Goal: Task Accomplishment & Management: Manage account settings

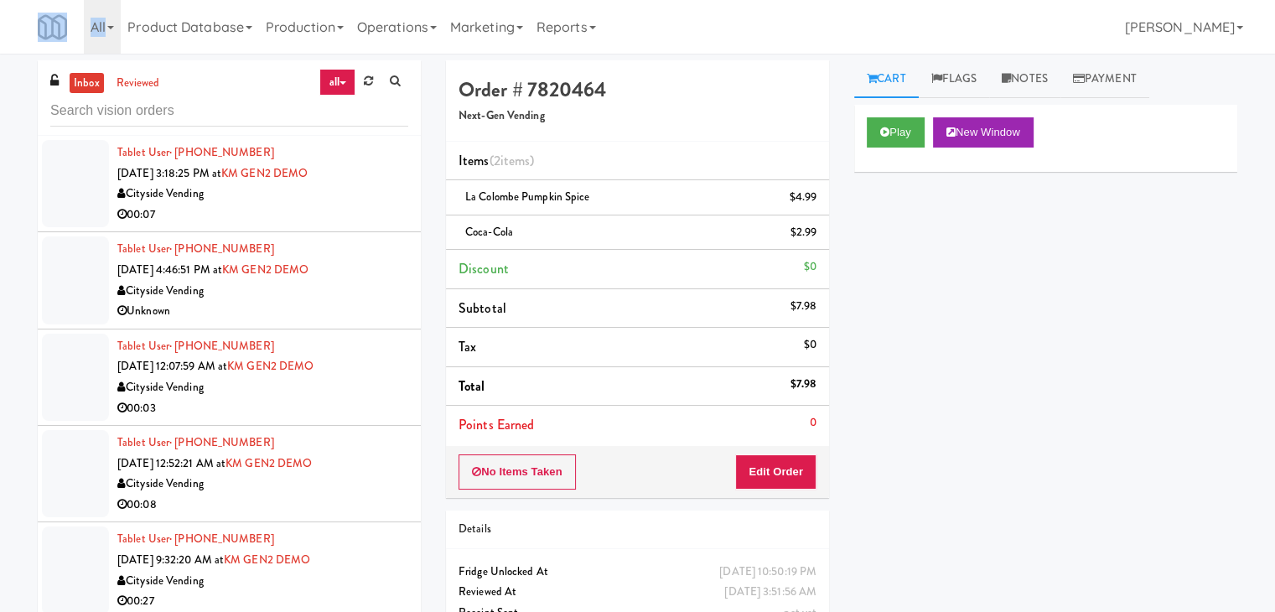
scroll to position [11982, 0]
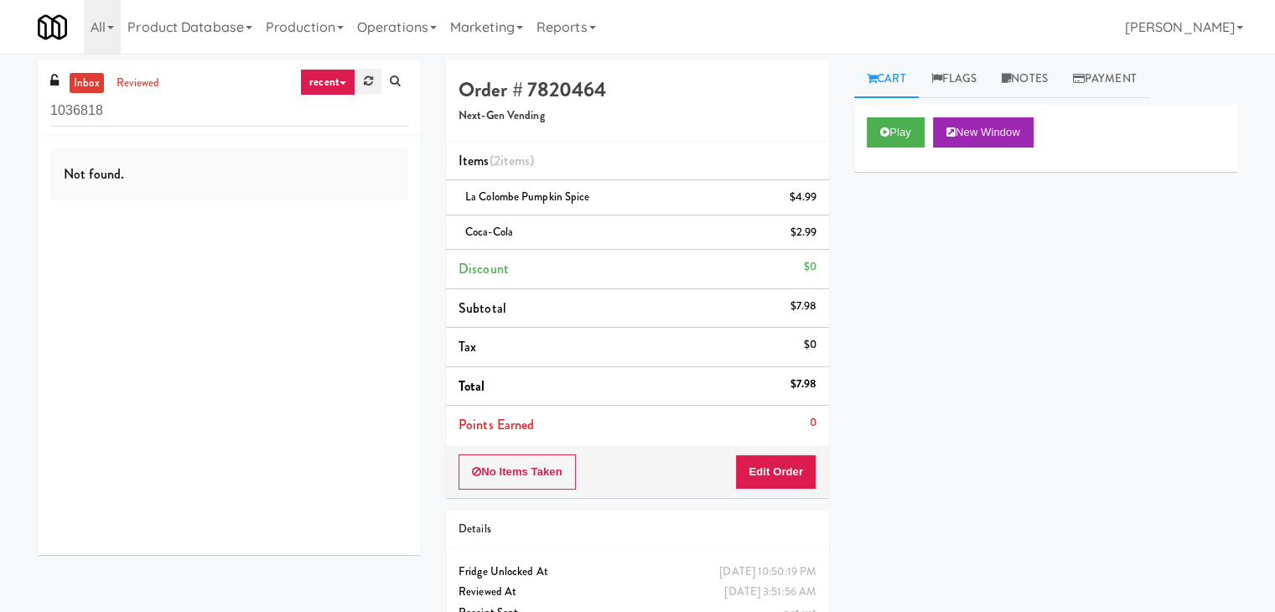
click at [358, 85] on link at bounding box center [368, 81] width 26 height 25
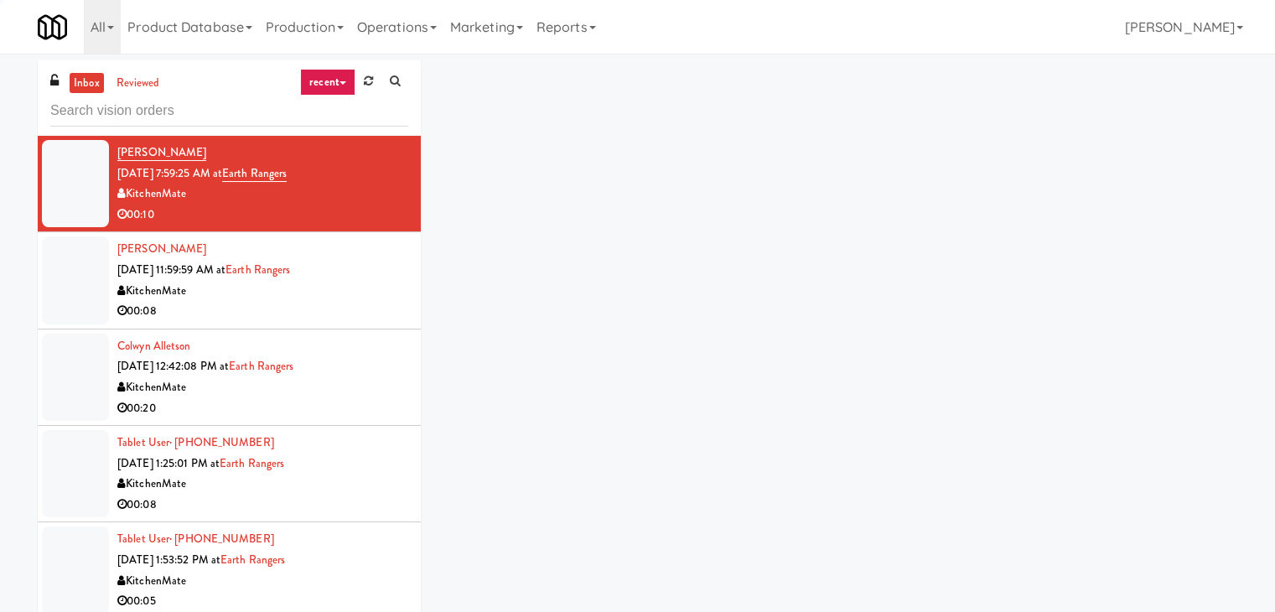
click at [350, 81] on link "recent" at bounding box center [327, 82] width 55 height 27
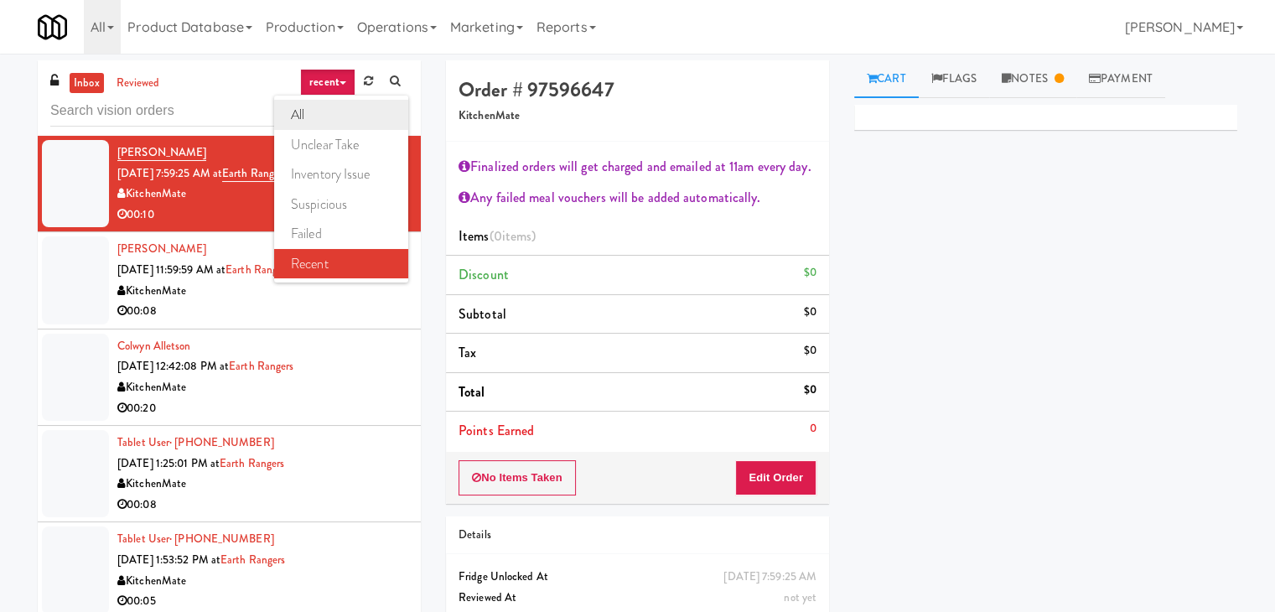
click at [332, 109] on link "all" at bounding box center [341, 115] width 134 height 30
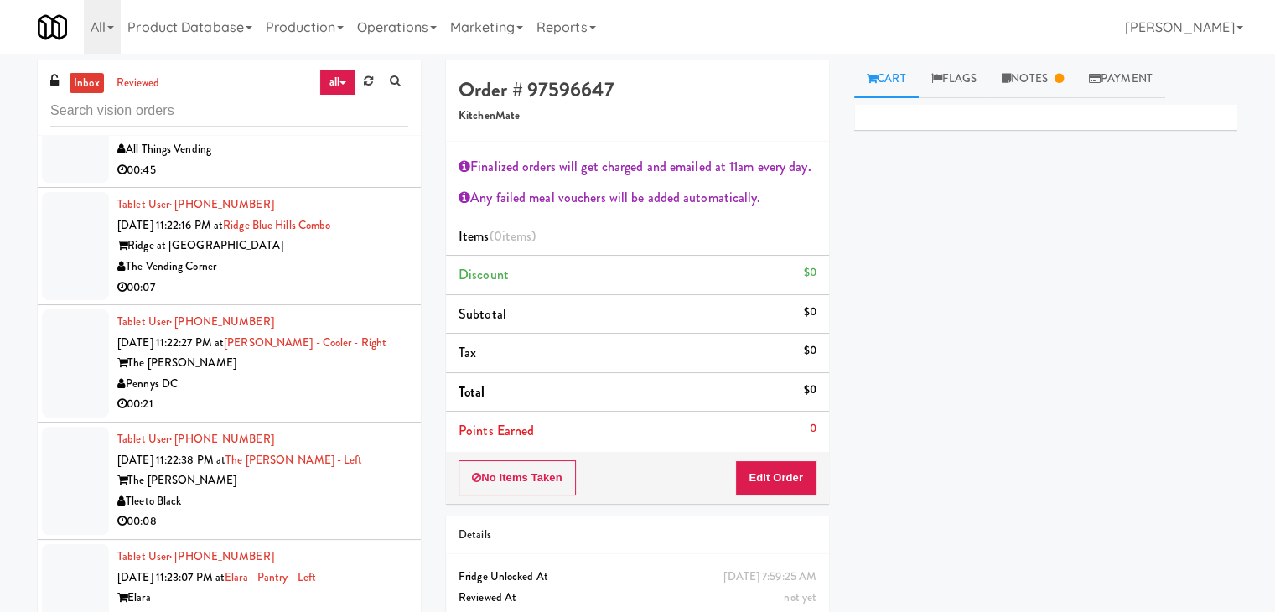
scroll to position [4721, 0]
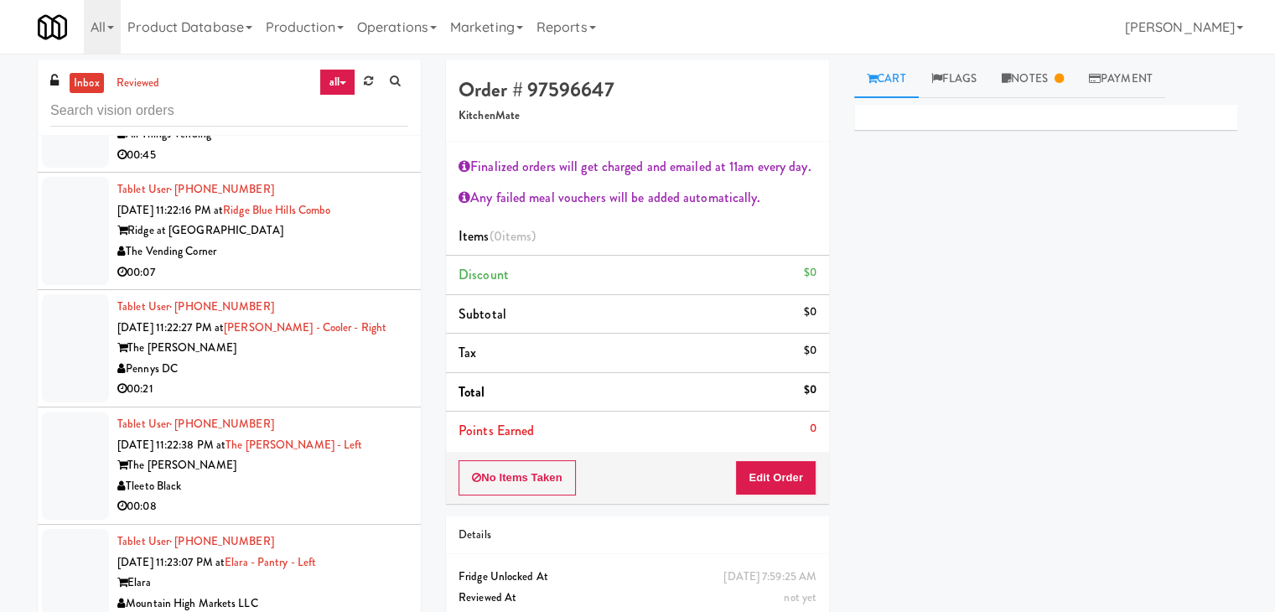
click at [324, 262] on div "00:07" at bounding box center [262, 272] width 291 height 21
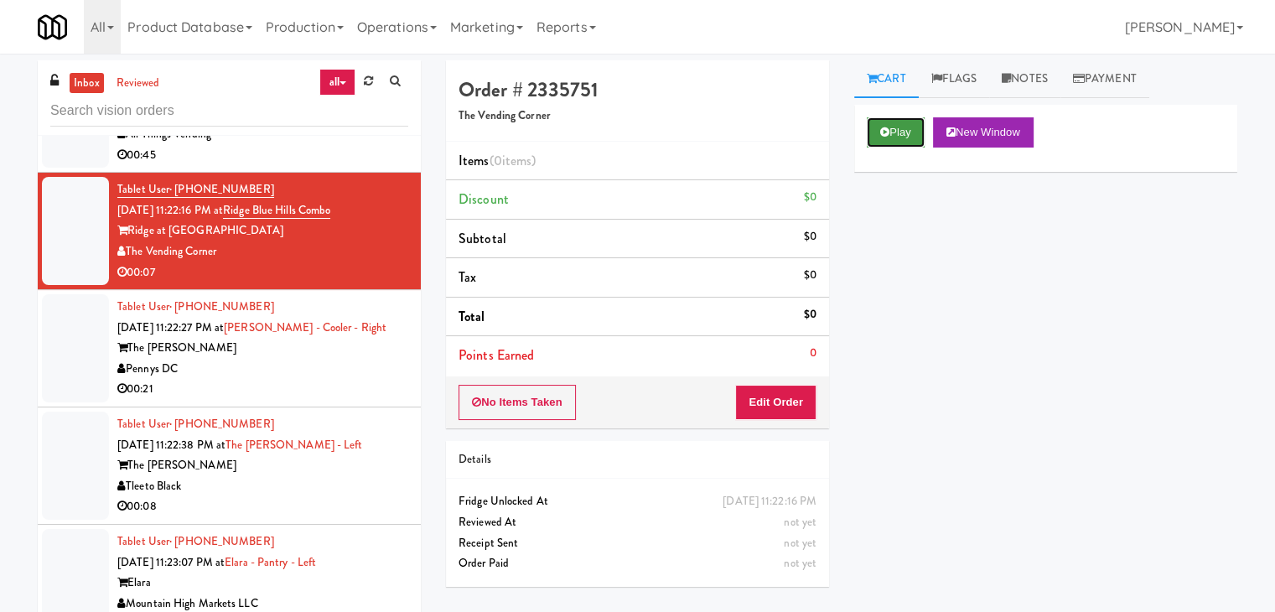
click at [906, 138] on button "Play" at bounding box center [896, 132] width 58 height 30
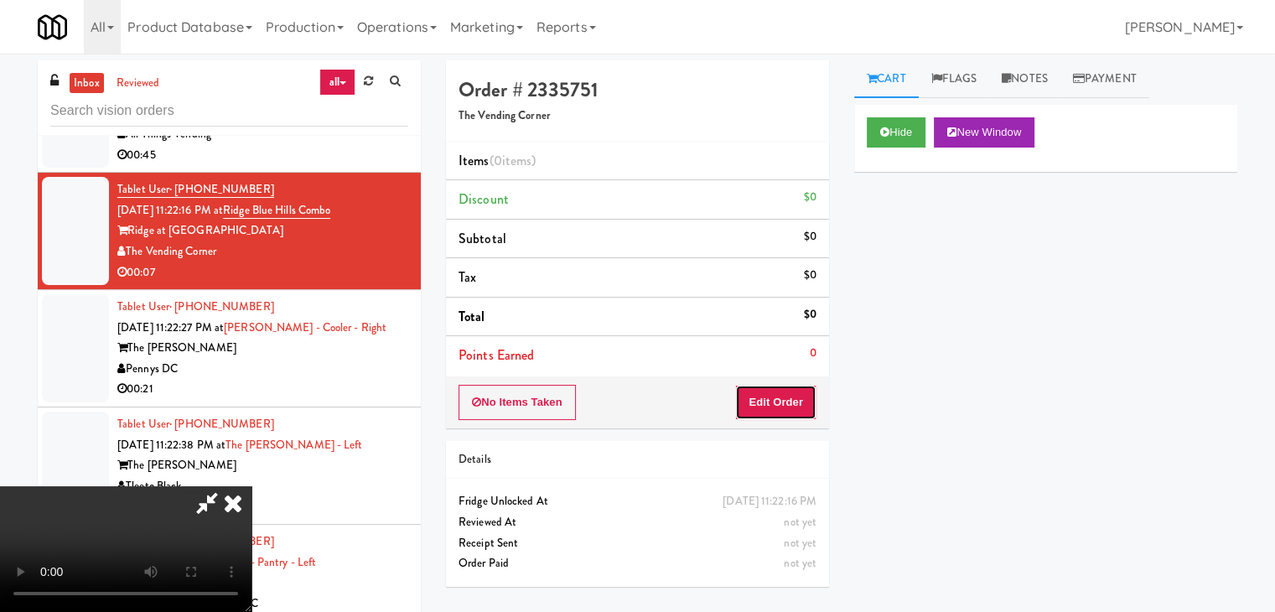
click at [805, 398] on button "Edit Order" at bounding box center [775, 402] width 81 height 35
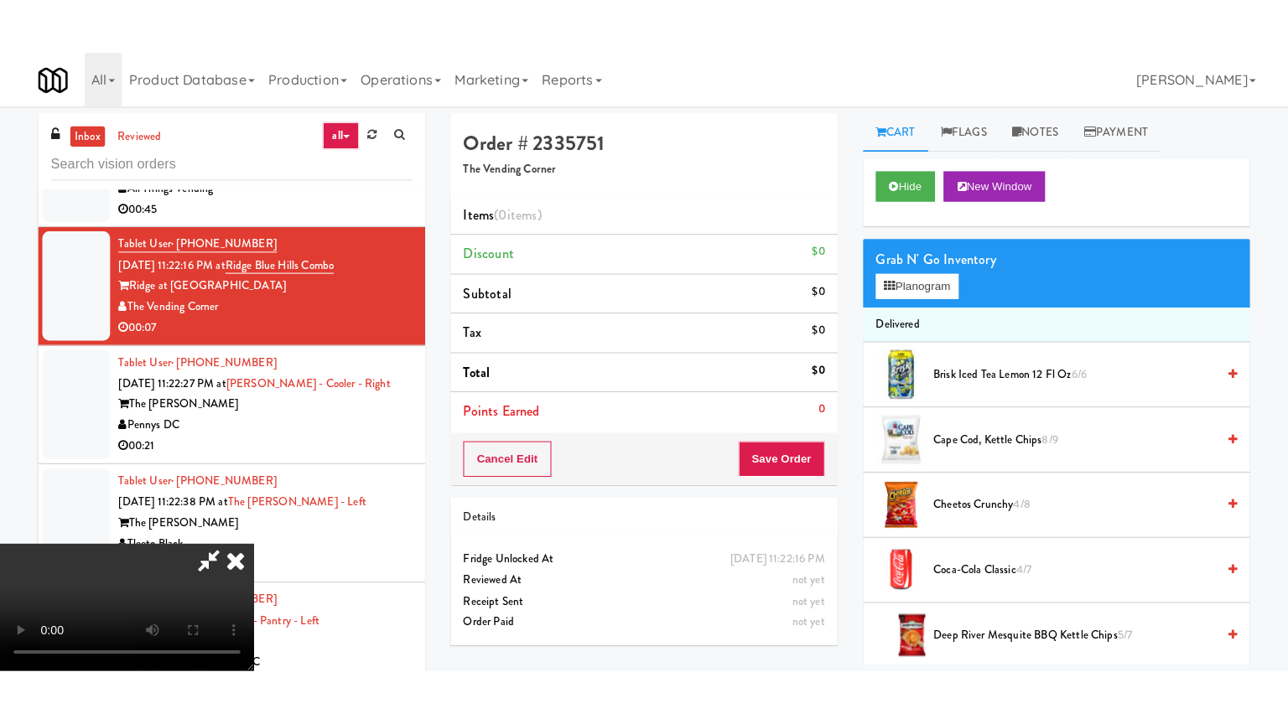
scroll to position [54, 0]
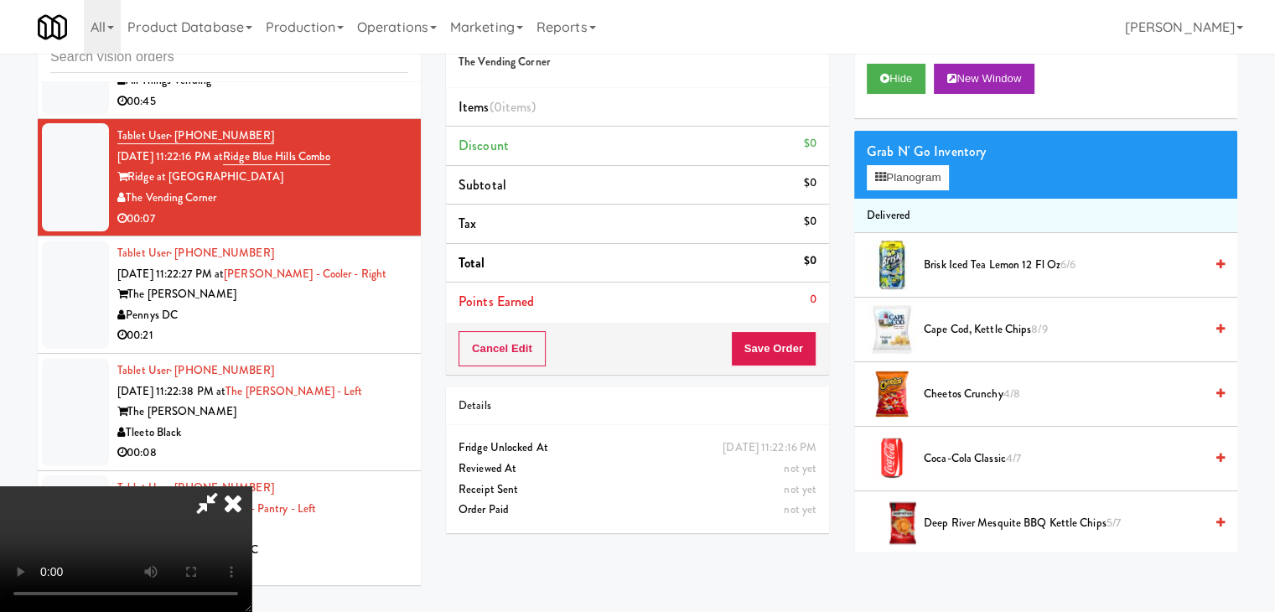
click at [251, 525] on video at bounding box center [125, 549] width 251 height 126
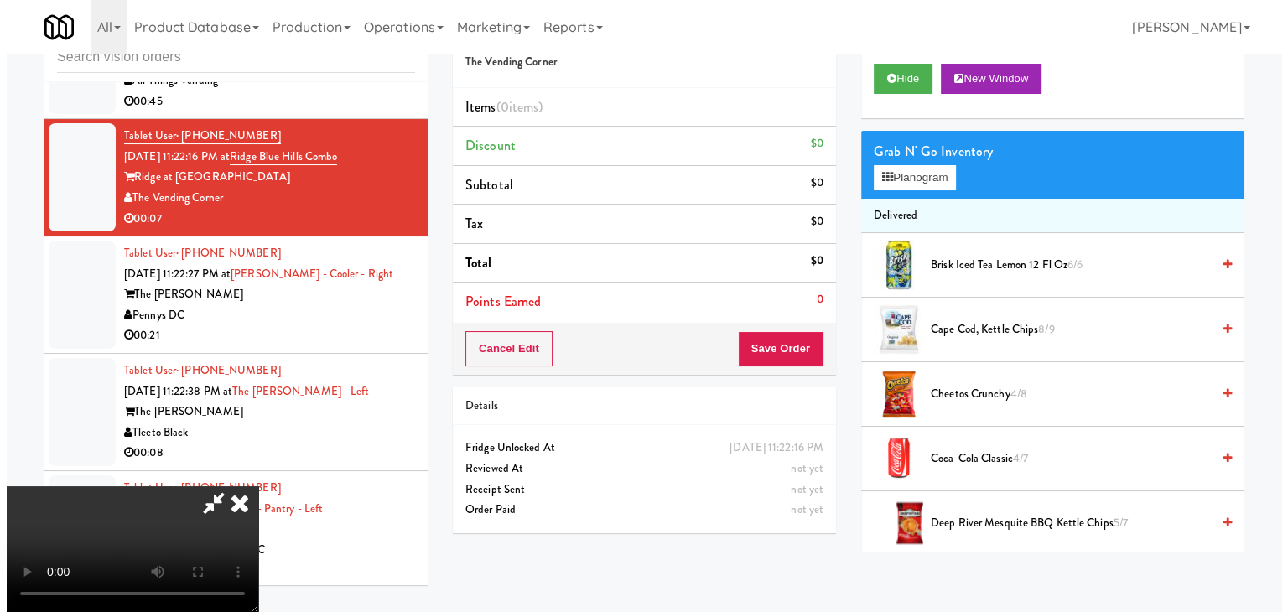
scroll to position [0, 0]
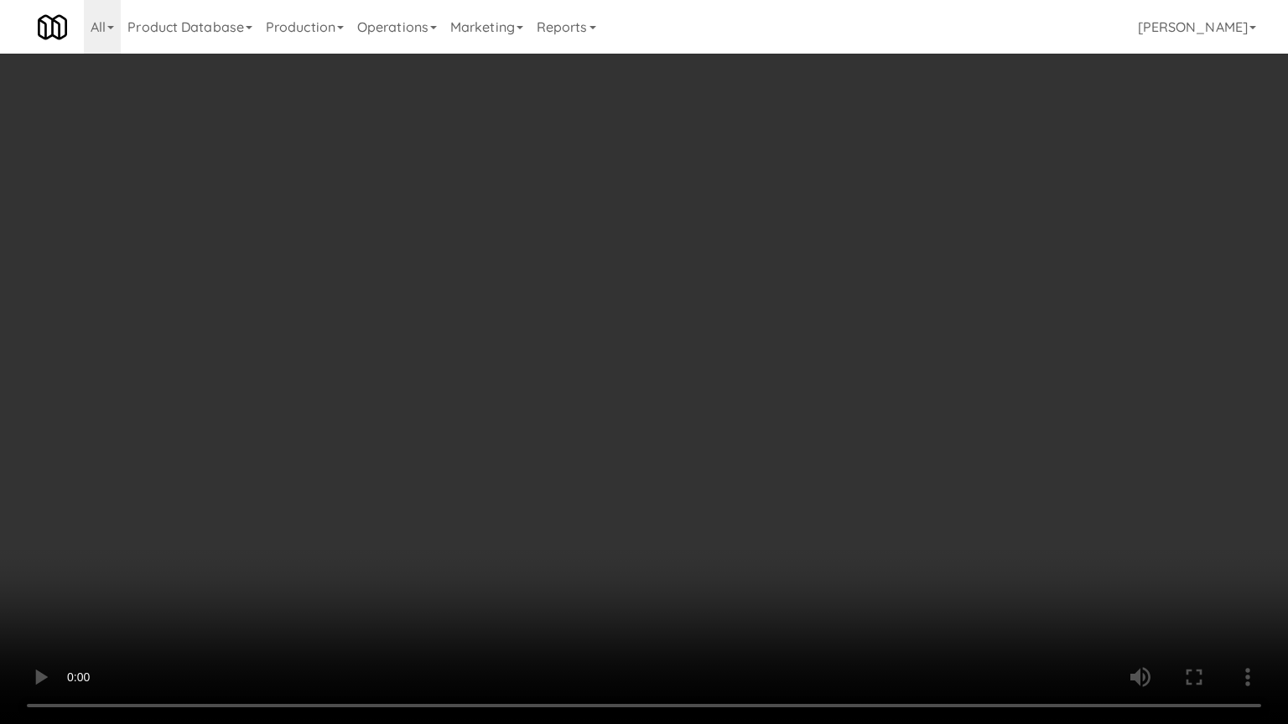
click at [702, 470] on video at bounding box center [644, 362] width 1288 height 724
click at [720, 453] on video at bounding box center [644, 362] width 1288 height 724
click at [806, 427] on video at bounding box center [644, 362] width 1288 height 724
click at [805, 417] on video at bounding box center [644, 362] width 1288 height 724
click at [784, 433] on video at bounding box center [644, 362] width 1288 height 724
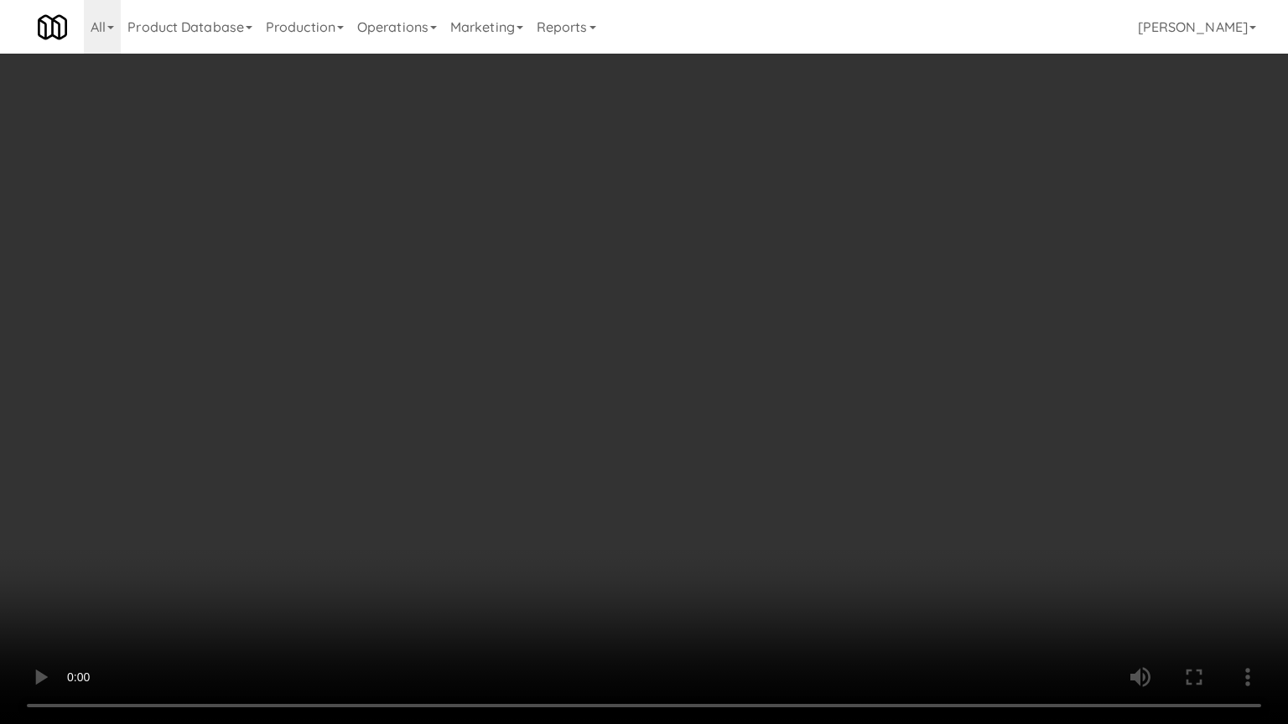
click at [784, 433] on video at bounding box center [644, 362] width 1288 height 724
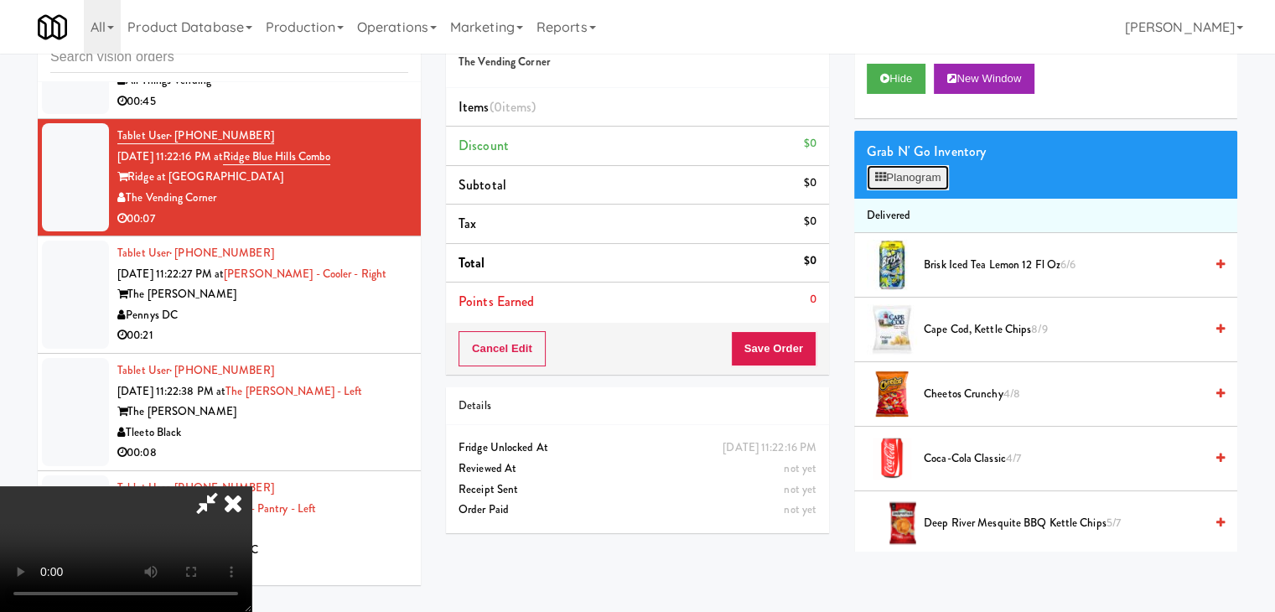
click at [915, 184] on button "Planogram" at bounding box center [908, 177] width 82 height 25
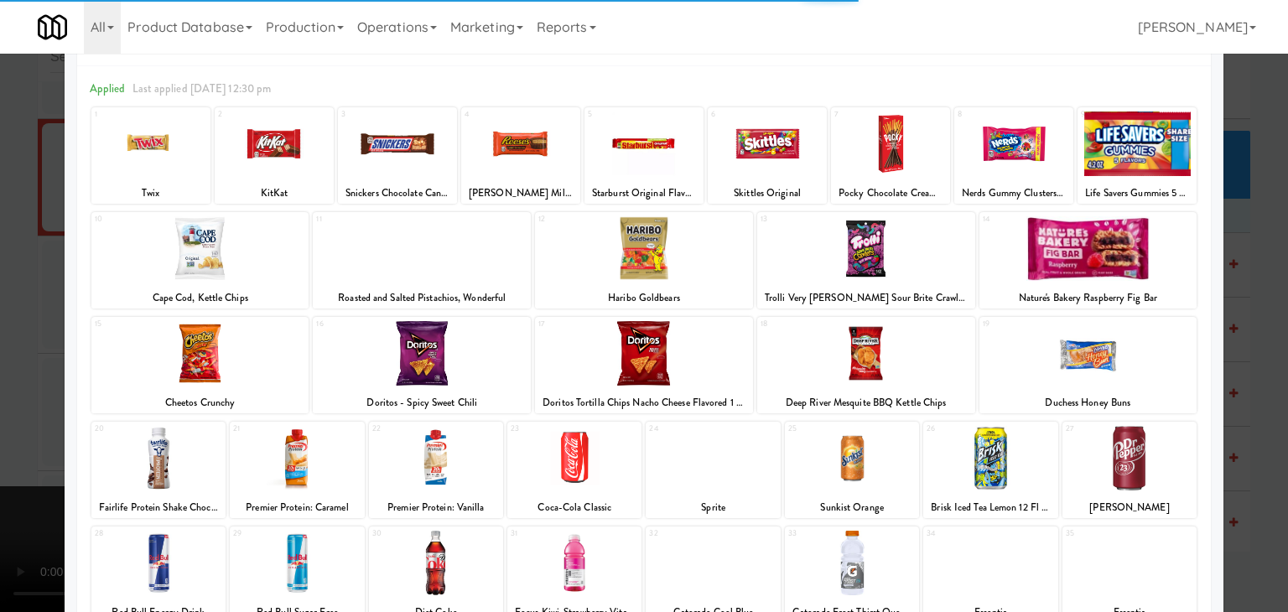
scroll to position [168, 0]
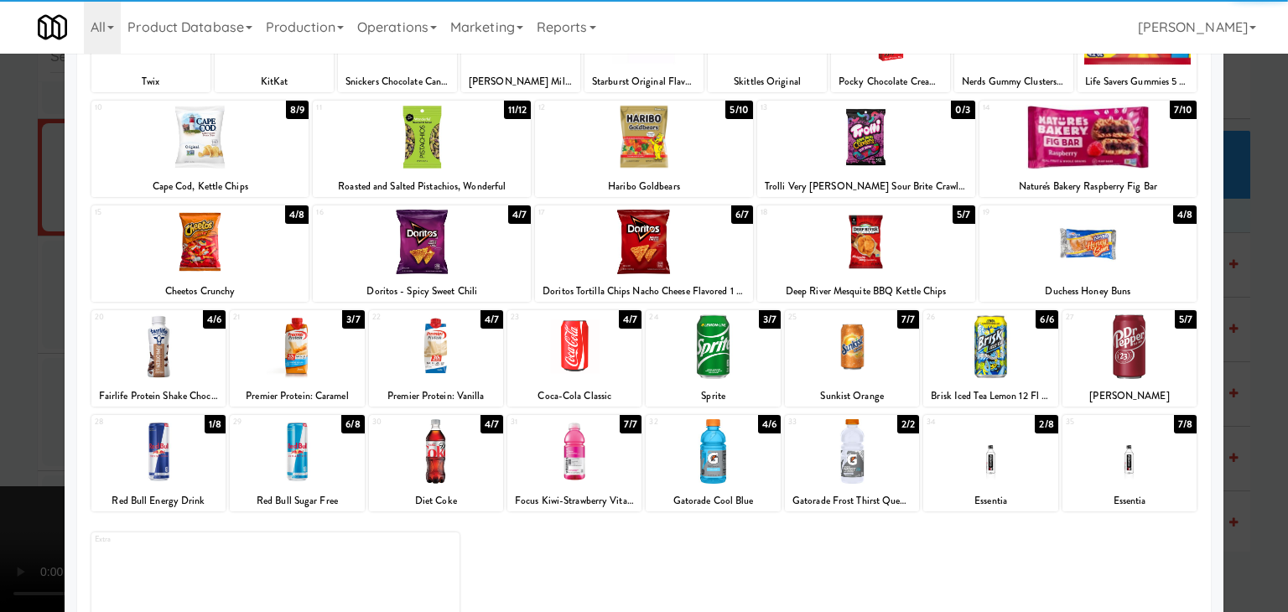
click at [731, 338] on div at bounding box center [712, 346] width 134 height 65
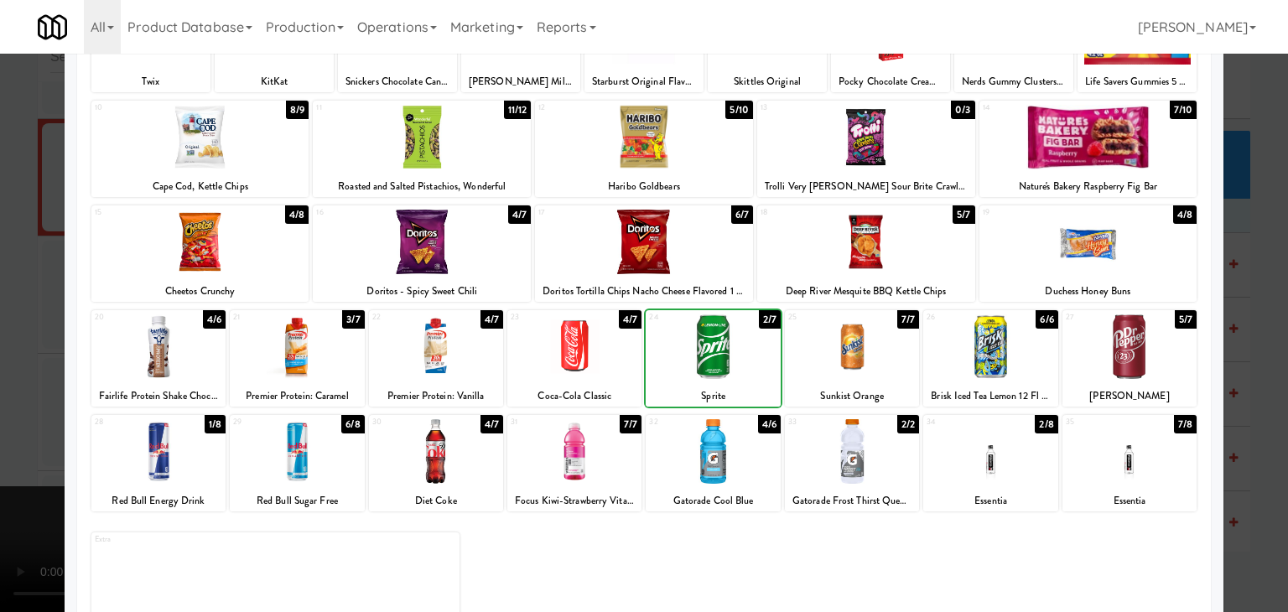
drag, startPoint x: 0, startPoint y: 381, endPoint x: 174, endPoint y: 376, distance: 173.6
click at [10, 379] on div at bounding box center [644, 306] width 1288 height 612
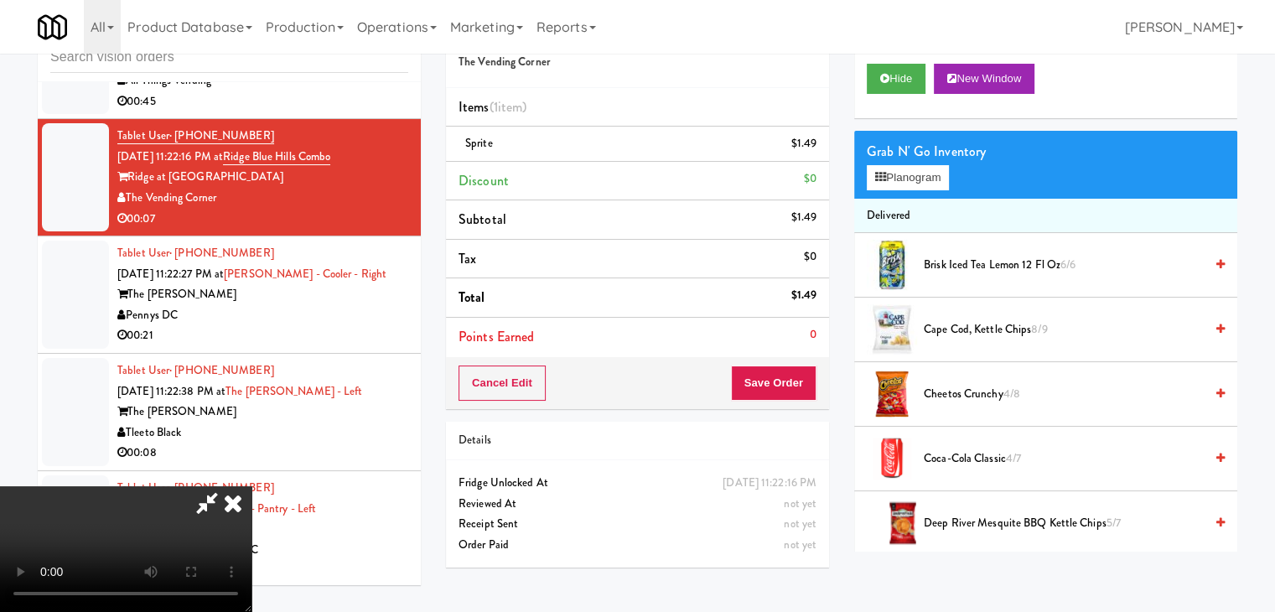
click at [251, 486] on video at bounding box center [125, 549] width 251 height 126
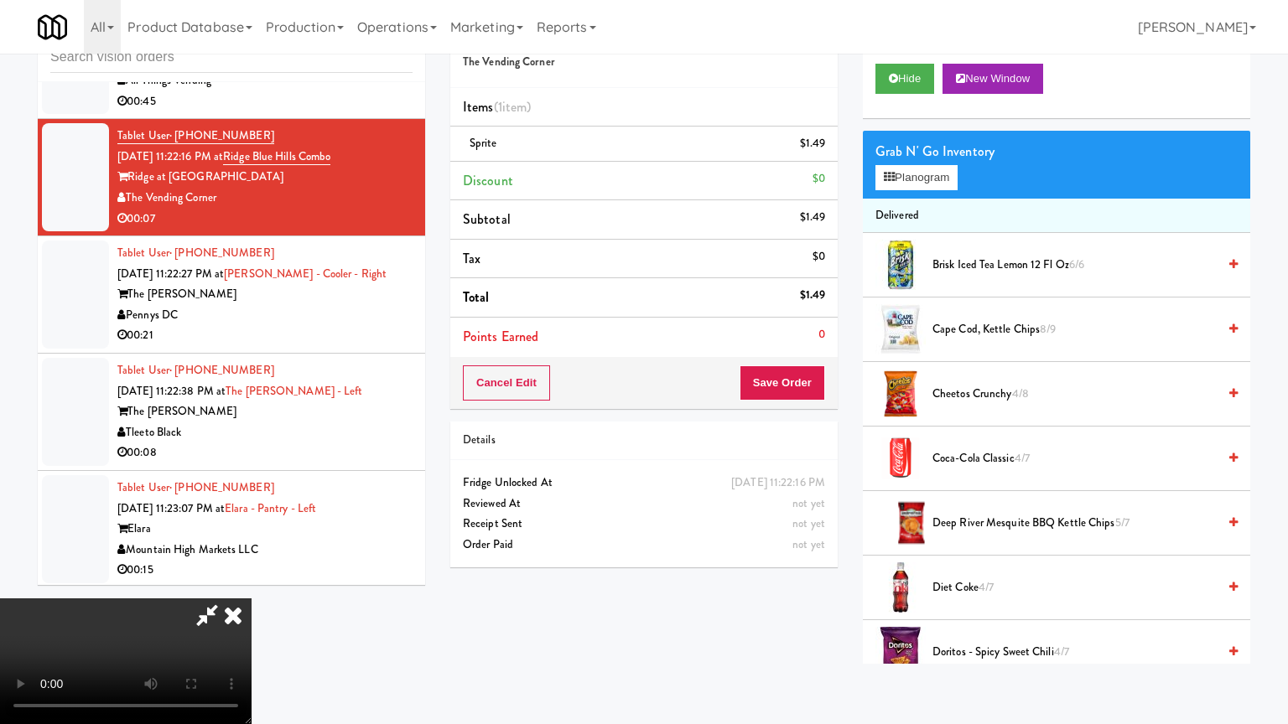
click at [251, 599] on video at bounding box center [125, 662] width 251 height 126
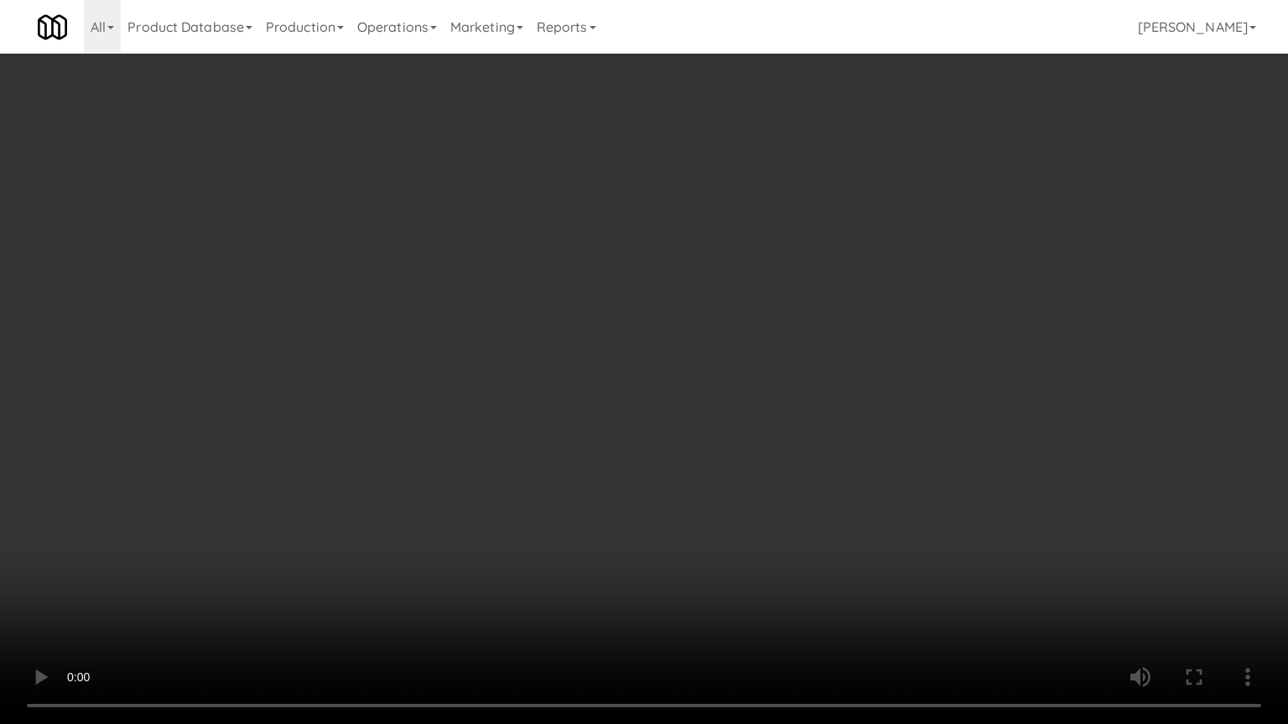
click at [664, 426] on video at bounding box center [644, 362] width 1288 height 724
click at [664, 428] on video at bounding box center [644, 362] width 1288 height 724
click at [677, 426] on video at bounding box center [644, 362] width 1288 height 724
click at [693, 416] on video at bounding box center [644, 362] width 1288 height 724
click at [707, 405] on video at bounding box center [644, 362] width 1288 height 724
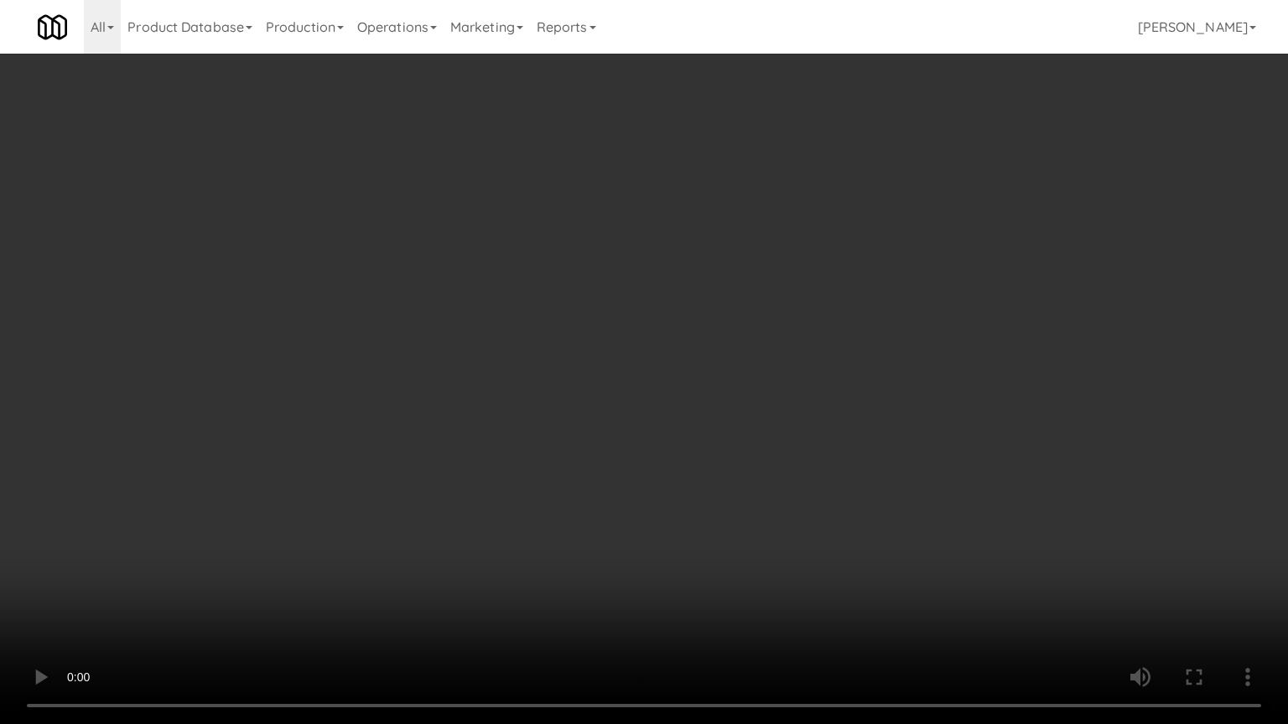
drag, startPoint x: 707, startPoint y: 405, endPoint x: 780, endPoint y: 276, distance: 148.3
click at [707, 403] on video at bounding box center [644, 362] width 1288 height 724
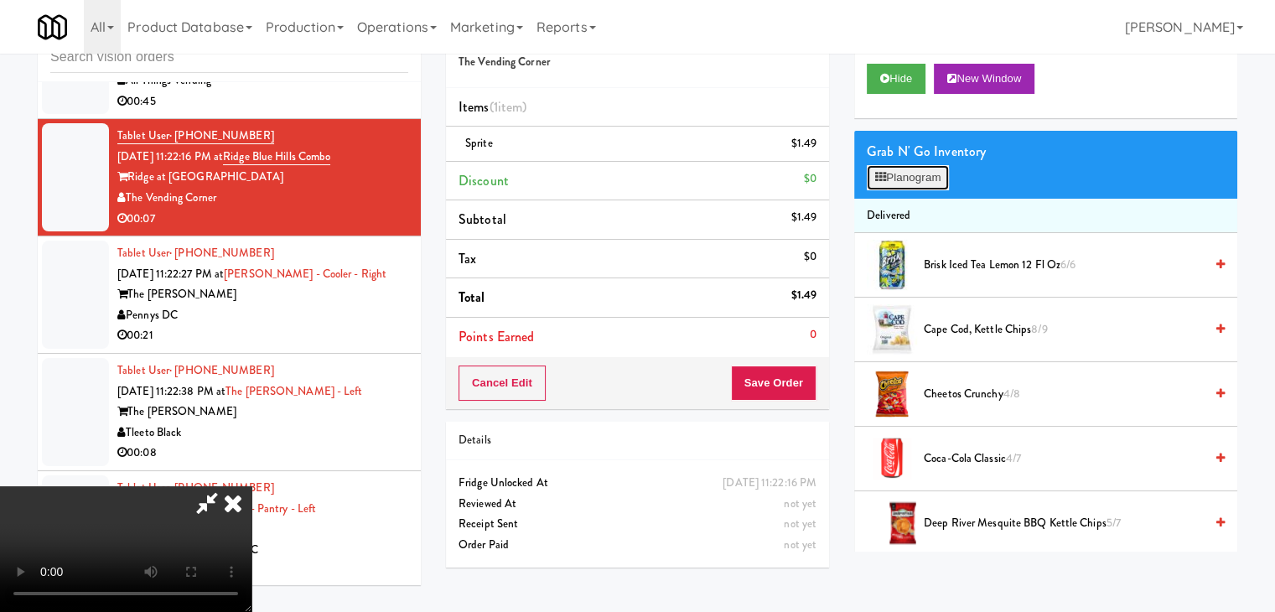
click at [910, 173] on button "Planogram" at bounding box center [908, 177] width 82 height 25
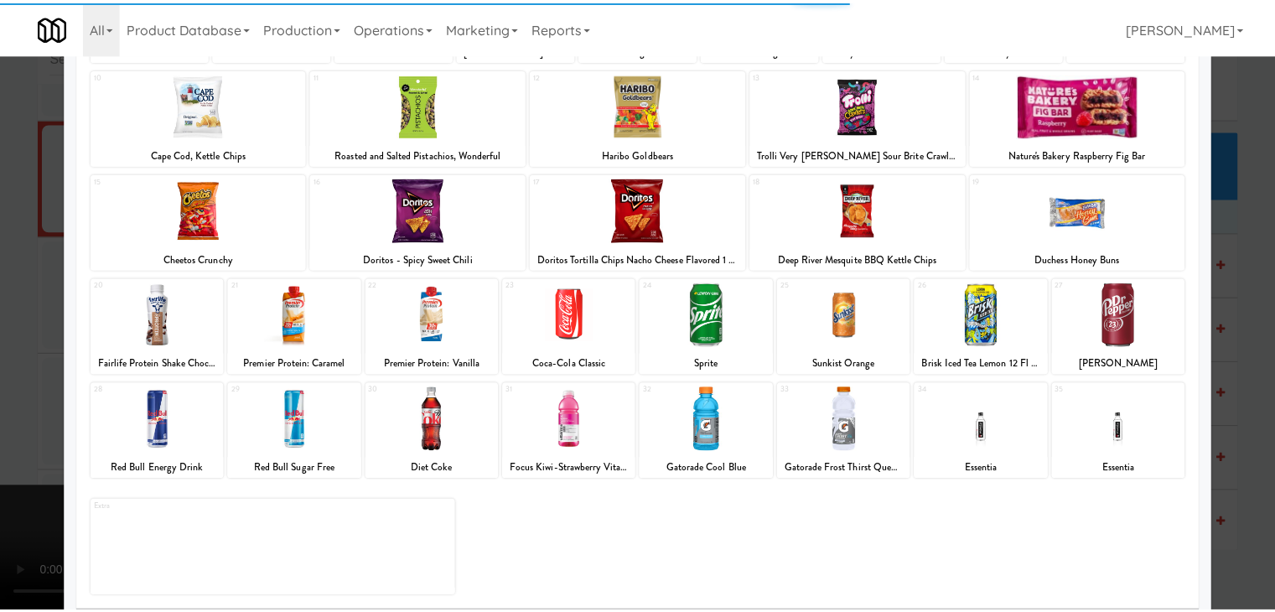
scroll to position [211, 0]
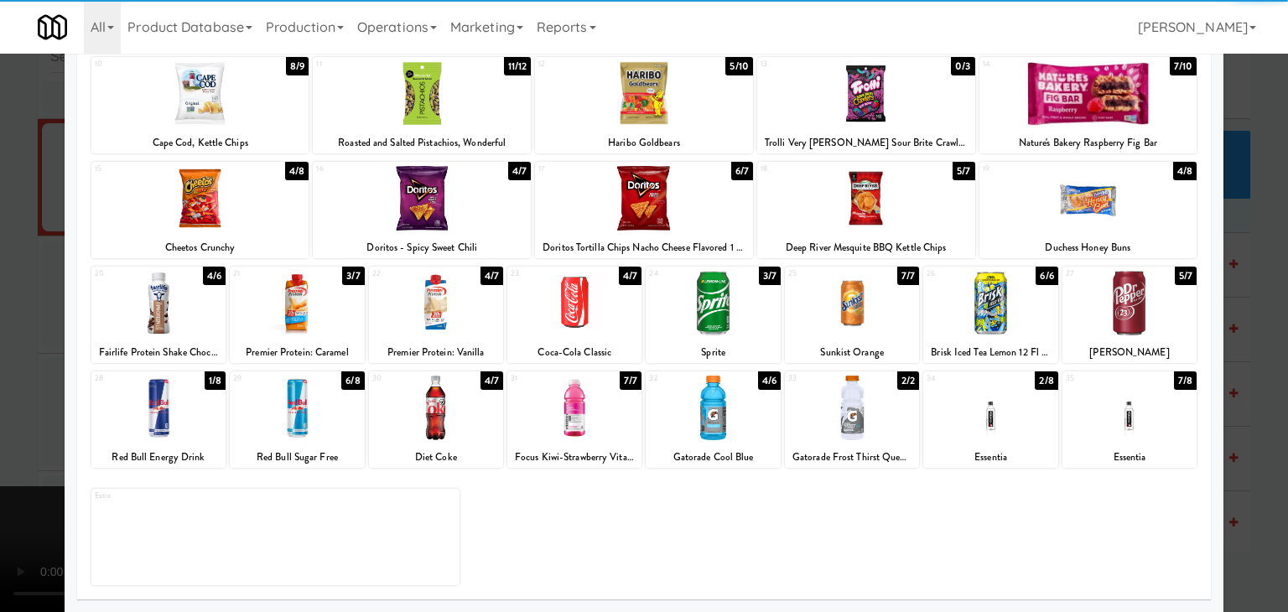
drag, startPoint x: 722, startPoint y: 322, endPoint x: 506, endPoint y: 346, distance: 216.8
click at [721, 322] on div at bounding box center [712, 303] width 134 height 65
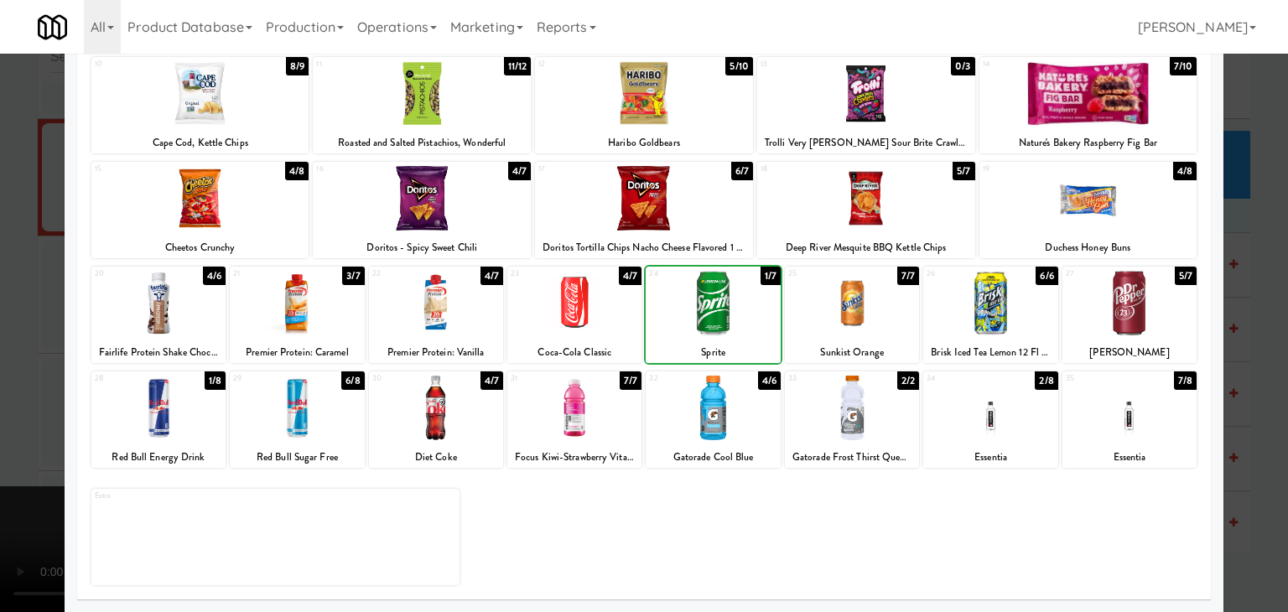
drag, startPoint x: 0, startPoint y: 370, endPoint x: 276, endPoint y: 372, distance: 275.8
click at [7, 369] on div at bounding box center [644, 306] width 1288 height 612
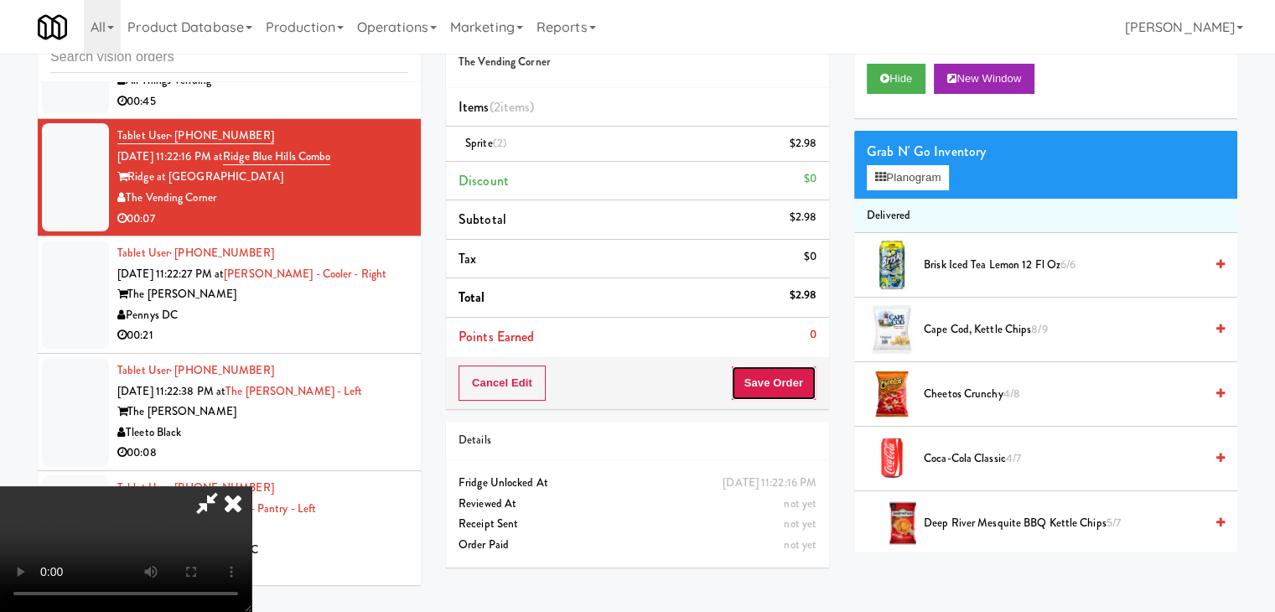
click at [798, 388] on button "Save Order" at bounding box center [774, 382] width 86 height 35
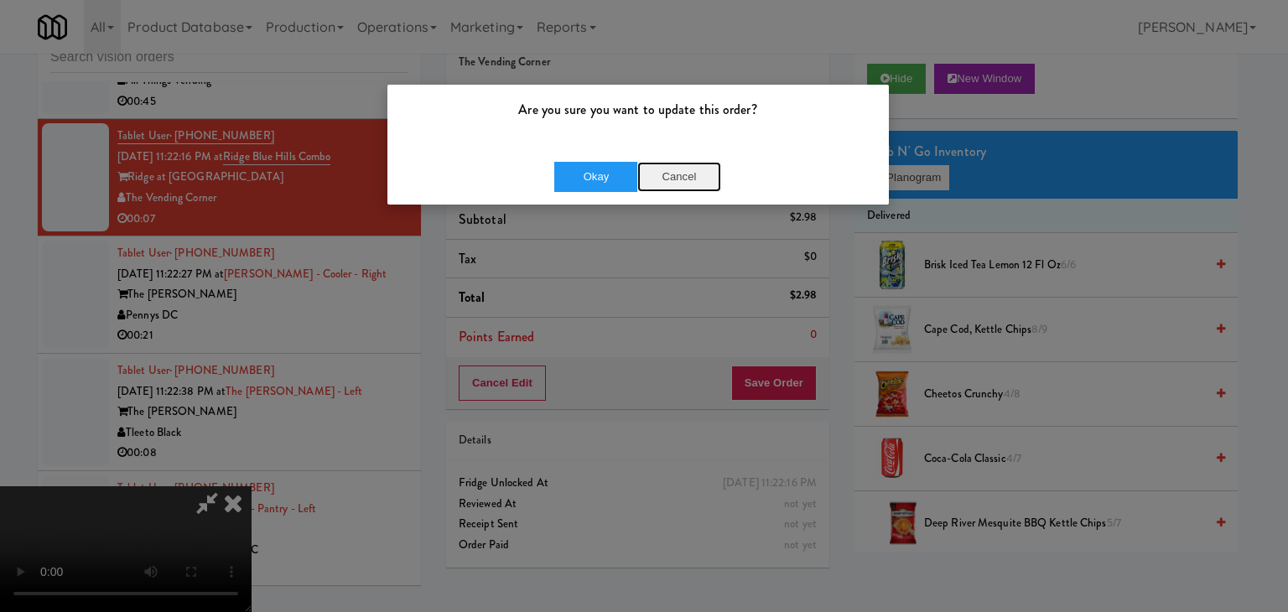
drag, startPoint x: 667, startPoint y: 165, endPoint x: 666, endPoint y: 174, distance: 9.3
click at [666, 165] on button "Cancel" at bounding box center [679, 177] width 84 height 30
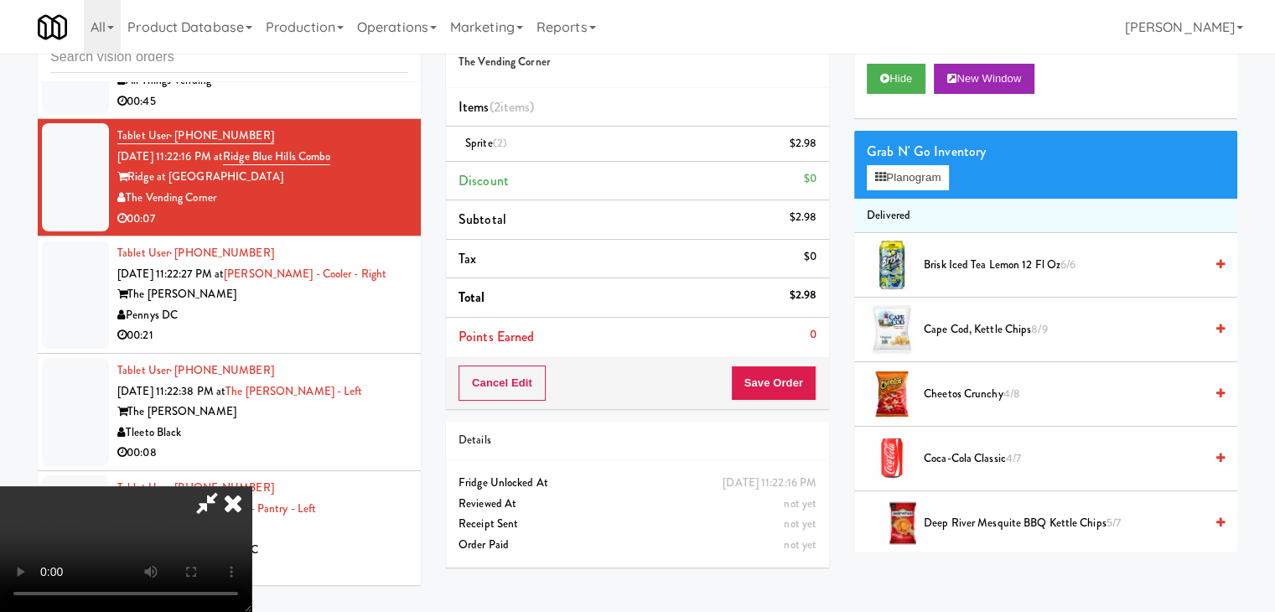
click at [251, 486] on video at bounding box center [125, 549] width 251 height 126
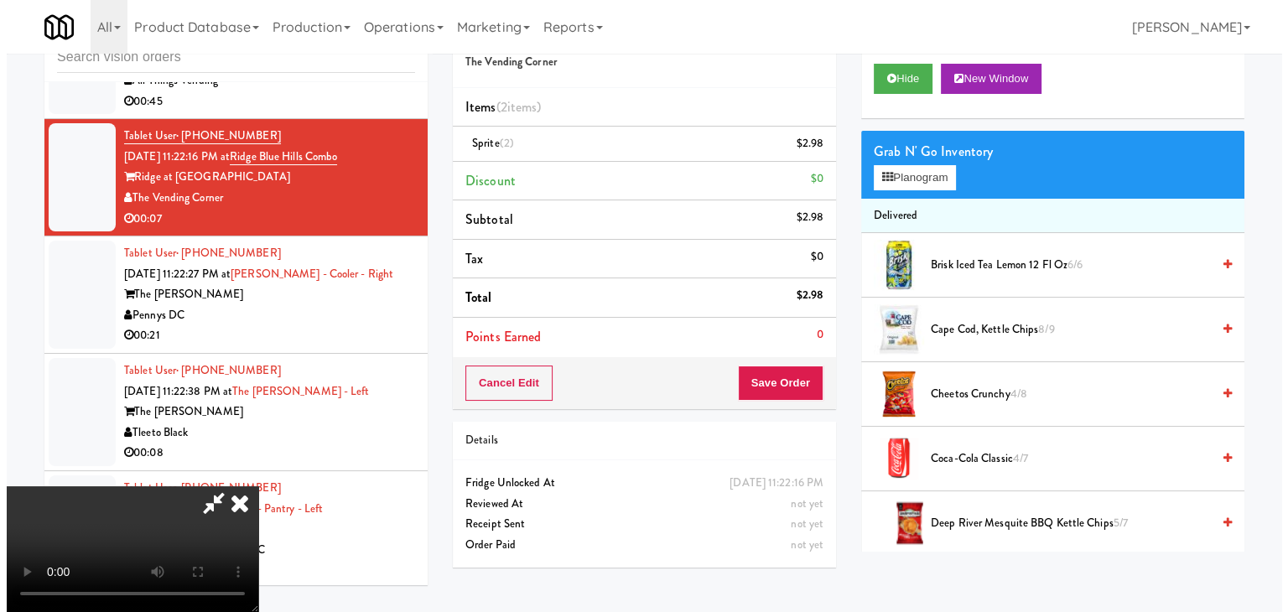
scroll to position [236, 0]
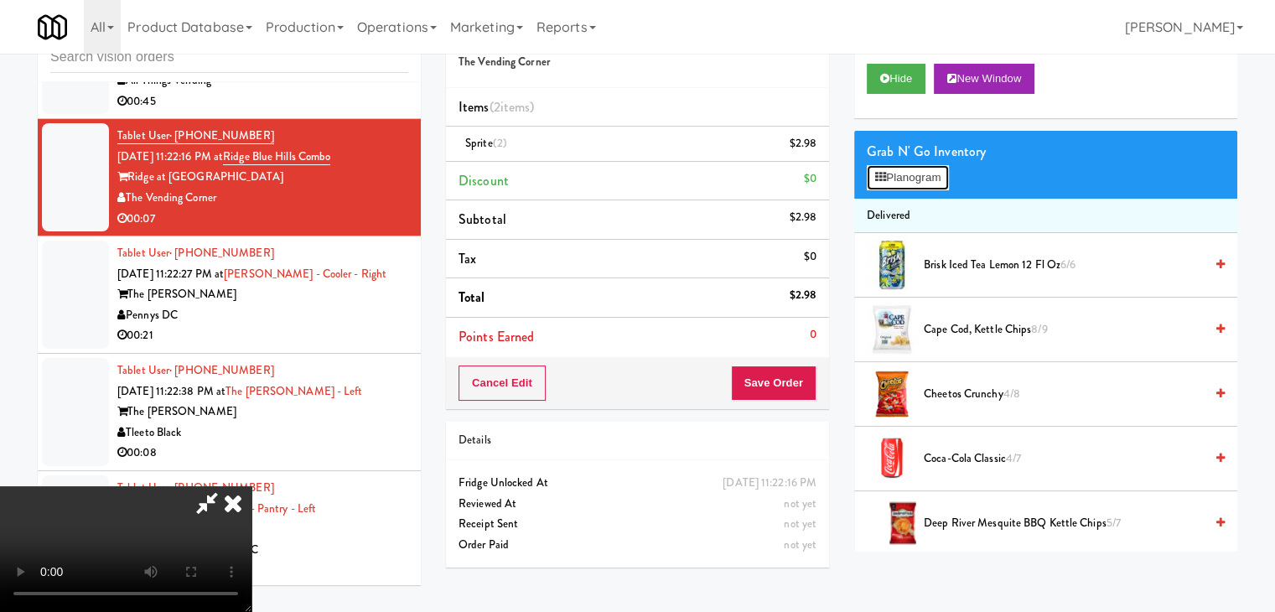
click at [922, 175] on button "Planogram" at bounding box center [908, 177] width 82 height 25
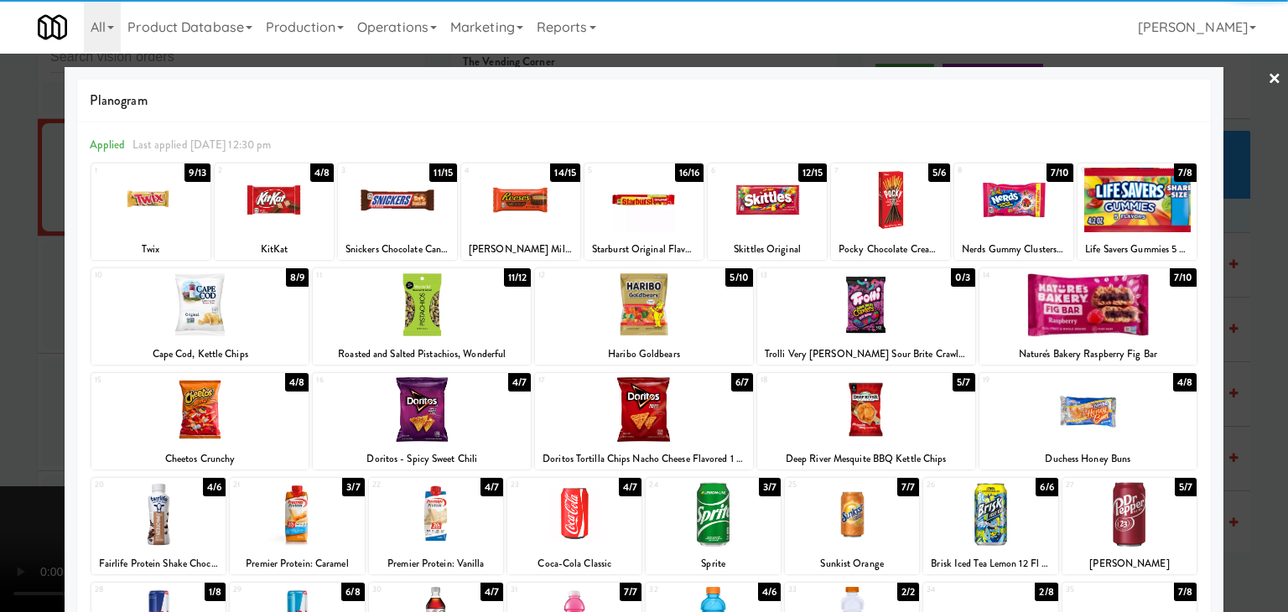
click at [696, 506] on div at bounding box center [712, 514] width 134 height 65
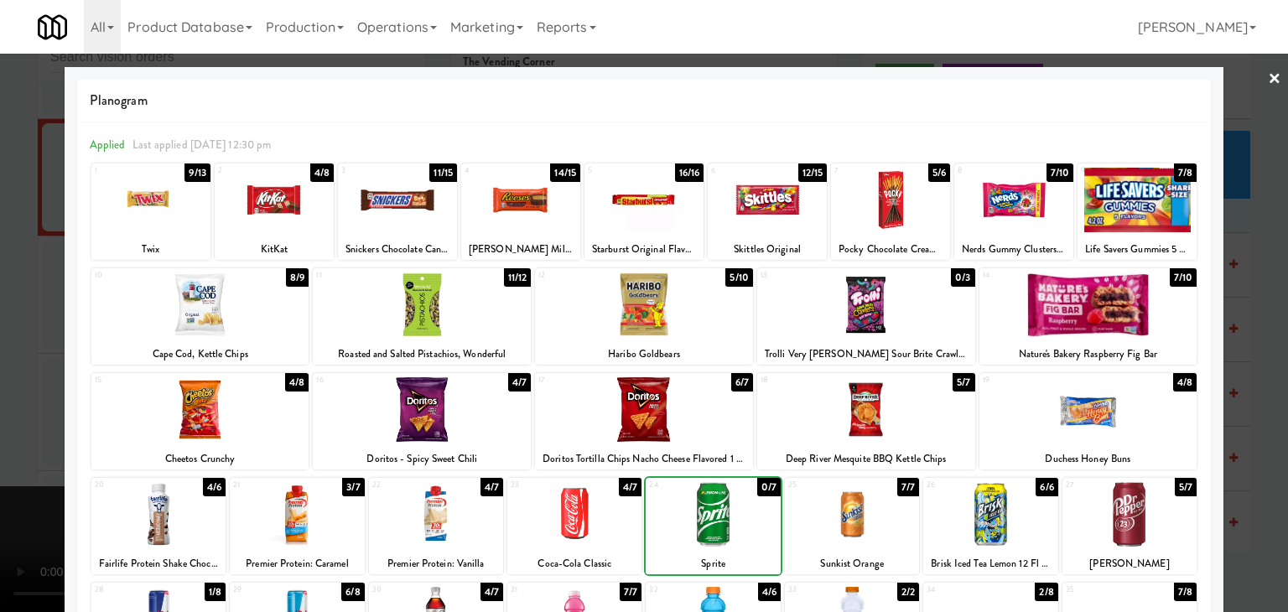
drag, startPoint x: 0, startPoint y: 486, endPoint x: 228, endPoint y: 386, distance: 248.9
click at [18, 472] on div at bounding box center [644, 306] width 1288 height 612
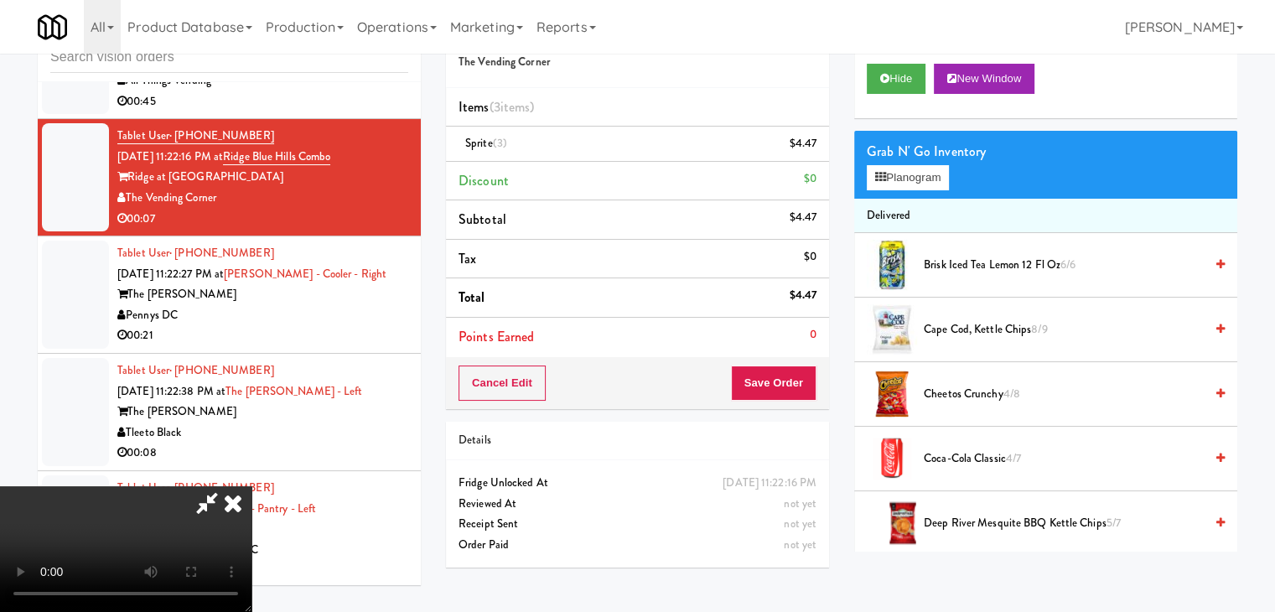
click at [251, 486] on icon at bounding box center [233, 503] width 37 height 34
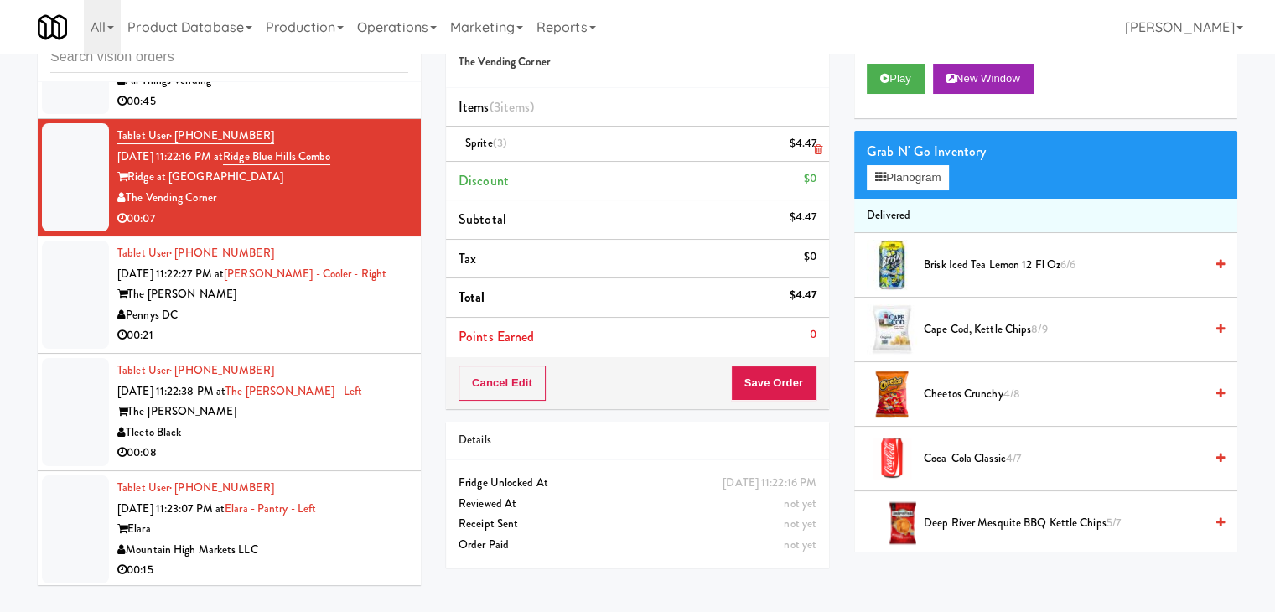
click at [818, 150] on icon at bounding box center [818, 149] width 8 height 11
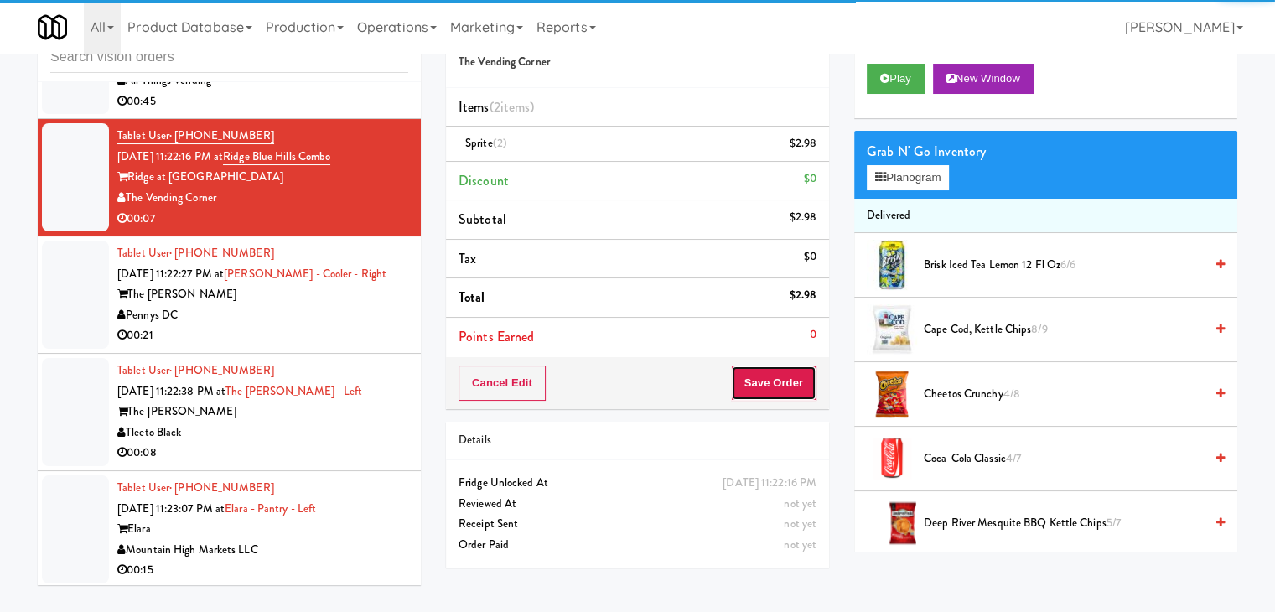
click at [780, 371] on button "Save Order" at bounding box center [774, 382] width 86 height 35
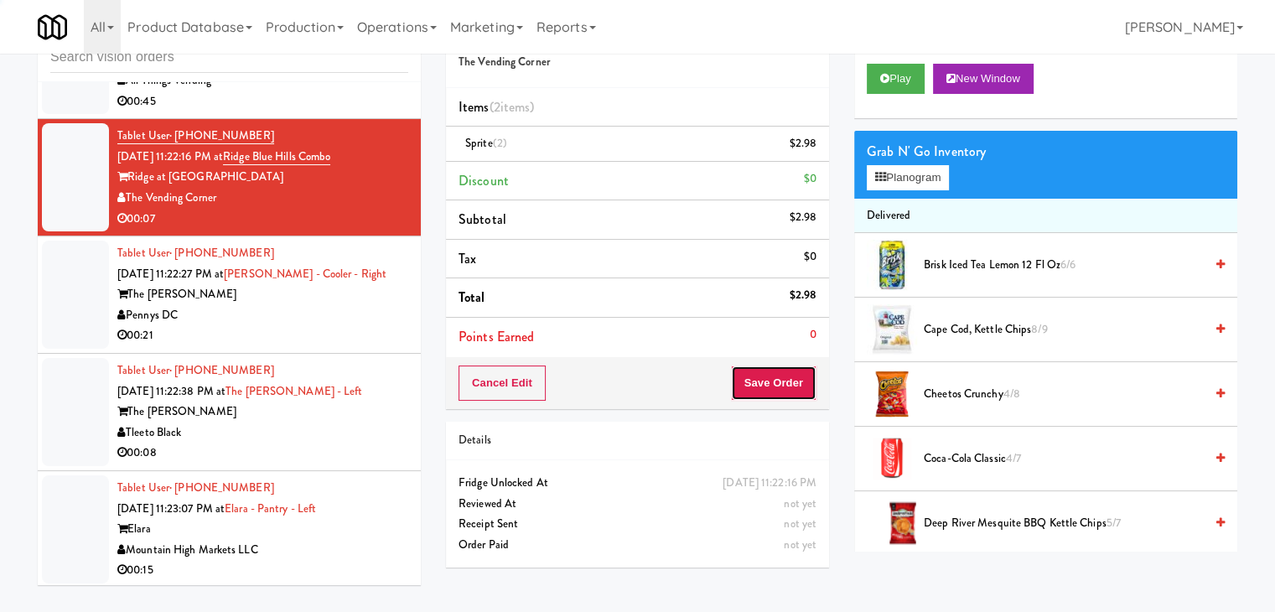
click at [780, 376] on button "Save Order" at bounding box center [774, 382] width 86 height 35
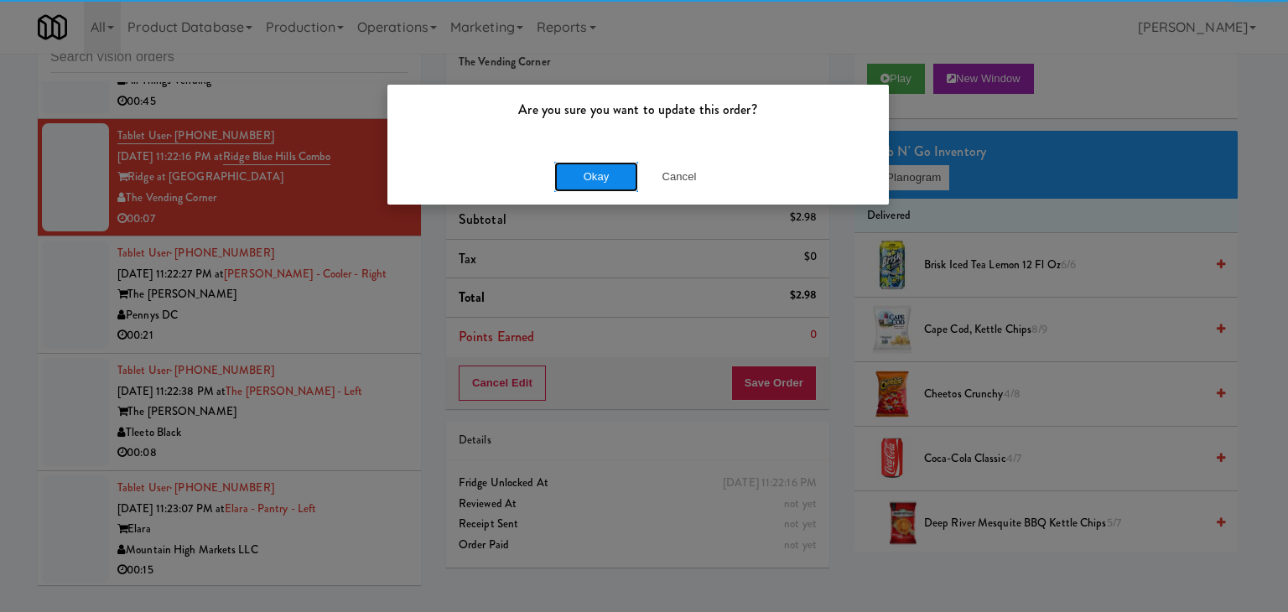
click at [601, 168] on button "Okay" at bounding box center [596, 177] width 84 height 30
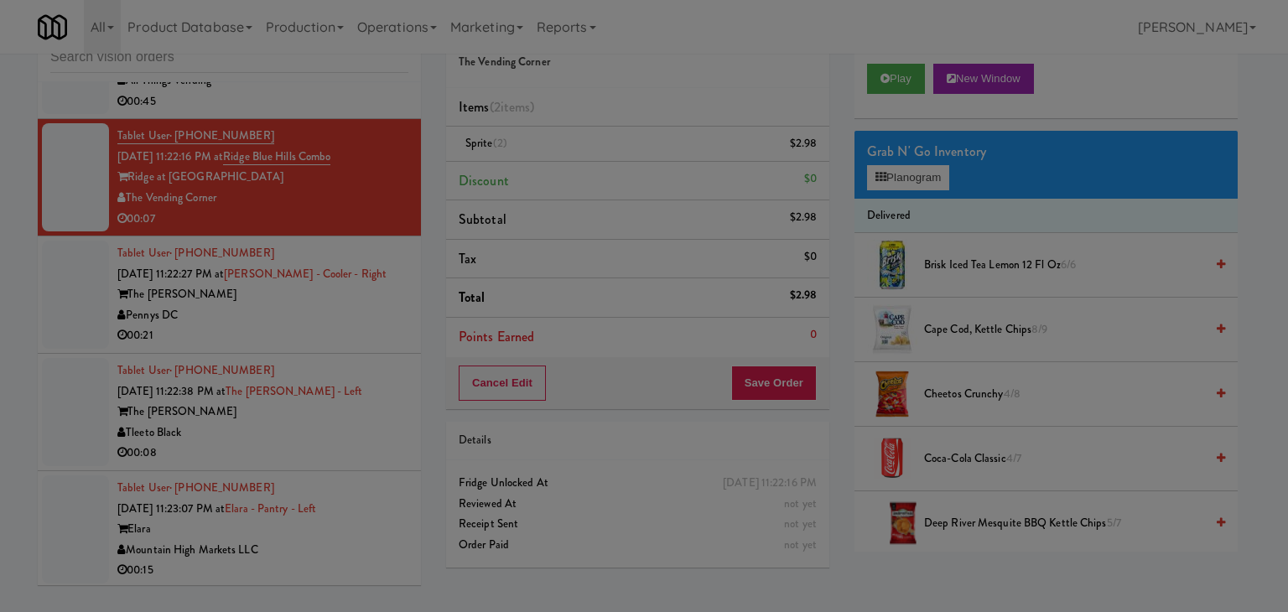
click at [601, 161] on button "Okay" at bounding box center [596, 146] width 84 height 30
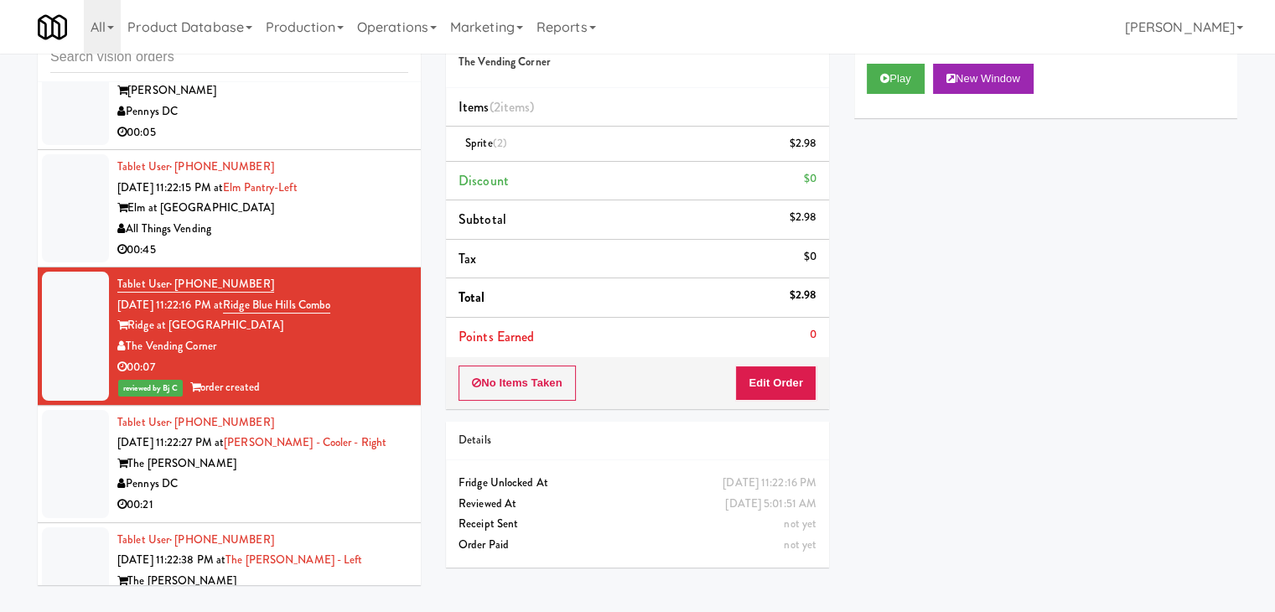
scroll to position [4721, 0]
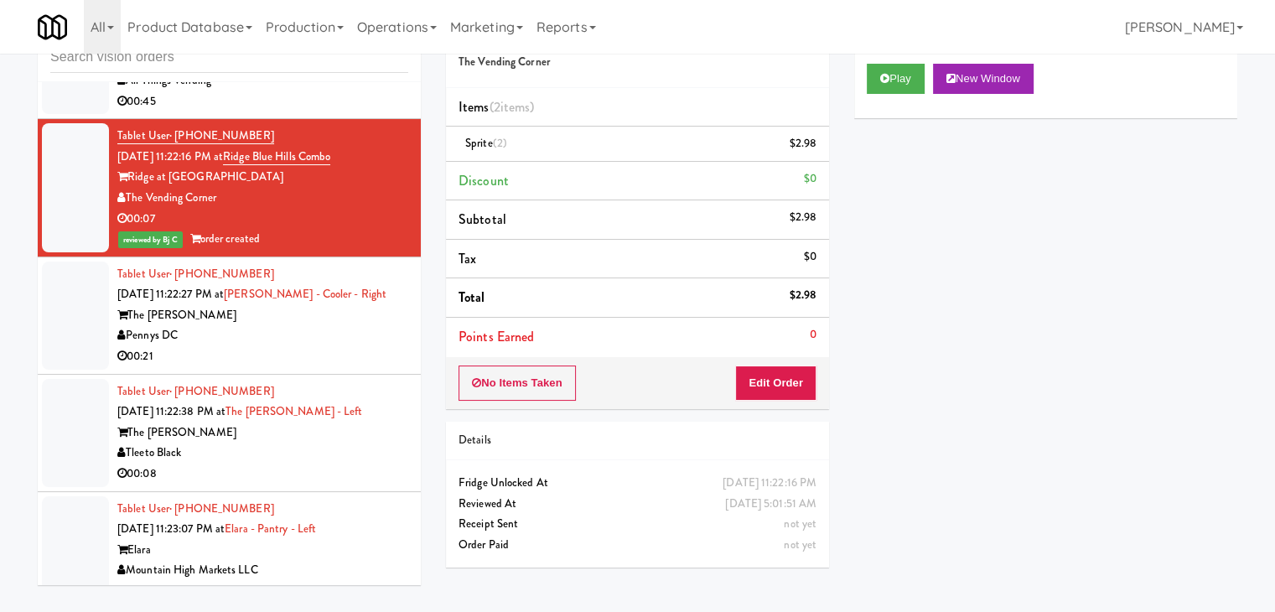
click at [287, 325] on div "Pennys DC" at bounding box center [262, 335] width 291 height 21
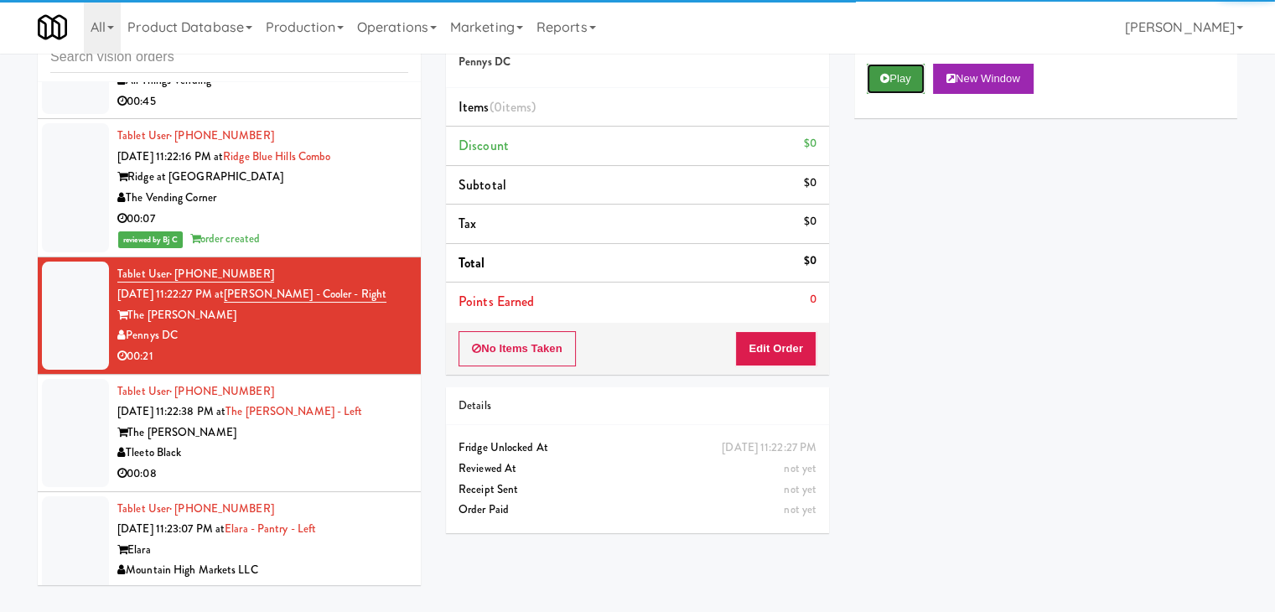
click at [904, 85] on button "Play" at bounding box center [896, 79] width 58 height 30
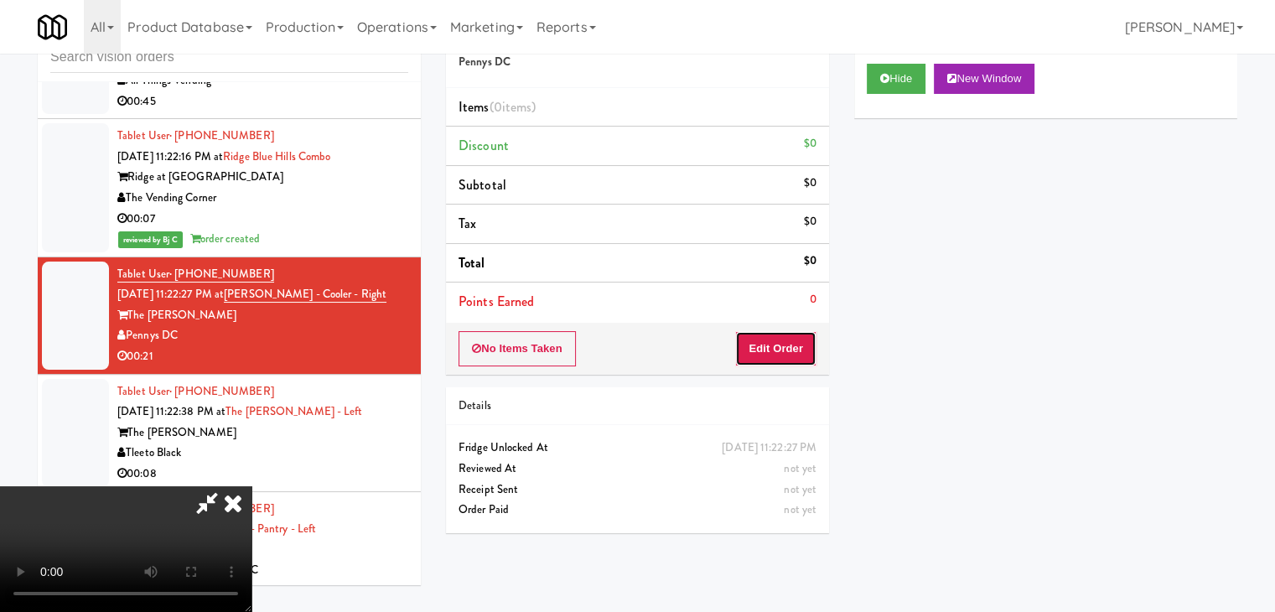
click at [787, 350] on button "Edit Order" at bounding box center [775, 348] width 81 height 35
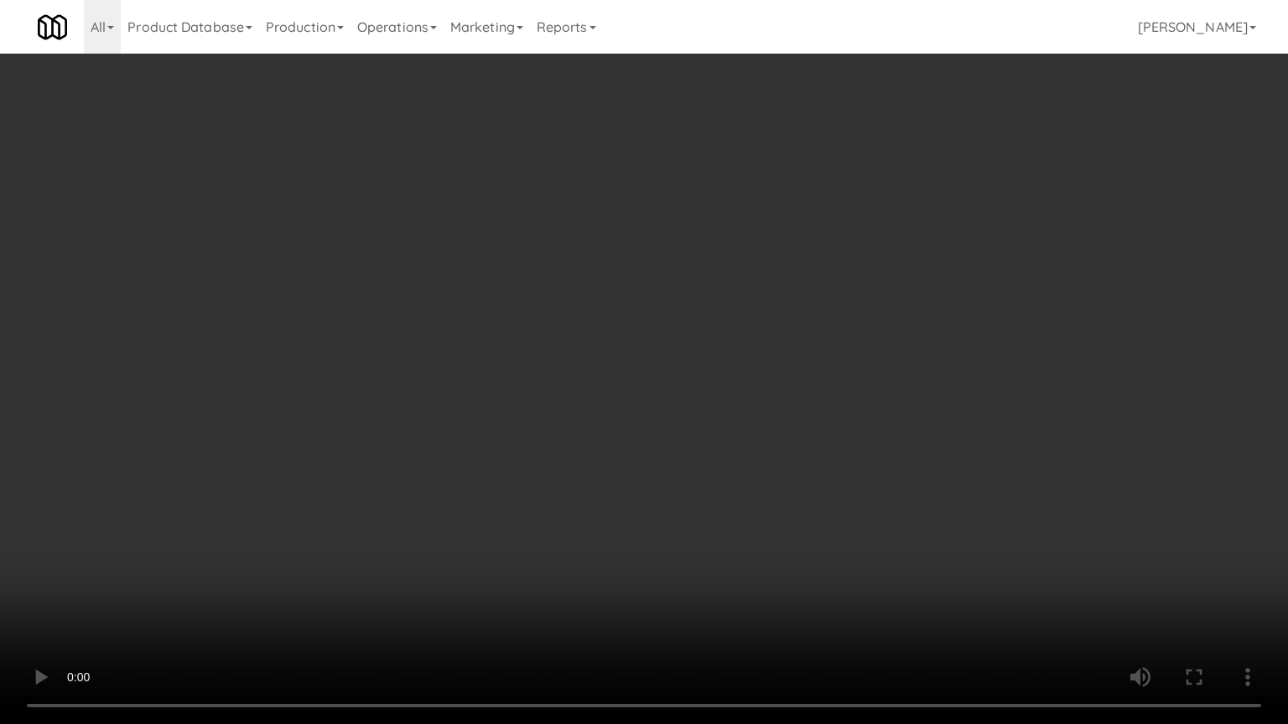
click at [834, 443] on video at bounding box center [644, 362] width 1288 height 724
drag, startPoint x: 834, startPoint y: 442, endPoint x: 878, endPoint y: 290, distance: 158.1
click at [834, 441] on video at bounding box center [644, 362] width 1288 height 724
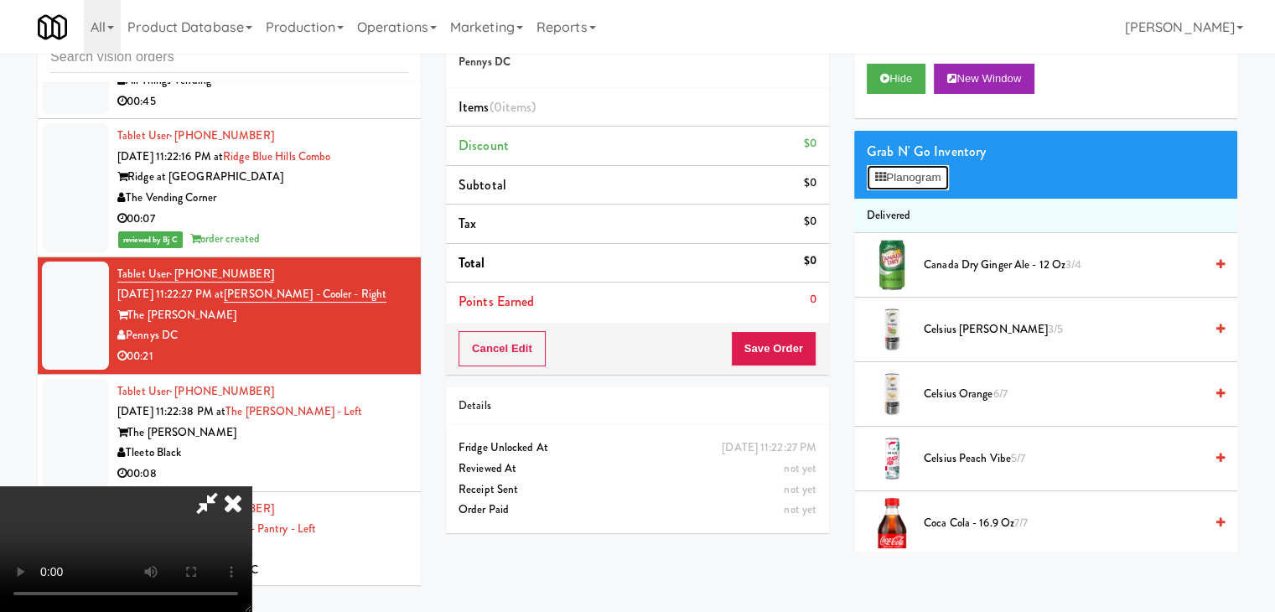
drag, startPoint x: 925, startPoint y: 174, endPoint x: 587, endPoint y: 308, distance: 363.8
click at [587, 308] on div "Order # 9707678 Pennys DC Items (0 items ) Discount $0 Subtotal $0 Tax $0 Total…" at bounding box center [841, 279] width 791 height 545
click at [251, 486] on video at bounding box center [125, 549] width 251 height 126
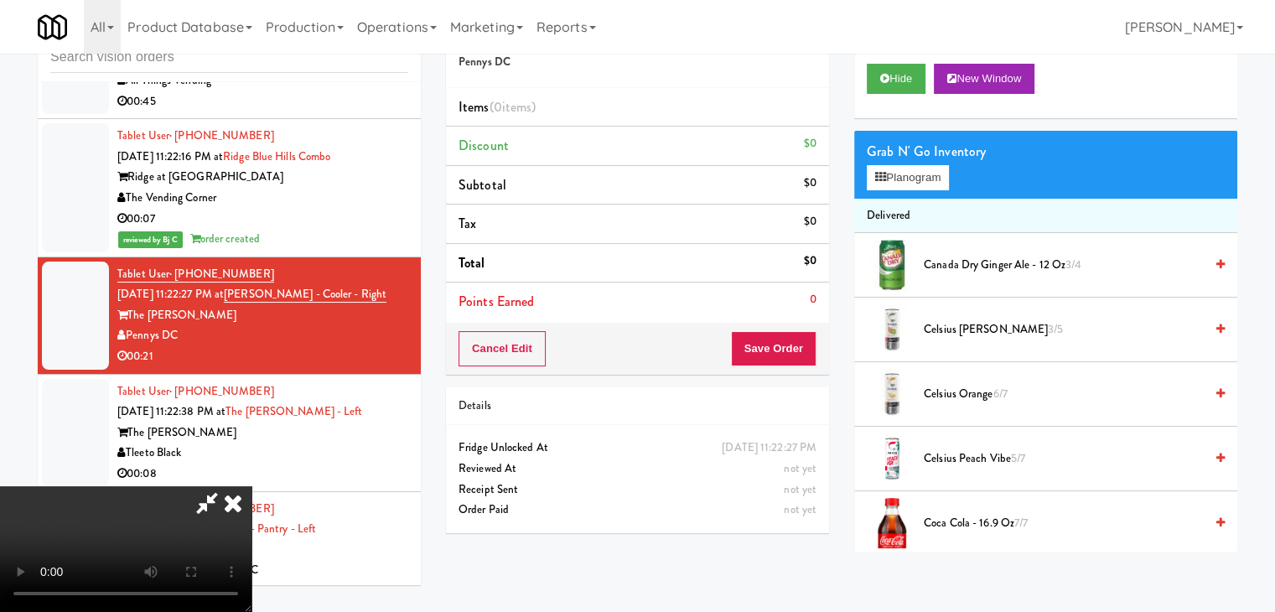
click at [251, 486] on video at bounding box center [125, 549] width 251 height 126
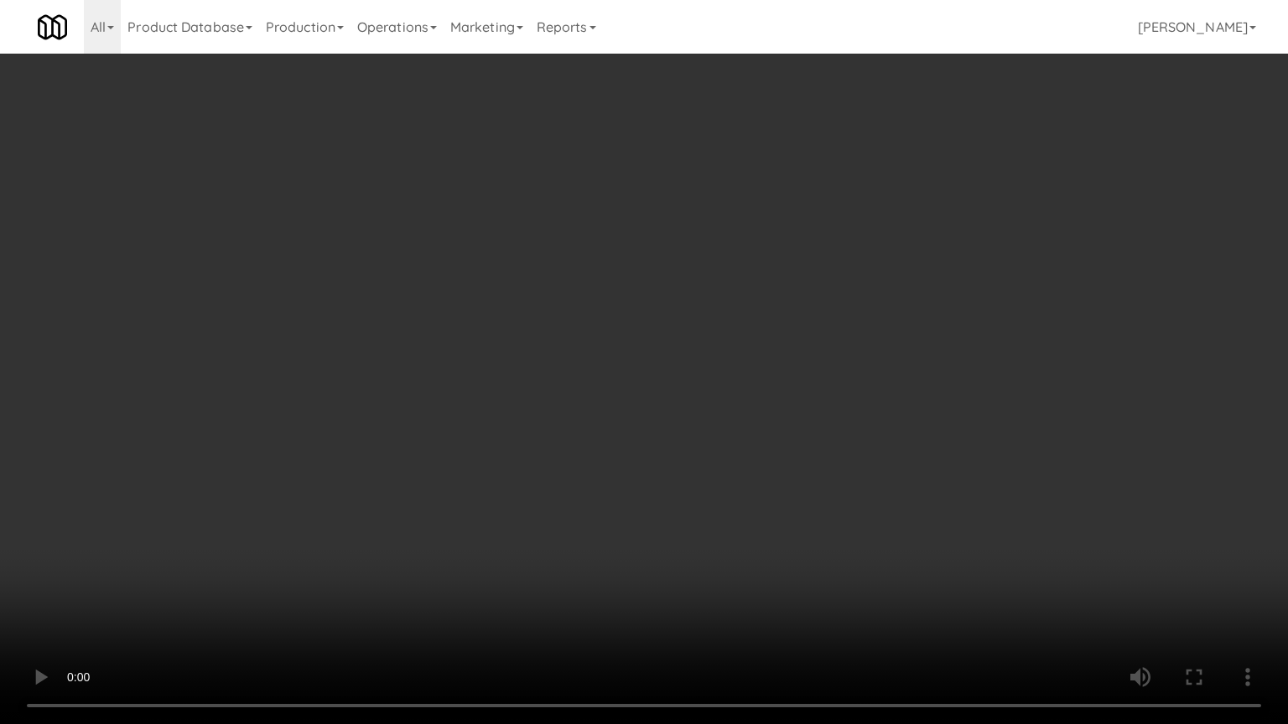
click at [587, 381] on video at bounding box center [644, 362] width 1288 height 724
click at [577, 390] on video at bounding box center [644, 362] width 1288 height 724
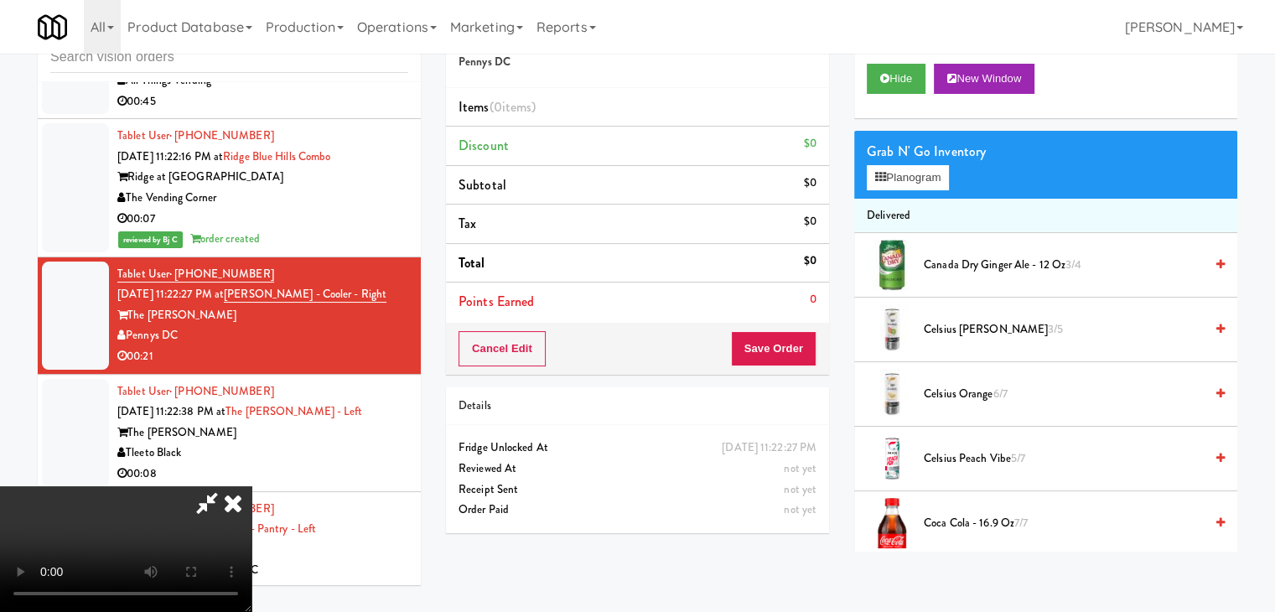
click at [251, 486] on video at bounding box center [125, 549] width 251 height 126
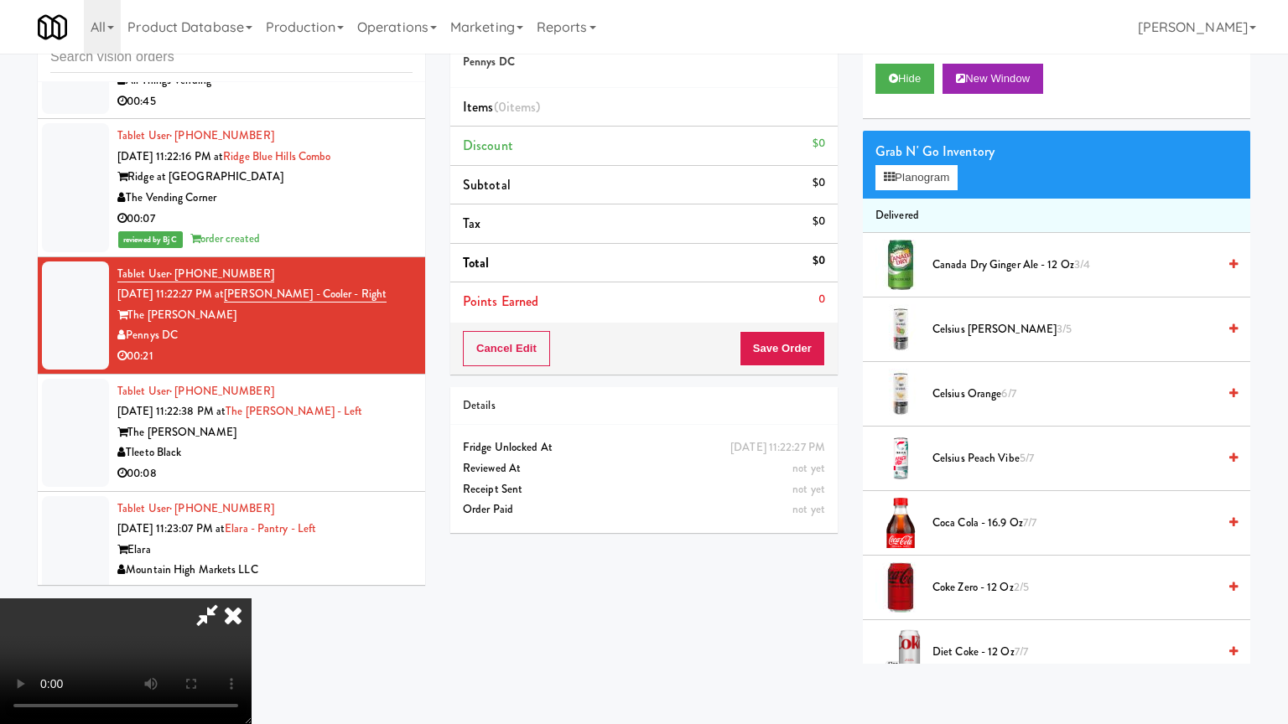
click at [251, 599] on video at bounding box center [125, 662] width 251 height 126
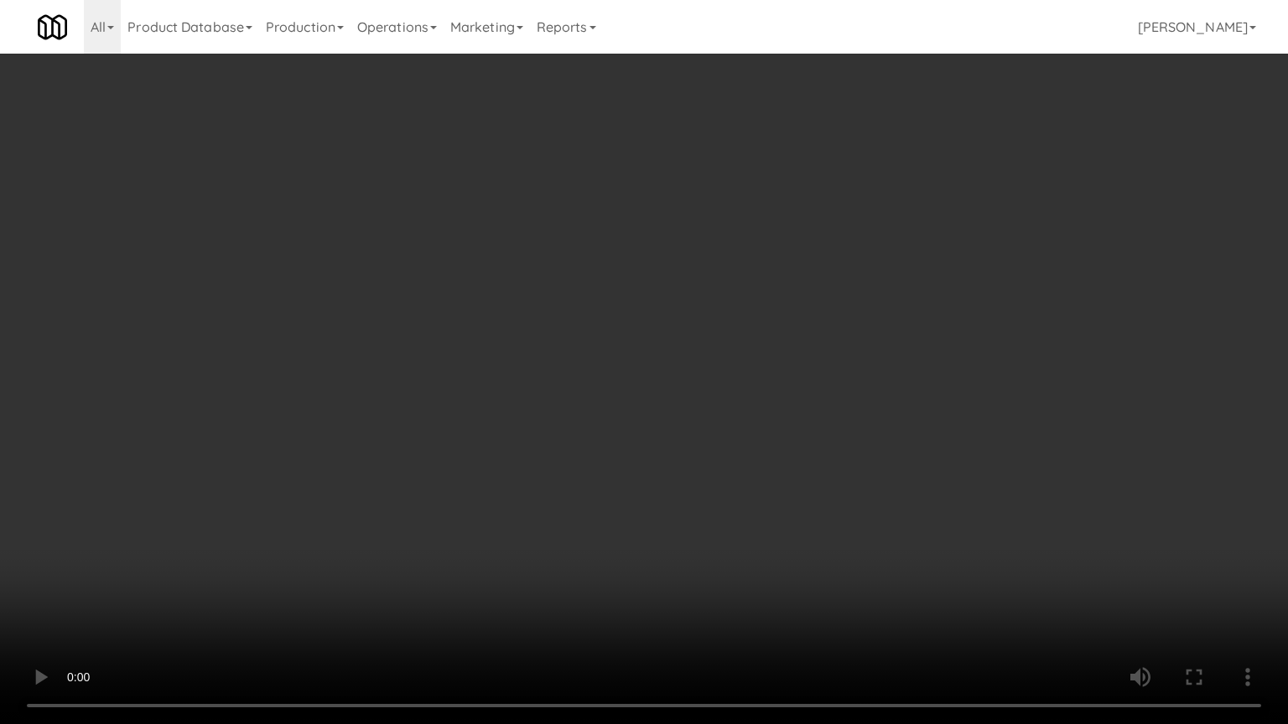
click at [714, 429] on video at bounding box center [644, 362] width 1288 height 724
click at [800, 448] on video at bounding box center [644, 362] width 1288 height 724
click at [811, 428] on video at bounding box center [644, 362] width 1288 height 724
drag, startPoint x: 811, startPoint y: 428, endPoint x: 808, endPoint y: 446, distance: 18.6
click at [811, 429] on video at bounding box center [644, 362] width 1288 height 724
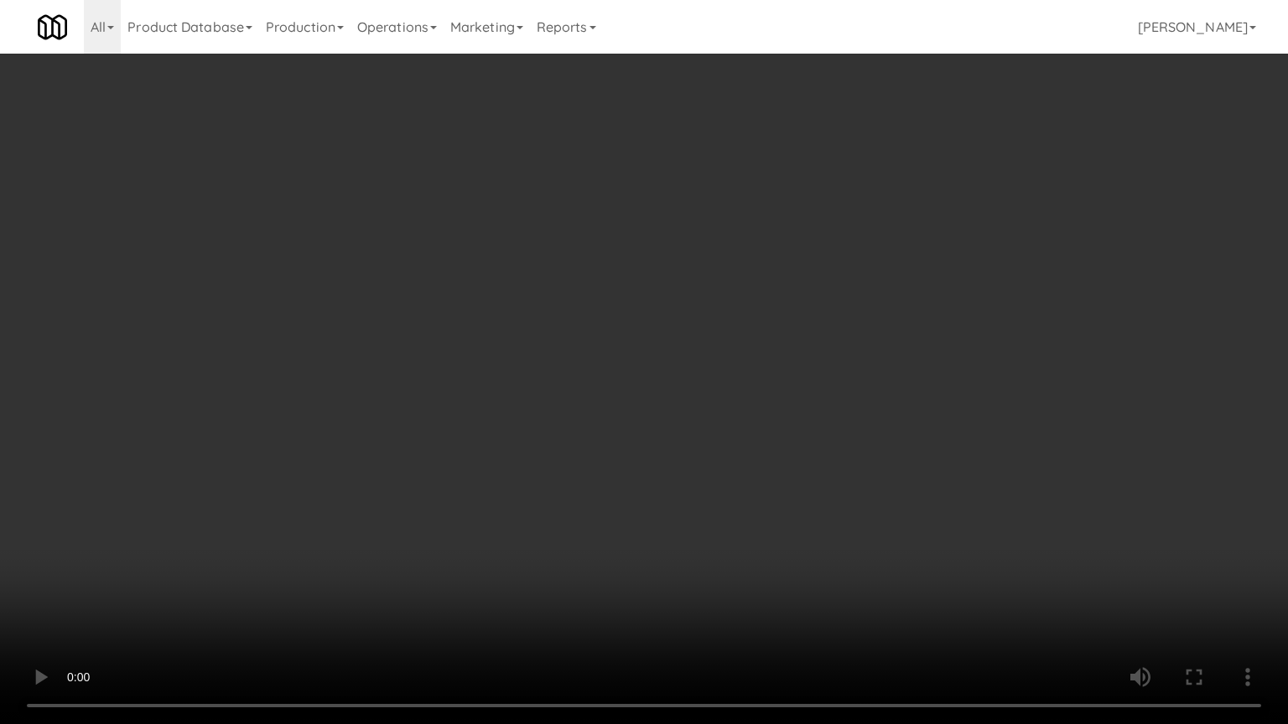
click at [808, 437] on video at bounding box center [644, 362] width 1288 height 724
click at [747, 486] on video at bounding box center [644, 362] width 1288 height 724
click at [749, 482] on video at bounding box center [644, 362] width 1288 height 724
click at [744, 480] on video at bounding box center [644, 362] width 1288 height 724
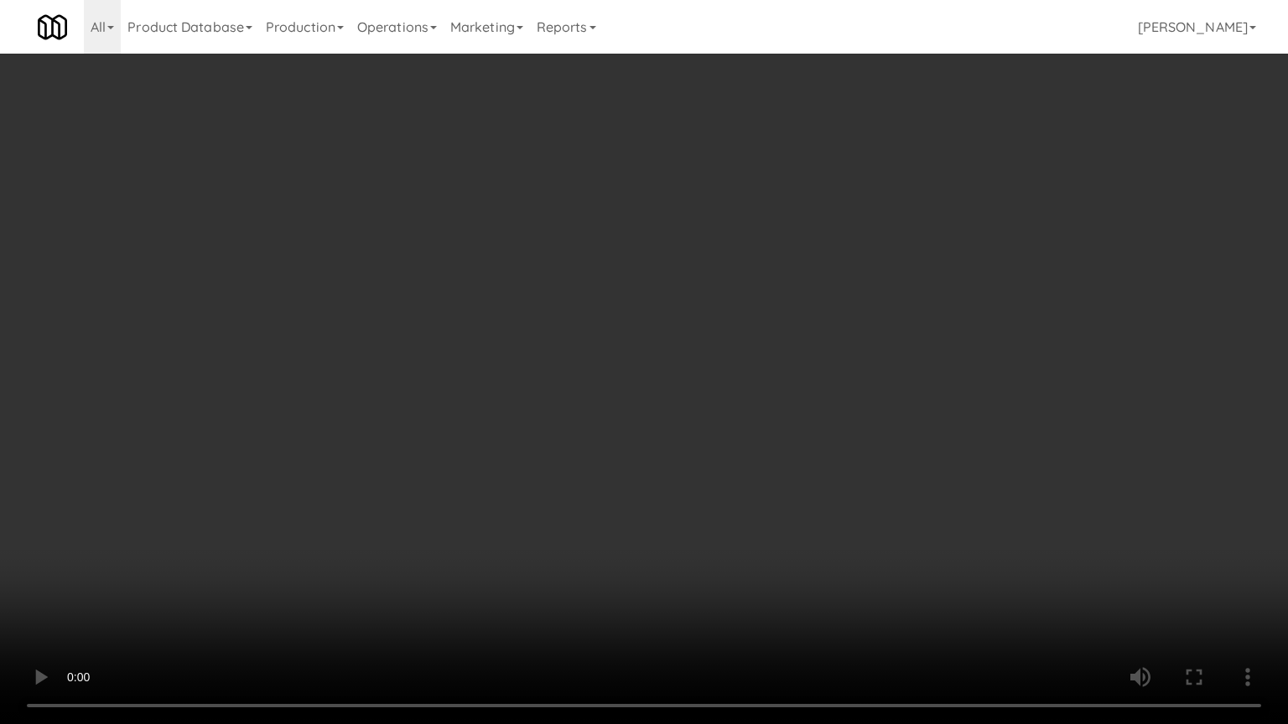
click at [752, 505] on video at bounding box center [644, 362] width 1288 height 724
click at [758, 490] on video at bounding box center [644, 362] width 1288 height 724
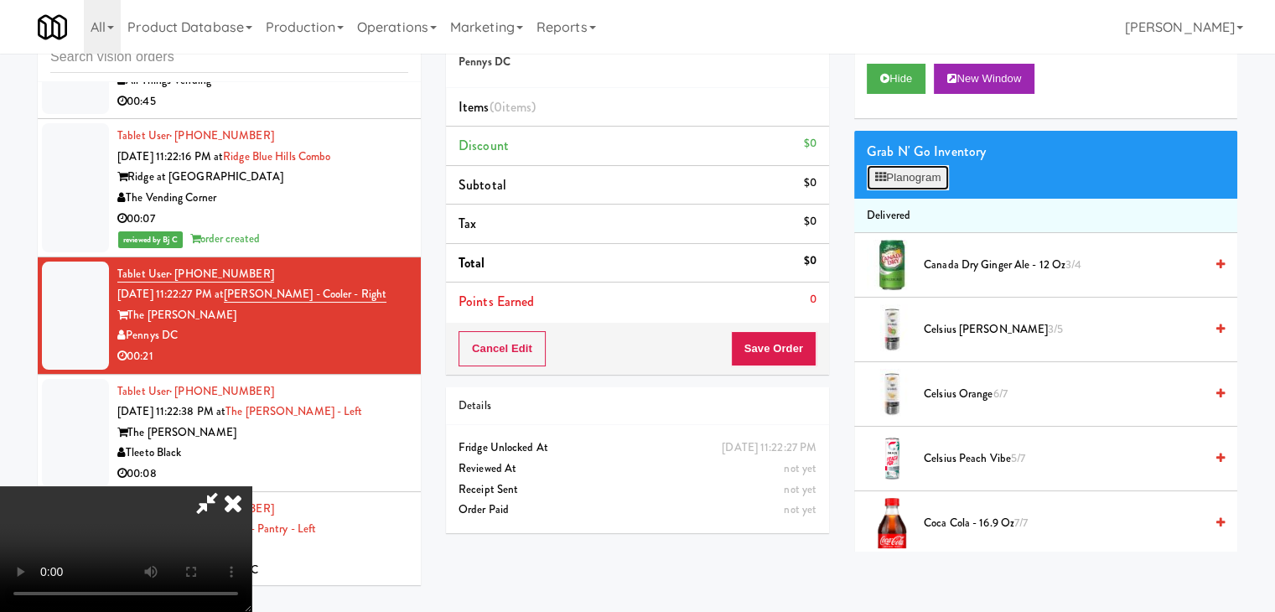
click at [929, 179] on button "Planogram" at bounding box center [908, 177] width 82 height 25
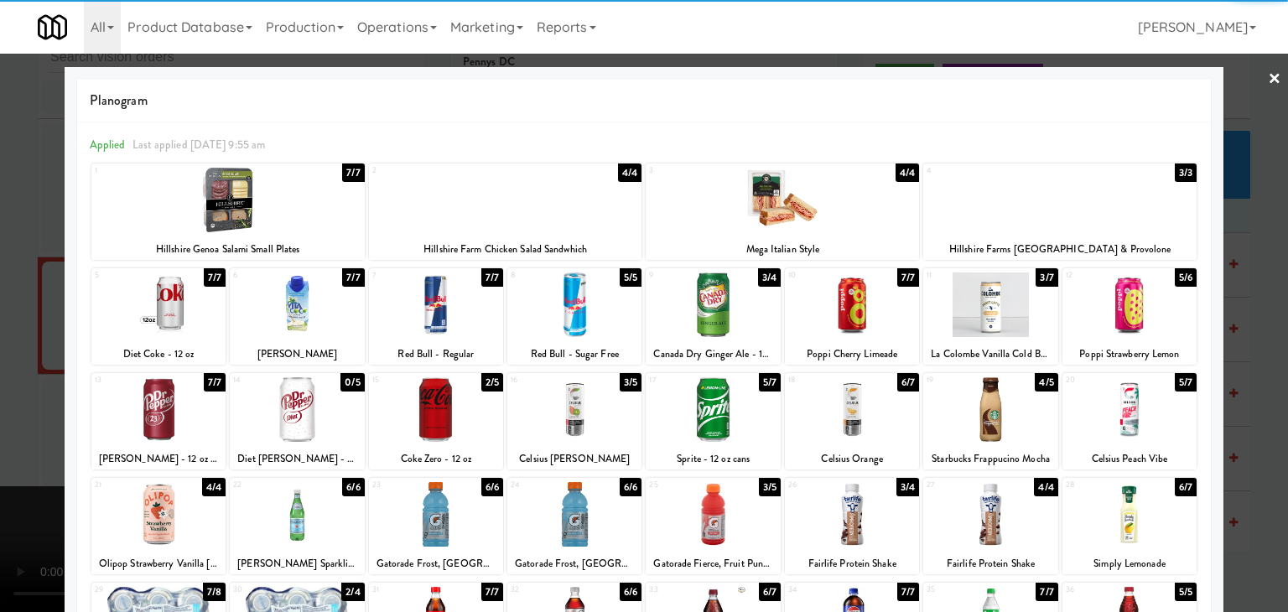
click at [1131, 507] on div at bounding box center [1129, 514] width 134 height 65
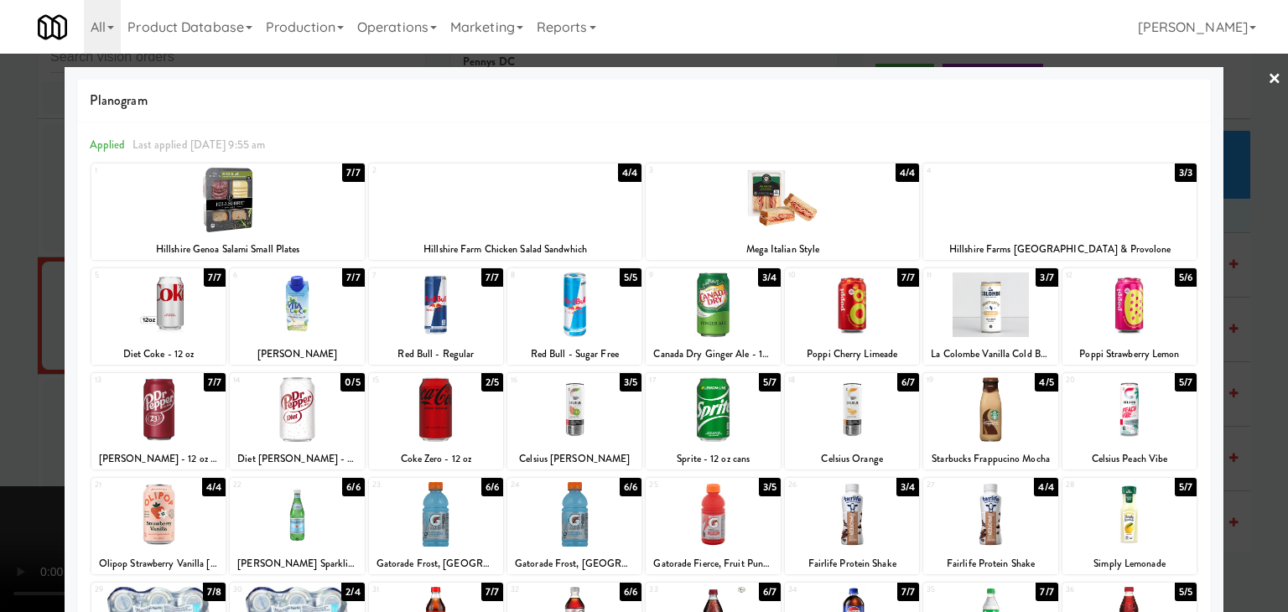
click at [225, 185] on div at bounding box center [227, 200] width 273 height 65
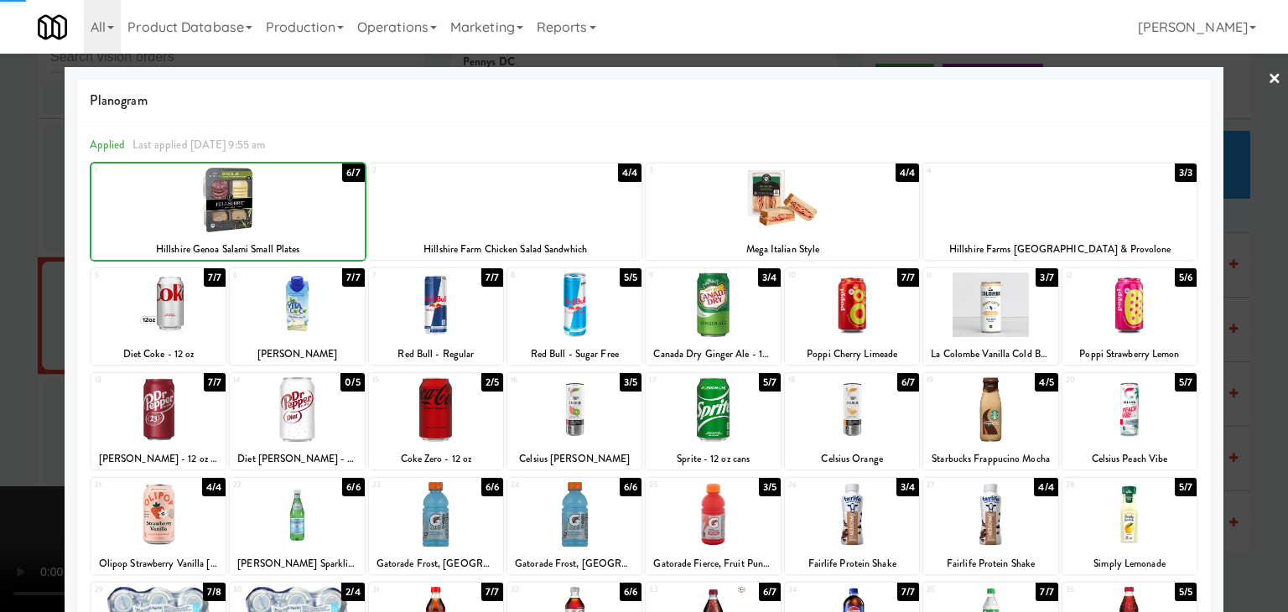
click at [19, 285] on div at bounding box center [644, 306] width 1288 height 612
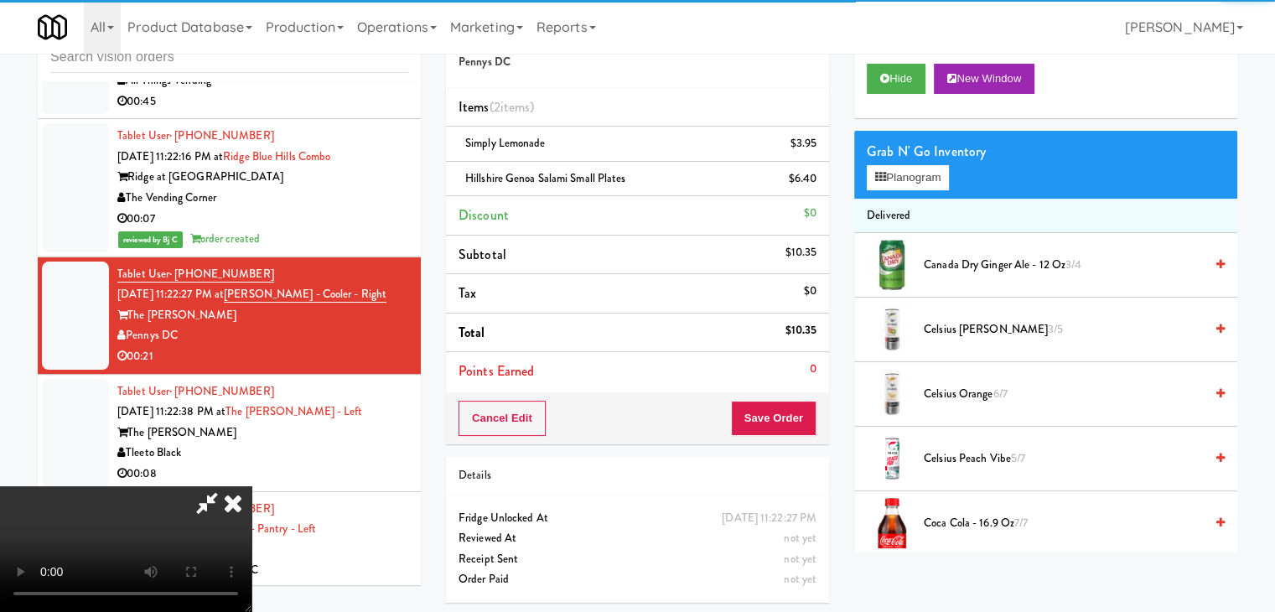
click at [251, 486] on video at bounding box center [125, 549] width 251 height 126
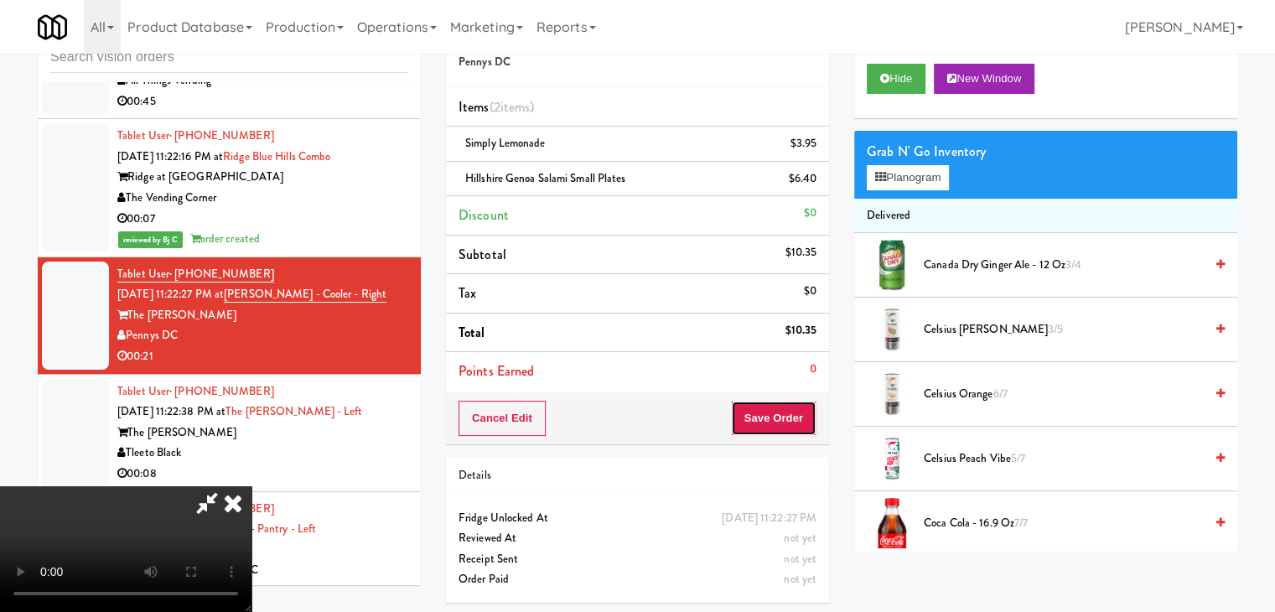
click at [779, 415] on button "Save Order" at bounding box center [774, 418] width 86 height 35
click at [788, 417] on button "Save Order" at bounding box center [774, 418] width 86 height 35
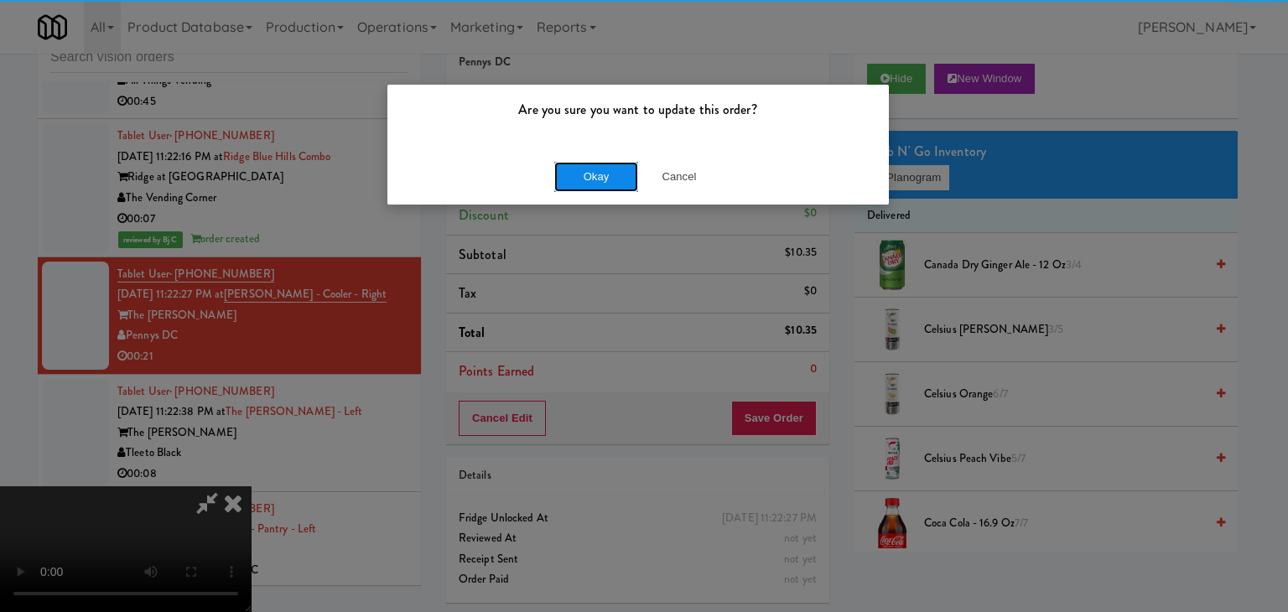
click at [611, 182] on button "Okay" at bounding box center [596, 177] width 84 height 30
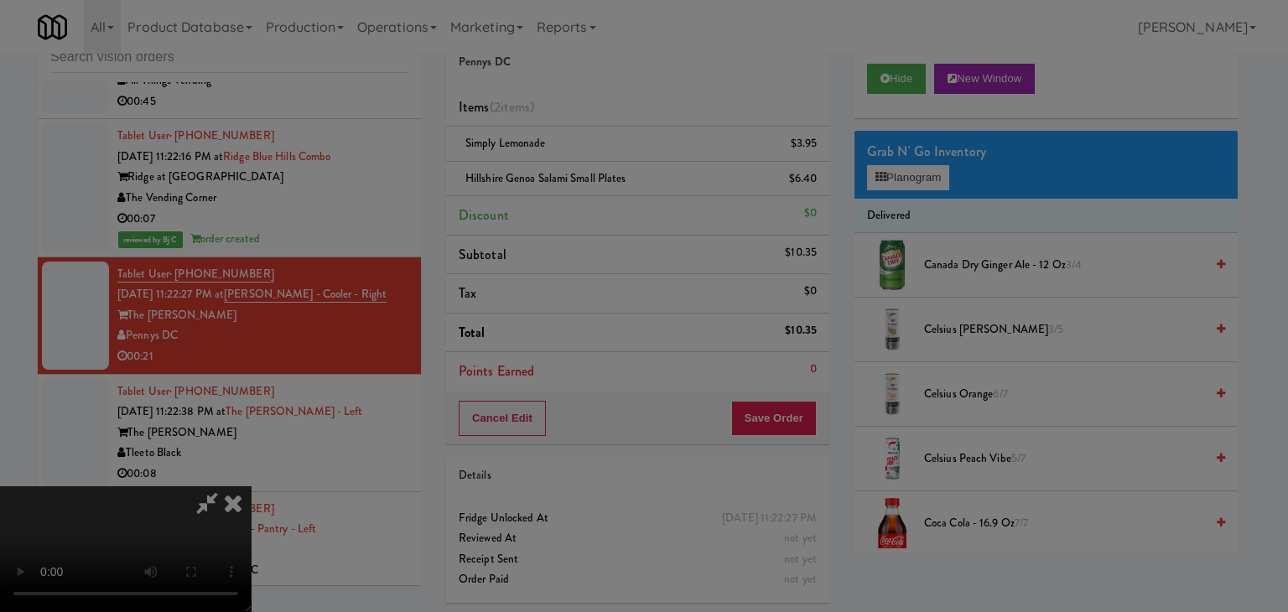
click at [611, 181] on body "Are you sure you want to update this order? Okay Cancel Okay Are you sure you w…" at bounding box center [644, 306] width 1288 height 612
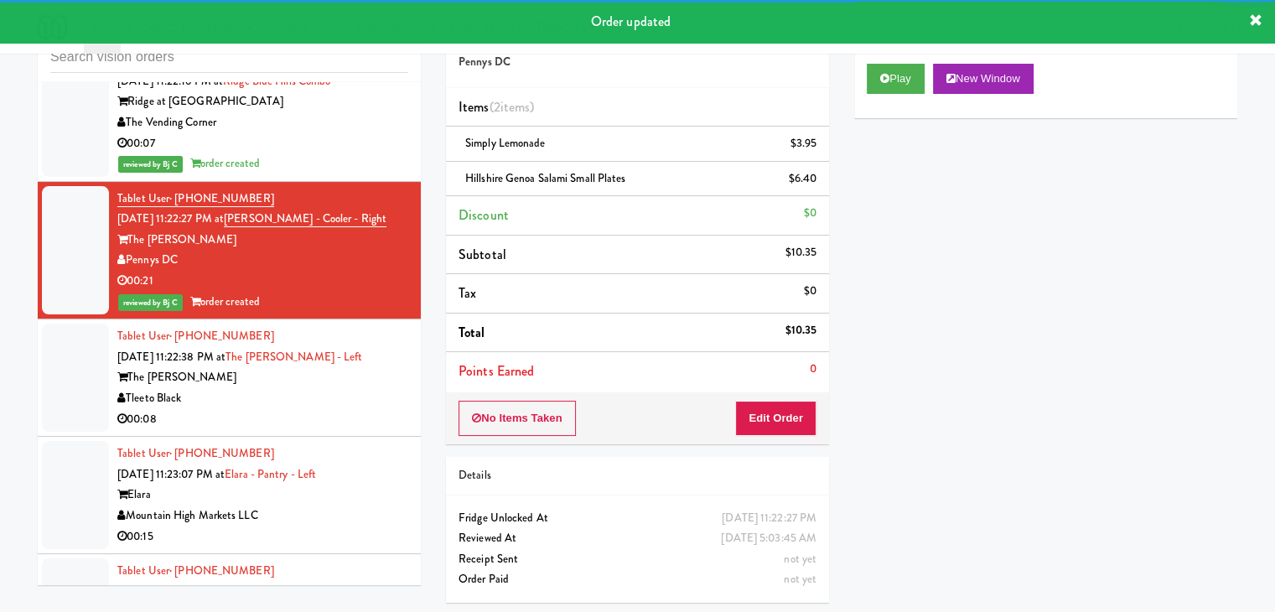
scroll to position [4889, 0]
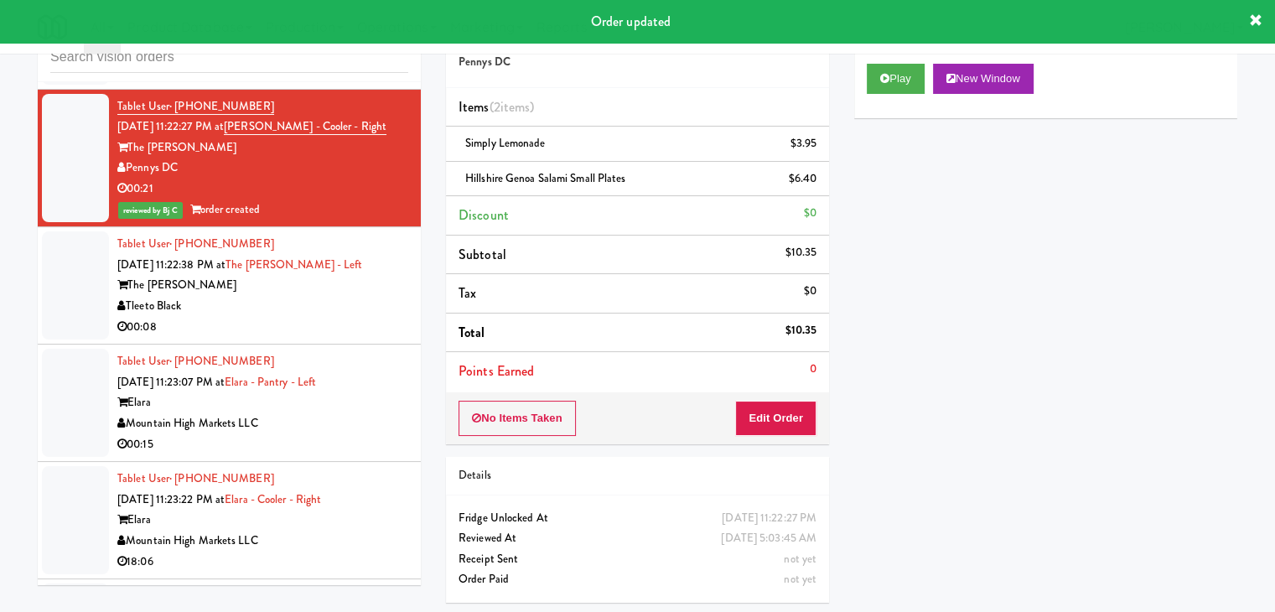
click at [308, 317] on div "00:08" at bounding box center [262, 327] width 291 height 21
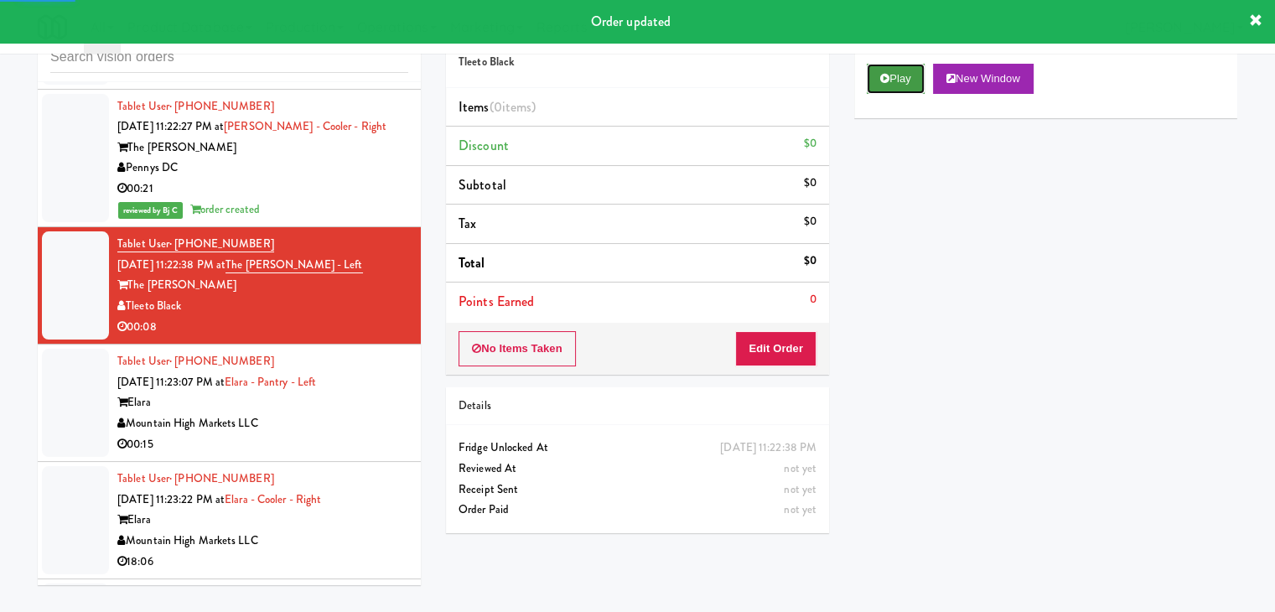
drag, startPoint x: 901, startPoint y: 75, endPoint x: 835, endPoint y: 214, distance: 154.1
click at [900, 75] on button "Play" at bounding box center [896, 79] width 58 height 30
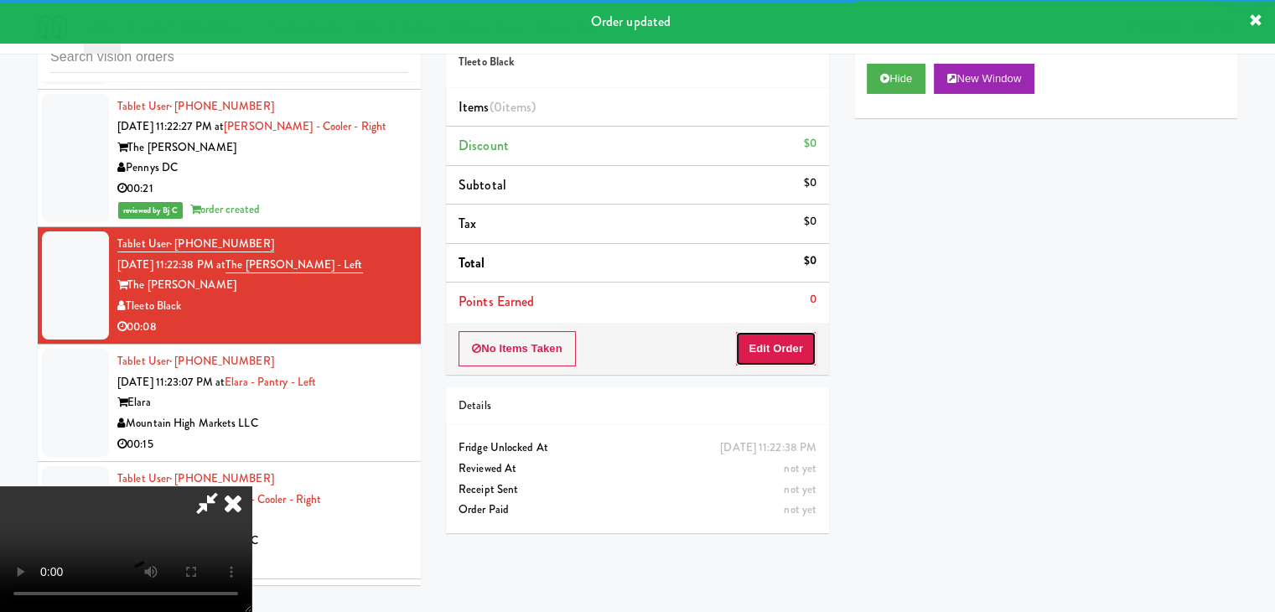
click at [779, 352] on button "Edit Order" at bounding box center [775, 348] width 81 height 35
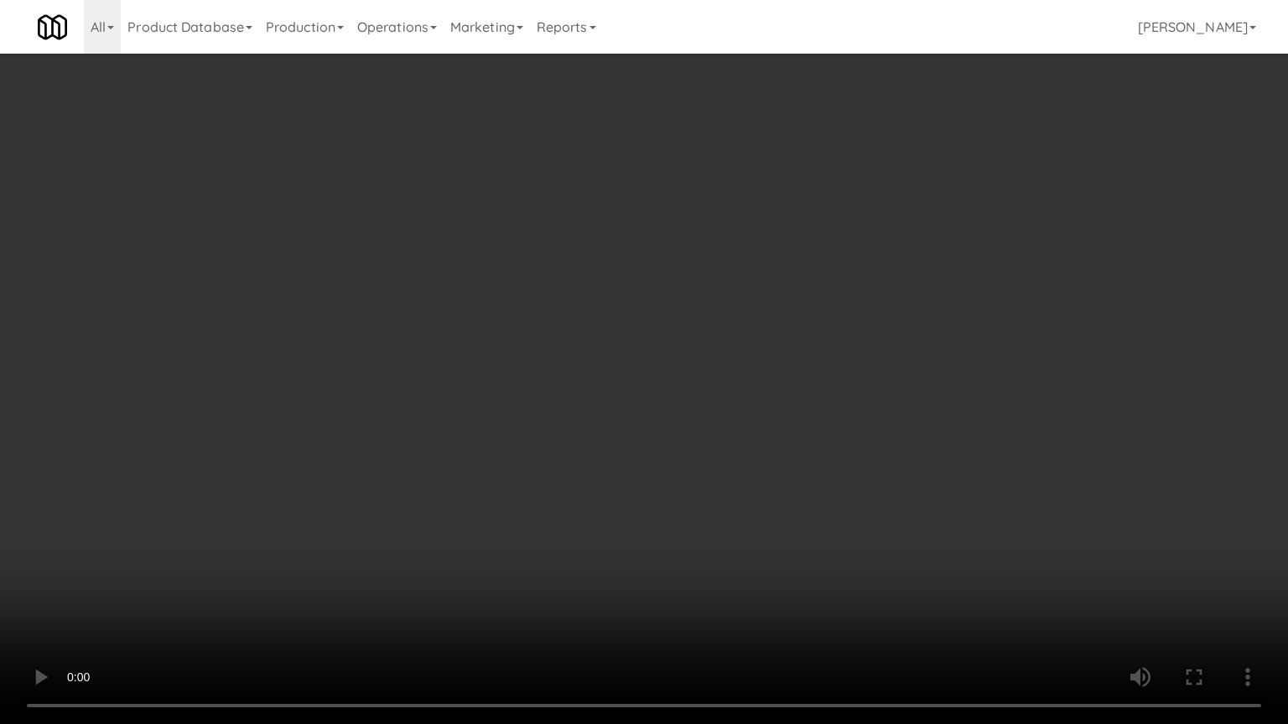
click at [665, 543] on video at bounding box center [644, 362] width 1288 height 724
click at [664, 544] on video at bounding box center [644, 362] width 1288 height 724
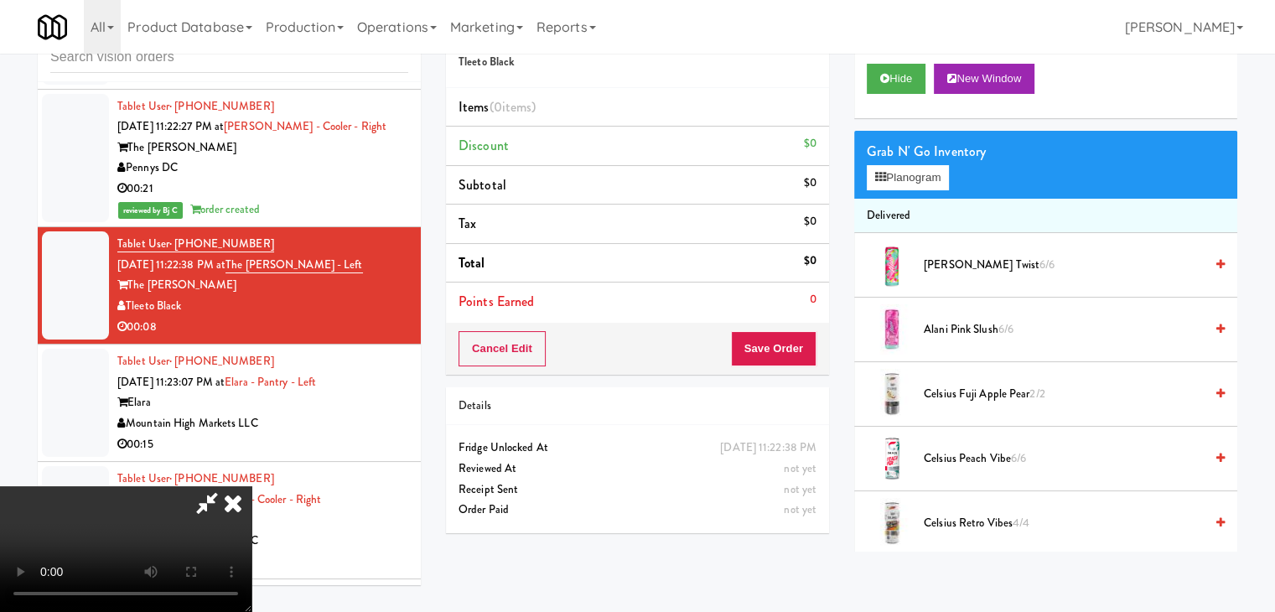
click at [251, 486] on icon at bounding box center [233, 503] width 37 height 34
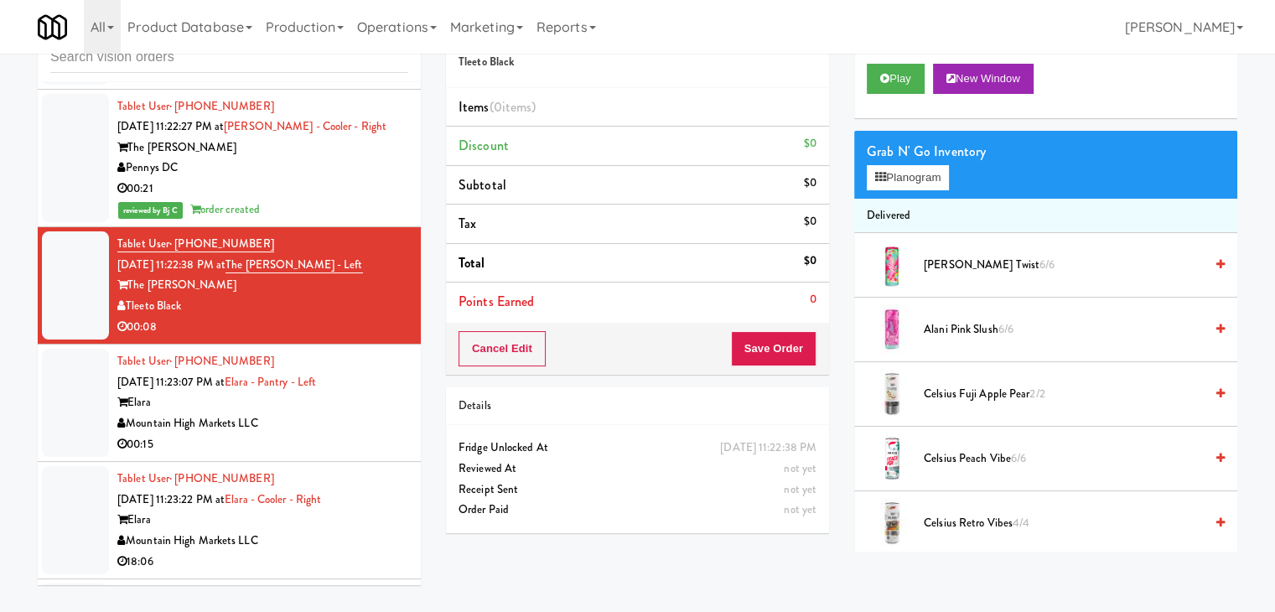
drag, startPoint x: 319, startPoint y: 403, endPoint x: 342, endPoint y: 333, distance: 74.2
click at [320, 413] on div "Mountain High Markets LLC" at bounding box center [262, 423] width 291 height 21
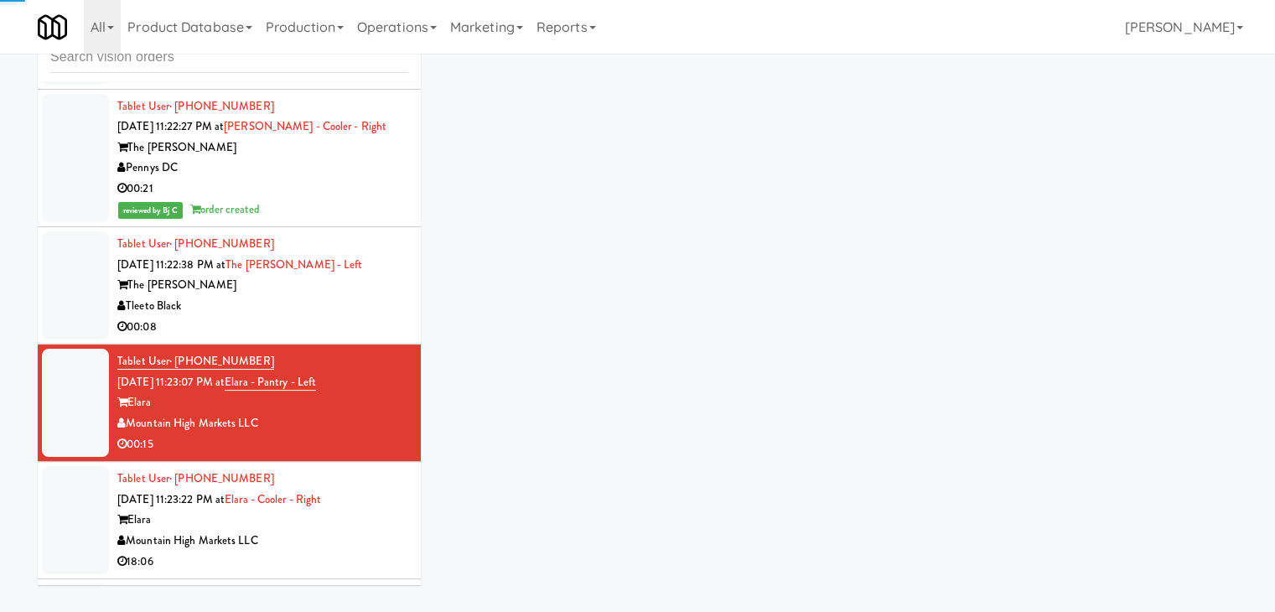
click at [350, 317] on div "00:08" at bounding box center [262, 327] width 291 height 21
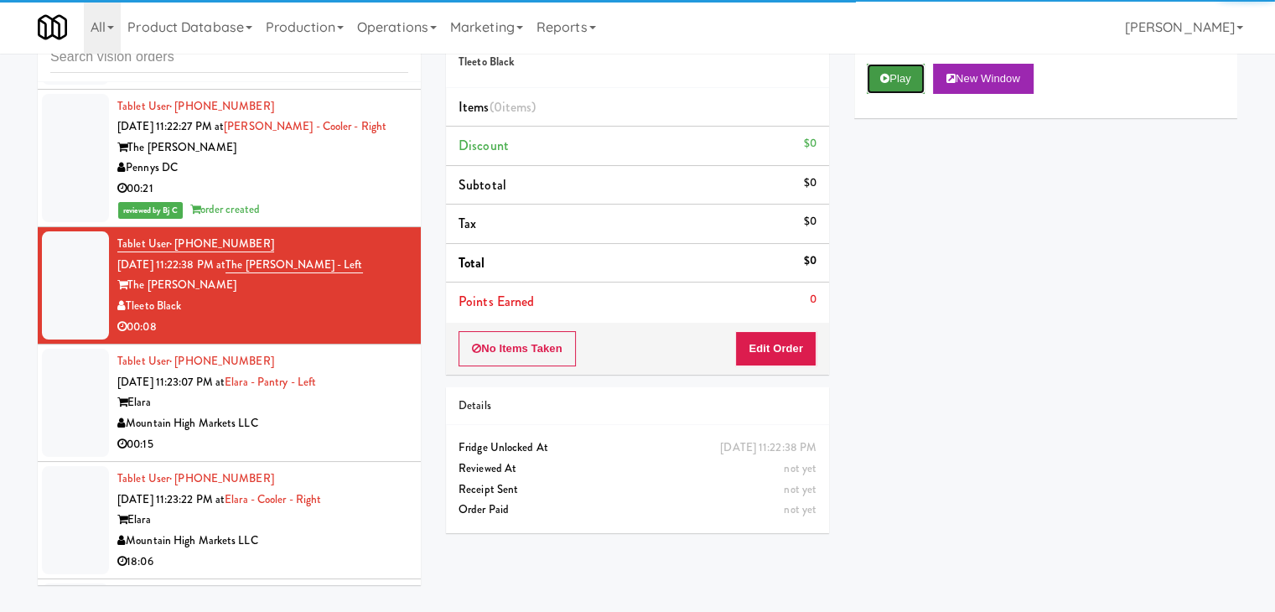
click at [885, 75] on icon at bounding box center [884, 78] width 9 height 11
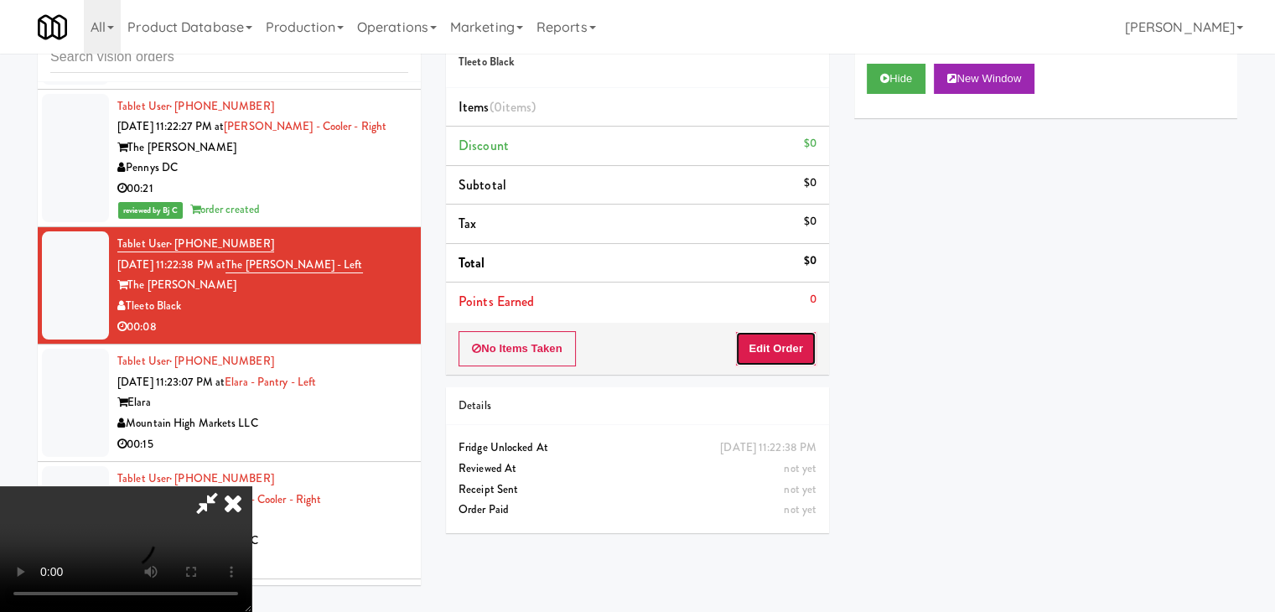
click at [785, 357] on button "Edit Order" at bounding box center [775, 348] width 81 height 35
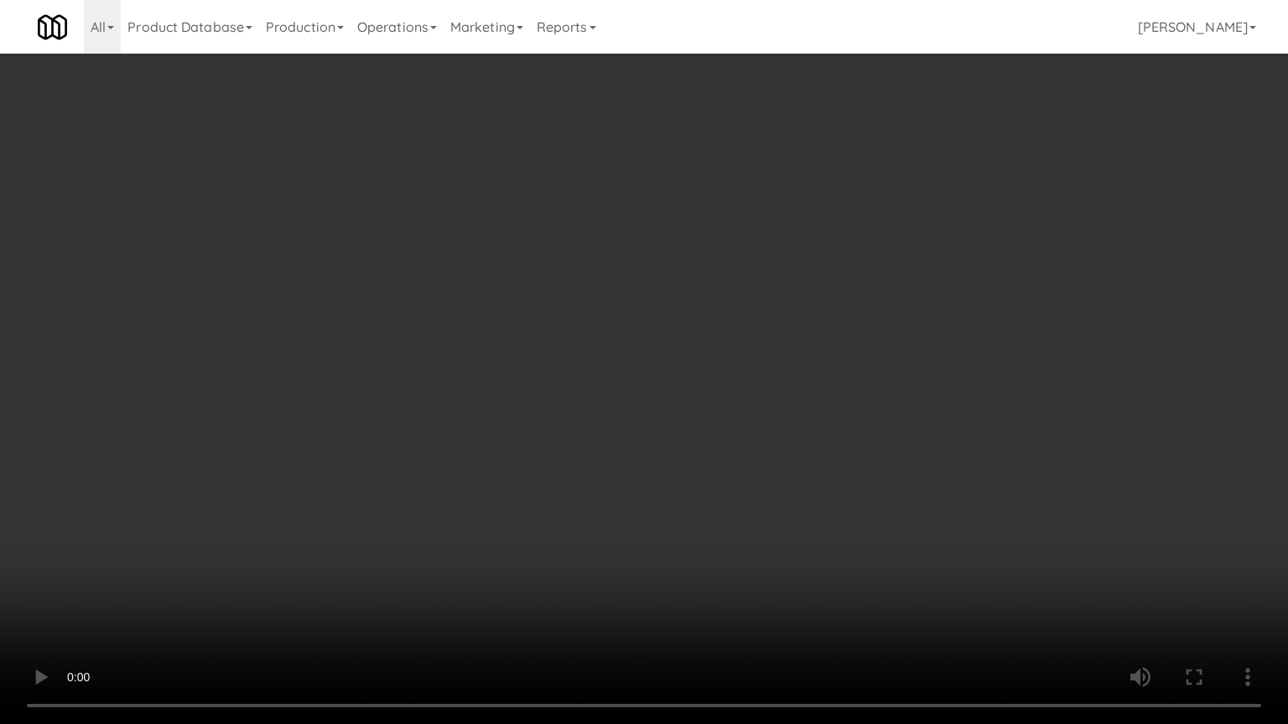
click at [719, 506] on video at bounding box center [644, 362] width 1288 height 724
click at [722, 503] on video at bounding box center [644, 362] width 1288 height 724
click at [737, 496] on video at bounding box center [644, 362] width 1288 height 724
click at [738, 496] on video at bounding box center [644, 362] width 1288 height 724
click at [729, 481] on video at bounding box center [644, 362] width 1288 height 724
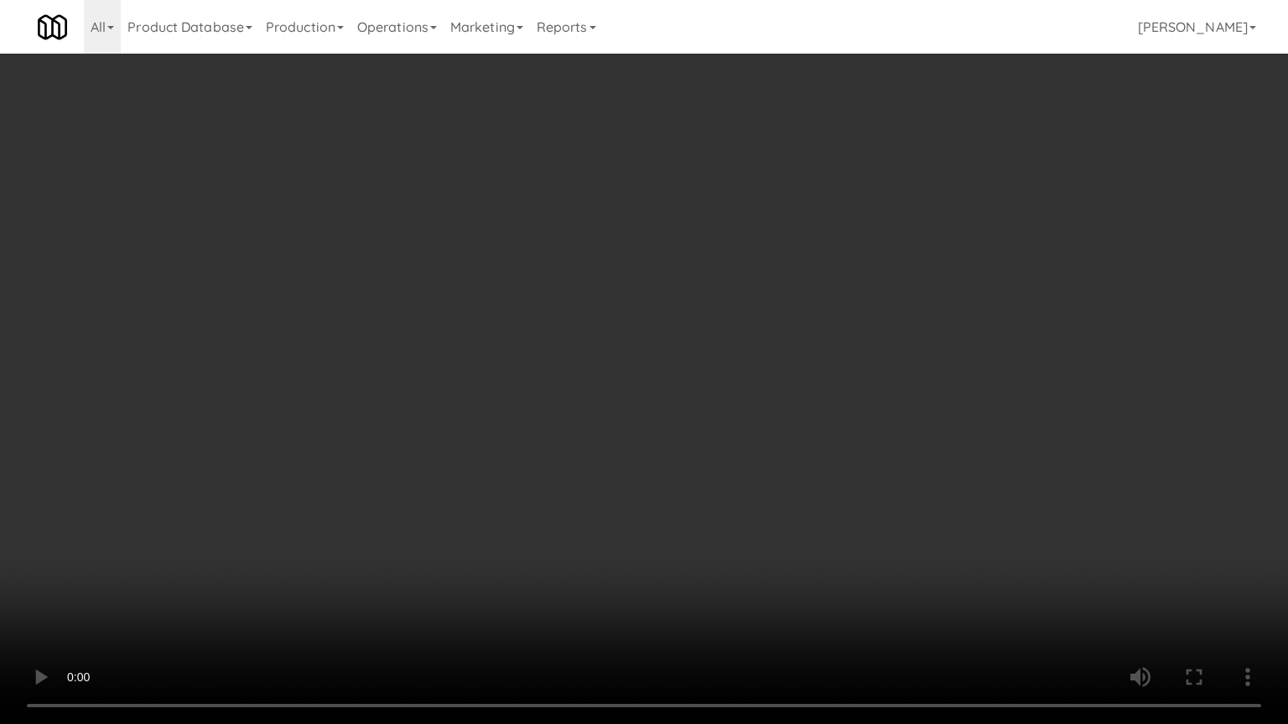
drag, startPoint x: 729, startPoint y: 481, endPoint x: 828, endPoint y: 339, distance: 172.8
click at [729, 480] on video at bounding box center [644, 362] width 1288 height 724
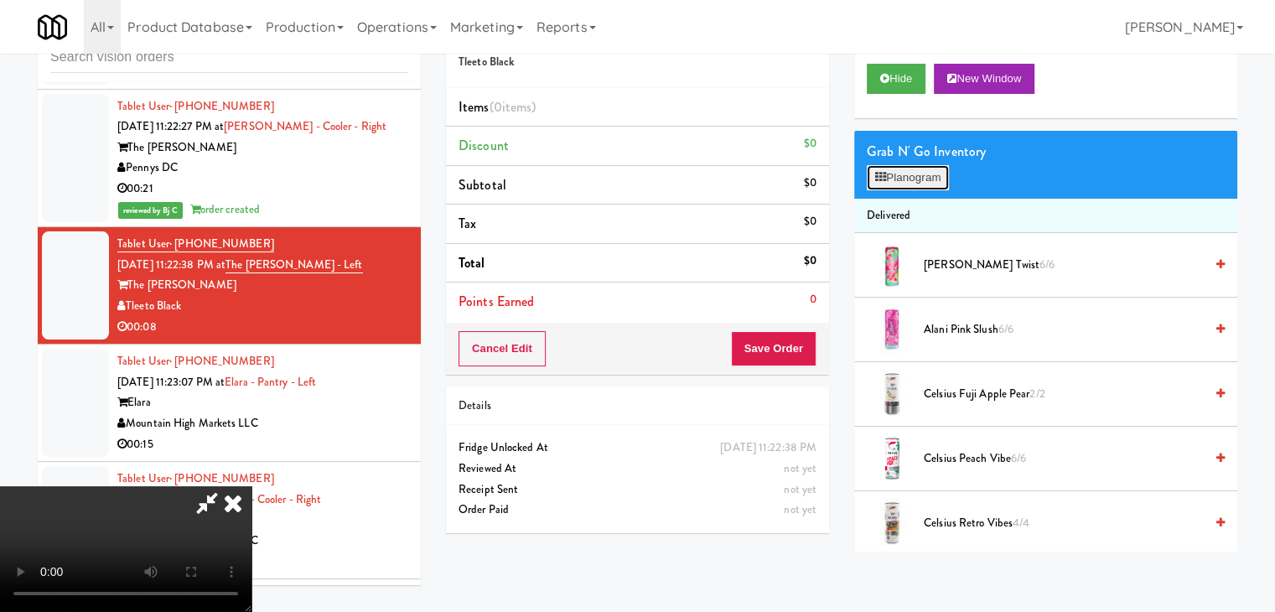
click at [925, 174] on button "Planogram" at bounding box center [908, 177] width 82 height 25
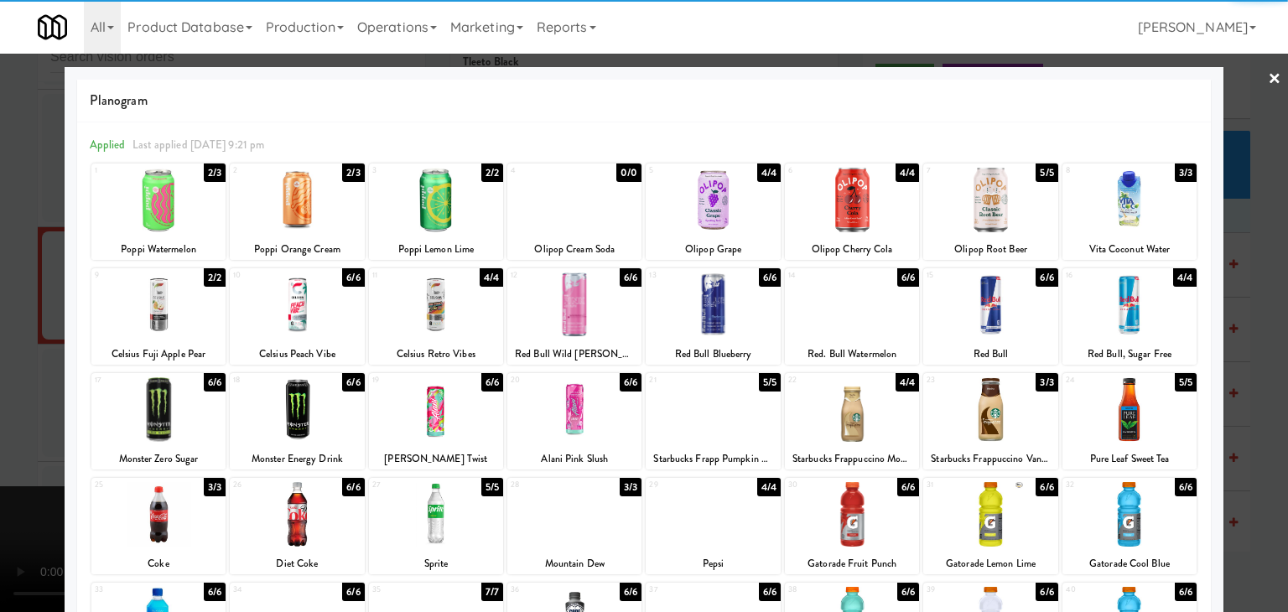
drag, startPoint x: 863, startPoint y: 400, endPoint x: 870, endPoint y: 408, distance: 10.7
click at [863, 401] on div at bounding box center [852, 409] width 134 height 65
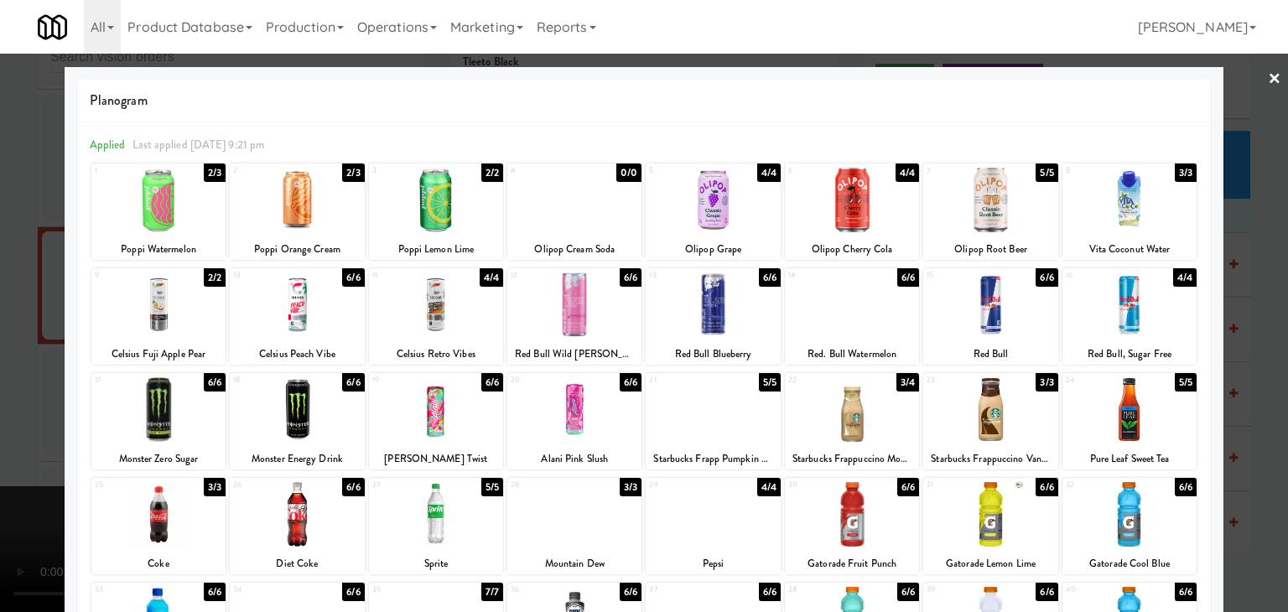
click at [1, 495] on div at bounding box center [644, 306] width 1288 height 612
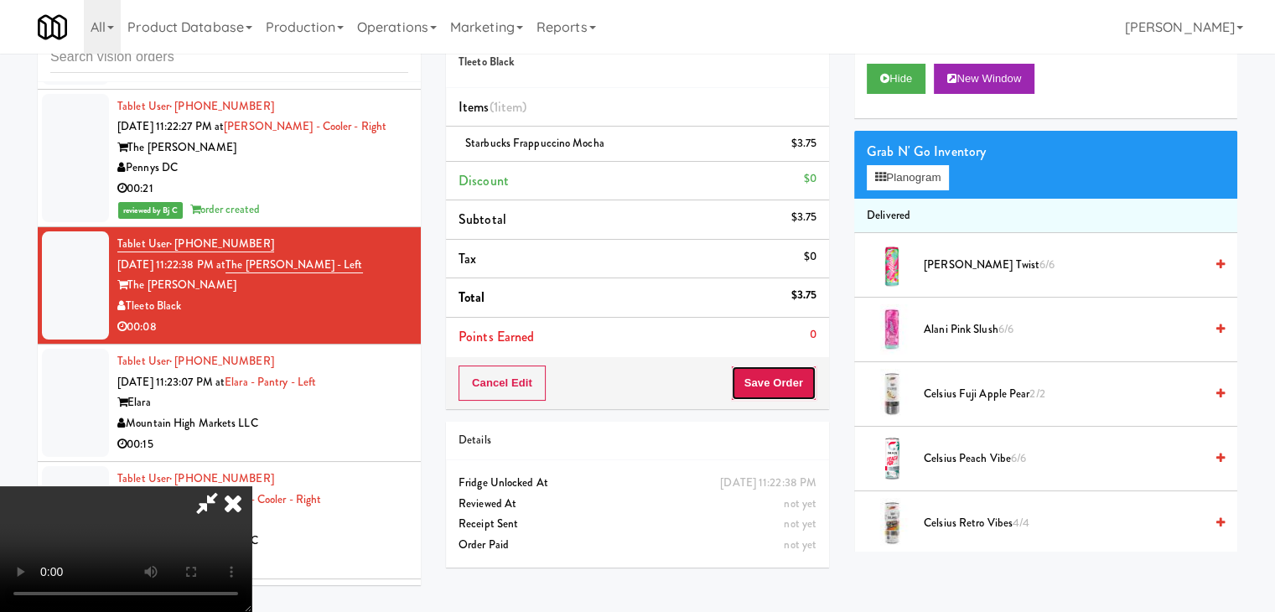
click at [788, 383] on button "Save Order" at bounding box center [774, 382] width 86 height 35
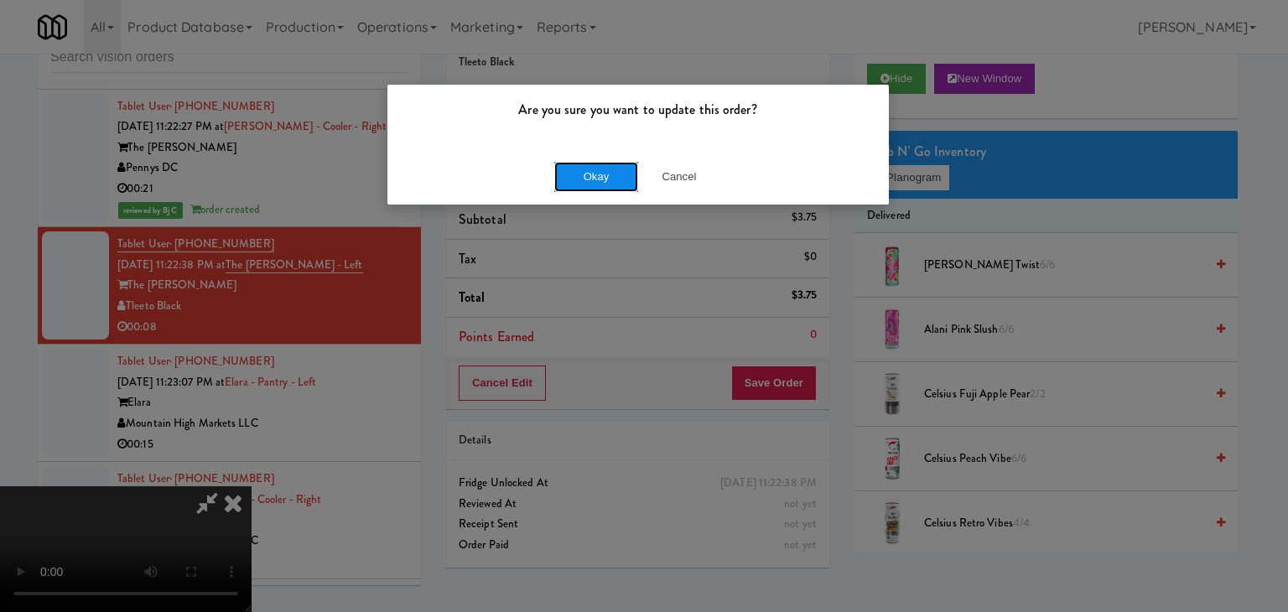
drag, startPoint x: 594, startPoint y: 163, endPoint x: 592, endPoint y: 173, distance: 9.6
click at [593, 170] on button "Okay" at bounding box center [596, 177] width 84 height 30
click at [592, 173] on button "Okay" at bounding box center [596, 177] width 84 height 30
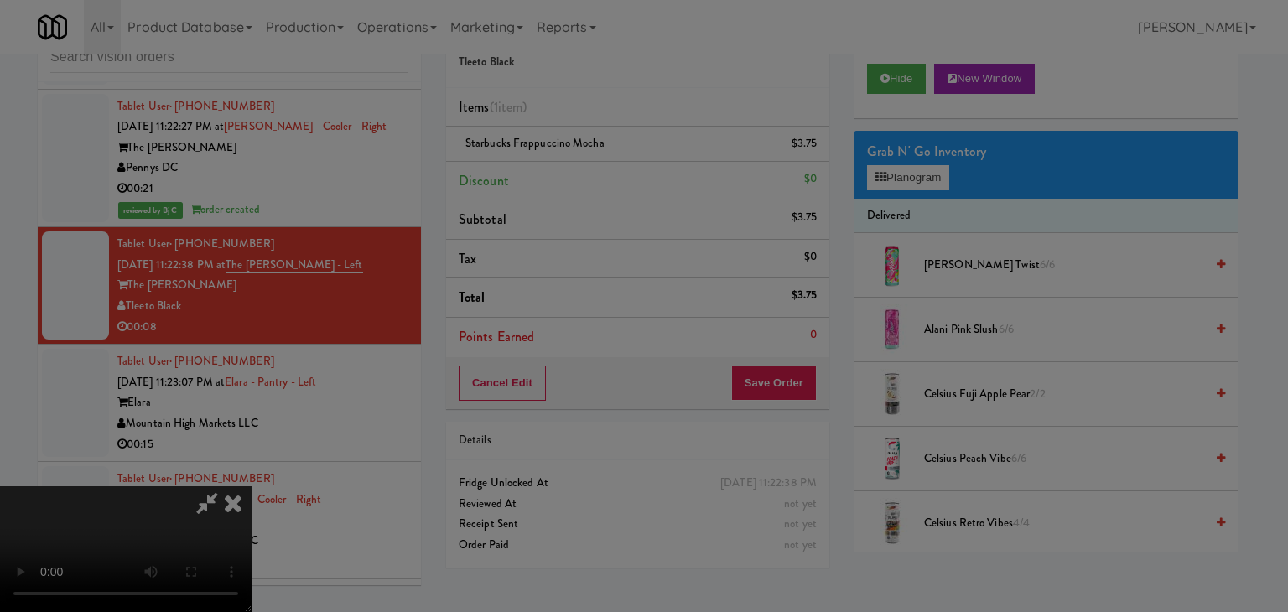
click at [592, 173] on div at bounding box center [644, 306] width 1288 height 612
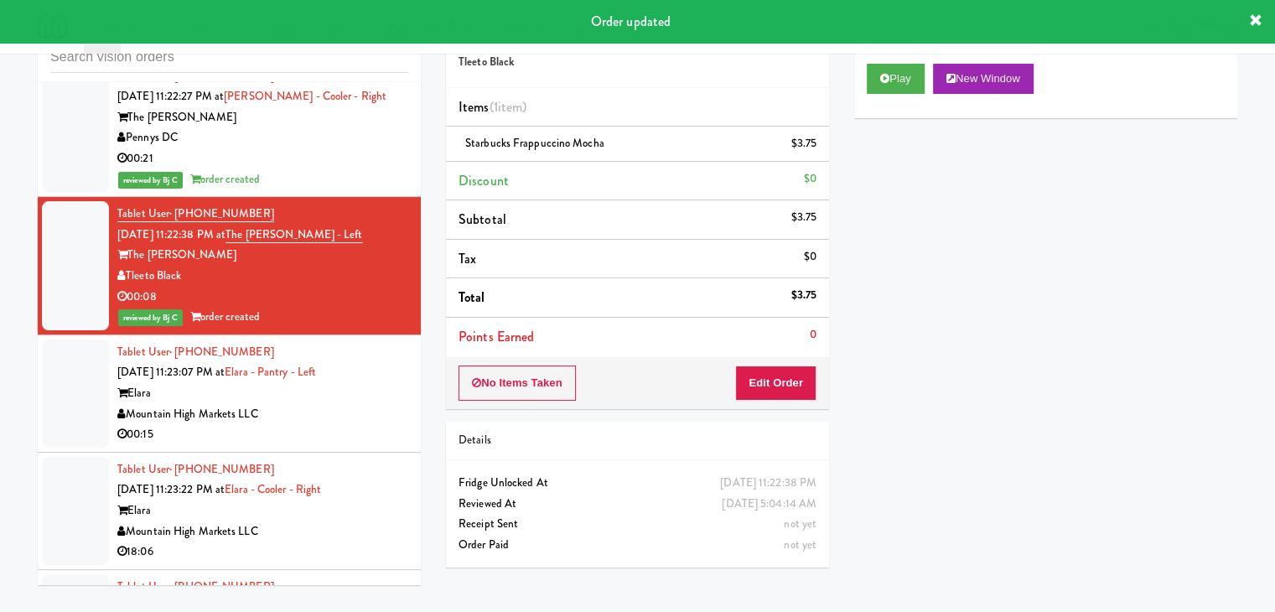
scroll to position [4972, 0]
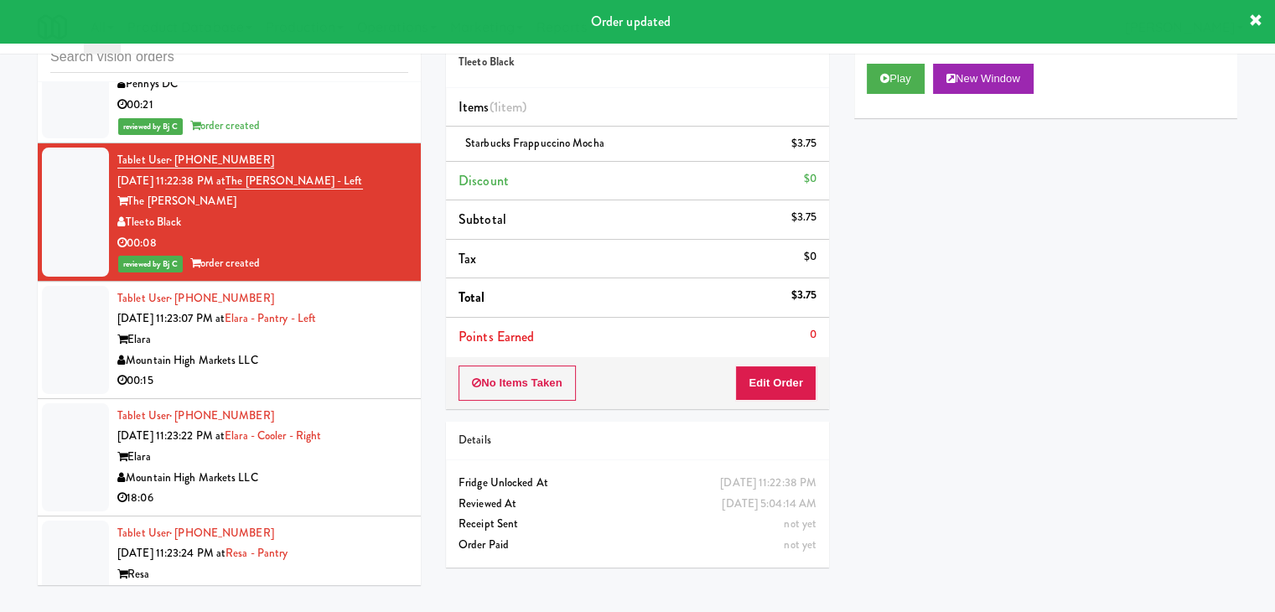
click at [352, 350] on div "Mountain High Markets LLC" at bounding box center [262, 360] width 291 height 21
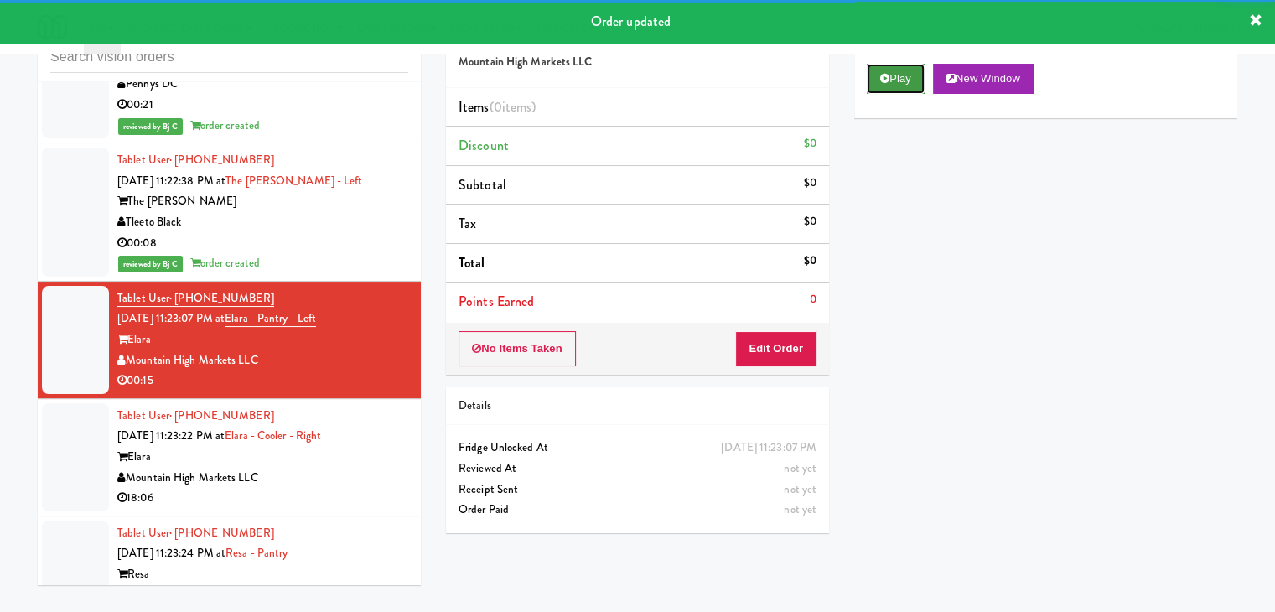
click at [893, 85] on button "Play" at bounding box center [896, 79] width 58 height 30
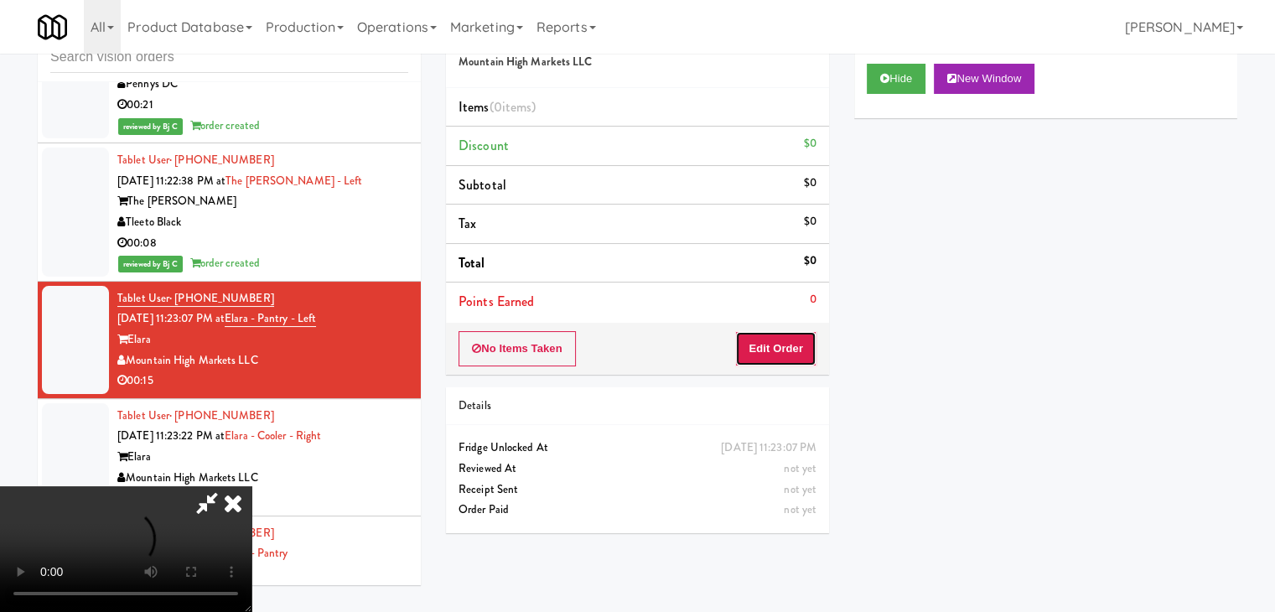
click at [763, 351] on button "Edit Order" at bounding box center [775, 348] width 81 height 35
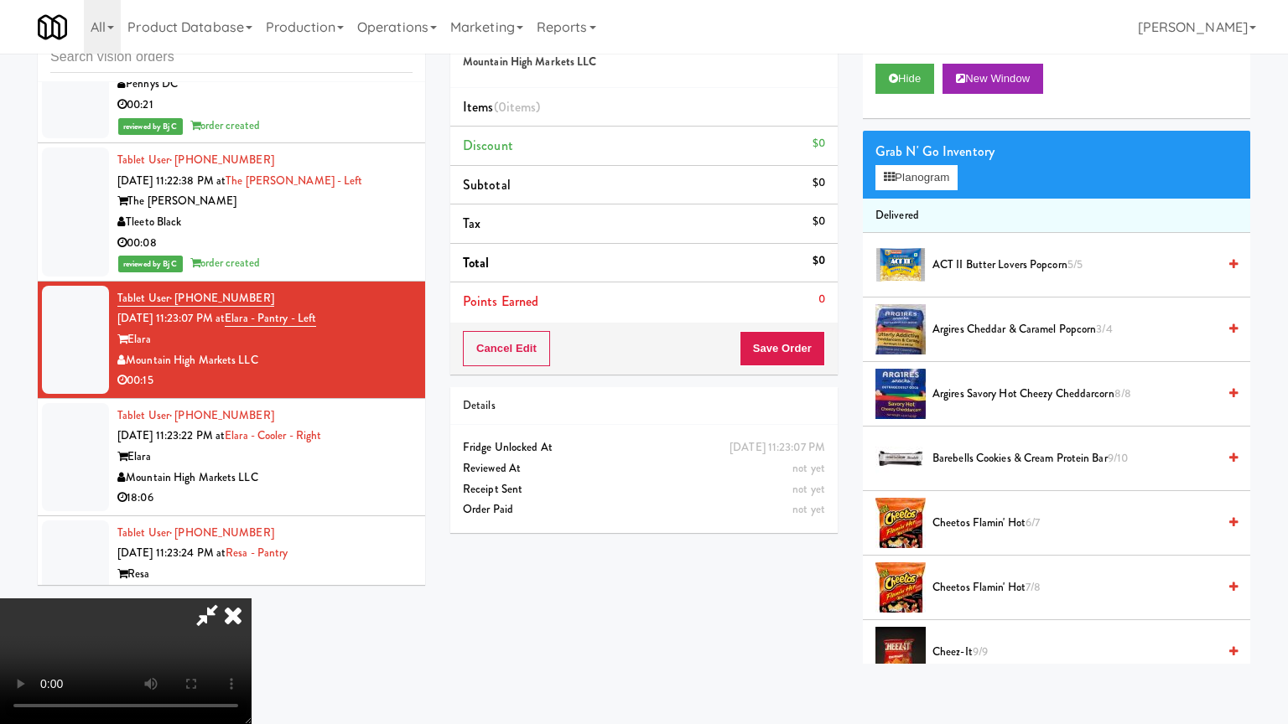
click at [251, 599] on video at bounding box center [125, 662] width 251 height 126
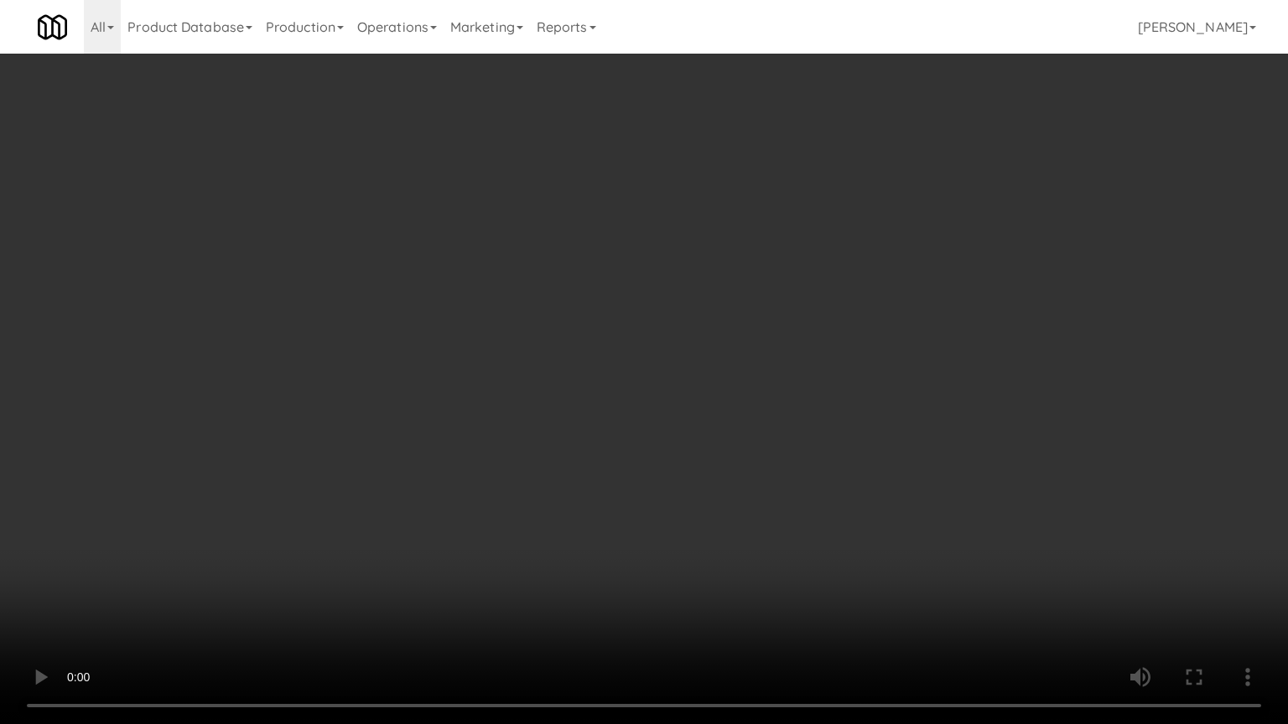
click at [755, 603] on video at bounding box center [644, 362] width 1288 height 724
click at [456, 611] on video at bounding box center [644, 362] width 1288 height 724
click at [867, 438] on video at bounding box center [644, 362] width 1288 height 724
click at [872, 431] on video at bounding box center [644, 362] width 1288 height 724
click at [872, 429] on video at bounding box center [644, 362] width 1288 height 724
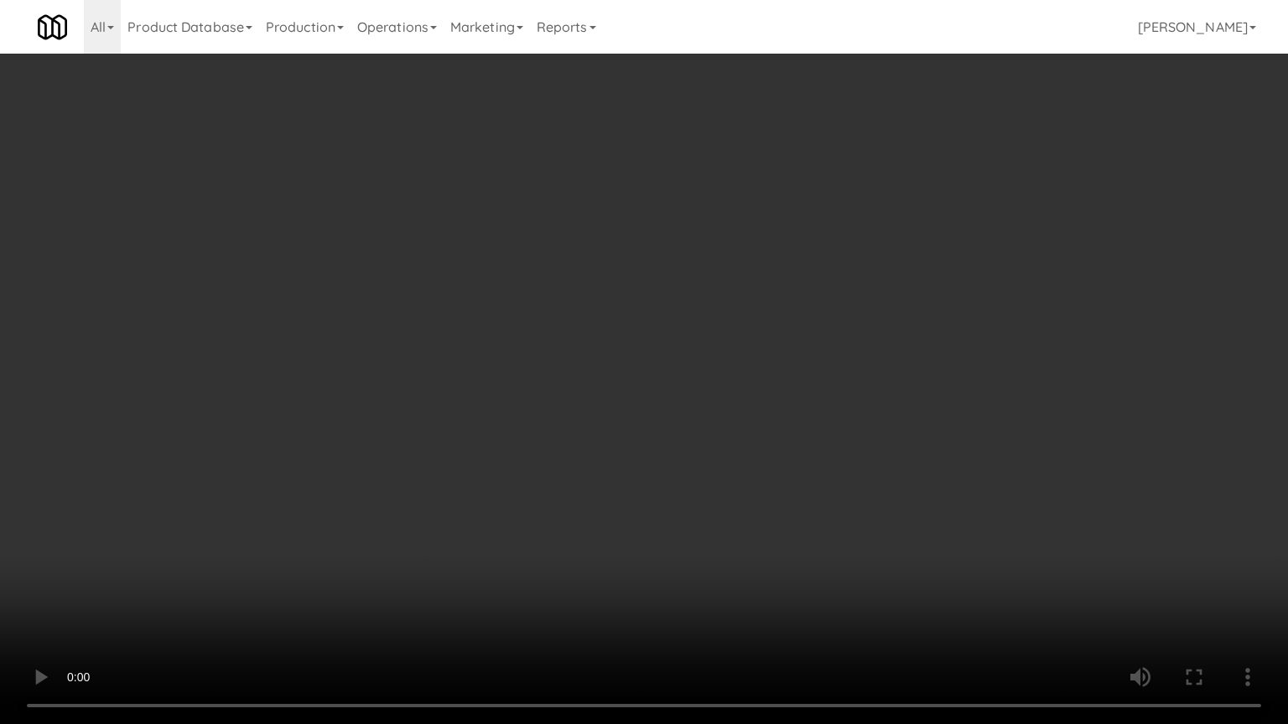
click at [875, 429] on video at bounding box center [644, 362] width 1288 height 724
click at [875, 428] on video at bounding box center [644, 362] width 1288 height 724
click at [874, 427] on video at bounding box center [644, 362] width 1288 height 724
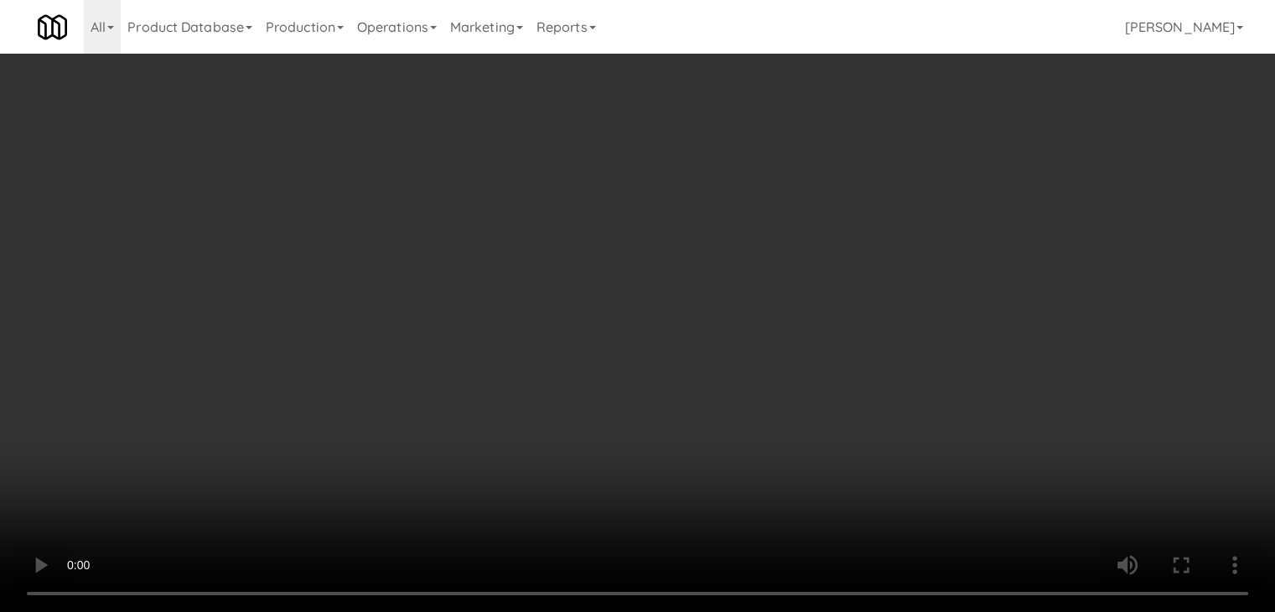
click at [757, 339] on video at bounding box center [637, 306] width 1275 height 612
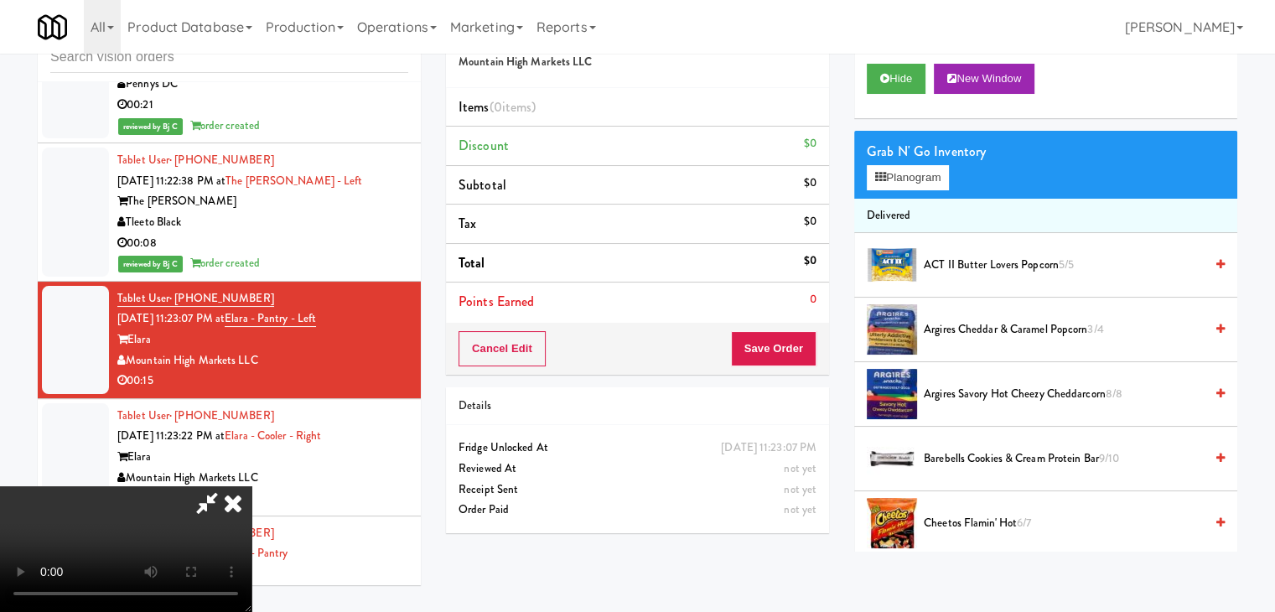
click at [251, 486] on video at bounding box center [125, 549] width 251 height 126
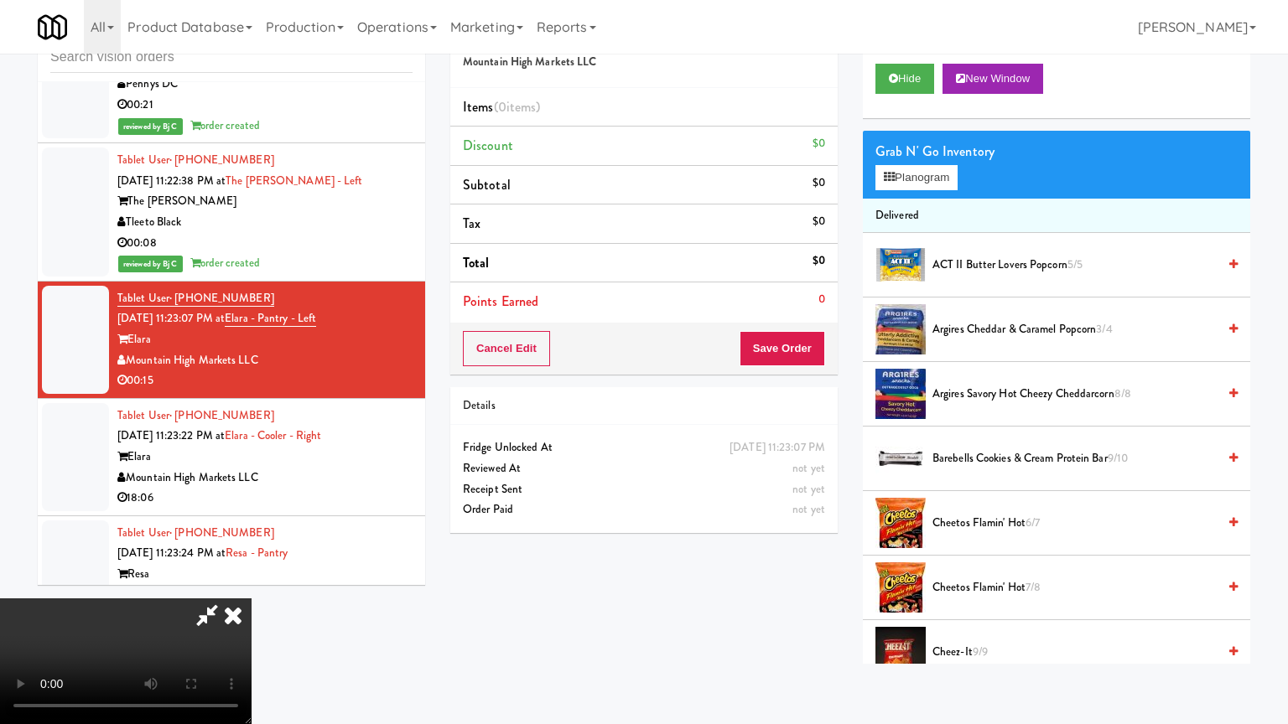
click at [251, 599] on video at bounding box center [125, 662] width 251 height 126
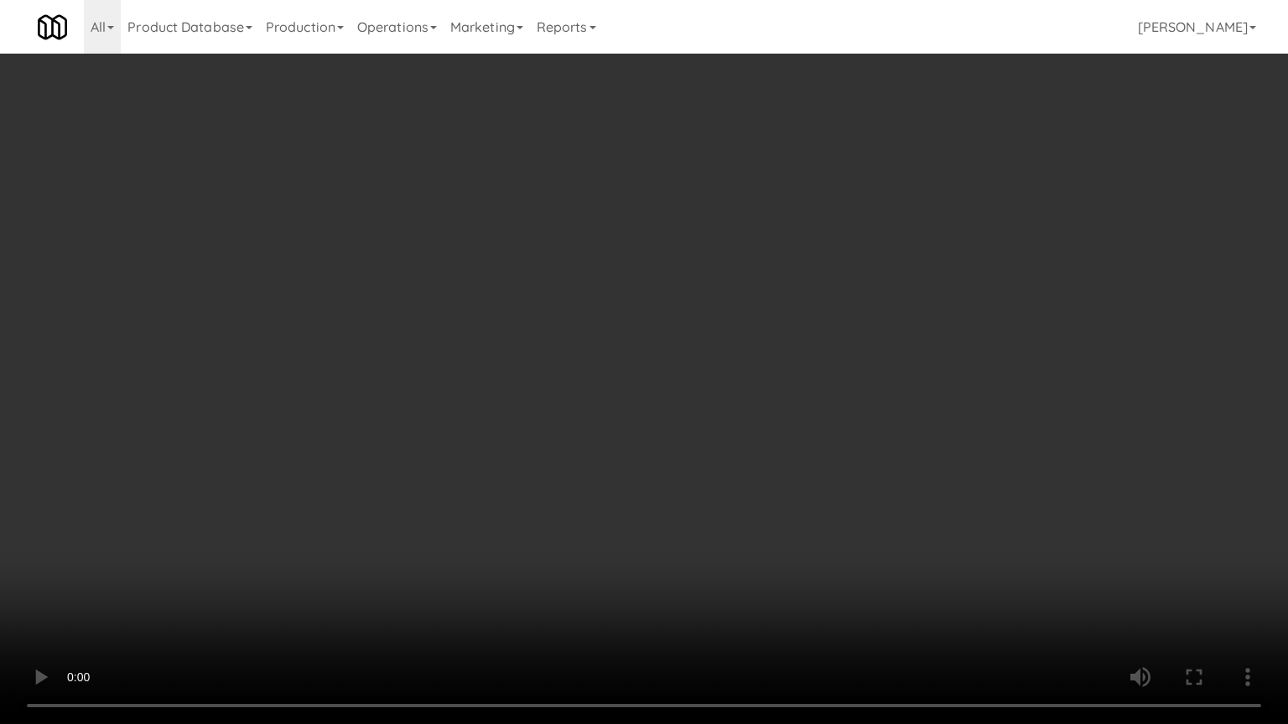
click at [701, 411] on video at bounding box center [644, 362] width 1288 height 724
click at [719, 392] on video at bounding box center [644, 362] width 1288 height 724
drag, startPoint x: 721, startPoint y: 392, endPoint x: 714, endPoint y: 402, distance: 11.4
click at [721, 396] on video at bounding box center [644, 362] width 1288 height 724
click at [713, 397] on video at bounding box center [644, 362] width 1288 height 724
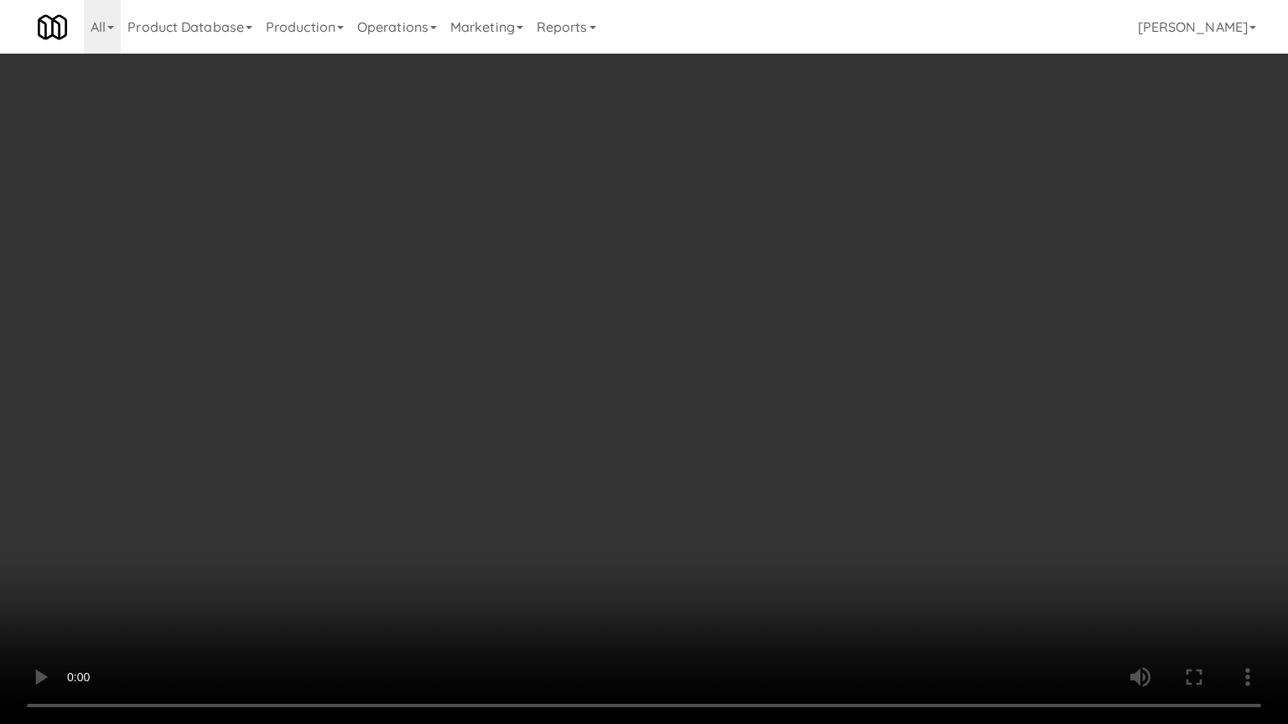
click at [713, 397] on video at bounding box center [644, 362] width 1288 height 724
click at [689, 400] on video at bounding box center [644, 362] width 1288 height 724
drag, startPoint x: 692, startPoint y: 396, endPoint x: 677, endPoint y: 405, distance: 17.3
click at [692, 398] on video at bounding box center [644, 362] width 1288 height 724
click at [705, 382] on video at bounding box center [644, 362] width 1288 height 724
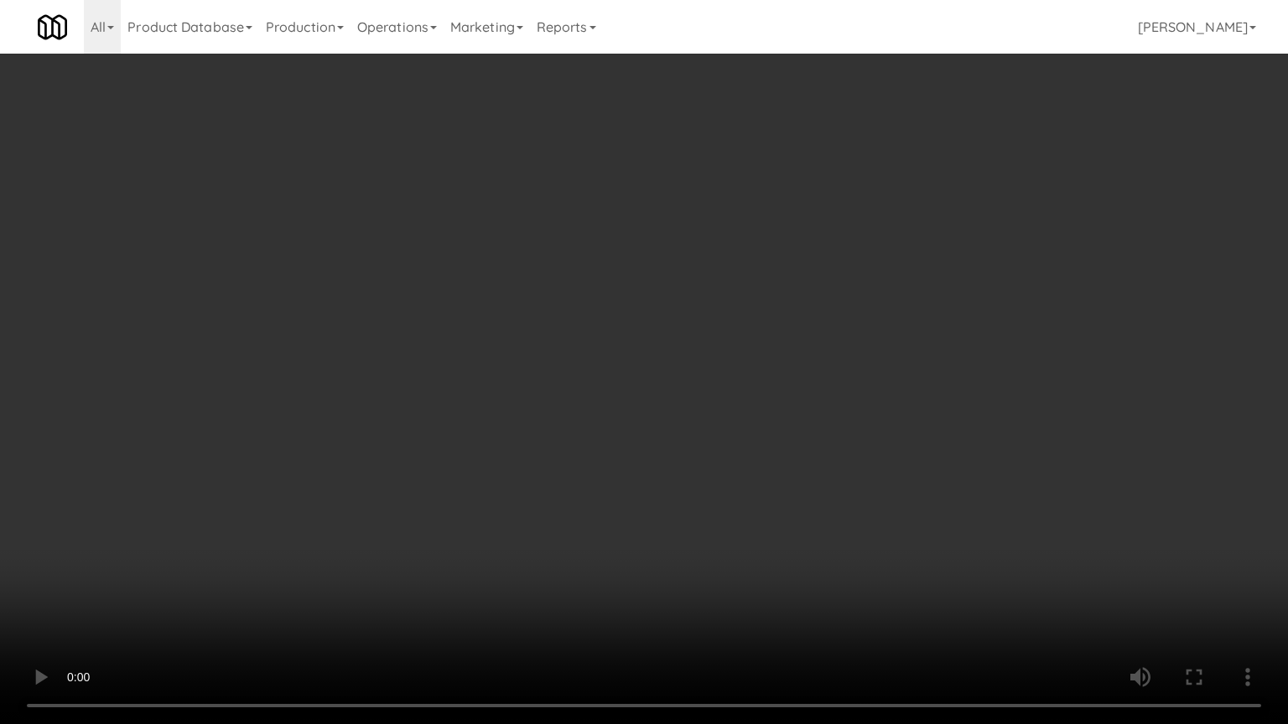
drag, startPoint x: 705, startPoint y: 382, endPoint x: 821, endPoint y: 234, distance: 188.7
click at [713, 378] on video at bounding box center [644, 362] width 1288 height 724
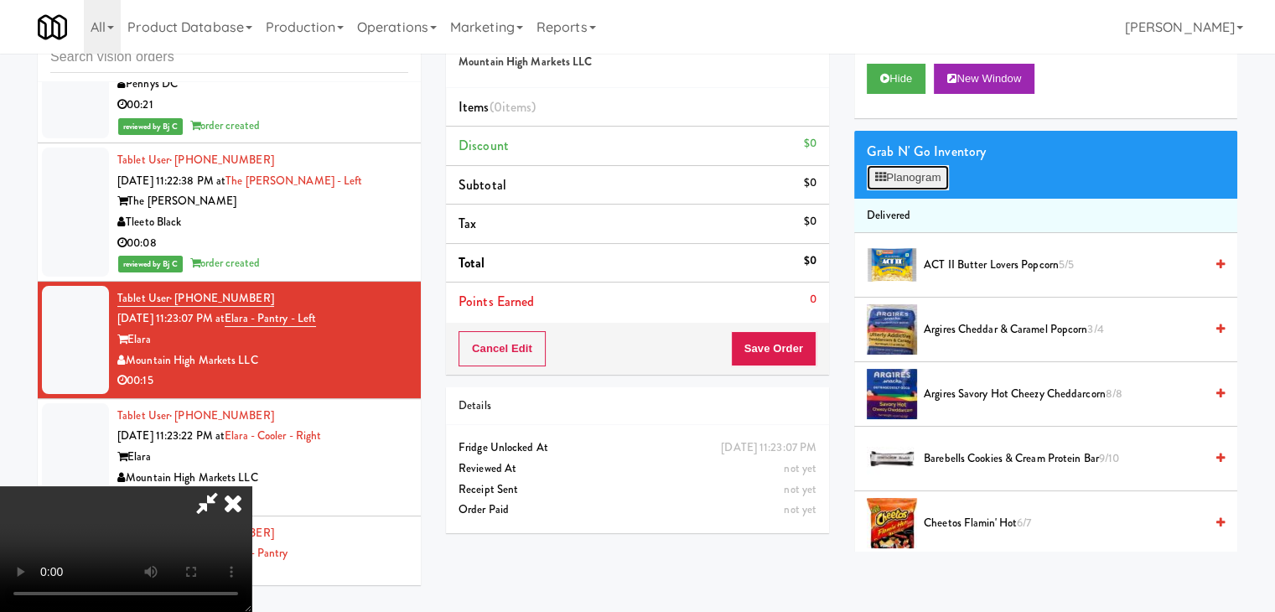
click at [909, 168] on button "Planogram" at bounding box center [908, 177] width 82 height 25
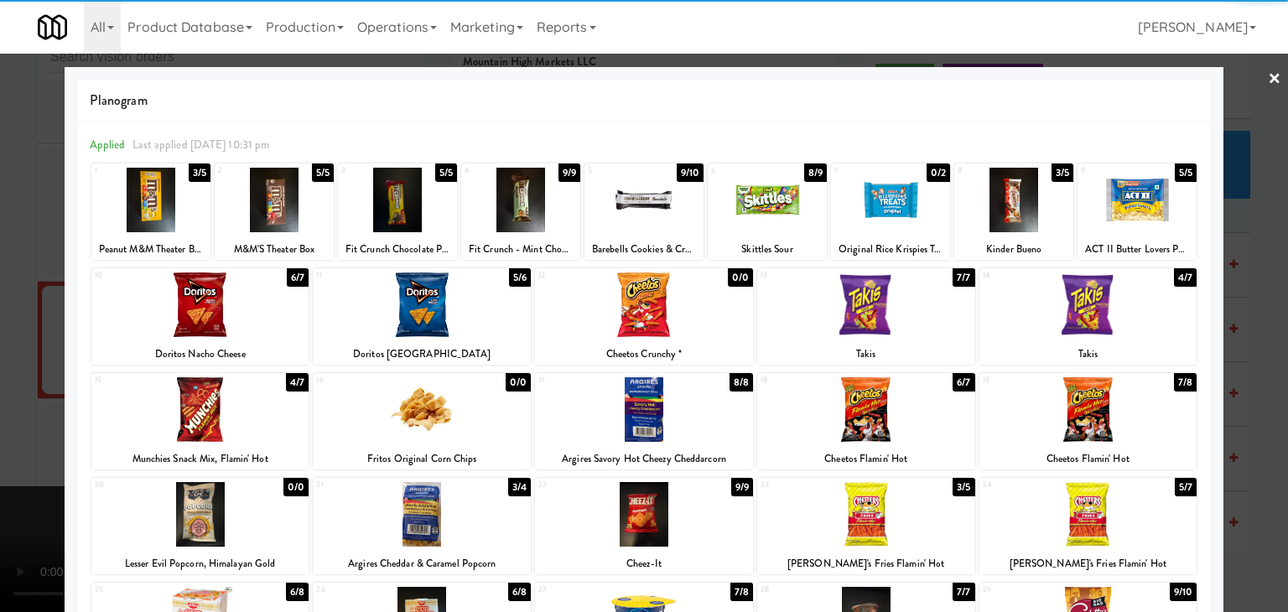
click at [1108, 324] on div at bounding box center [1088, 304] width 218 height 65
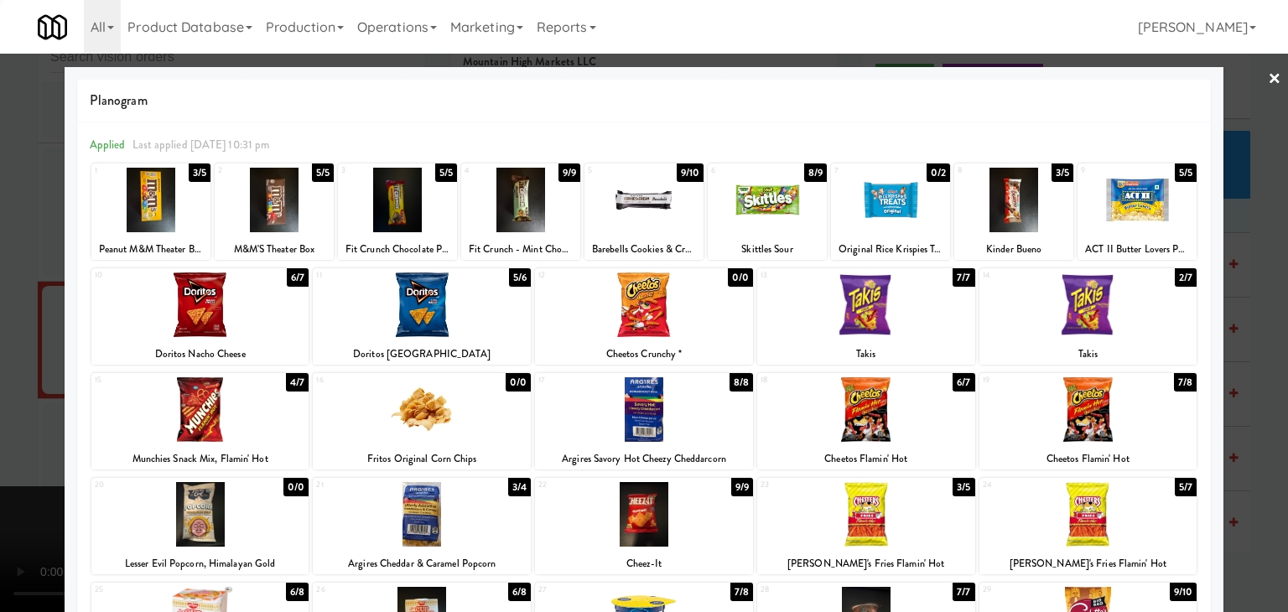
drag, startPoint x: 0, startPoint y: 410, endPoint x: 218, endPoint y: 415, distance: 218.0
click at [0, 410] on div at bounding box center [644, 306] width 1288 height 612
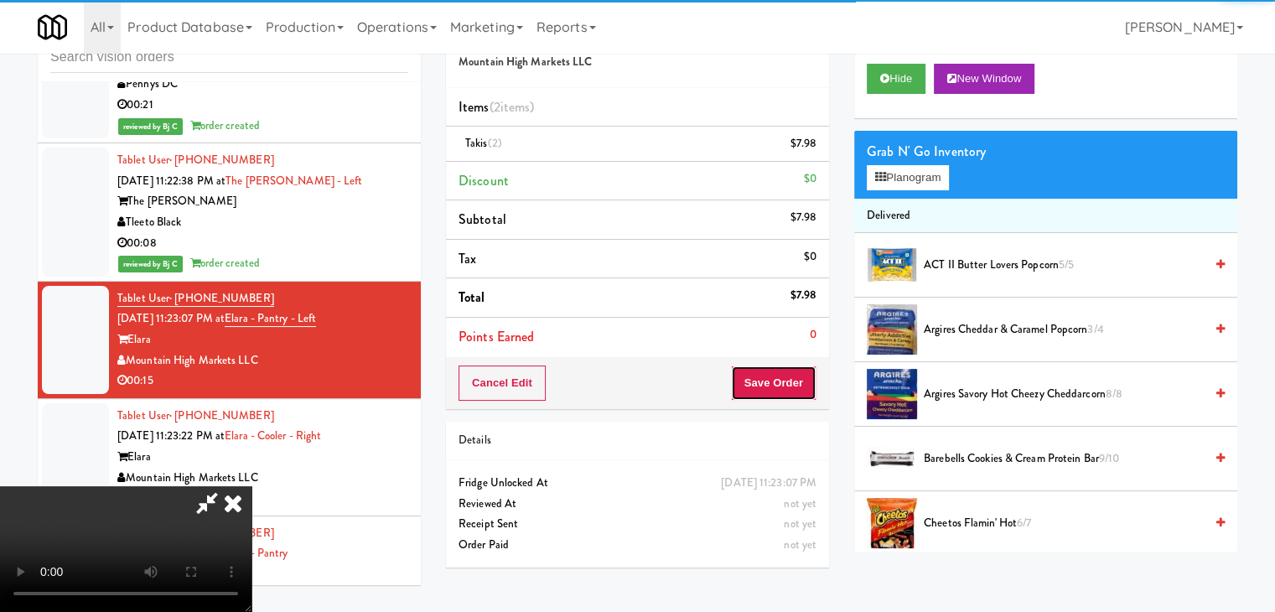
click at [775, 387] on button "Save Order" at bounding box center [774, 382] width 86 height 35
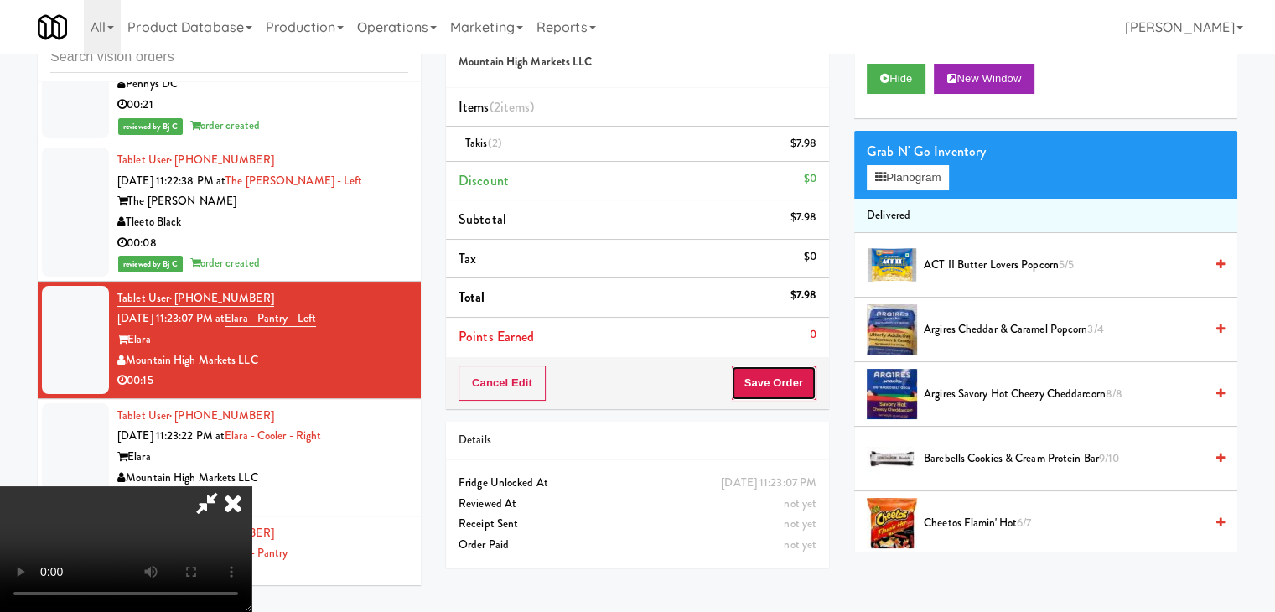
click at [775, 387] on button "Save Order" at bounding box center [774, 382] width 86 height 35
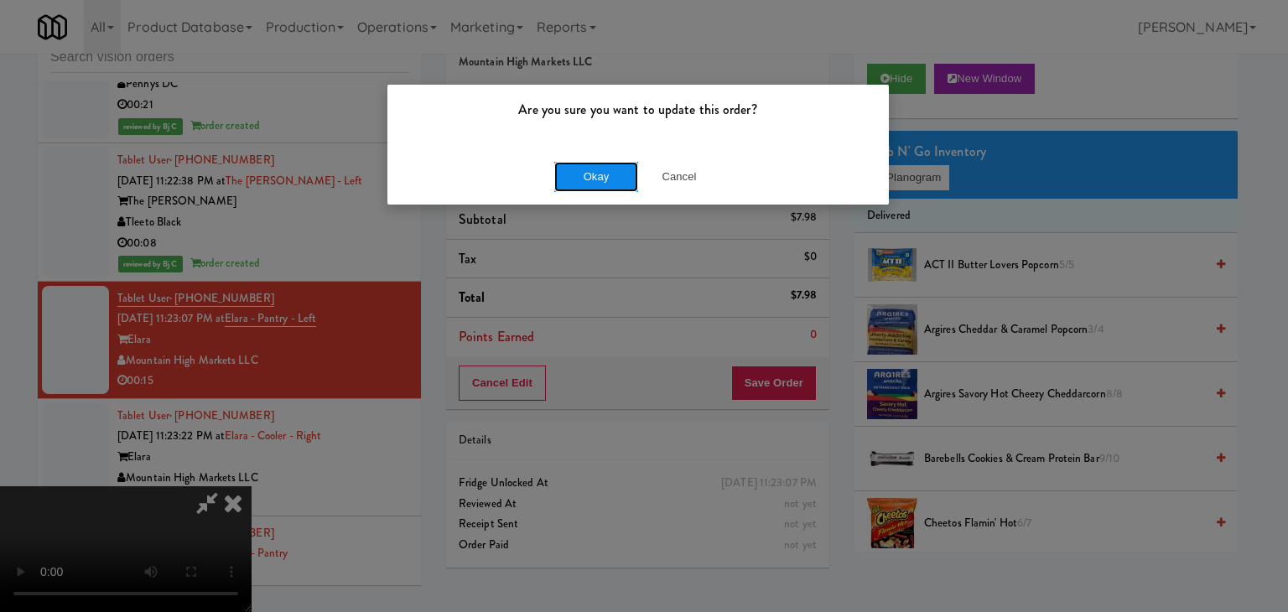
click at [593, 173] on button "Okay" at bounding box center [596, 177] width 84 height 30
click at [593, 173] on div "Okay Cancel" at bounding box center [637, 176] width 501 height 56
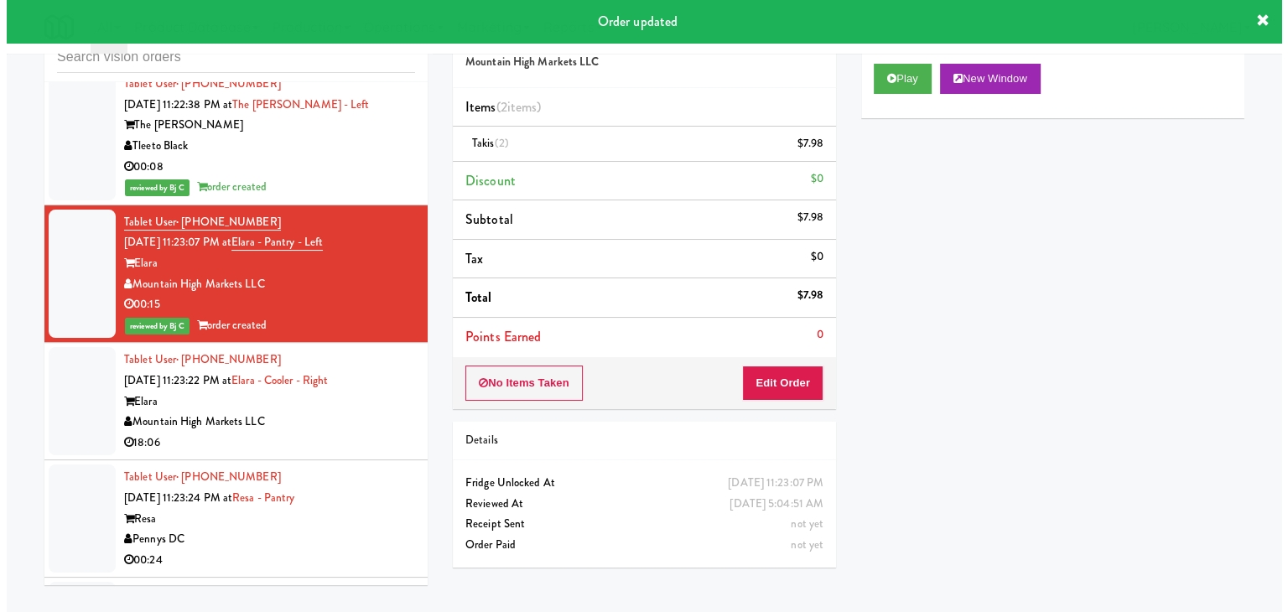
scroll to position [5224, 0]
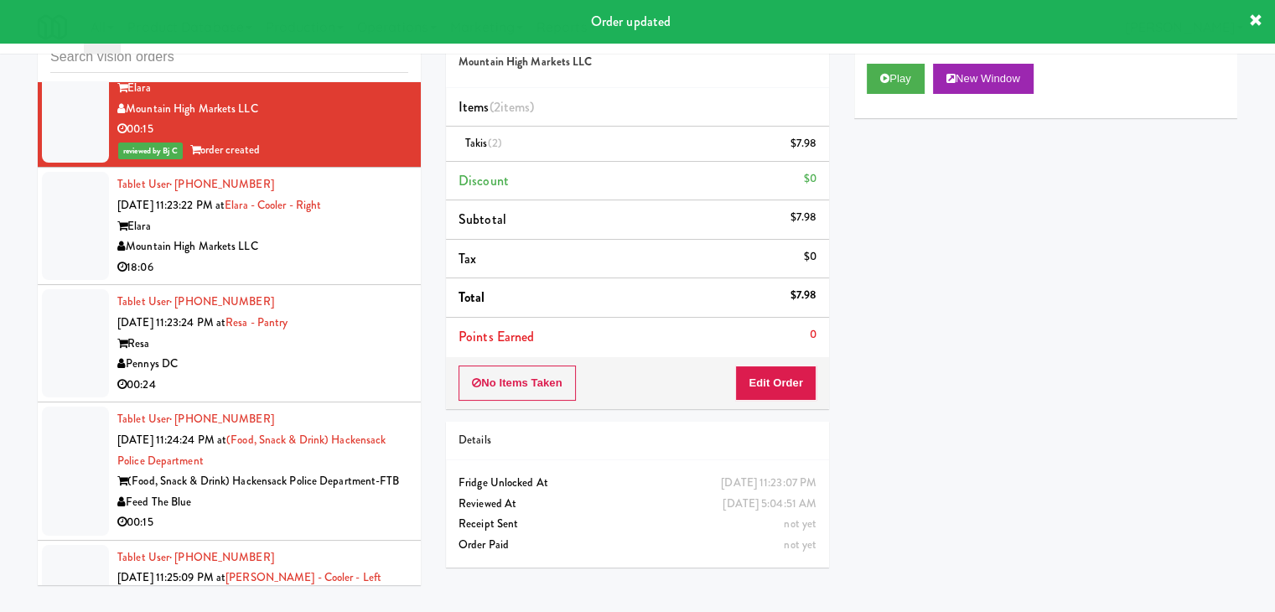
drag, startPoint x: 354, startPoint y: 208, endPoint x: 358, endPoint y: 218, distance: 10.9
click at [357, 216] on div "Elara" at bounding box center [262, 226] width 291 height 21
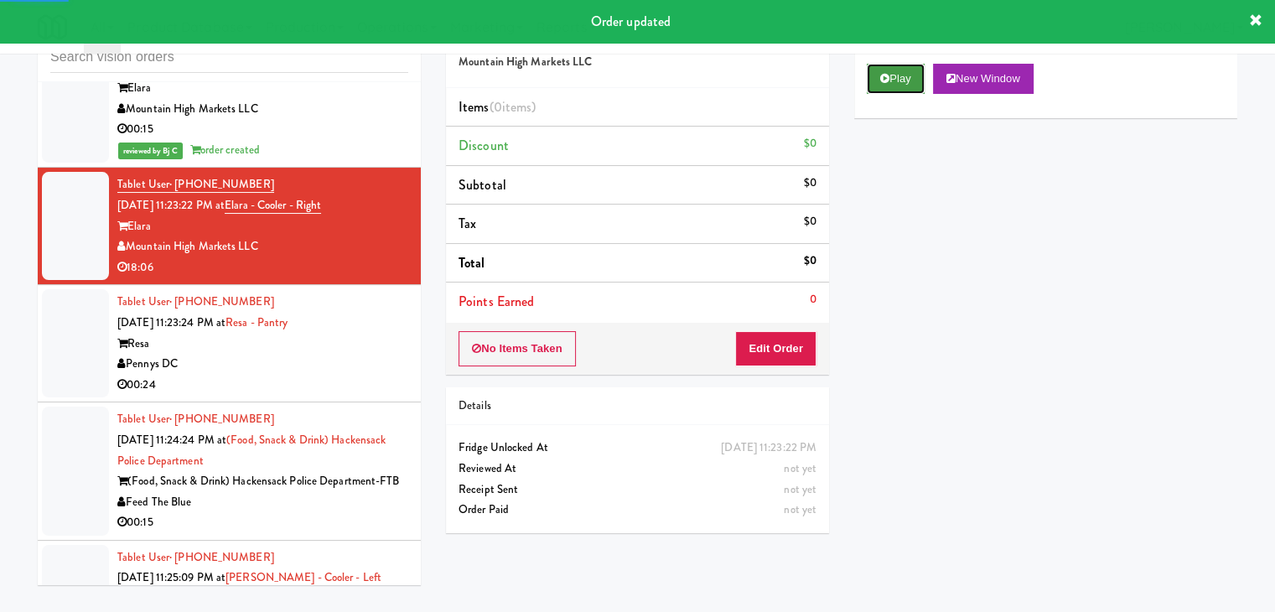
click at [904, 64] on button "Play" at bounding box center [896, 79] width 58 height 30
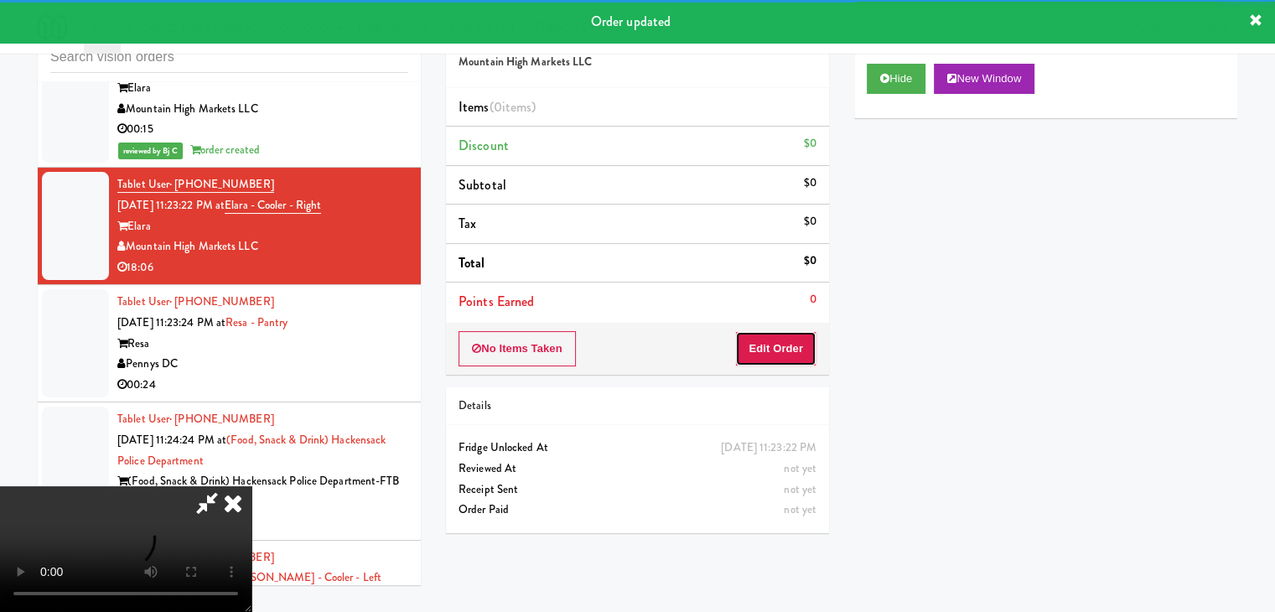
click at [764, 344] on button "Edit Order" at bounding box center [775, 348] width 81 height 35
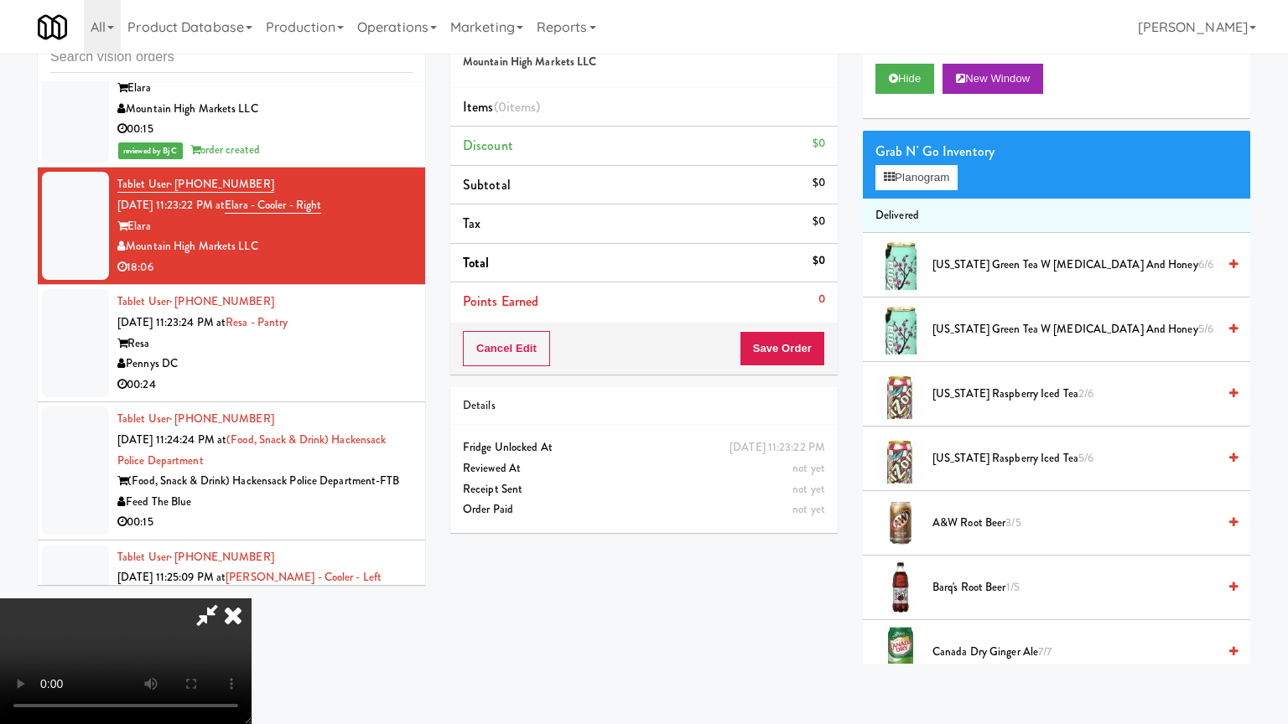
click at [251, 599] on video at bounding box center [125, 662] width 251 height 126
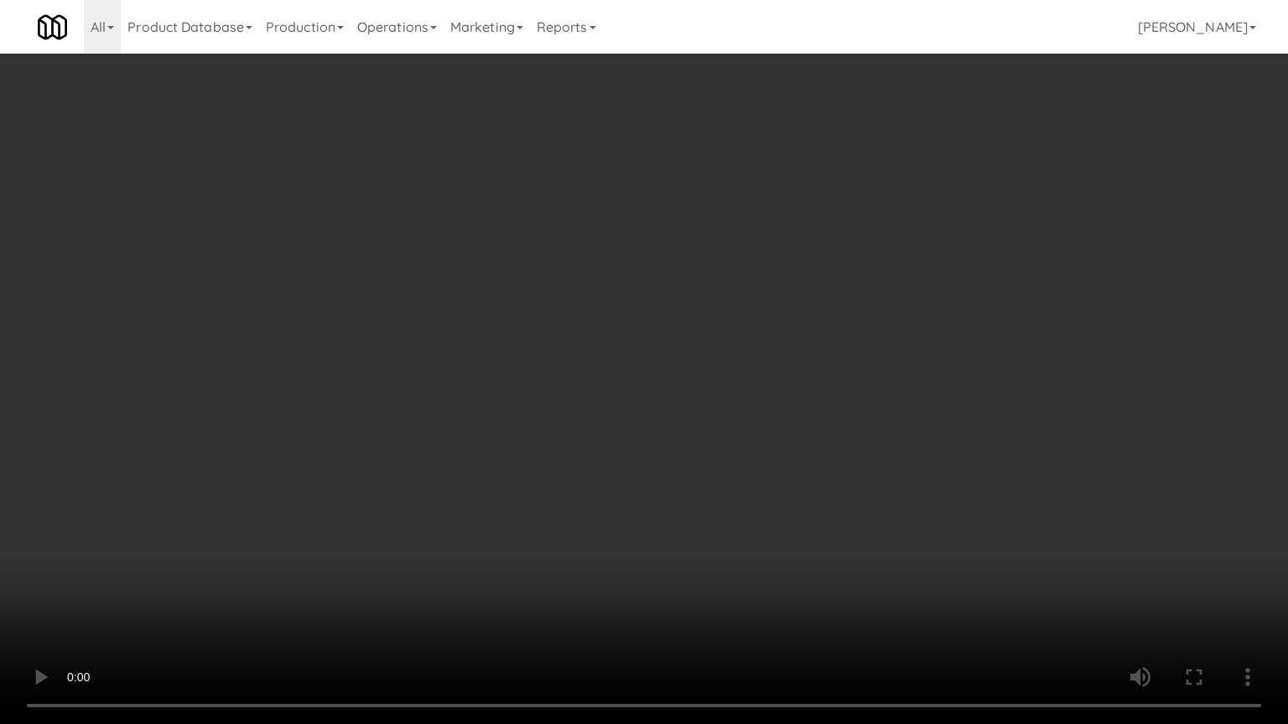
click at [767, 392] on video at bounding box center [644, 362] width 1288 height 724
click at [819, 335] on video at bounding box center [644, 362] width 1288 height 724
drag, startPoint x: 819, startPoint y: 335, endPoint x: 868, endPoint y: 221, distance: 123.9
click at [820, 335] on video at bounding box center [644, 362] width 1288 height 724
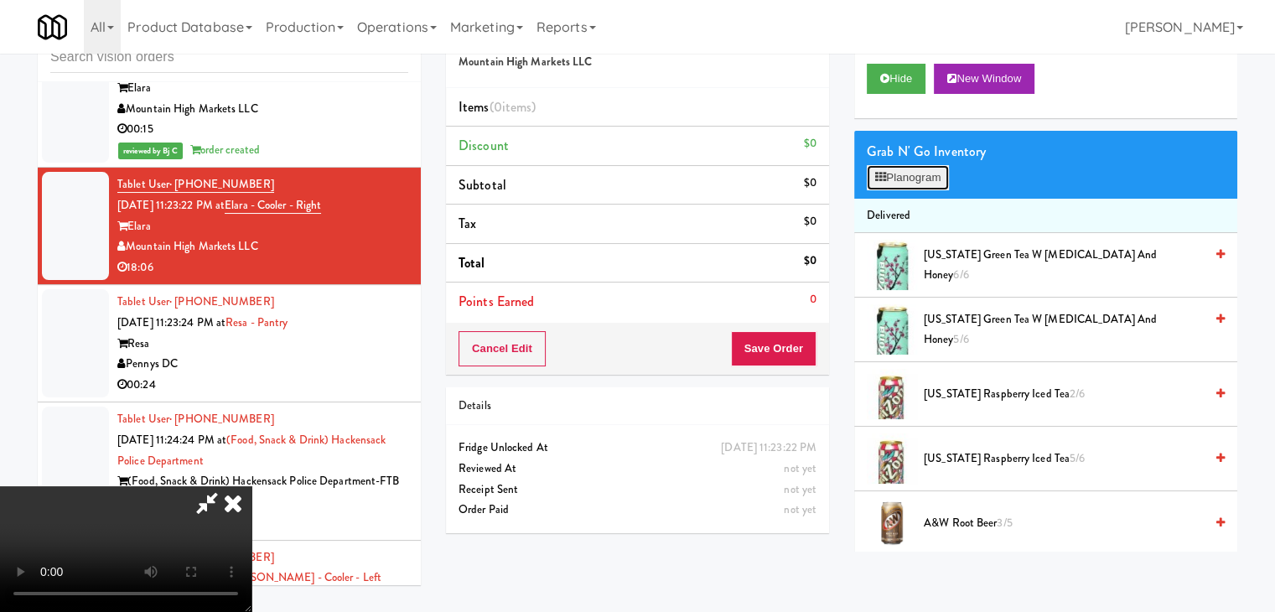
click at [938, 168] on button "Planogram" at bounding box center [908, 177] width 82 height 25
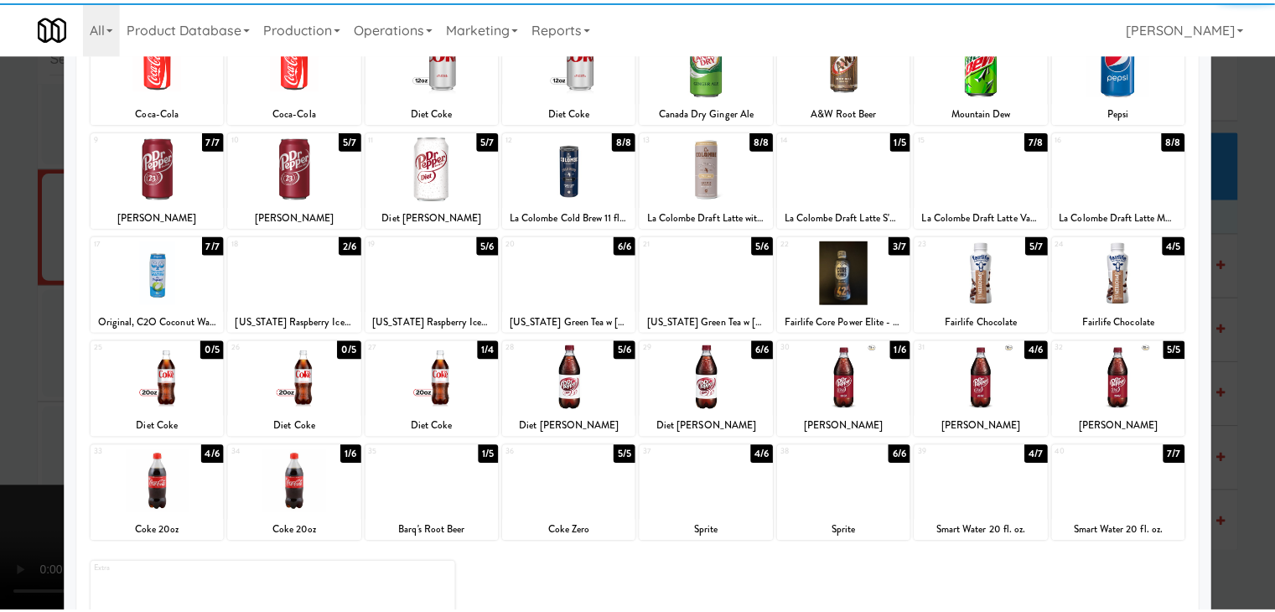
scroll to position [168, 0]
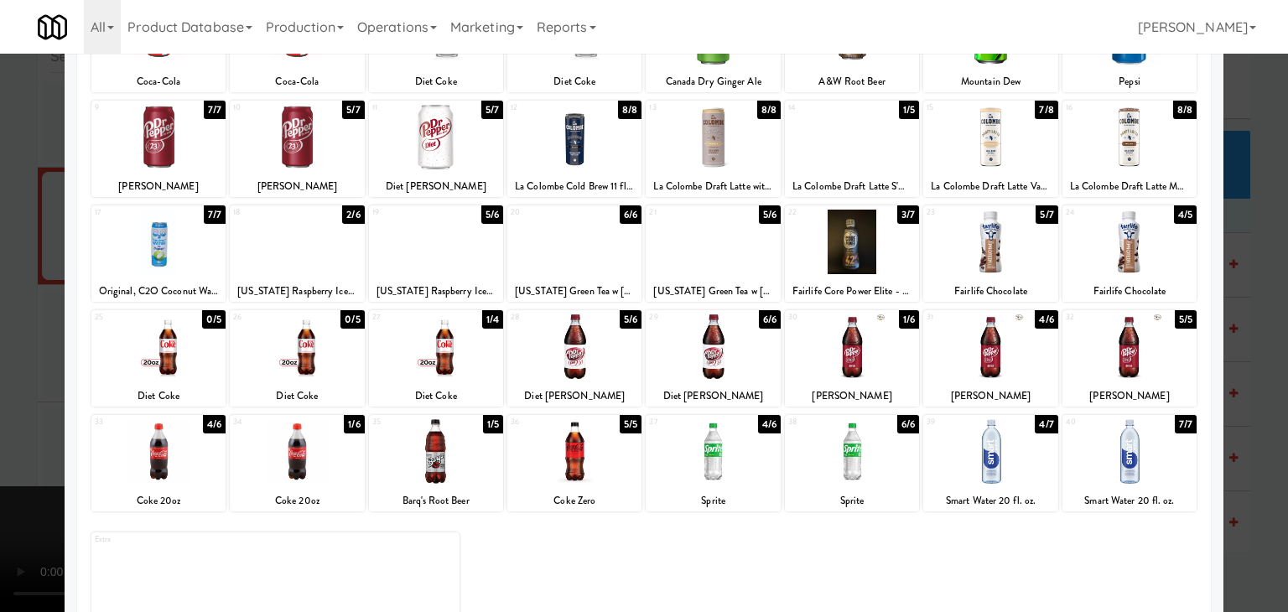
drag, startPoint x: 699, startPoint y: 223, endPoint x: 789, endPoint y: 288, distance: 110.5
click at [701, 223] on div at bounding box center [712, 242] width 134 height 65
click at [844, 339] on div at bounding box center [852, 346] width 134 height 65
click at [0, 330] on div at bounding box center [644, 306] width 1288 height 612
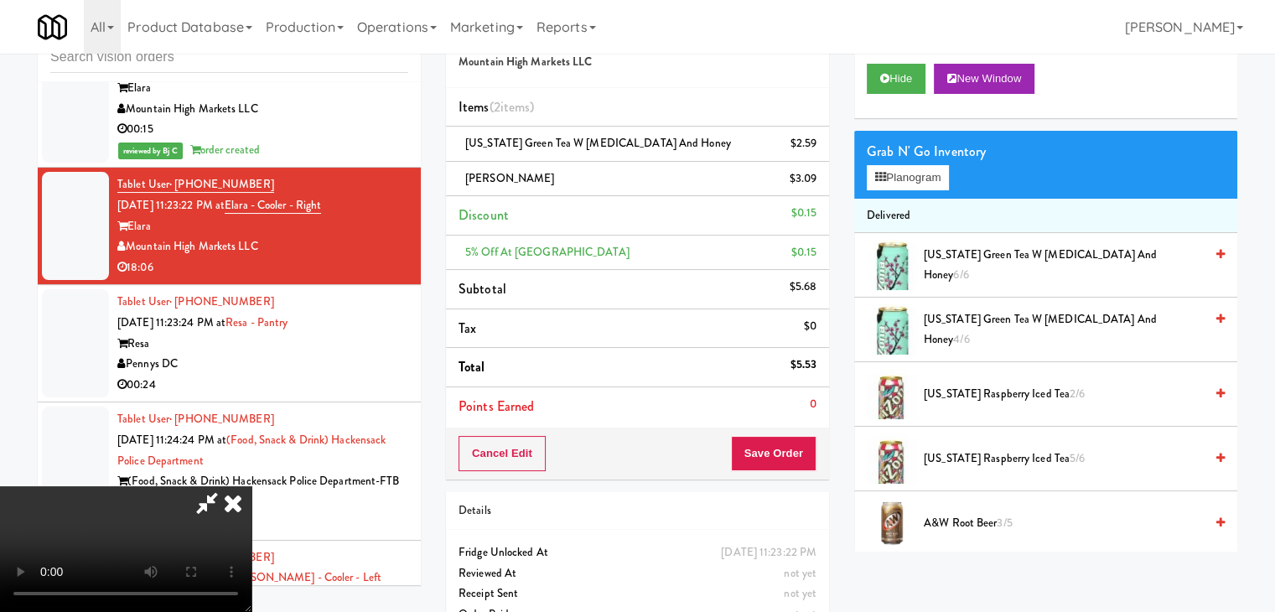
click at [251, 502] on video at bounding box center [125, 549] width 251 height 126
click at [251, 501] on video at bounding box center [125, 549] width 251 height 126
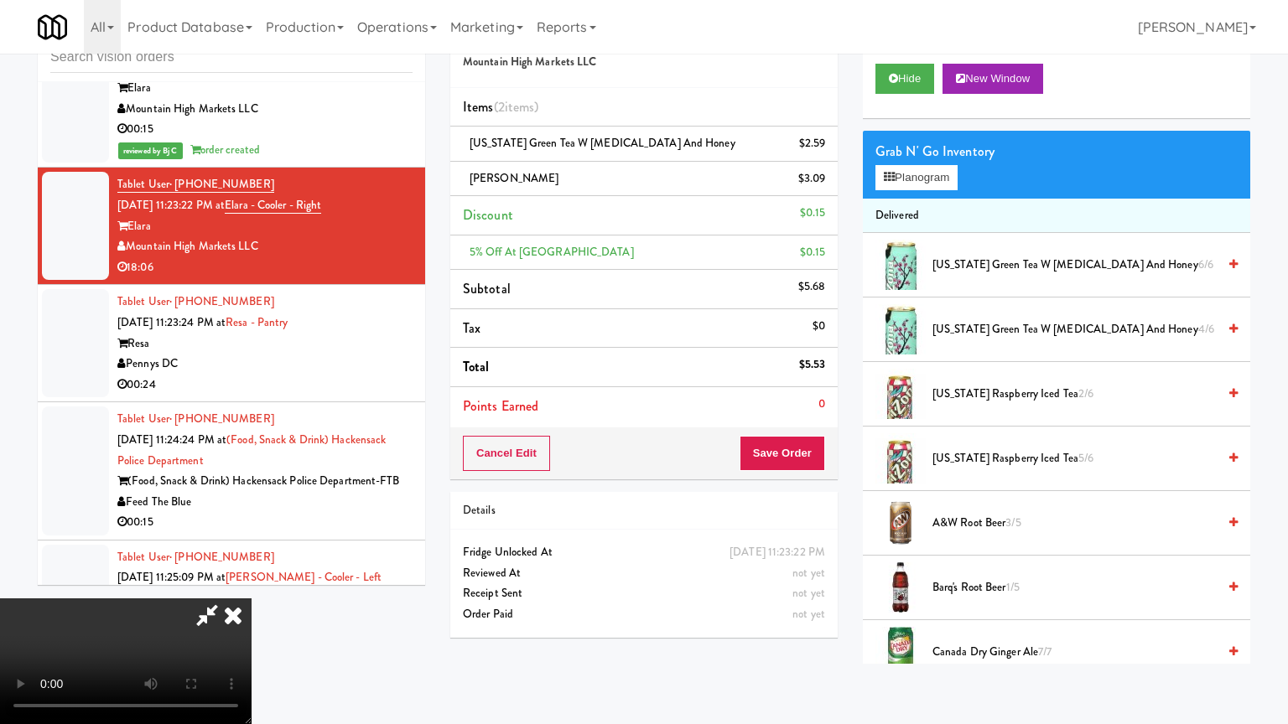
click at [251, 599] on video at bounding box center [125, 662] width 251 height 126
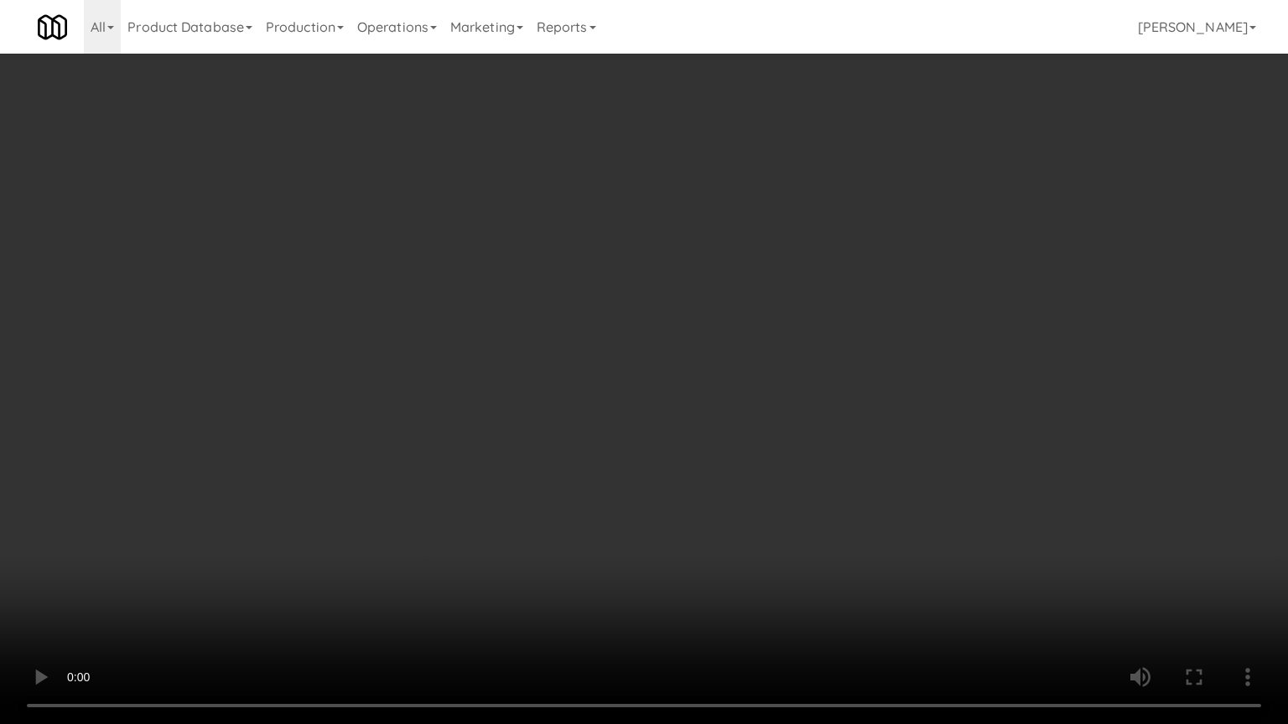
drag, startPoint x: 909, startPoint y: 477, endPoint x: 909, endPoint y: 404, distance: 72.9
click at [909, 476] on video at bounding box center [644, 362] width 1288 height 724
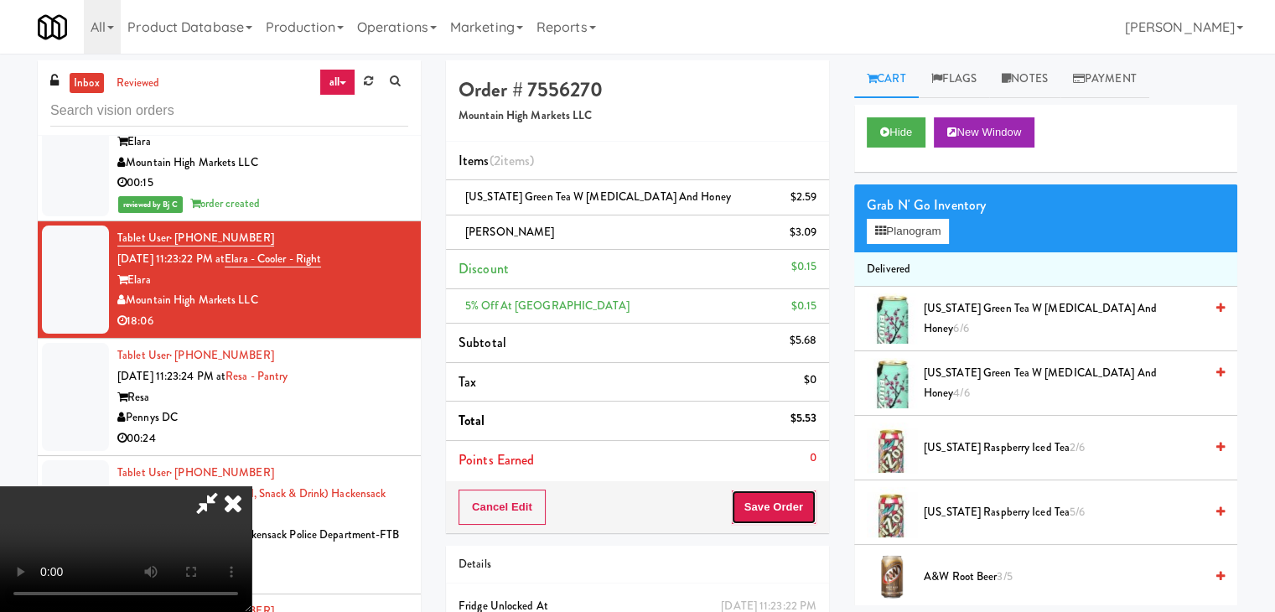
click at [799, 507] on button "Save Order" at bounding box center [774, 507] width 86 height 35
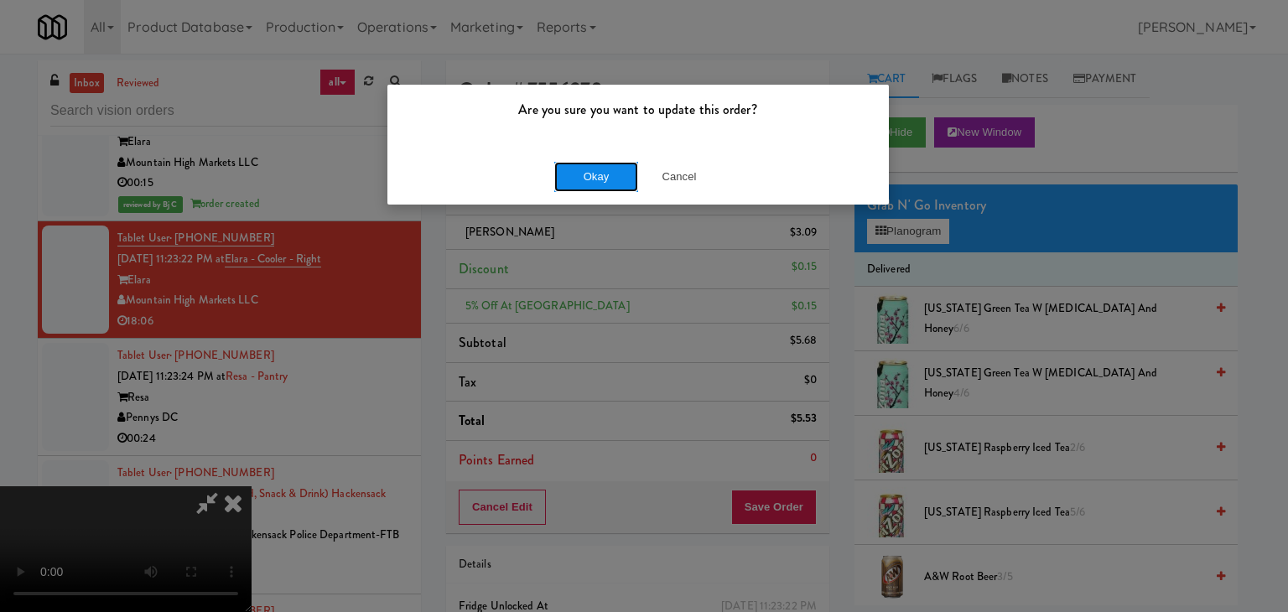
click at [609, 171] on button "Okay" at bounding box center [596, 177] width 84 height 30
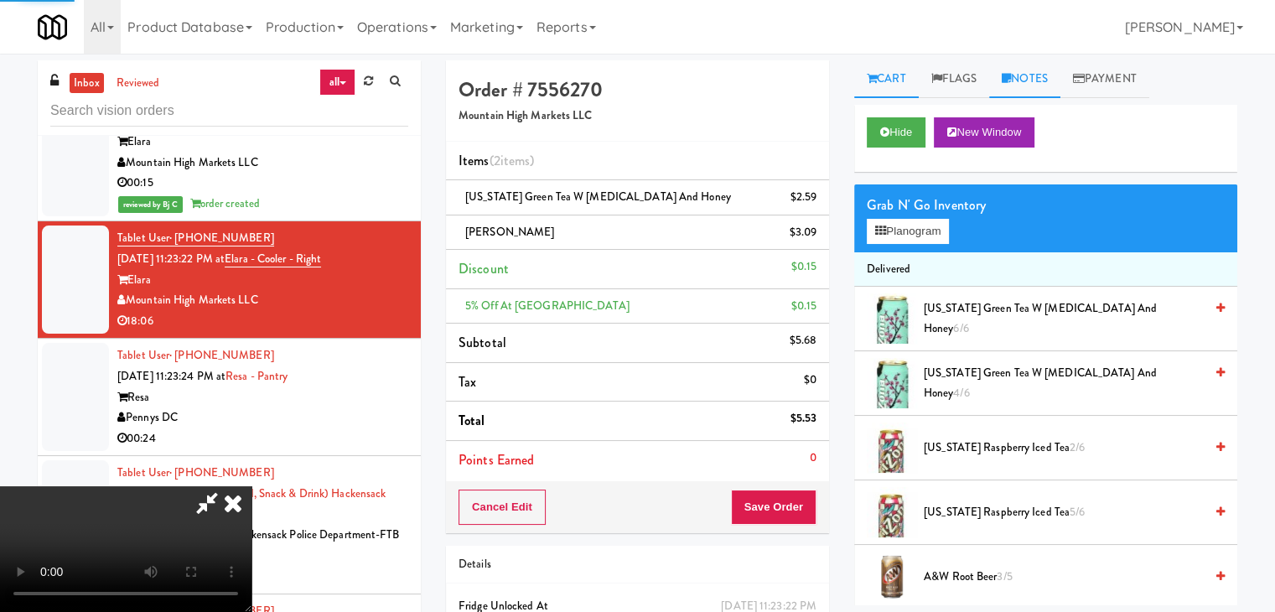
click at [1051, 70] on link "Notes" at bounding box center [1024, 79] width 71 height 38
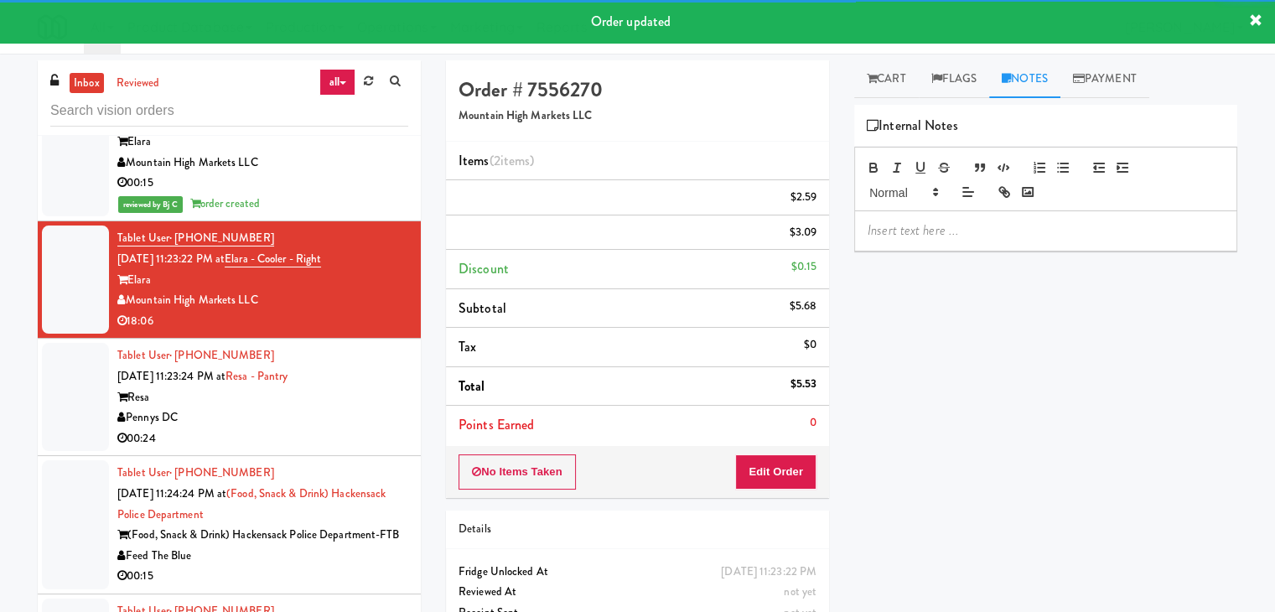
drag, startPoint x: 906, startPoint y: 231, endPoint x: 897, endPoint y: 231, distance: 9.3
click at [905, 231] on p at bounding box center [1046, 230] width 356 height 18
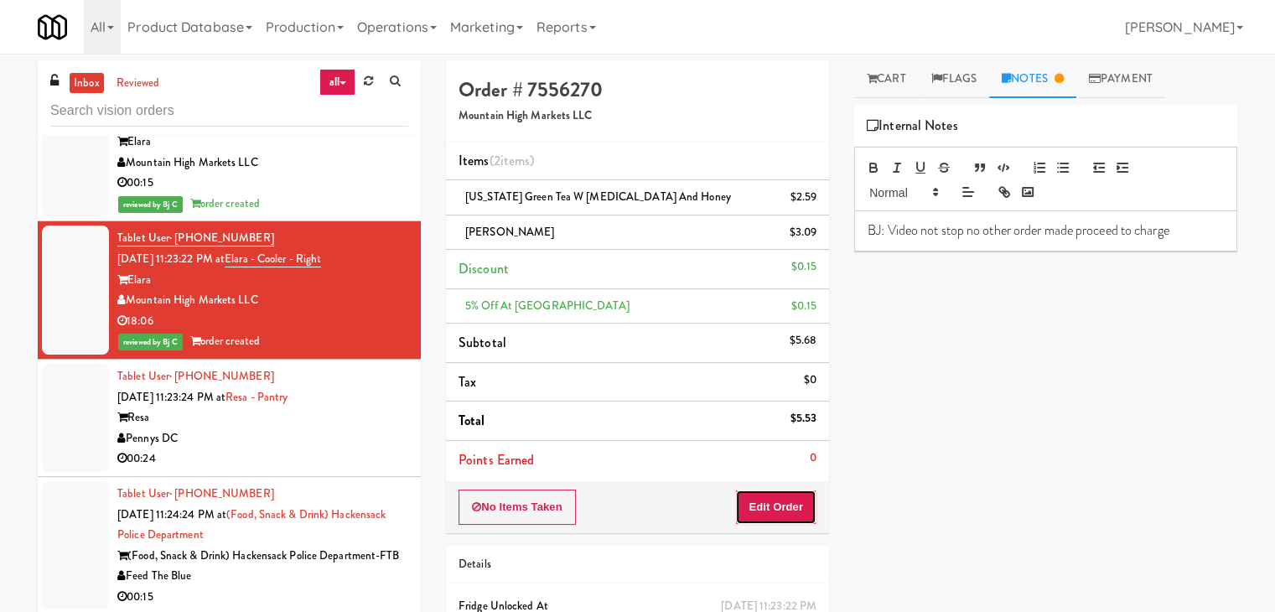
click at [805, 503] on button "Edit Order" at bounding box center [775, 507] width 81 height 35
drag, startPoint x: 328, startPoint y: 425, endPoint x: 0, endPoint y: 424, distance: 327.8
click at [0, 424] on div "inbox reviewed all all unclear take inventory issue suspicious failed recent Ta…" at bounding box center [637, 382] width 1275 height 644
click at [293, 428] on div "Pennys DC" at bounding box center [262, 438] width 291 height 21
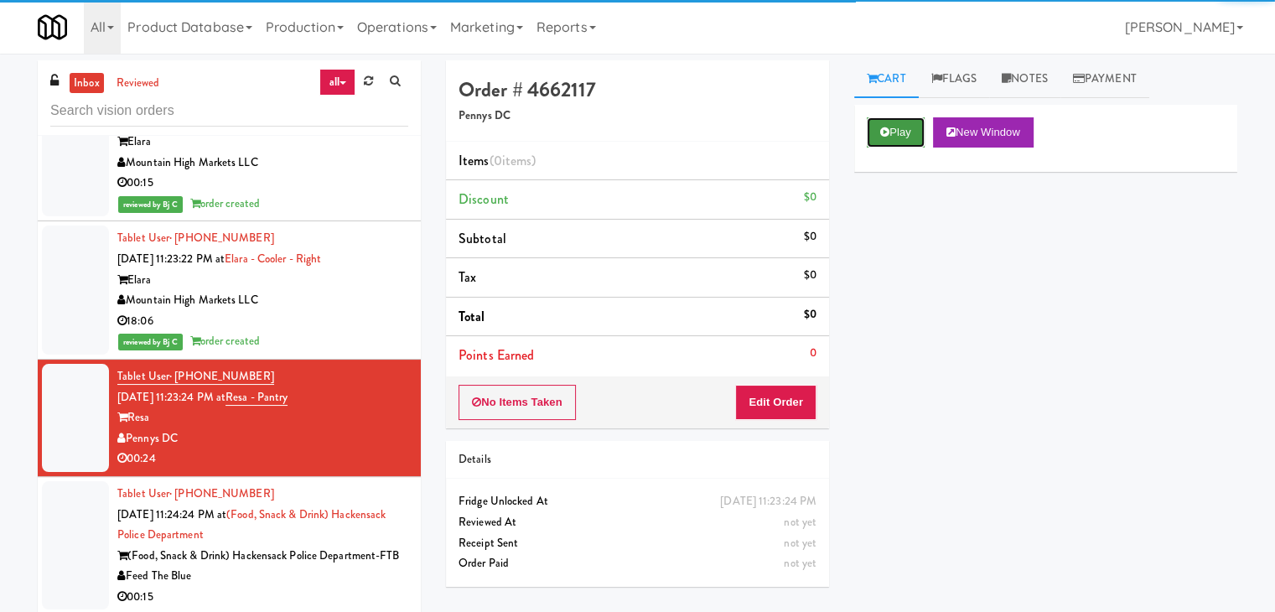
click at [872, 143] on button "Play" at bounding box center [896, 132] width 58 height 30
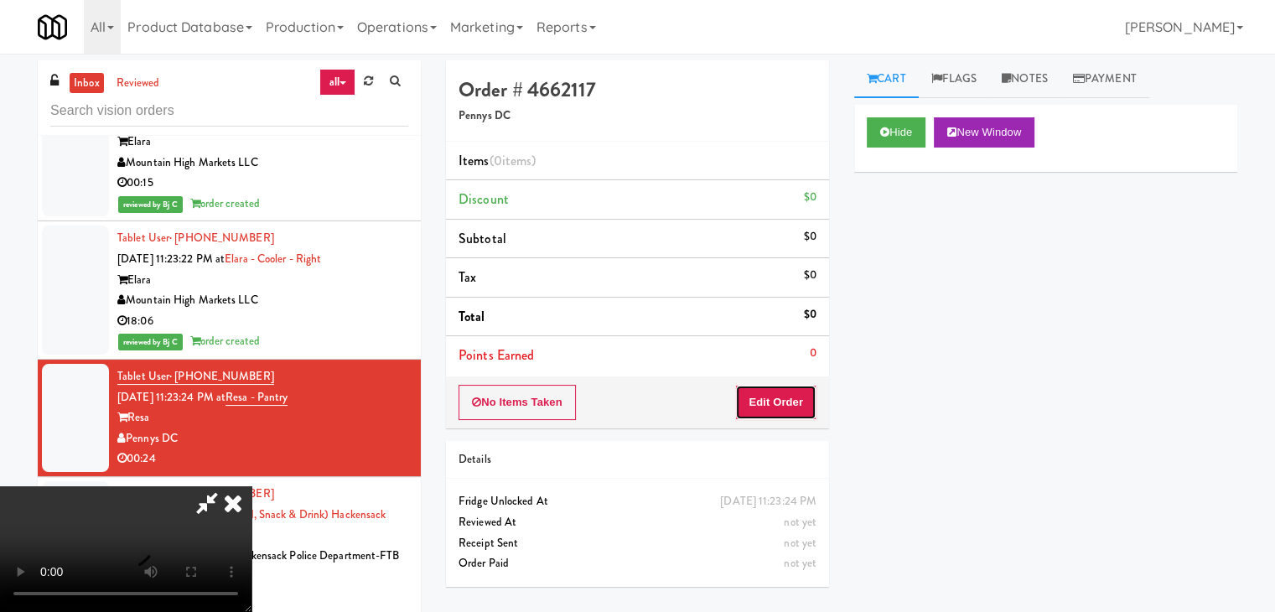
click at [781, 396] on button "Edit Order" at bounding box center [775, 402] width 81 height 35
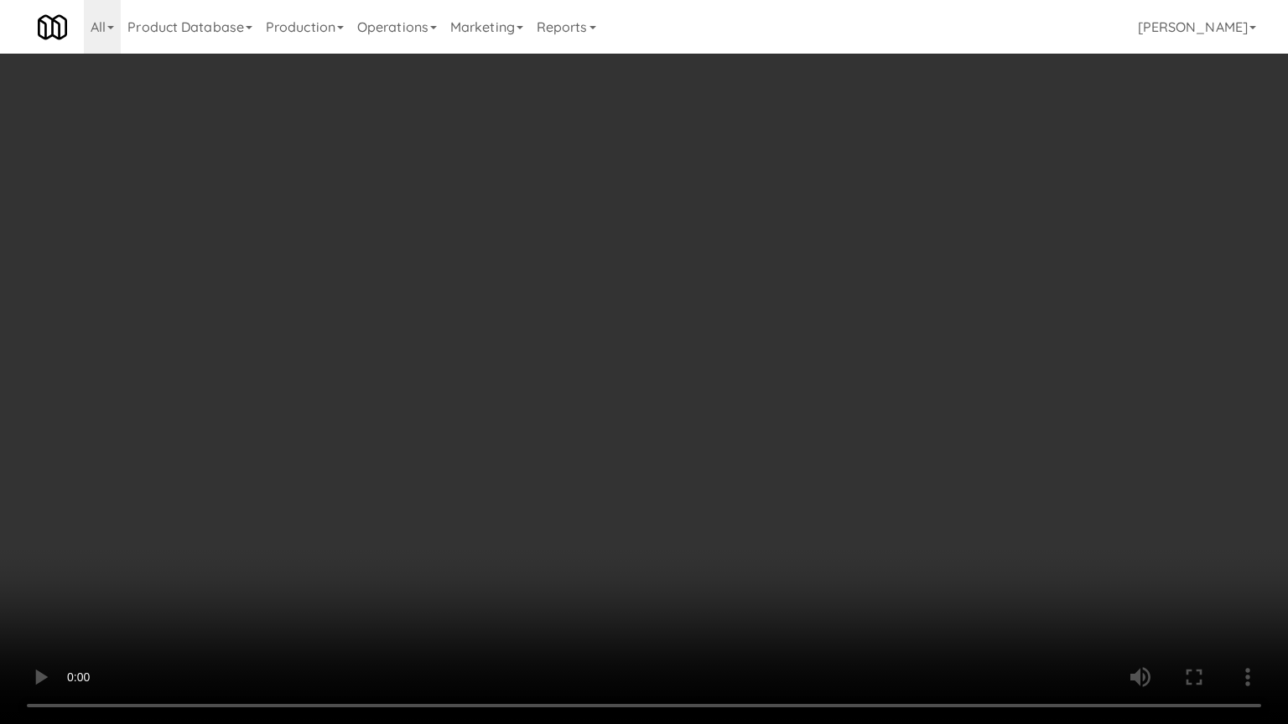
click at [842, 456] on video at bounding box center [644, 362] width 1288 height 724
click at [831, 456] on video at bounding box center [644, 362] width 1288 height 724
click at [806, 455] on video at bounding box center [644, 362] width 1288 height 724
click at [801, 456] on video at bounding box center [644, 362] width 1288 height 724
click at [799, 453] on video at bounding box center [644, 362] width 1288 height 724
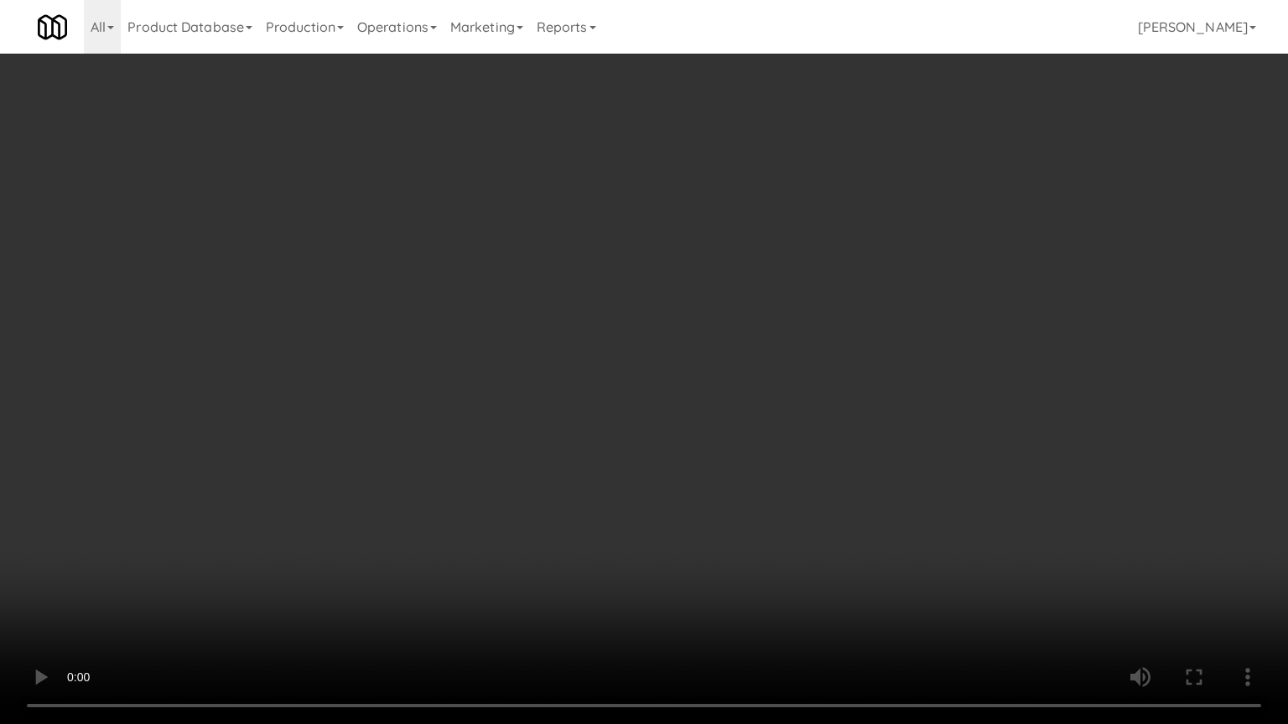
click at [799, 453] on video at bounding box center [644, 362] width 1288 height 724
click at [799, 449] on video at bounding box center [644, 362] width 1288 height 724
click at [799, 448] on video at bounding box center [644, 362] width 1288 height 724
click at [701, 462] on video at bounding box center [644, 362] width 1288 height 724
click at [689, 460] on video at bounding box center [644, 362] width 1288 height 724
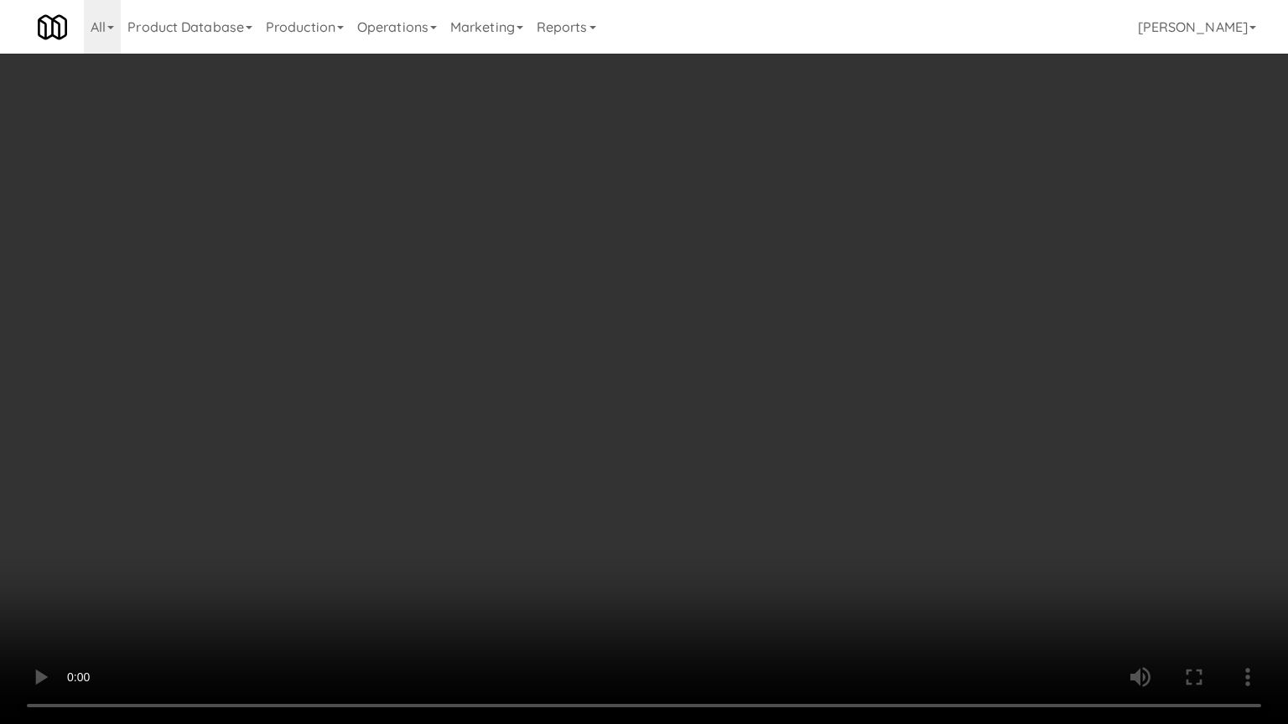
click at [692, 459] on video at bounding box center [644, 362] width 1288 height 724
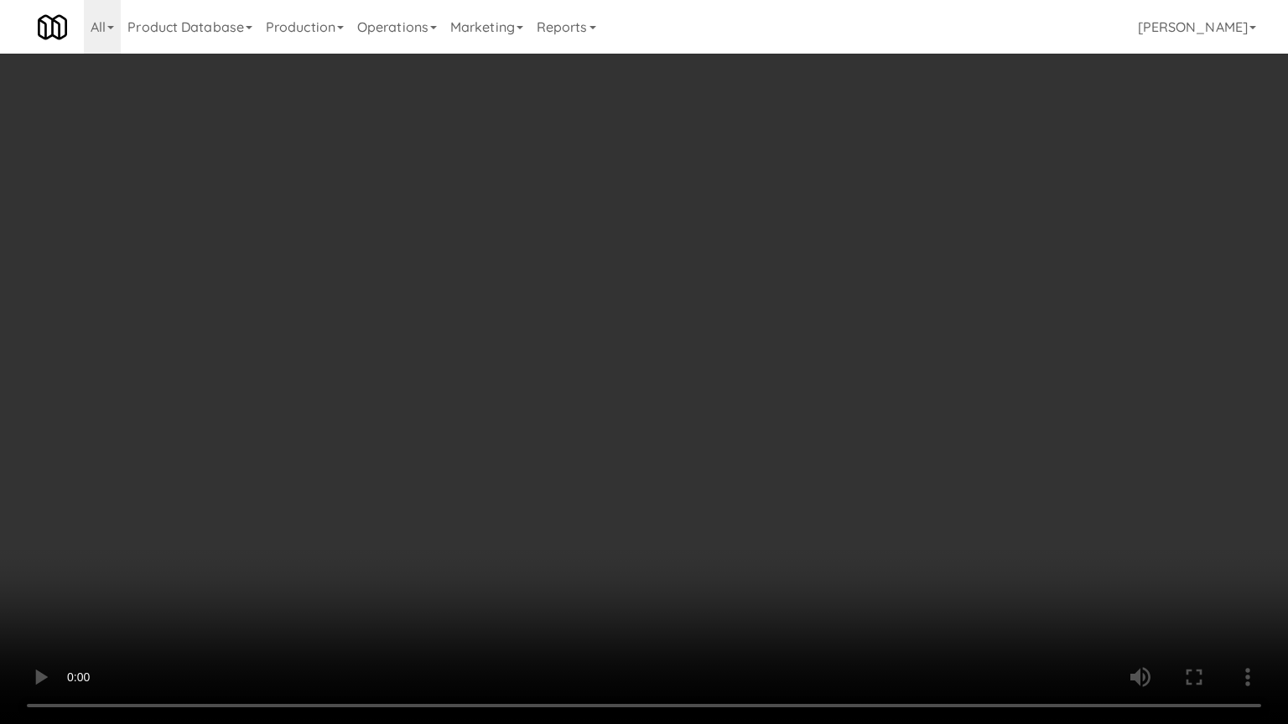
click at [692, 459] on video at bounding box center [644, 362] width 1288 height 724
click at [688, 459] on video at bounding box center [644, 362] width 1288 height 724
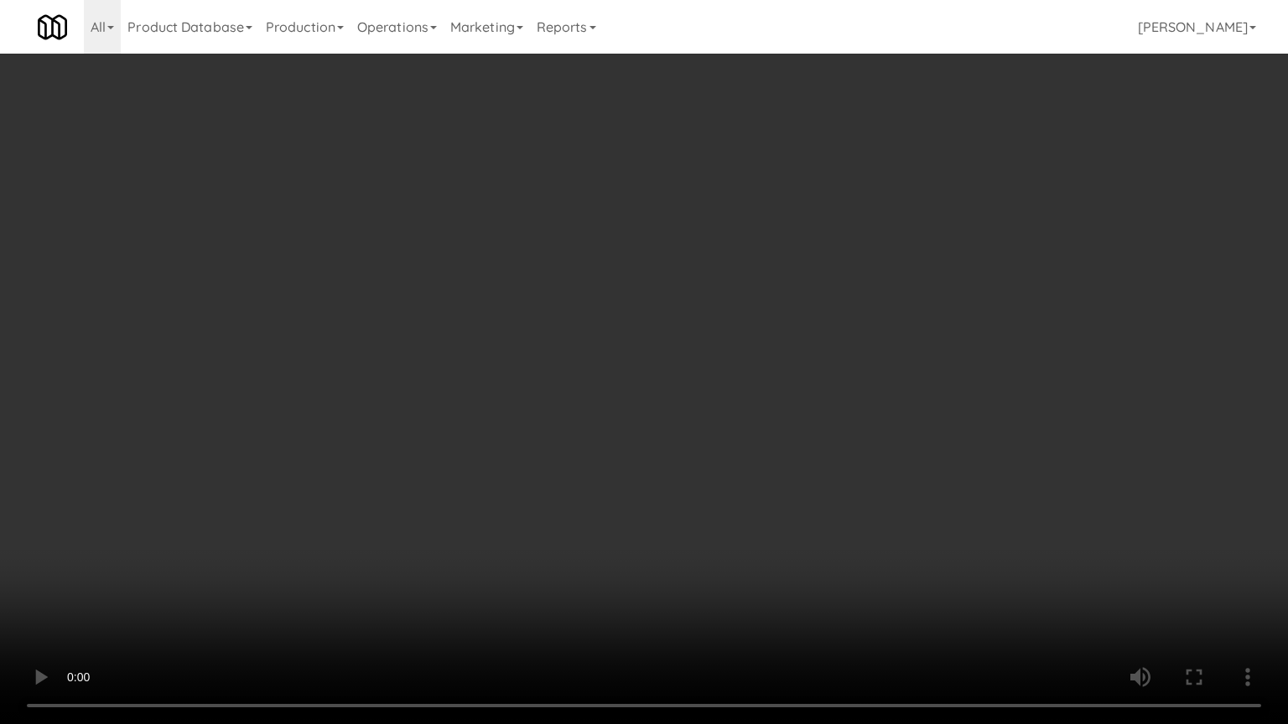
click at [845, 398] on video at bounding box center [644, 362] width 1288 height 724
click at [845, 399] on video at bounding box center [644, 362] width 1288 height 724
click at [848, 402] on video at bounding box center [644, 362] width 1288 height 724
click at [850, 402] on video at bounding box center [644, 362] width 1288 height 724
click at [851, 396] on video at bounding box center [644, 362] width 1288 height 724
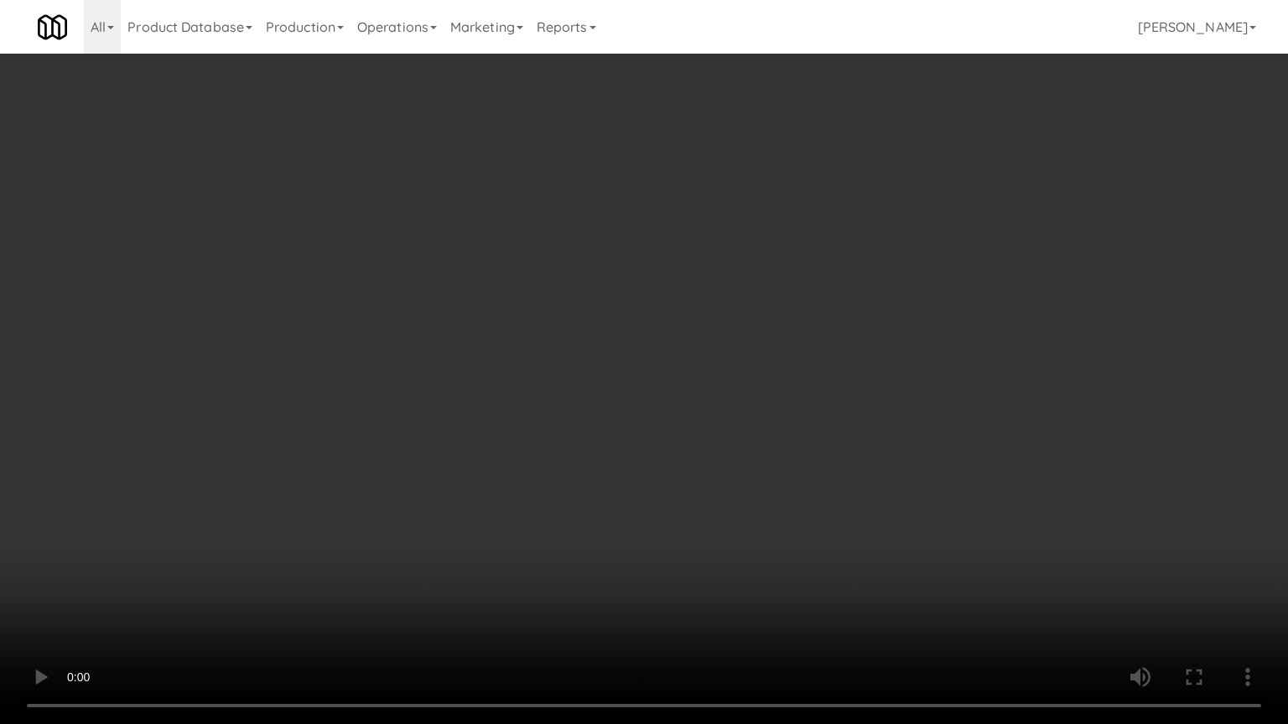
click at [851, 396] on video at bounding box center [644, 362] width 1288 height 724
click at [842, 396] on video at bounding box center [644, 362] width 1288 height 724
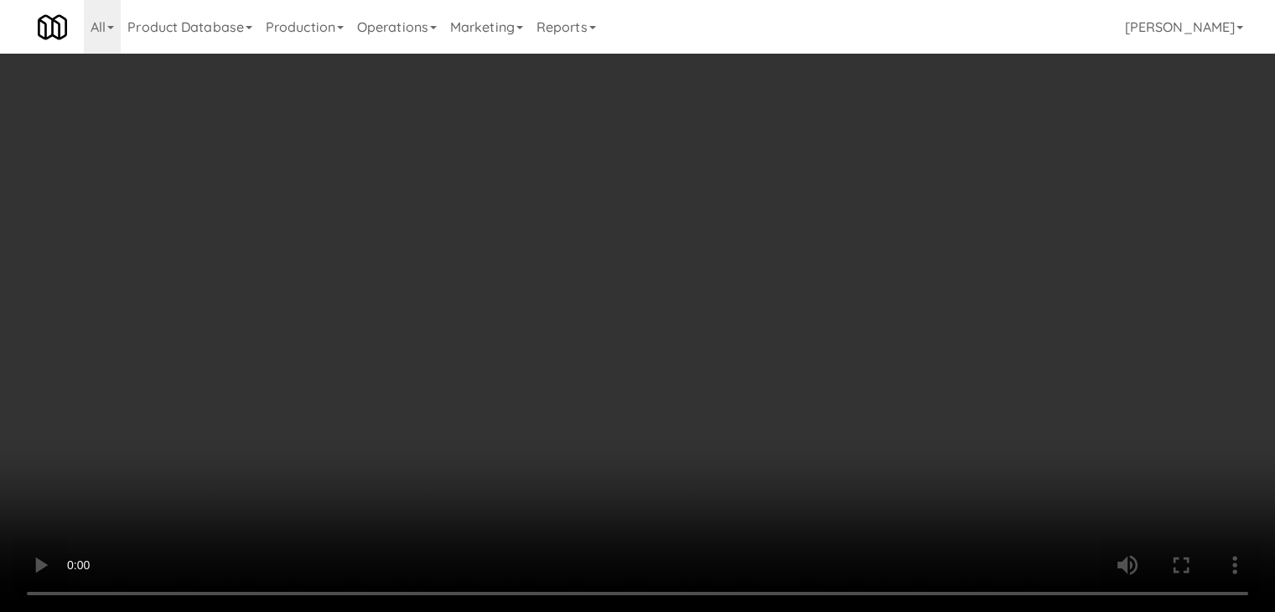
drag, startPoint x: 683, startPoint y: 319, endPoint x: 697, endPoint y: 312, distance: 15.4
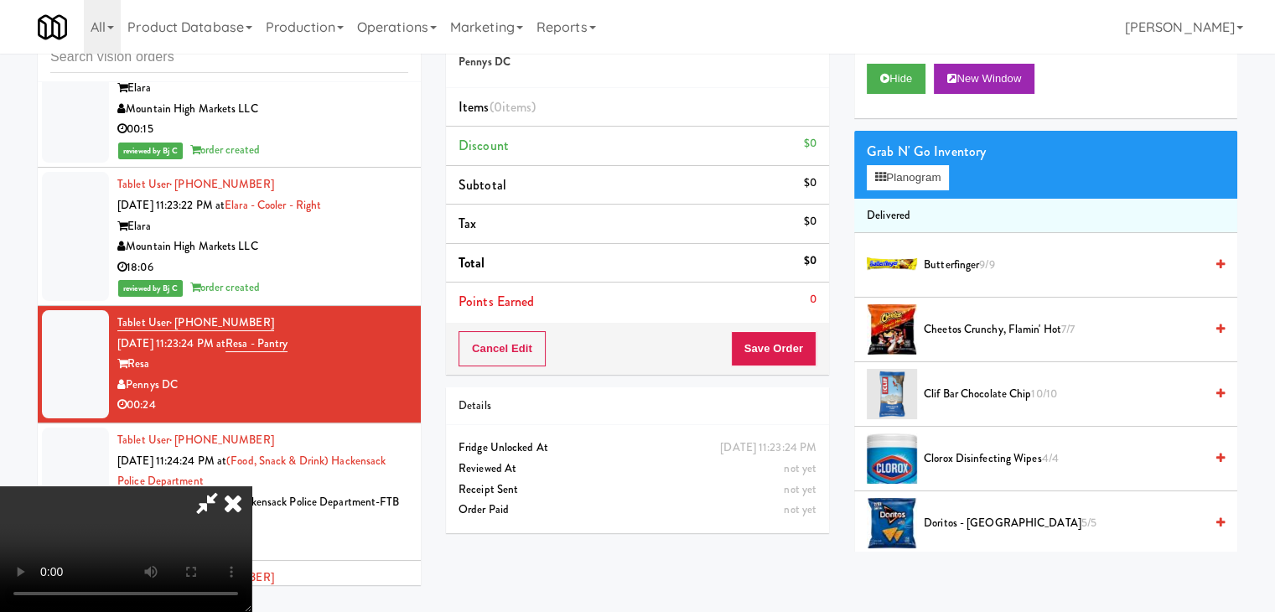
click at [251, 486] on video at bounding box center [125, 549] width 251 height 126
click at [912, 182] on button "Planogram" at bounding box center [908, 177] width 82 height 25
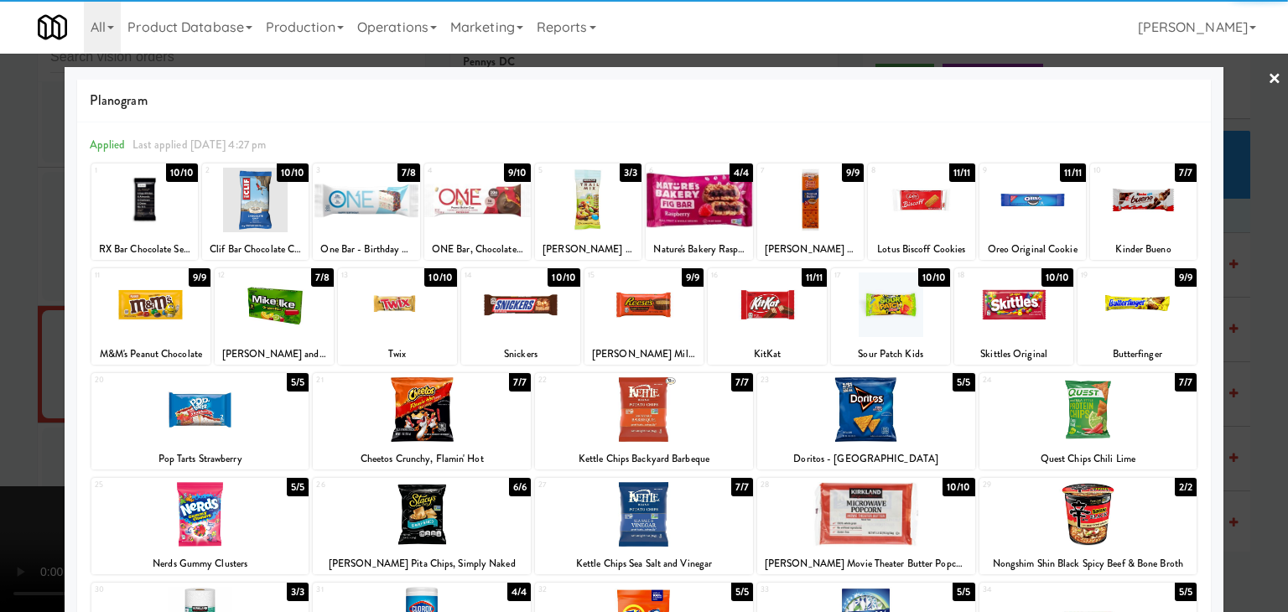
click at [795, 200] on div at bounding box center [810, 200] width 106 height 65
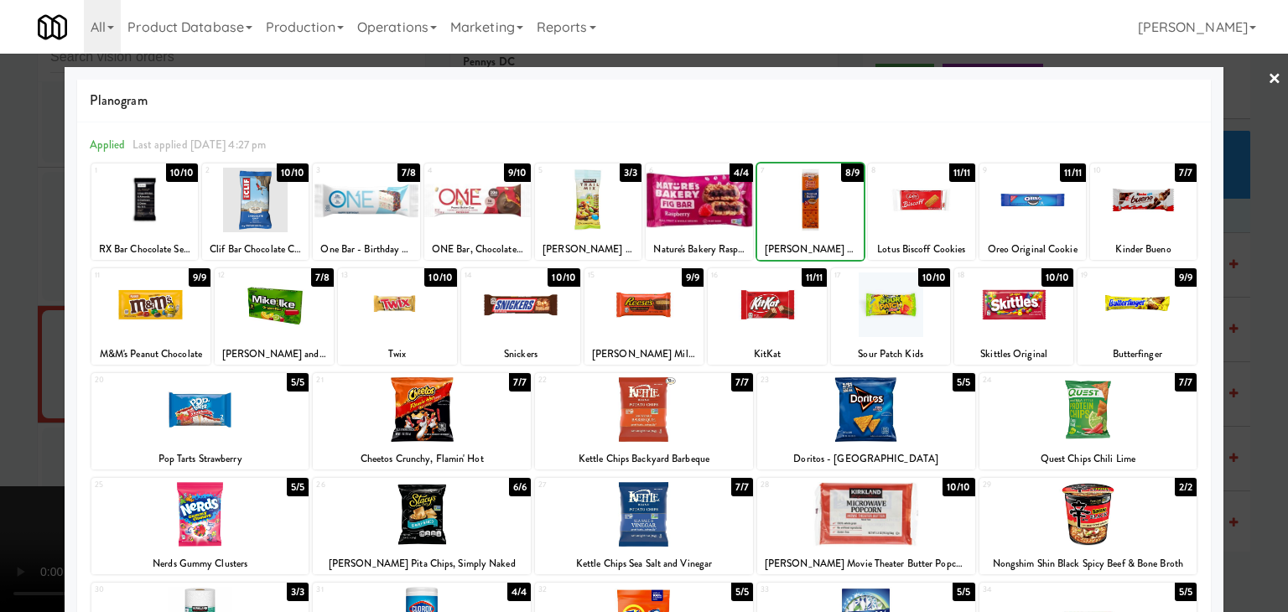
click at [795, 200] on div at bounding box center [810, 200] width 106 height 65
drag, startPoint x: 620, startPoint y: 329, endPoint x: 590, endPoint y: 331, distance: 30.3
click at [621, 329] on div at bounding box center [643, 304] width 119 height 65
click at [23, 399] on div at bounding box center [644, 306] width 1288 height 612
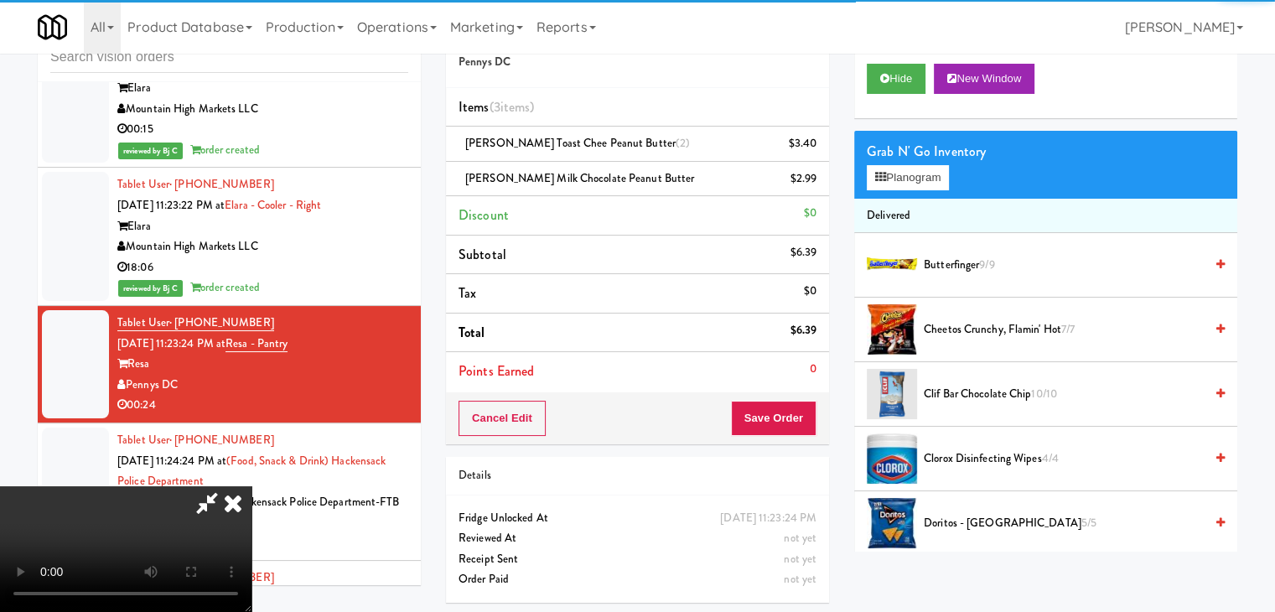
drag, startPoint x: 820, startPoint y: 422, endPoint x: 798, endPoint y: 422, distance: 21.8
click at [818, 422] on div "Cancel Edit Save Order" at bounding box center [637, 418] width 383 height 52
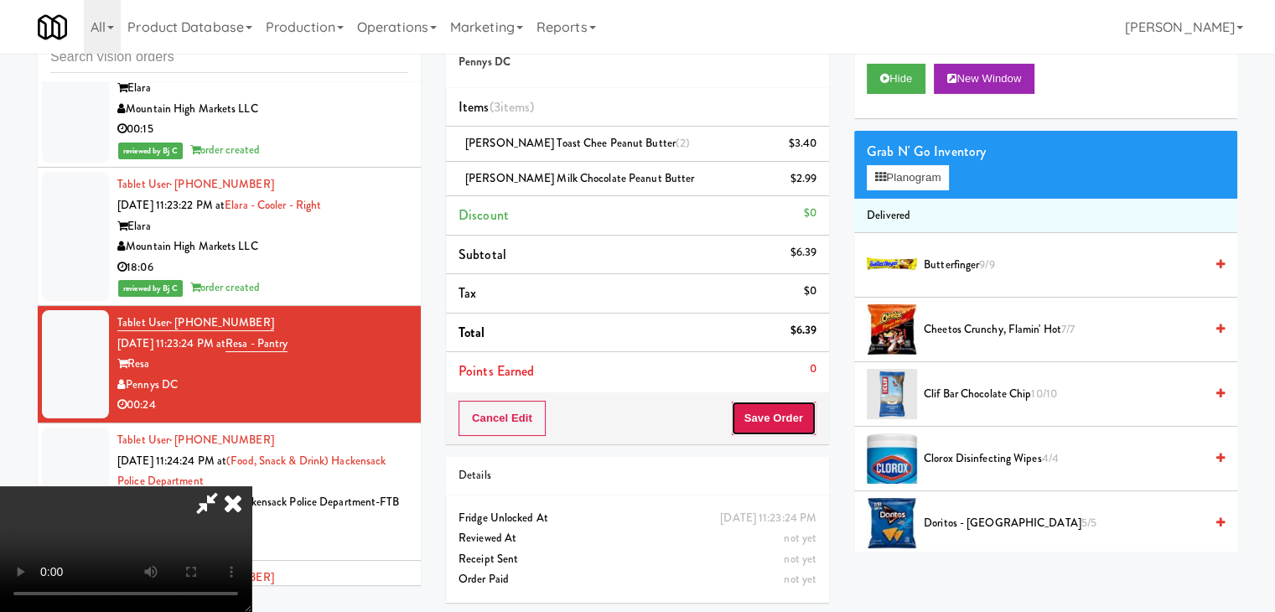
click at [798, 422] on button "Save Order" at bounding box center [774, 418] width 86 height 35
click at [797, 422] on button "Save Order" at bounding box center [774, 418] width 86 height 35
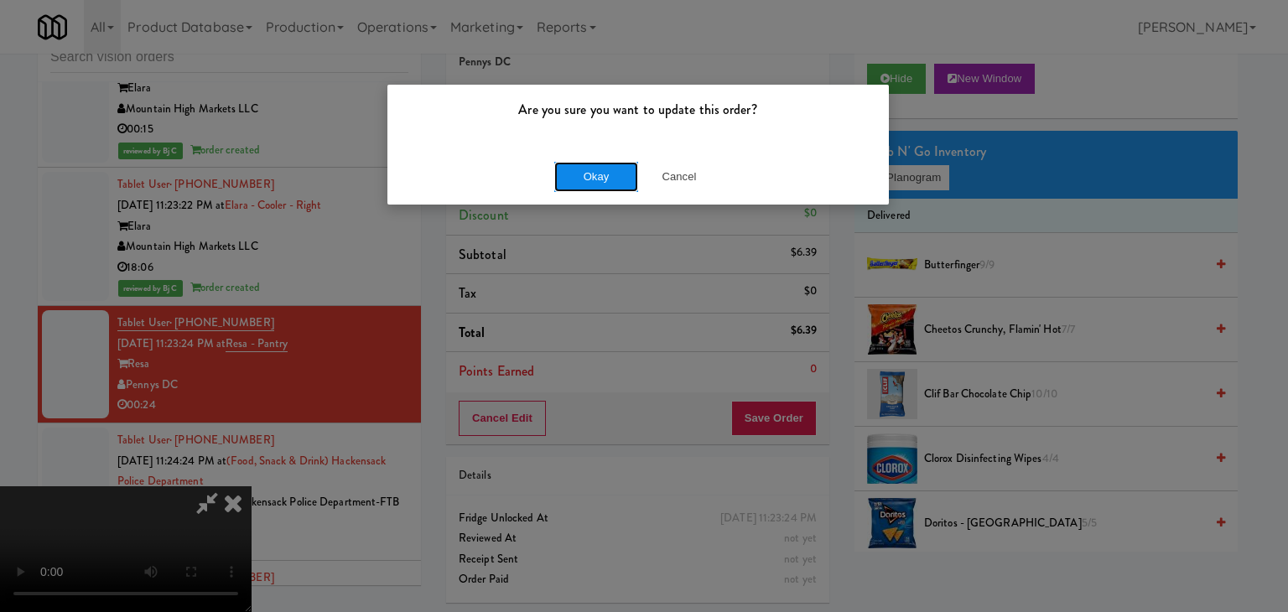
click at [616, 184] on button "Okay" at bounding box center [596, 177] width 84 height 30
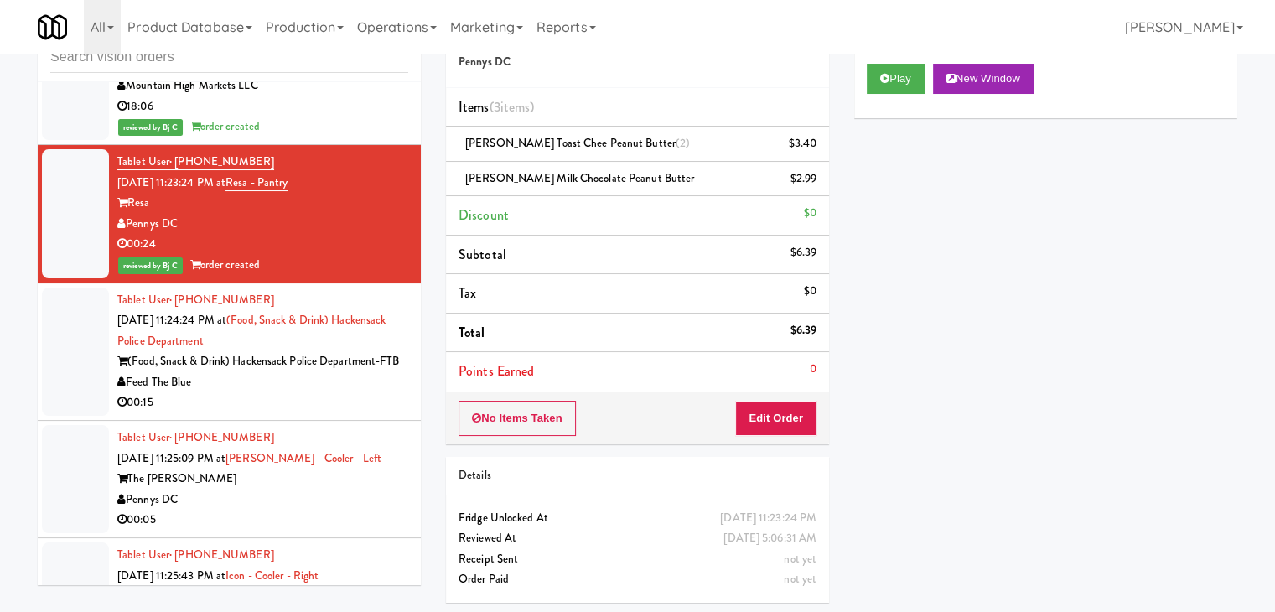
scroll to position [5475, 0]
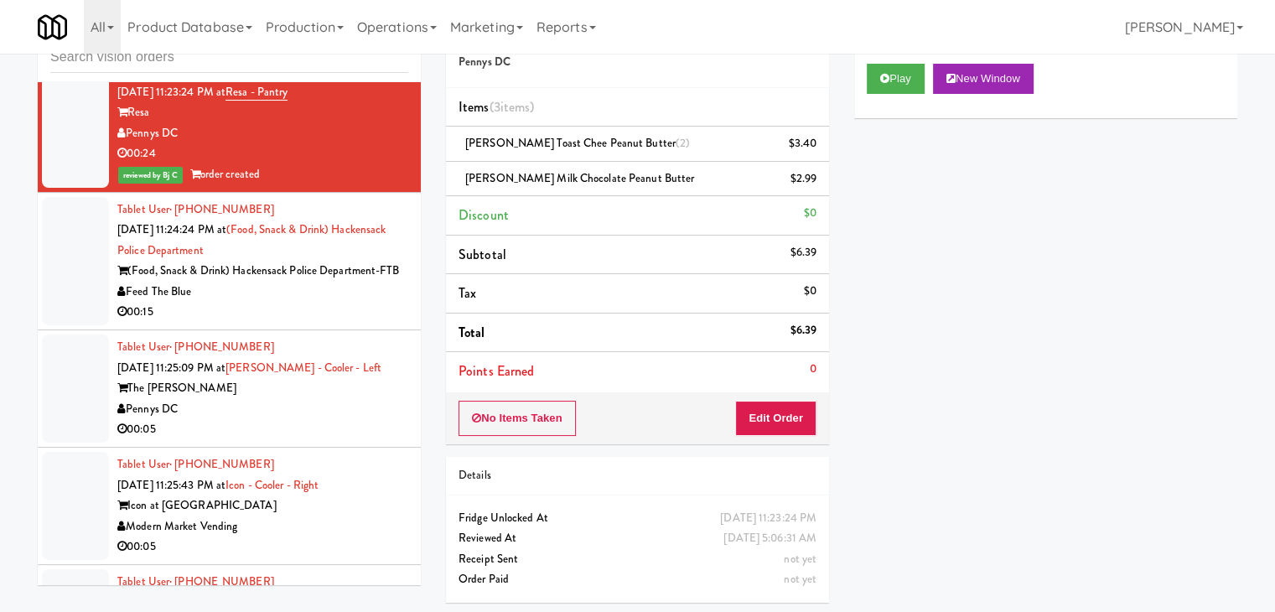
click at [317, 282] on div "Feed The Blue" at bounding box center [262, 292] width 291 height 21
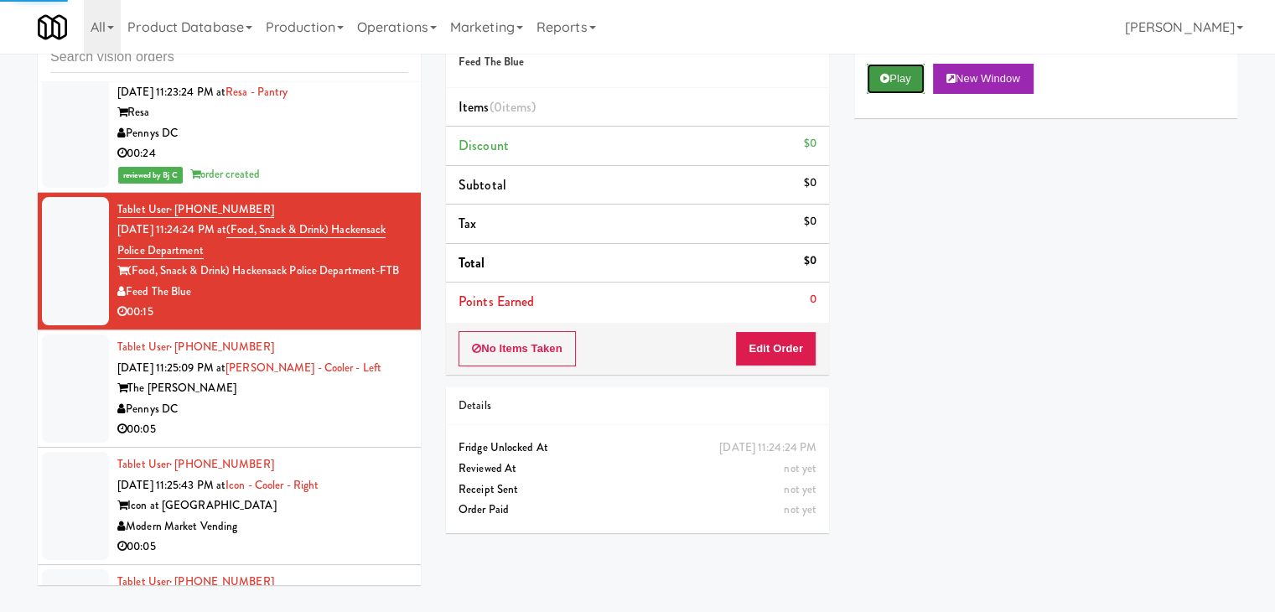
click at [911, 71] on button "Play" at bounding box center [896, 79] width 58 height 30
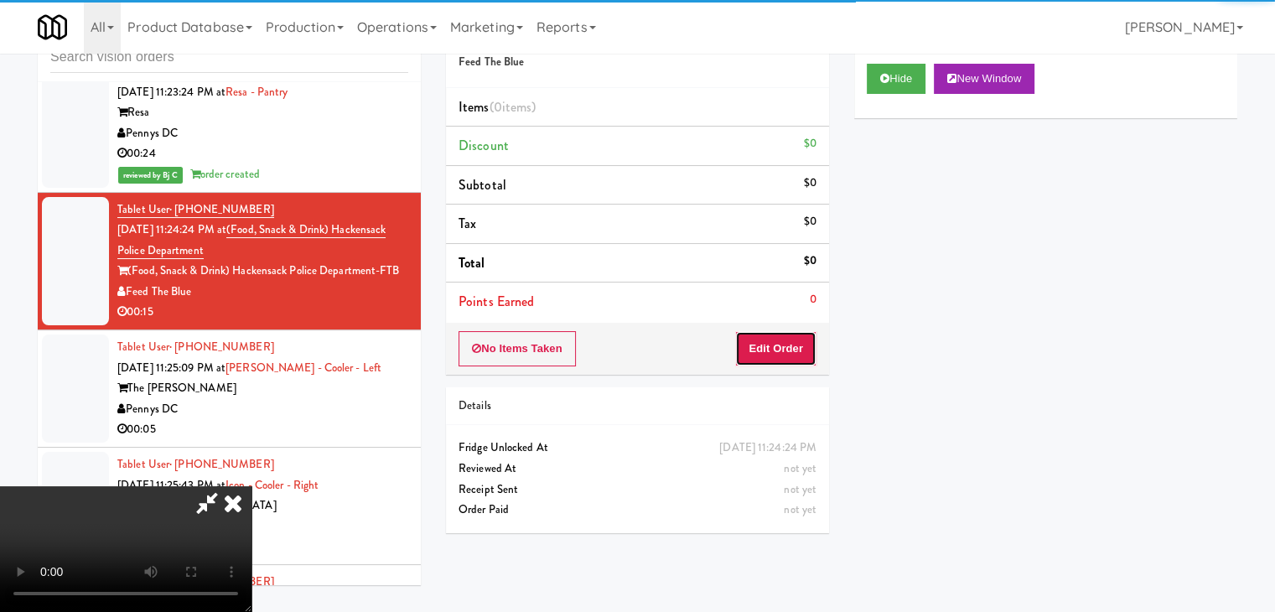
click at [759, 335] on button "Edit Order" at bounding box center [775, 348] width 81 height 35
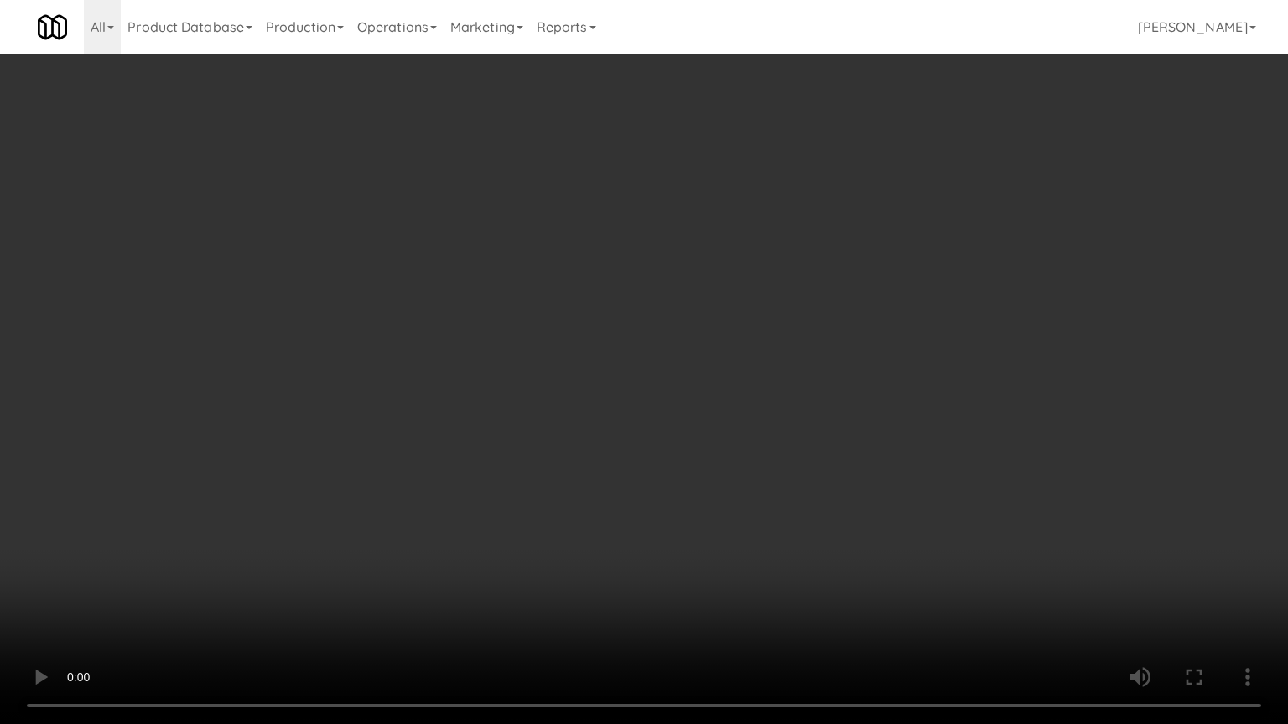
click at [870, 431] on video at bounding box center [644, 362] width 1288 height 724
drag, startPoint x: 868, startPoint y: 431, endPoint x: 855, endPoint y: 438, distance: 15.0
click at [865, 435] on video at bounding box center [644, 362] width 1288 height 724
click at [873, 392] on video at bounding box center [644, 362] width 1288 height 724
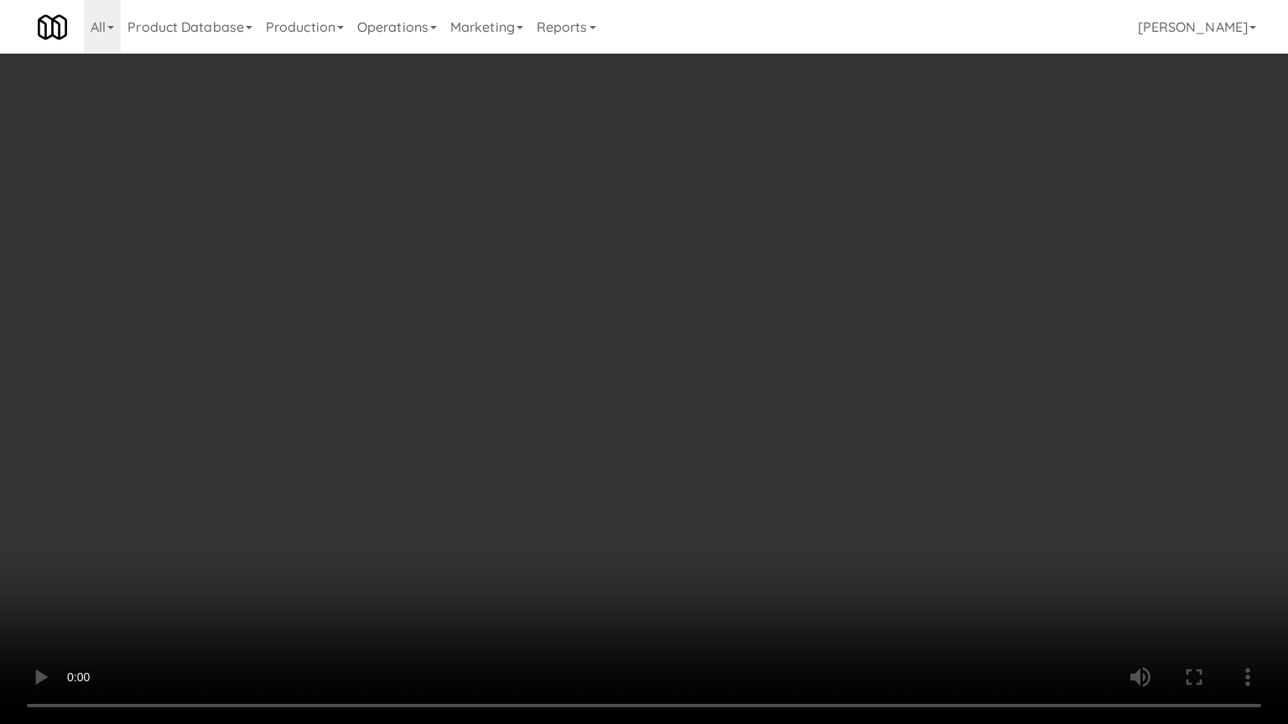
click at [847, 402] on video at bounding box center [644, 362] width 1288 height 724
click at [850, 402] on video at bounding box center [644, 362] width 1288 height 724
click at [865, 393] on video at bounding box center [644, 362] width 1288 height 724
drag, startPoint x: 865, startPoint y: 393, endPoint x: 920, endPoint y: 251, distance: 152.6
click at [866, 392] on video at bounding box center [644, 362] width 1288 height 724
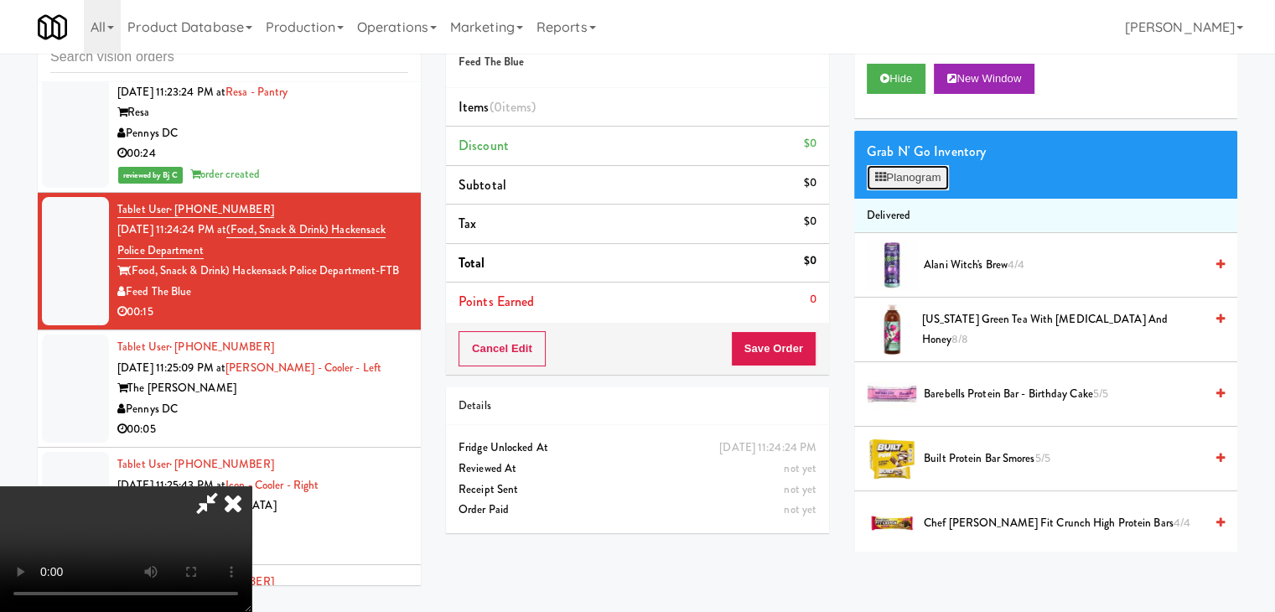
click at [929, 180] on button "Planogram" at bounding box center [908, 177] width 82 height 25
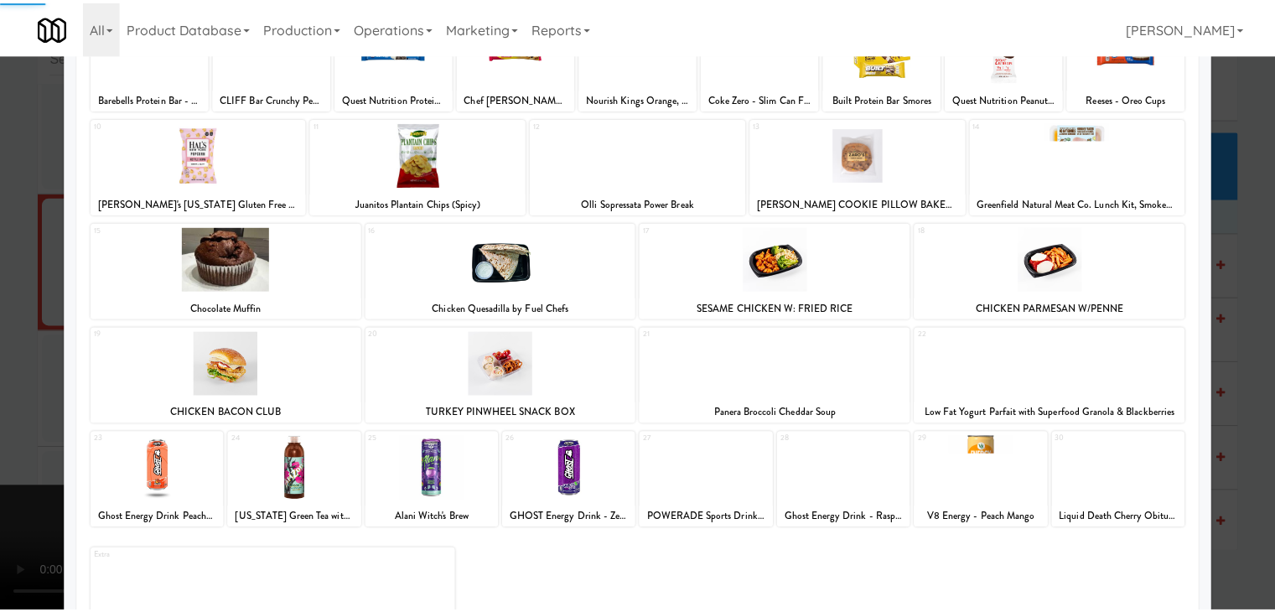
scroll to position [211, 0]
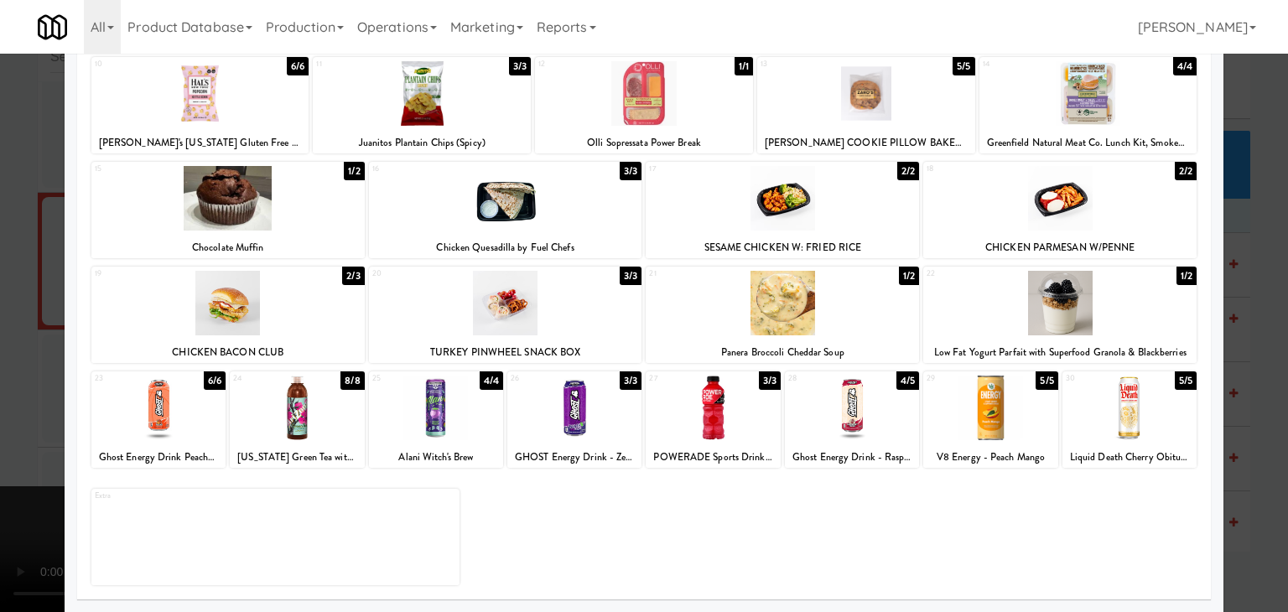
click at [573, 400] on div at bounding box center [574, 408] width 134 height 65
drag, startPoint x: 0, startPoint y: 391, endPoint x: 553, endPoint y: 378, distance: 553.4
click at [8, 391] on div at bounding box center [644, 306] width 1288 height 612
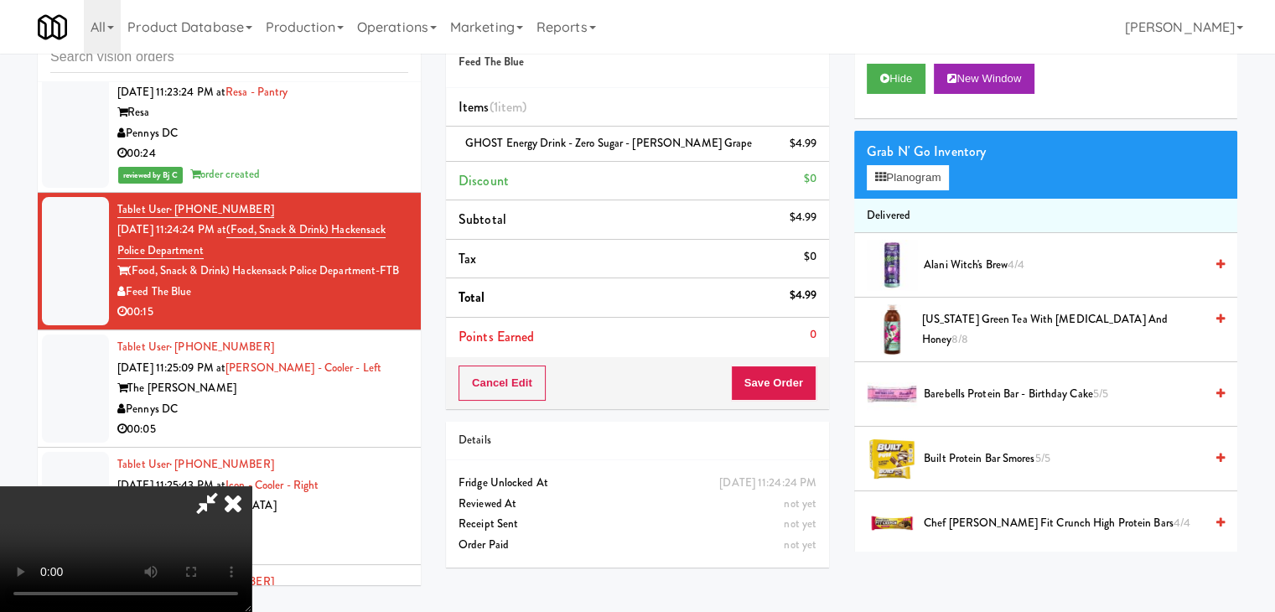
scroll to position [236, 0]
click at [796, 379] on button "Save Order" at bounding box center [774, 382] width 86 height 35
click at [796, 380] on button "Save Order" at bounding box center [774, 382] width 86 height 35
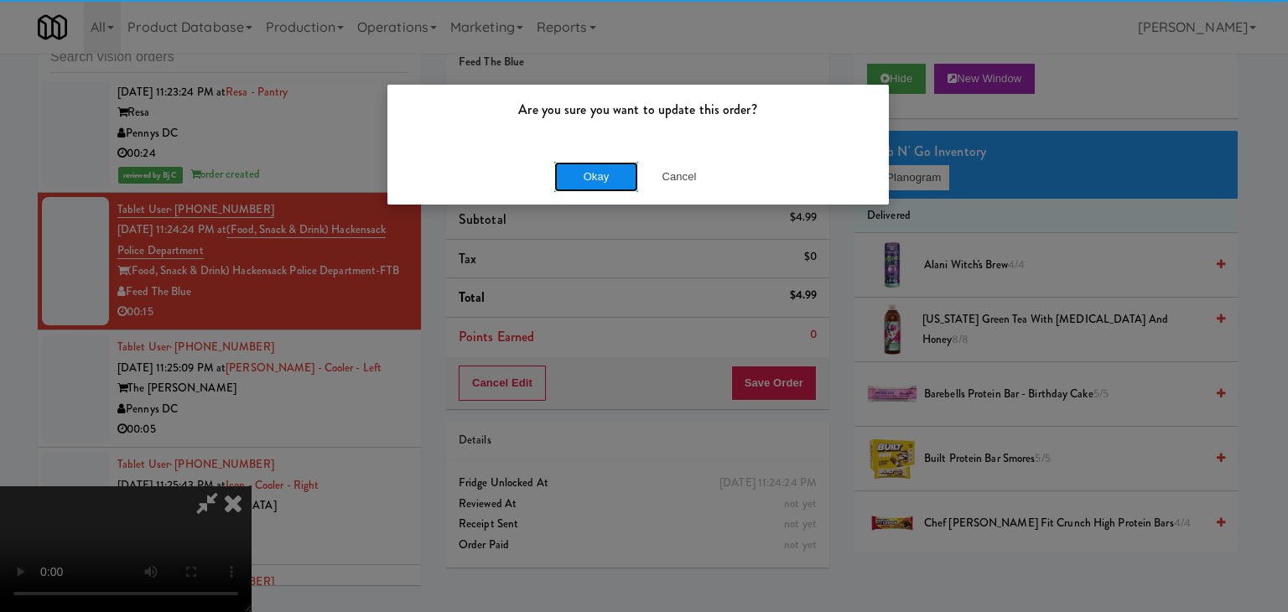
click at [600, 170] on button "Okay" at bounding box center [596, 177] width 84 height 30
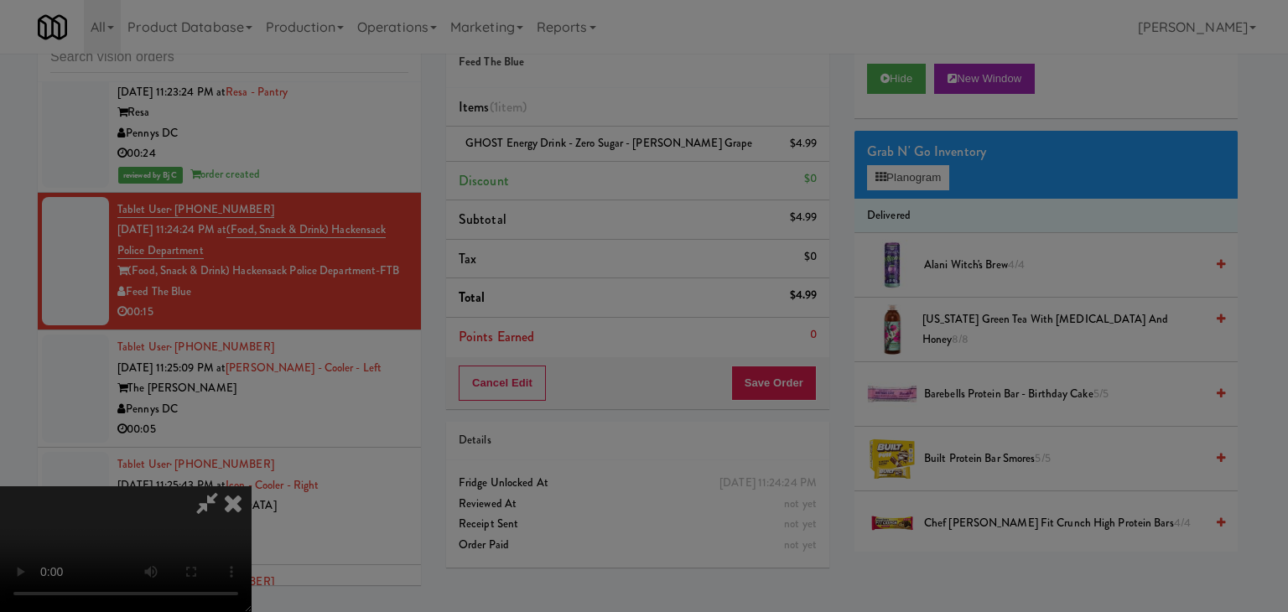
click at [604, 174] on div "Okay Cancel" at bounding box center [637, 145] width 501 height 56
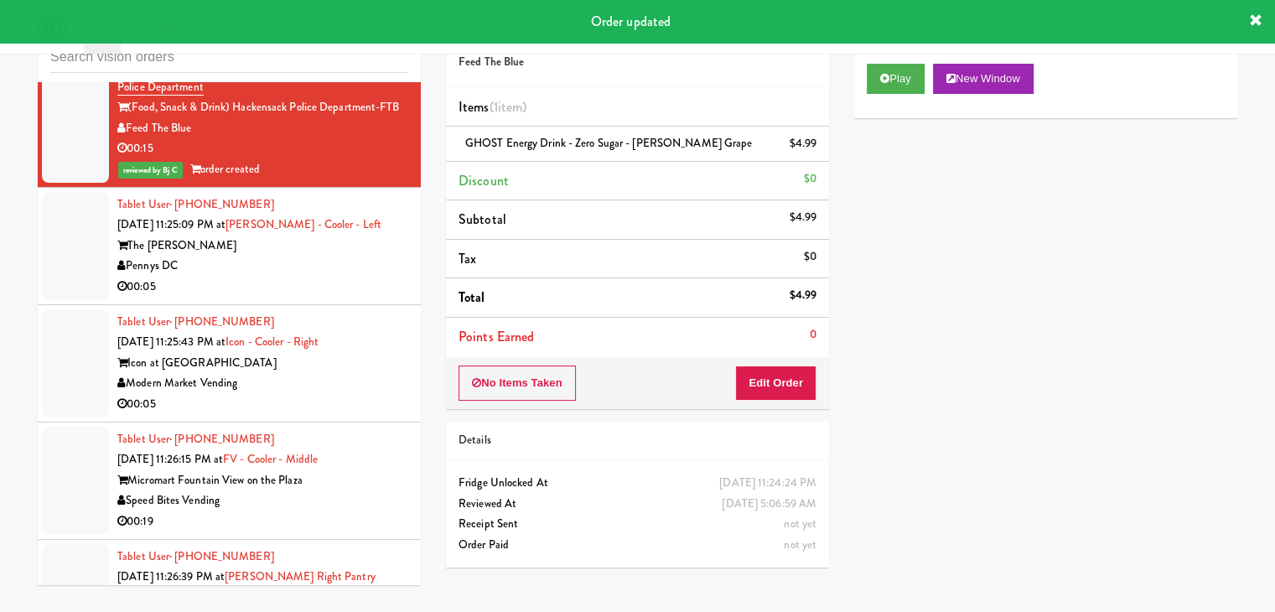
scroll to position [5643, 0]
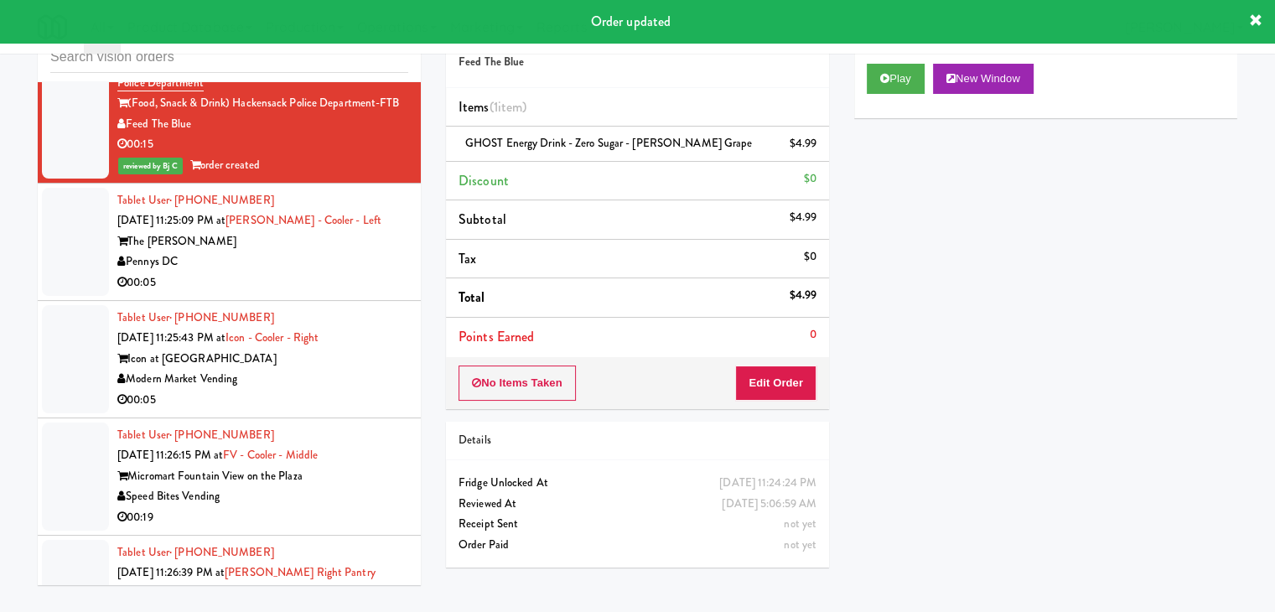
click at [317, 251] on div "Pennys DC" at bounding box center [262, 261] width 291 height 21
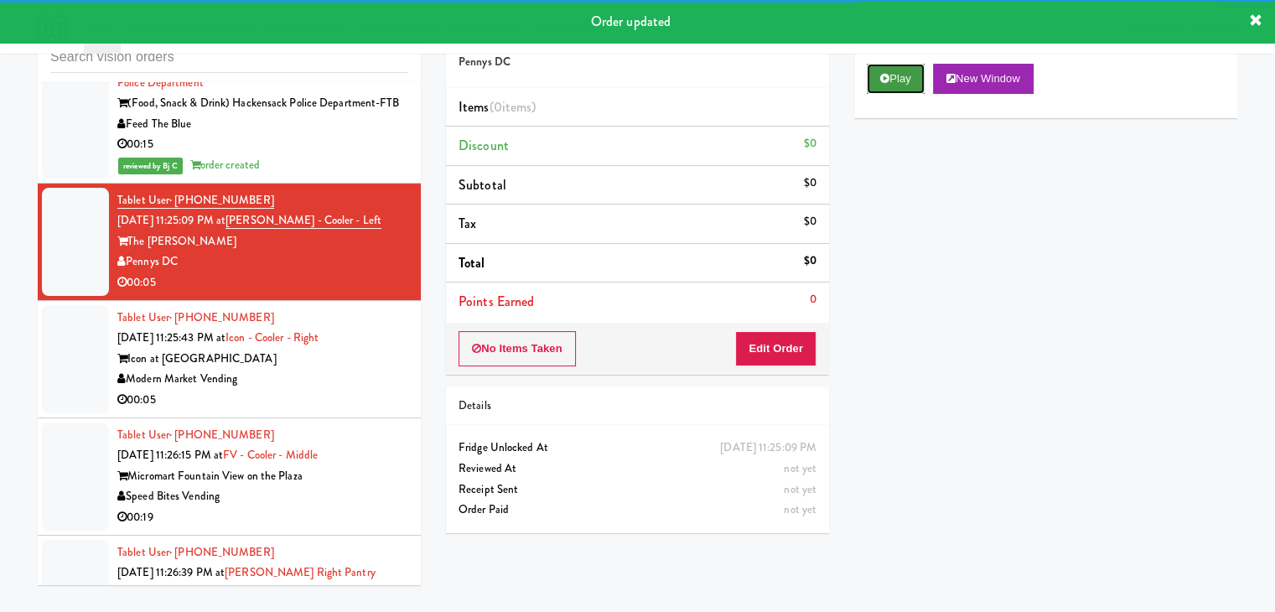
click at [895, 87] on button "Play" at bounding box center [896, 79] width 58 height 30
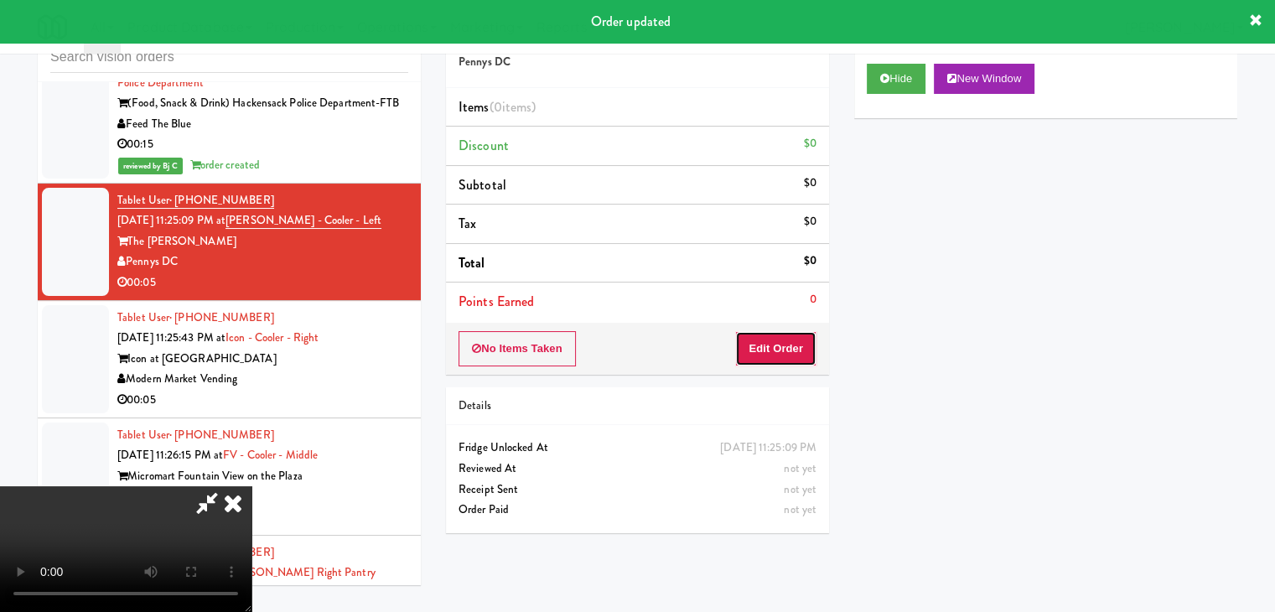
click at [785, 345] on button "Edit Order" at bounding box center [775, 348] width 81 height 35
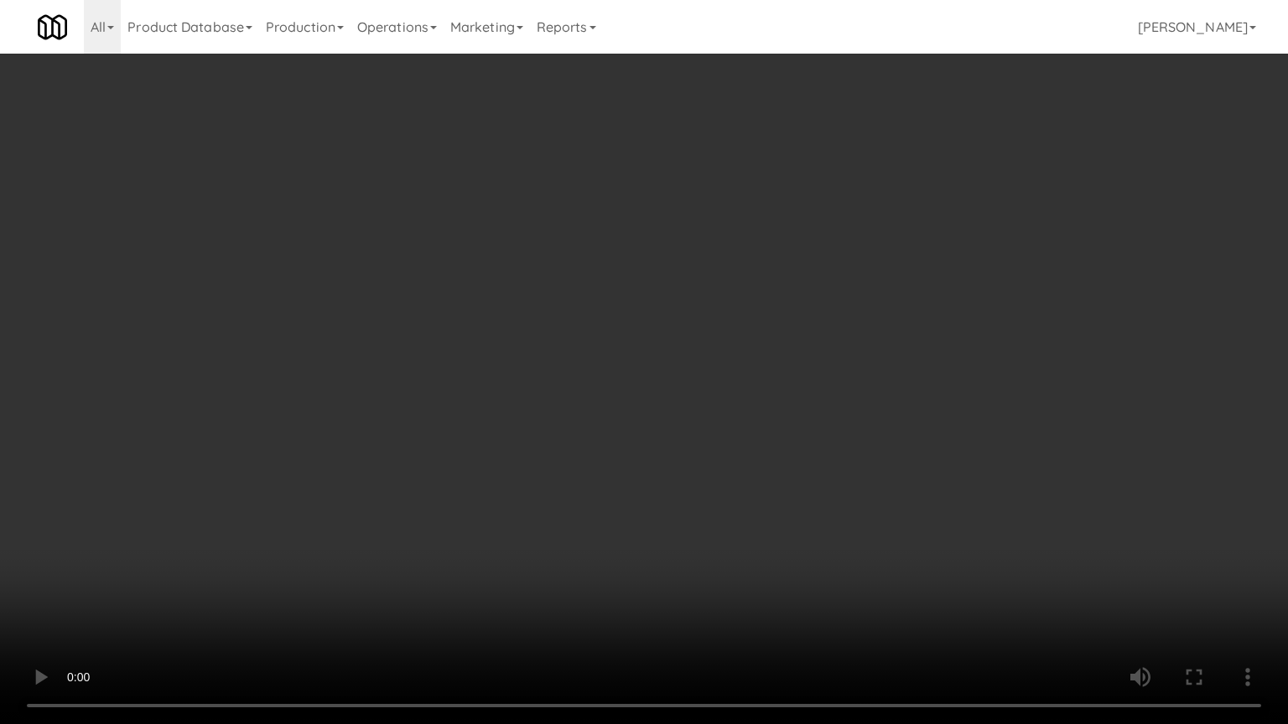
click at [657, 540] on video at bounding box center [644, 362] width 1288 height 724
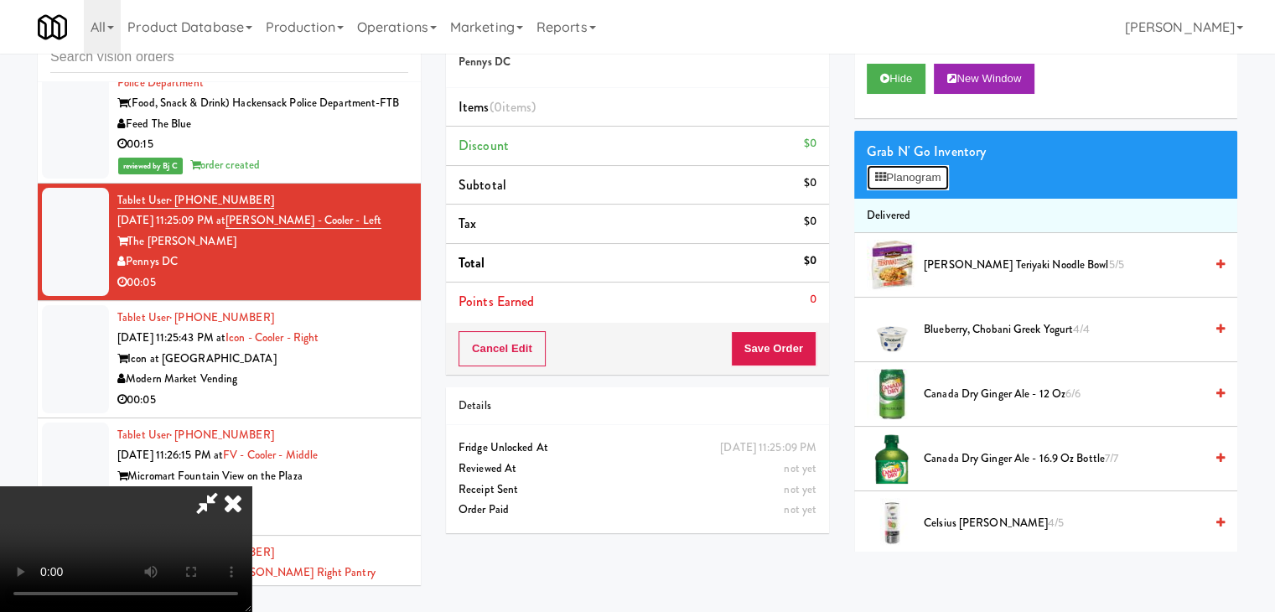
click at [923, 171] on button "Planogram" at bounding box center [908, 177] width 82 height 25
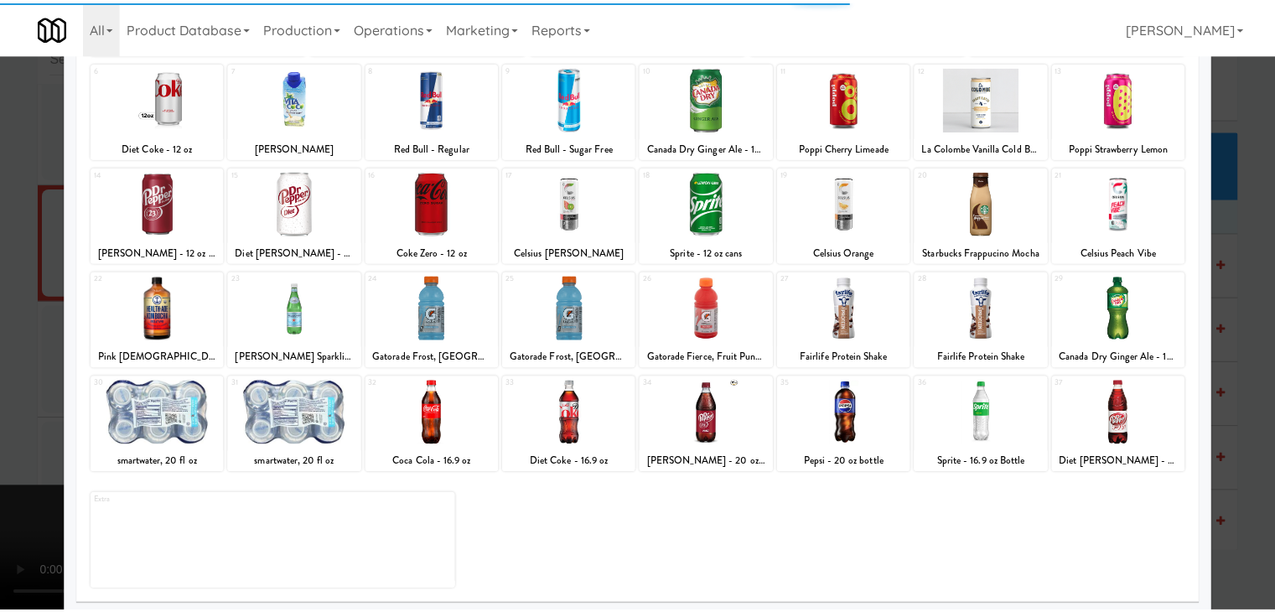
scroll to position [211, 0]
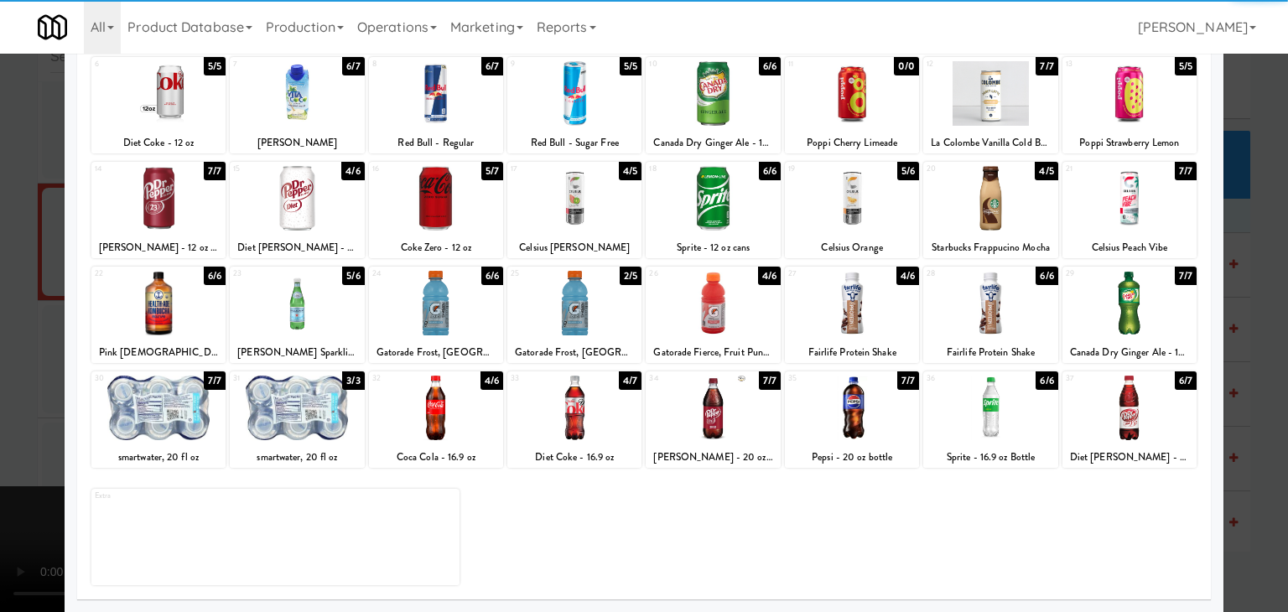
click at [701, 413] on div at bounding box center [712, 408] width 134 height 65
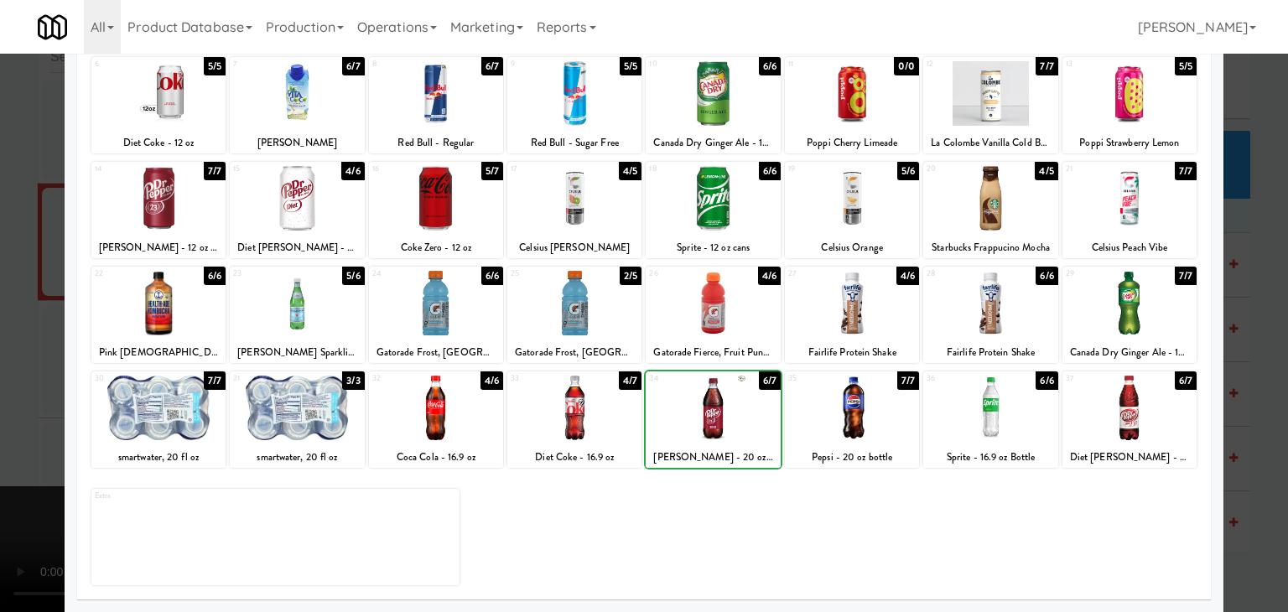
click at [23, 383] on div at bounding box center [644, 306] width 1288 height 612
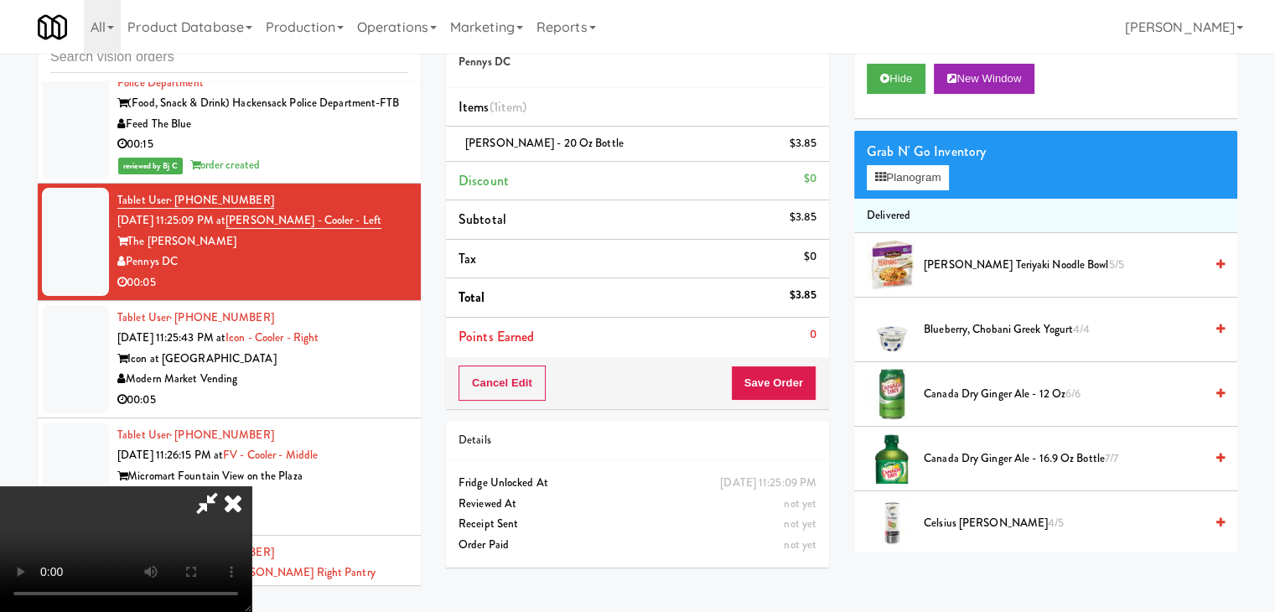
click at [251, 486] on video at bounding box center [125, 549] width 251 height 126
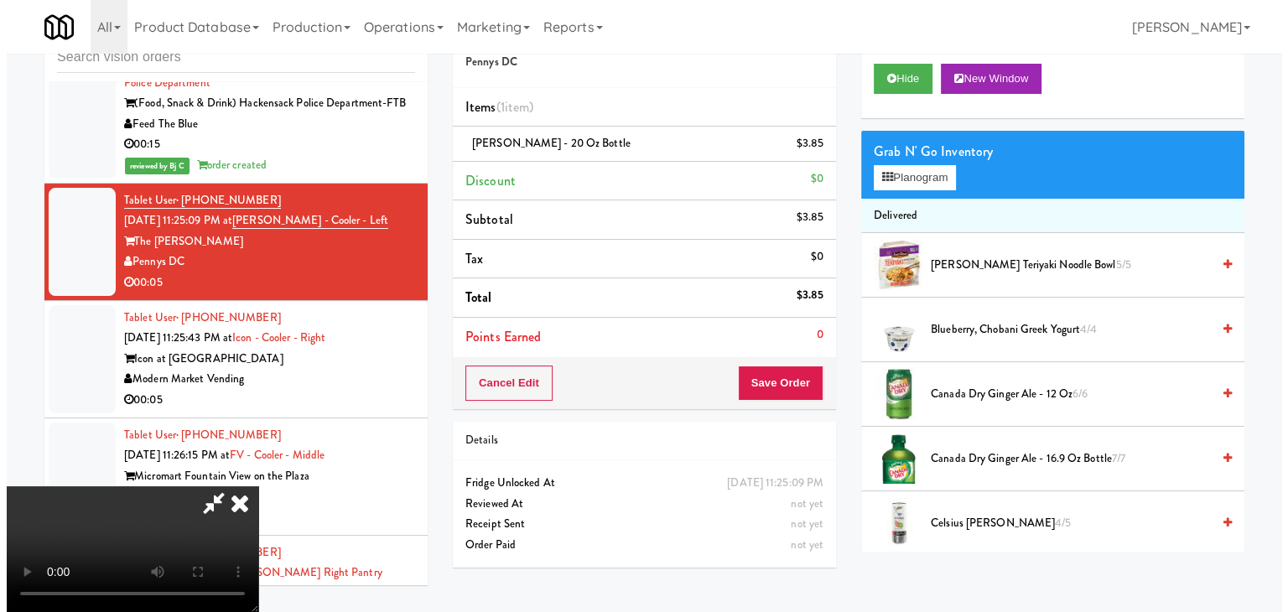
scroll to position [236, 0]
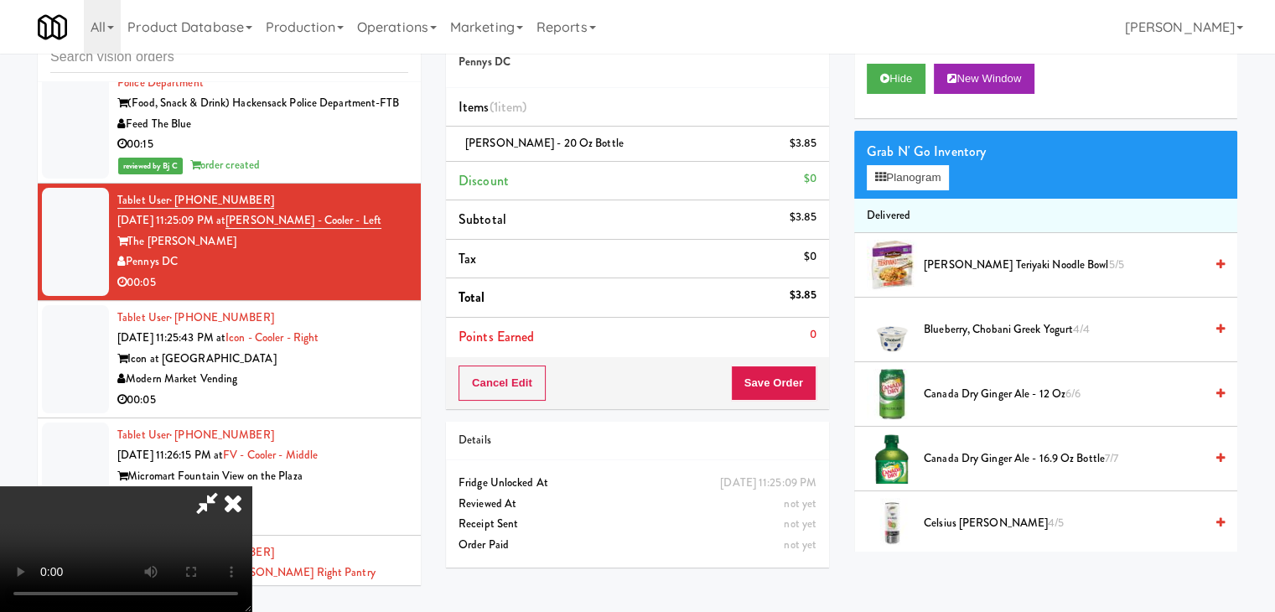
click at [251, 513] on video at bounding box center [125, 549] width 251 height 126
click at [780, 394] on button "Save Order" at bounding box center [774, 382] width 86 height 35
click at [780, 381] on button "Save Order" at bounding box center [774, 382] width 86 height 35
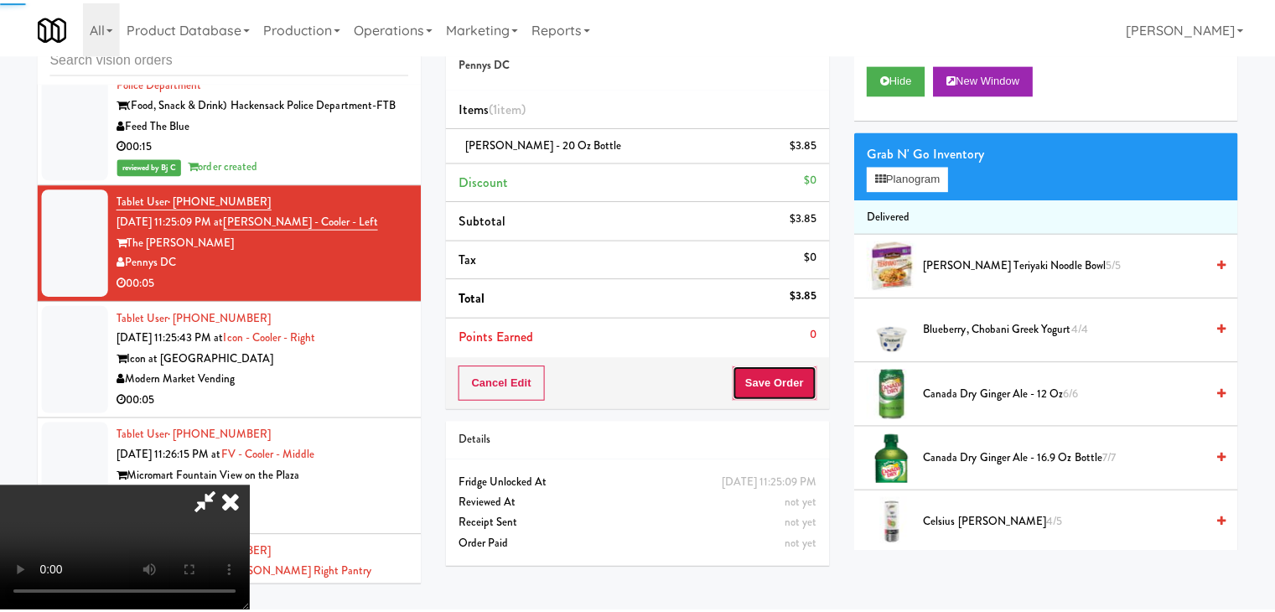
scroll to position [240, 0]
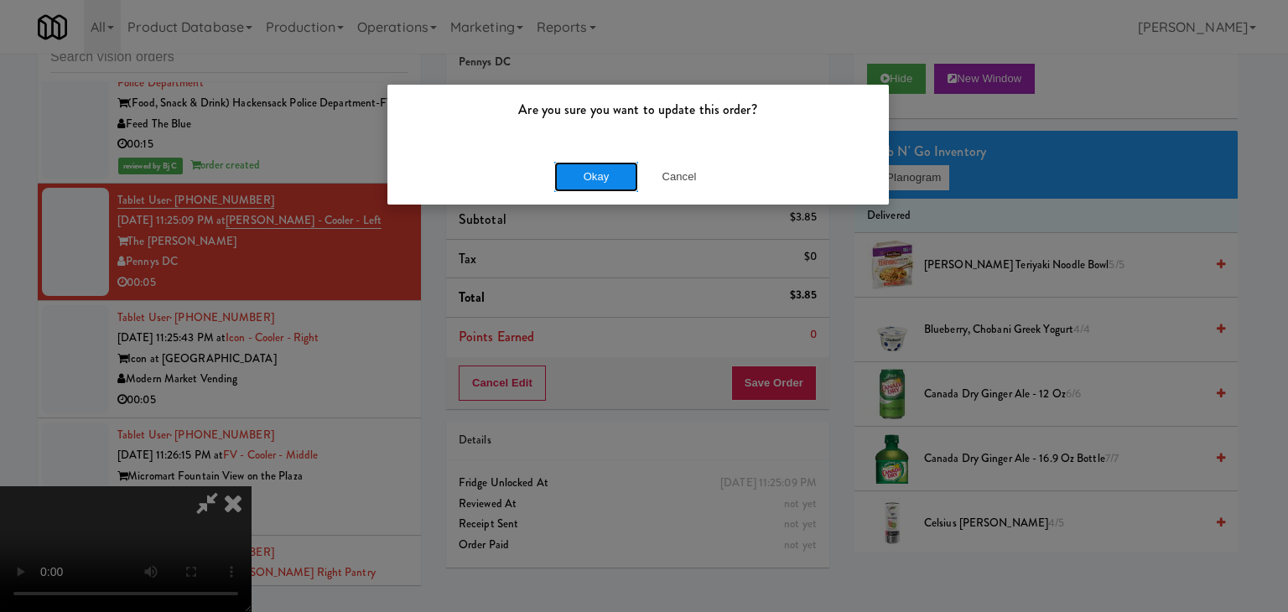
click at [615, 162] on button "Okay" at bounding box center [596, 177] width 84 height 30
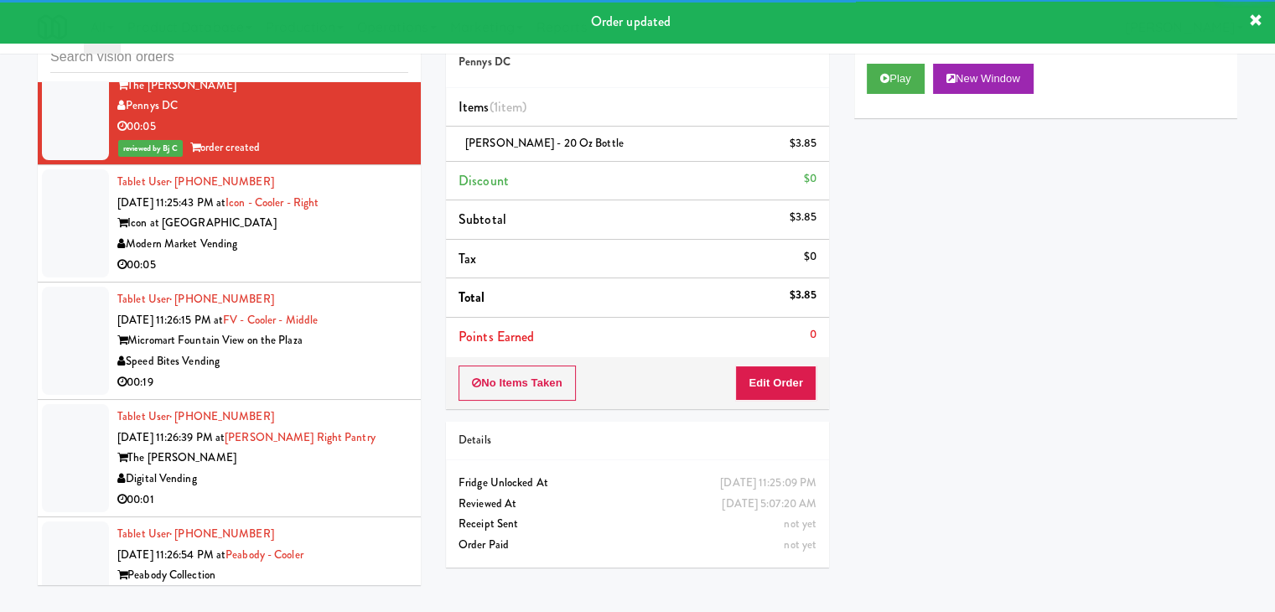
scroll to position [5811, 0]
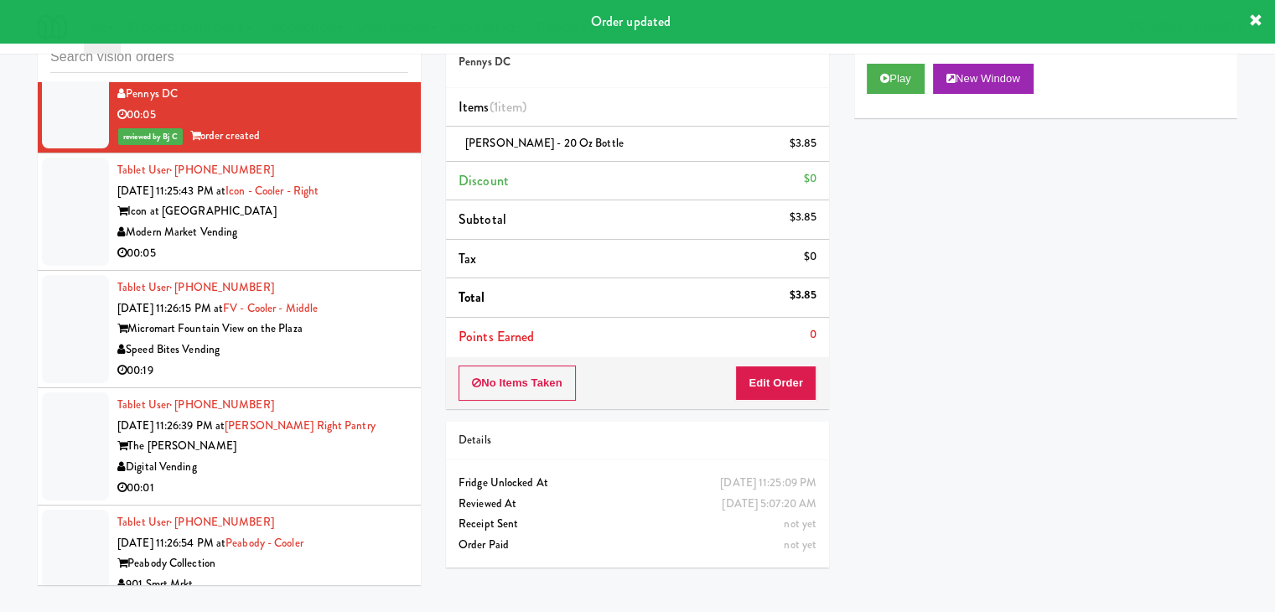
click at [319, 243] on div "00:05" at bounding box center [262, 253] width 291 height 21
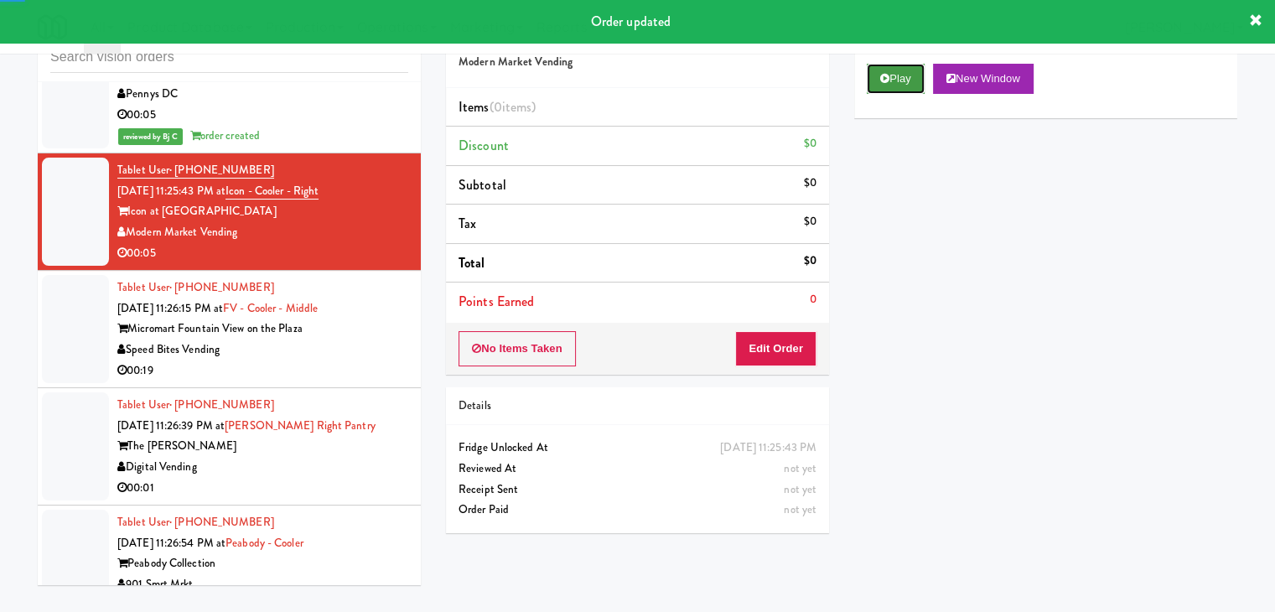
click at [899, 75] on button "Play" at bounding box center [896, 79] width 58 height 30
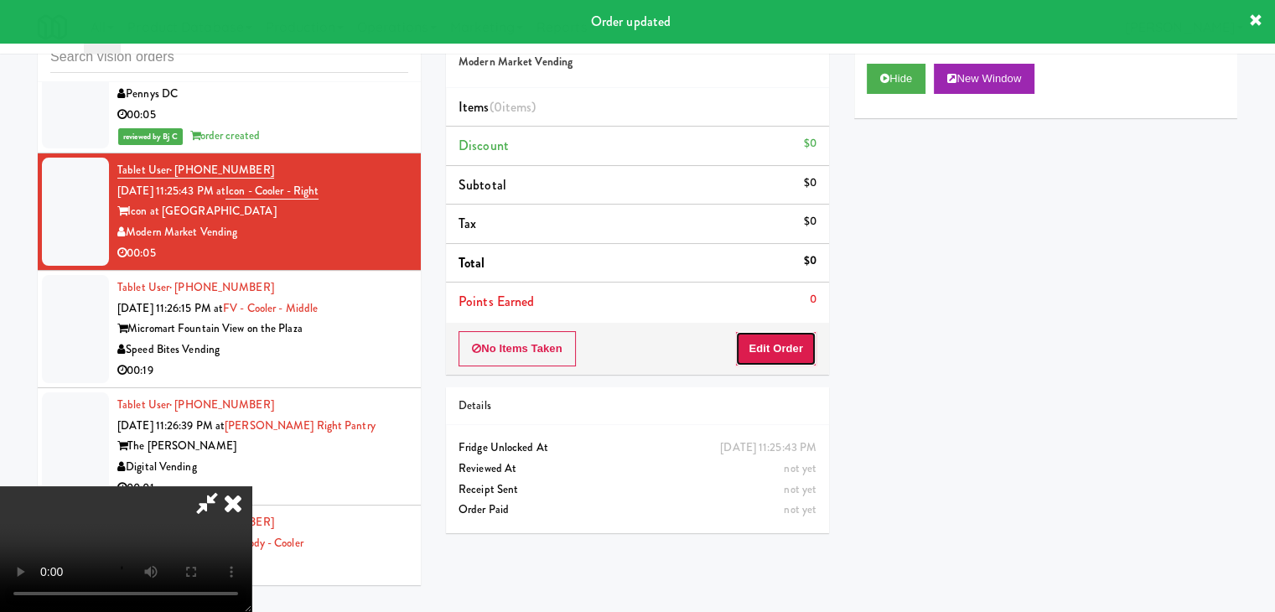
click at [773, 334] on button "Edit Order" at bounding box center [775, 348] width 81 height 35
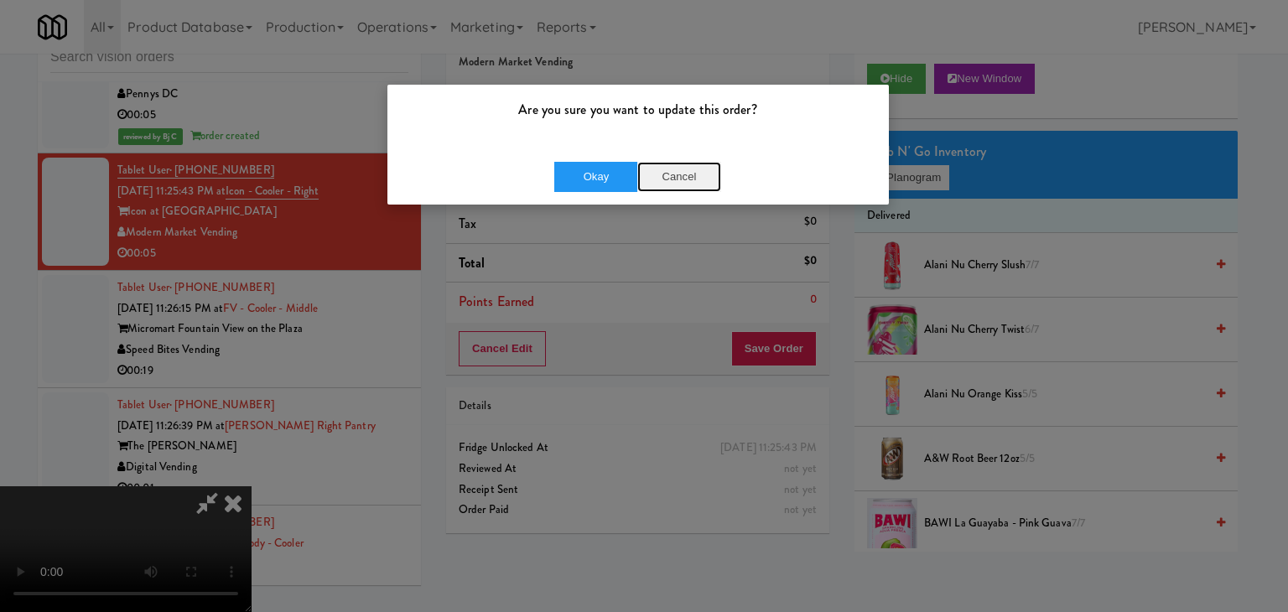
click at [677, 173] on button "Cancel" at bounding box center [679, 177] width 84 height 30
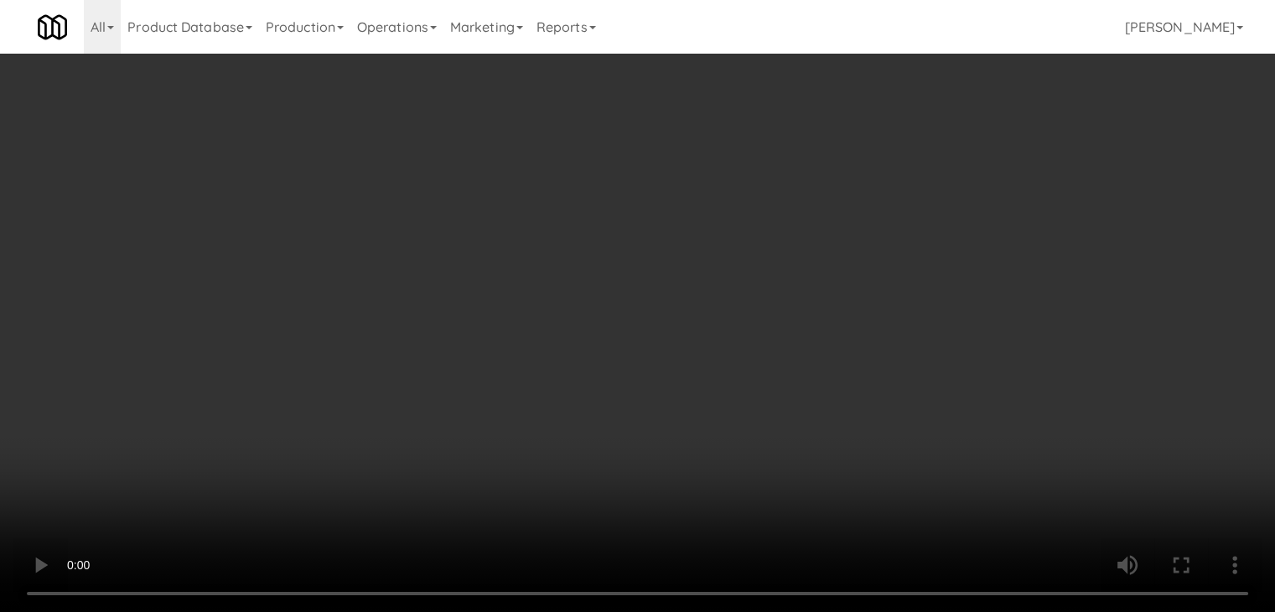
scroll to position [5790, 0]
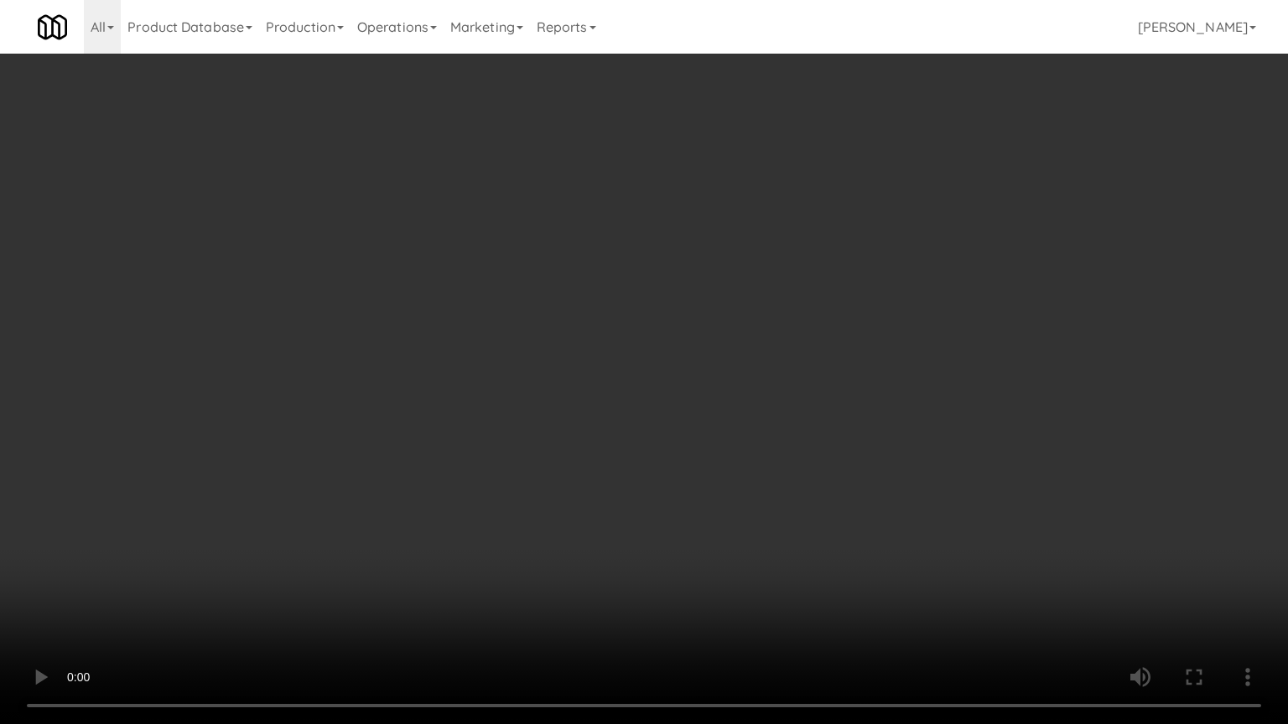
click at [750, 446] on video at bounding box center [644, 362] width 1288 height 724
drag, startPoint x: 750, startPoint y: 446, endPoint x: 716, endPoint y: 474, distance: 44.1
click at [749, 450] on video at bounding box center [644, 362] width 1288 height 724
click at [728, 466] on video at bounding box center [644, 362] width 1288 height 724
drag, startPoint x: 728, startPoint y: 464, endPoint x: 758, endPoint y: 363, distance: 105.0
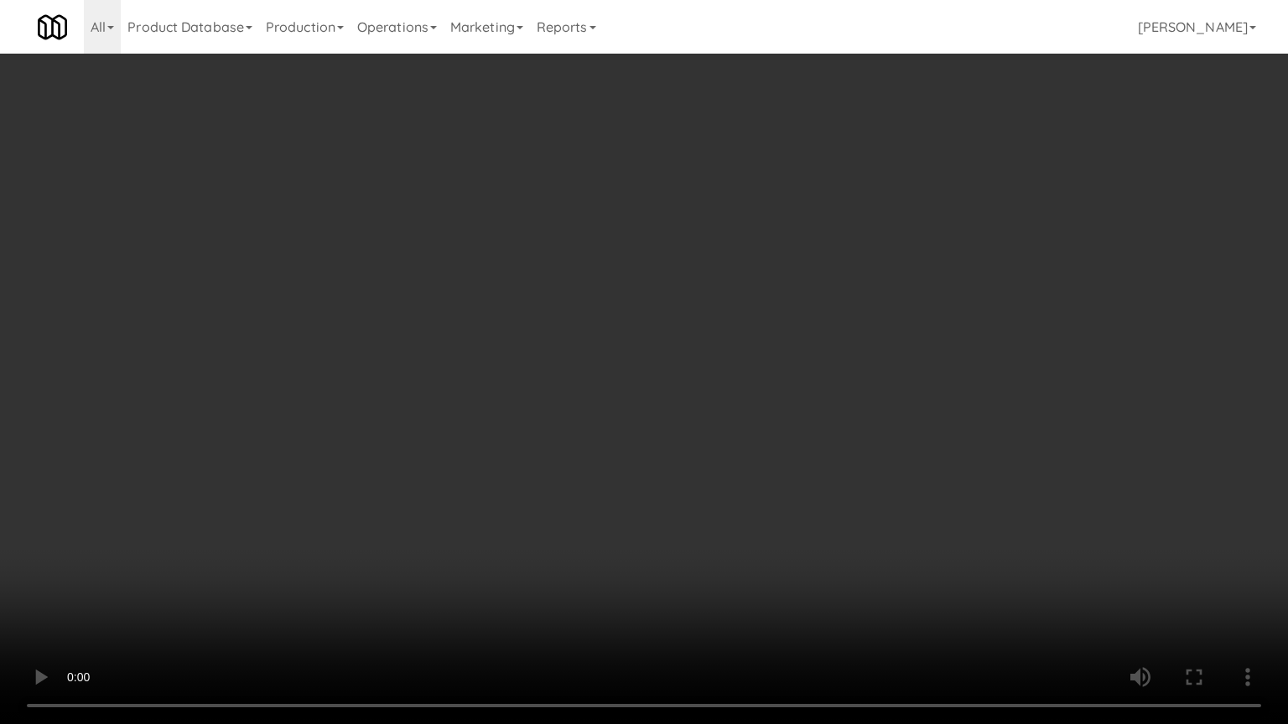
click at [731, 458] on video at bounding box center [644, 362] width 1288 height 724
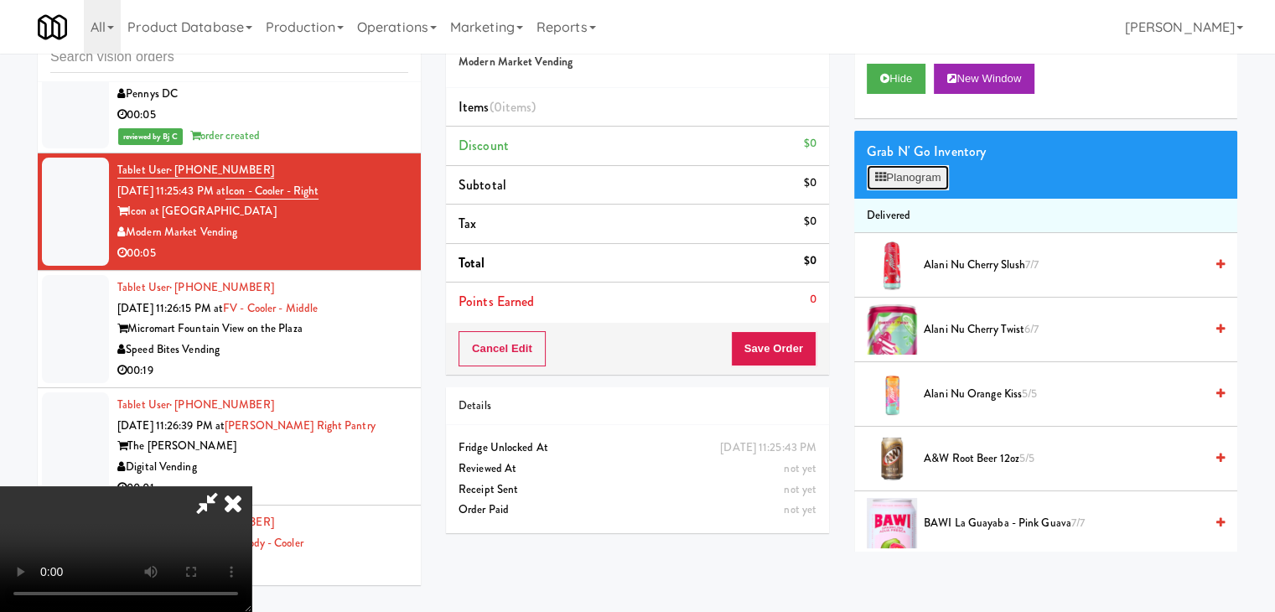
click at [909, 175] on button "Planogram" at bounding box center [908, 177] width 82 height 25
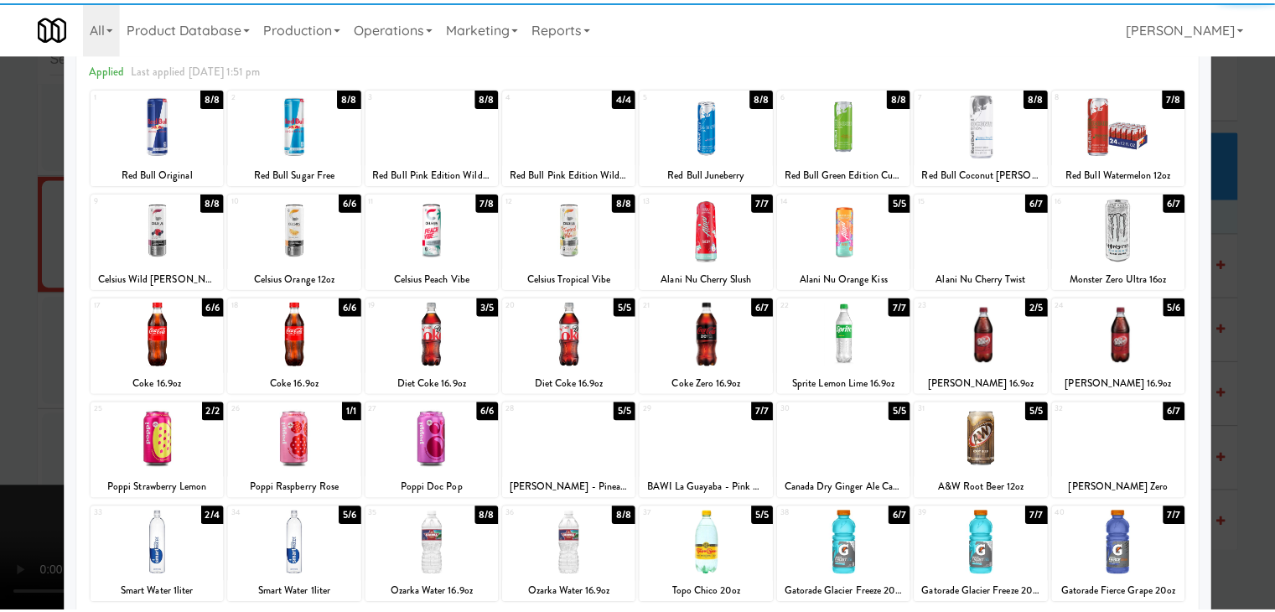
scroll to position [211, 0]
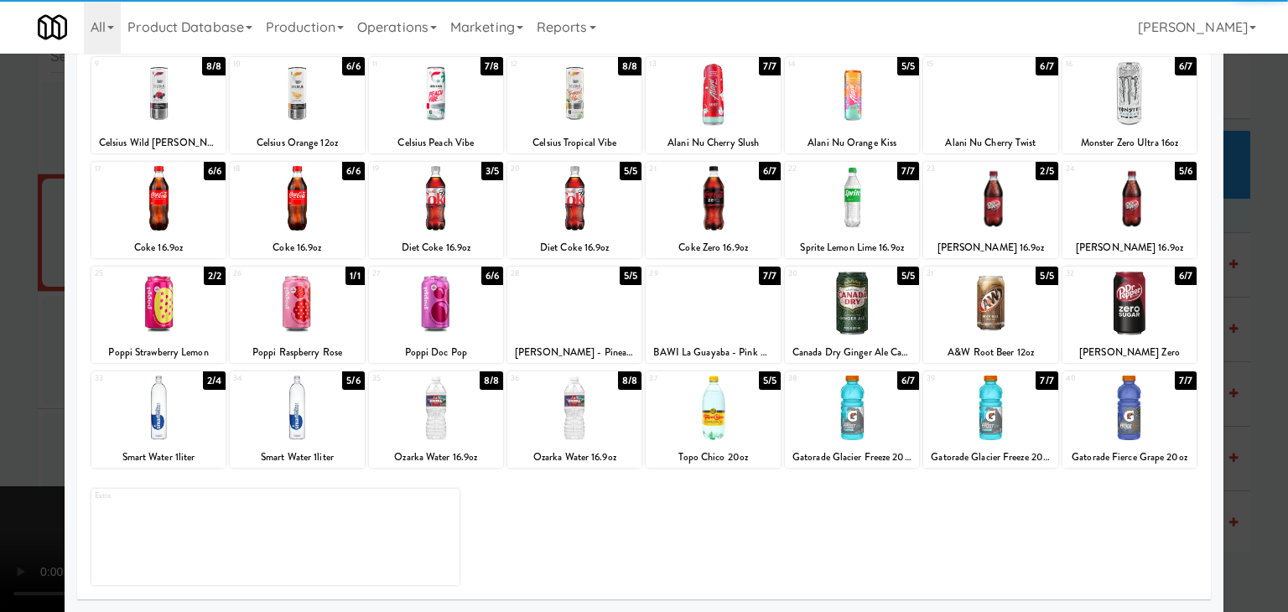
drag, startPoint x: 992, startPoint y: 212, endPoint x: 978, endPoint y: 215, distance: 14.6
click at [991, 212] on div at bounding box center [990, 198] width 134 height 65
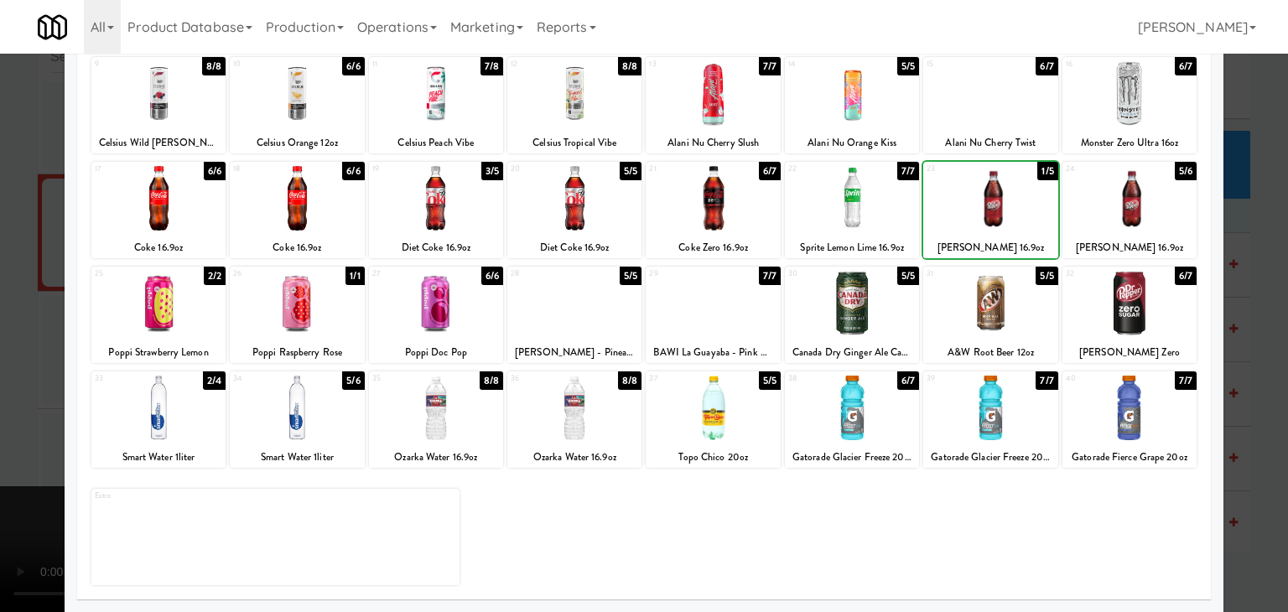
click at [8, 306] on div at bounding box center [644, 306] width 1288 height 612
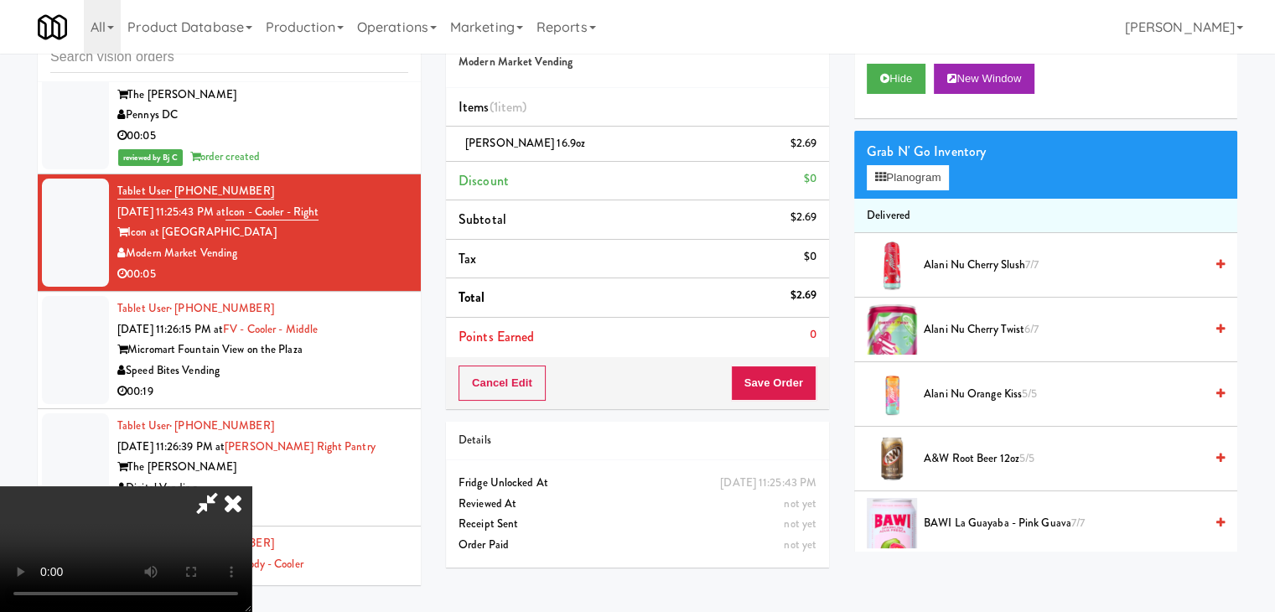
scroll to position [5811, 0]
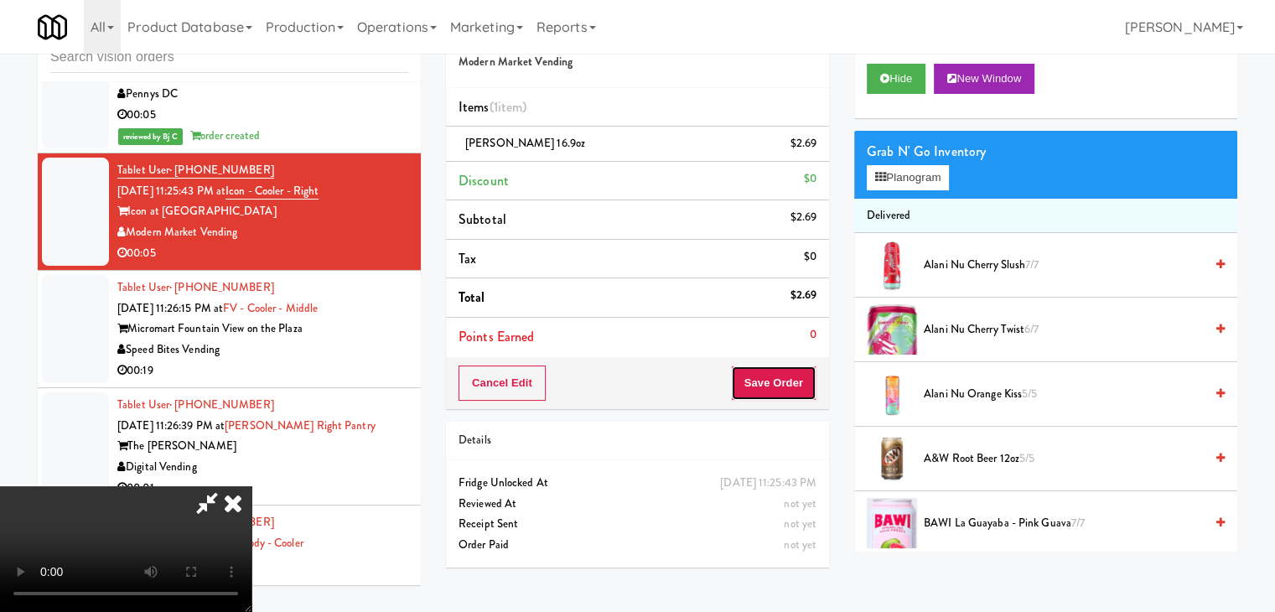
click at [783, 375] on button "Save Order" at bounding box center [774, 382] width 86 height 35
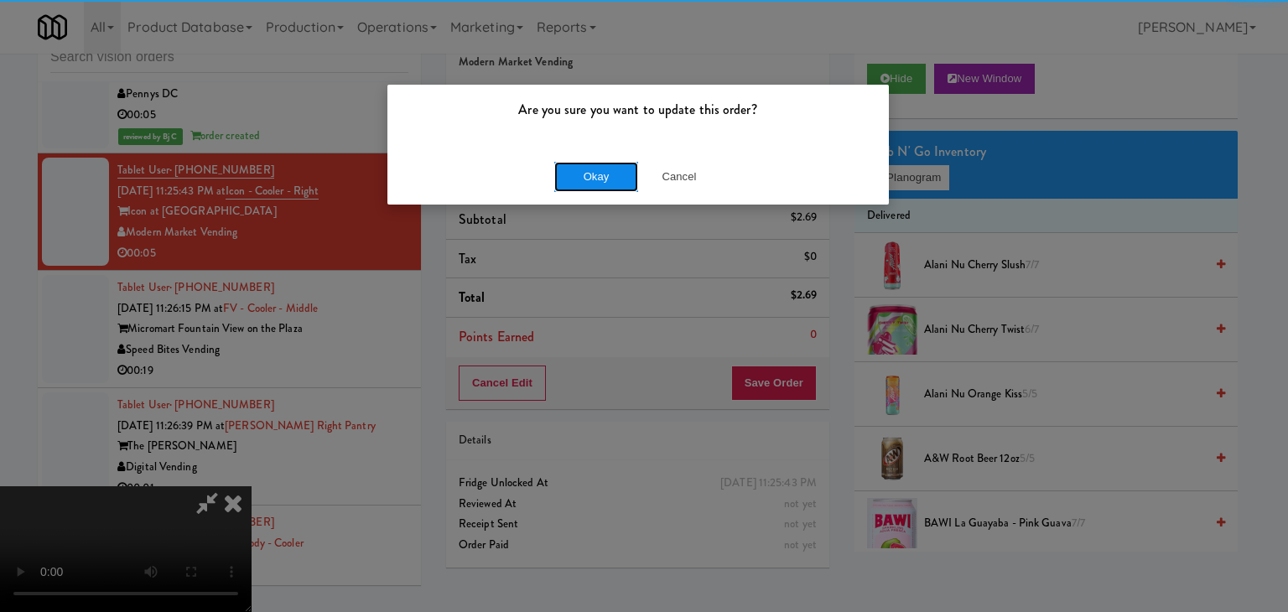
click at [586, 188] on button "Okay" at bounding box center [596, 177] width 84 height 30
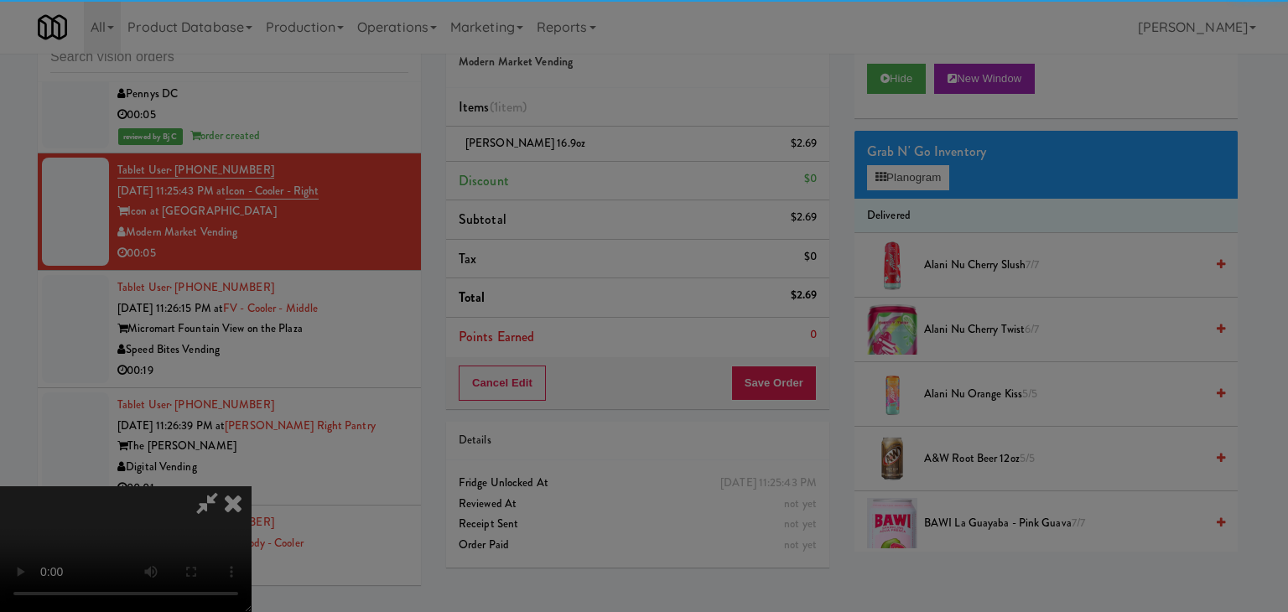
click at [588, 175] on div "Are you sure you want to update this order? Okay Cancel" at bounding box center [637, 115] width 503 height 122
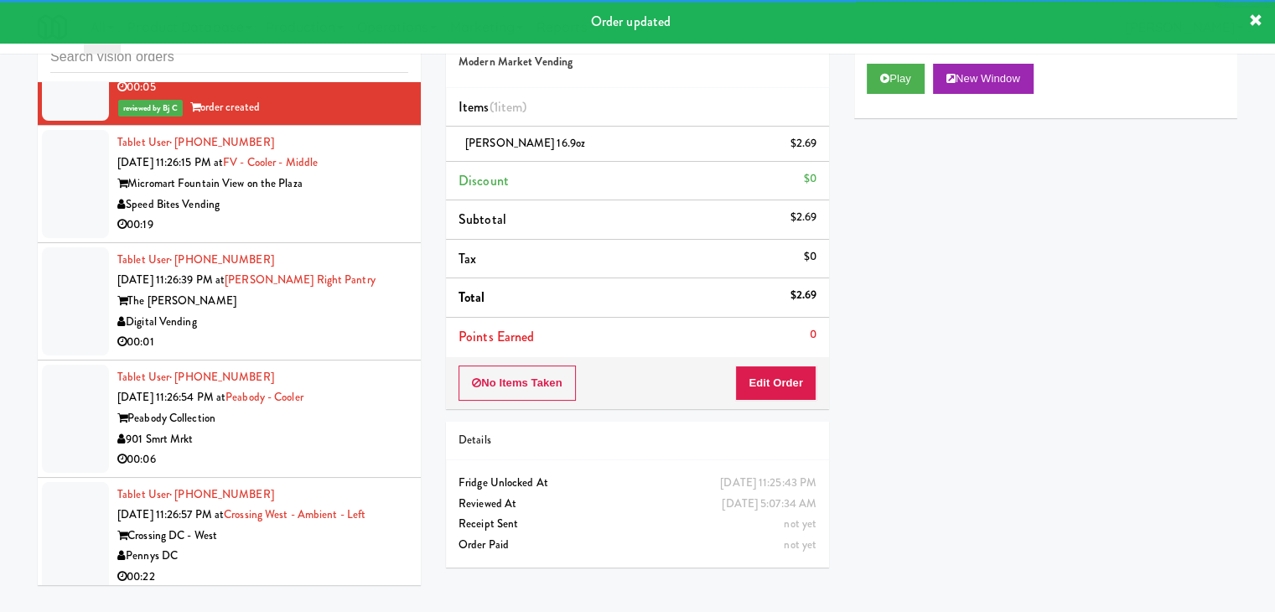
scroll to position [5978, 0]
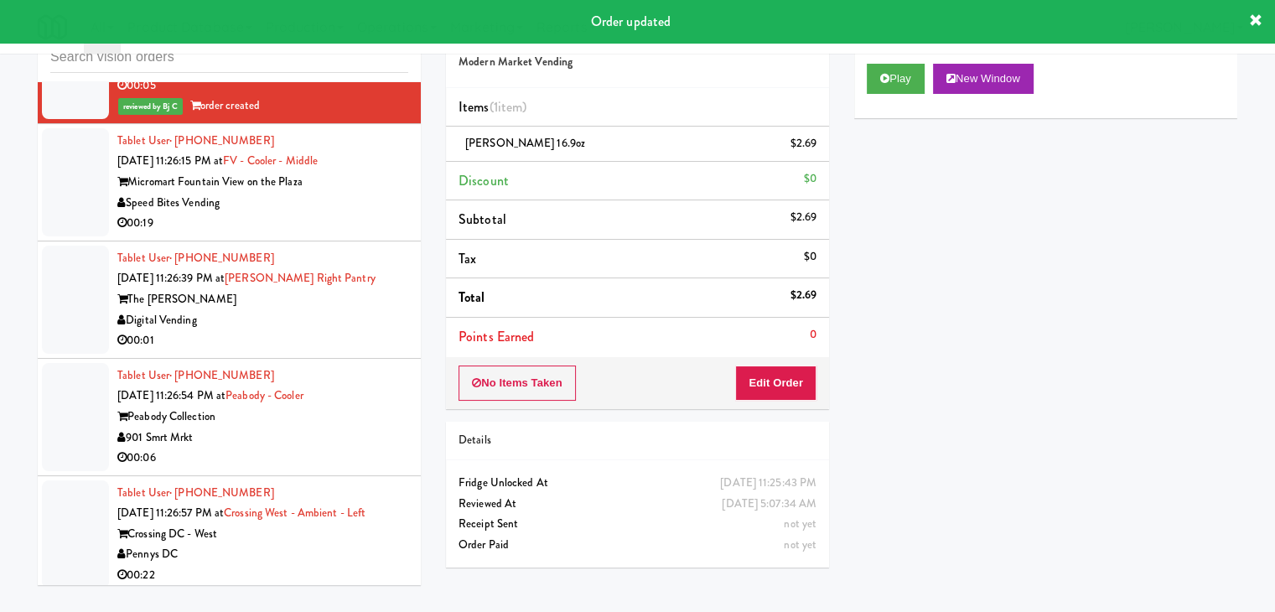
drag, startPoint x: 369, startPoint y: 199, endPoint x: 368, endPoint y: 209, distance: 10.1
click at [369, 199] on div "Speed Bites Vending" at bounding box center [262, 203] width 291 height 21
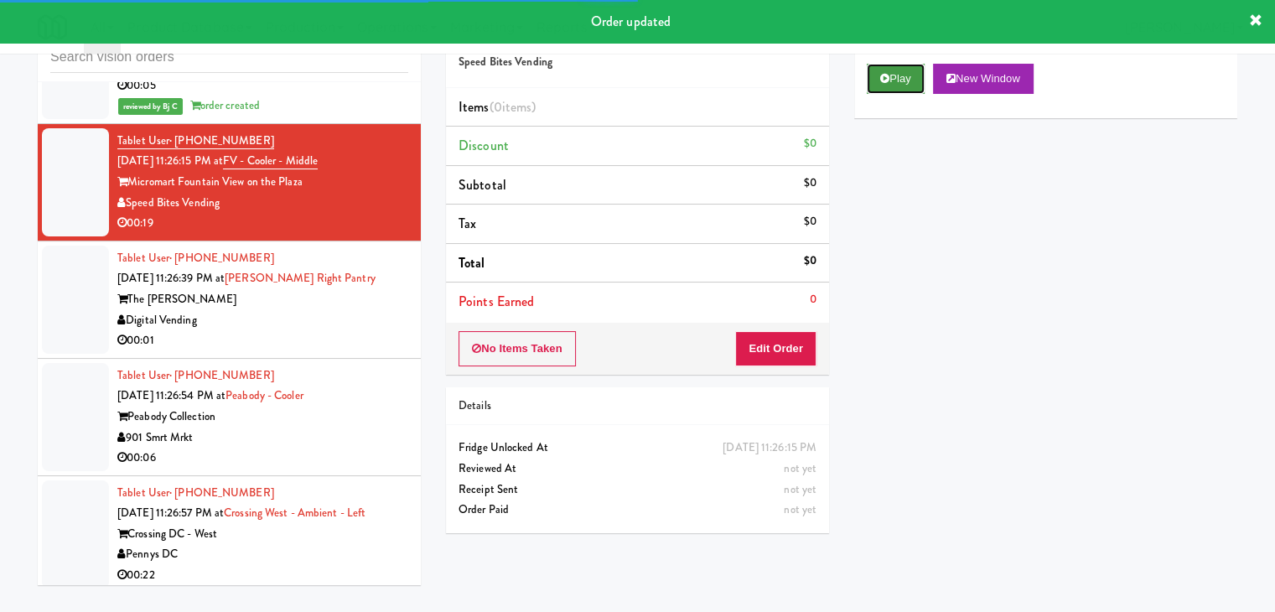
click at [918, 66] on button "Play" at bounding box center [896, 79] width 58 height 30
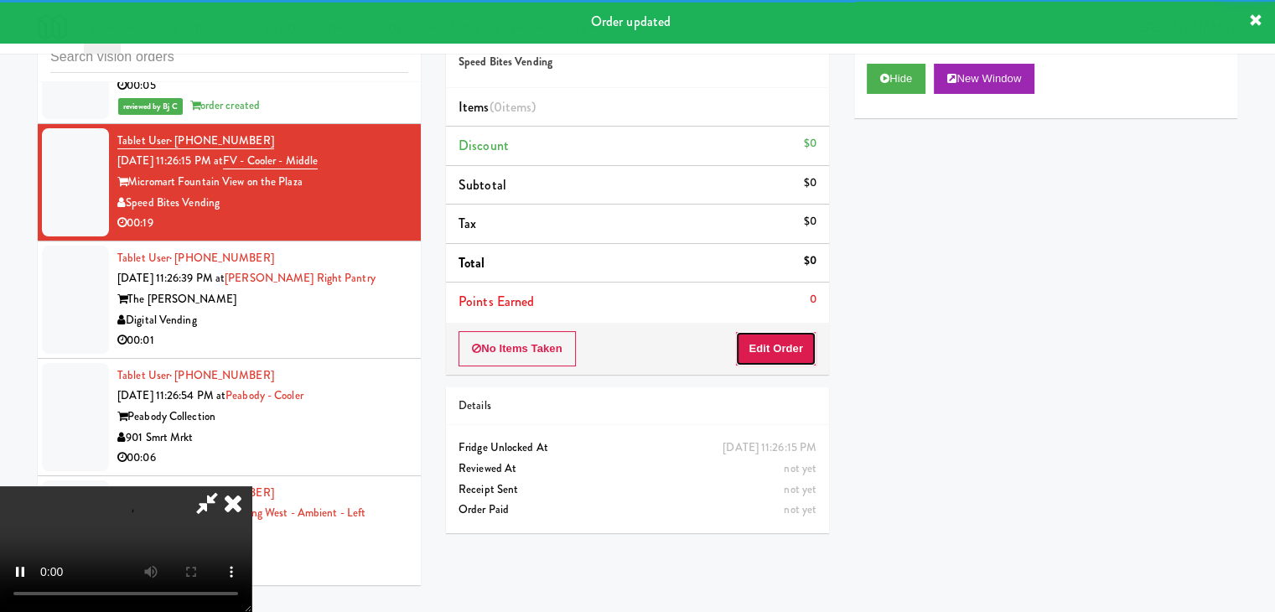
click at [779, 350] on button "Edit Order" at bounding box center [775, 348] width 81 height 35
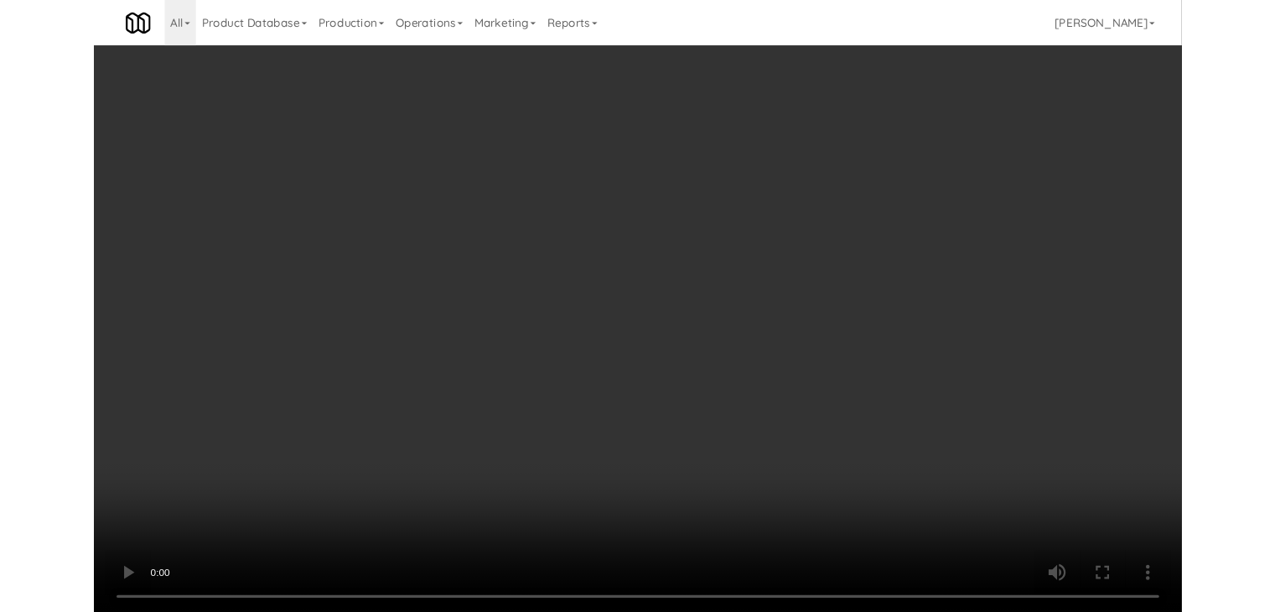
scroll to position [5957, 0]
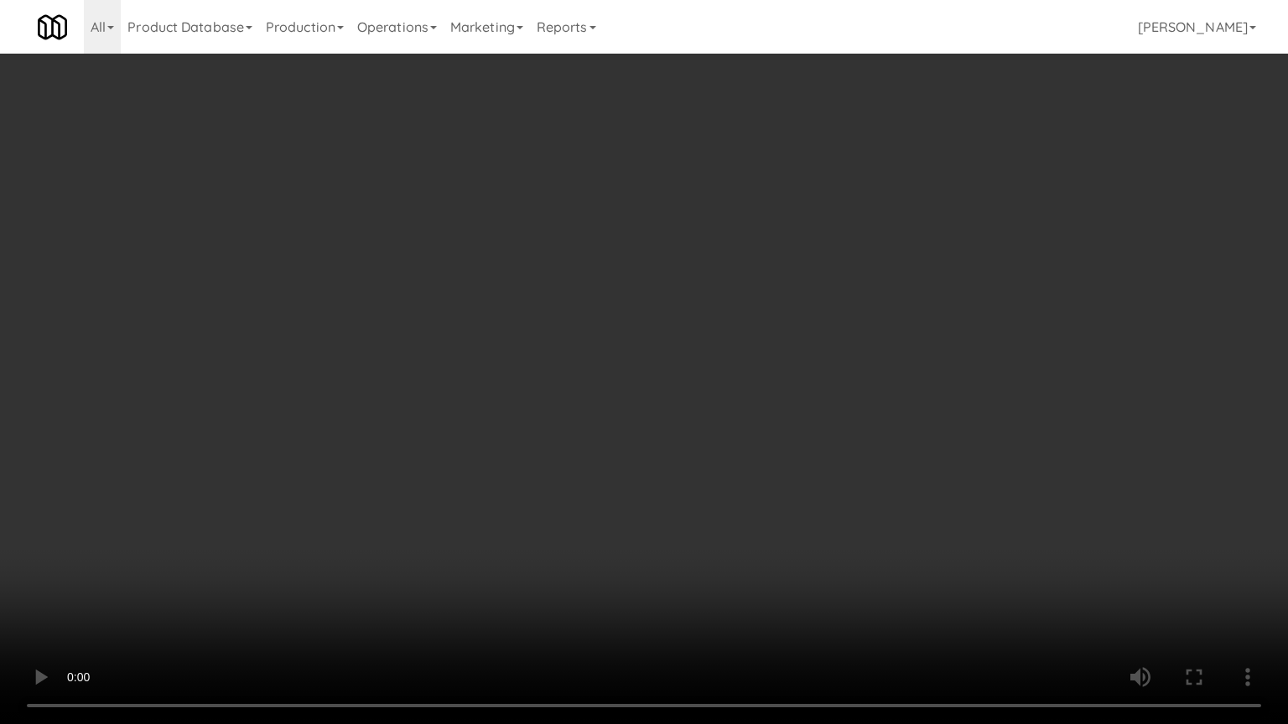
click at [704, 469] on video at bounding box center [644, 362] width 1288 height 724
click at [696, 486] on video at bounding box center [644, 362] width 1288 height 724
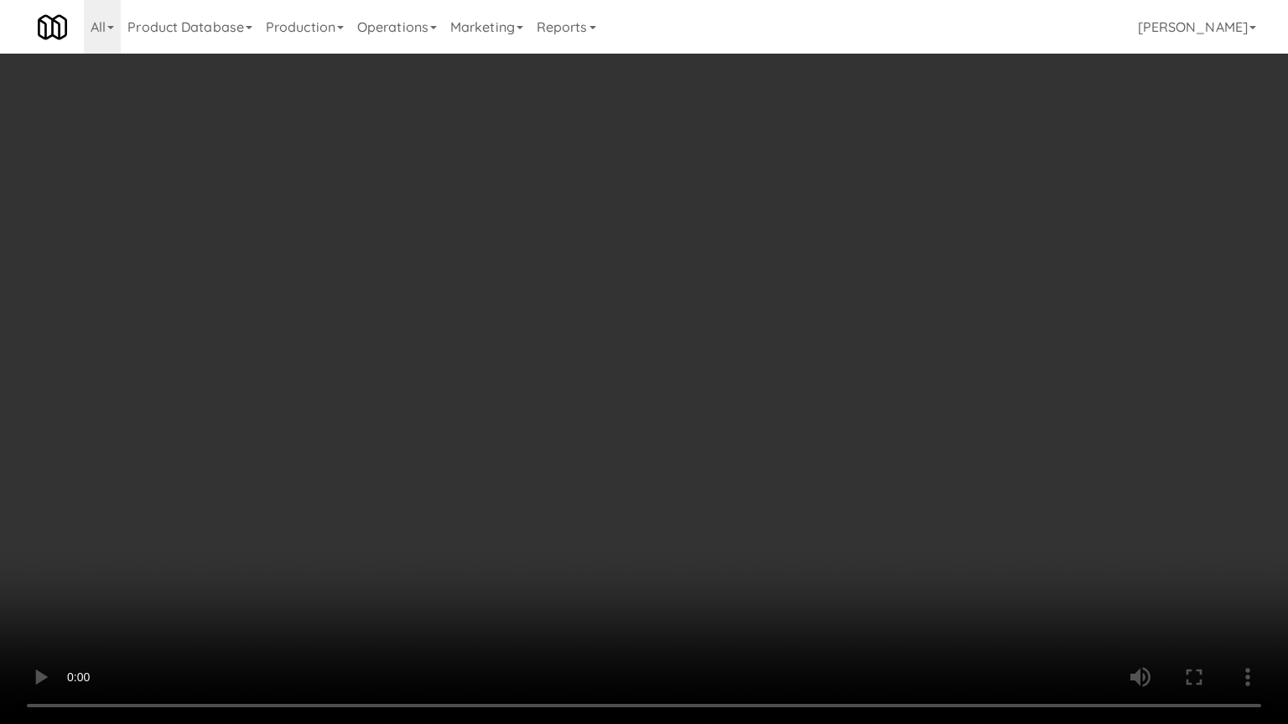
click at [696, 486] on video at bounding box center [644, 362] width 1288 height 724
click at [676, 453] on video at bounding box center [644, 362] width 1288 height 724
click at [674, 453] on video at bounding box center [644, 362] width 1288 height 724
click at [674, 456] on video at bounding box center [644, 362] width 1288 height 724
drag, startPoint x: 674, startPoint y: 456, endPoint x: 661, endPoint y: 464, distance: 15.4
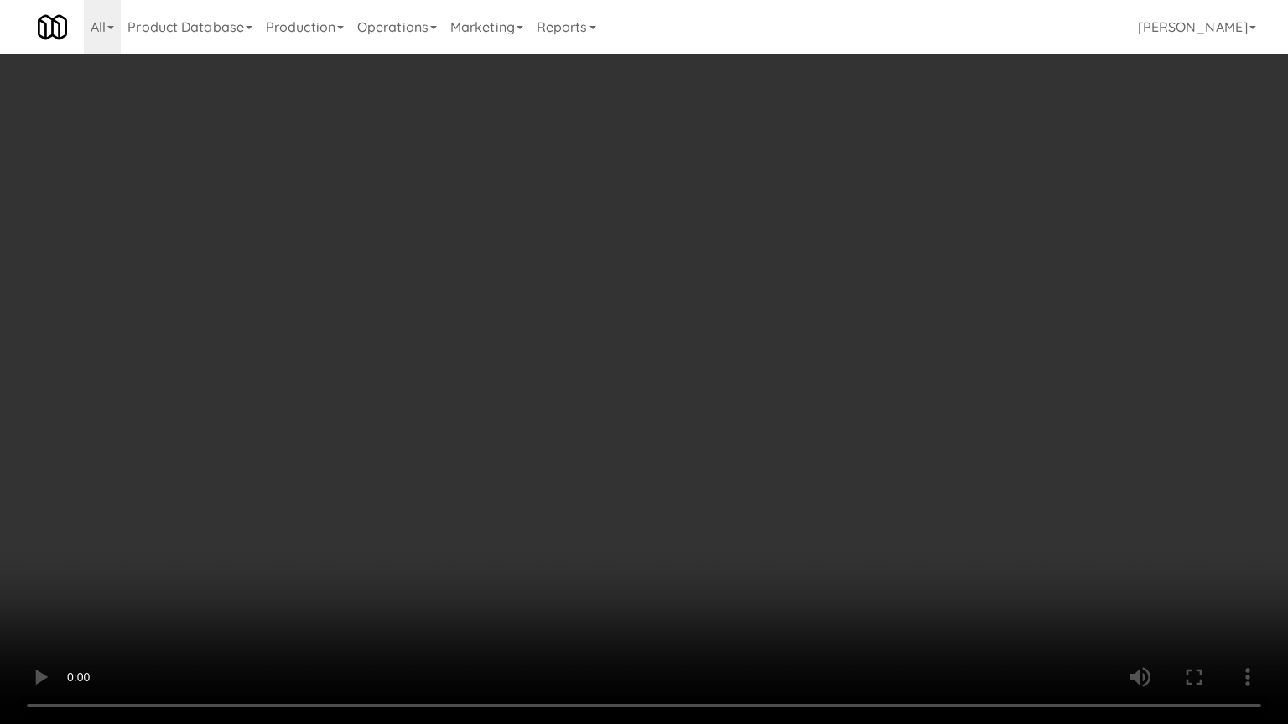
click at [667, 463] on video at bounding box center [644, 362] width 1288 height 724
click at [656, 461] on video at bounding box center [644, 362] width 1288 height 724
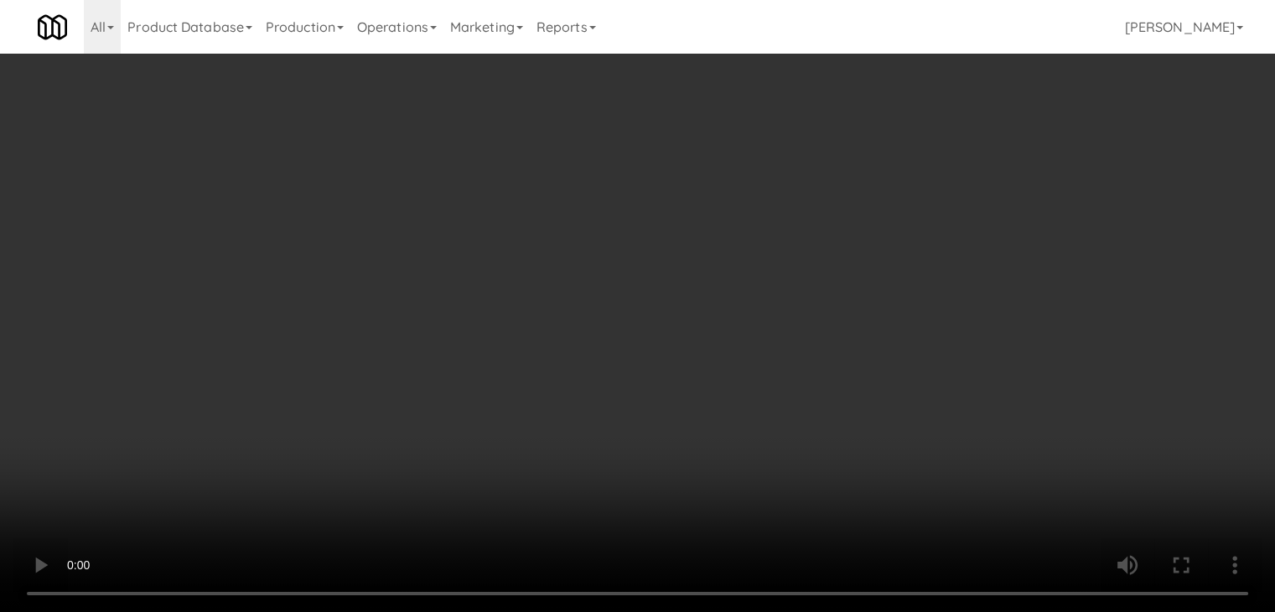
drag, startPoint x: 904, startPoint y: 189, endPoint x: 918, endPoint y: 178, distance: 17.9
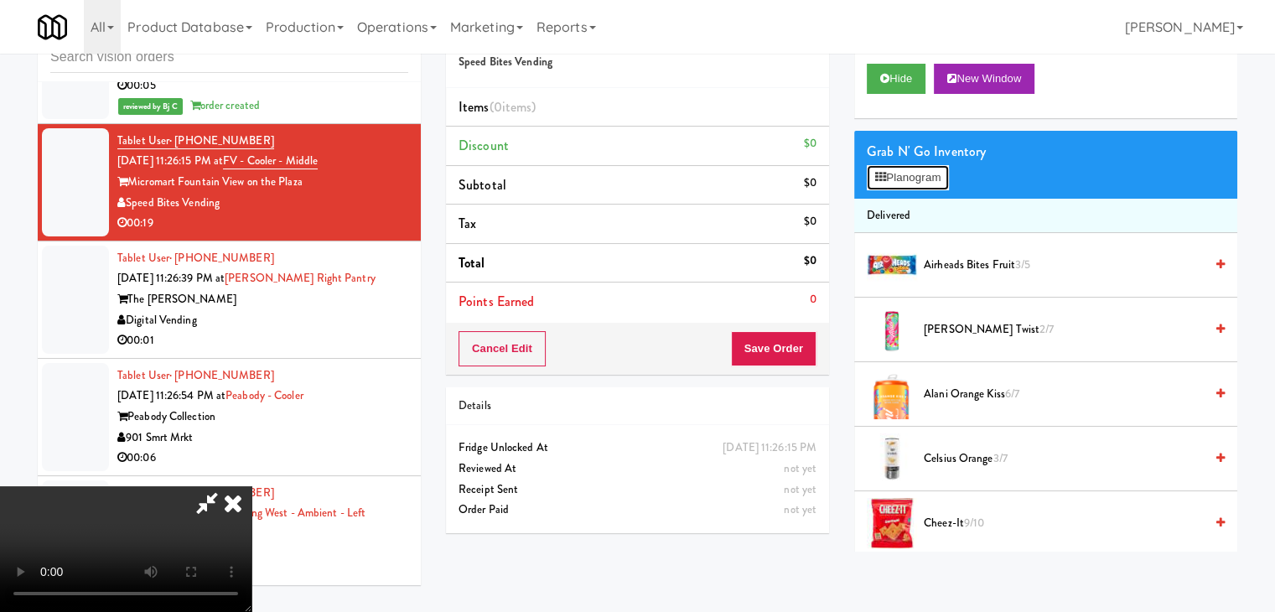
click at [913, 182] on button "Planogram" at bounding box center [908, 177] width 82 height 25
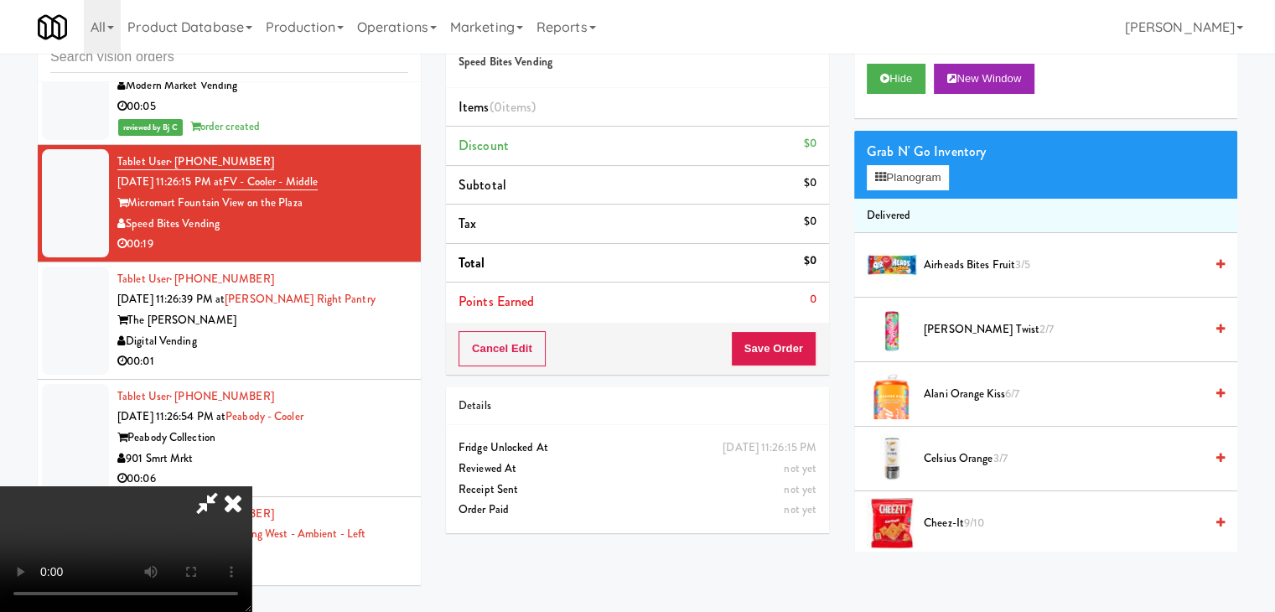
click at [0, 0] on div at bounding box center [0, 0] width 0 height 0
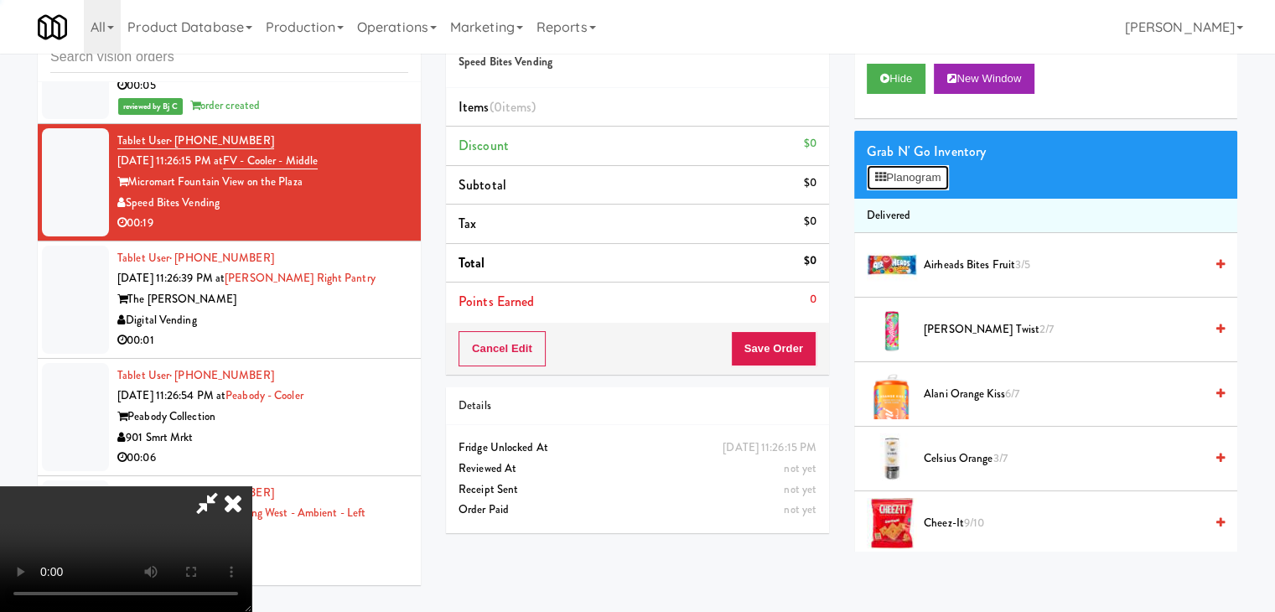
click at [918, 178] on button "Planogram" at bounding box center [908, 177] width 82 height 25
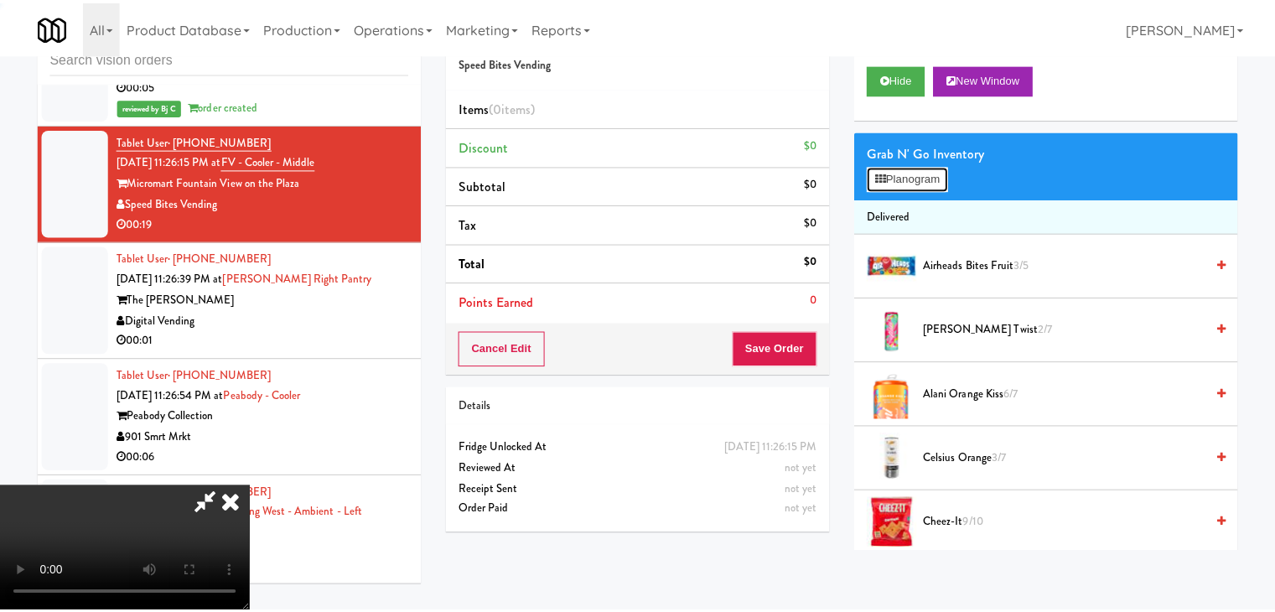
scroll to position [5957, 0]
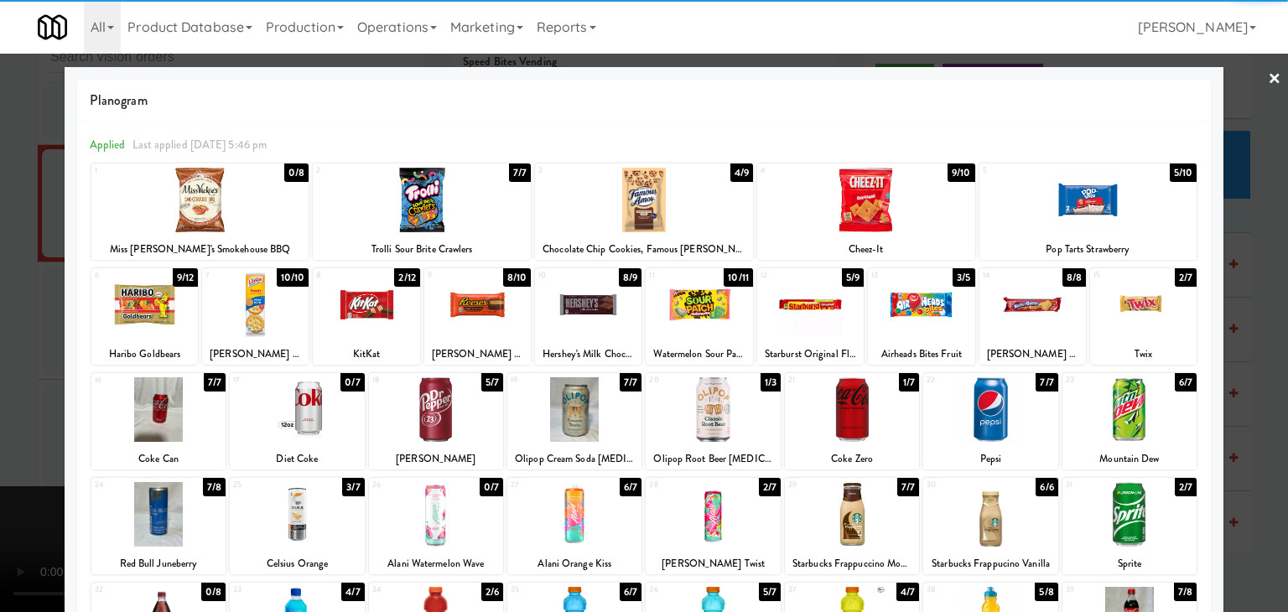
click at [450, 203] on div at bounding box center [422, 200] width 218 height 65
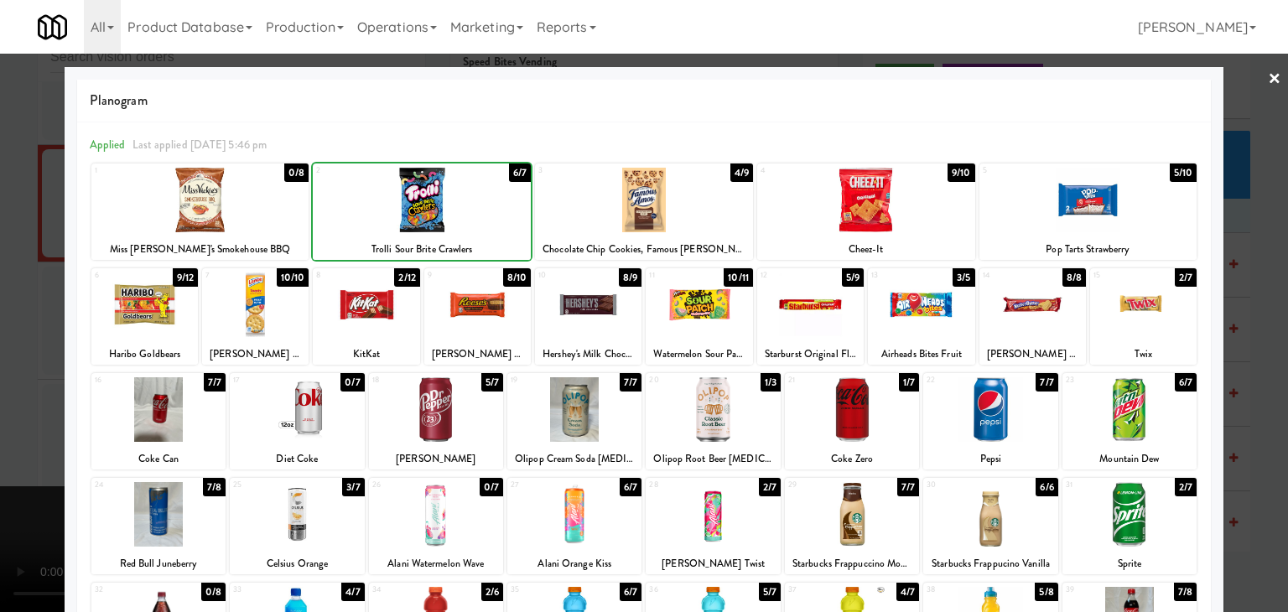
click at [465, 416] on div at bounding box center [436, 409] width 134 height 65
drag, startPoint x: 0, startPoint y: 416, endPoint x: 205, endPoint y: 420, distance: 204.6
click at [27, 413] on div at bounding box center [644, 306] width 1288 height 612
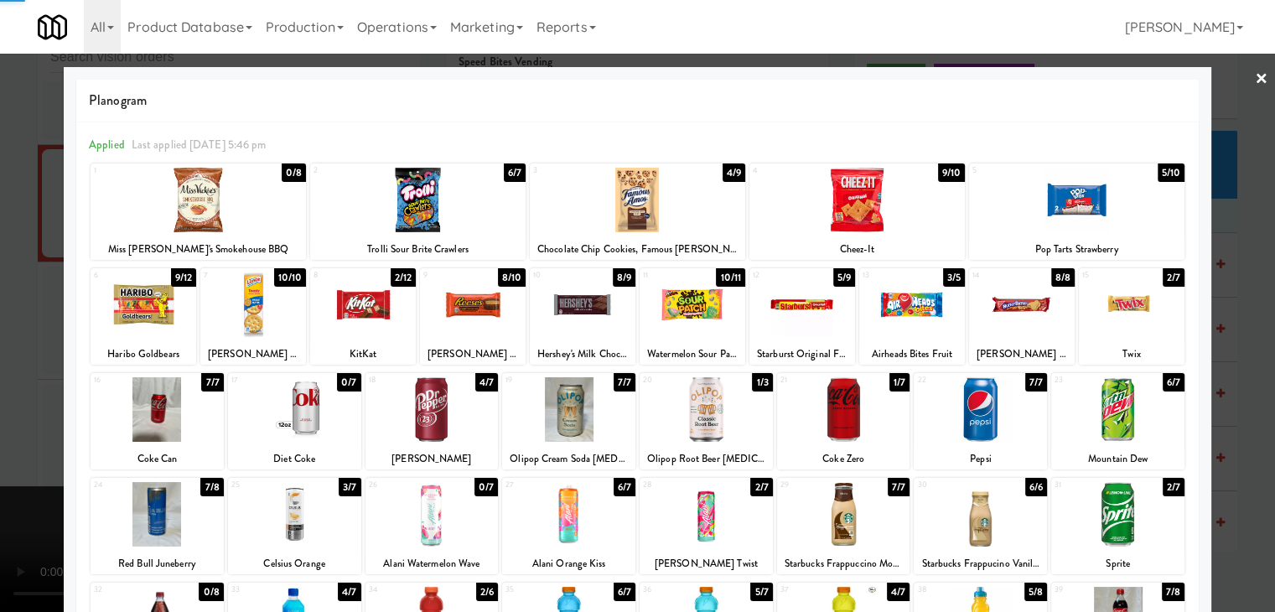
scroll to position [5978, 0]
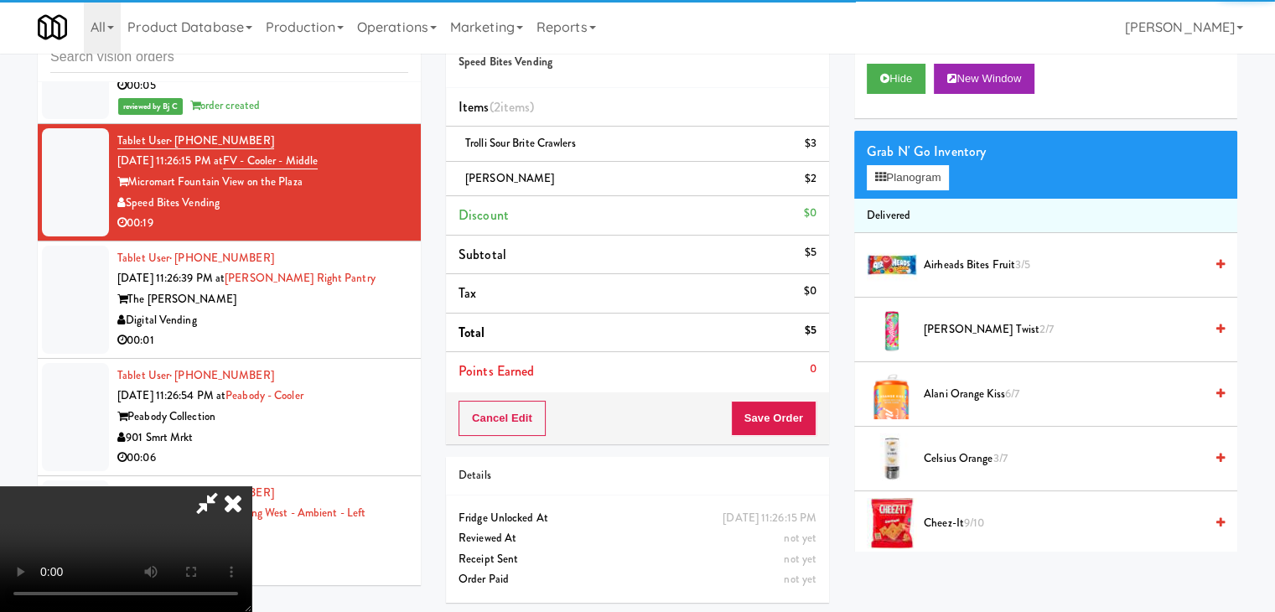
drag, startPoint x: 524, startPoint y: 427, endPoint x: 543, endPoint y: 427, distance: 19.3
click at [251, 486] on video at bounding box center [125, 549] width 251 height 126
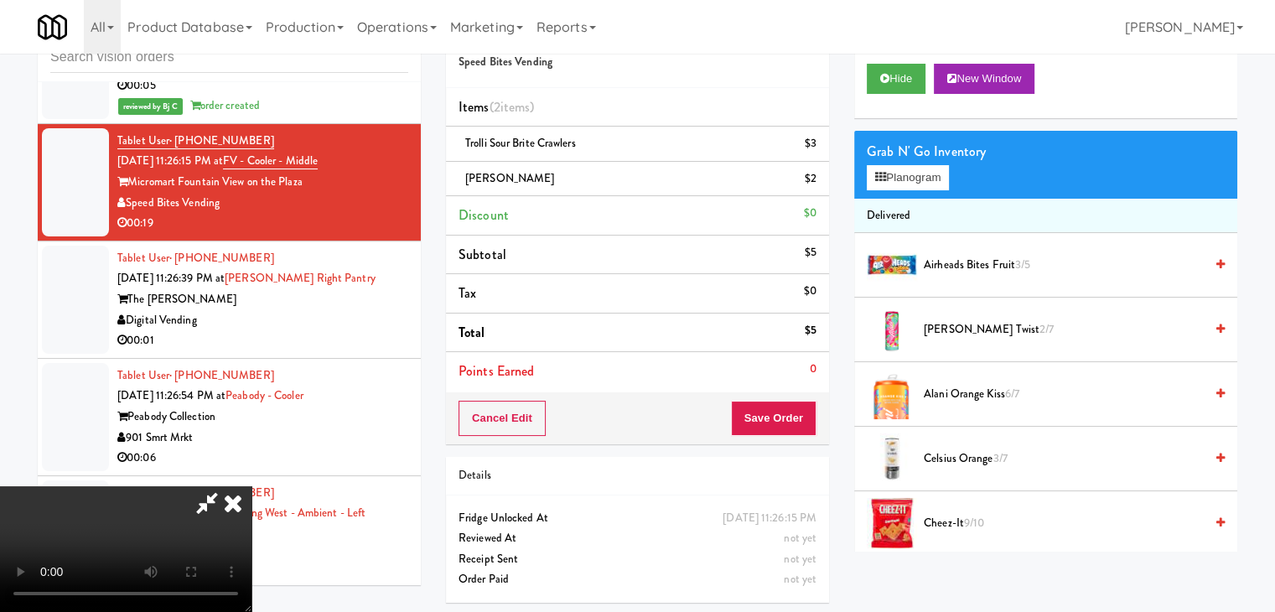
click at [251, 486] on video at bounding box center [125, 549] width 251 height 126
click at [781, 419] on button "Save Order" at bounding box center [774, 418] width 86 height 35
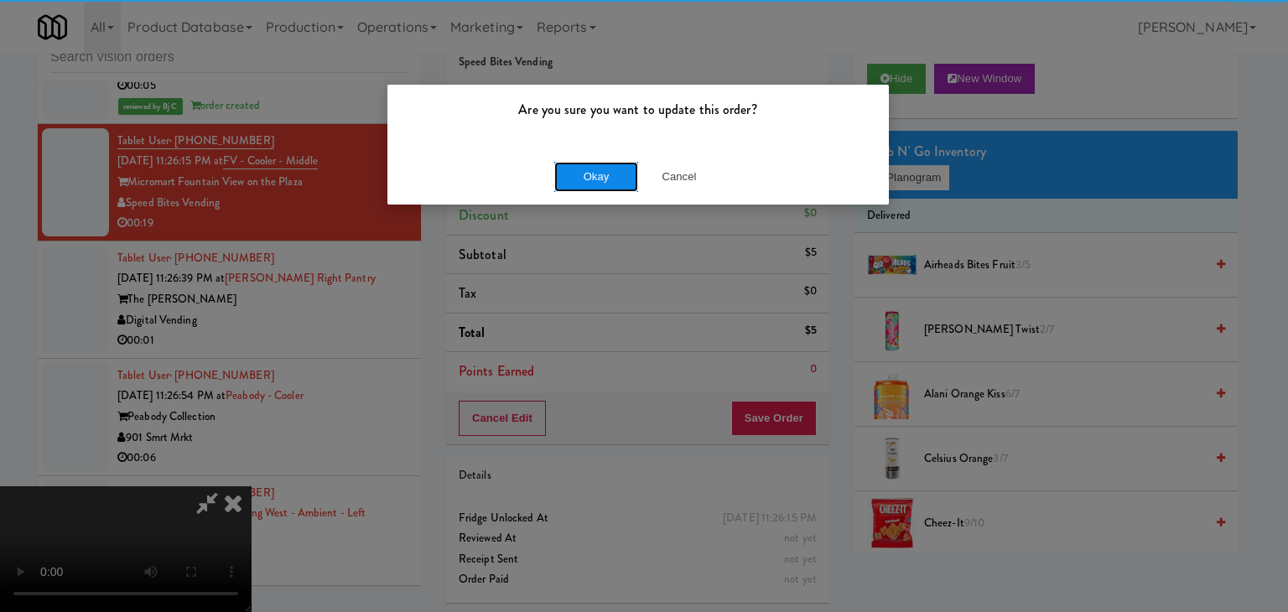
click at [587, 182] on button "Okay" at bounding box center [596, 177] width 84 height 30
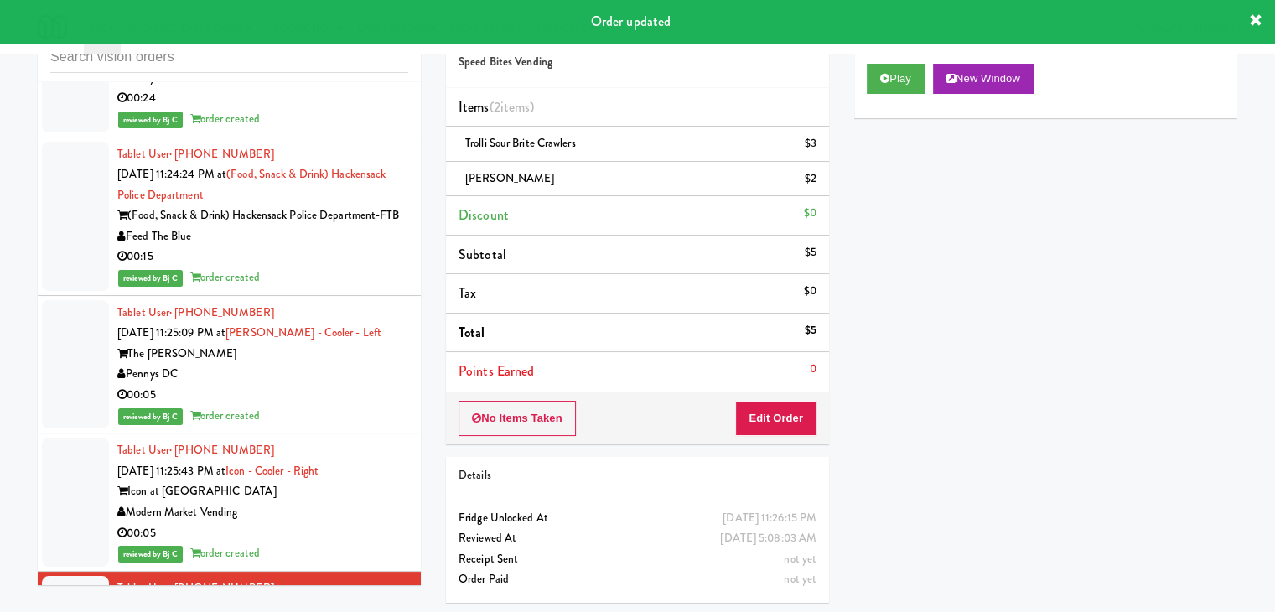
scroll to position [5392, 0]
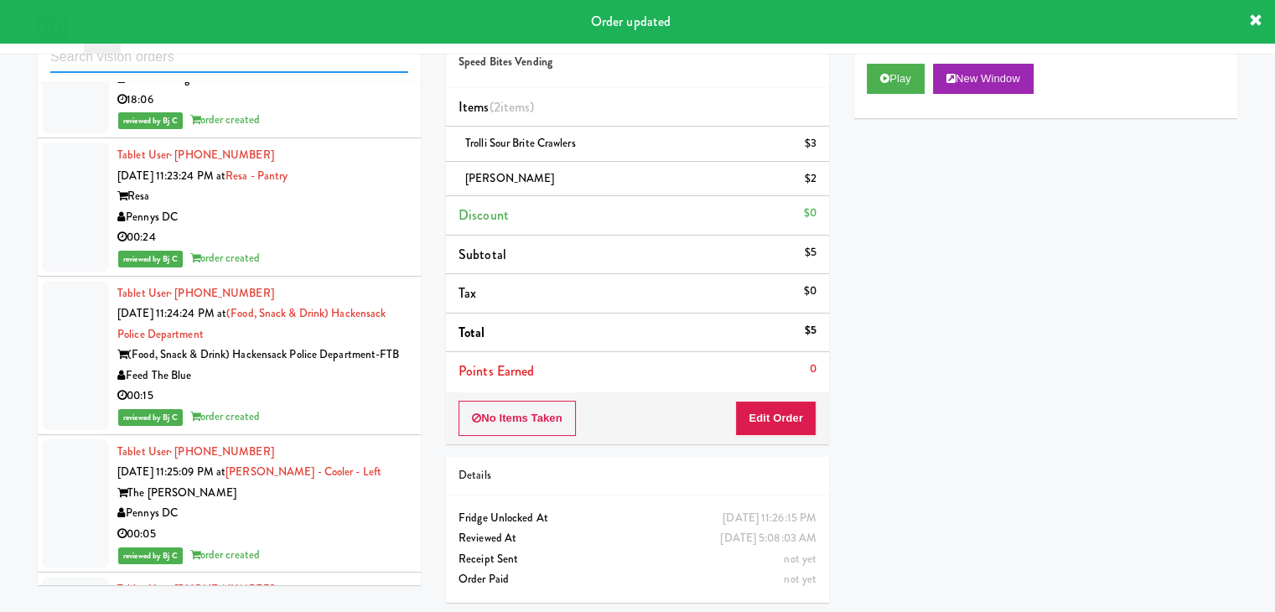
click at [201, 60] on input "text" at bounding box center [229, 57] width 358 height 31
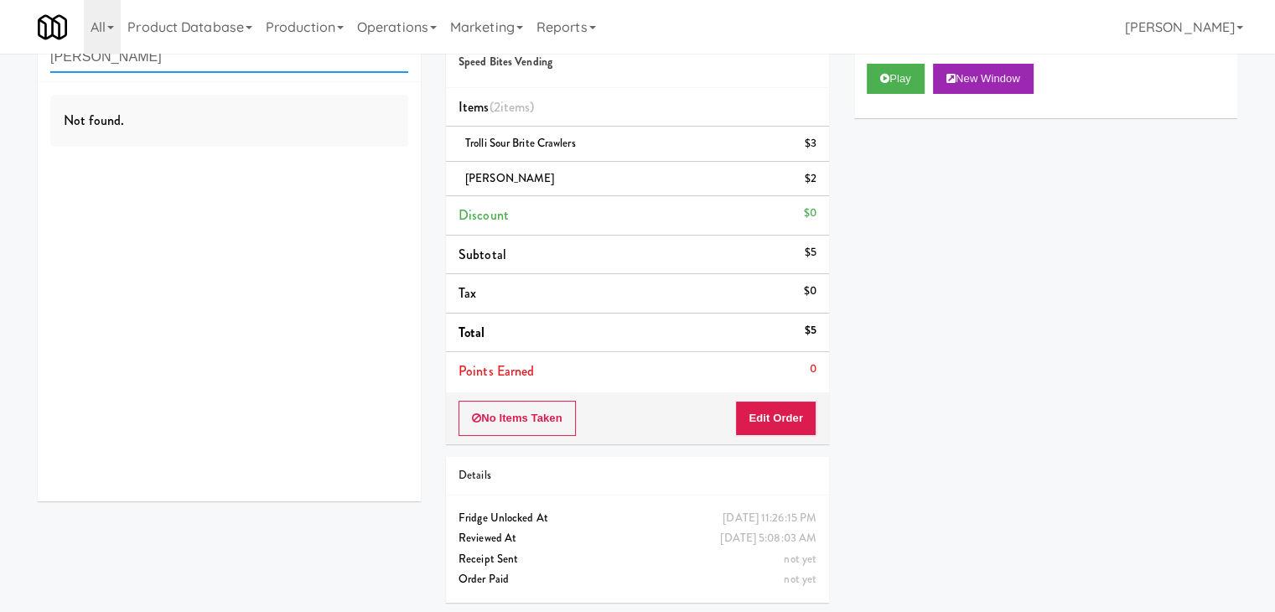
scroll to position [0, 0]
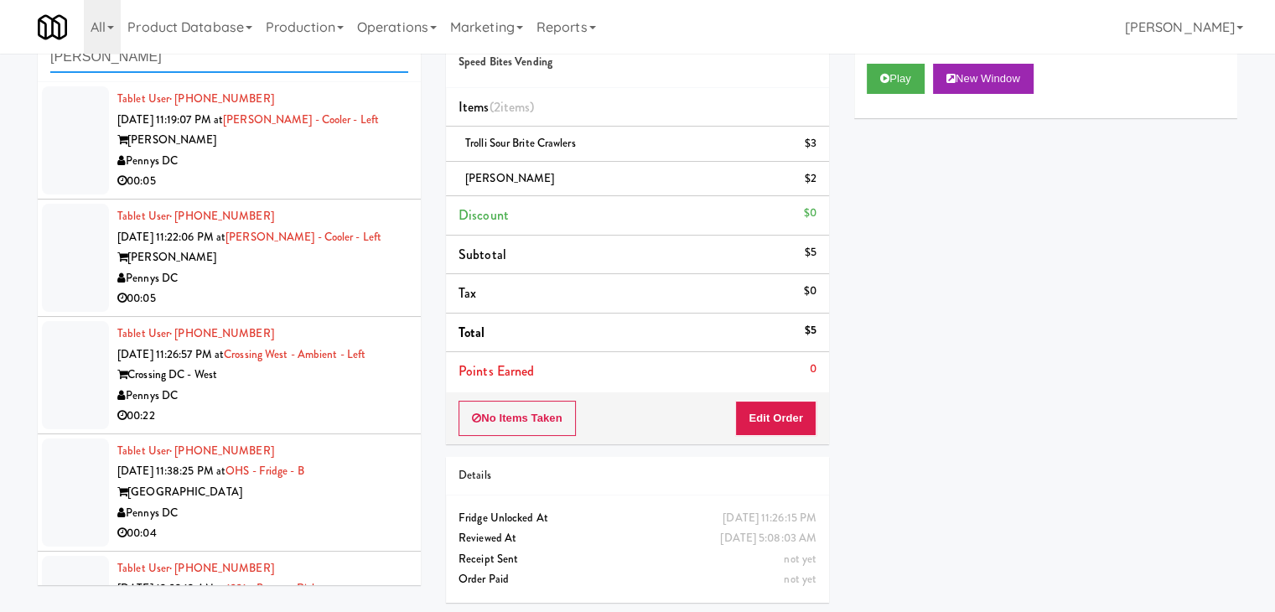
type input "[PERSON_NAME]"
click at [288, 174] on div "00:05" at bounding box center [262, 181] width 291 height 21
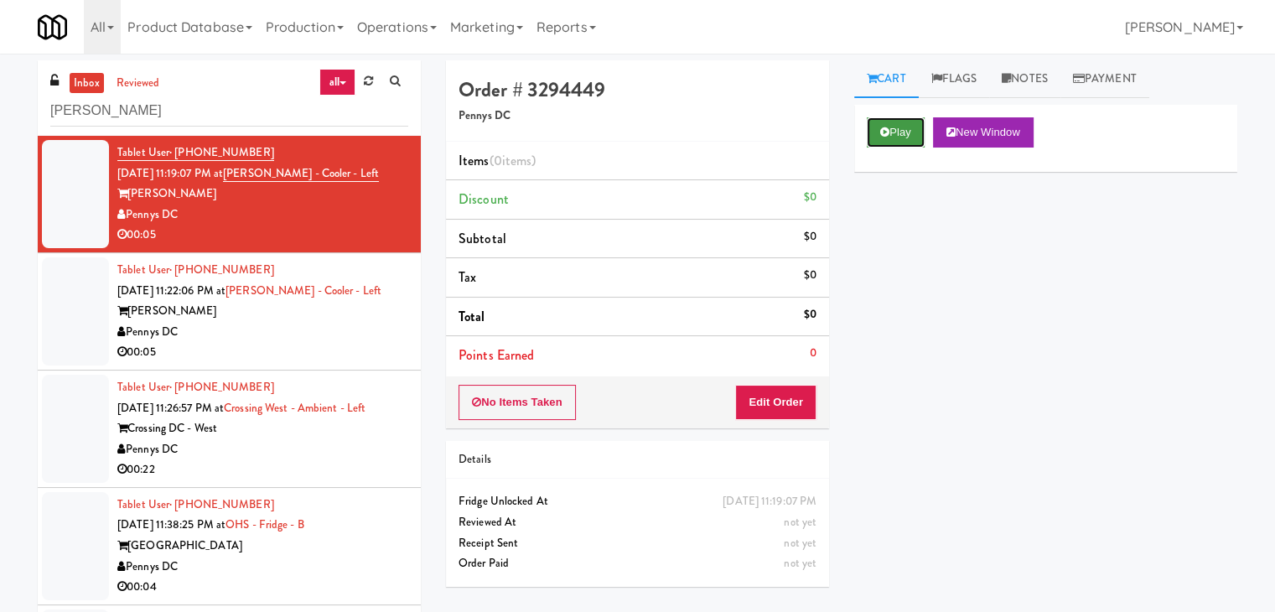
click at [892, 135] on button "Play" at bounding box center [896, 132] width 58 height 30
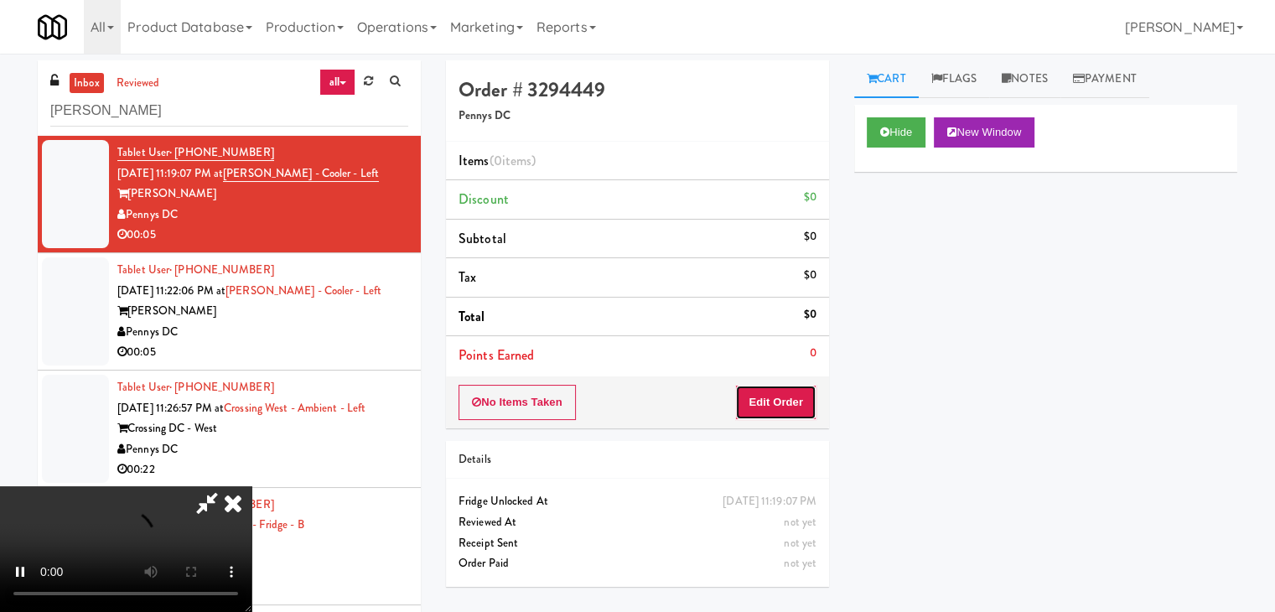
click at [774, 403] on button "Edit Order" at bounding box center [775, 402] width 81 height 35
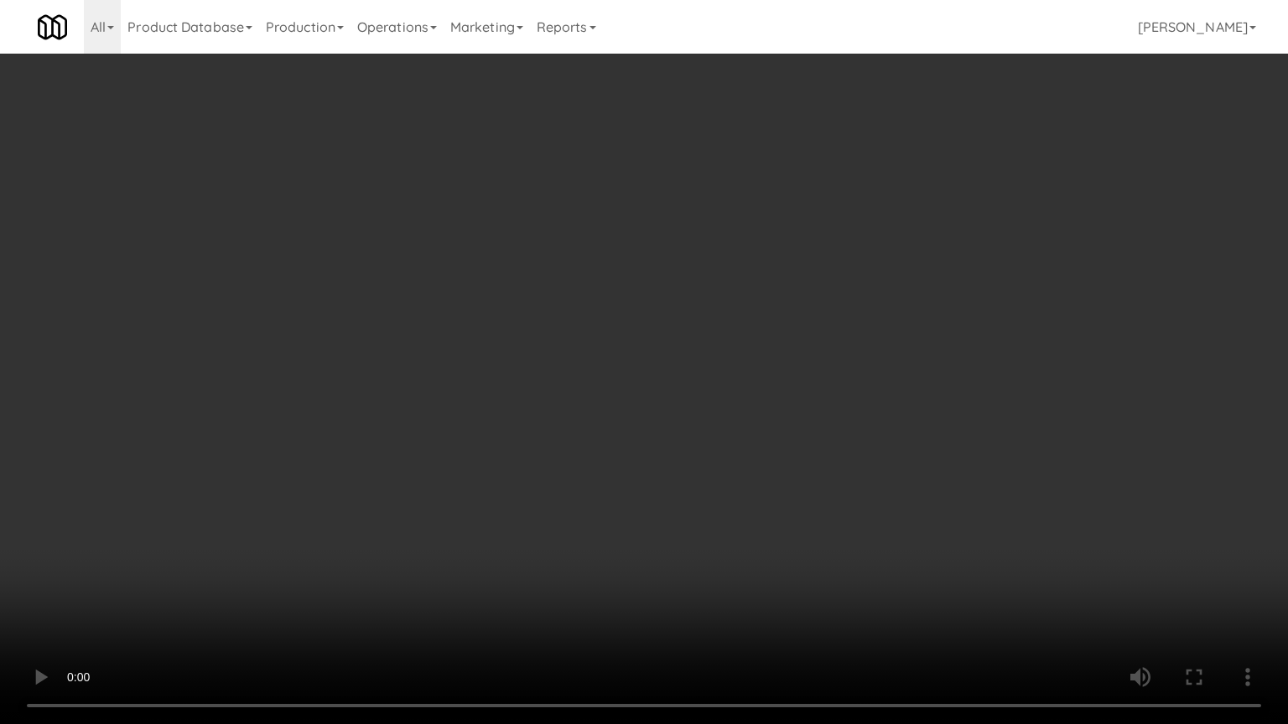
click at [760, 479] on video at bounding box center [644, 362] width 1288 height 724
click at [754, 483] on video at bounding box center [644, 362] width 1288 height 724
click at [731, 483] on video at bounding box center [644, 362] width 1288 height 724
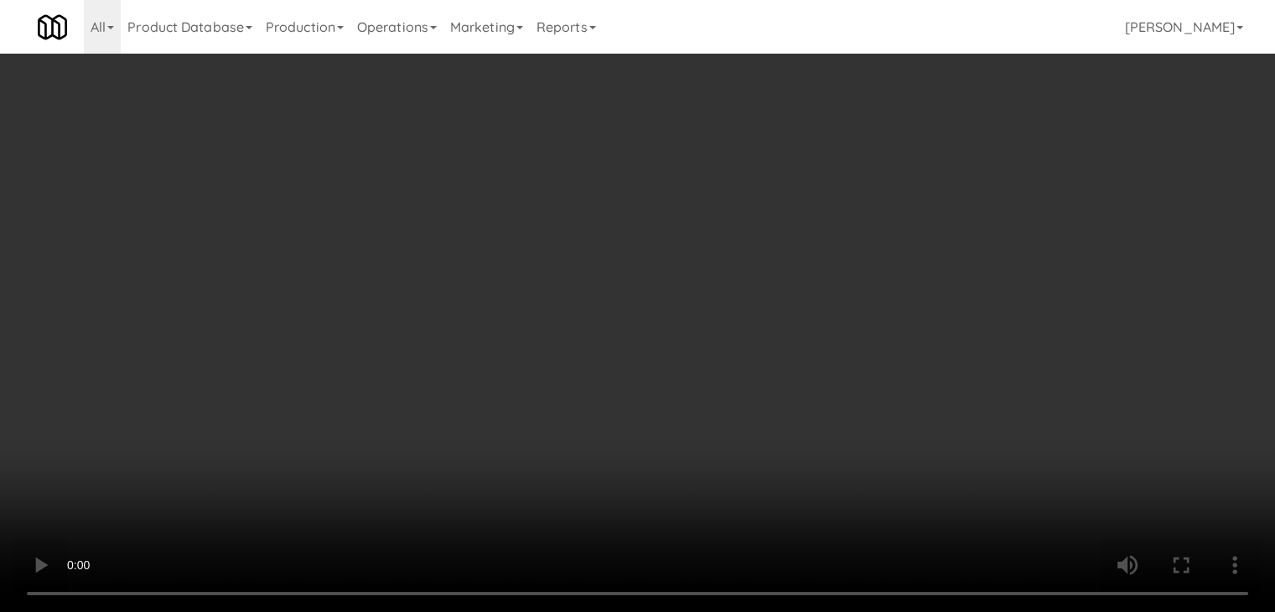
click at [925, 175] on button "Planogram" at bounding box center [908, 177] width 82 height 25
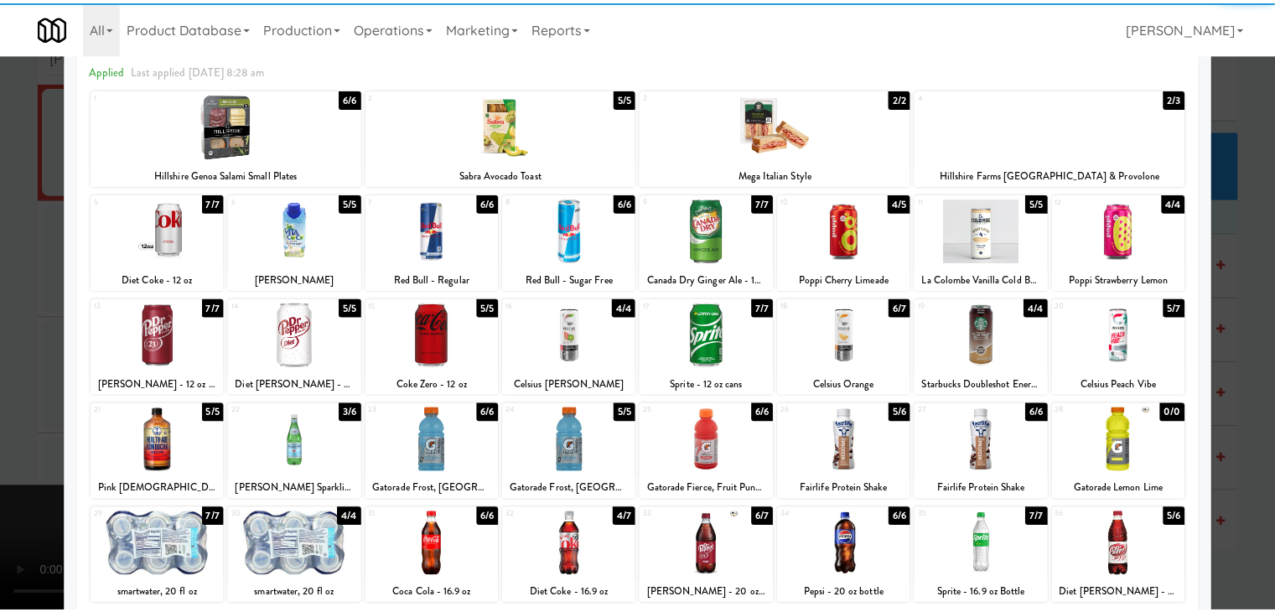
scroll to position [211, 0]
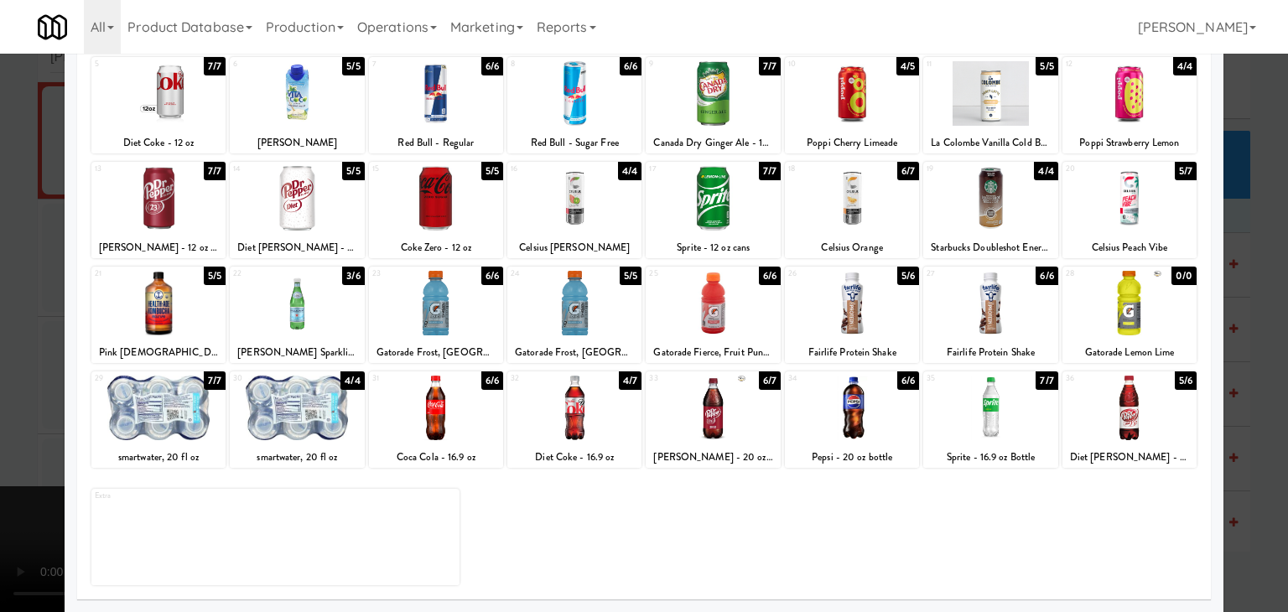
drag, startPoint x: 589, startPoint y: 432, endPoint x: 518, endPoint y: 431, distance: 71.3
click at [588, 431] on div at bounding box center [574, 408] width 134 height 65
drag, startPoint x: 0, startPoint y: 411, endPoint x: 514, endPoint y: 403, distance: 513.9
click at [55, 408] on div at bounding box center [644, 306] width 1288 height 612
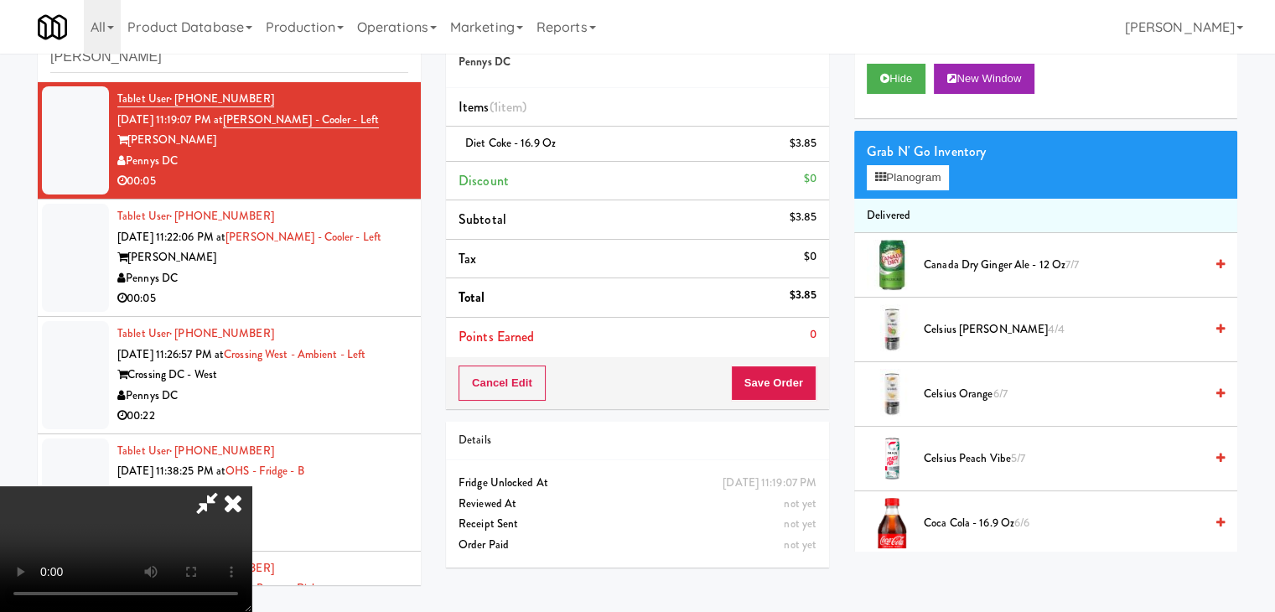
click at [820, 393] on div "Cancel Edit Save Order" at bounding box center [637, 383] width 383 height 52
drag, startPoint x: 816, startPoint y: 391, endPoint x: 808, endPoint y: 390, distance: 8.4
click at [815, 390] on div "Cancel Edit Save Order" at bounding box center [637, 383] width 383 height 52
click at [808, 390] on button "Save Order" at bounding box center [774, 382] width 86 height 35
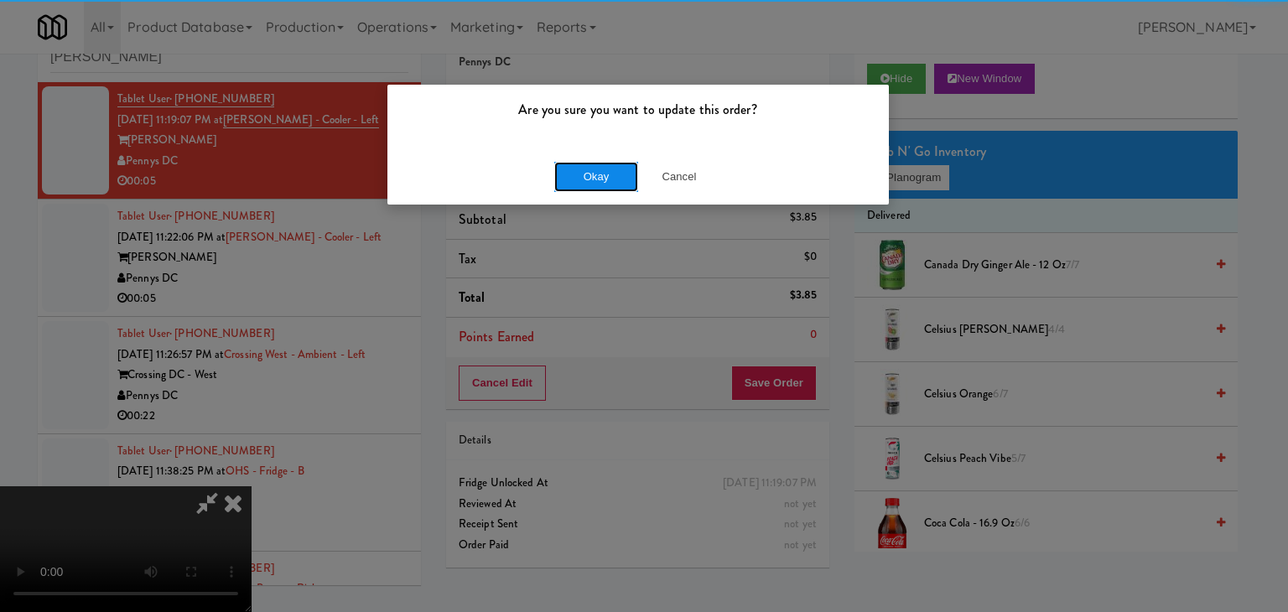
click at [596, 169] on button "Okay" at bounding box center [596, 177] width 84 height 30
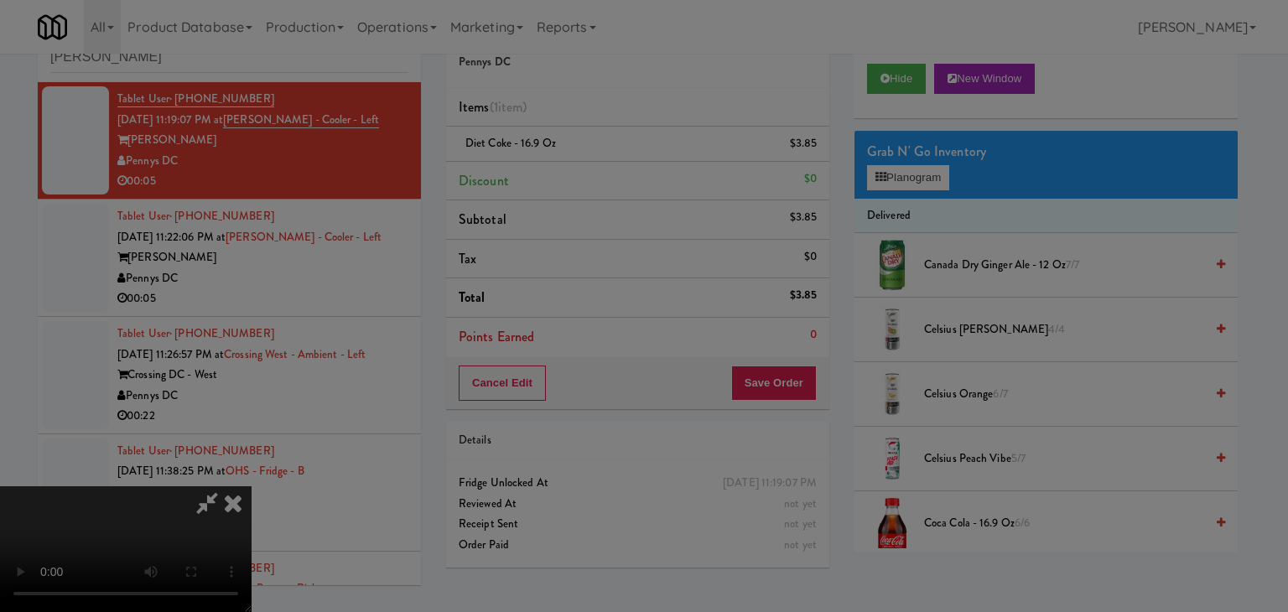
click at [596, 161] on button "Okay" at bounding box center [596, 146] width 84 height 30
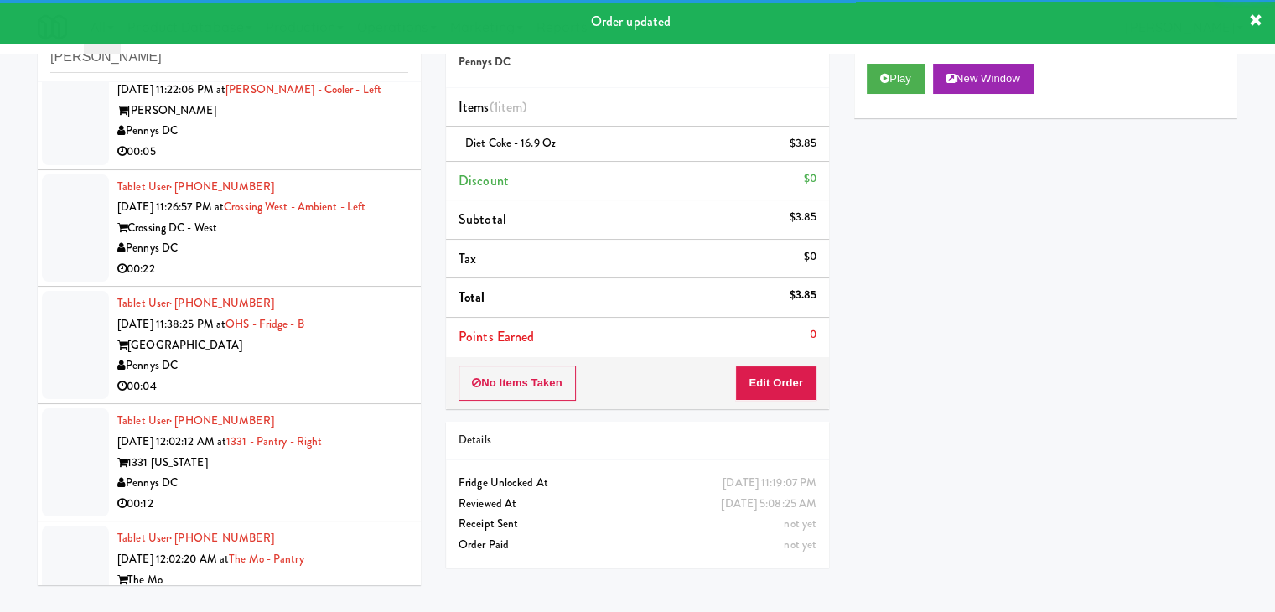
scroll to position [188, 0]
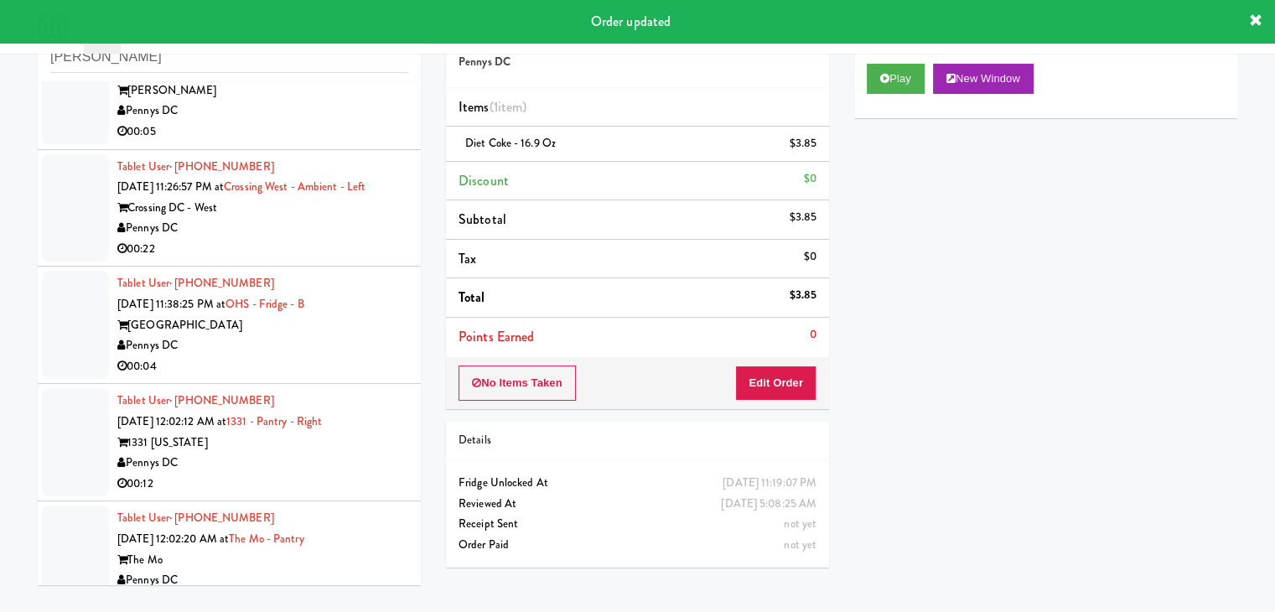
drag, startPoint x: 305, startPoint y: 111, endPoint x: 303, endPoint y: 120, distance: 8.5
click at [305, 111] on div "Pennys DC" at bounding box center [262, 111] width 291 height 21
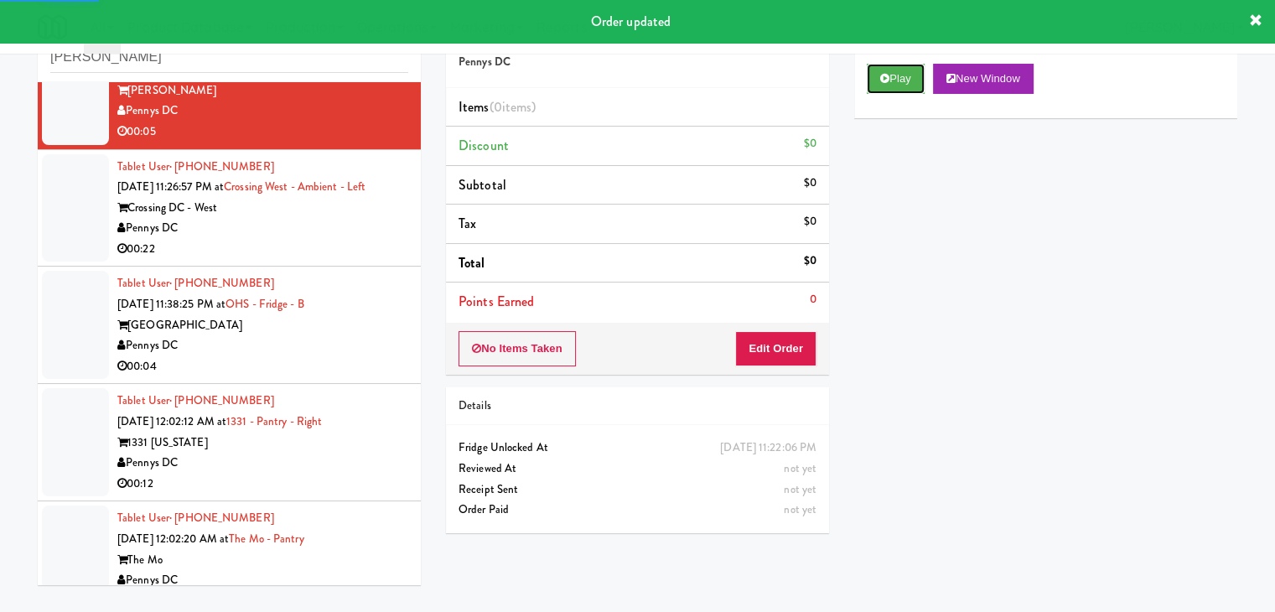
drag, startPoint x: 909, startPoint y: 75, endPoint x: 865, endPoint y: 168, distance: 103.1
click at [909, 75] on button "Play" at bounding box center [896, 79] width 58 height 30
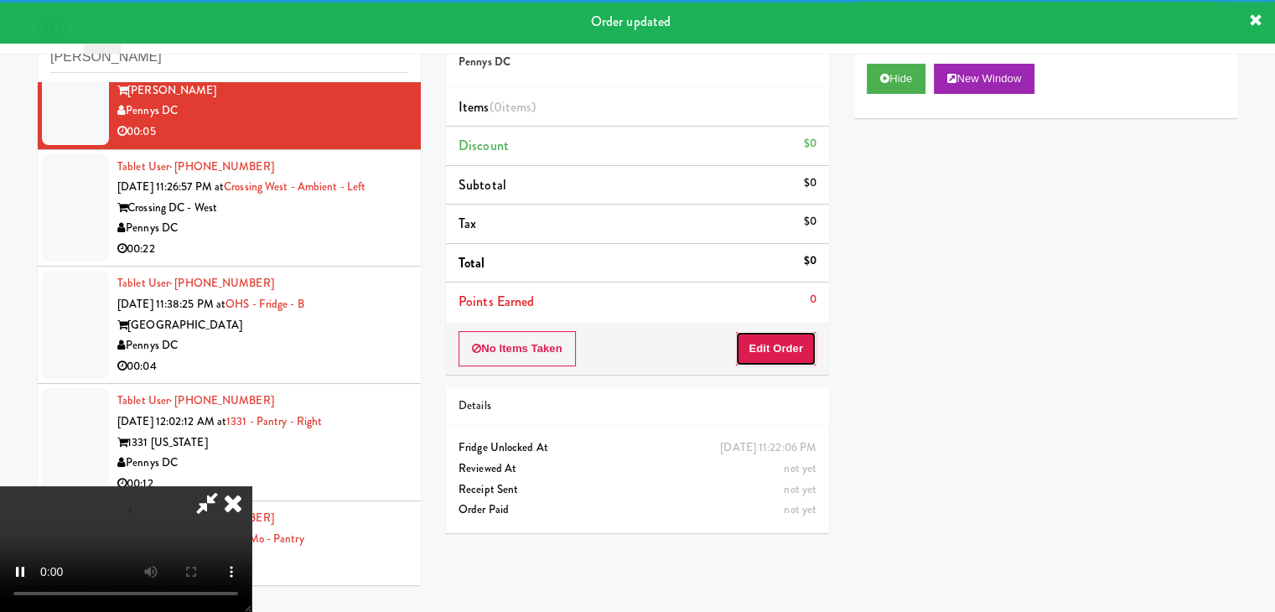
click at [777, 356] on button "Edit Order" at bounding box center [775, 348] width 81 height 35
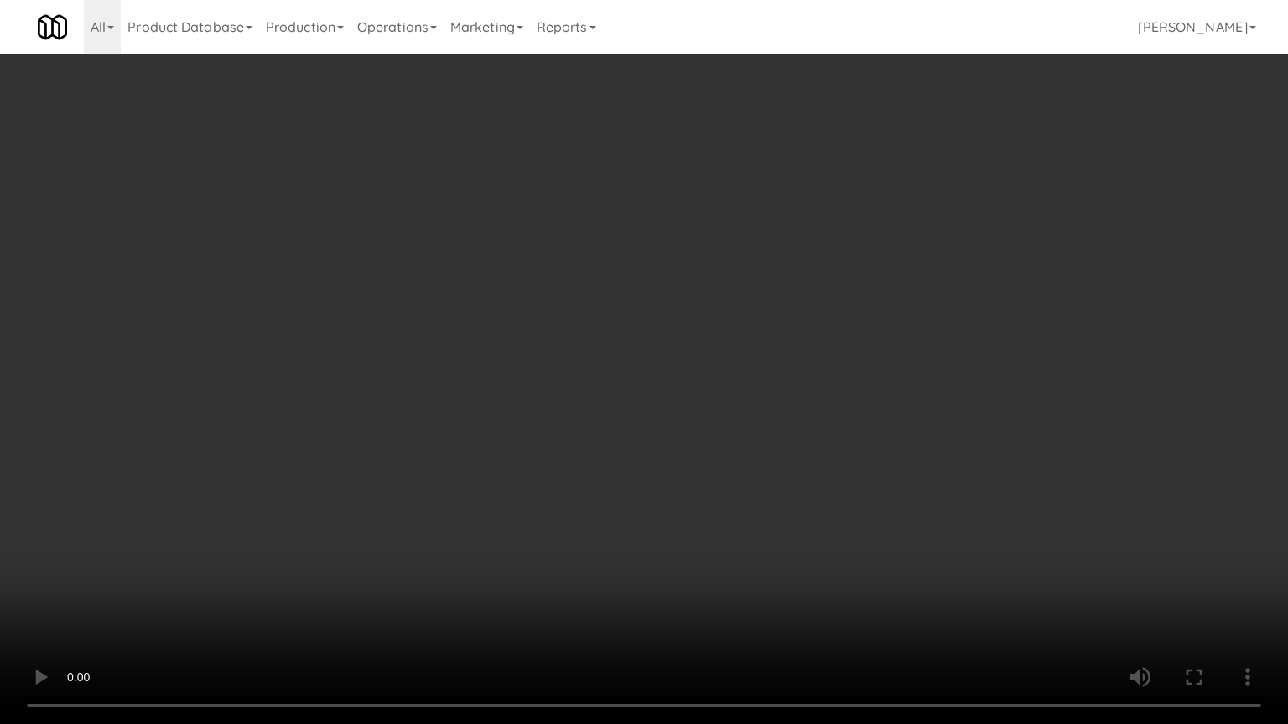
click at [640, 517] on video at bounding box center [644, 362] width 1288 height 724
drag, startPoint x: 636, startPoint y: 520, endPoint x: 593, endPoint y: 553, distance: 55.0
click at [635, 525] on video at bounding box center [644, 362] width 1288 height 724
click at [594, 552] on video at bounding box center [644, 362] width 1288 height 724
click at [594, 549] on video at bounding box center [644, 362] width 1288 height 724
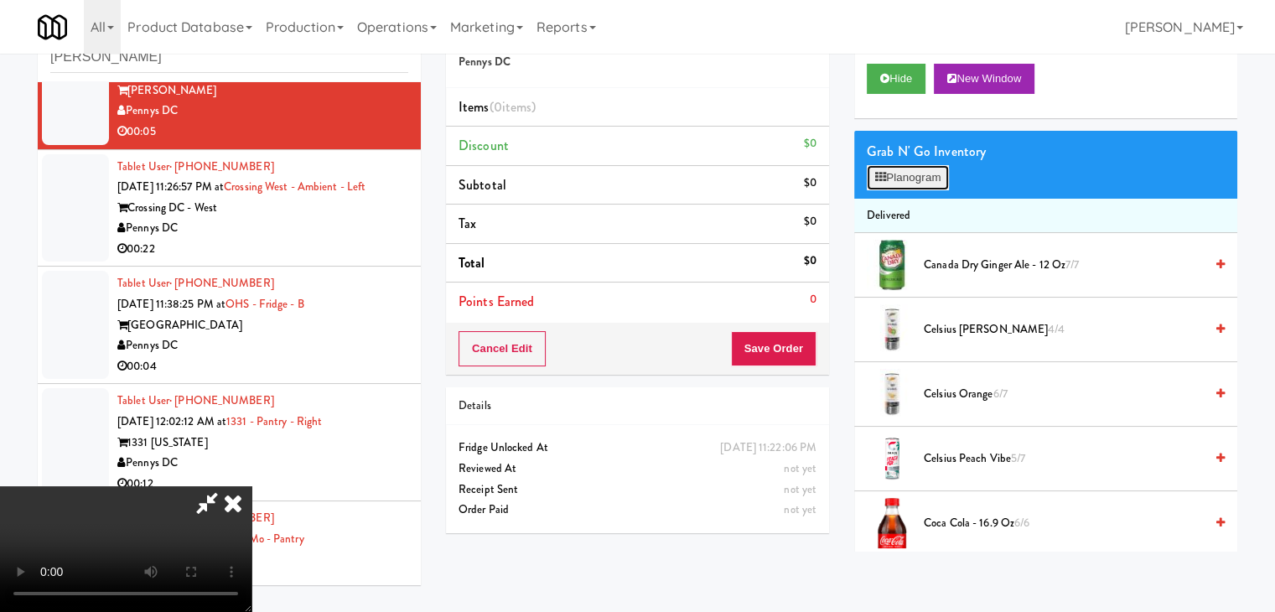
click at [905, 176] on button "Planogram" at bounding box center [908, 177] width 82 height 25
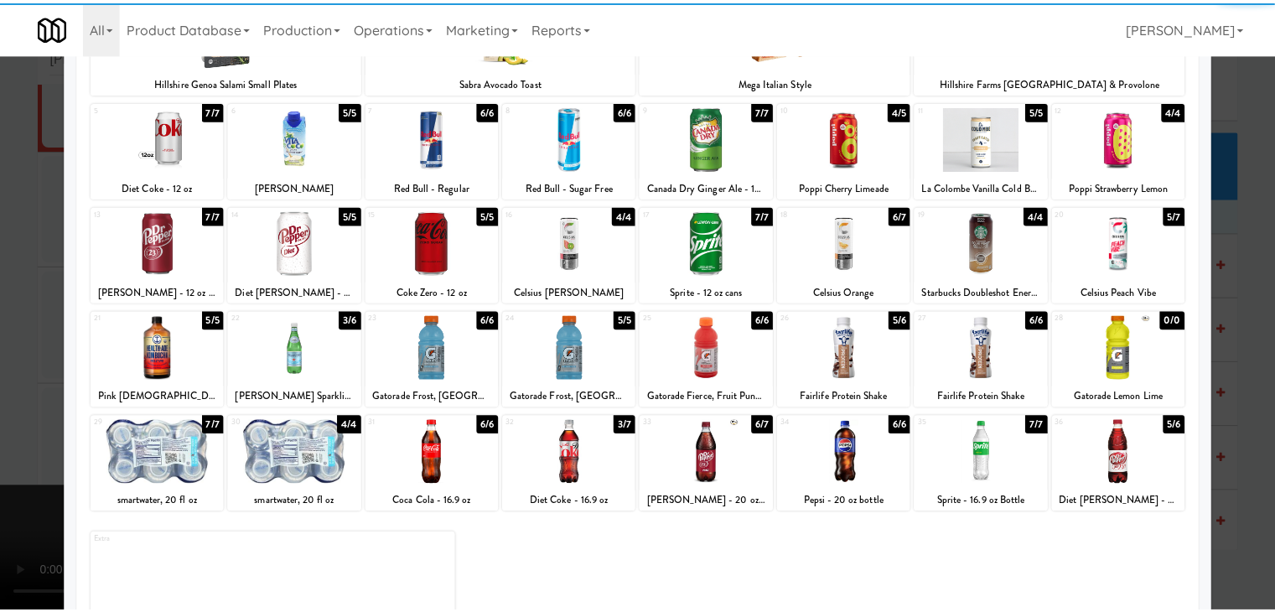
scroll to position [168, 0]
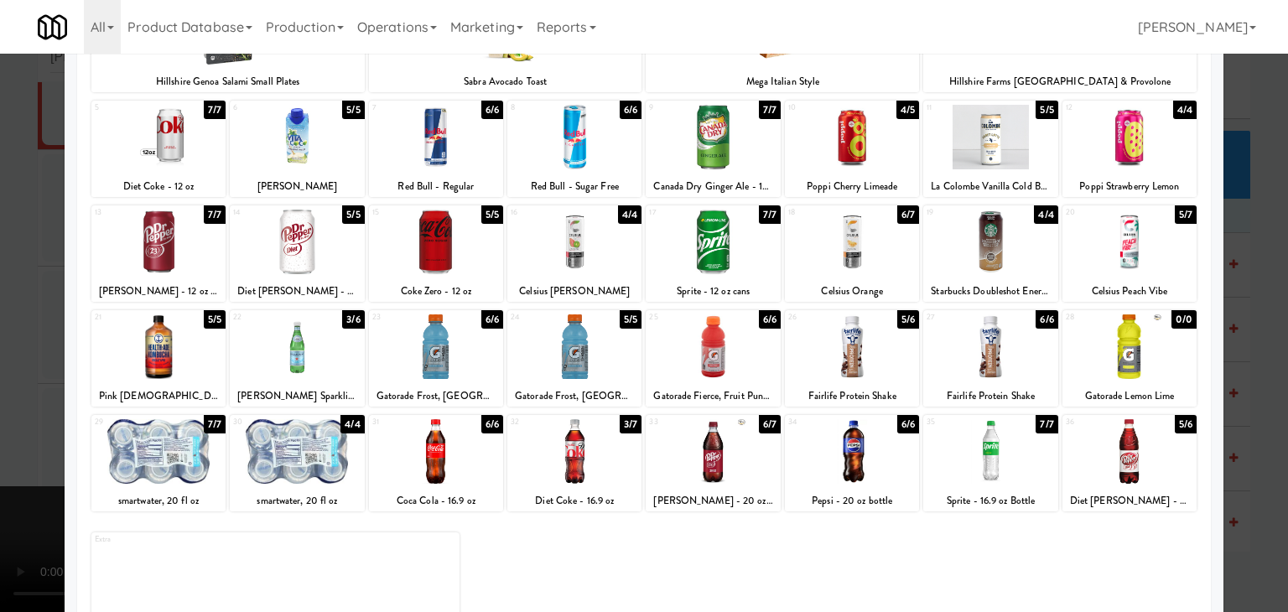
drag, startPoint x: 587, startPoint y: 376, endPoint x: 597, endPoint y: 373, distance: 10.4
click at [587, 375] on div at bounding box center [574, 346] width 134 height 65
click at [724, 353] on div at bounding box center [712, 346] width 134 height 65
drag, startPoint x: 0, startPoint y: 416, endPoint x: 121, endPoint y: 416, distance: 120.7
click at [24, 416] on div at bounding box center [644, 306] width 1288 height 612
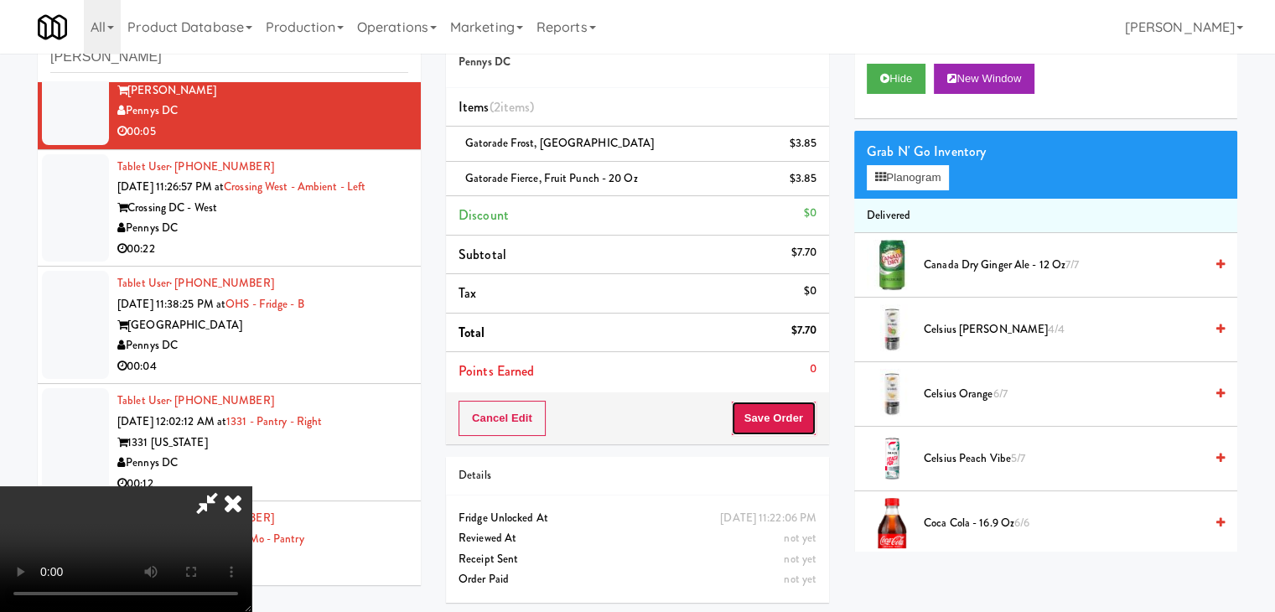
click at [787, 428] on button "Save Order" at bounding box center [774, 418] width 86 height 35
click at [788, 428] on button "Save Order" at bounding box center [774, 418] width 86 height 35
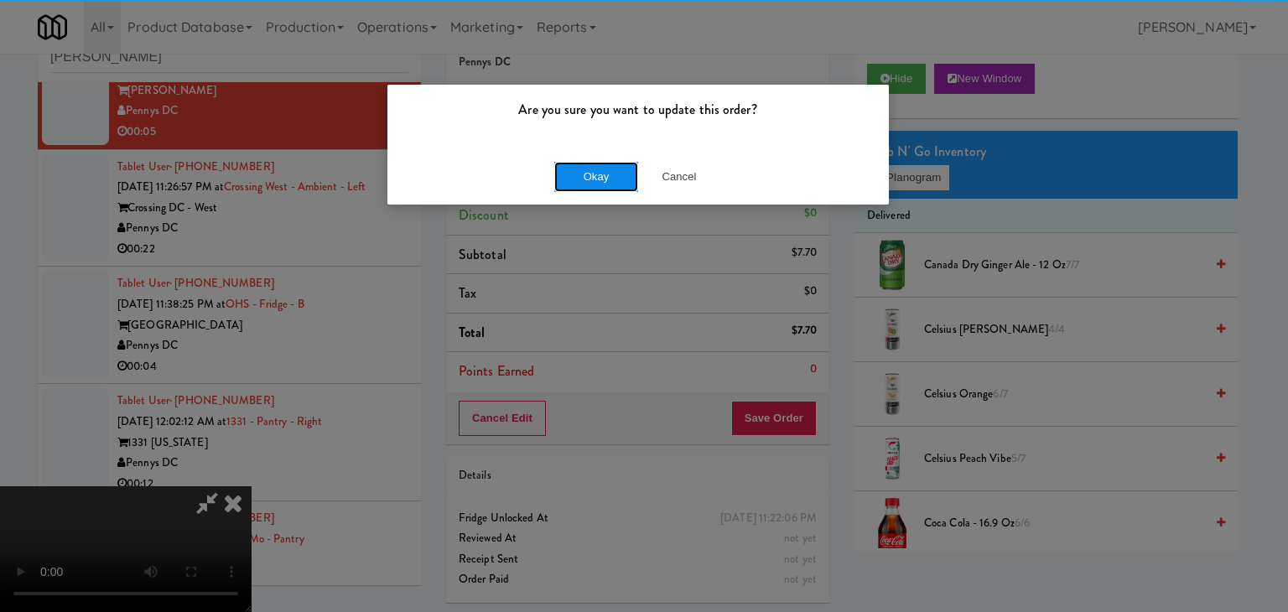
click at [612, 187] on button "Okay" at bounding box center [596, 177] width 84 height 30
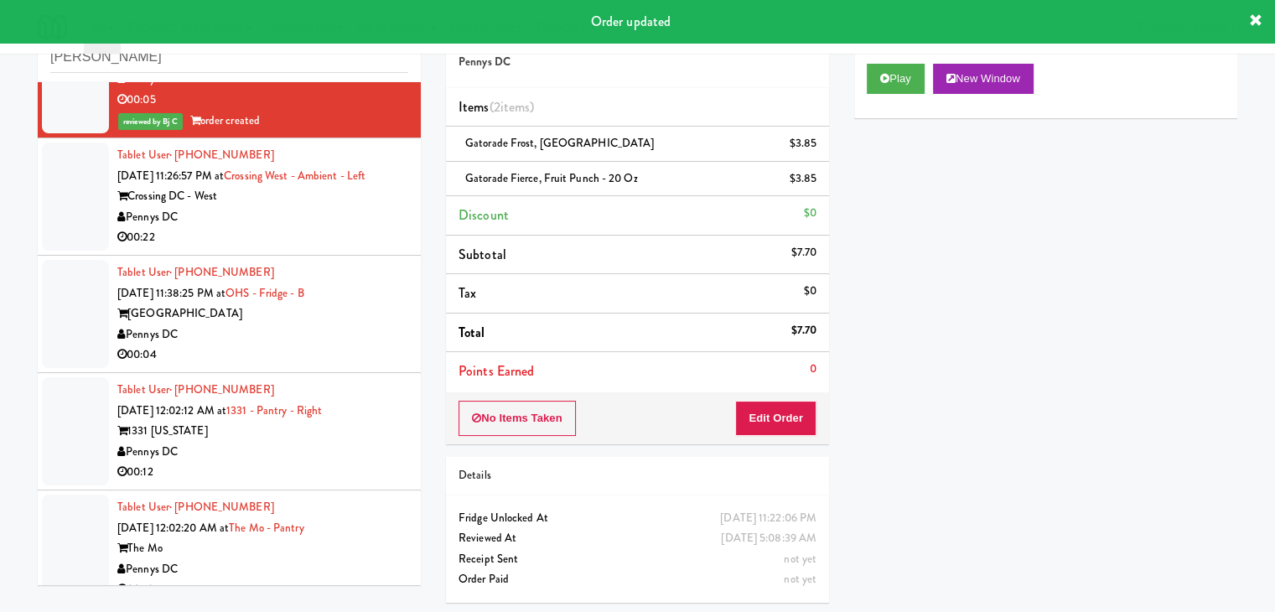
scroll to position [209, 0]
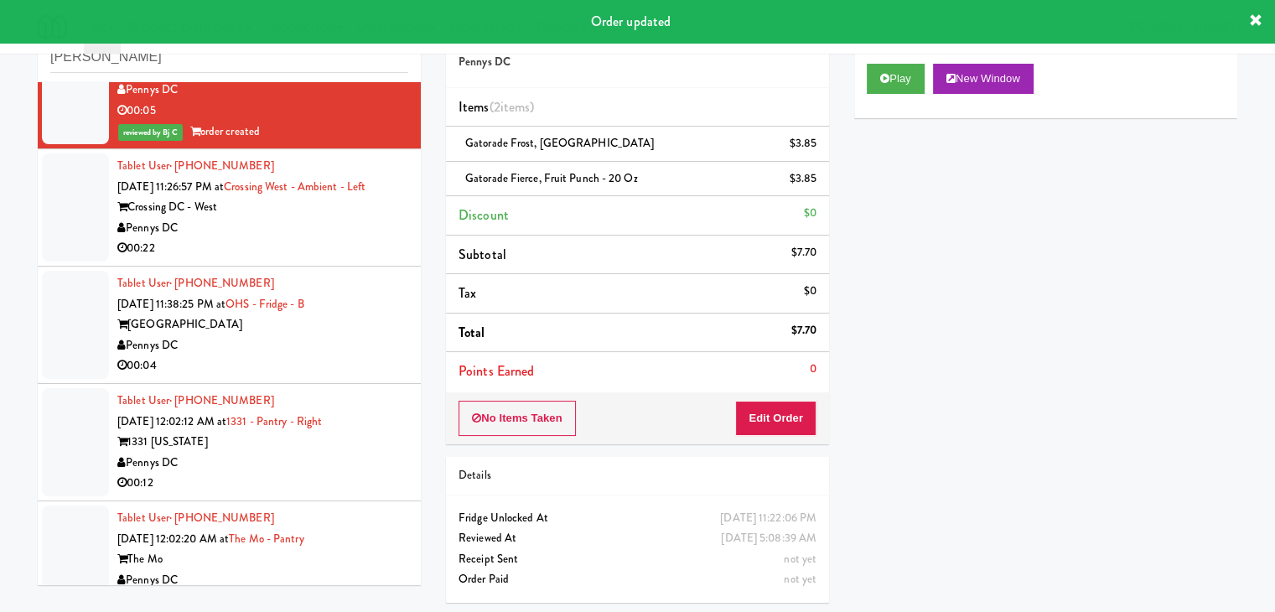
drag, startPoint x: 322, startPoint y: 241, endPoint x: 320, endPoint y: 254, distance: 12.7
click at [323, 243] on div "00:22" at bounding box center [262, 248] width 291 height 21
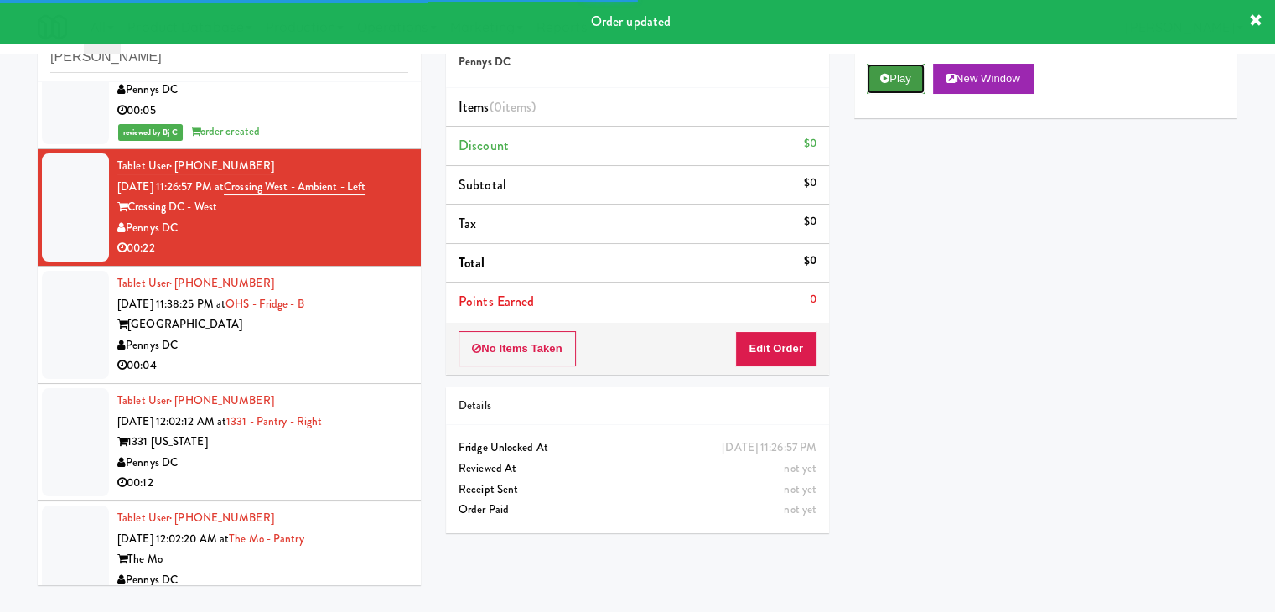
drag, startPoint x: 909, startPoint y: 76, endPoint x: 821, endPoint y: 209, distance: 159.5
click at [909, 77] on button "Play" at bounding box center [896, 79] width 58 height 30
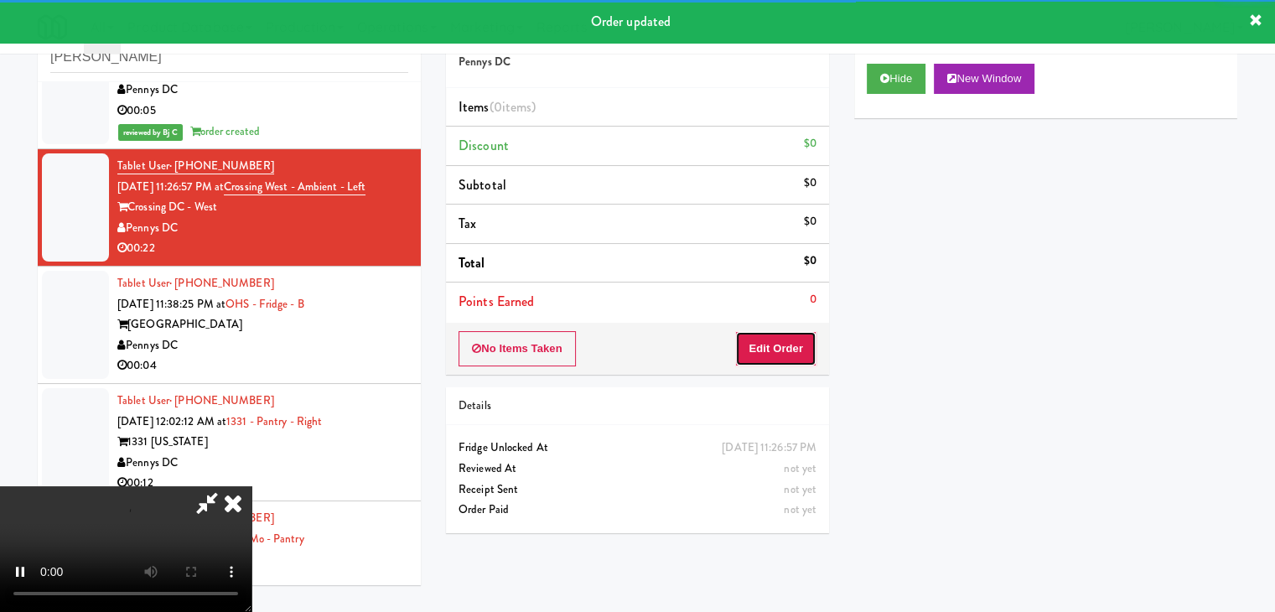
click at [757, 353] on button "Edit Order" at bounding box center [775, 348] width 81 height 35
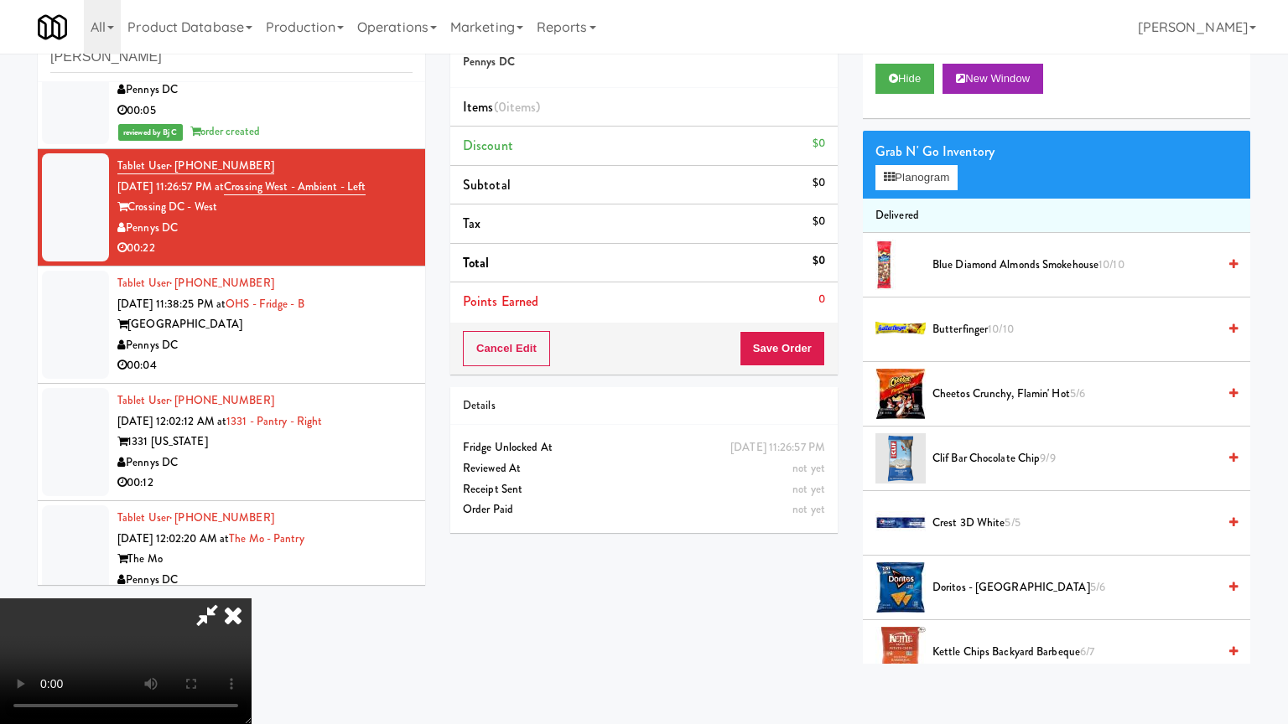
click at [251, 599] on video at bounding box center [125, 662] width 251 height 126
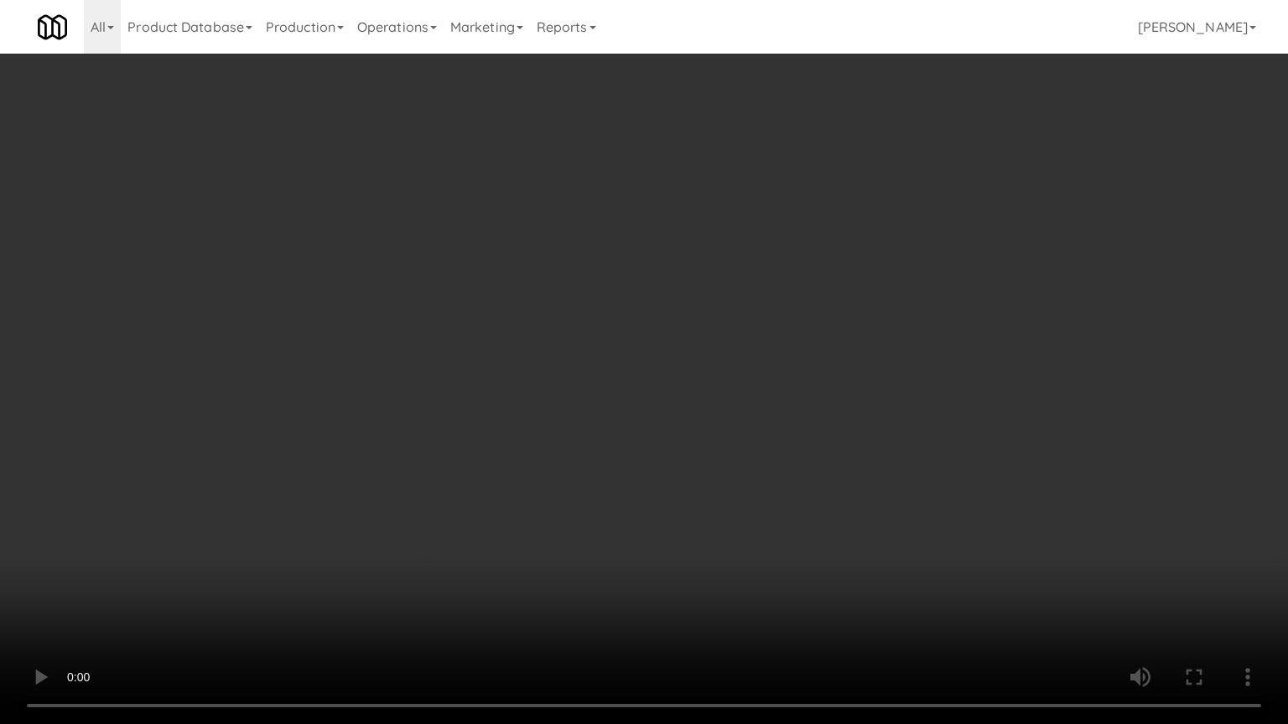
click at [717, 533] on video at bounding box center [644, 362] width 1288 height 724
click at [667, 533] on video at bounding box center [644, 362] width 1288 height 724
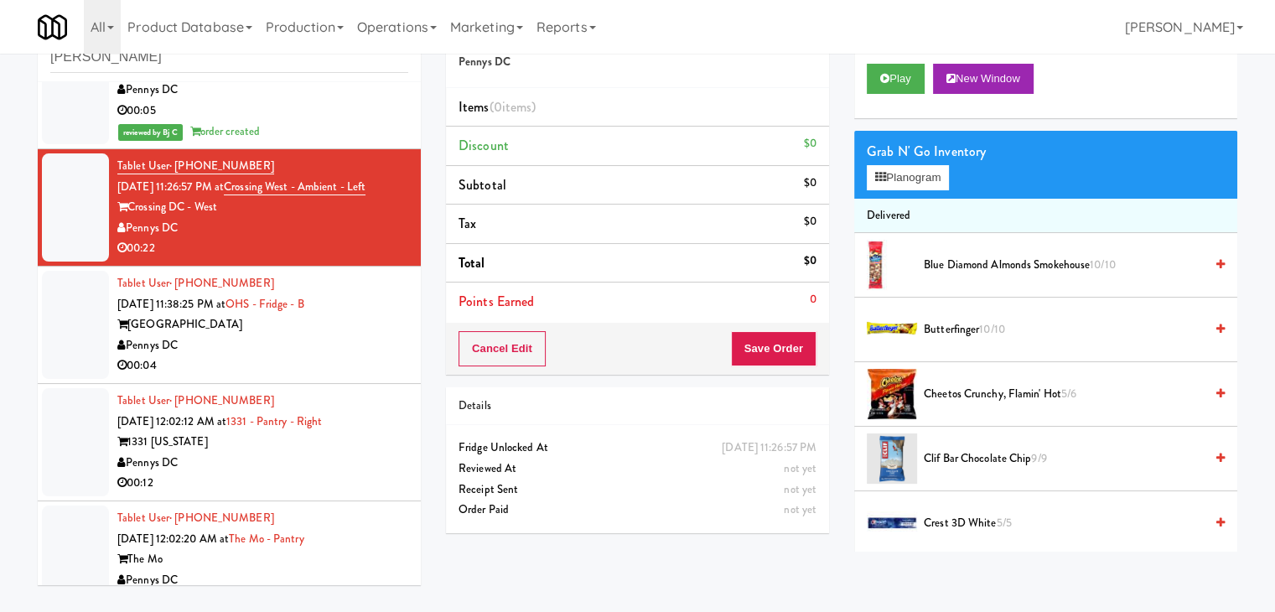
click at [753, 205] on li "Tax $0" at bounding box center [637, 224] width 383 height 39
drag, startPoint x: 298, startPoint y: 363, endPoint x: 315, endPoint y: 347, distance: 23.1
click at [298, 362] on div "00:04" at bounding box center [262, 365] width 291 height 21
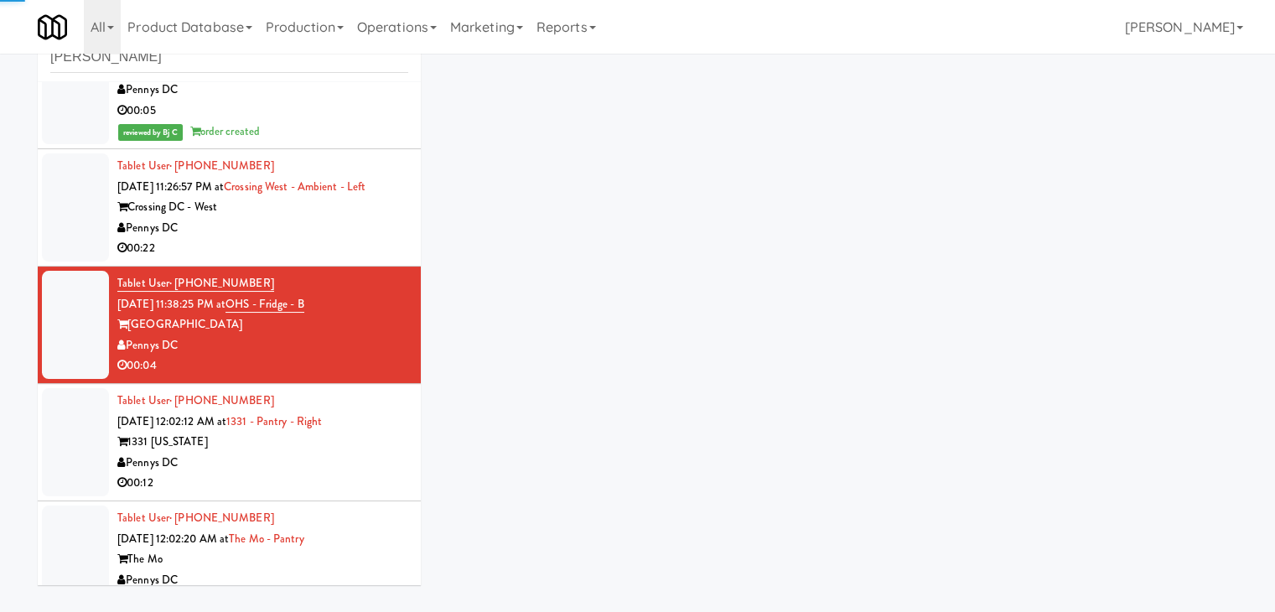
click at [379, 238] on div "00:22" at bounding box center [262, 248] width 291 height 21
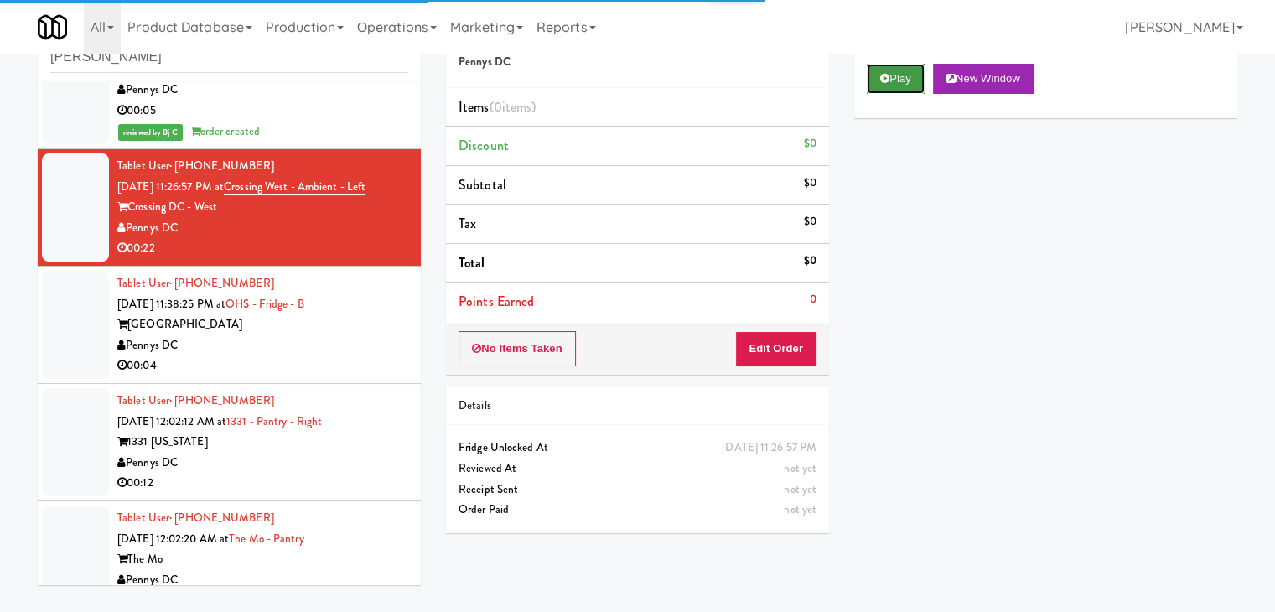
click at [894, 81] on button "Play" at bounding box center [896, 79] width 58 height 30
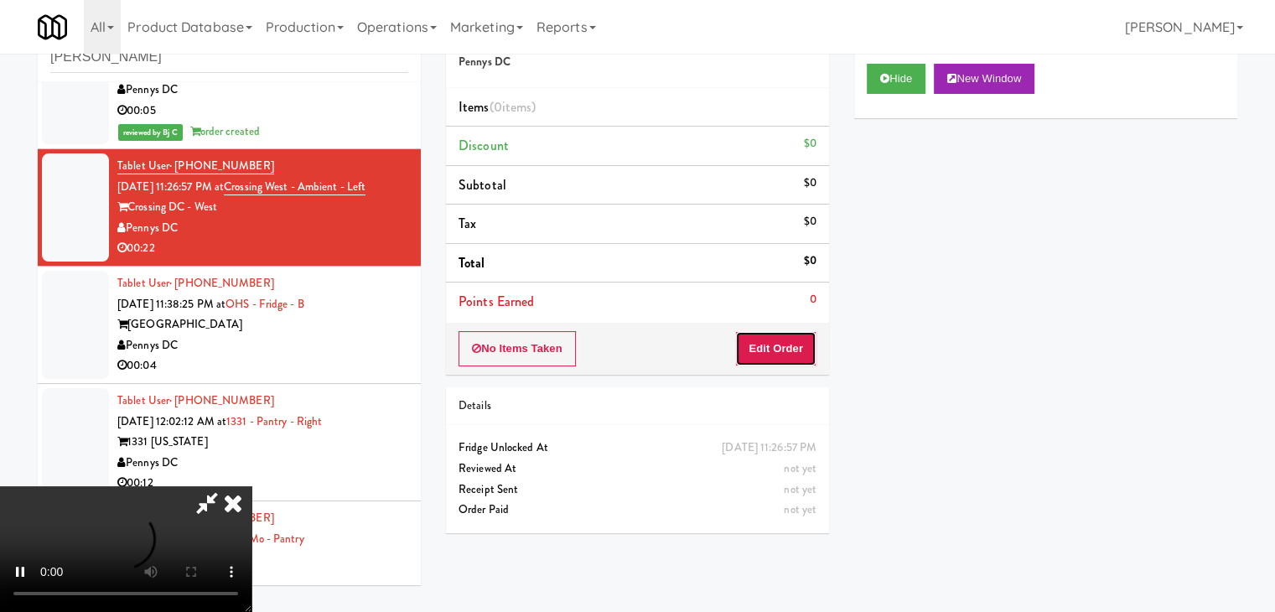
click at [778, 350] on button "Edit Order" at bounding box center [775, 348] width 81 height 35
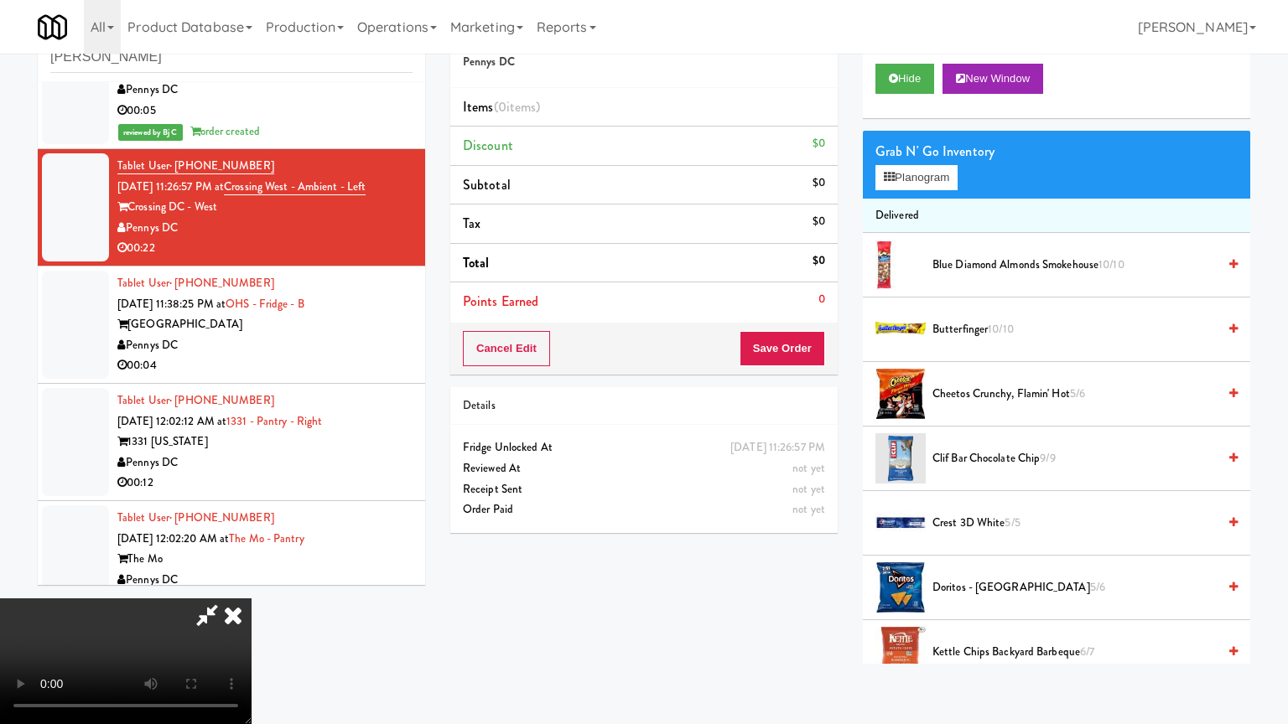
click at [251, 599] on video at bounding box center [125, 662] width 251 height 126
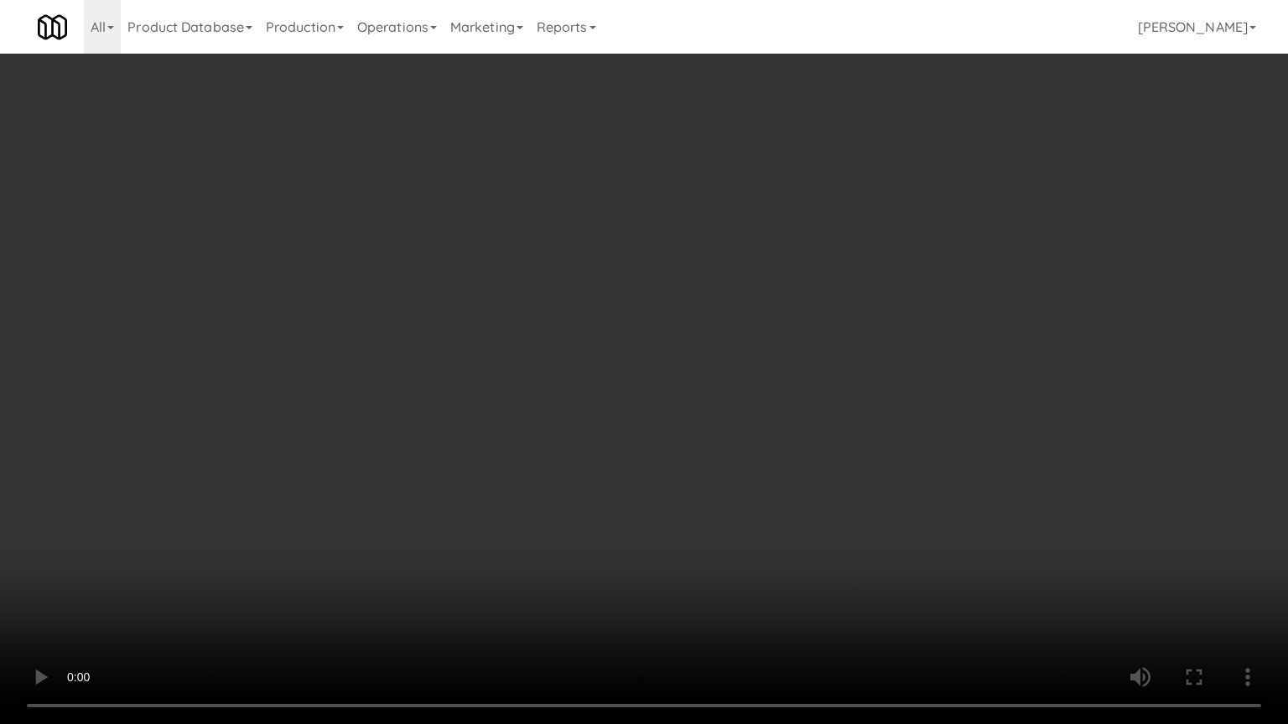
click at [757, 458] on video at bounding box center [644, 362] width 1288 height 724
click at [747, 469] on video at bounding box center [644, 362] width 1288 height 724
drag, startPoint x: 741, startPoint y: 470, endPoint x: 731, endPoint y: 476, distance: 11.6
click at [738, 476] on video at bounding box center [644, 362] width 1288 height 724
click at [679, 443] on video at bounding box center [644, 362] width 1288 height 724
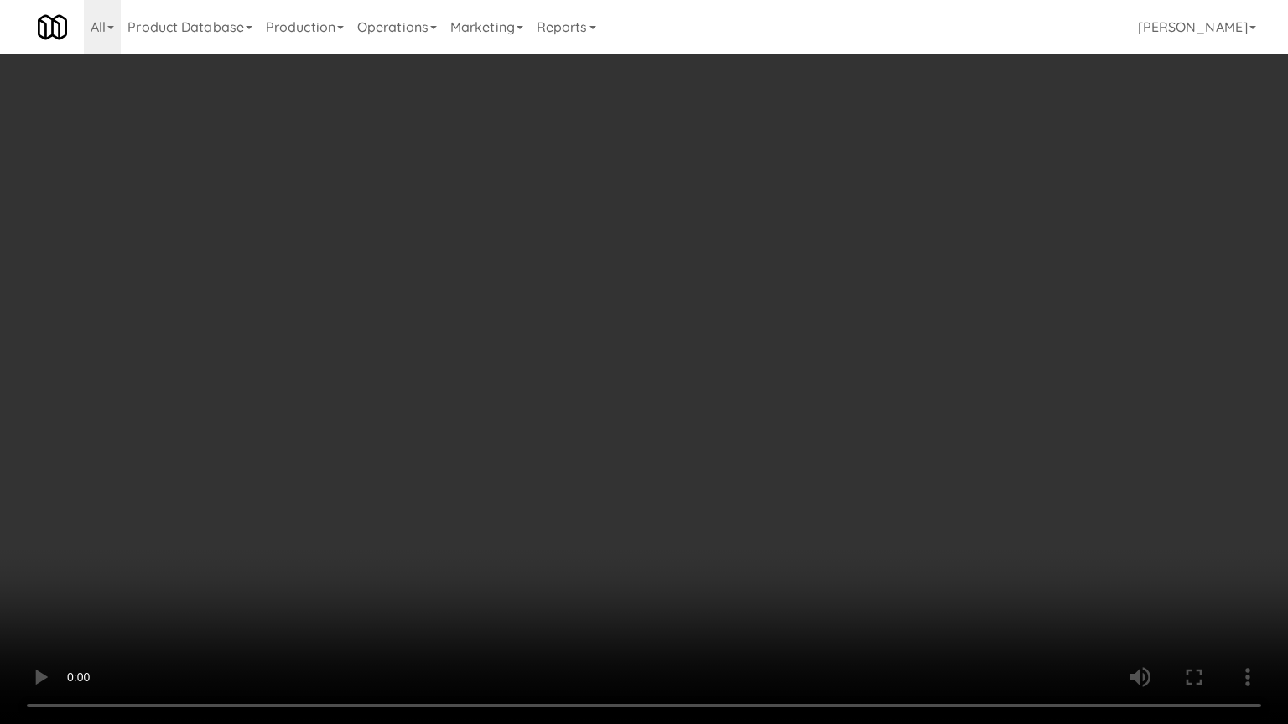
drag, startPoint x: 679, startPoint y: 442, endPoint x: 687, endPoint y: 360, distance: 82.6
click at [680, 439] on video at bounding box center [644, 362] width 1288 height 724
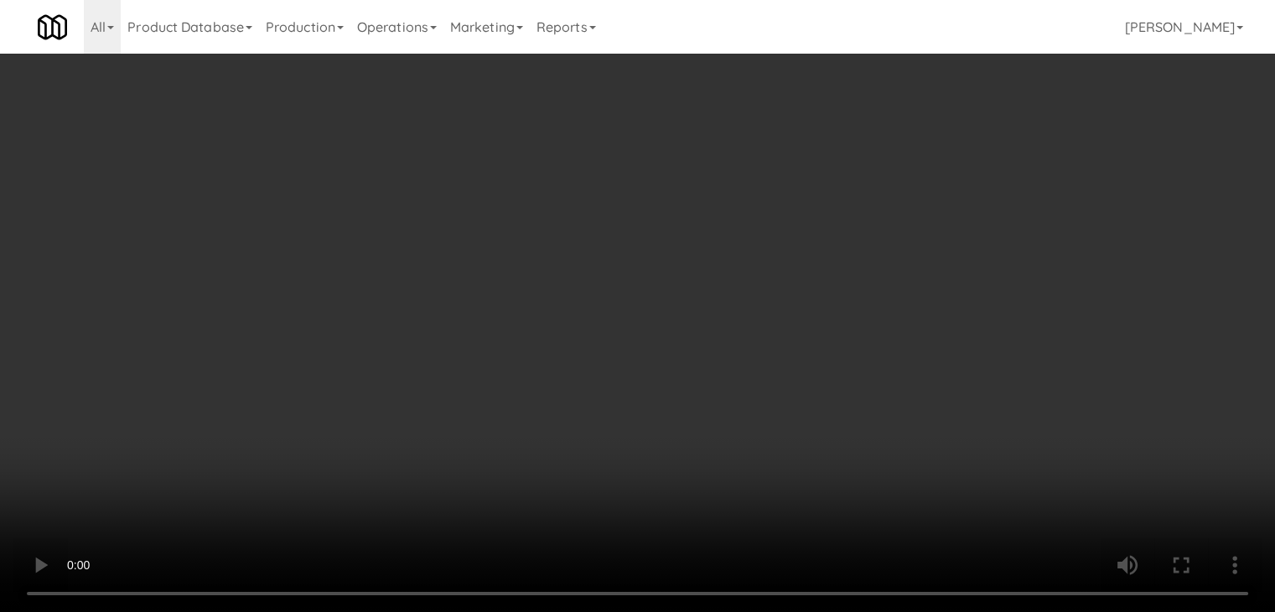
click at [586, 303] on video at bounding box center [637, 306] width 1275 height 612
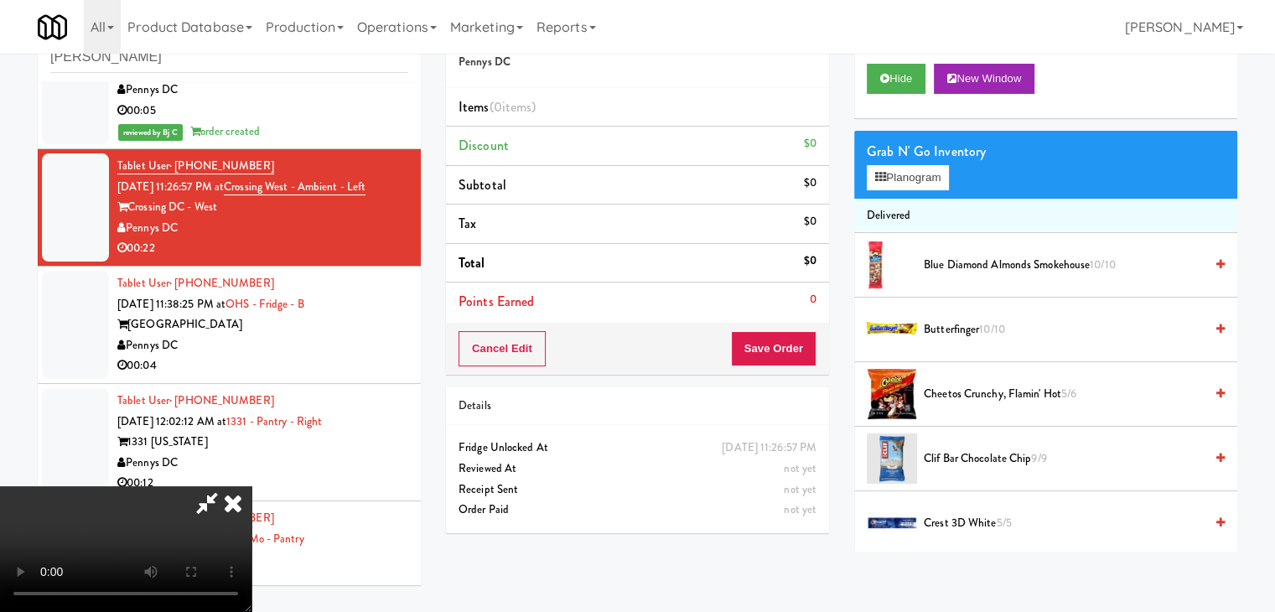
click at [251, 486] on video at bounding box center [125, 549] width 251 height 126
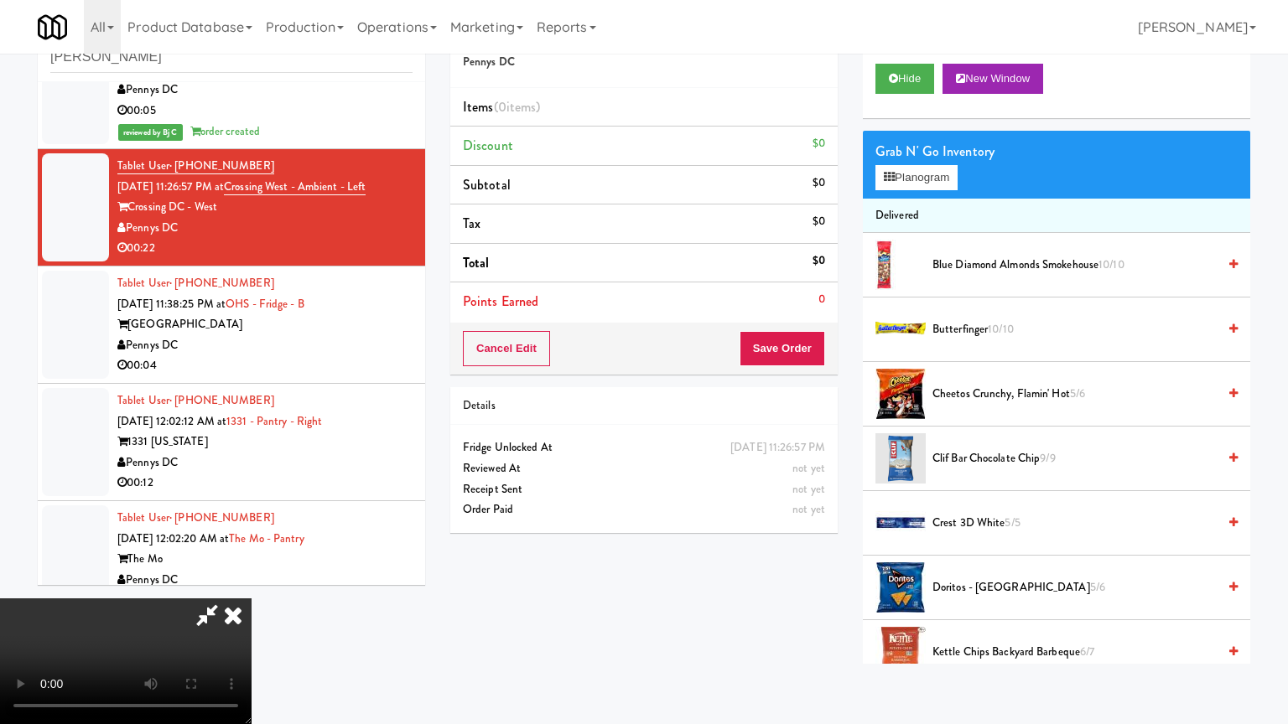
click at [251, 599] on video at bounding box center [125, 662] width 251 height 126
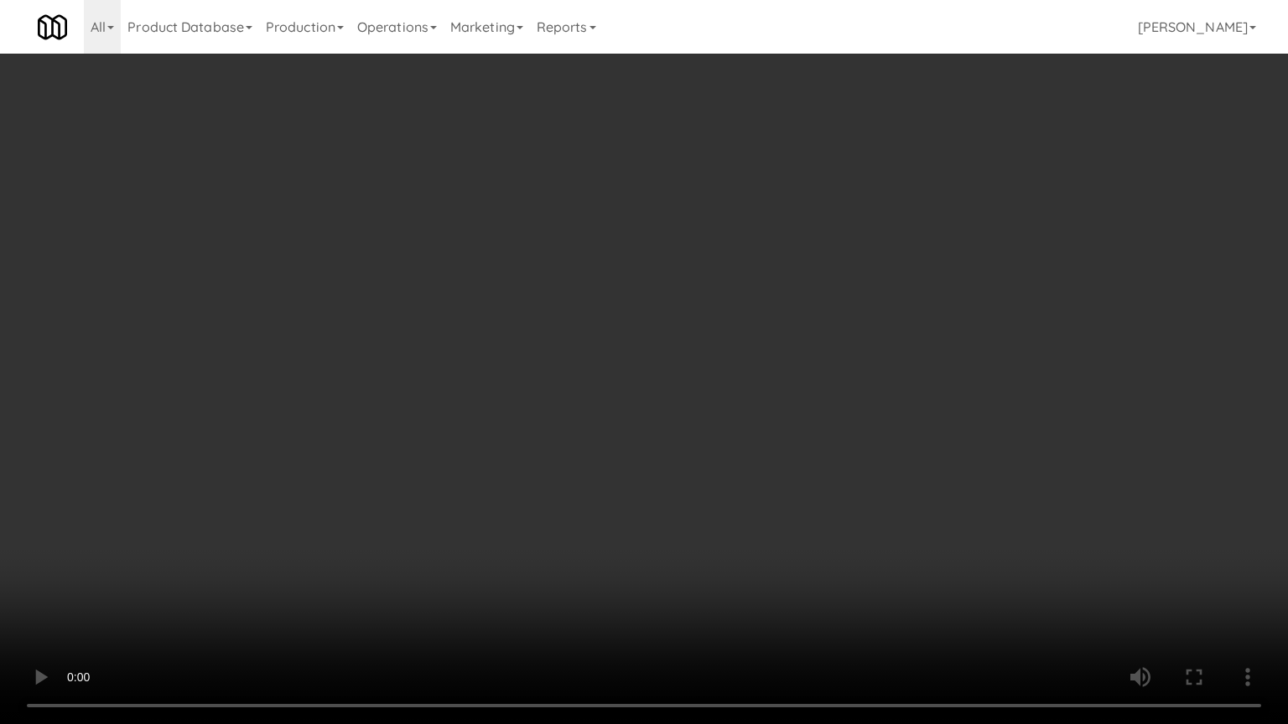
click at [676, 508] on video at bounding box center [644, 362] width 1288 height 724
click at [677, 501] on video at bounding box center [644, 362] width 1288 height 724
click at [691, 458] on video at bounding box center [644, 362] width 1288 height 724
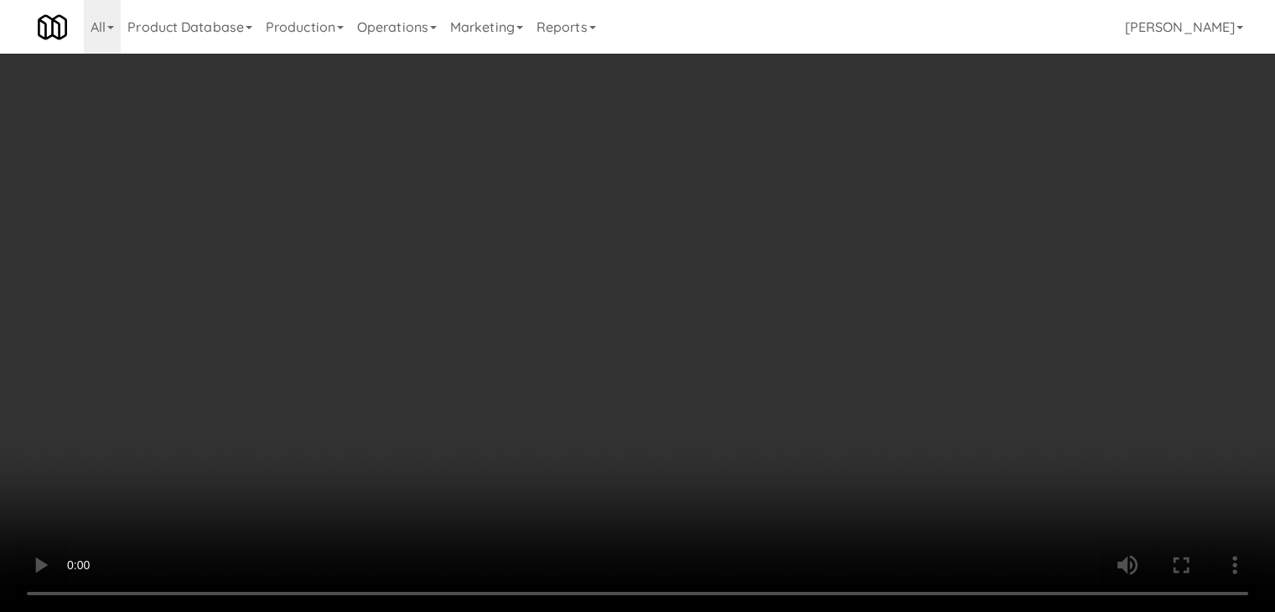
click at [904, 180] on button "Planogram" at bounding box center [908, 177] width 82 height 25
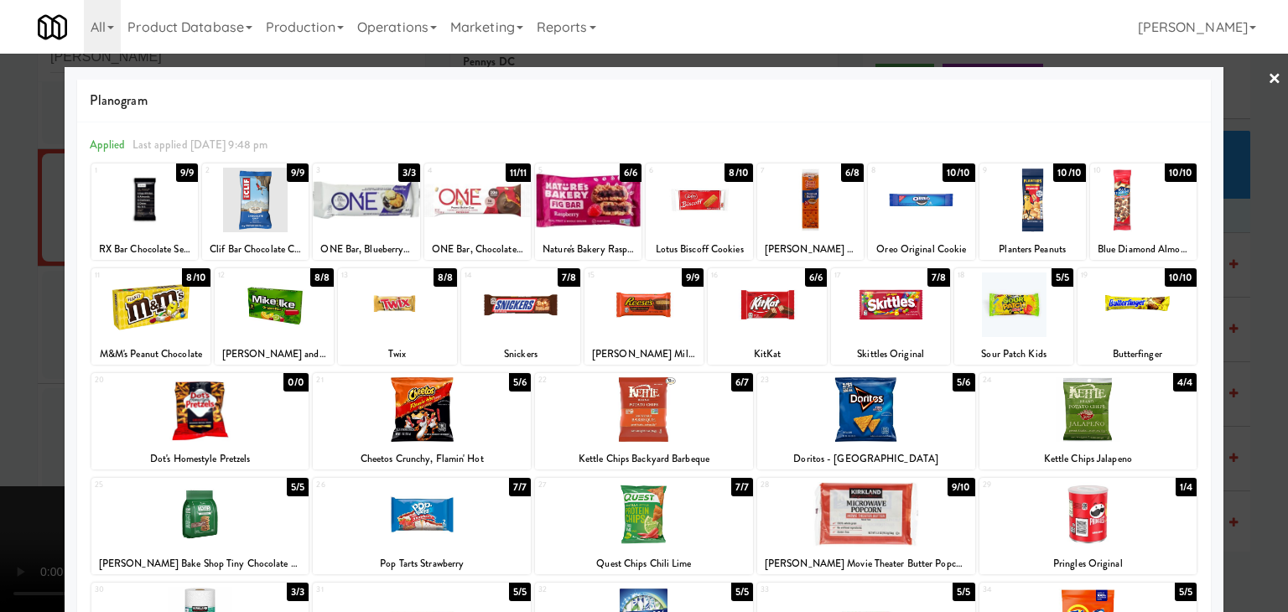
click at [712, 314] on div at bounding box center [766, 304] width 119 height 65
drag, startPoint x: 395, startPoint y: 321, endPoint x: 373, endPoint y: 320, distance: 21.8
click at [394, 320] on div at bounding box center [397, 304] width 119 height 65
click at [158, 315] on div at bounding box center [150, 304] width 119 height 65
drag, startPoint x: 0, startPoint y: 373, endPoint x: 86, endPoint y: 374, distance: 85.5
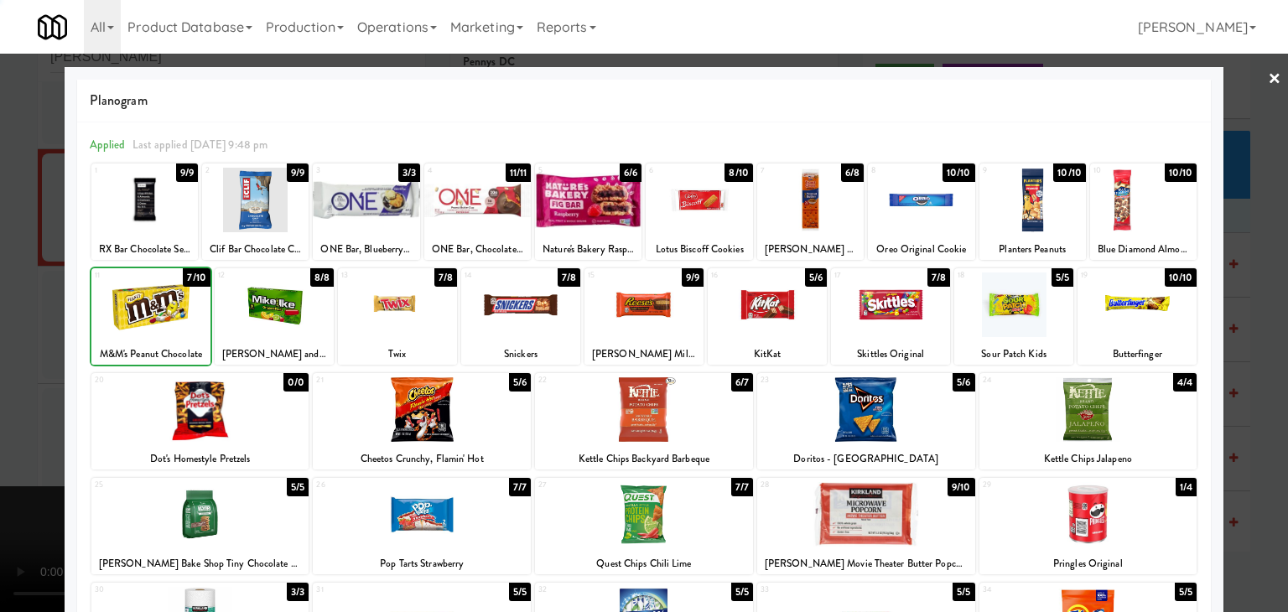
click at [0, 373] on div at bounding box center [644, 306] width 1288 height 612
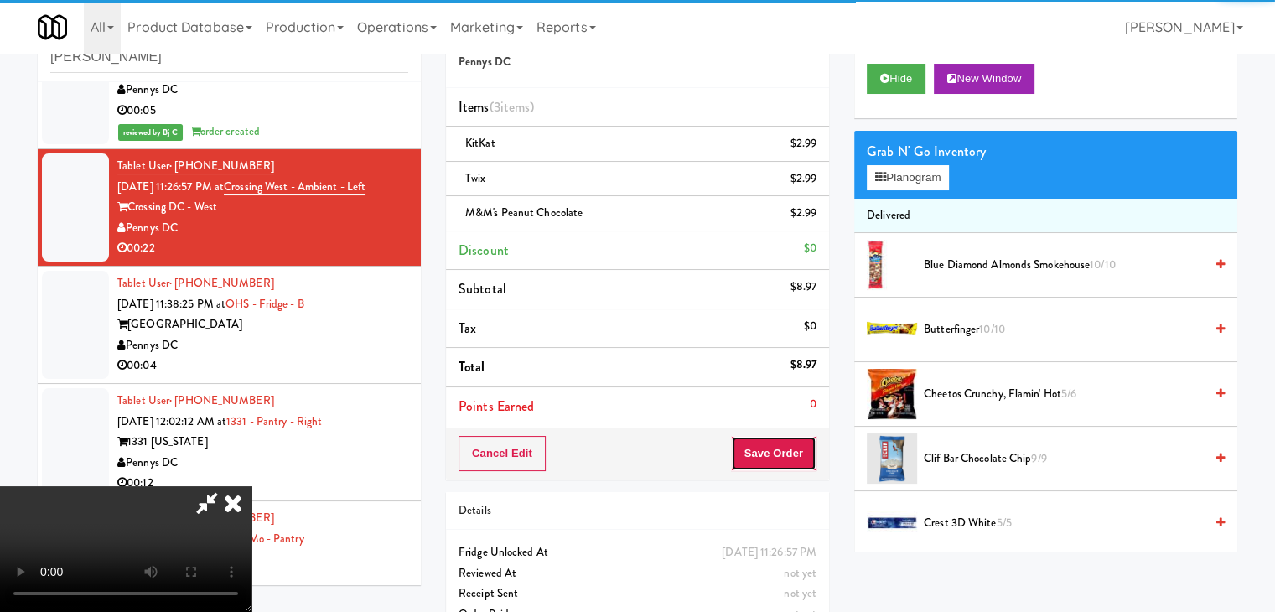
click at [775, 464] on button "Save Order" at bounding box center [774, 453] width 86 height 35
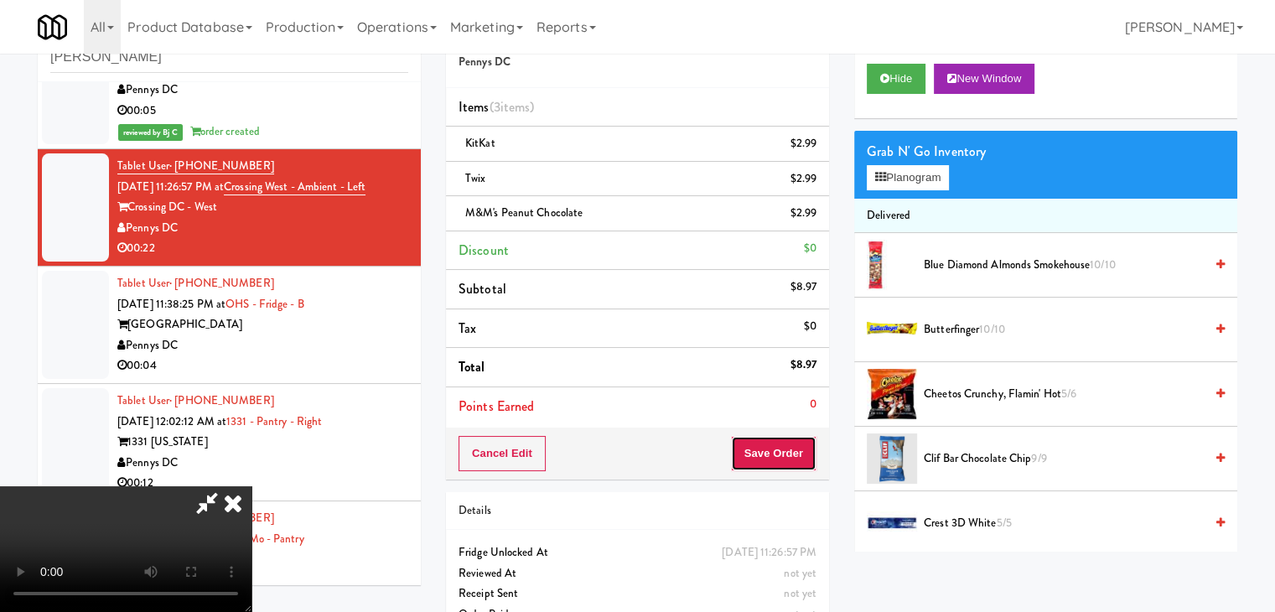
click at [775, 463] on button "Save Order" at bounding box center [774, 453] width 86 height 35
click at [775, 461] on body "Are you sure you want to update this order? Okay Cancel Okay Are you sure you w…" at bounding box center [637, 306] width 1275 height 612
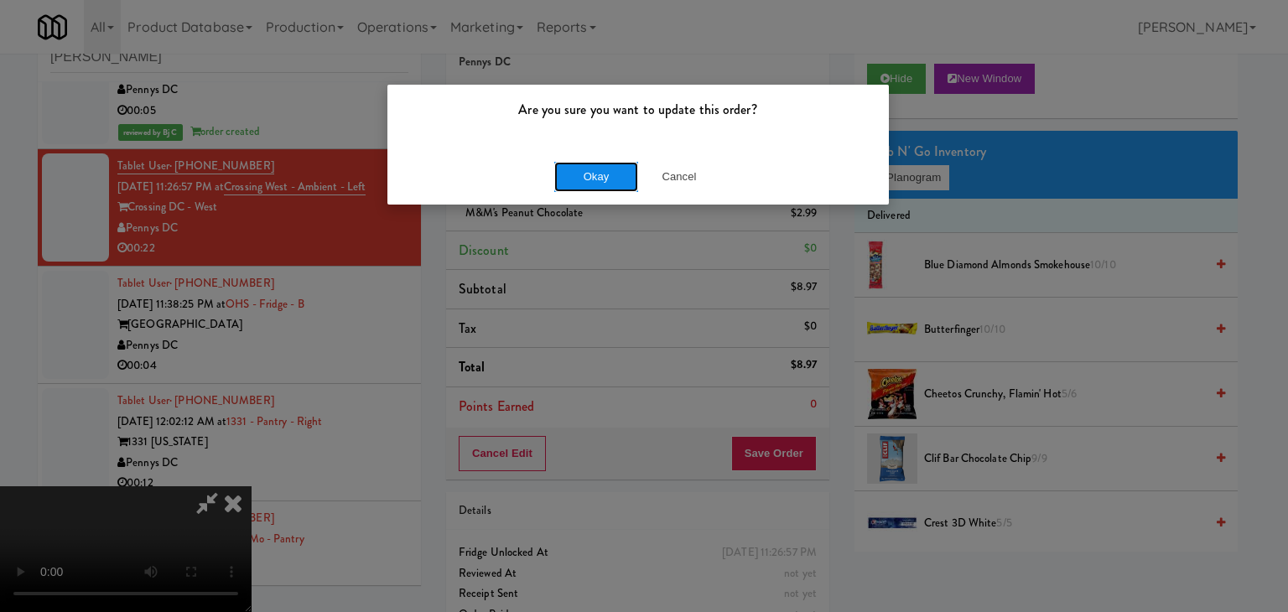
click at [577, 183] on button "Okay" at bounding box center [596, 177] width 84 height 30
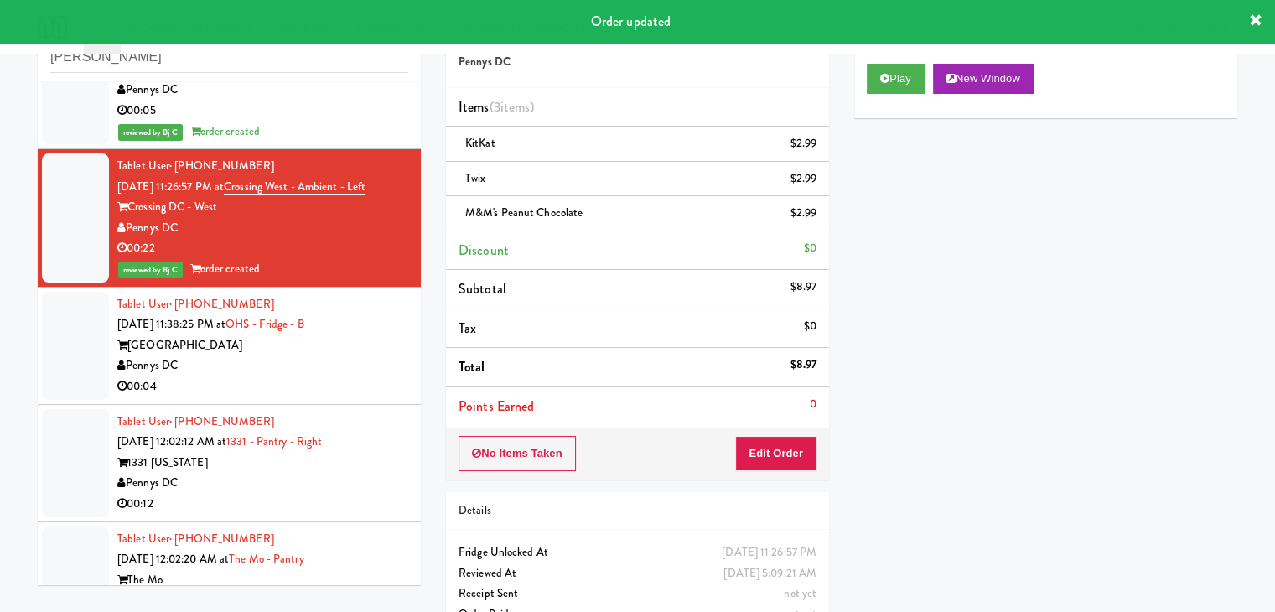
click at [257, 376] on div "Tablet User · (727) 515-6695 [DATE] 11:38:25 PM at [GEOGRAPHIC_DATA] DC 00:04" at bounding box center [262, 345] width 291 height 103
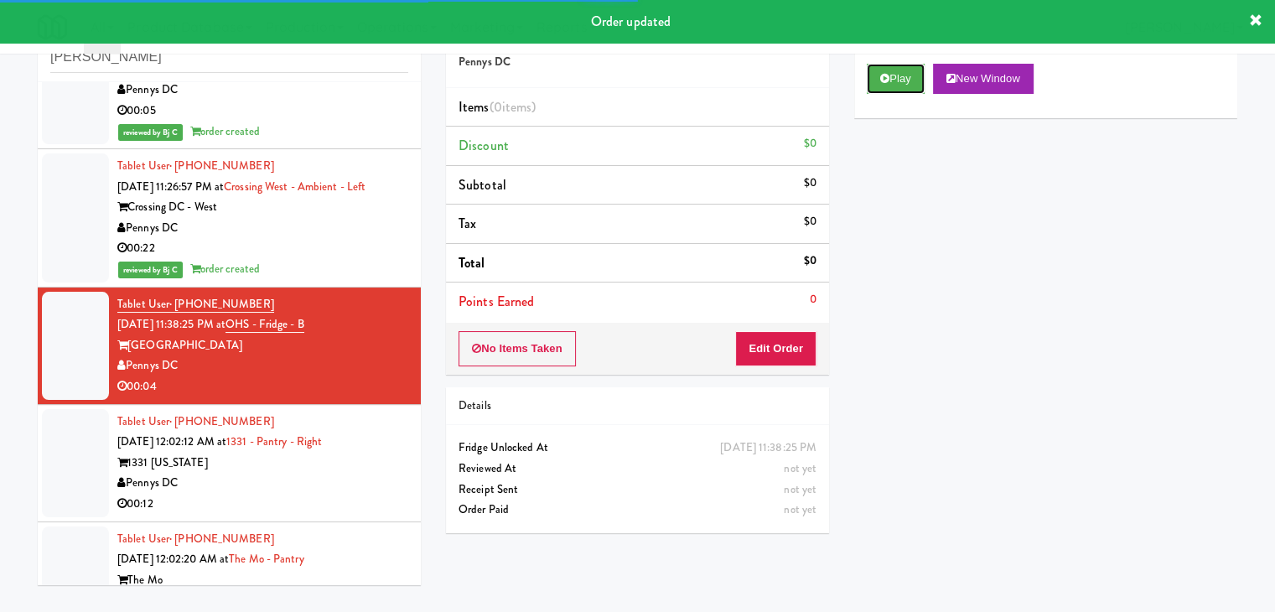
drag, startPoint x: 899, startPoint y: 78, endPoint x: 875, endPoint y: 134, distance: 60.9
click at [895, 88] on button "Play" at bounding box center [896, 79] width 58 height 30
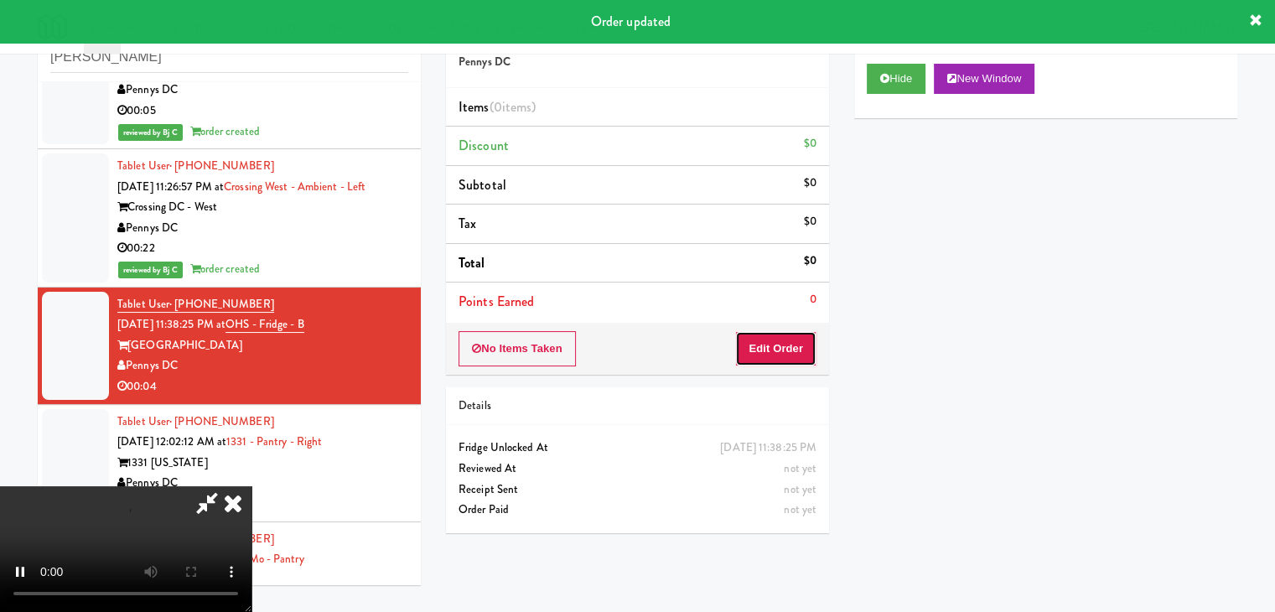
click at [794, 350] on button "Edit Order" at bounding box center [775, 348] width 81 height 35
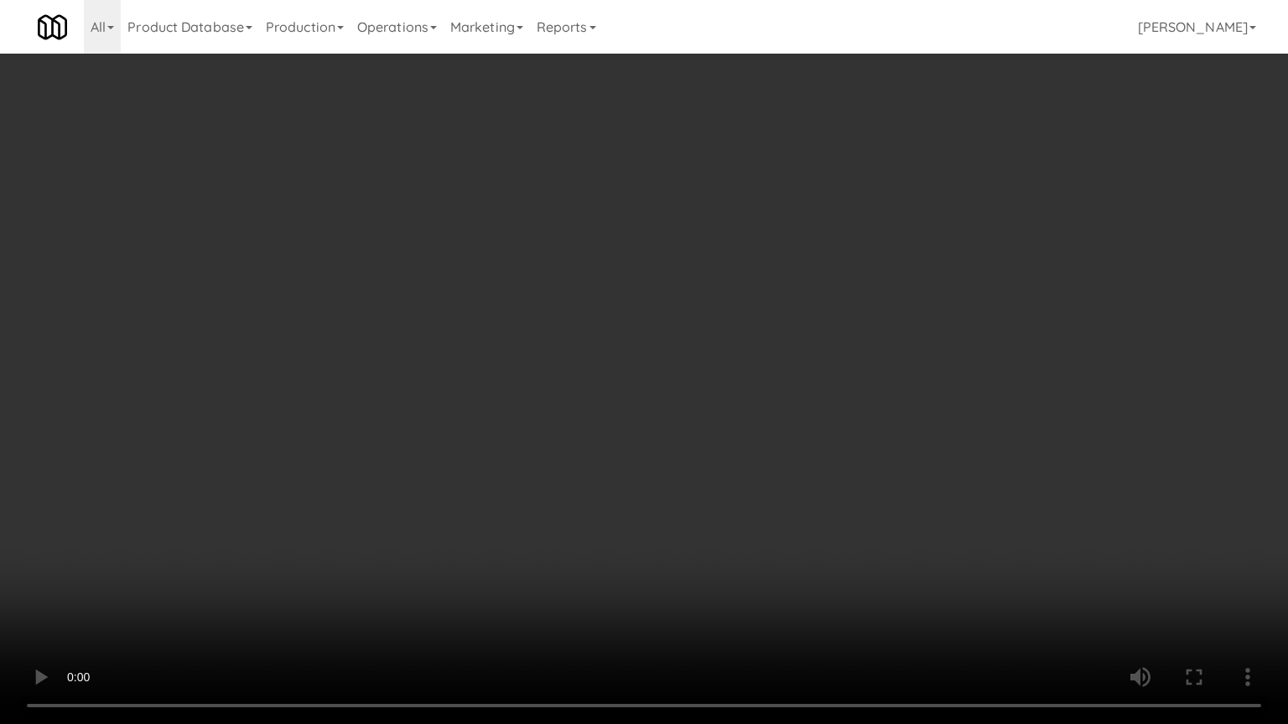
click at [671, 517] on video at bounding box center [644, 362] width 1288 height 724
drag, startPoint x: 679, startPoint y: 505, endPoint x: 813, endPoint y: 329, distance: 221.3
click at [682, 500] on video at bounding box center [644, 362] width 1288 height 724
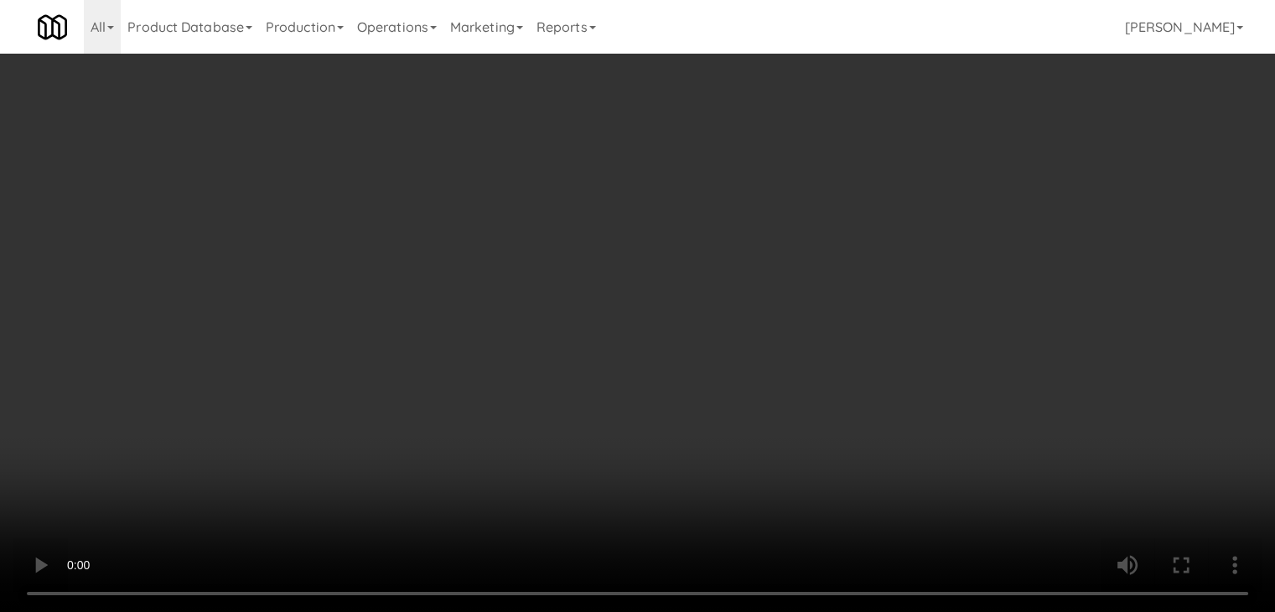
click at [911, 173] on button "Planogram" at bounding box center [908, 177] width 82 height 25
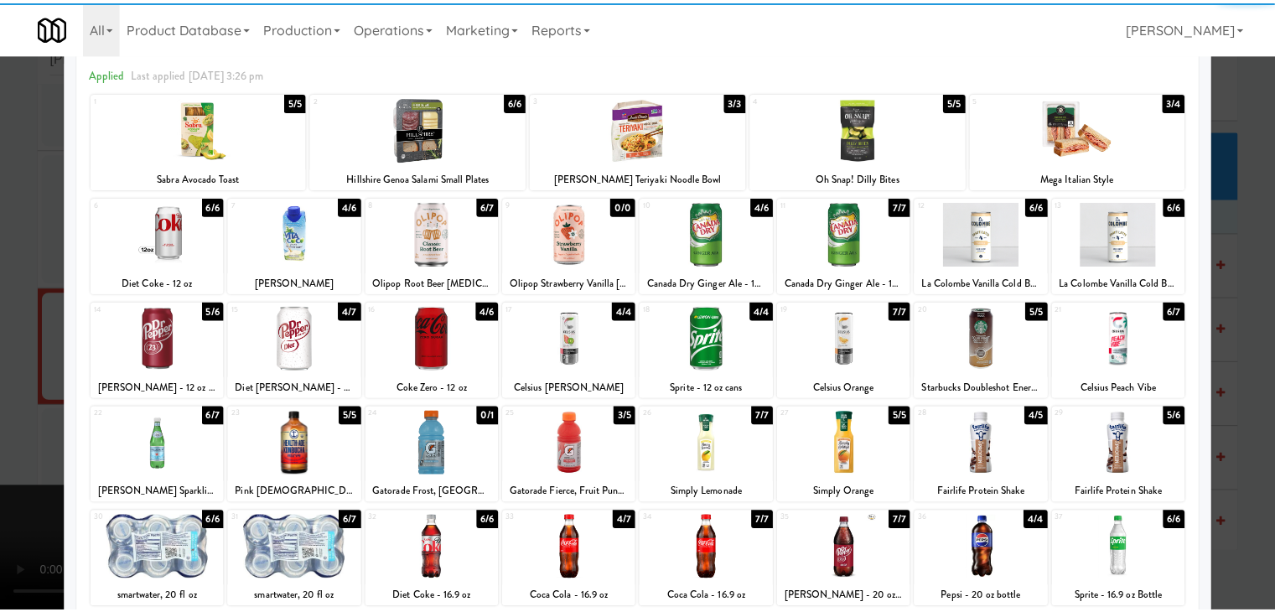
scroll to position [168, 0]
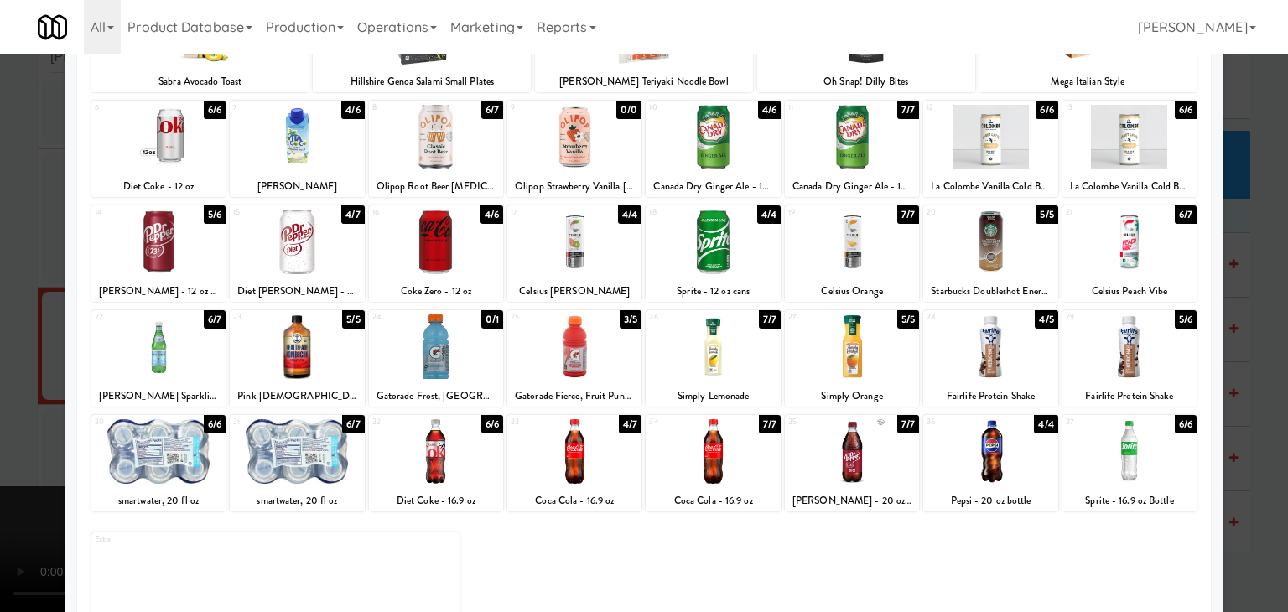
drag, startPoint x: 858, startPoint y: 366, endPoint x: 518, endPoint y: 366, distance: 340.3
click at [858, 366] on div at bounding box center [852, 346] width 134 height 65
click at [5, 374] on div at bounding box center [644, 306] width 1288 height 612
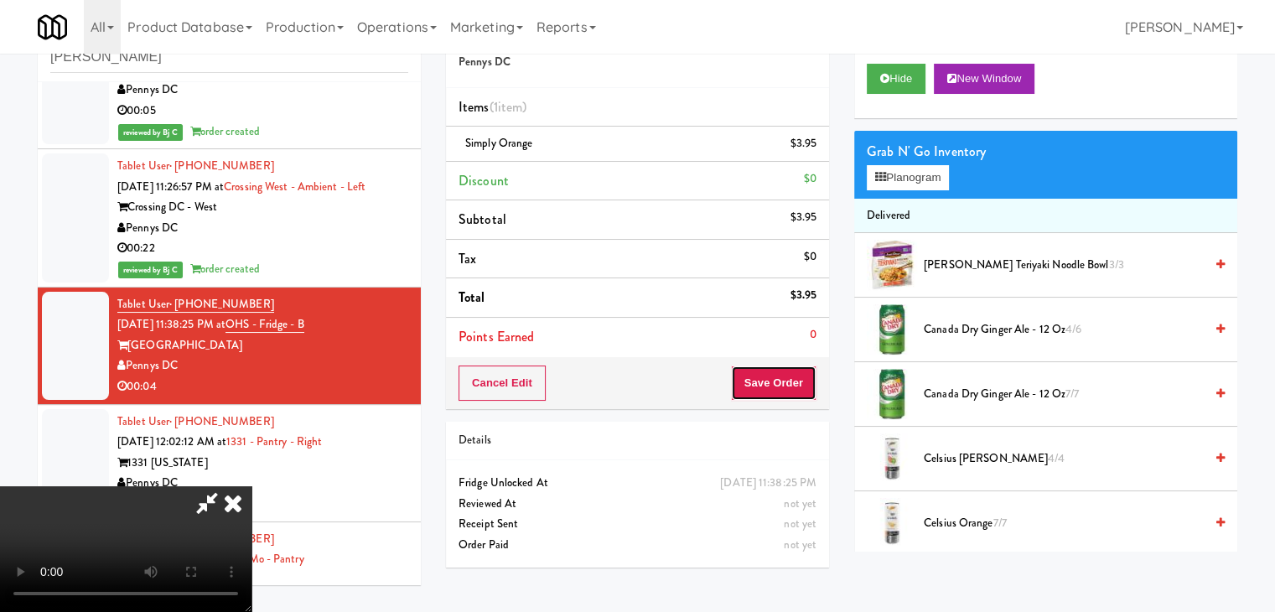
click at [812, 384] on button "Save Order" at bounding box center [774, 382] width 86 height 35
click at [806, 384] on button "Save Order" at bounding box center [774, 382] width 86 height 35
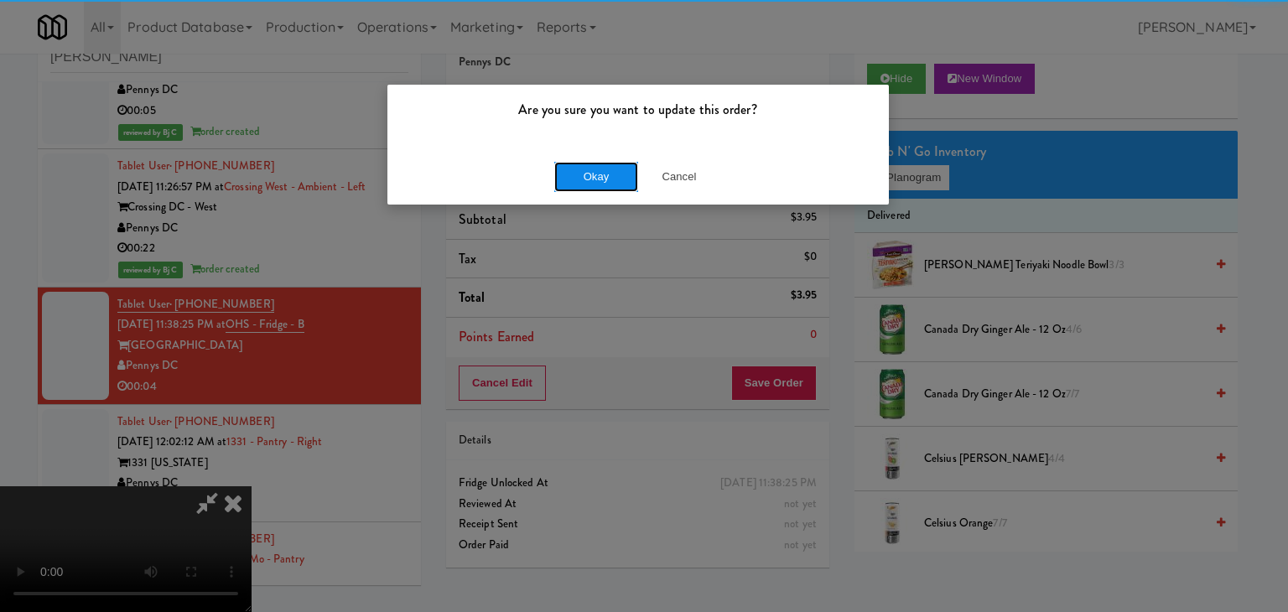
click at [619, 185] on button "Okay" at bounding box center [596, 177] width 84 height 30
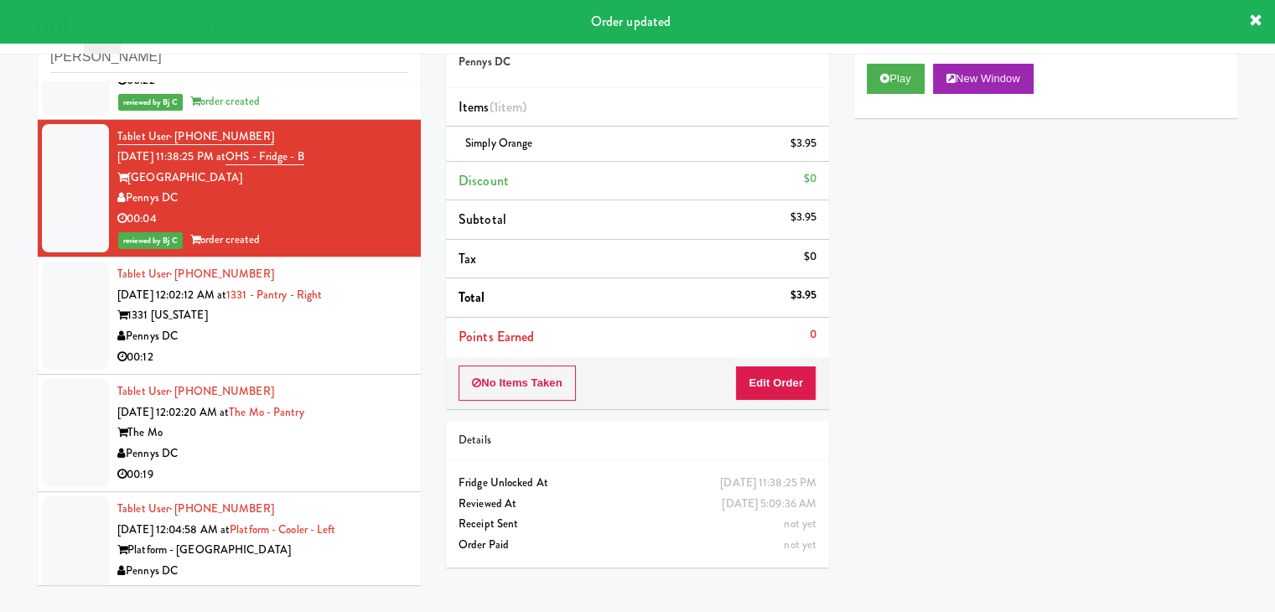
scroll to position [544, 0]
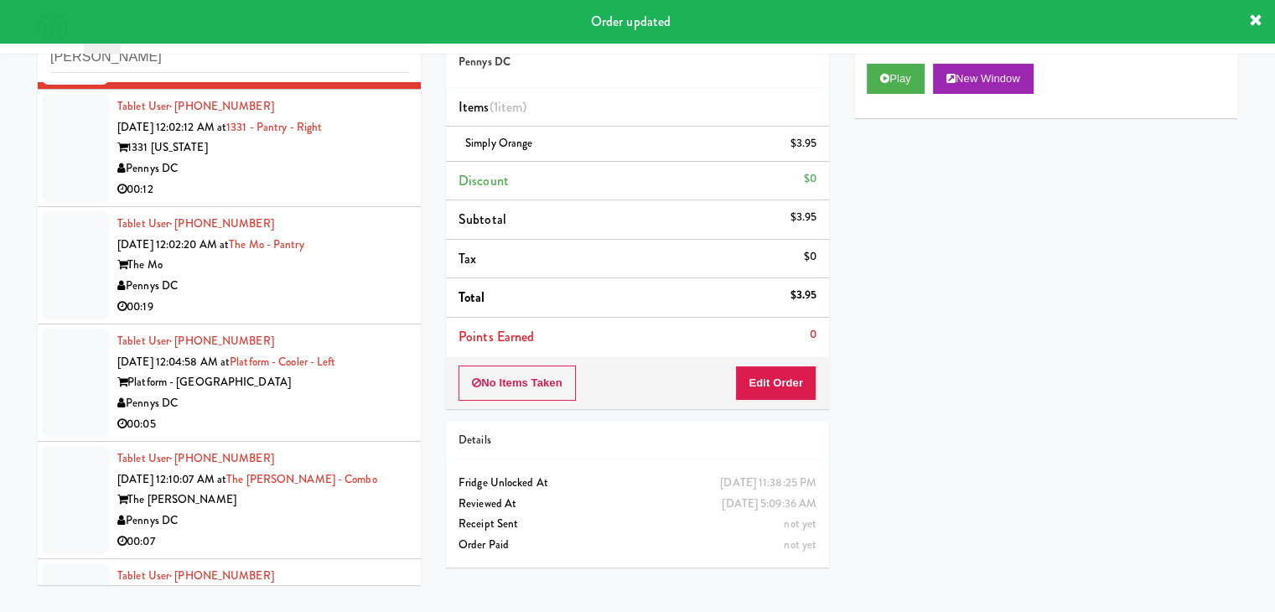
click at [319, 174] on div "Pennys DC" at bounding box center [262, 168] width 291 height 21
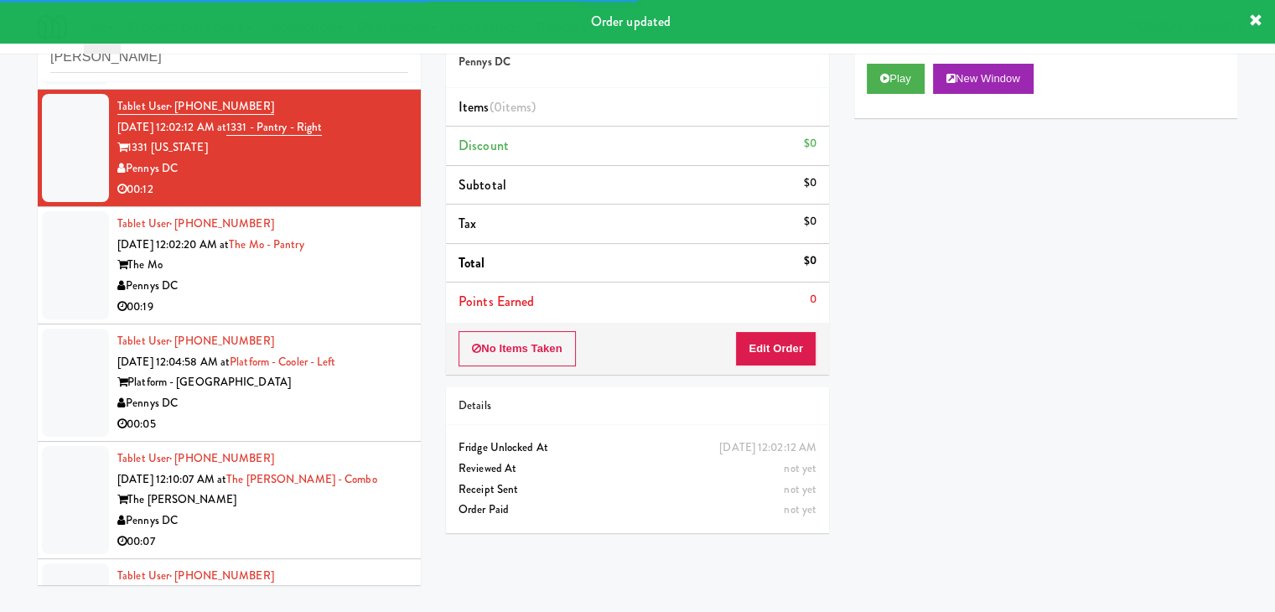
click at [901, 93] on div "Play New Window" at bounding box center [1045, 84] width 383 height 67
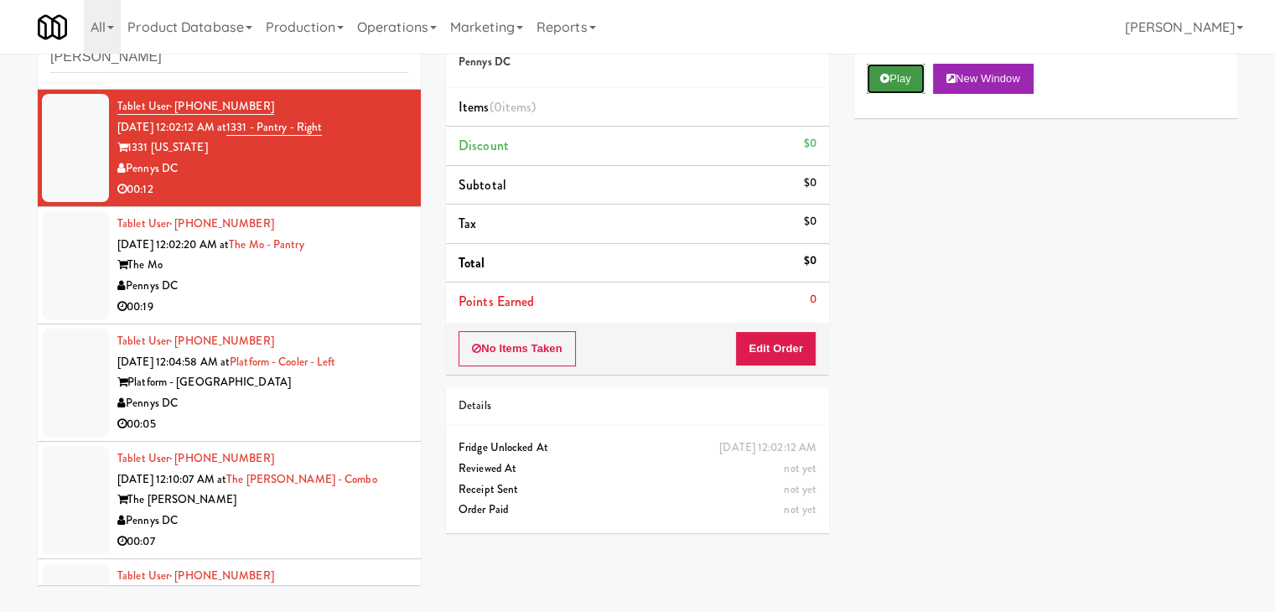
click at [902, 88] on button "Play" at bounding box center [896, 79] width 58 height 30
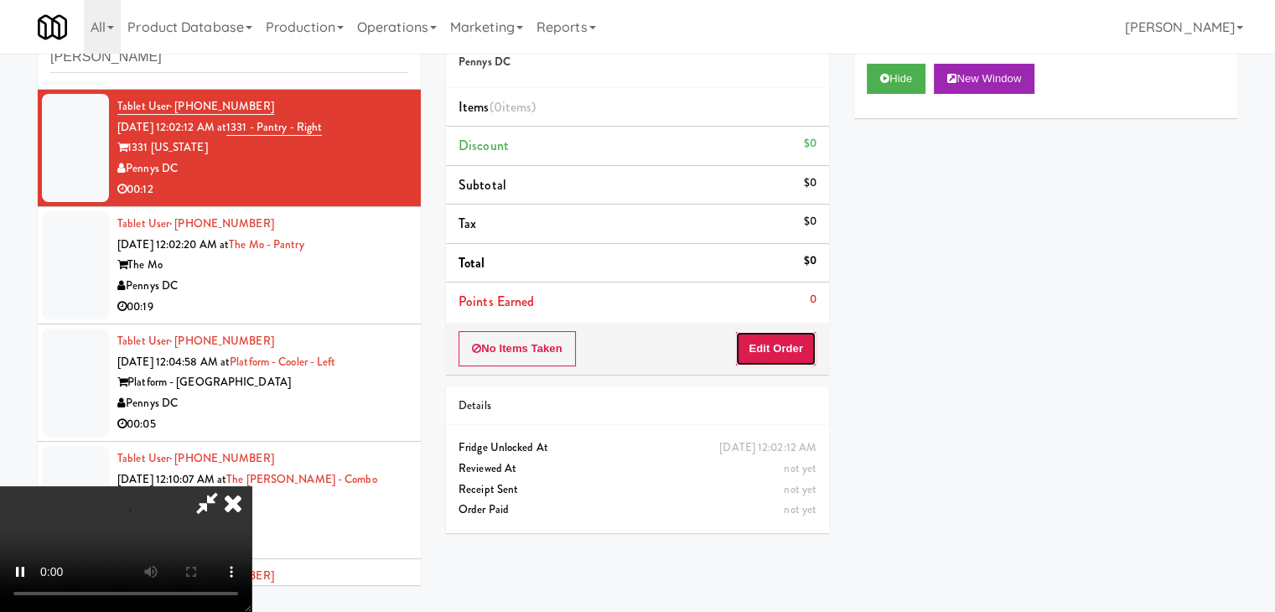
click at [788, 347] on button "Edit Order" at bounding box center [775, 348] width 81 height 35
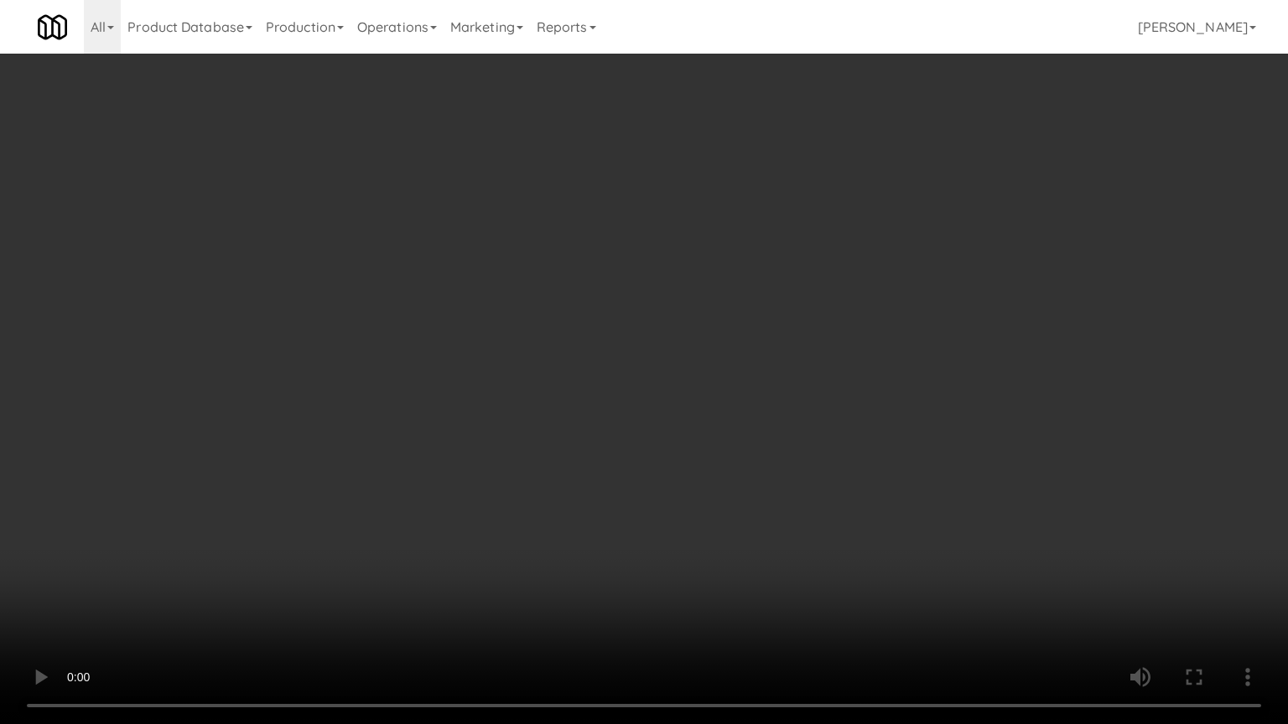
click at [717, 503] on video at bounding box center [644, 362] width 1288 height 724
click at [778, 505] on video at bounding box center [644, 362] width 1288 height 724
click at [779, 519] on video at bounding box center [644, 362] width 1288 height 724
drag, startPoint x: 779, startPoint y: 520, endPoint x: 773, endPoint y: 530, distance: 11.6
click at [778, 526] on video at bounding box center [644, 362] width 1288 height 724
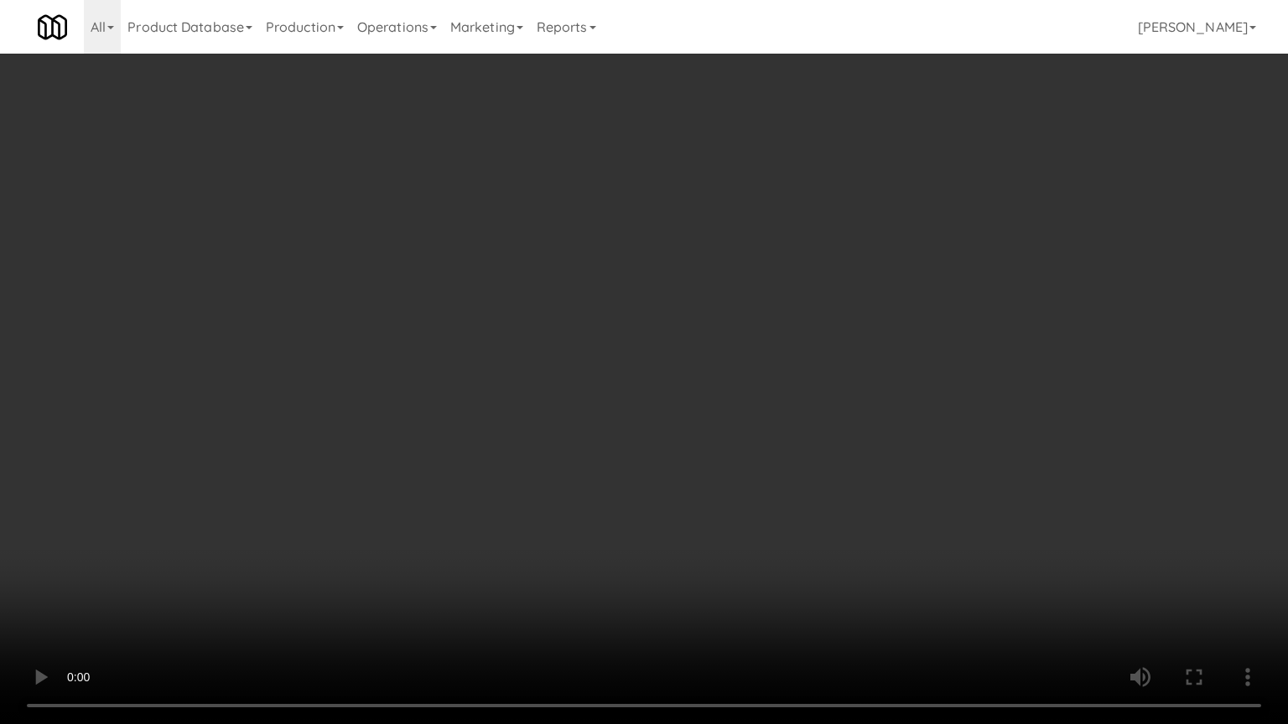
click at [751, 540] on video at bounding box center [644, 362] width 1288 height 724
click at [798, 578] on video at bounding box center [644, 362] width 1288 height 724
click at [799, 578] on video at bounding box center [644, 362] width 1288 height 724
click at [790, 575] on video at bounding box center [644, 362] width 1288 height 724
click at [790, 576] on video at bounding box center [644, 362] width 1288 height 724
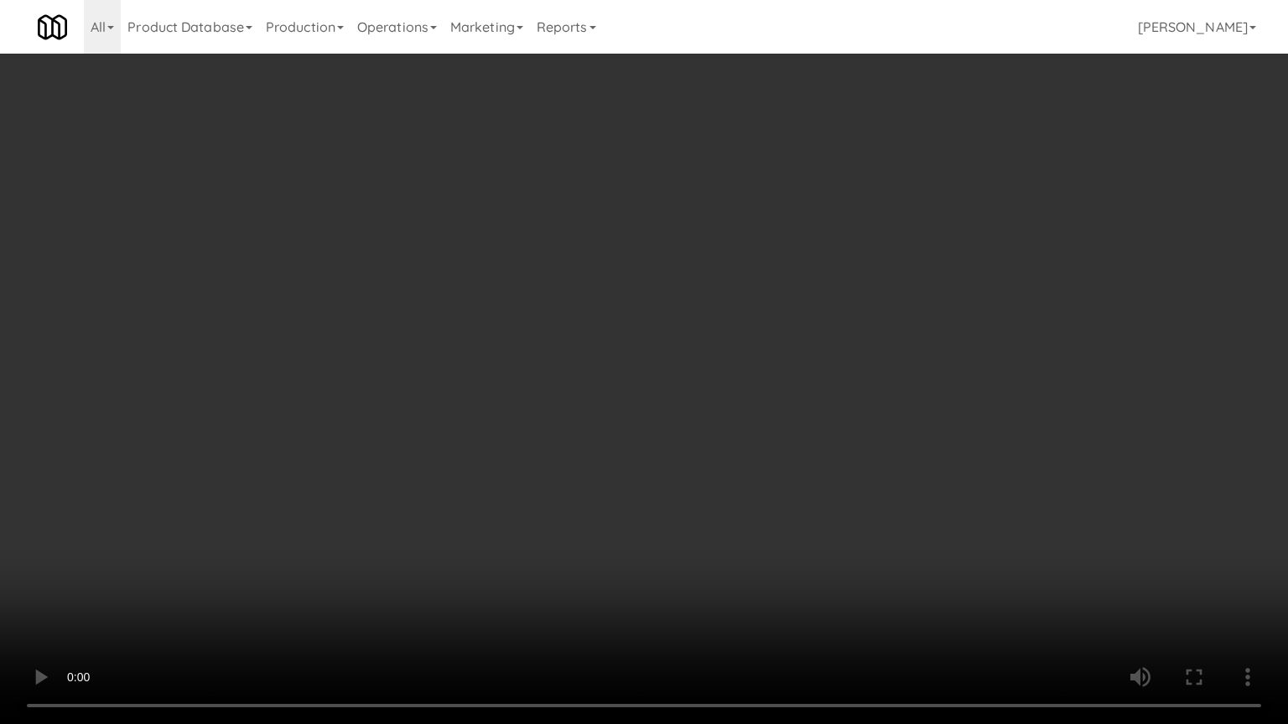
click at [790, 576] on video at bounding box center [644, 362] width 1288 height 724
click at [790, 575] on video at bounding box center [644, 362] width 1288 height 724
click at [792, 577] on video at bounding box center [644, 362] width 1288 height 724
drag, startPoint x: 791, startPoint y: 577, endPoint x: 778, endPoint y: 423, distance: 154.0
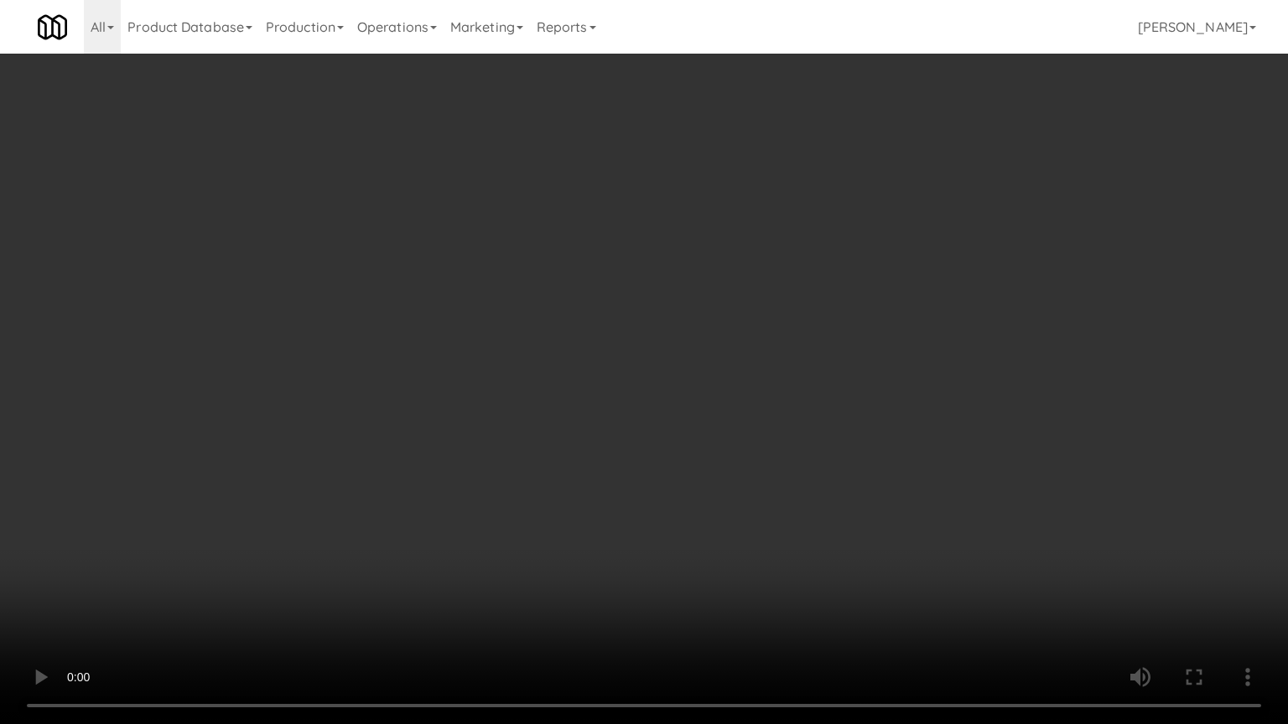
click at [785, 571] on video at bounding box center [644, 362] width 1288 height 724
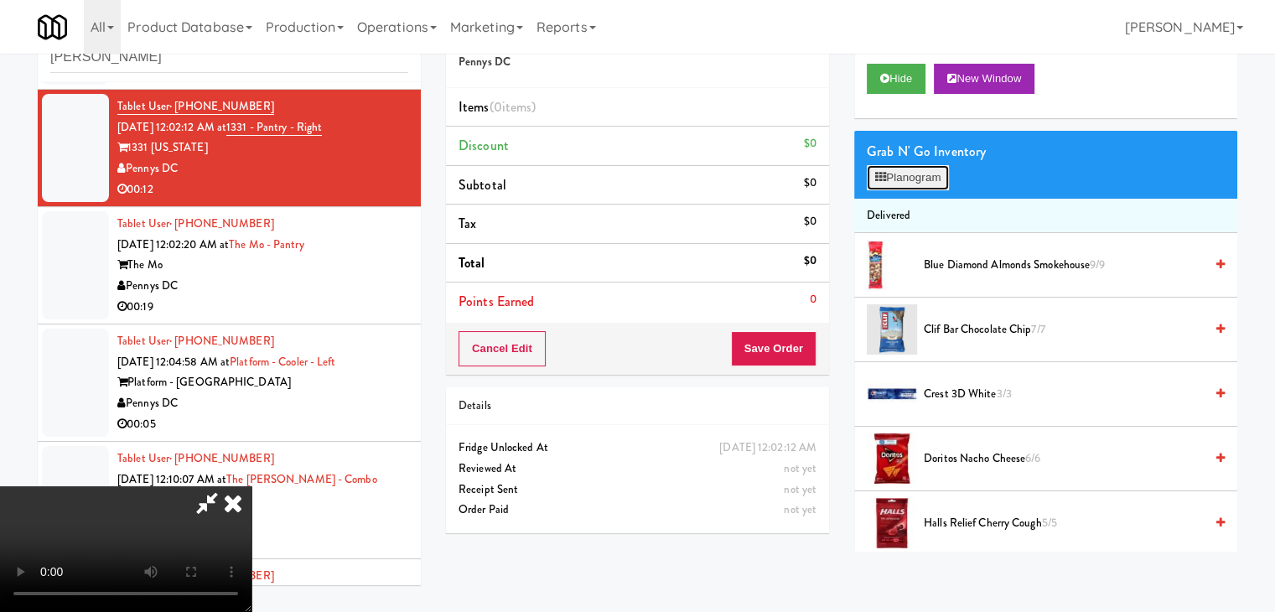
click at [937, 182] on button "Planogram" at bounding box center [908, 177] width 82 height 25
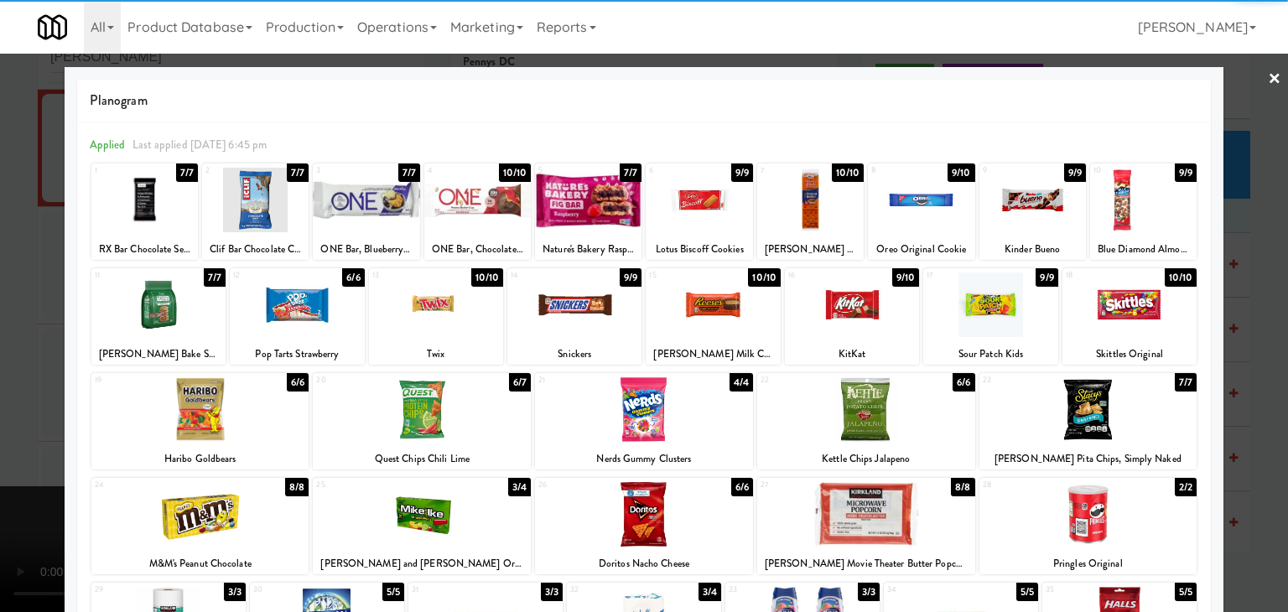
click at [1023, 186] on div at bounding box center [1032, 200] width 106 height 65
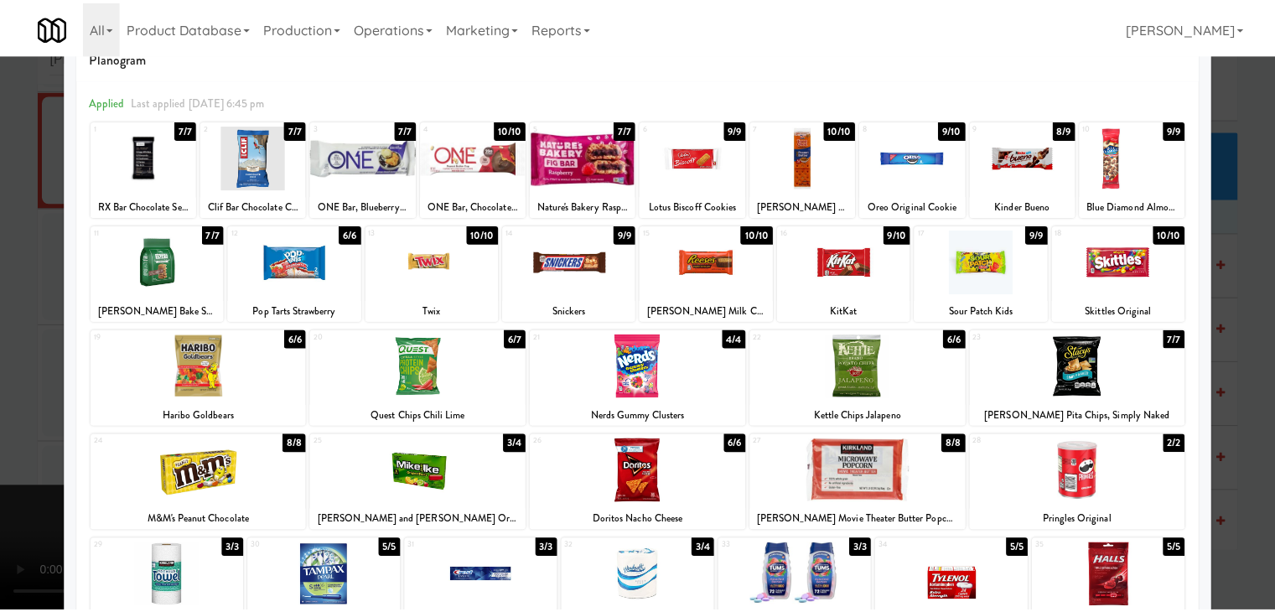
scroll to position [84, 0]
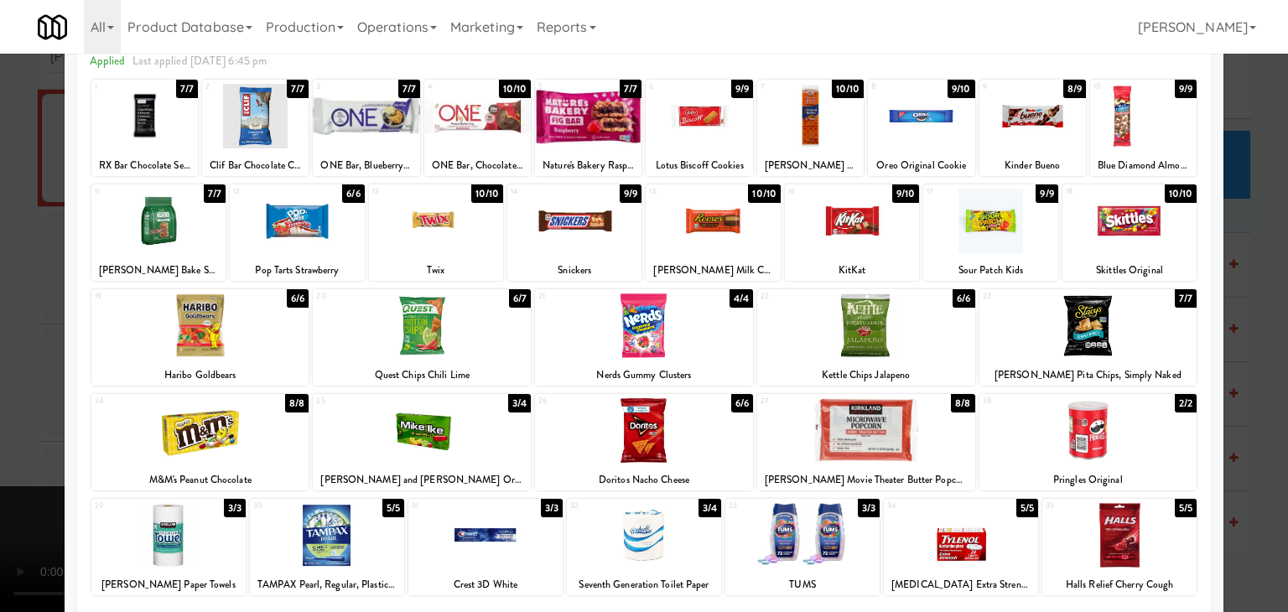
drag, startPoint x: 650, startPoint y: 454, endPoint x: 134, endPoint y: 454, distance: 516.4
click at [650, 454] on div at bounding box center [644, 430] width 218 height 65
drag, startPoint x: 0, startPoint y: 459, endPoint x: 117, endPoint y: 458, distance: 117.4
click at [13, 459] on div at bounding box center [644, 306] width 1288 height 612
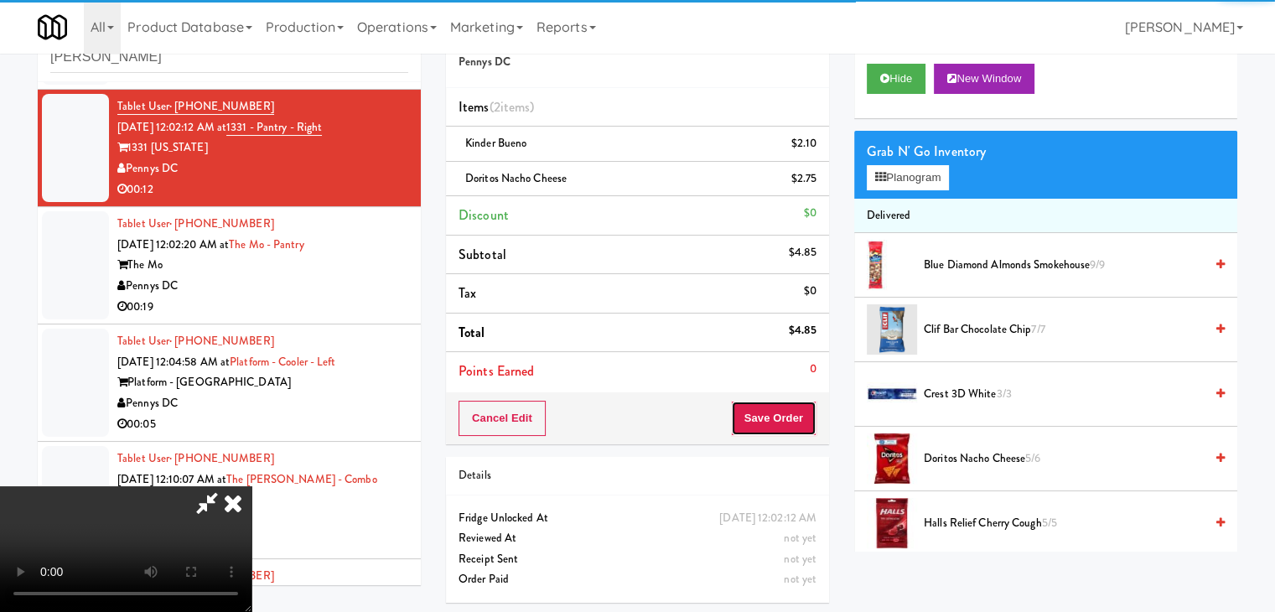
click at [773, 430] on button "Save Order" at bounding box center [774, 418] width 86 height 35
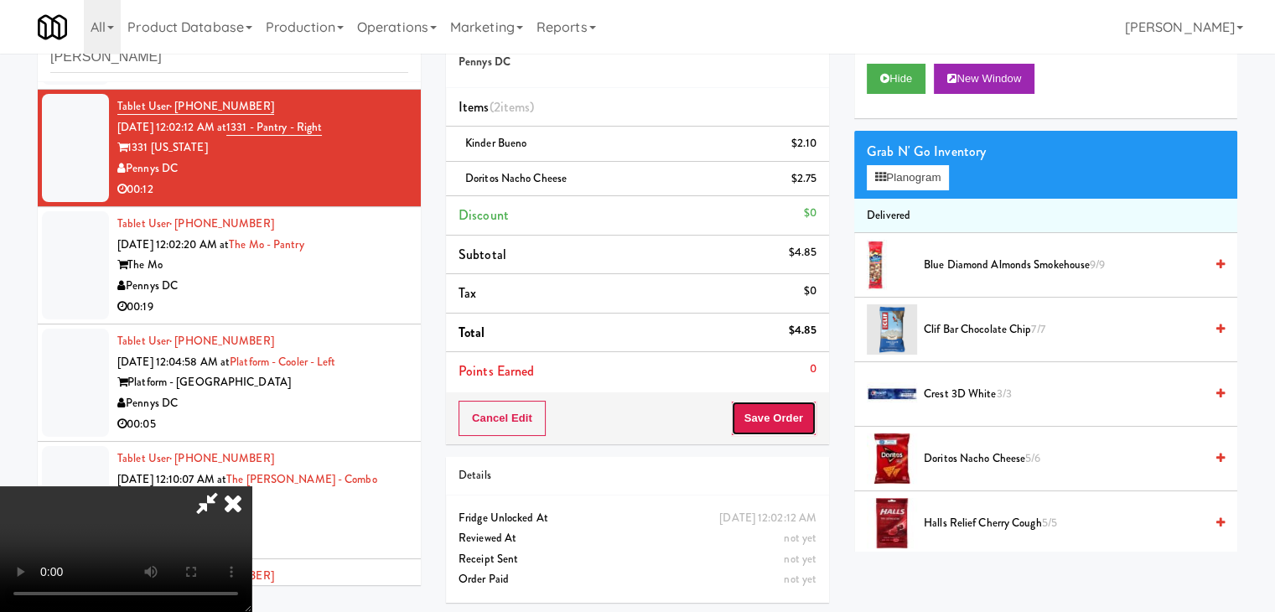
click at [780, 427] on button "Save Order" at bounding box center [774, 418] width 86 height 35
click at [777, 425] on body "Are you sure you want to update this order? Okay Cancel Okay Are you sure you w…" at bounding box center [644, 306] width 1288 height 612
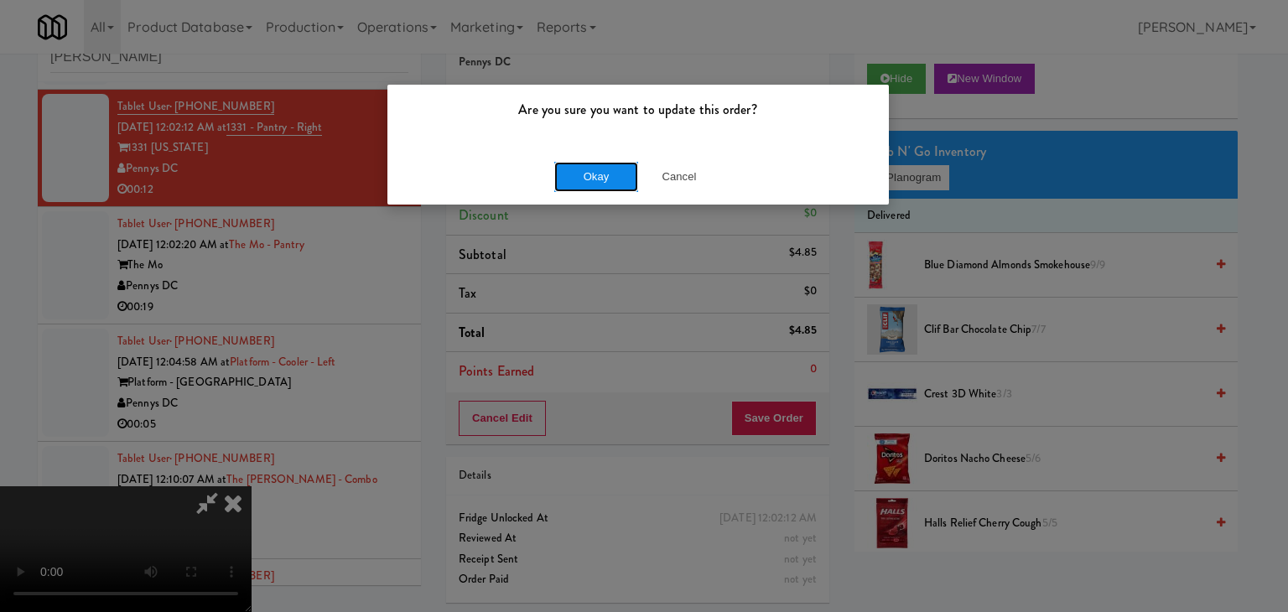
click at [609, 179] on button "Okay" at bounding box center [596, 177] width 84 height 30
click at [609, 179] on div "Okay Cancel" at bounding box center [637, 176] width 501 height 56
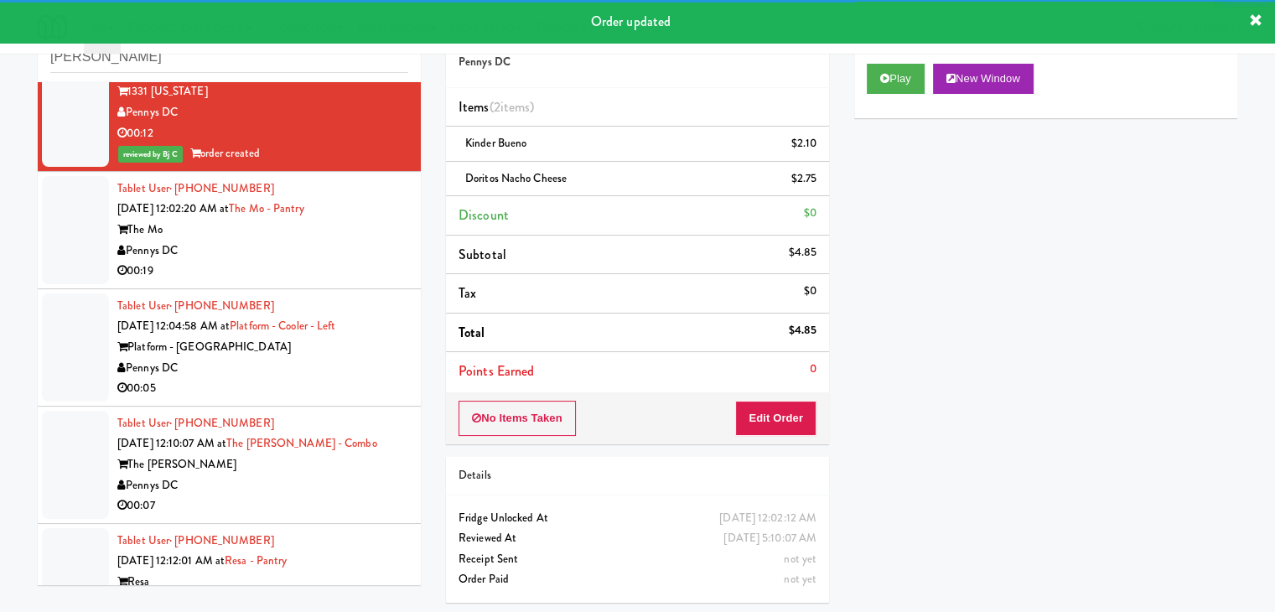
scroll to position [712, 0]
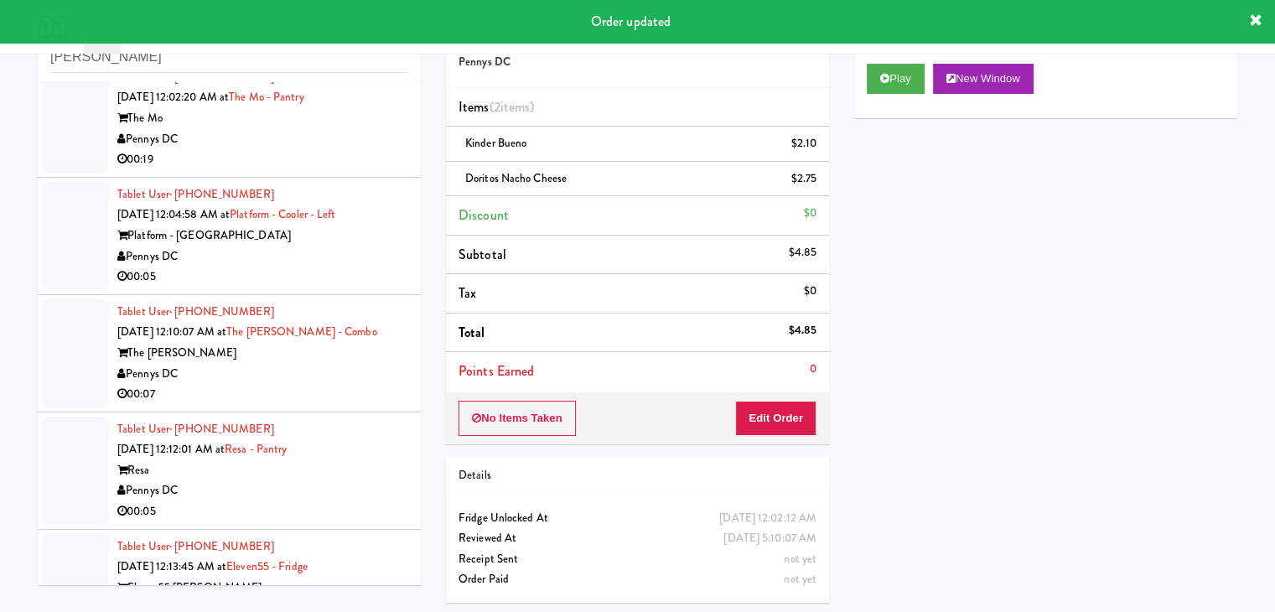
click at [320, 160] on div "00:19" at bounding box center [262, 159] width 291 height 21
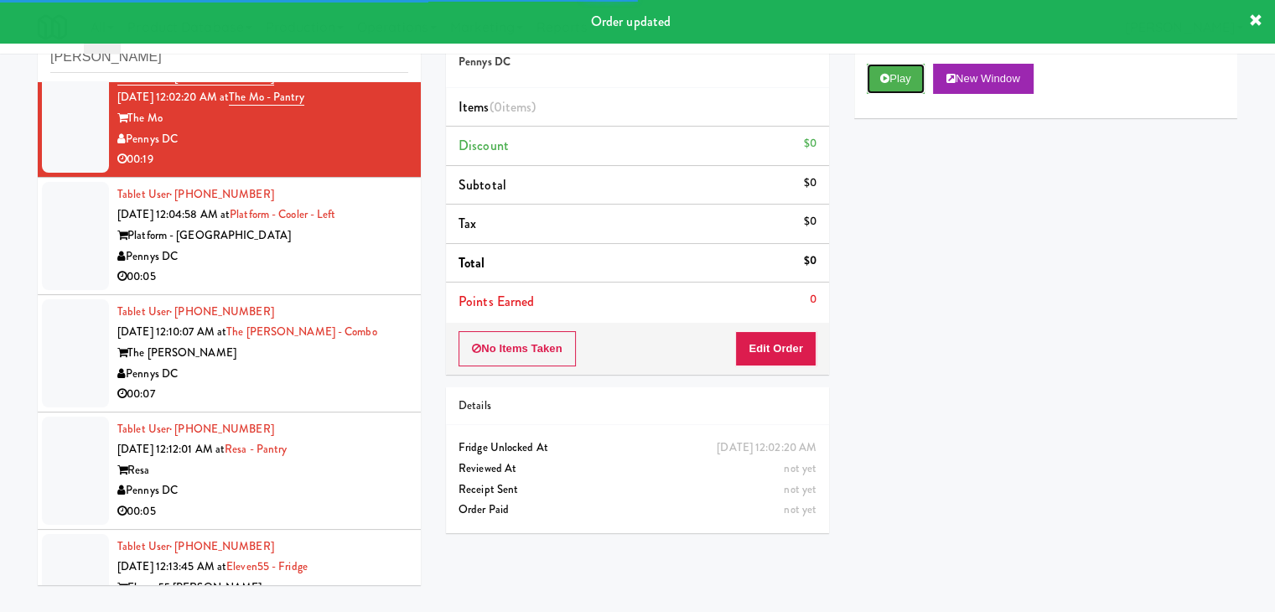
drag, startPoint x: 891, startPoint y: 75, endPoint x: 852, endPoint y: 142, distance: 77.1
click at [889, 77] on button "Play" at bounding box center [896, 79] width 58 height 30
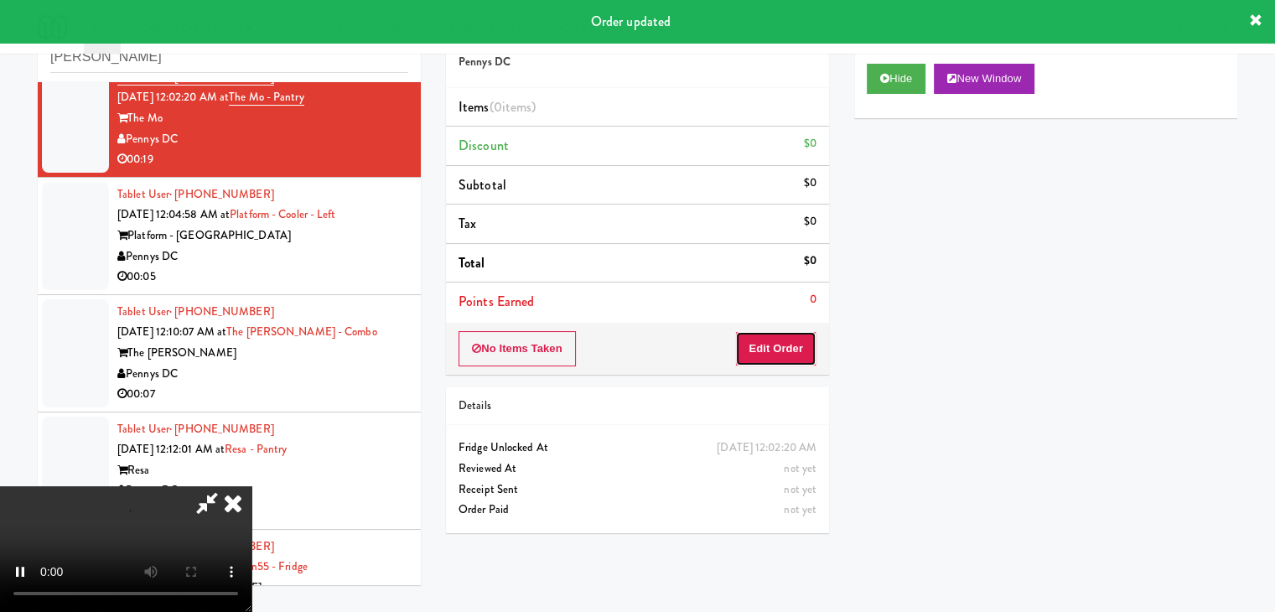
click at [761, 359] on button "Edit Order" at bounding box center [775, 348] width 81 height 35
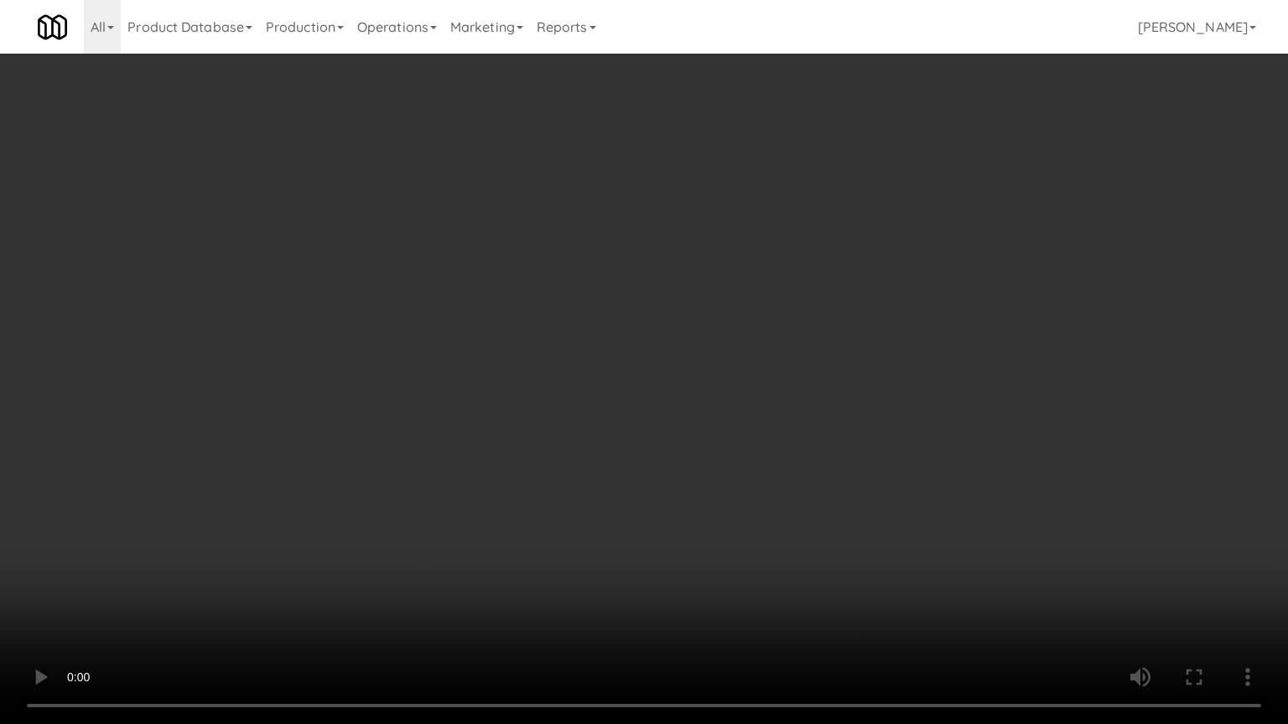
click at [570, 420] on video at bounding box center [644, 362] width 1288 height 724
drag, startPoint x: 567, startPoint y: 428, endPoint x: 545, endPoint y: 450, distance: 30.8
click at [566, 437] on video at bounding box center [644, 362] width 1288 height 724
click at [603, 451] on video at bounding box center [644, 362] width 1288 height 724
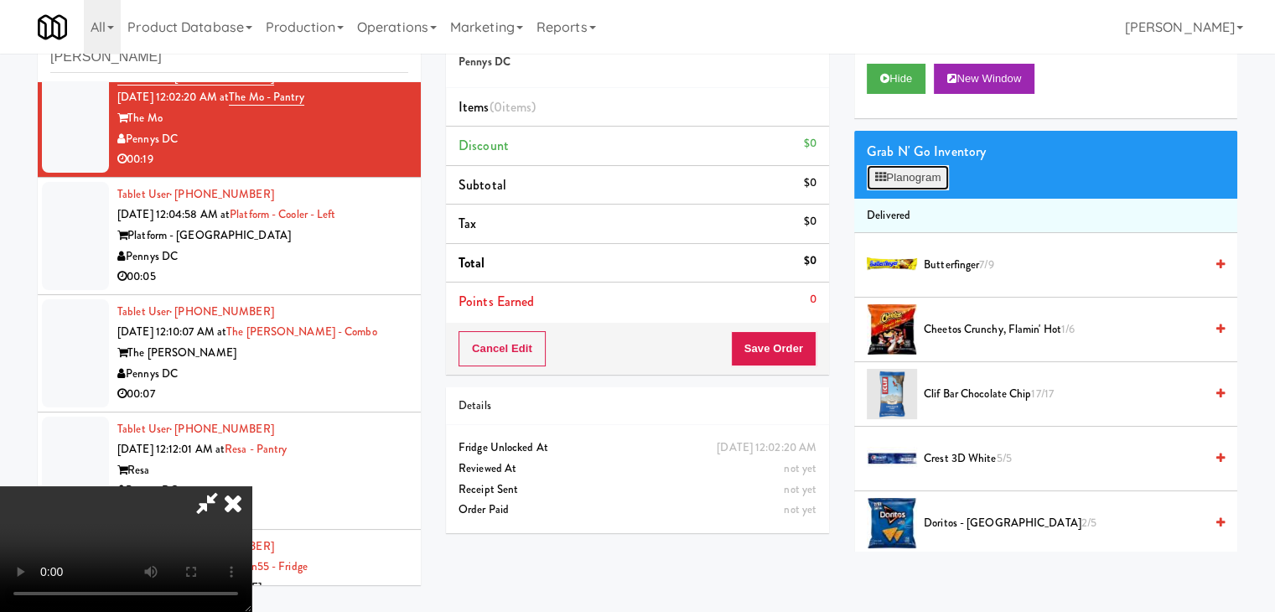
click at [895, 168] on button "Planogram" at bounding box center [908, 177] width 82 height 25
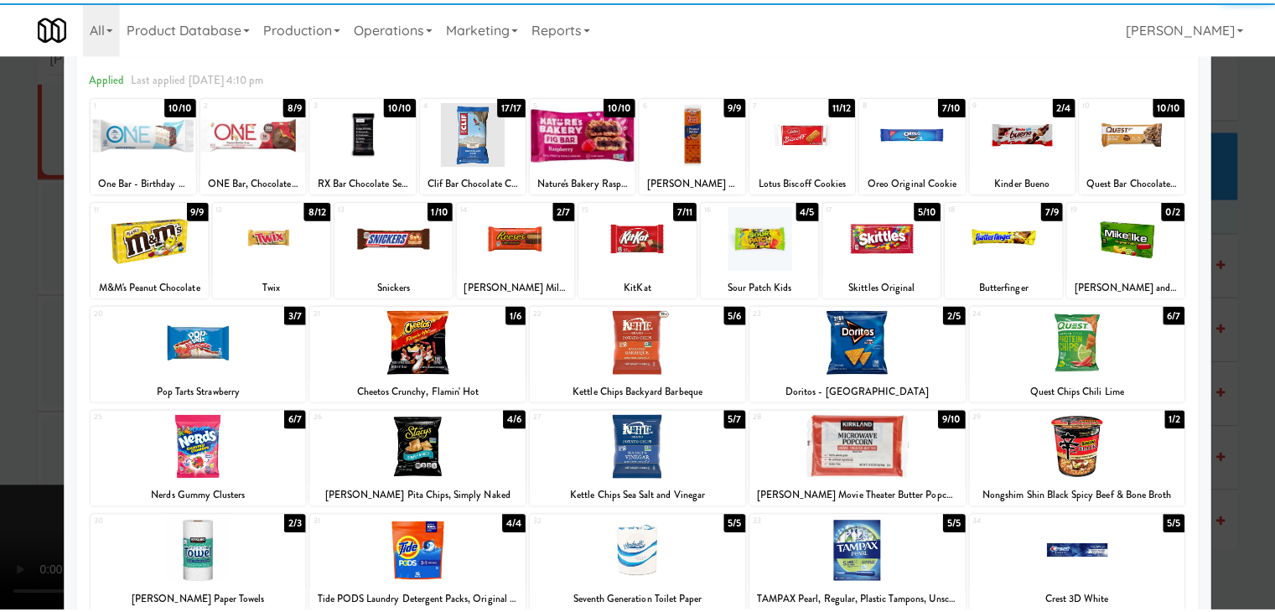
scroll to position [168, 0]
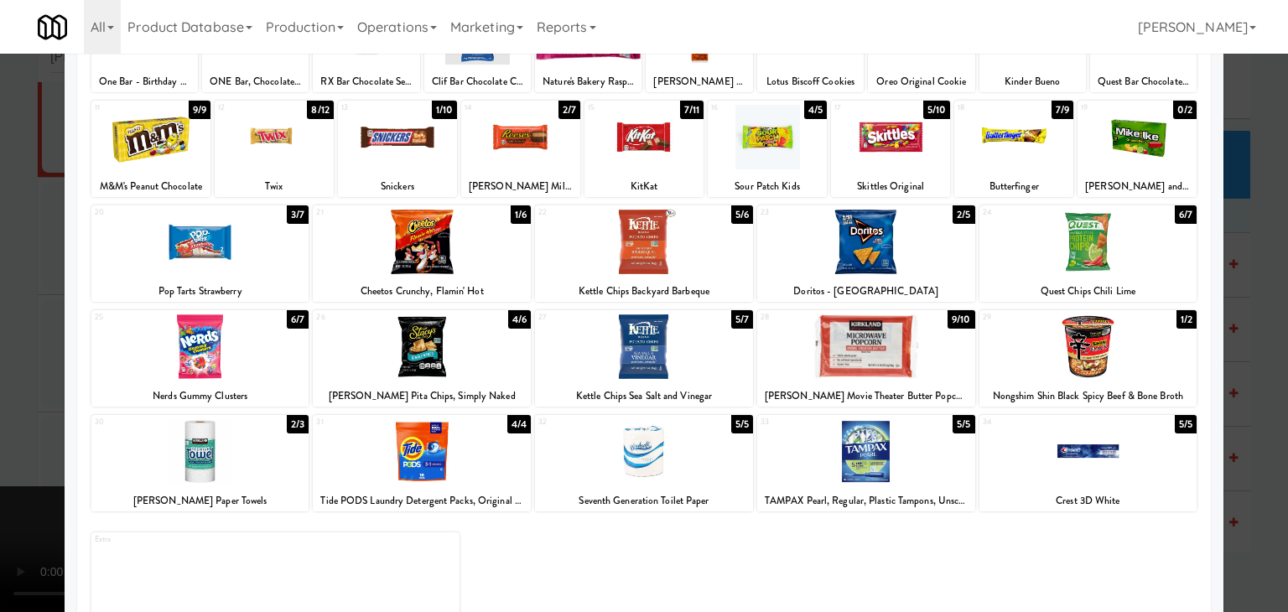
click at [219, 259] on div at bounding box center [200, 242] width 218 height 65
drag, startPoint x: 0, startPoint y: 345, endPoint x: 82, endPoint y: 350, distance: 82.3
click at [20, 345] on div at bounding box center [644, 306] width 1288 height 612
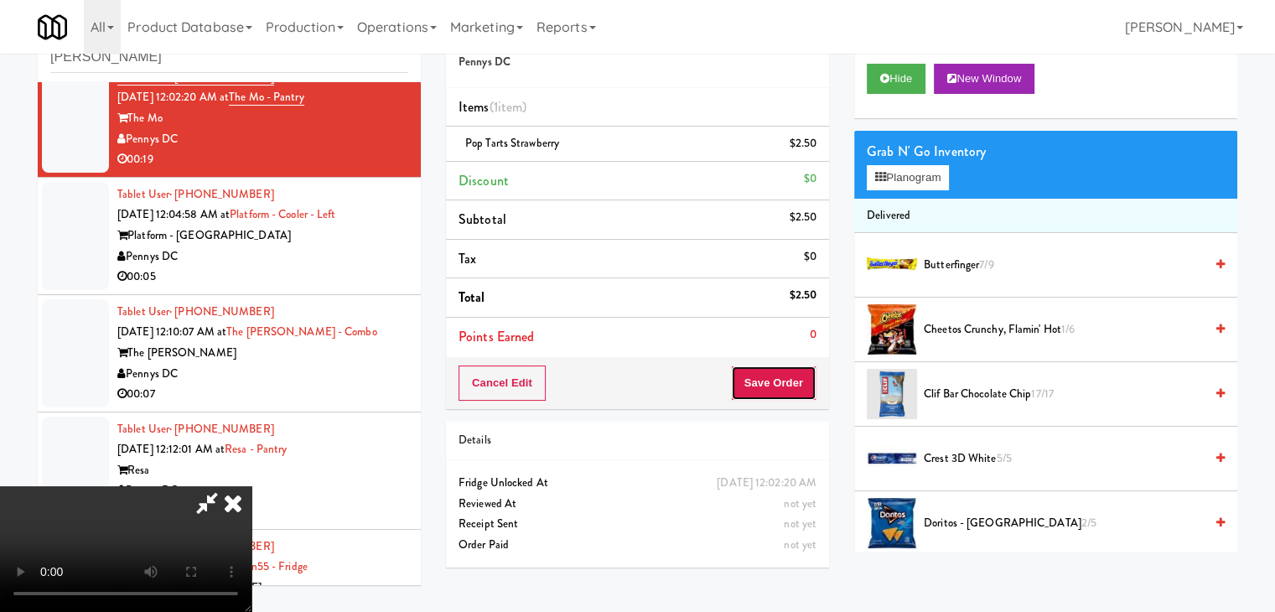
click at [791, 393] on button "Save Order" at bounding box center [774, 382] width 86 height 35
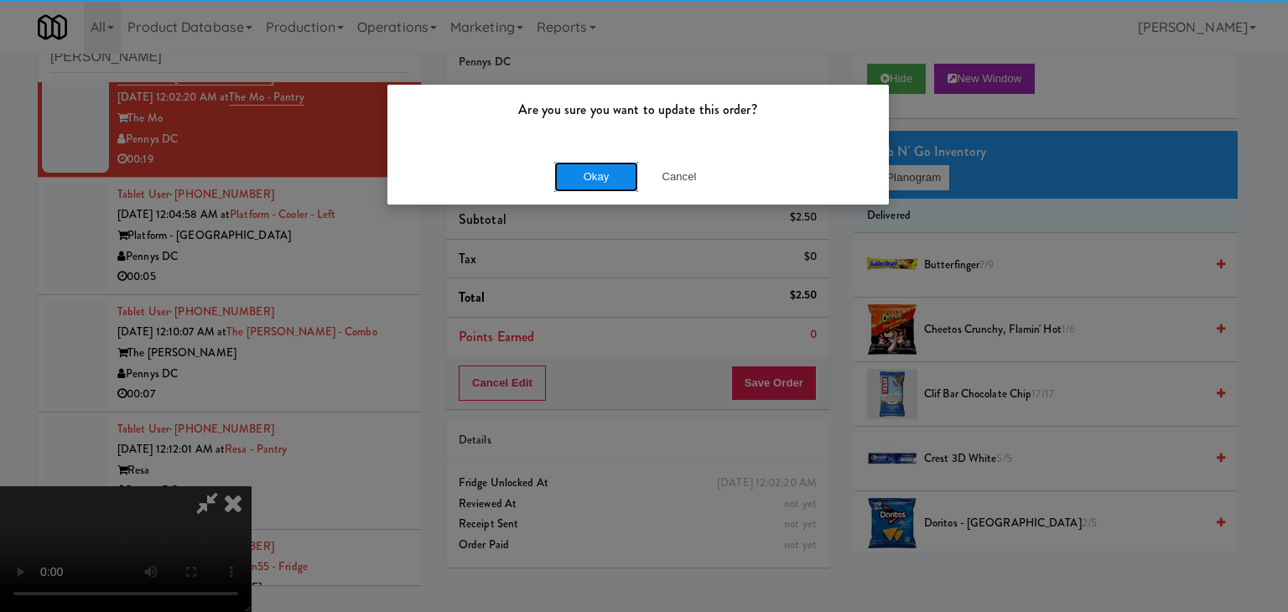
click at [591, 177] on button "Okay" at bounding box center [596, 177] width 84 height 30
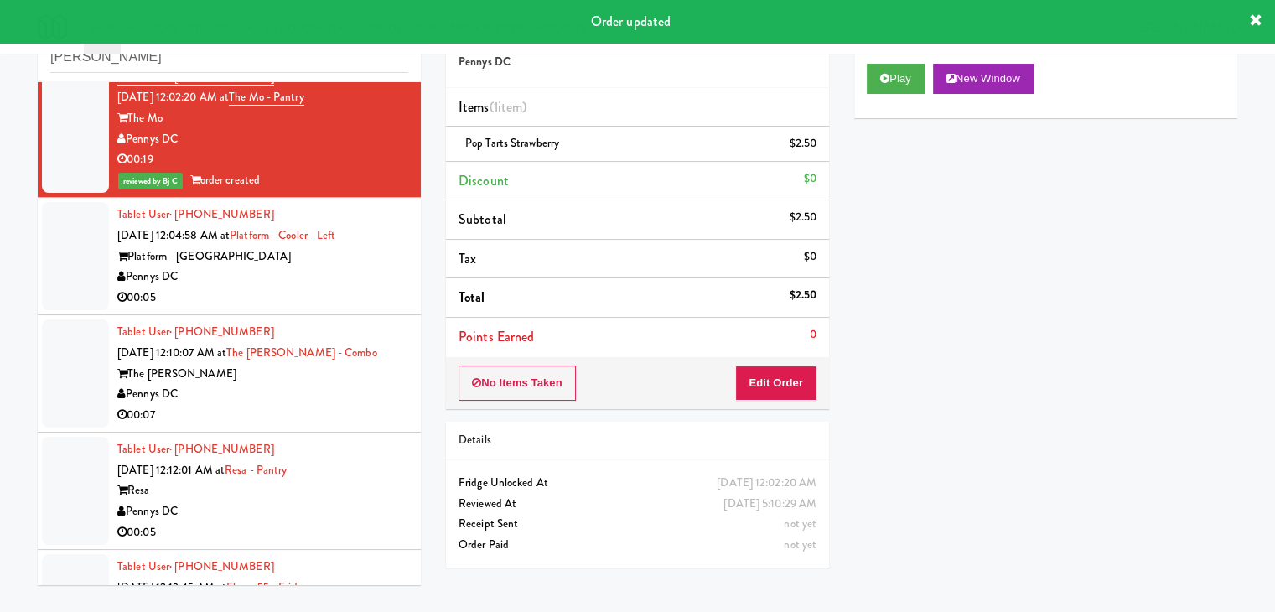
click at [286, 288] on div "Tablet User · (715) 393-9495 [DATE] 12:04:58 AM at Platform - Cooler - Left Pla…" at bounding box center [262, 256] width 291 height 103
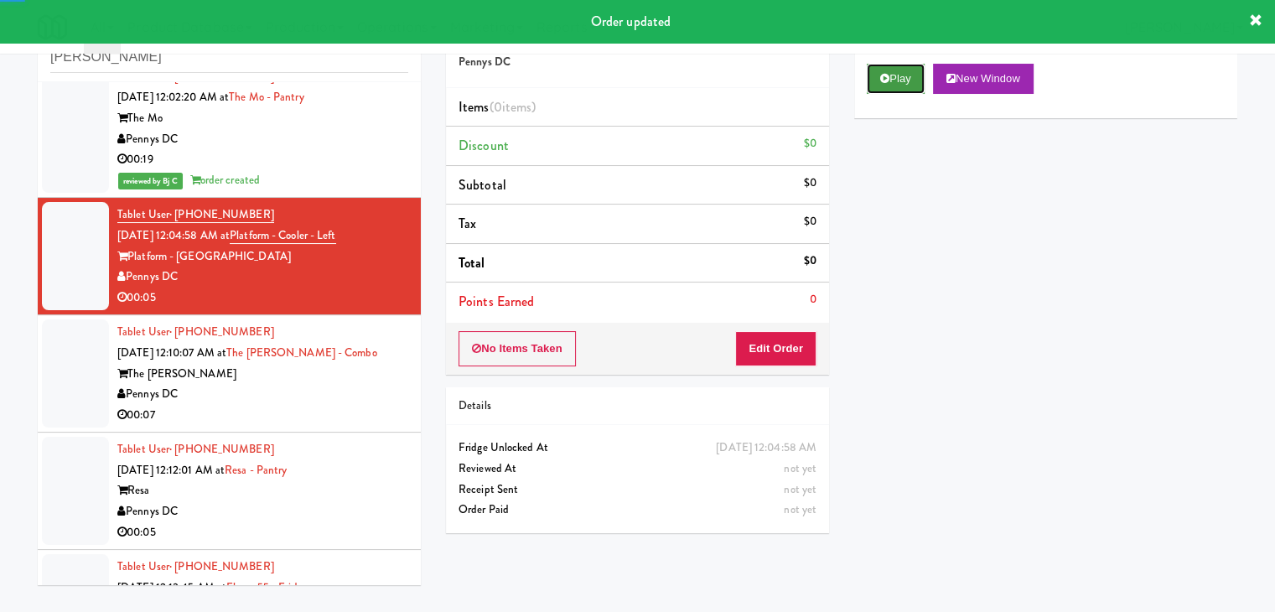
click at [898, 70] on button "Play" at bounding box center [896, 79] width 58 height 30
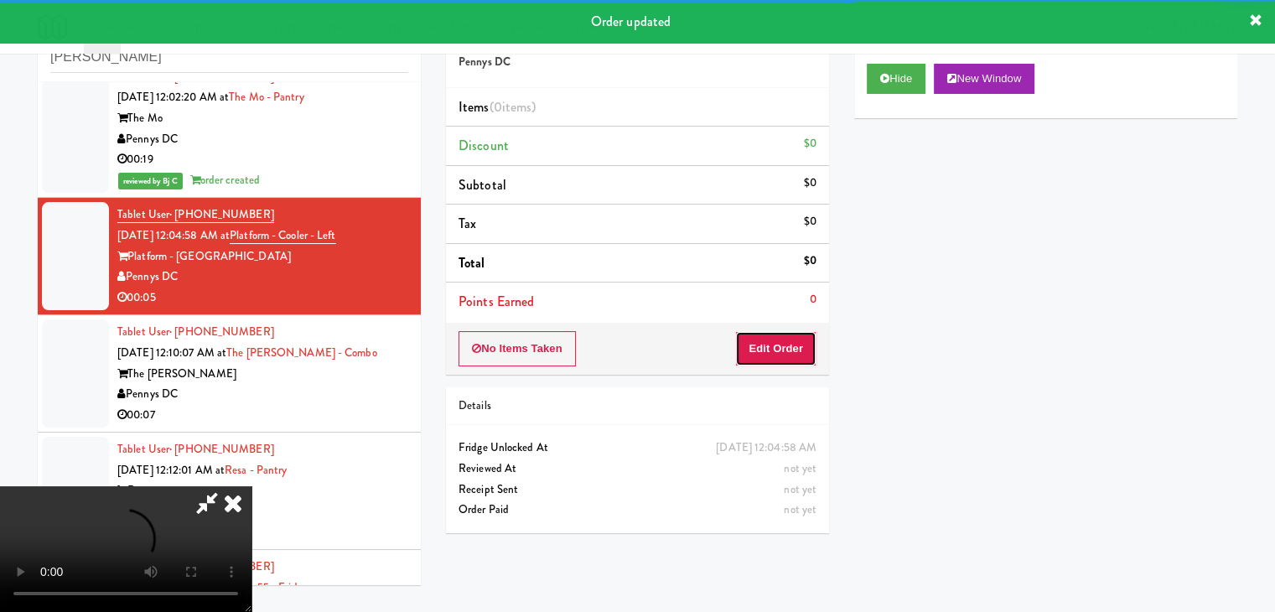
click at [770, 347] on button "Edit Order" at bounding box center [775, 348] width 81 height 35
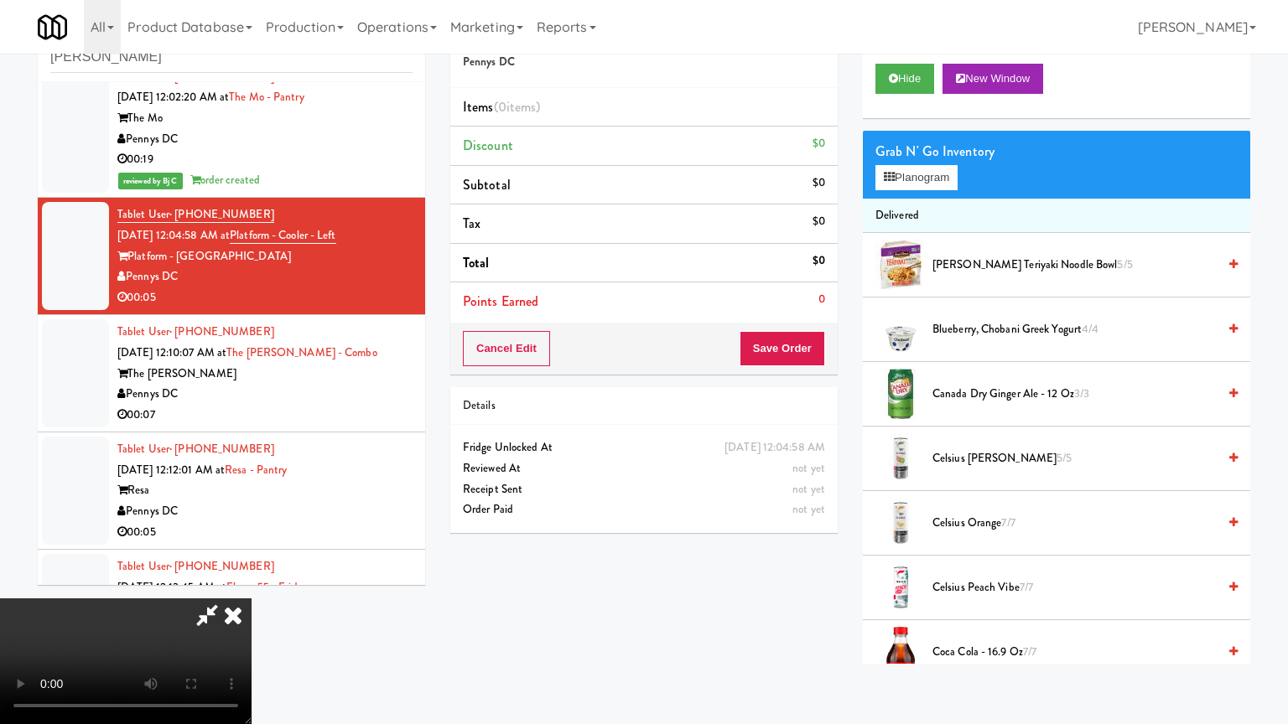
click at [251, 599] on video at bounding box center [125, 662] width 251 height 126
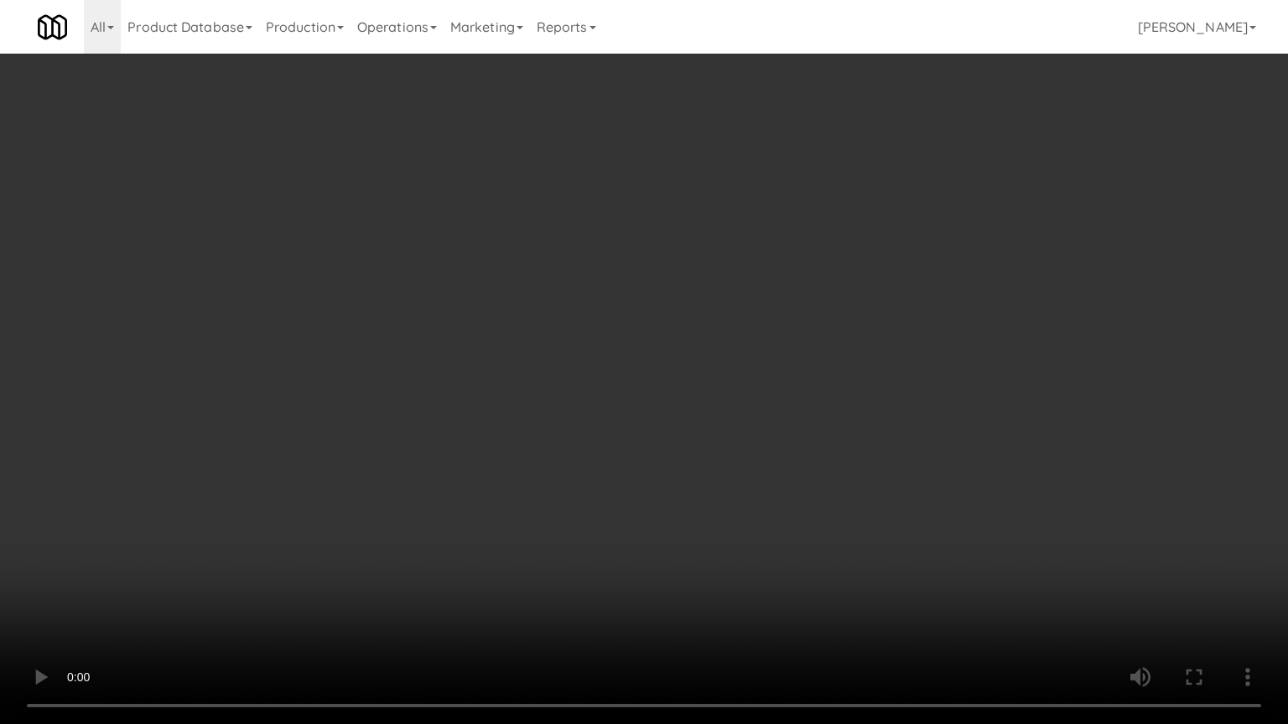
click at [748, 509] on video at bounding box center [644, 362] width 1288 height 724
click at [744, 503] on video at bounding box center [644, 362] width 1288 height 724
drag, startPoint x: 744, startPoint y: 503, endPoint x: 731, endPoint y: 506, distance: 13.0
click at [744, 503] on video at bounding box center [644, 362] width 1288 height 724
click at [738, 498] on video at bounding box center [644, 362] width 1288 height 724
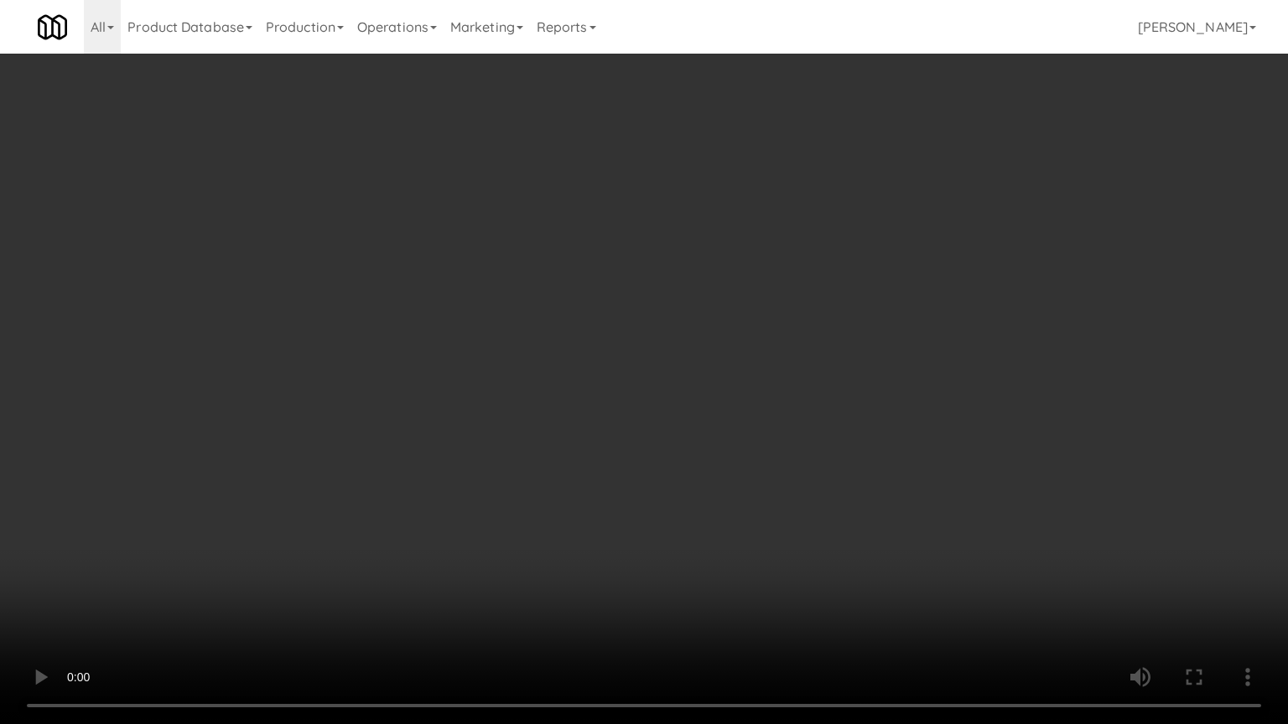
click at [738, 498] on video at bounding box center [644, 362] width 1288 height 724
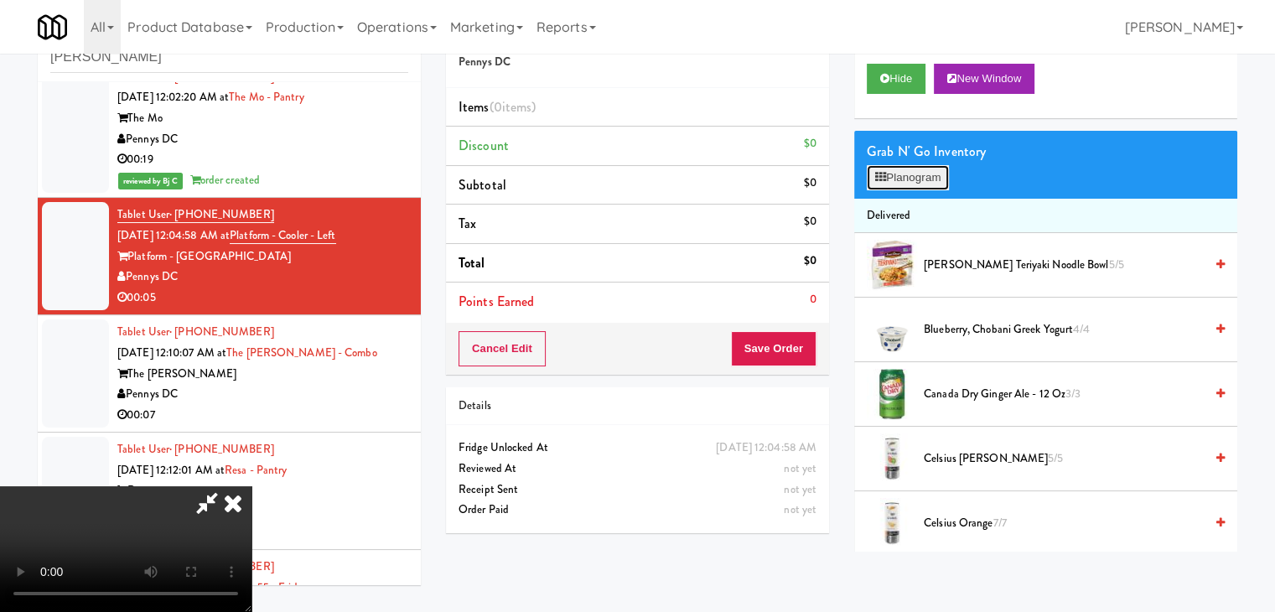
click at [925, 175] on button "Planogram" at bounding box center [908, 177] width 82 height 25
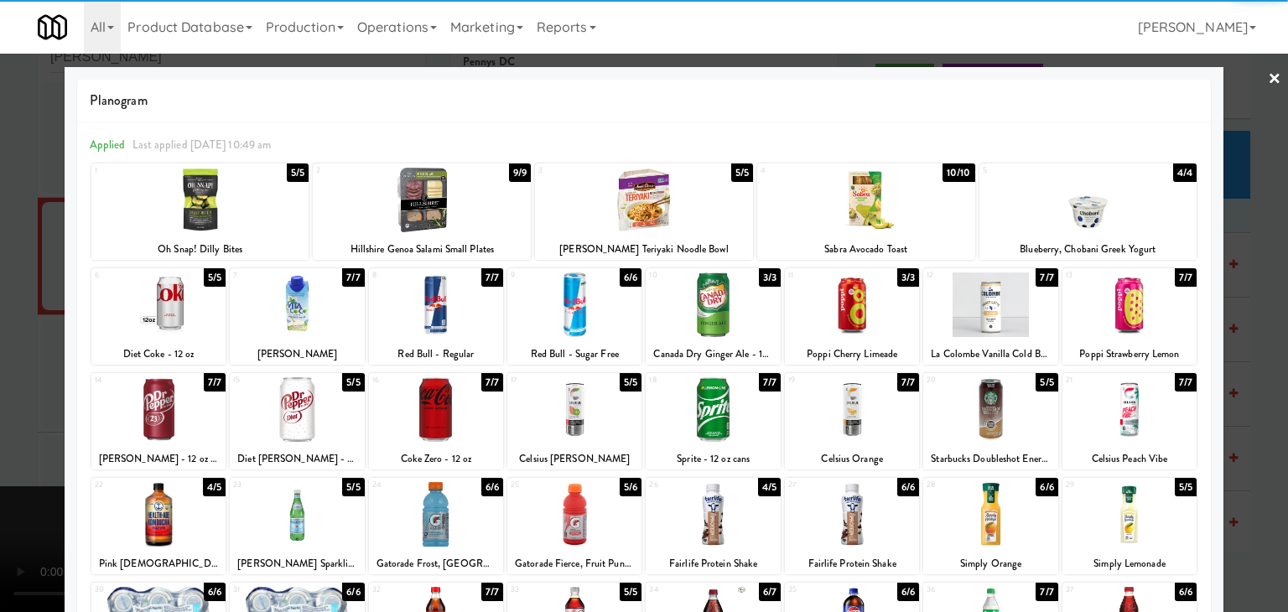
click at [718, 414] on div at bounding box center [712, 409] width 134 height 65
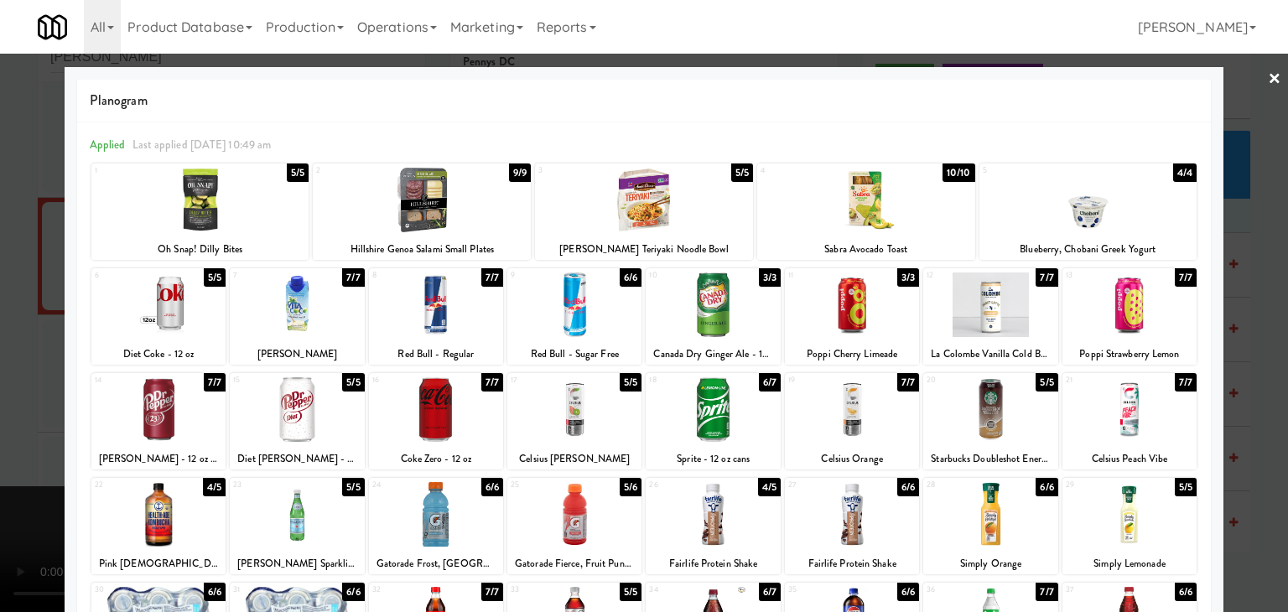
drag, startPoint x: 0, startPoint y: 442, endPoint x: 325, endPoint y: 438, distance: 325.3
click at [9, 442] on div at bounding box center [644, 306] width 1288 height 612
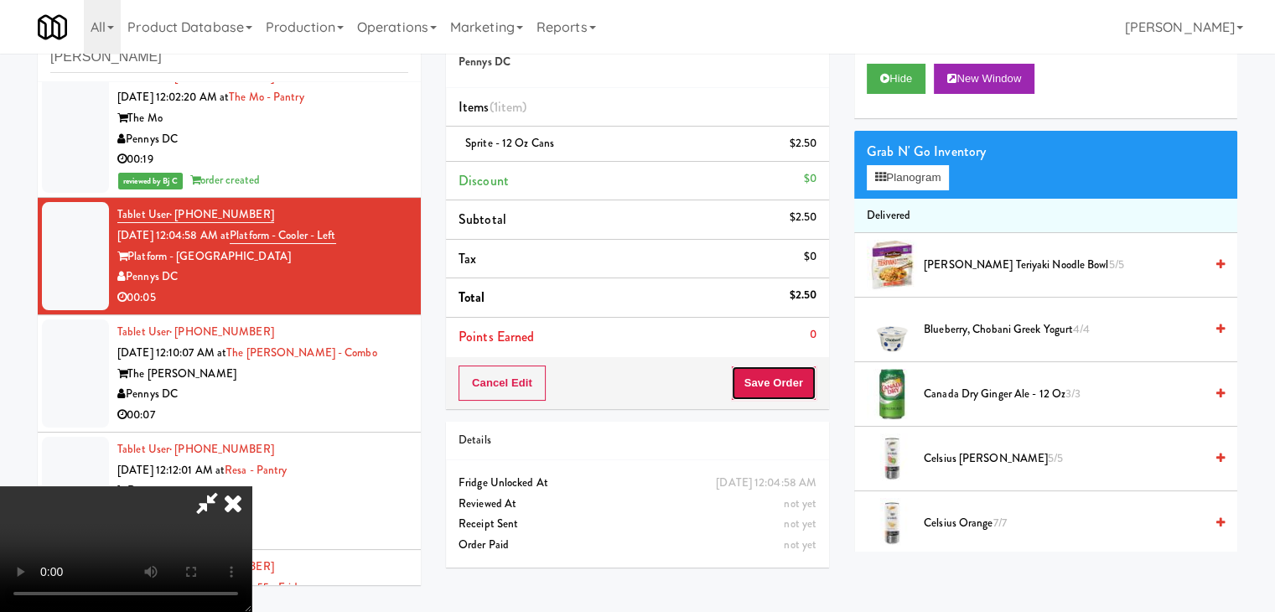
click at [800, 384] on button "Save Order" at bounding box center [774, 382] width 86 height 35
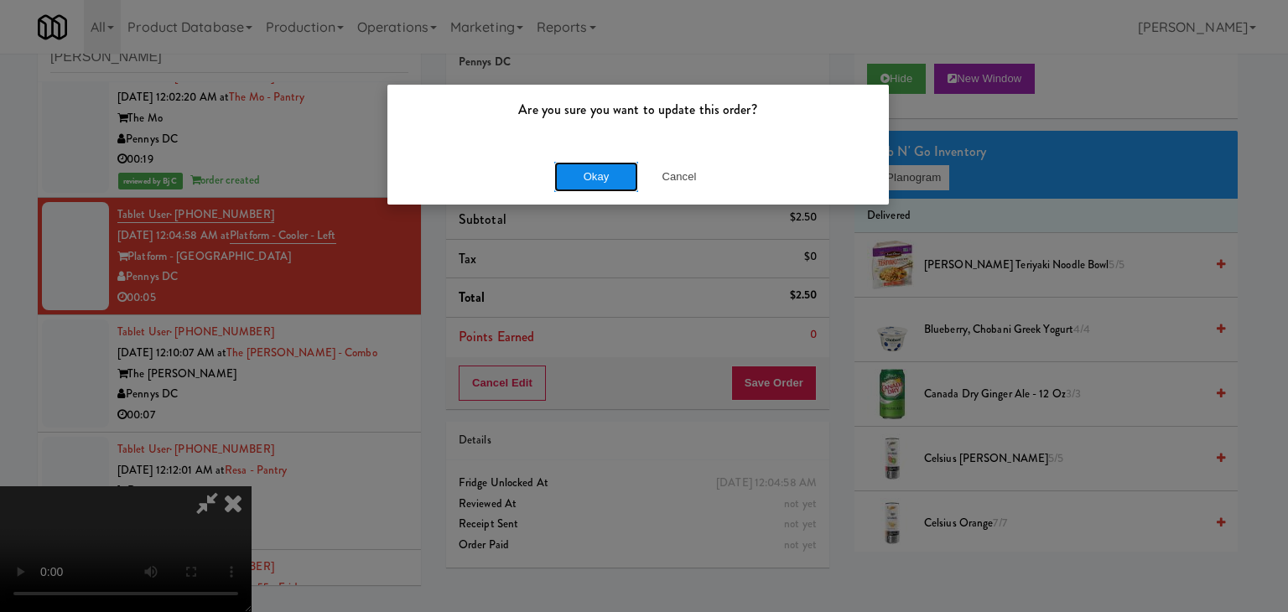
click at [606, 187] on button "Okay" at bounding box center [596, 177] width 84 height 30
click at [606, 187] on body "Are you sure you want to update this order? Okay Cancel Okay Are you sure you w…" at bounding box center [644, 306] width 1288 height 612
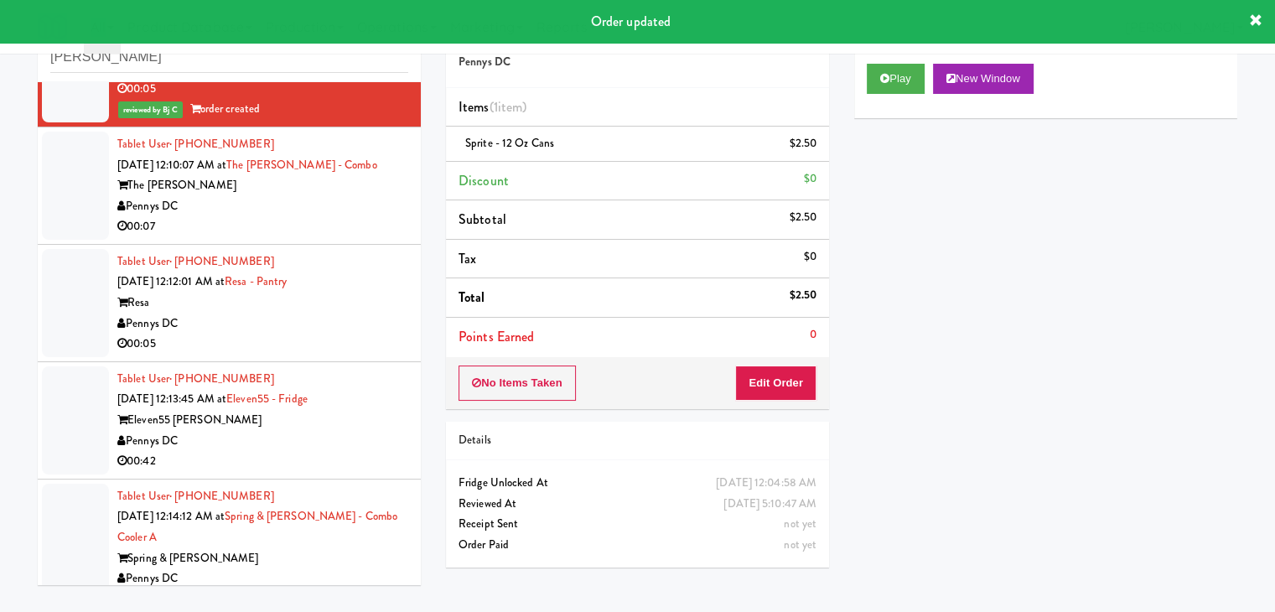
scroll to position [963, 0]
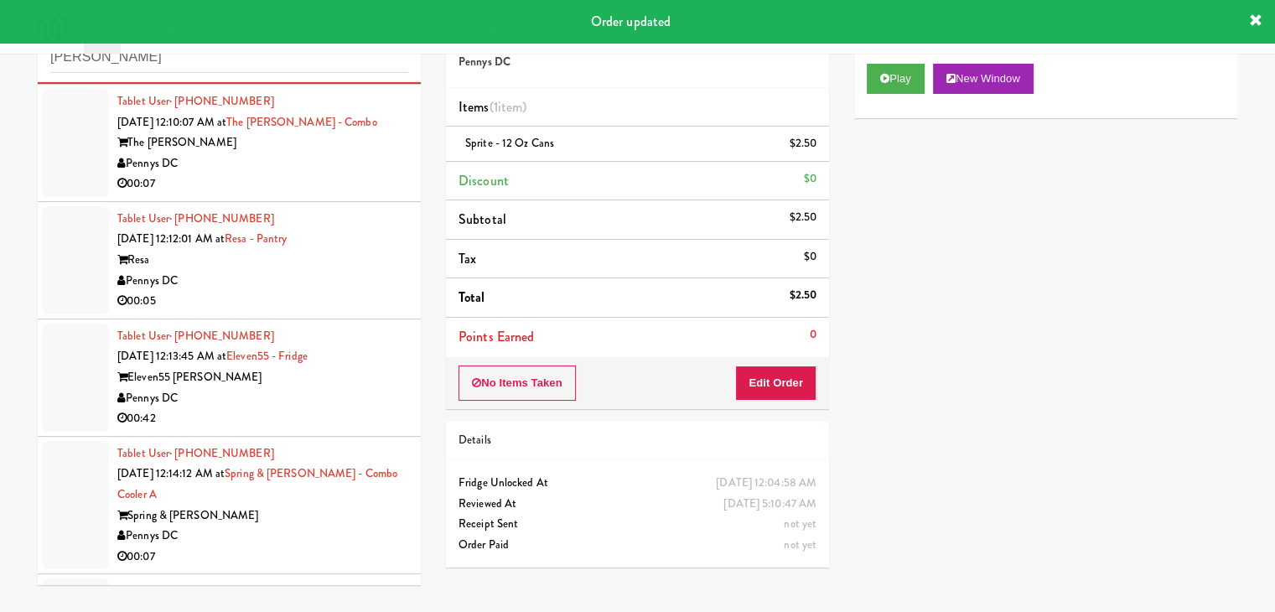
click at [359, 179] on div "00:07" at bounding box center [262, 184] width 291 height 21
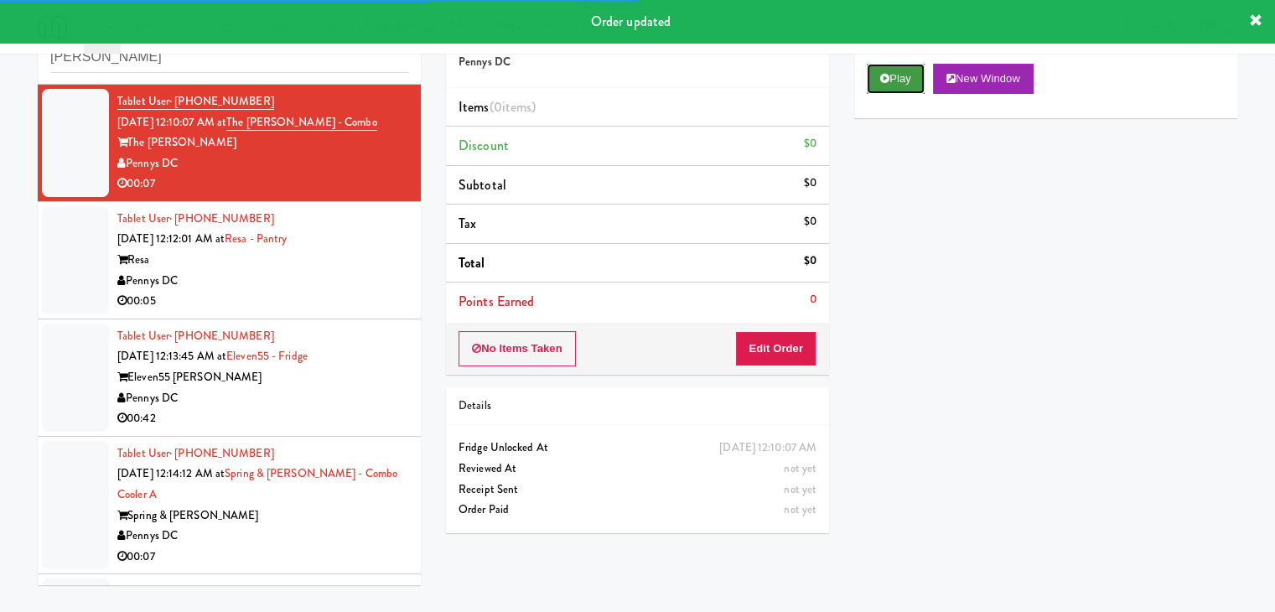
click at [904, 65] on button "Play" at bounding box center [896, 79] width 58 height 30
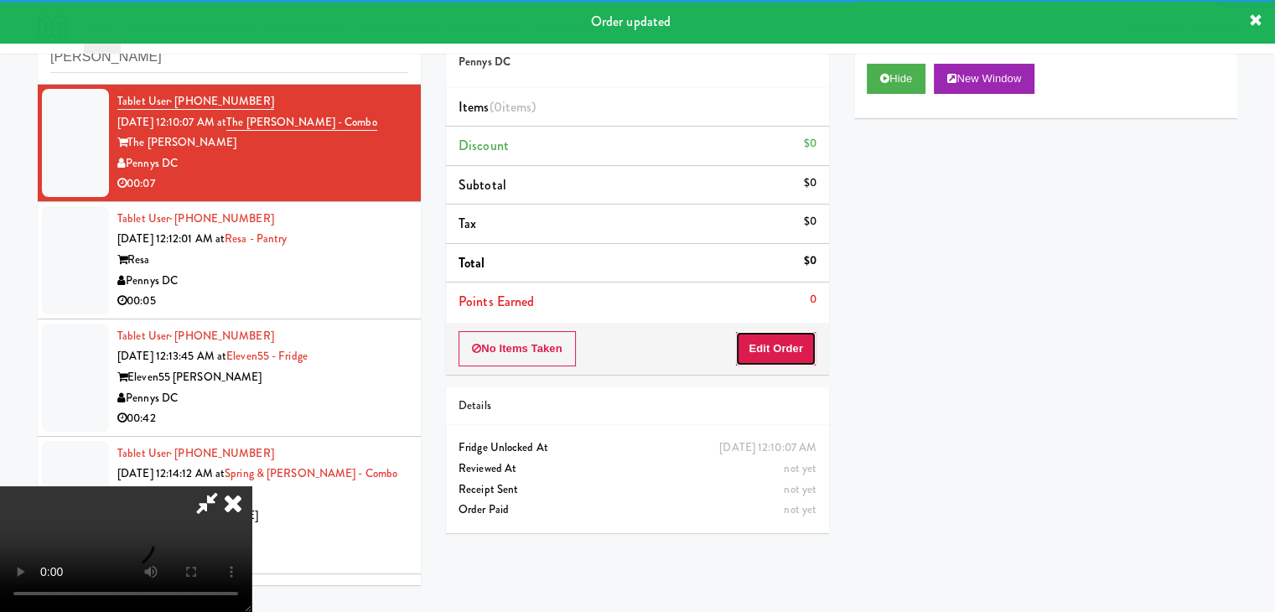
click at [751, 351] on button "Edit Order" at bounding box center [775, 348] width 81 height 35
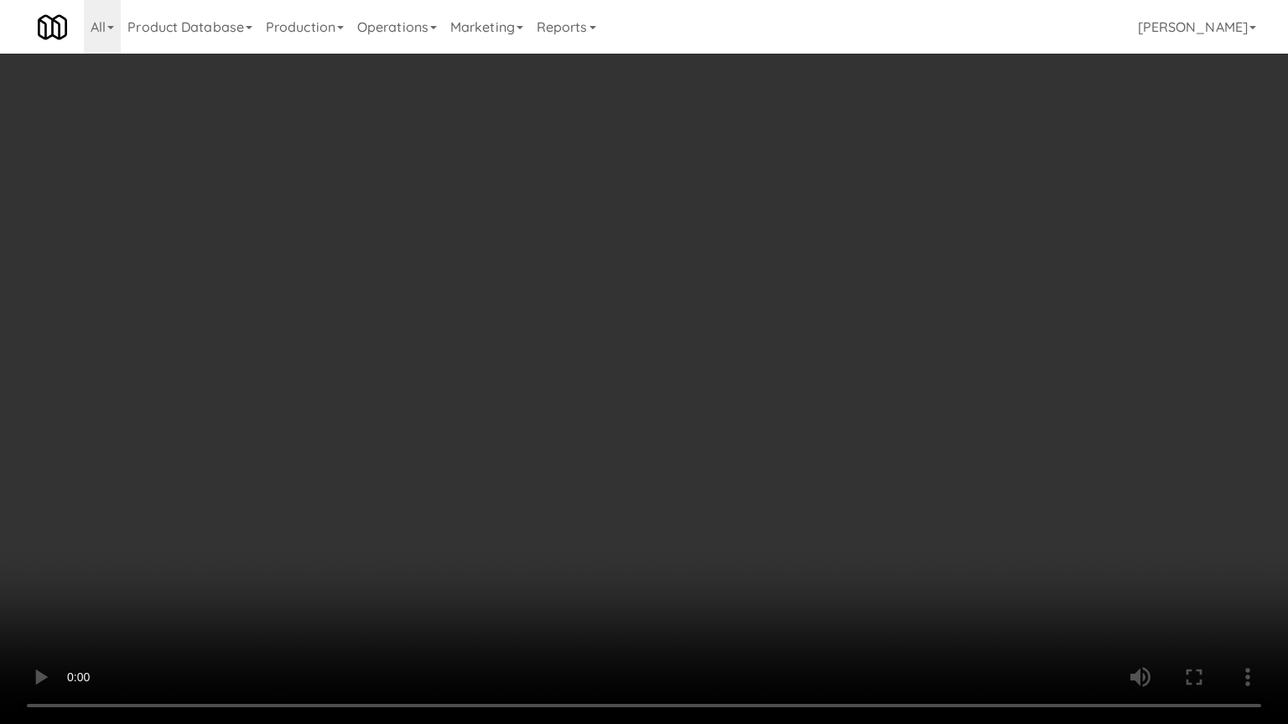
click at [718, 522] on video at bounding box center [644, 362] width 1288 height 724
click at [683, 510] on video at bounding box center [644, 362] width 1288 height 724
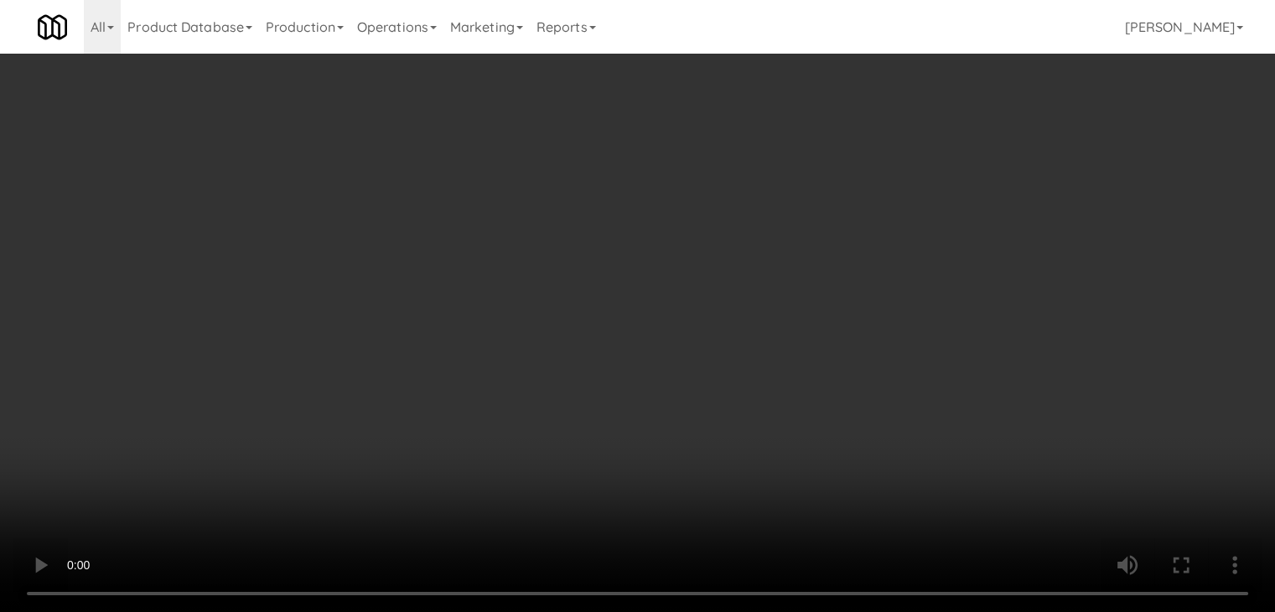
click at [311, 293] on video at bounding box center [637, 306] width 1275 height 612
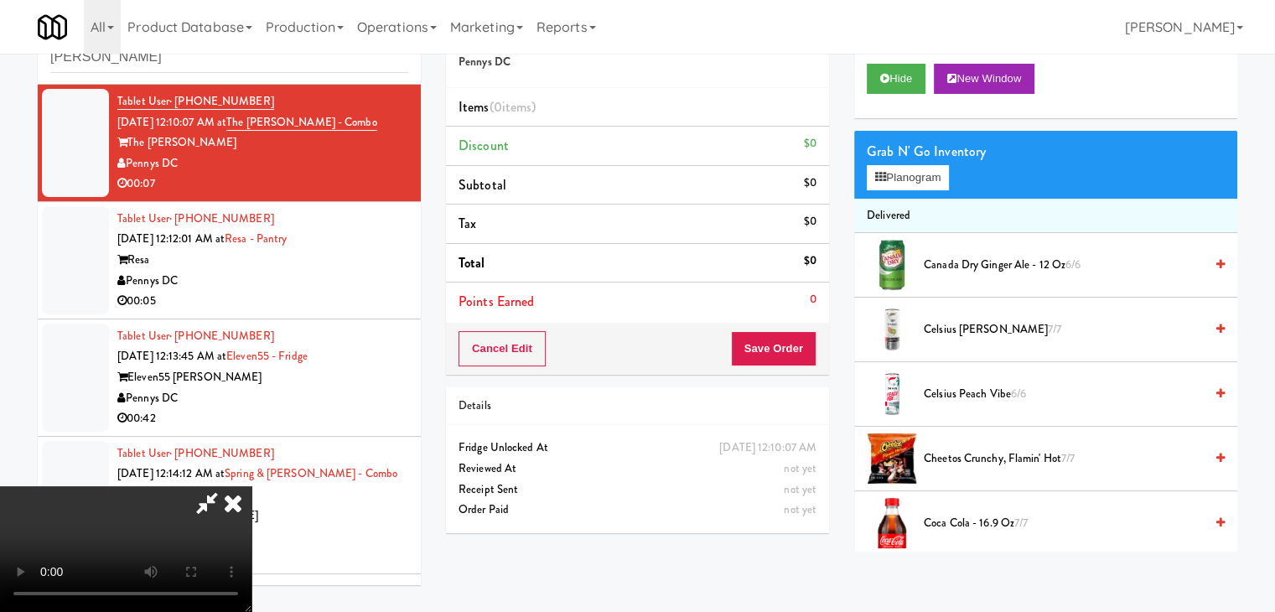
click at [251, 486] on icon at bounding box center [233, 503] width 37 height 34
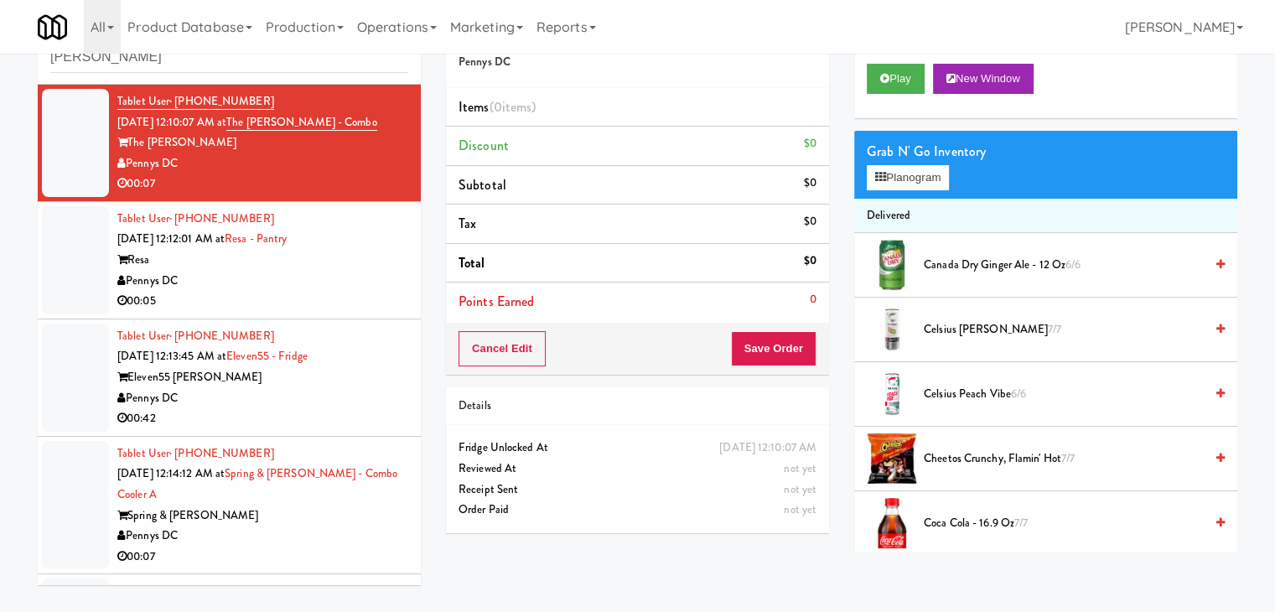
click at [350, 257] on div "Resa" at bounding box center [262, 260] width 291 height 21
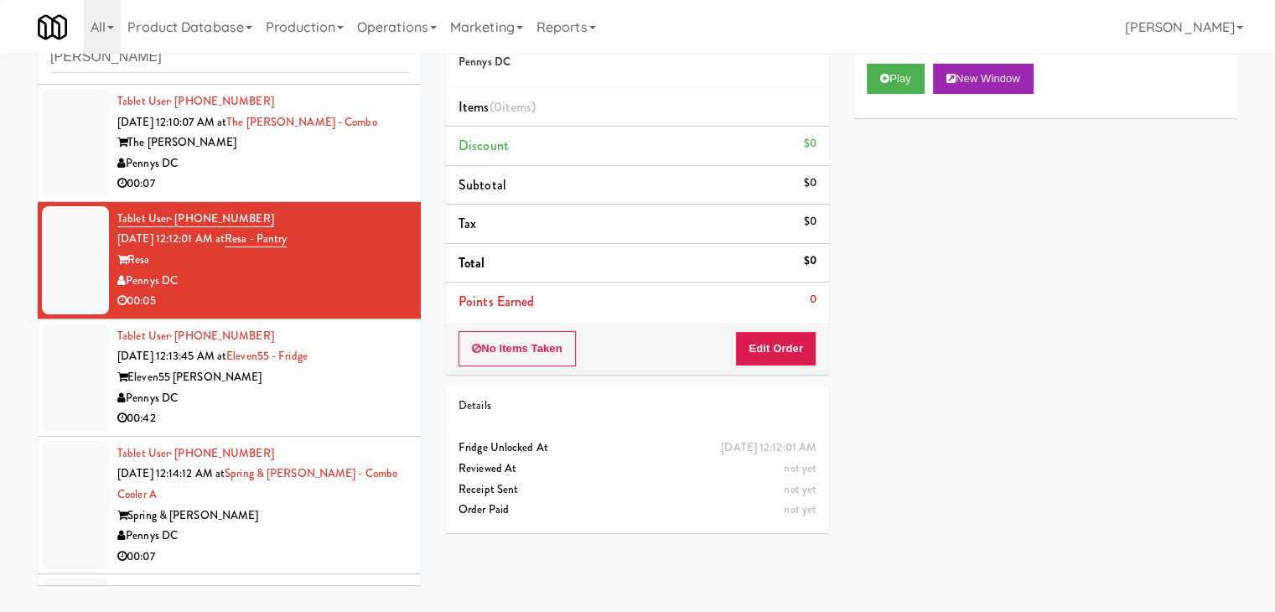
click at [365, 181] on div "00:07" at bounding box center [262, 184] width 291 height 21
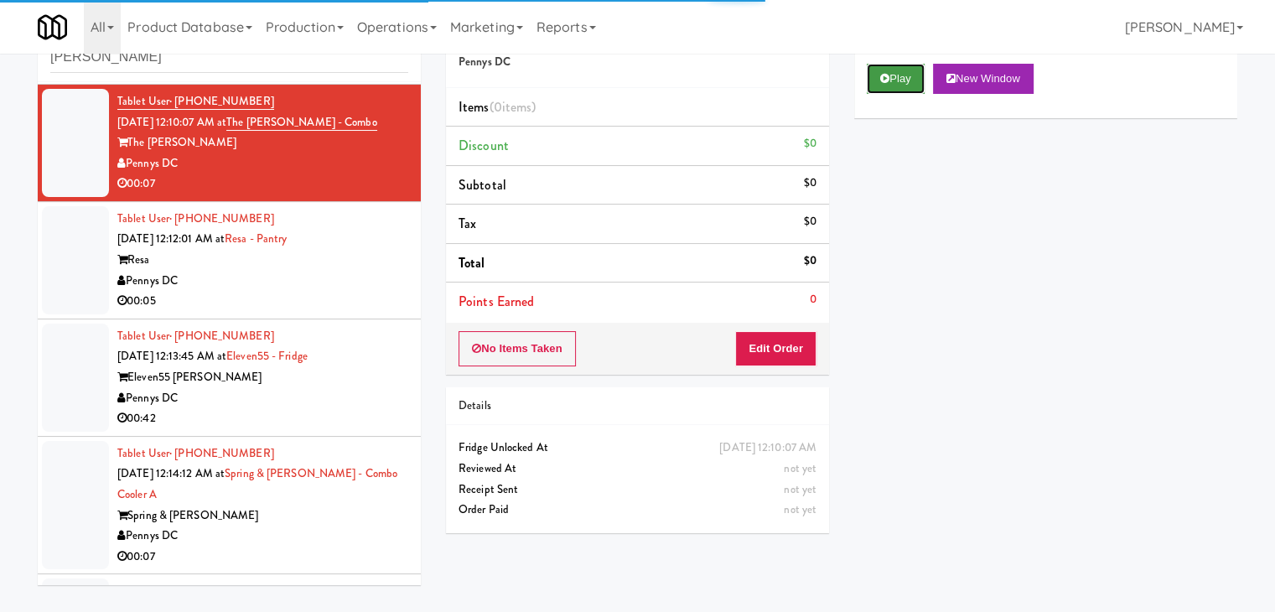
click at [884, 78] on icon at bounding box center [884, 78] width 9 height 11
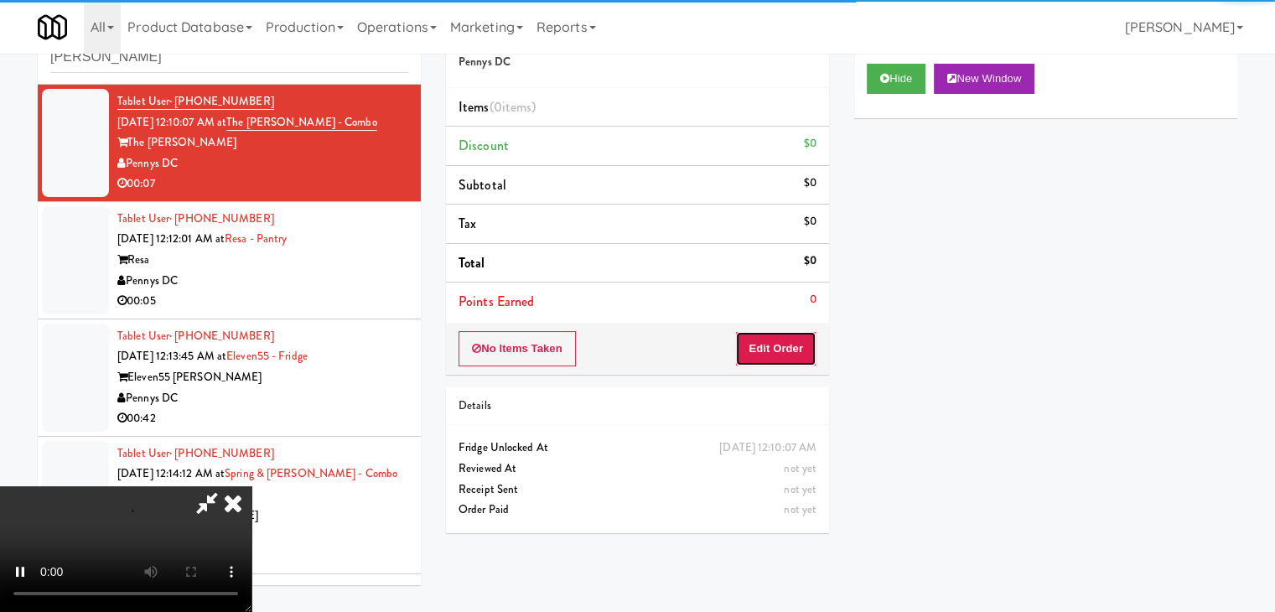
click at [773, 331] on button "Edit Order" at bounding box center [775, 348] width 81 height 35
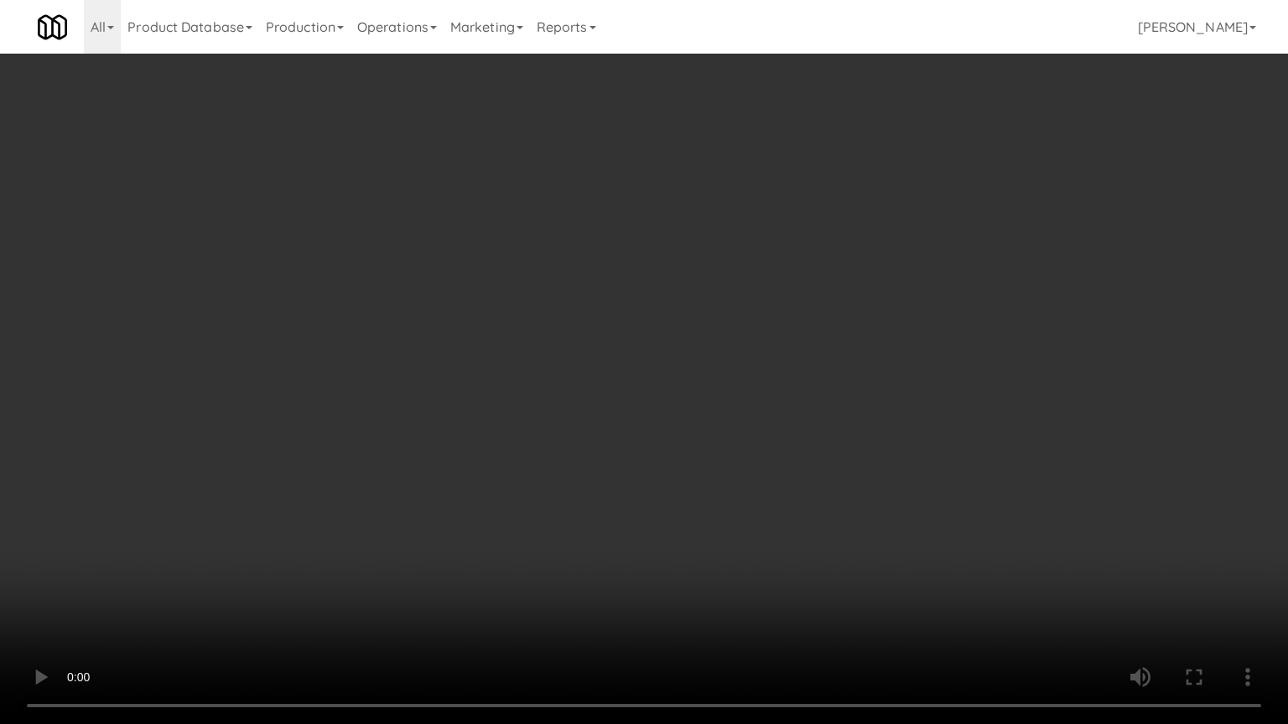
click at [777, 486] on video at bounding box center [644, 362] width 1288 height 724
click at [764, 493] on video at bounding box center [644, 362] width 1288 height 724
click at [792, 487] on video at bounding box center [644, 362] width 1288 height 724
click at [792, 490] on video at bounding box center [644, 362] width 1288 height 724
click at [792, 493] on video at bounding box center [644, 362] width 1288 height 724
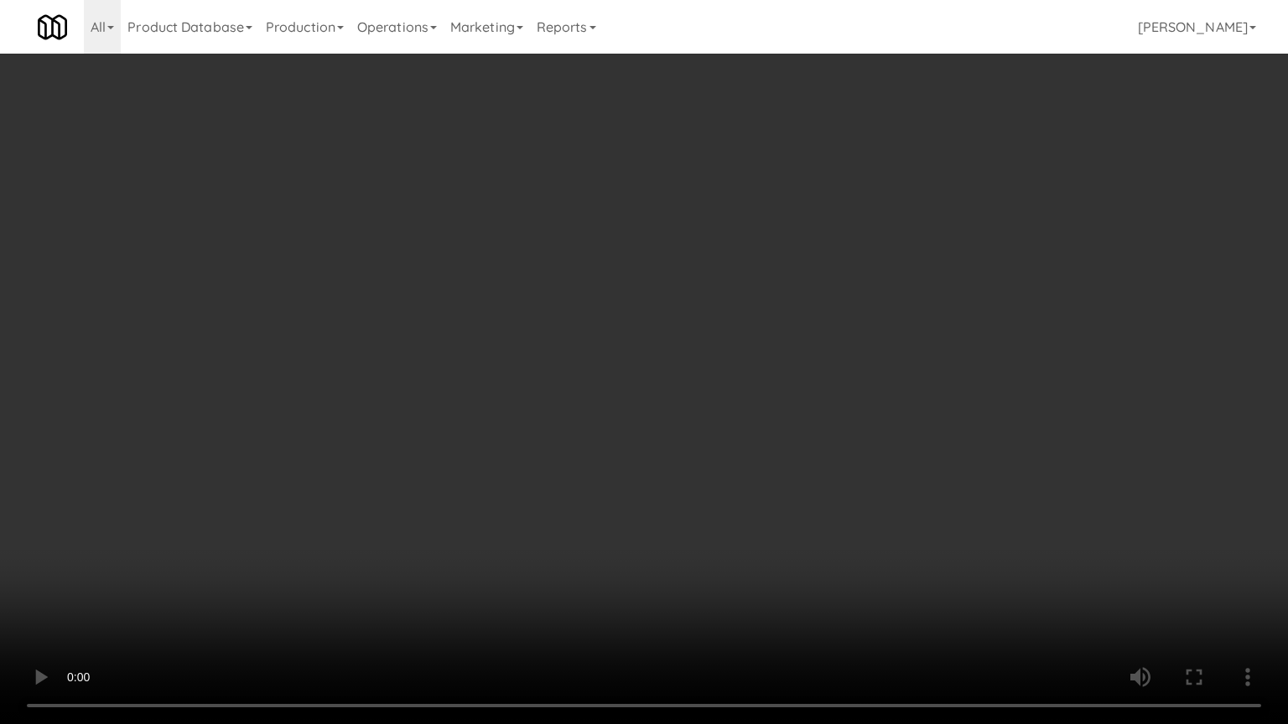
click at [792, 496] on video at bounding box center [644, 362] width 1288 height 724
click at [792, 498] on video at bounding box center [644, 362] width 1288 height 724
drag, startPoint x: 796, startPoint y: 494, endPoint x: 839, endPoint y: 343, distance: 156.8
click at [797, 490] on video at bounding box center [644, 362] width 1288 height 724
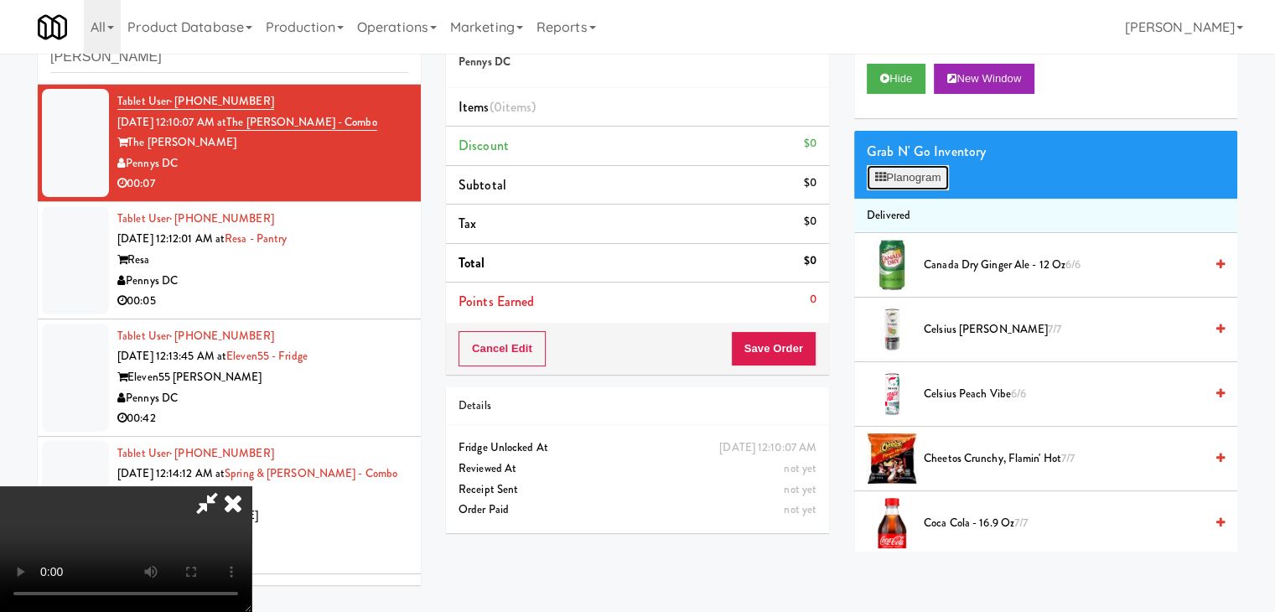
click at [929, 174] on button "Planogram" at bounding box center [908, 177] width 82 height 25
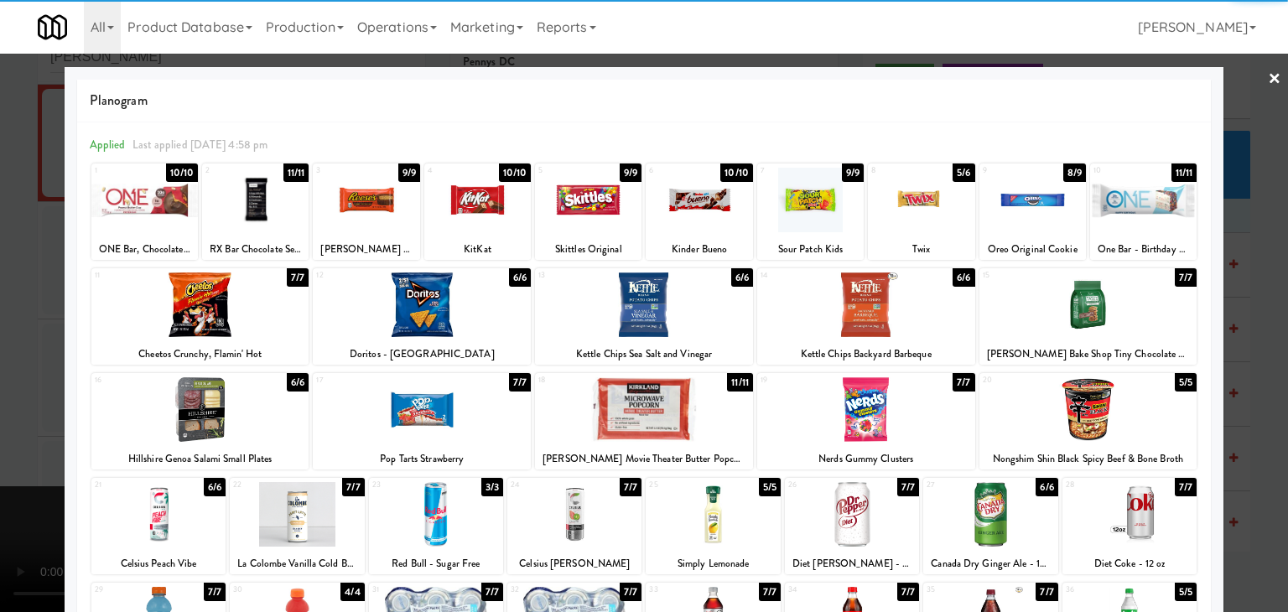
click at [910, 201] on div at bounding box center [921, 200] width 106 height 65
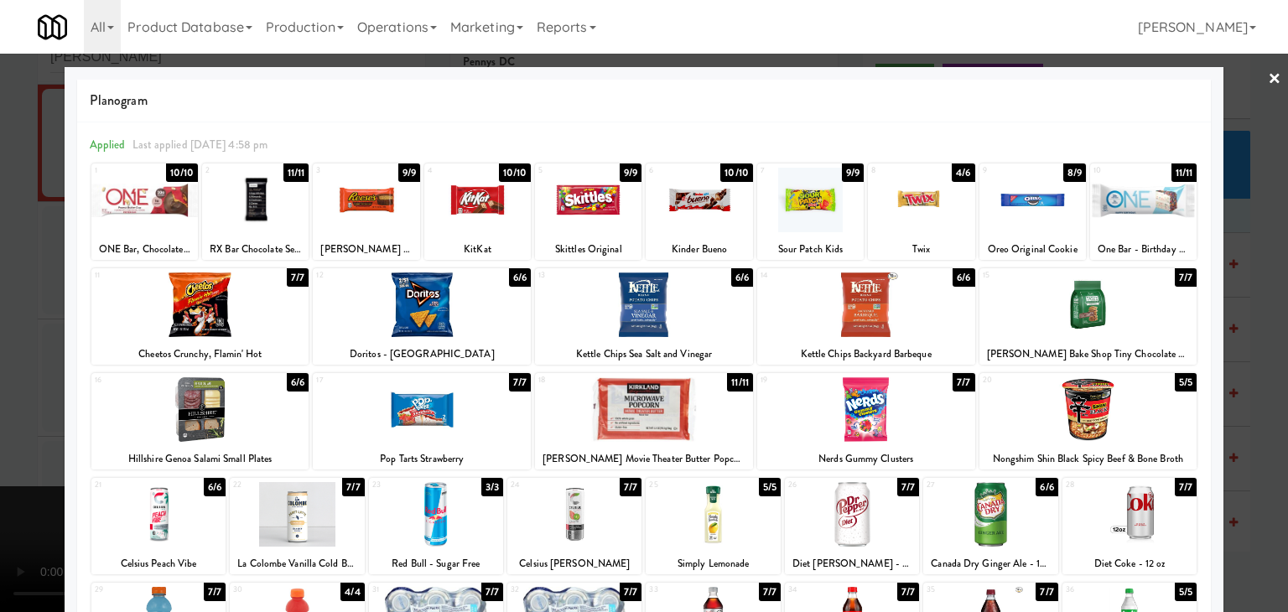
click at [391, 208] on div at bounding box center [366, 200] width 106 height 65
click at [2, 264] on div at bounding box center [644, 306] width 1288 height 612
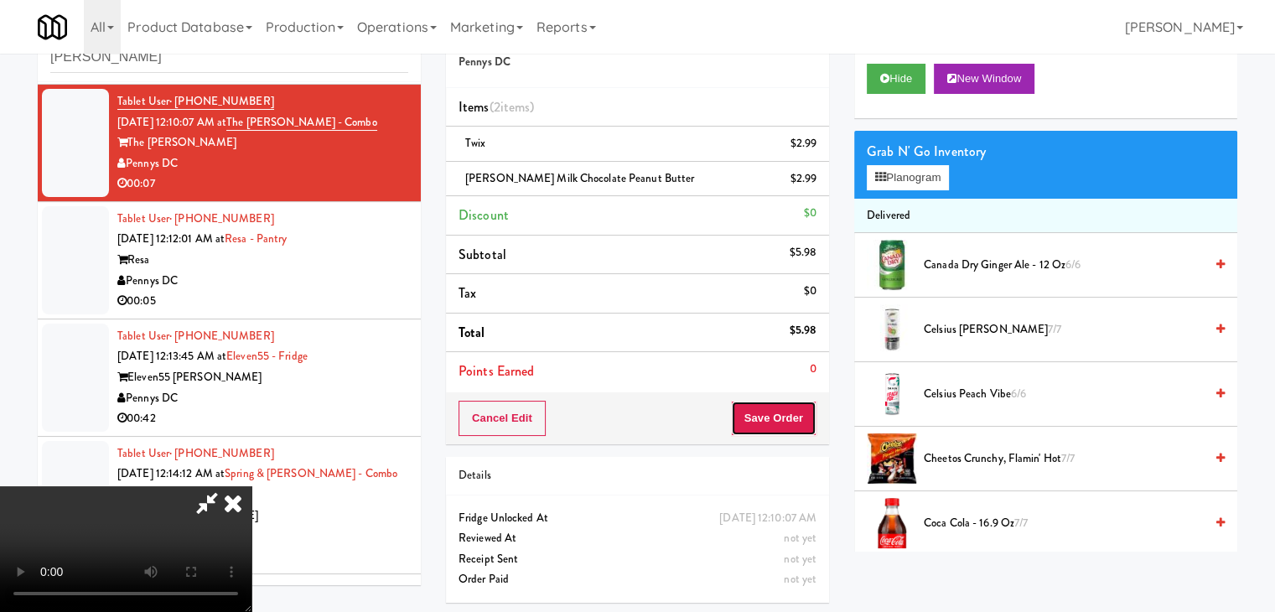
click at [785, 414] on button "Save Order" at bounding box center [774, 418] width 86 height 35
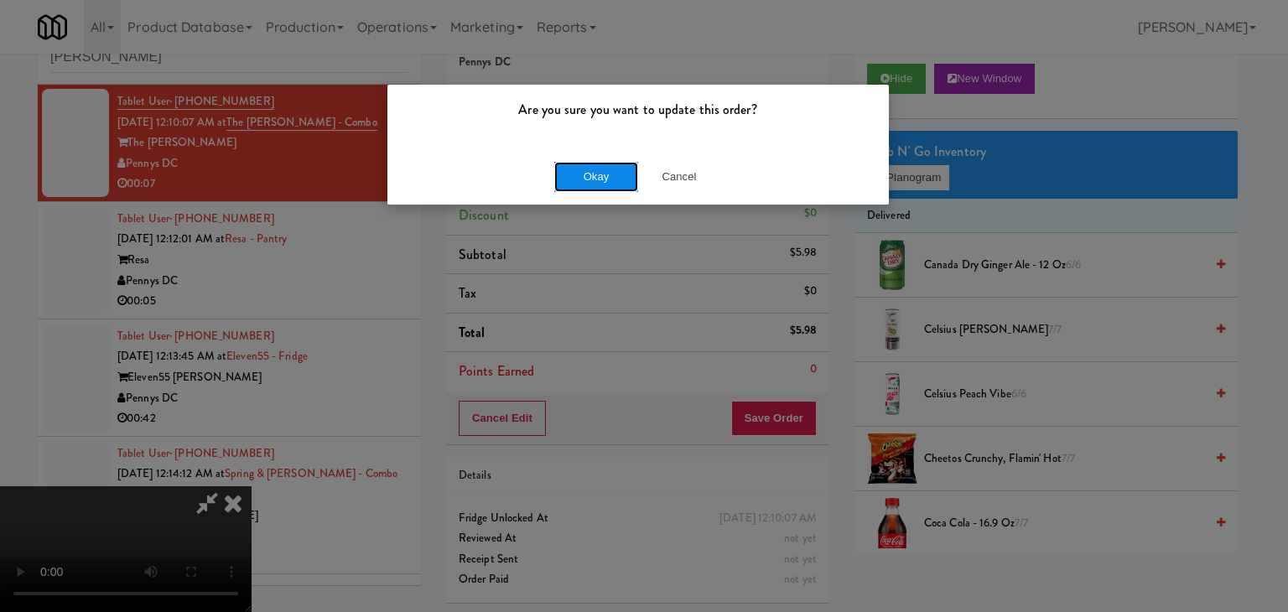
click at [596, 165] on button "Okay" at bounding box center [596, 177] width 84 height 30
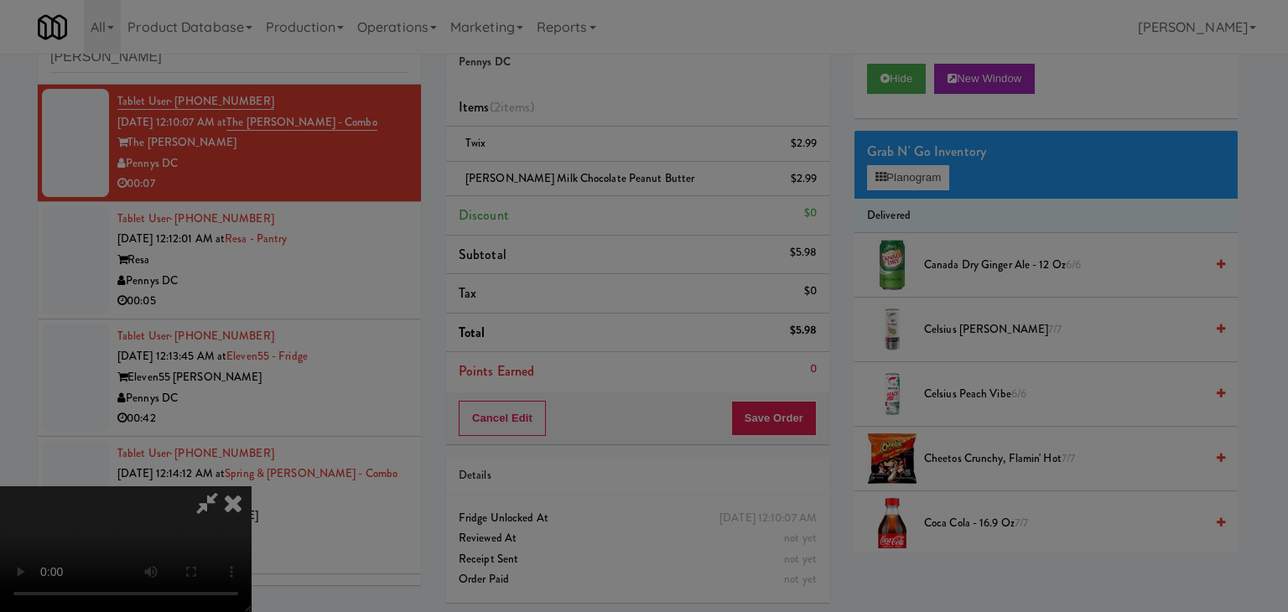
click at [602, 168] on body "Are you sure you want to update this order? Okay Cancel Okay Are you sure you w…" at bounding box center [644, 306] width 1288 height 612
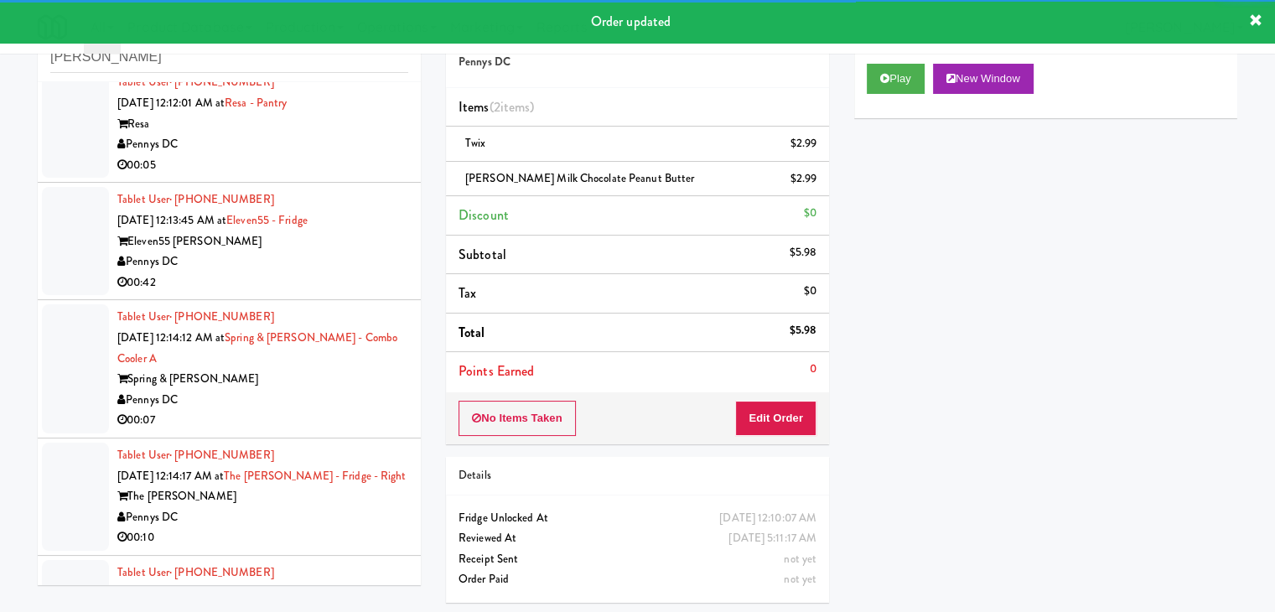
scroll to position [1131, 0]
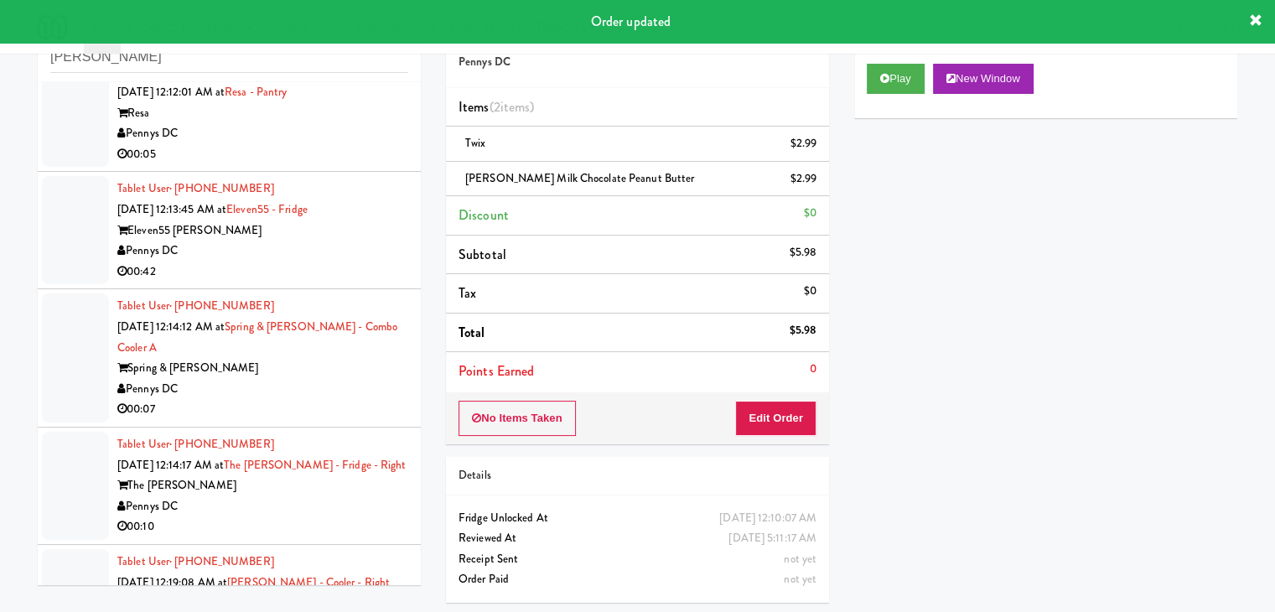
drag, startPoint x: 346, startPoint y: 132, endPoint x: 349, endPoint y: 145, distance: 13.6
click at [349, 141] on div "Pennys DC" at bounding box center [262, 133] width 291 height 21
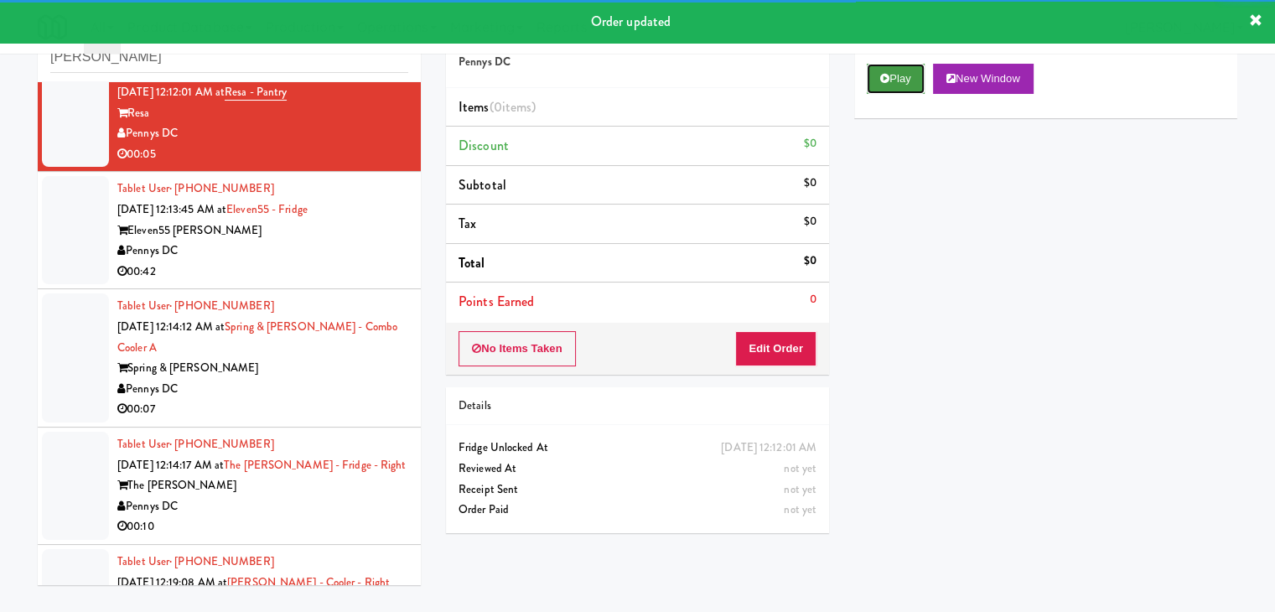
drag, startPoint x: 898, startPoint y: 72, endPoint x: 894, endPoint y: 89, distance: 17.1
click at [896, 73] on button "Play" at bounding box center [896, 79] width 58 height 30
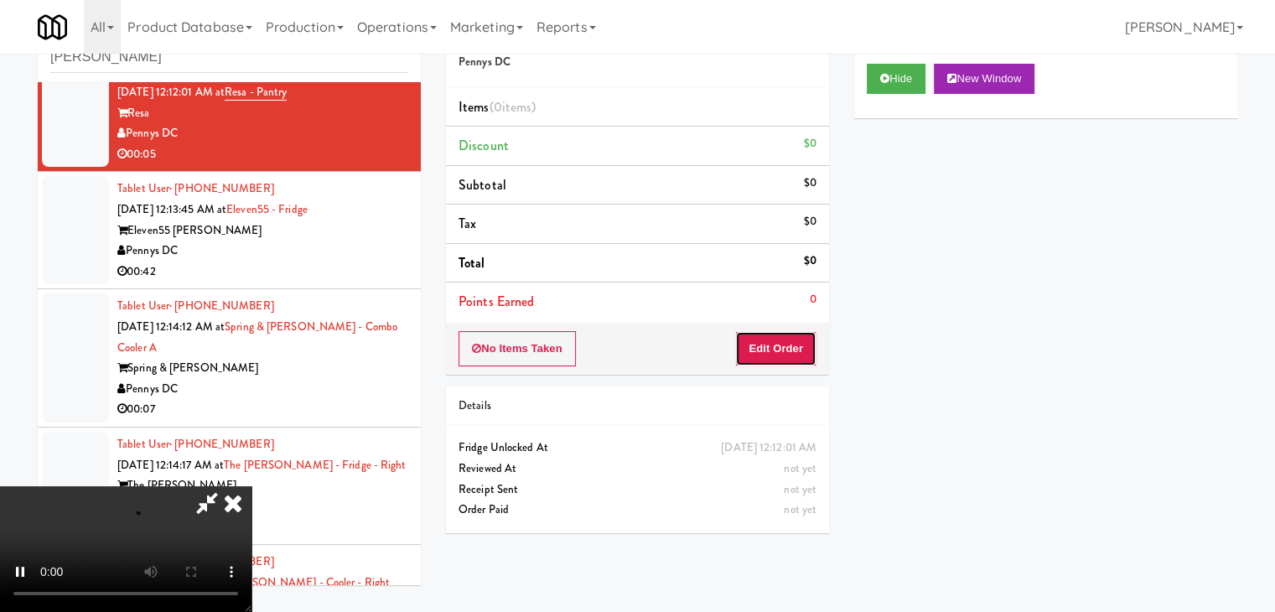
click at [801, 339] on button "Edit Order" at bounding box center [775, 348] width 81 height 35
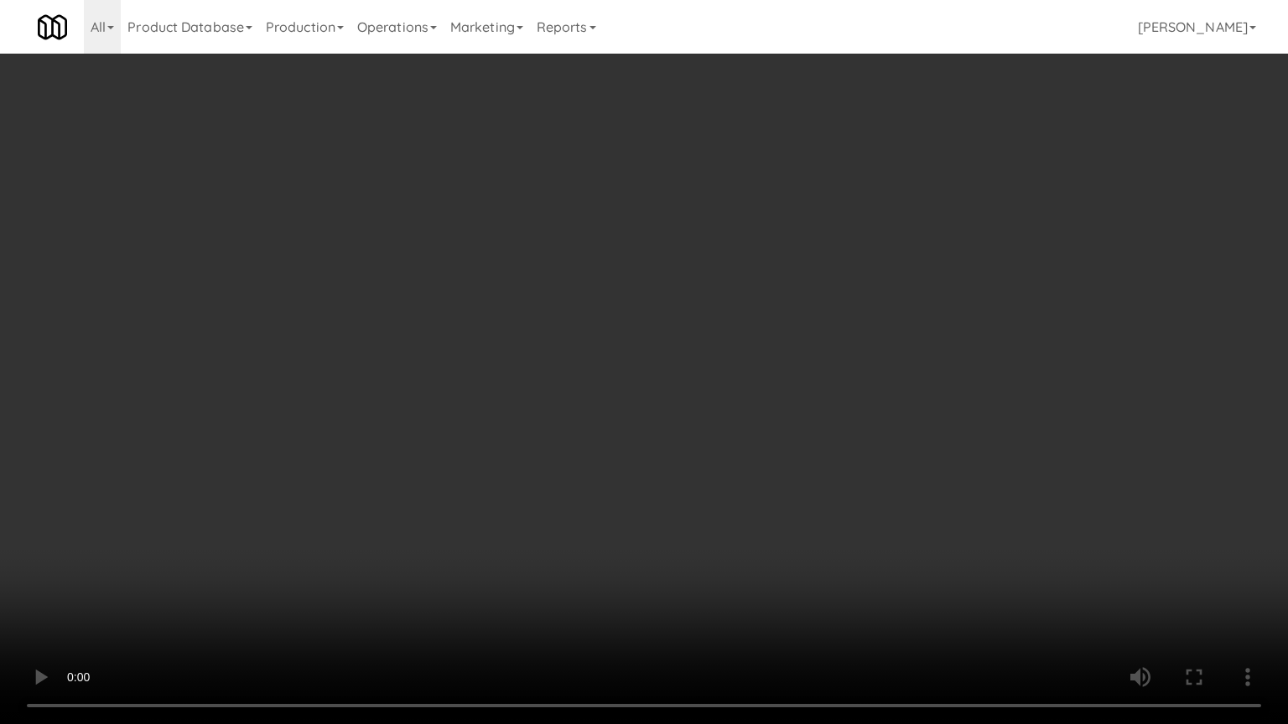
click at [676, 542] on video at bounding box center [644, 362] width 1288 height 724
click at [704, 540] on video at bounding box center [644, 362] width 1288 height 724
click at [706, 540] on video at bounding box center [644, 362] width 1288 height 724
drag, startPoint x: 744, startPoint y: 538, endPoint x: 760, endPoint y: 541, distance: 16.1
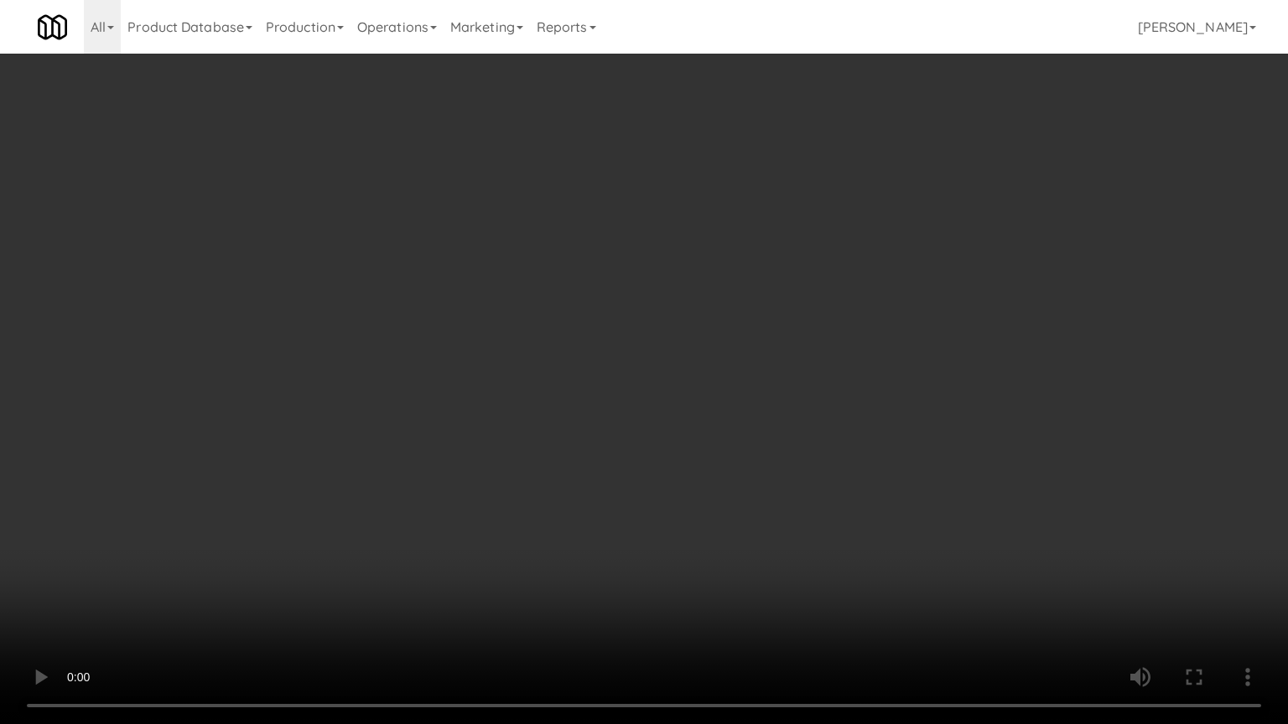
click at [754, 540] on video at bounding box center [644, 362] width 1288 height 724
click at [762, 539] on video at bounding box center [644, 362] width 1288 height 724
click at [746, 543] on video at bounding box center [644, 362] width 1288 height 724
click at [744, 530] on video at bounding box center [644, 362] width 1288 height 724
drag, startPoint x: 744, startPoint y: 530, endPoint x: 787, endPoint y: 376, distance: 159.5
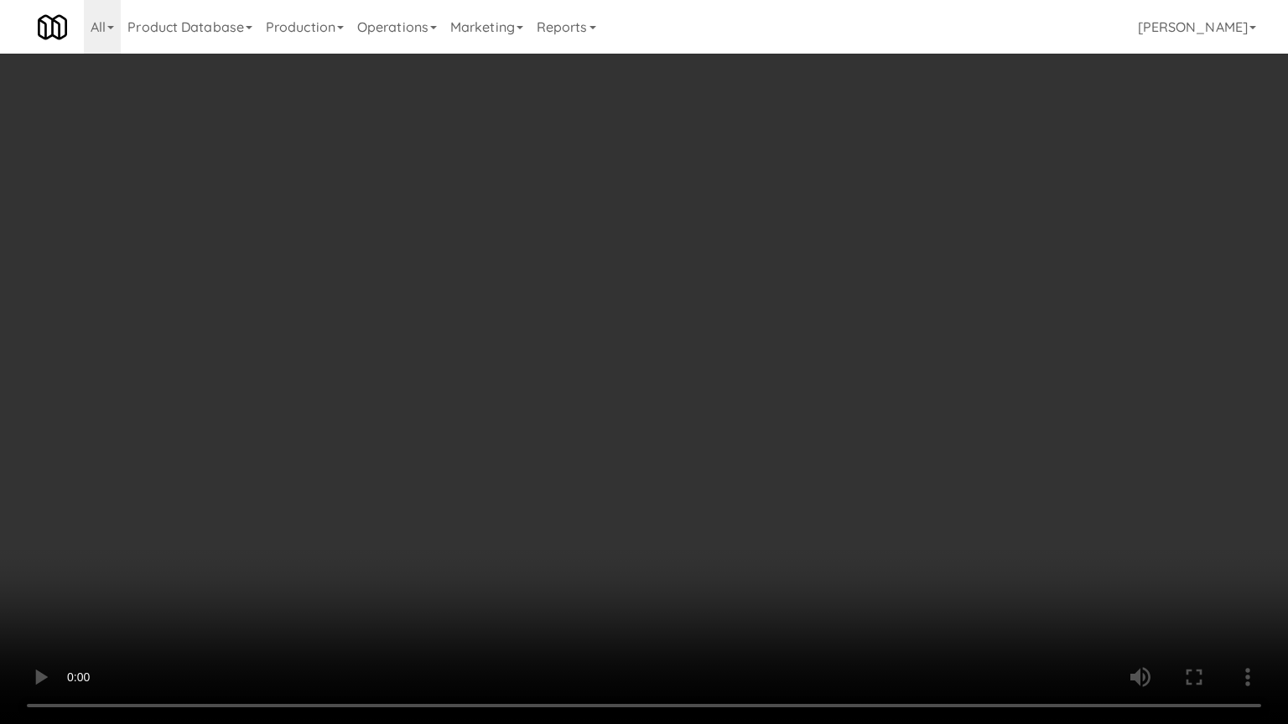
click at [744, 525] on video at bounding box center [644, 362] width 1288 height 724
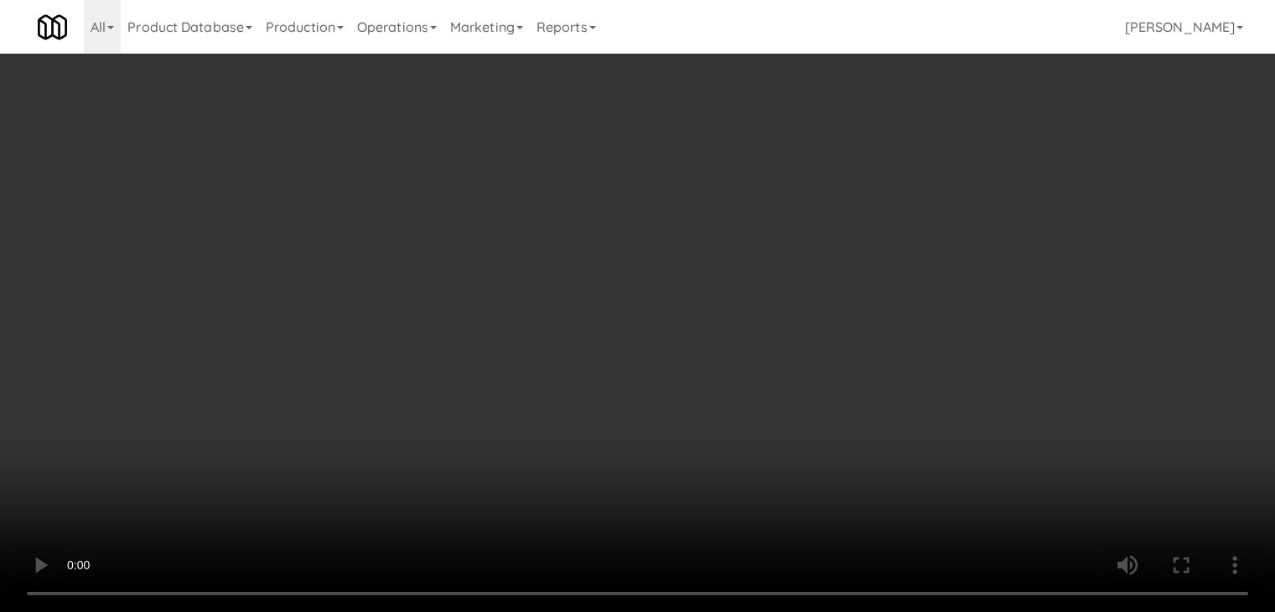
drag, startPoint x: 560, startPoint y: 360, endPoint x: 743, endPoint y: 267, distance: 205.1
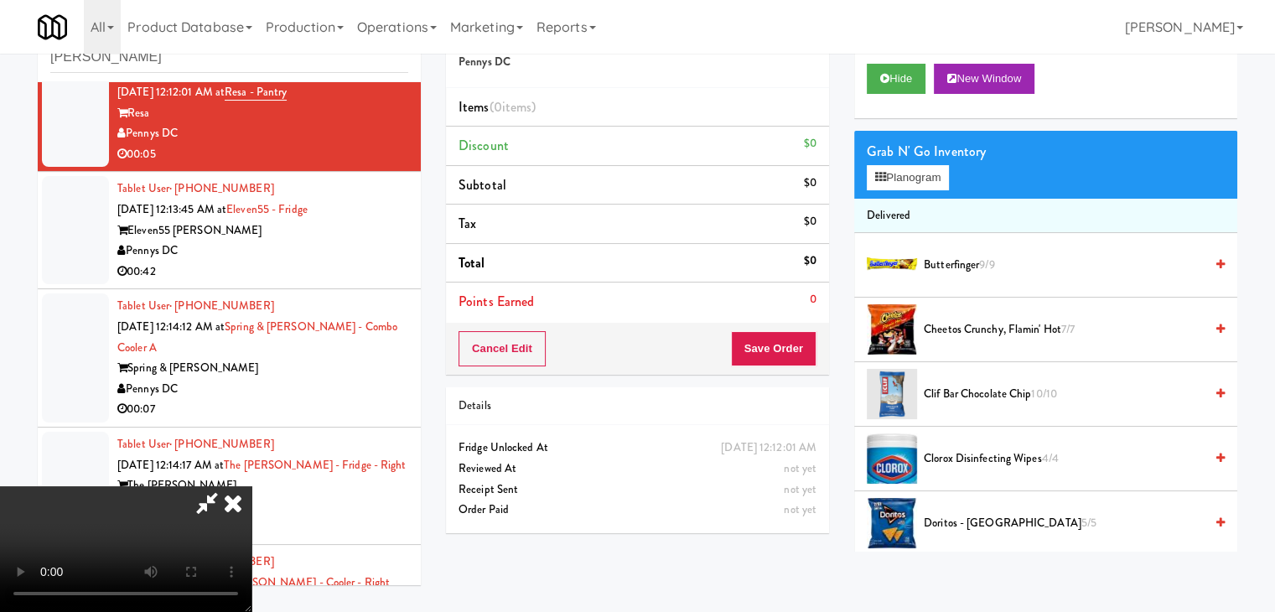
click at [251, 486] on video at bounding box center [125, 549] width 251 height 126
click at [929, 172] on button "Planogram" at bounding box center [908, 177] width 82 height 25
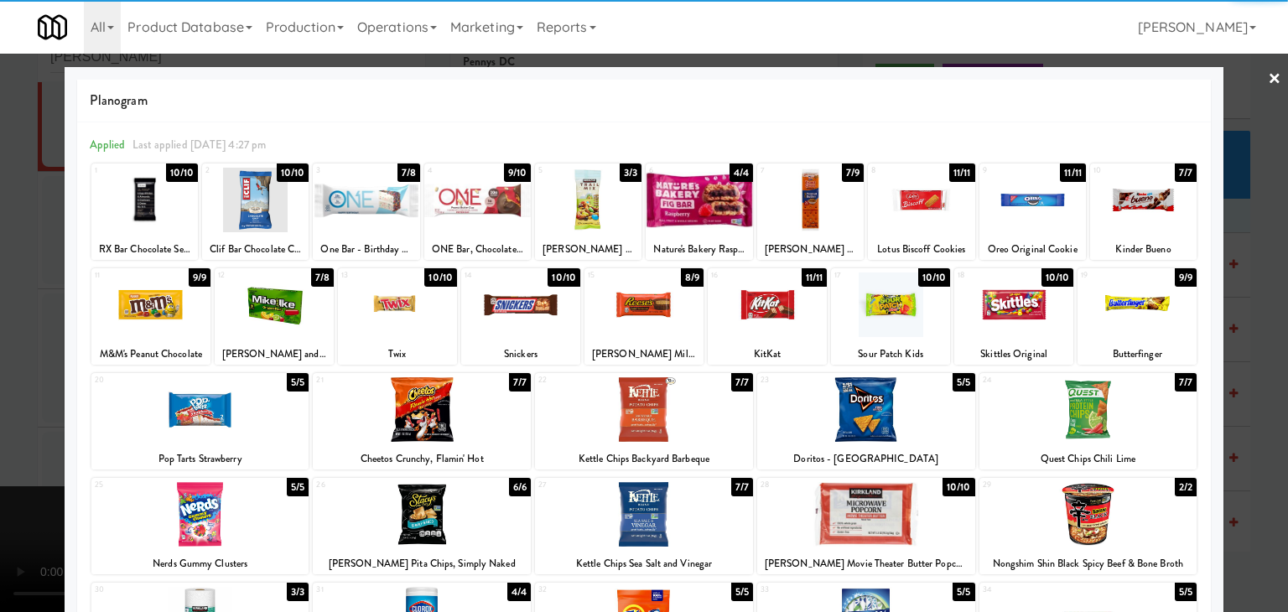
click at [189, 422] on div at bounding box center [200, 409] width 218 height 65
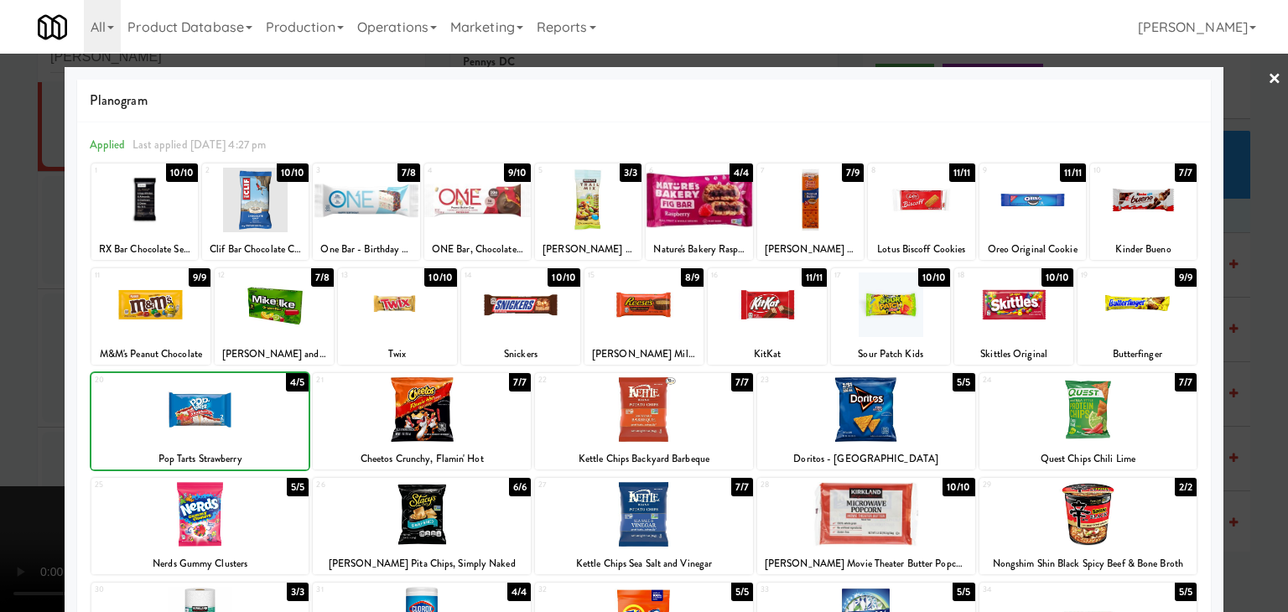
drag, startPoint x: 0, startPoint y: 423, endPoint x: 279, endPoint y: 401, distance: 280.1
click at [3, 420] on div at bounding box center [644, 306] width 1288 height 612
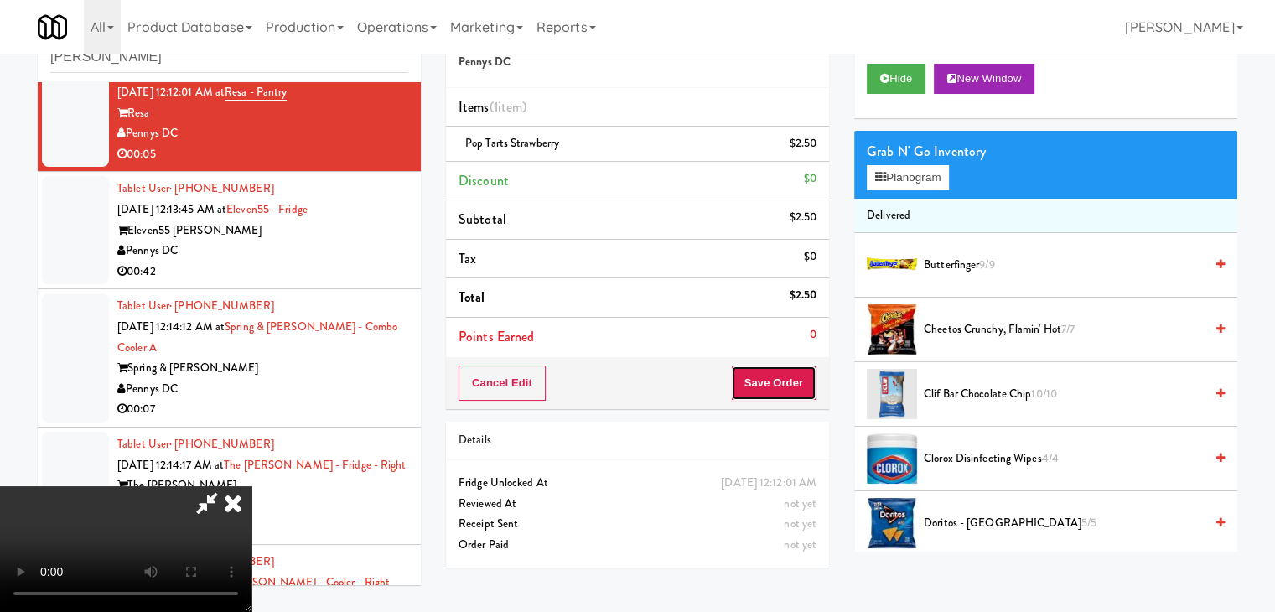
click at [780, 391] on button "Save Order" at bounding box center [774, 382] width 86 height 35
click at [781, 389] on button "Save Order" at bounding box center [774, 382] width 86 height 35
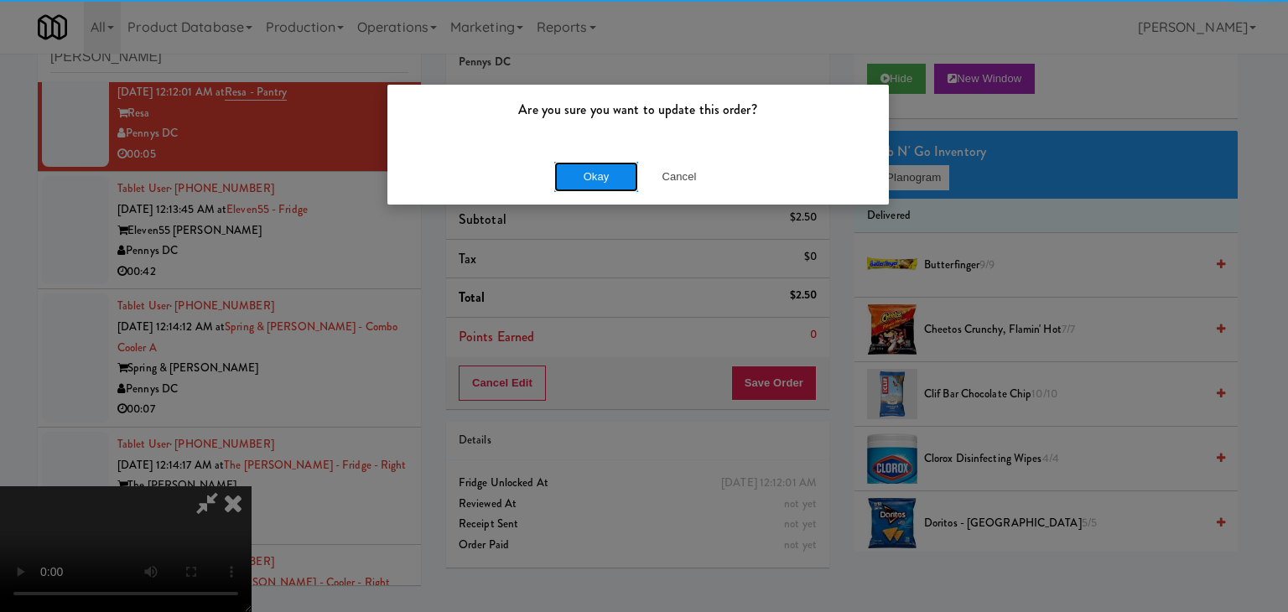
click at [590, 174] on button "Okay" at bounding box center [596, 177] width 84 height 30
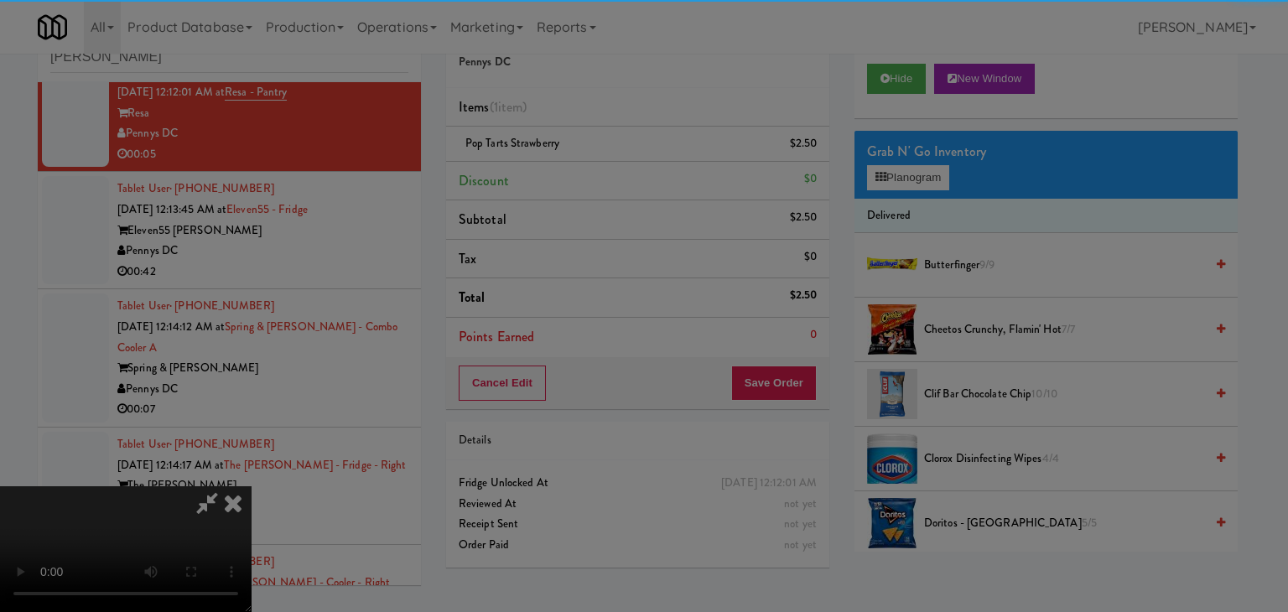
click at [596, 173] on div "Okay Cancel" at bounding box center [637, 145] width 501 height 56
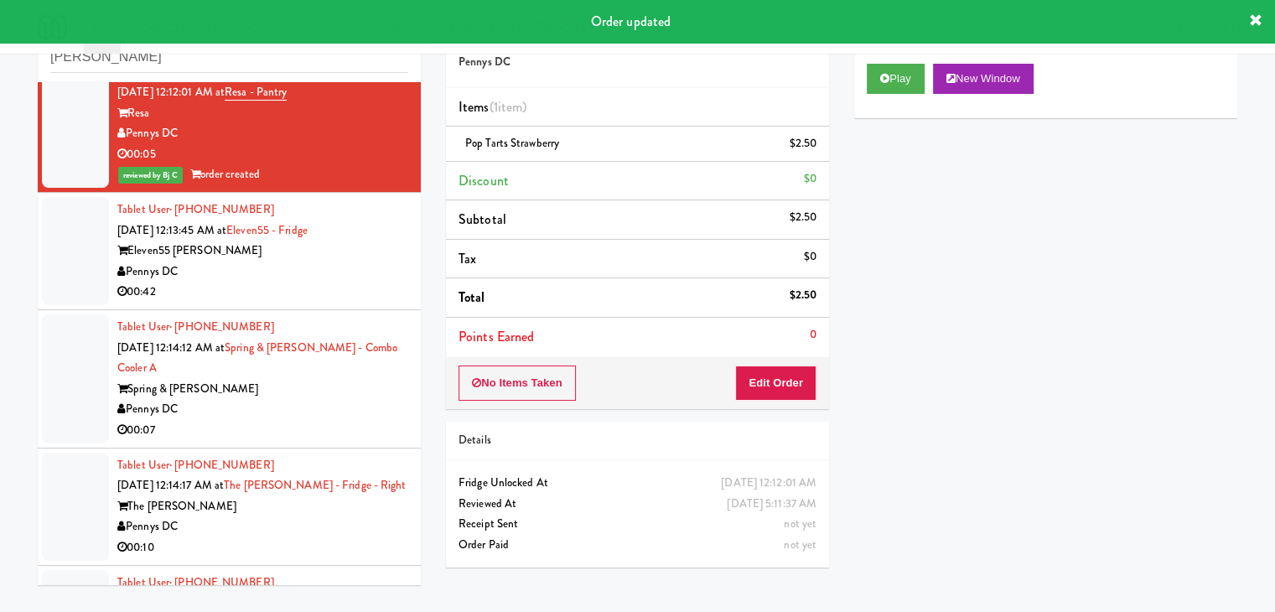
drag, startPoint x: 302, startPoint y: 294, endPoint x: 448, endPoint y: 262, distance: 149.3
click at [323, 293] on div "00:42" at bounding box center [262, 292] width 291 height 21
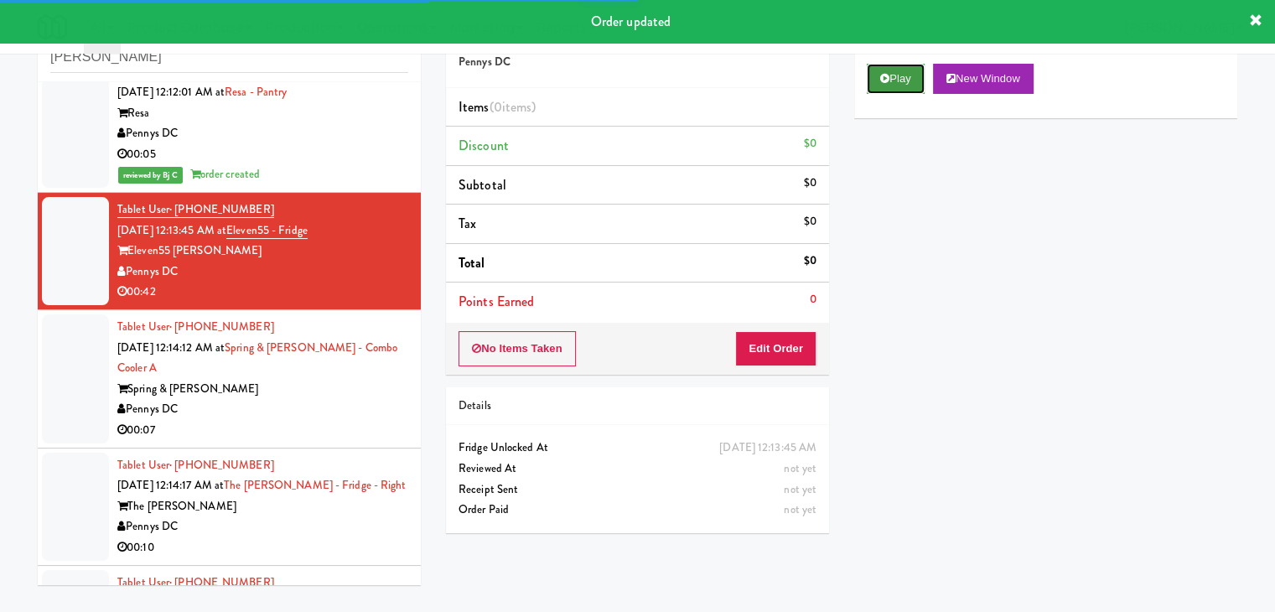
click at [892, 86] on button "Play" at bounding box center [896, 79] width 58 height 30
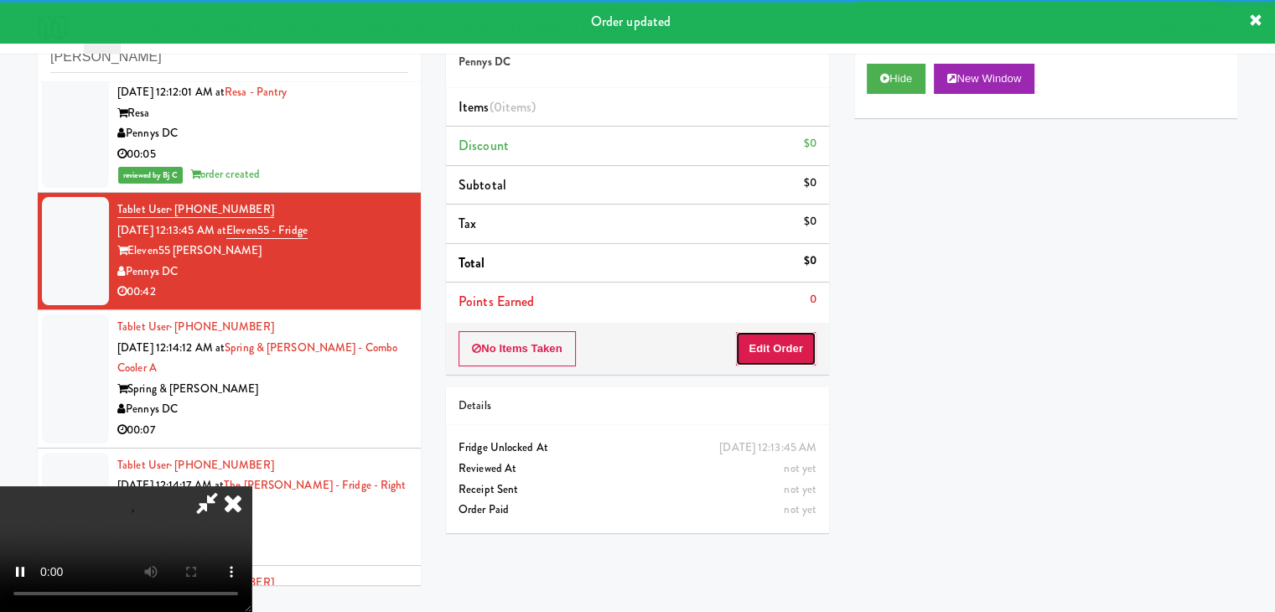
click at [773, 347] on button "Edit Order" at bounding box center [775, 348] width 81 height 35
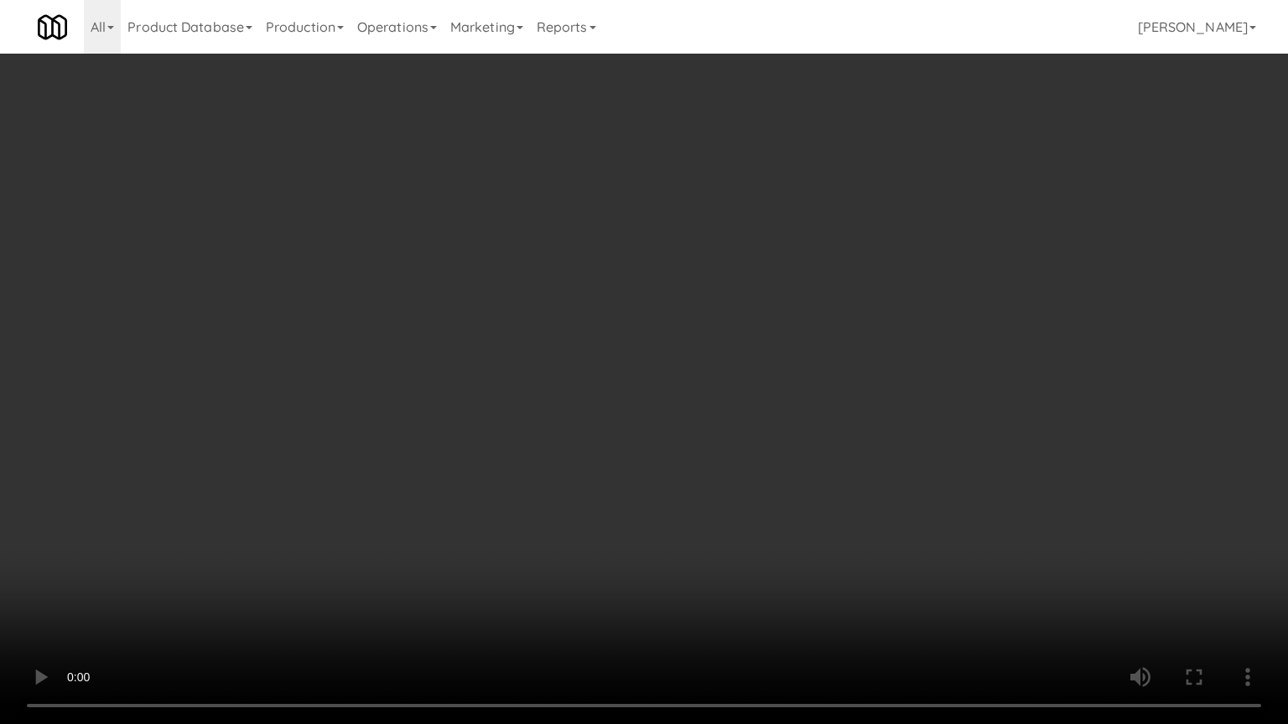
click at [778, 449] on video at bounding box center [644, 362] width 1288 height 724
drag, startPoint x: 775, startPoint y: 449, endPoint x: 761, endPoint y: 454, distance: 15.1
click at [771, 452] on video at bounding box center [644, 362] width 1288 height 724
click at [751, 428] on video at bounding box center [644, 362] width 1288 height 724
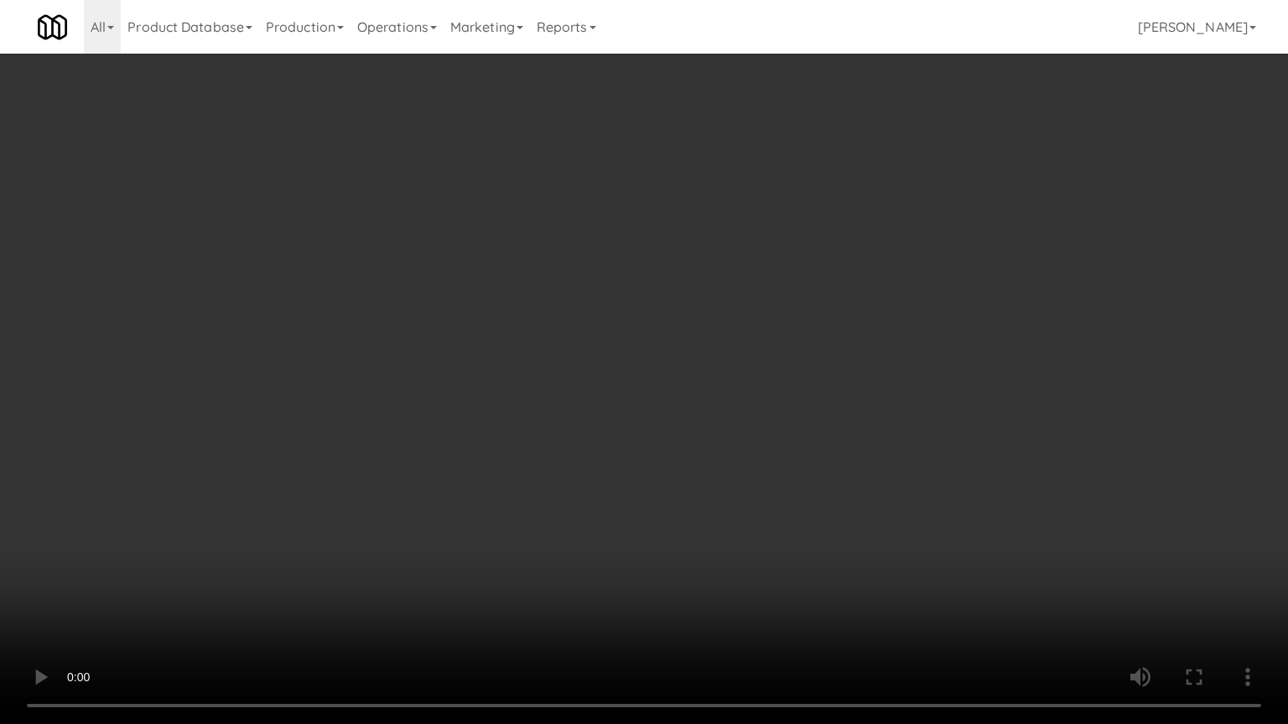
click at [751, 428] on video at bounding box center [644, 362] width 1288 height 724
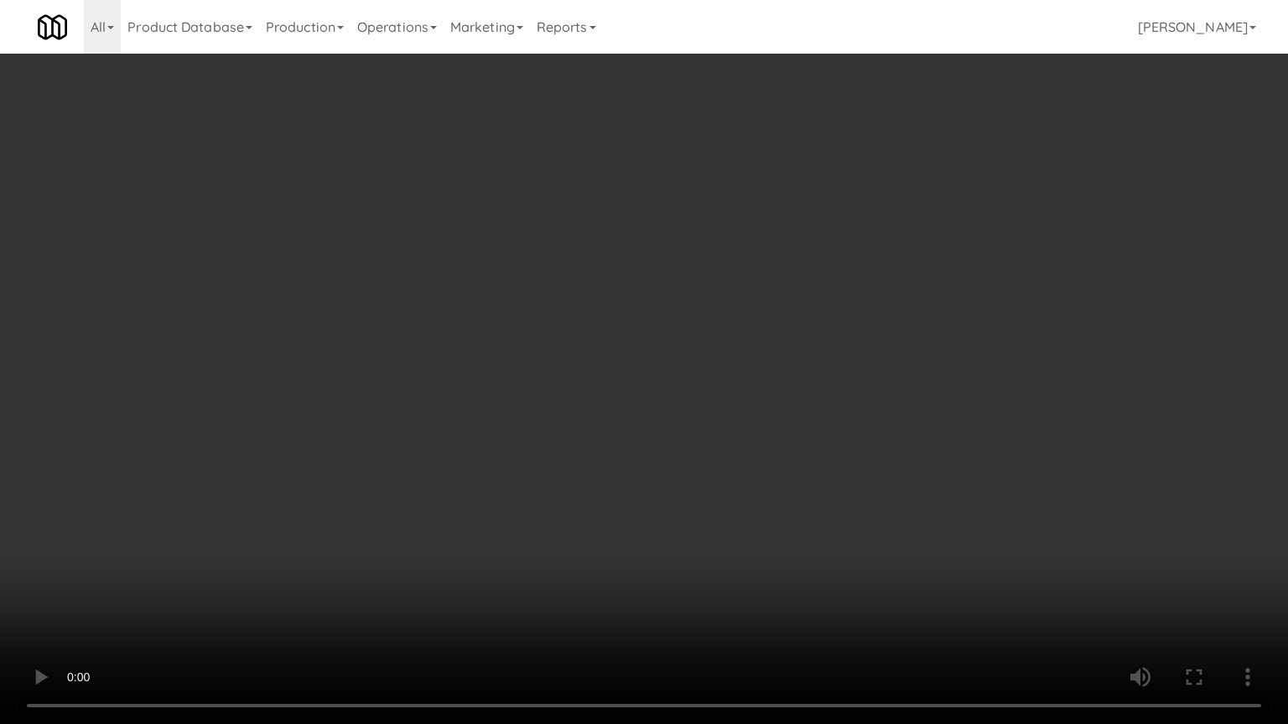
click at [751, 432] on video at bounding box center [644, 362] width 1288 height 724
click at [747, 428] on video at bounding box center [644, 362] width 1288 height 724
click at [748, 432] on video at bounding box center [644, 362] width 1288 height 724
click at [758, 431] on video at bounding box center [644, 362] width 1288 height 724
click at [758, 433] on video at bounding box center [644, 362] width 1288 height 724
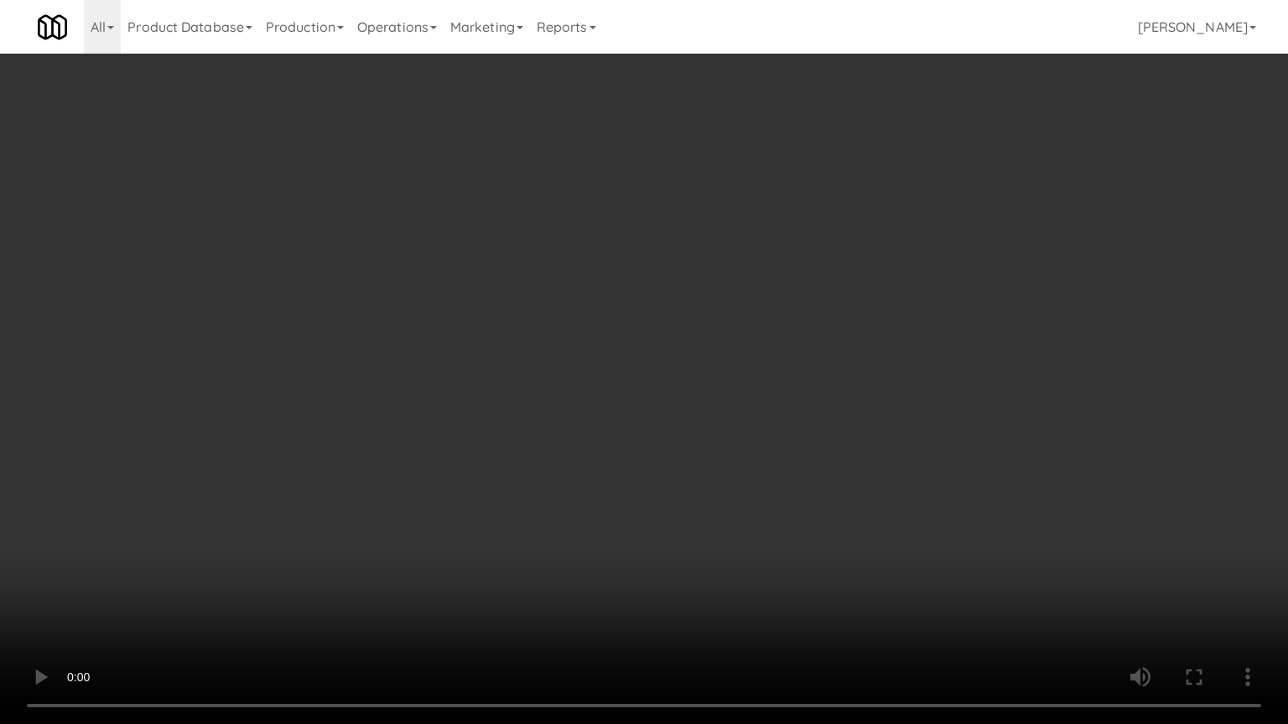
click at [754, 425] on video at bounding box center [644, 362] width 1288 height 724
click at [757, 423] on video at bounding box center [644, 362] width 1288 height 724
click at [759, 421] on video at bounding box center [644, 362] width 1288 height 724
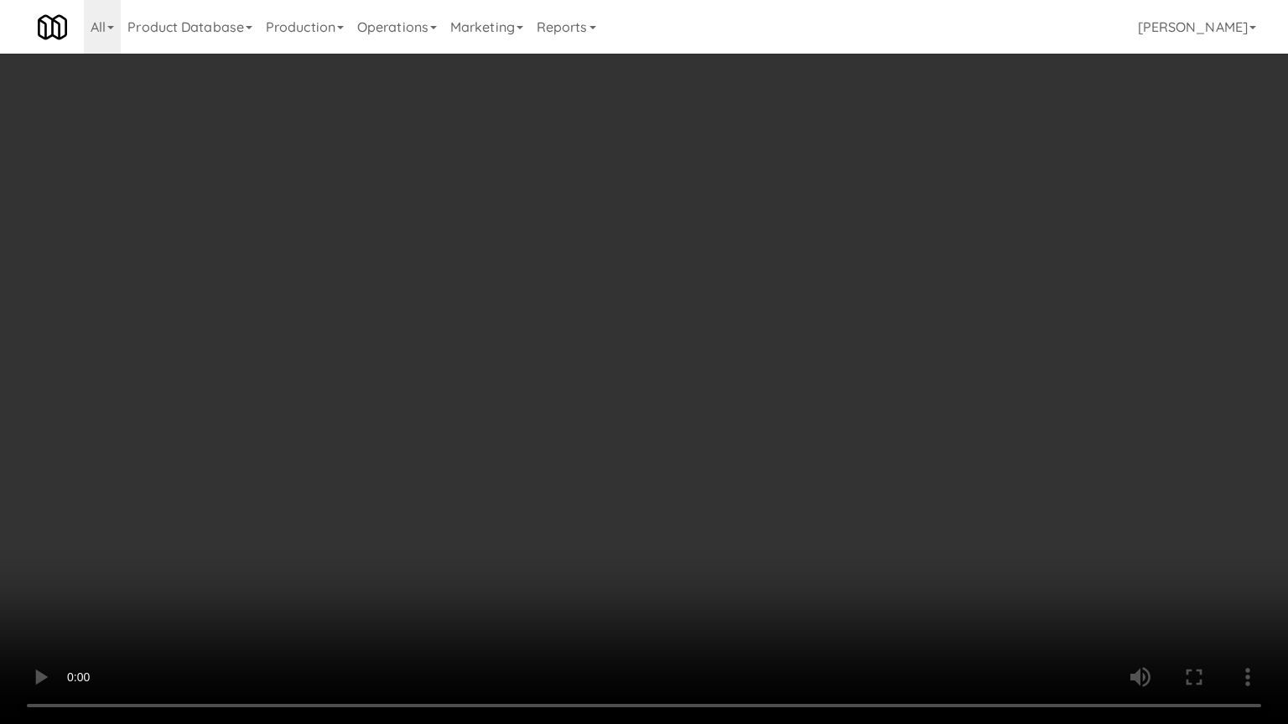
click at [764, 414] on video at bounding box center [644, 362] width 1288 height 724
click at [768, 408] on video at bounding box center [644, 362] width 1288 height 724
click at [748, 417] on video at bounding box center [644, 362] width 1288 height 724
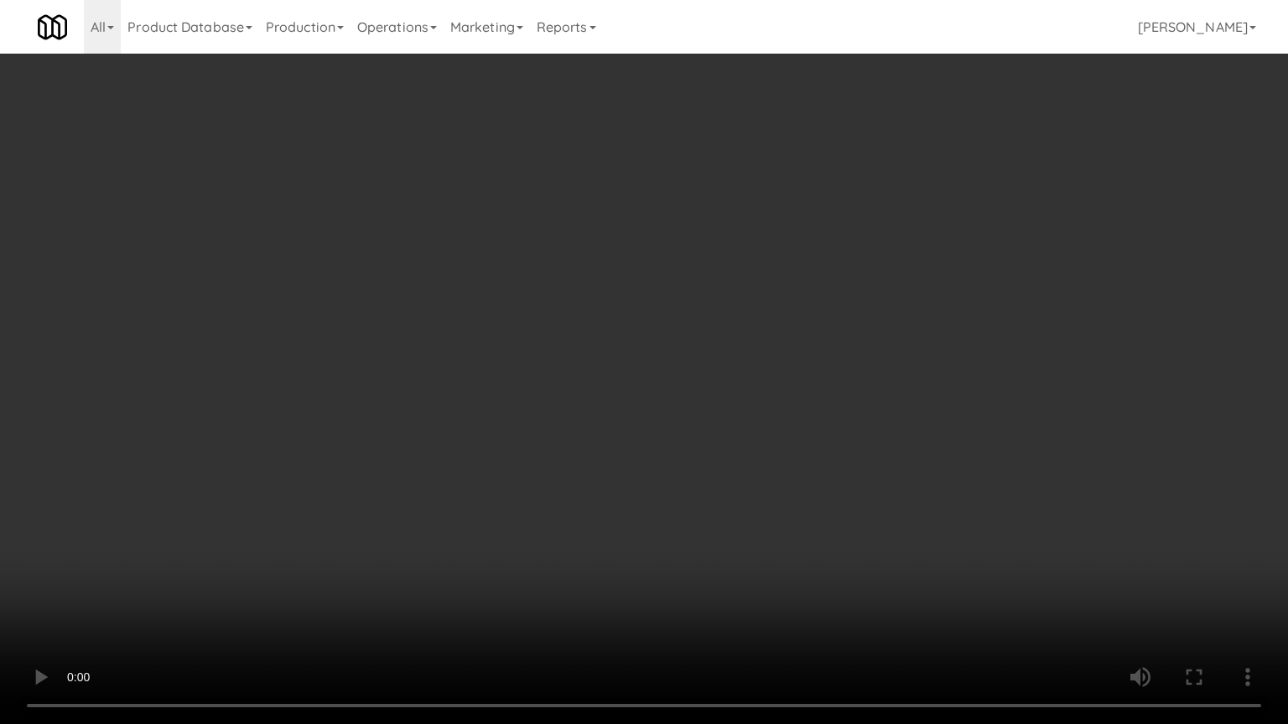
click at [748, 417] on video at bounding box center [644, 362] width 1288 height 724
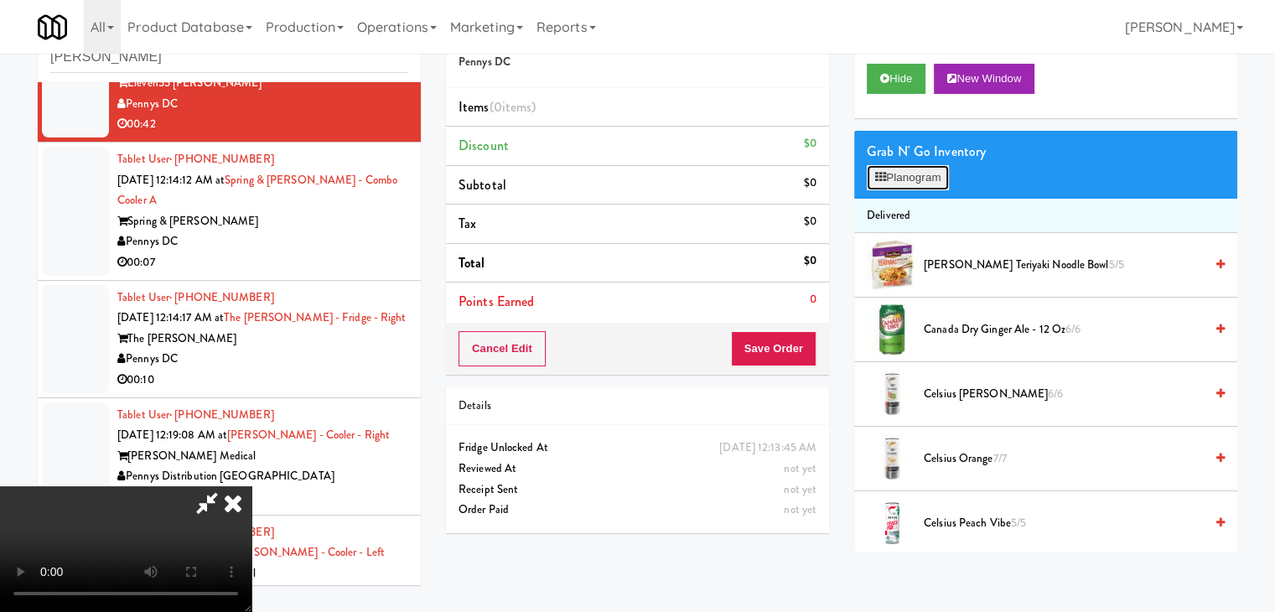
click at [911, 178] on button "Planogram" at bounding box center [908, 177] width 82 height 25
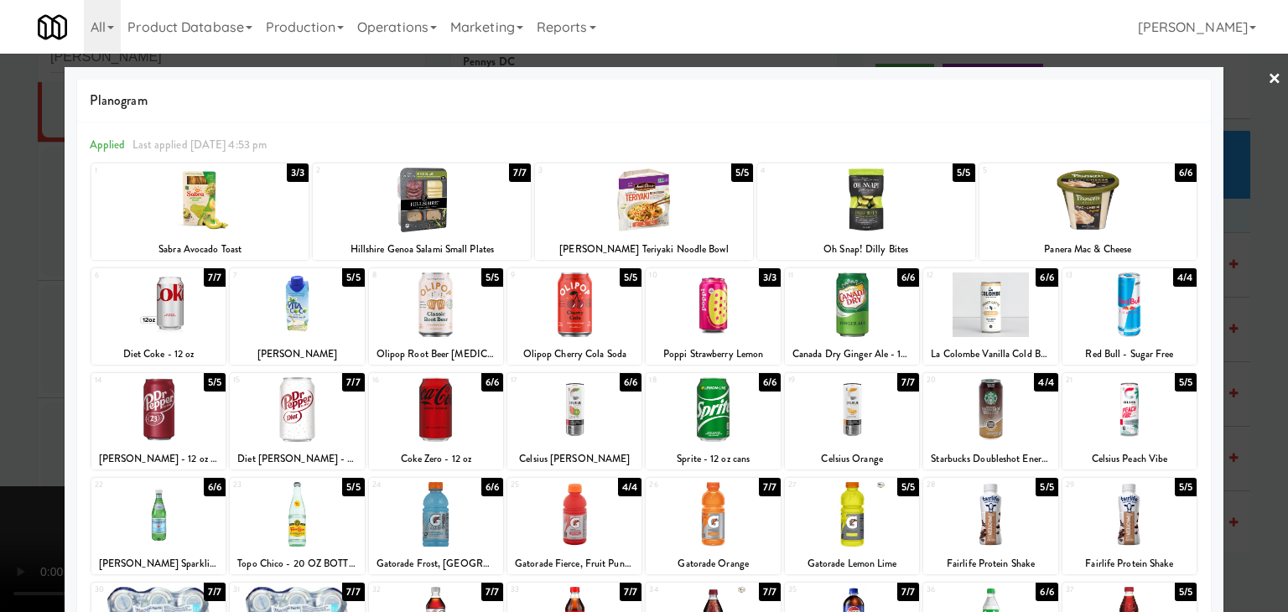
click at [438, 210] on div at bounding box center [422, 200] width 218 height 65
click at [1093, 199] on div at bounding box center [1088, 200] width 218 height 65
click at [1253, 155] on div at bounding box center [644, 306] width 1288 height 612
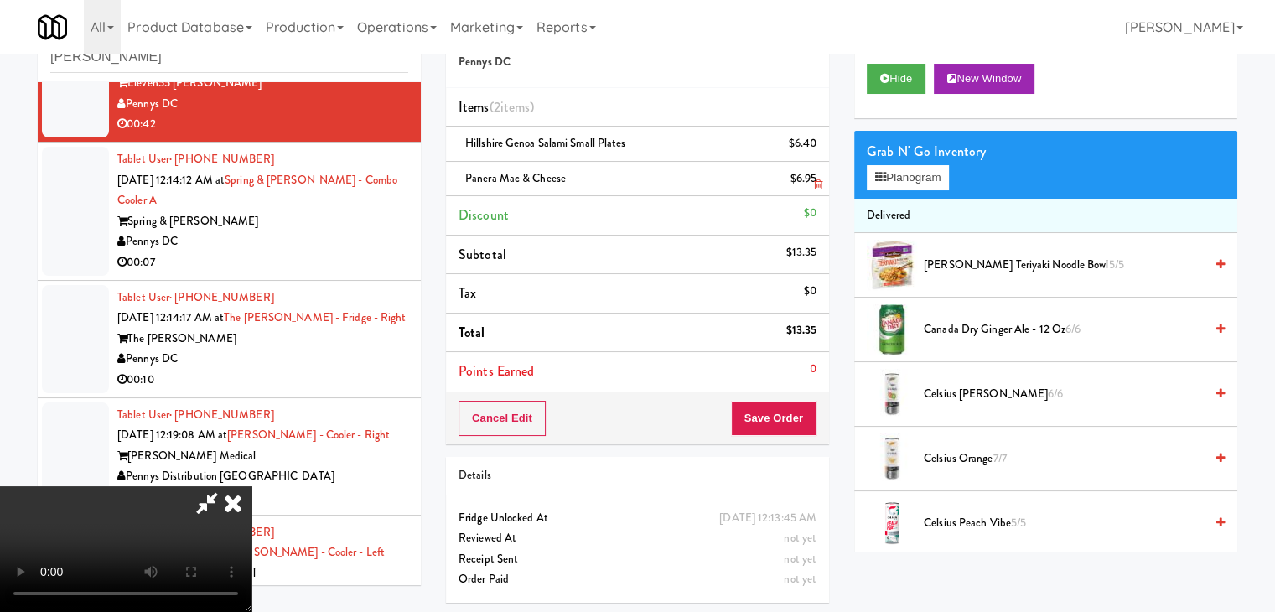
click at [815, 175] on link at bounding box center [814, 185] width 15 height 21
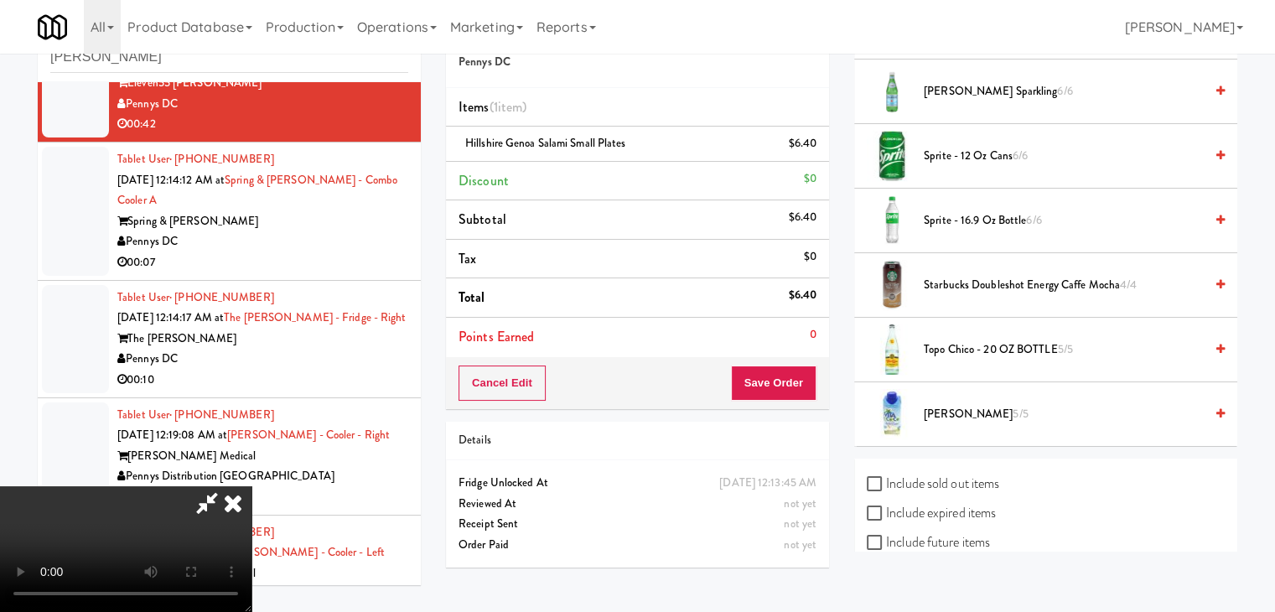
scroll to position [2257, 0]
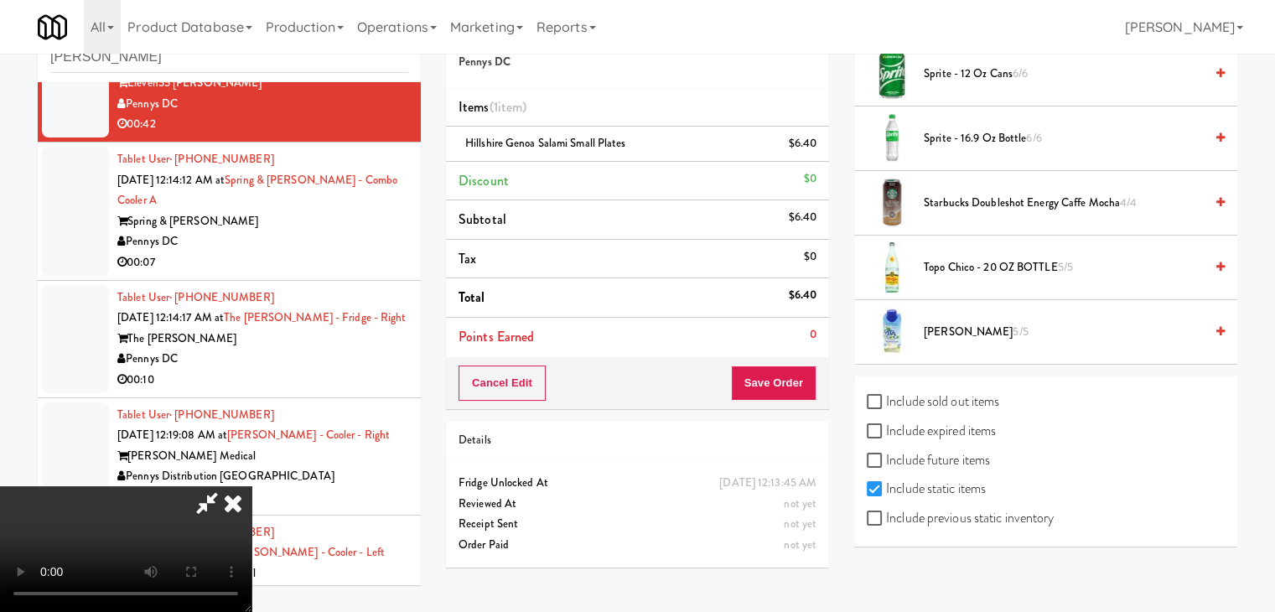
click at [964, 505] on label "Include previous static inventory" at bounding box center [960, 517] width 187 height 25
click at [886, 512] on input "Include previous static inventory" at bounding box center [876, 518] width 19 height 13
checkbox input "true"
drag, startPoint x: 917, startPoint y: 421, endPoint x: 912, endPoint y: 437, distance: 16.7
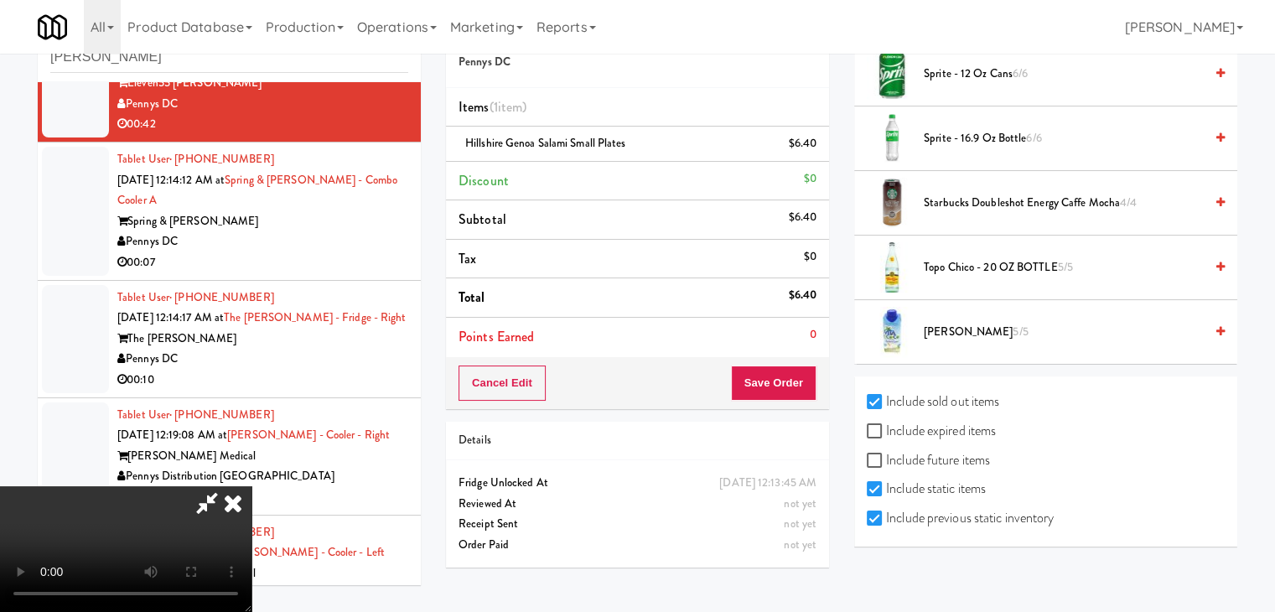
click at [917, 422] on label "Include expired items" at bounding box center [931, 430] width 129 height 25
click at [886, 425] on input "Include expired items" at bounding box center [876, 431] width 19 height 13
checkbox input "true"
click at [909, 451] on label "Include future items" at bounding box center [928, 460] width 123 height 25
click at [886, 454] on input "Include future items" at bounding box center [876, 460] width 19 height 13
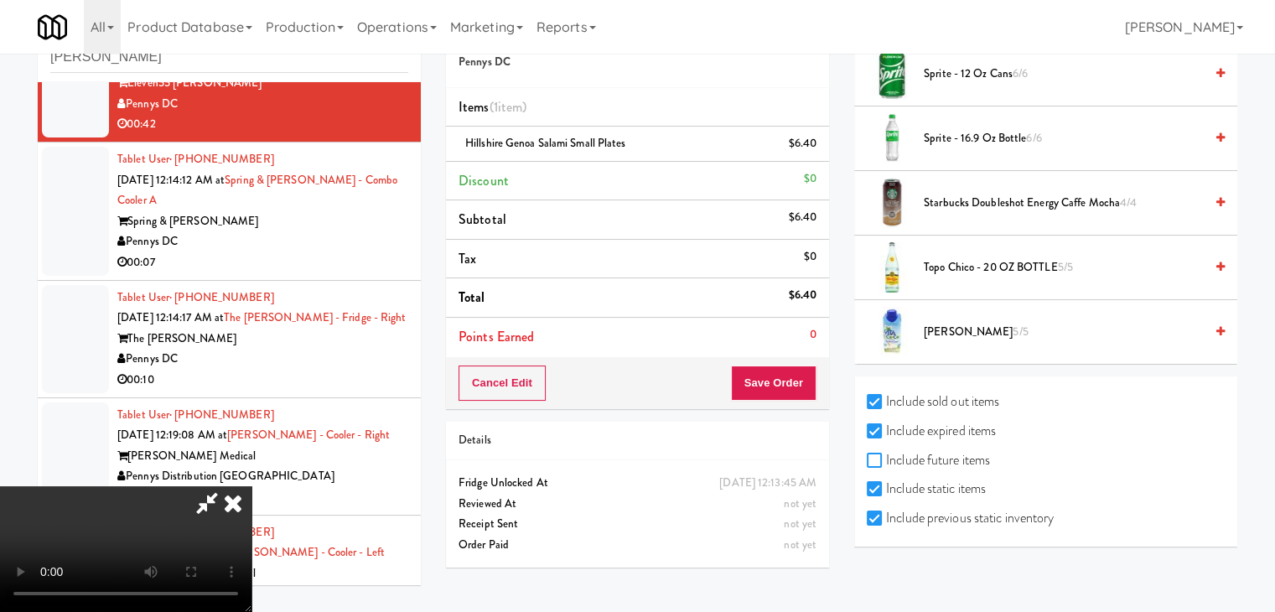
checkbox input "true"
click at [251, 486] on icon at bounding box center [233, 503] width 37 height 34
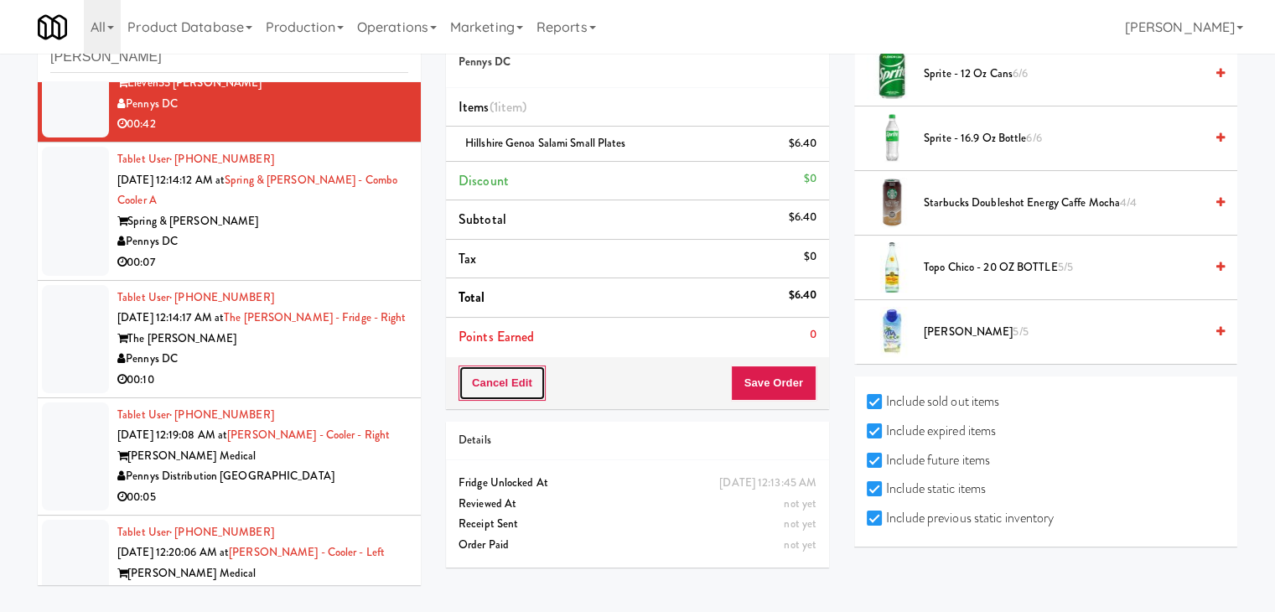
click at [503, 383] on button "Cancel Edit" at bounding box center [502, 382] width 87 height 35
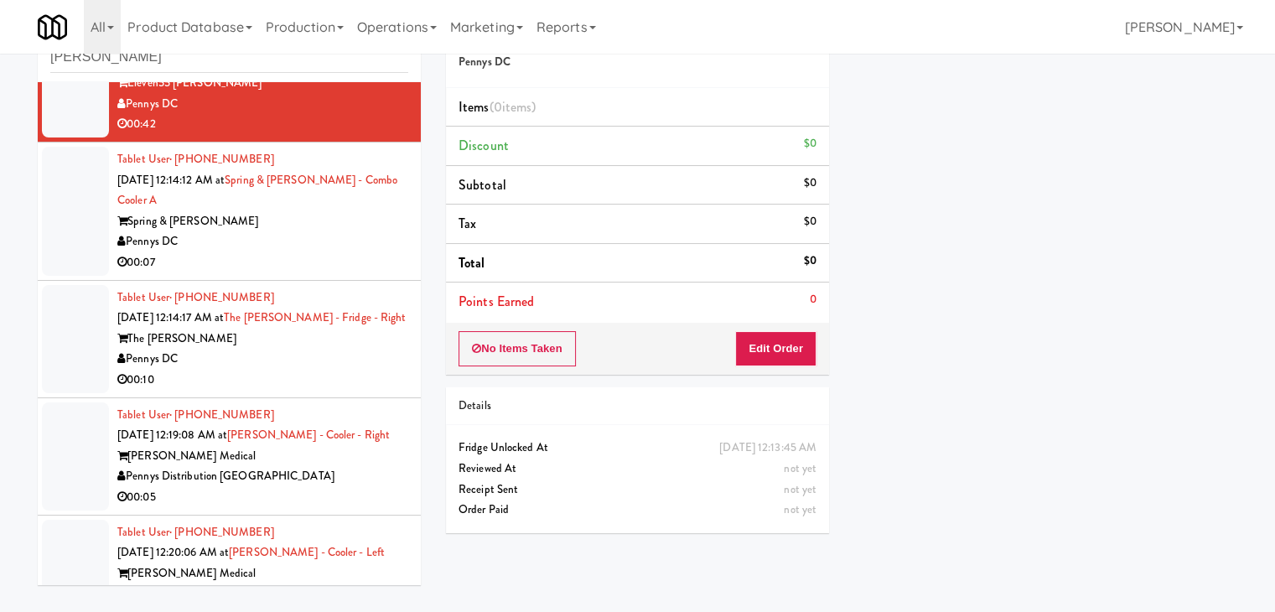
click at [318, 250] on div "Tablet User · (240) 390-7889 [DATE] 12:14:12 AM at Spring & [PERSON_NAME] - Com…" at bounding box center [262, 211] width 291 height 124
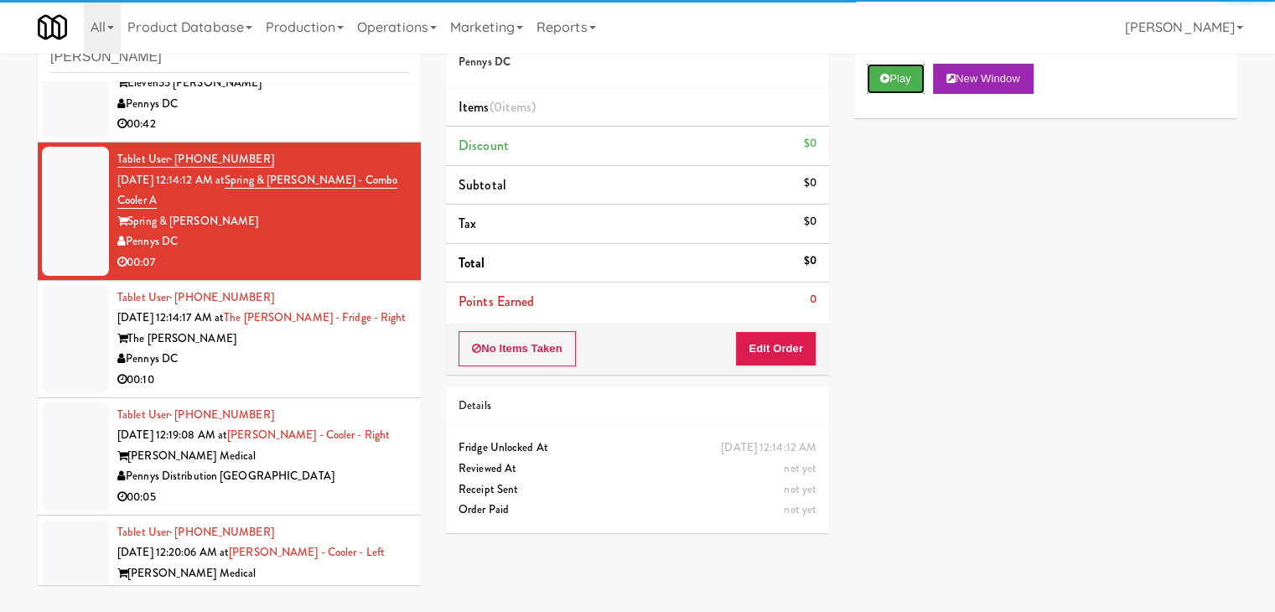
drag, startPoint x: 878, startPoint y: 79, endPoint x: 875, endPoint y: 94, distance: 15.5
click at [878, 79] on button "Play" at bounding box center [896, 79] width 58 height 30
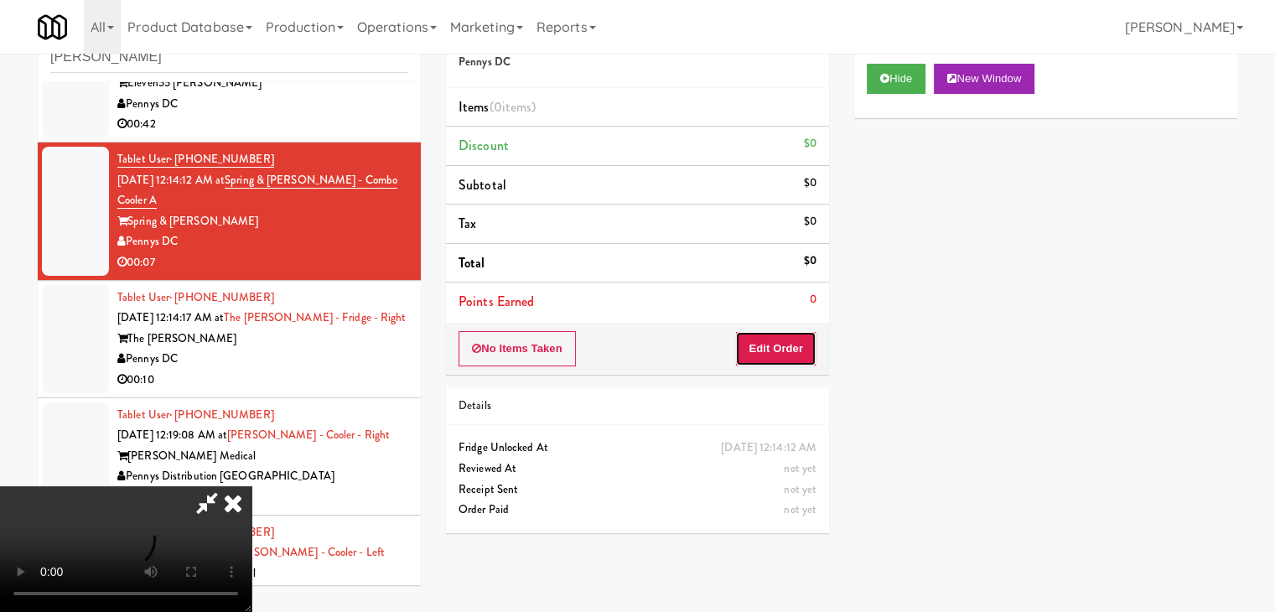
click at [775, 350] on button "Edit Order" at bounding box center [775, 348] width 81 height 35
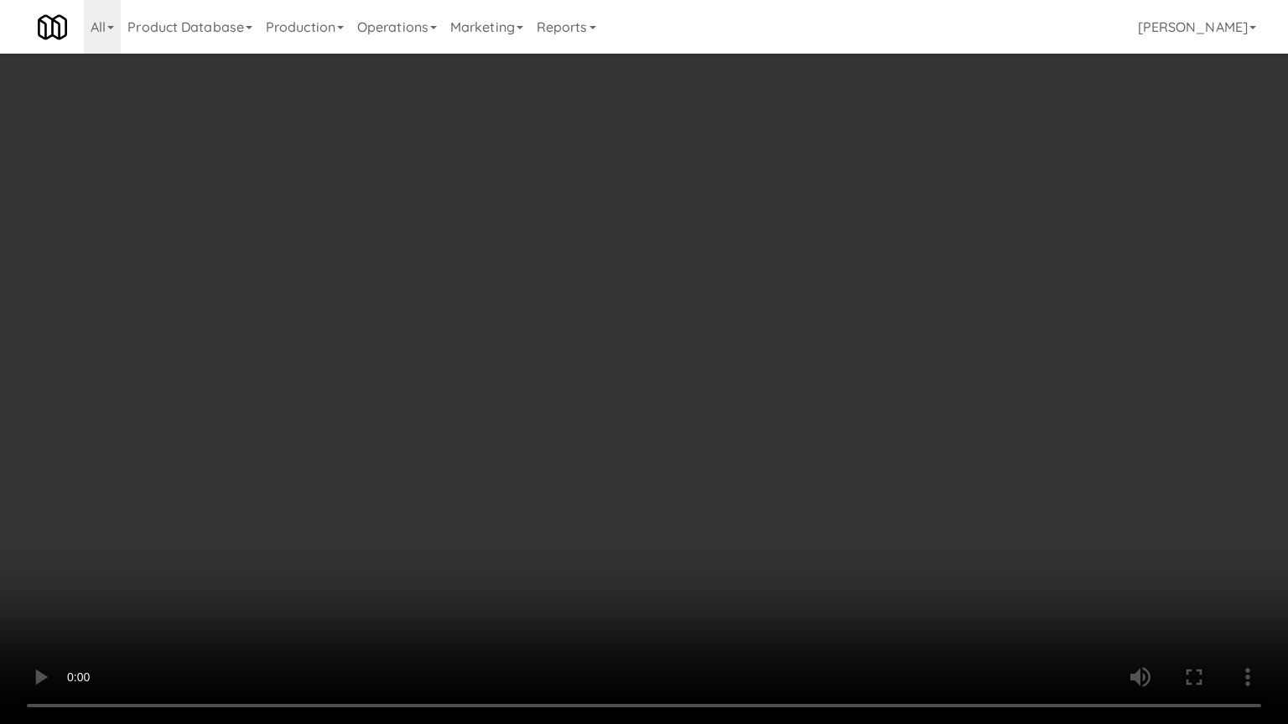
click at [707, 440] on video at bounding box center [644, 362] width 1288 height 724
drag, startPoint x: 702, startPoint y: 440, endPoint x: 686, endPoint y: 448, distance: 18.0
click at [700, 443] on video at bounding box center [644, 362] width 1288 height 724
click at [692, 443] on video at bounding box center [644, 362] width 1288 height 724
click at [667, 446] on video at bounding box center [644, 362] width 1288 height 724
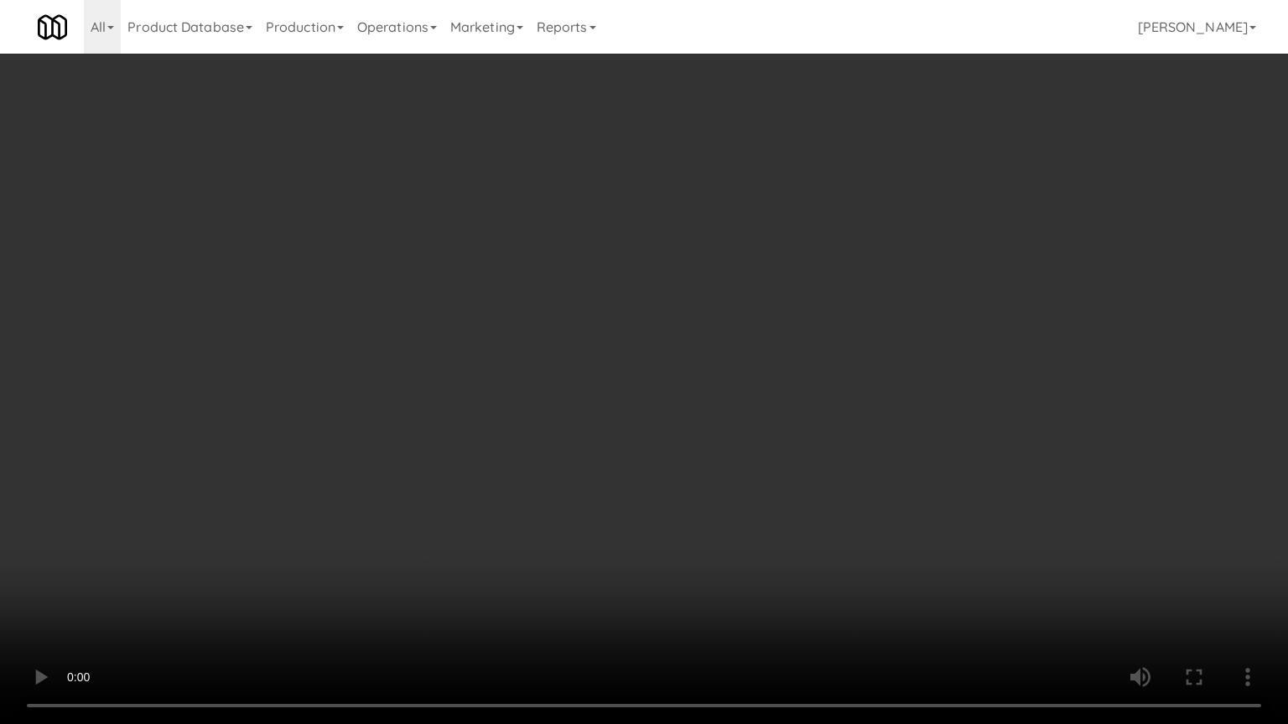
click at [678, 443] on video at bounding box center [644, 362] width 1288 height 724
click at [669, 445] on video at bounding box center [644, 362] width 1288 height 724
drag, startPoint x: 668, startPoint y: 445, endPoint x: 771, endPoint y: 230, distance: 238.8
click at [668, 443] on video at bounding box center [644, 362] width 1288 height 724
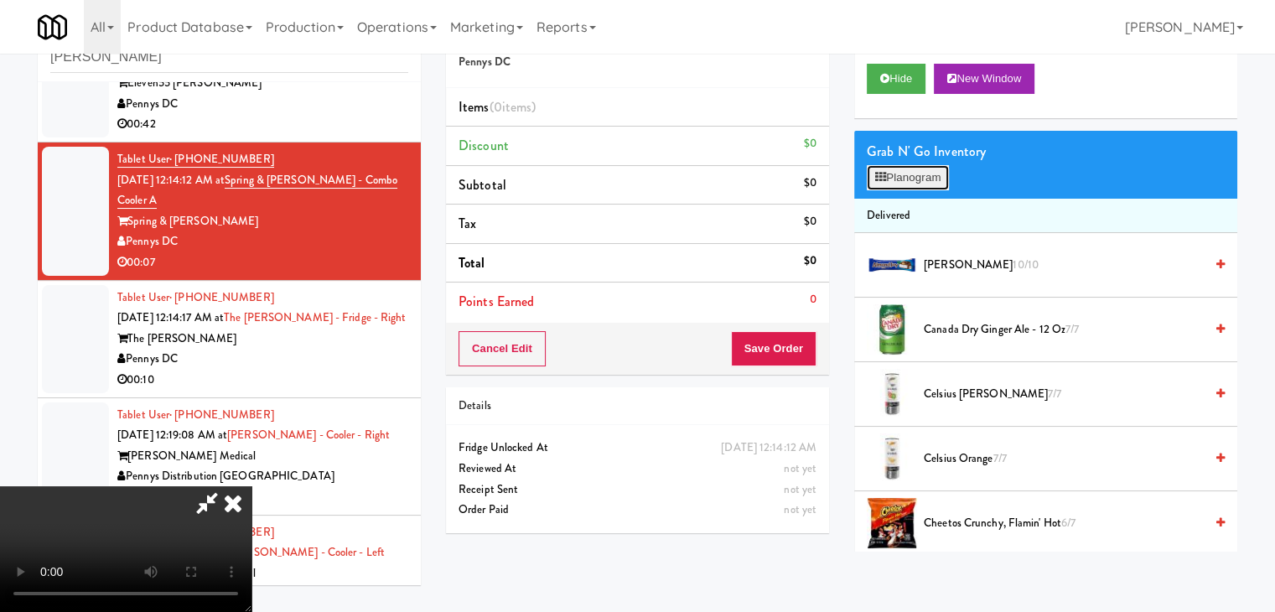
click at [884, 182] on icon at bounding box center [880, 177] width 11 height 11
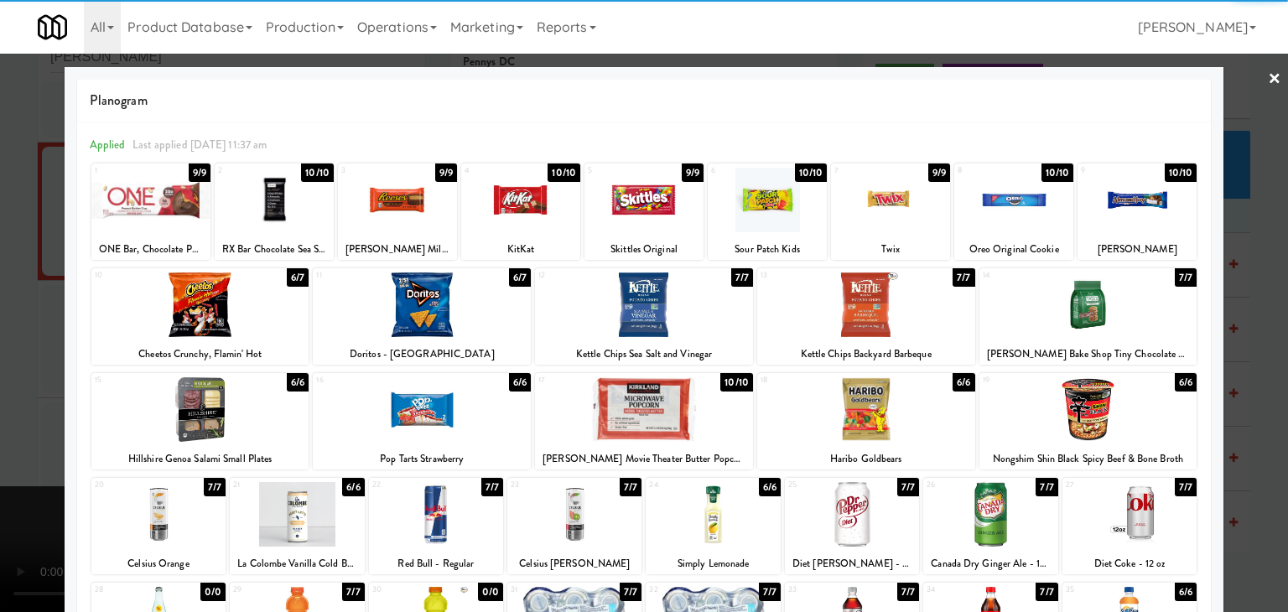
click at [1072, 305] on div at bounding box center [1088, 304] width 218 height 65
drag, startPoint x: 0, startPoint y: 319, endPoint x: 271, endPoint y: 329, distance: 271.0
click at [3, 319] on div at bounding box center [644, 306] width 1288 height 612
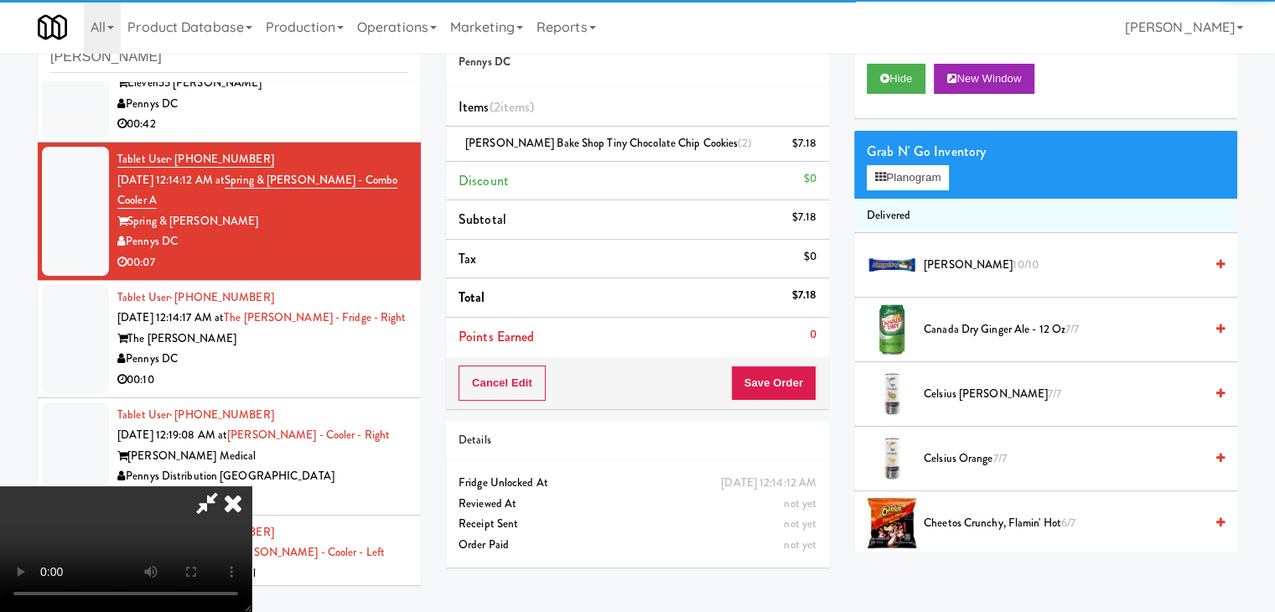
click at [251, 486] on video at bounding box center [125, 549] width 251 height 126
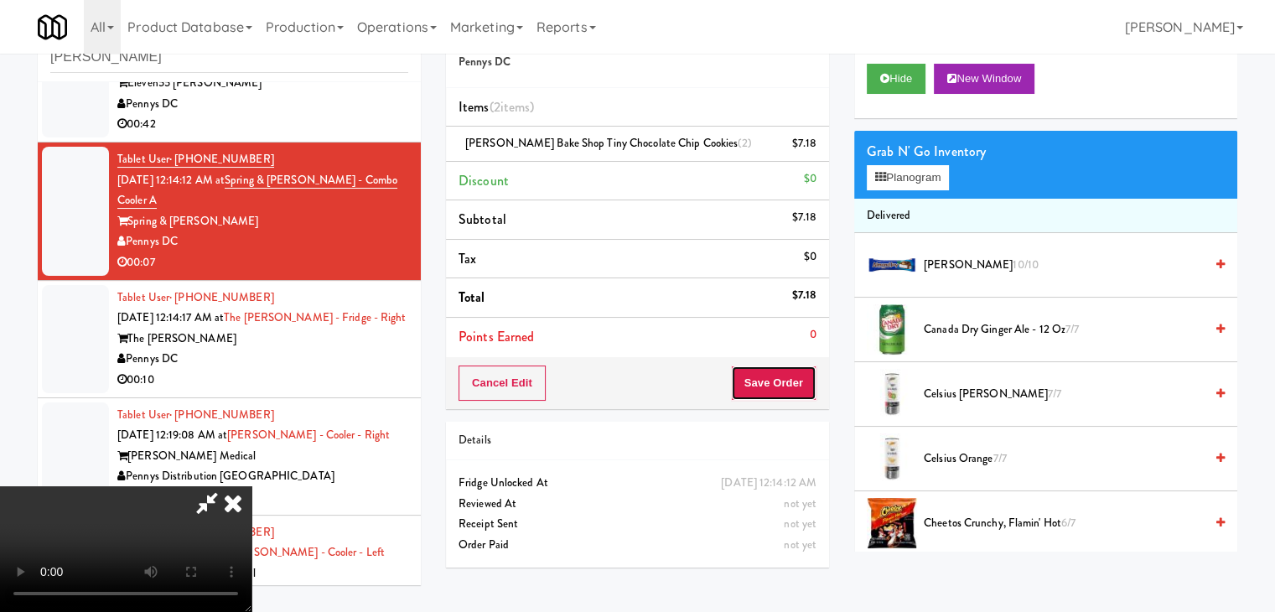
click at [785, 376] on button "Save Order" at bounding box center [774, 382] width 86 height 35
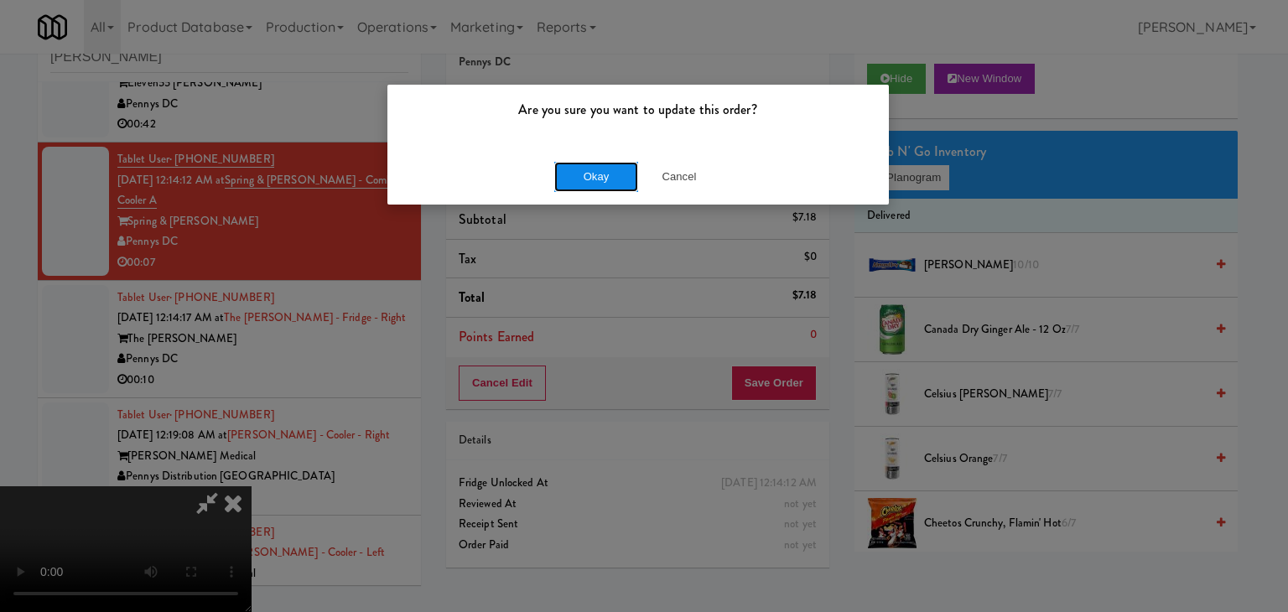
click at [619, 179] on button "Okay" at bounding box center [596, 177] width 84 height 30
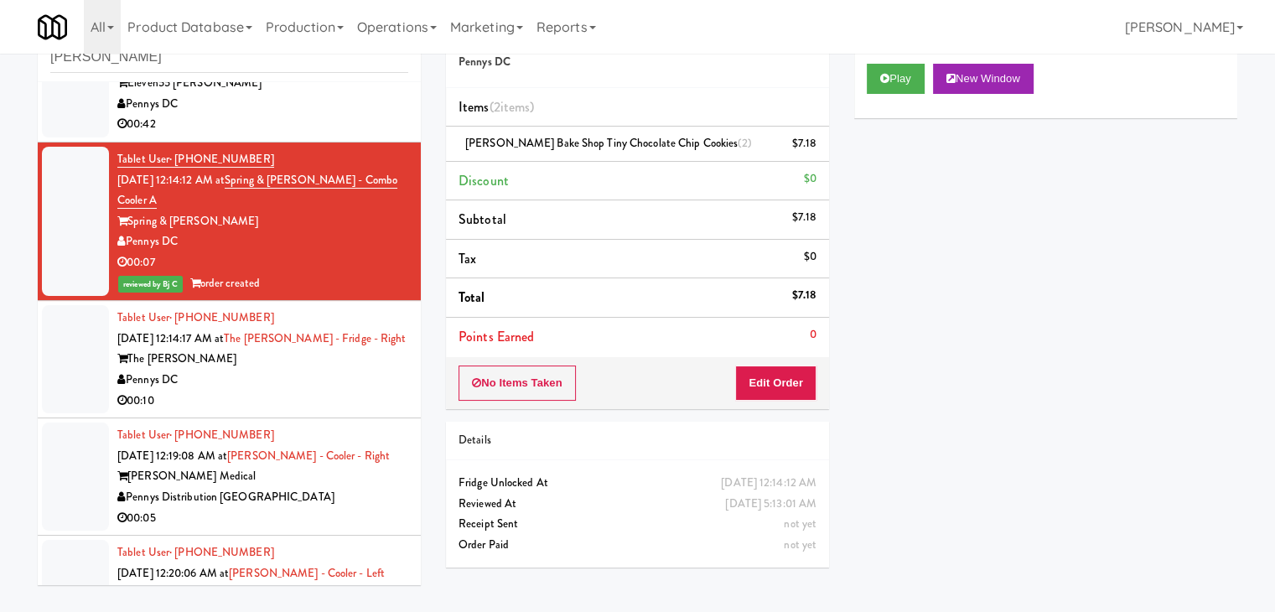
click at [272, 377] on div "Pennys DC" at bounding box center [262, 380] width 291 height 21
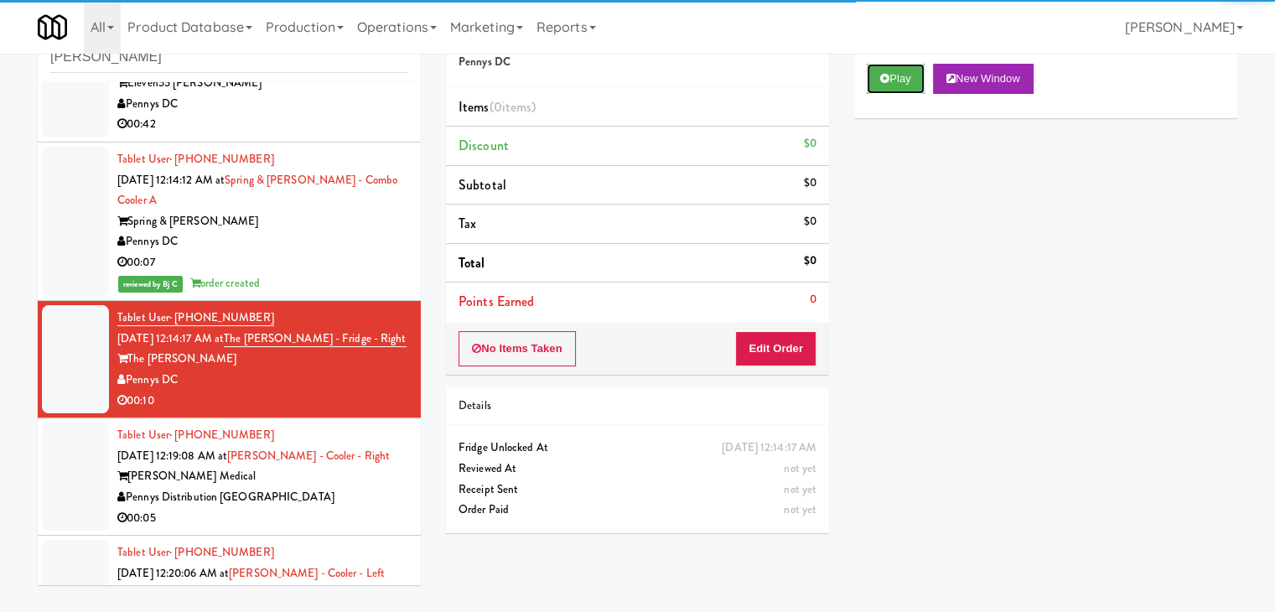
drag, startPoint x: 895, startPoint y: 78, endPoint x: 884, endPoint y: 115, distance: 38.5
click at [894, 79] on button "Play" at bounding box center [896, 79] width 58 height 30
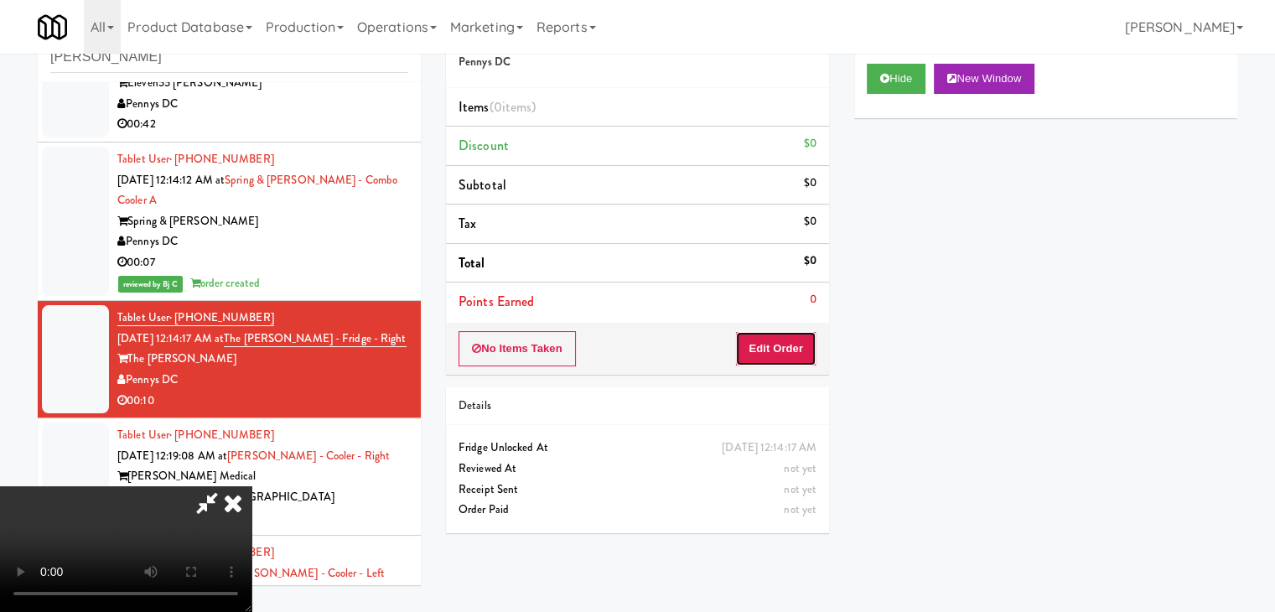
click at [772, 350] on button "Edit Order" at bounding box center [775, 348] width 81 height 35
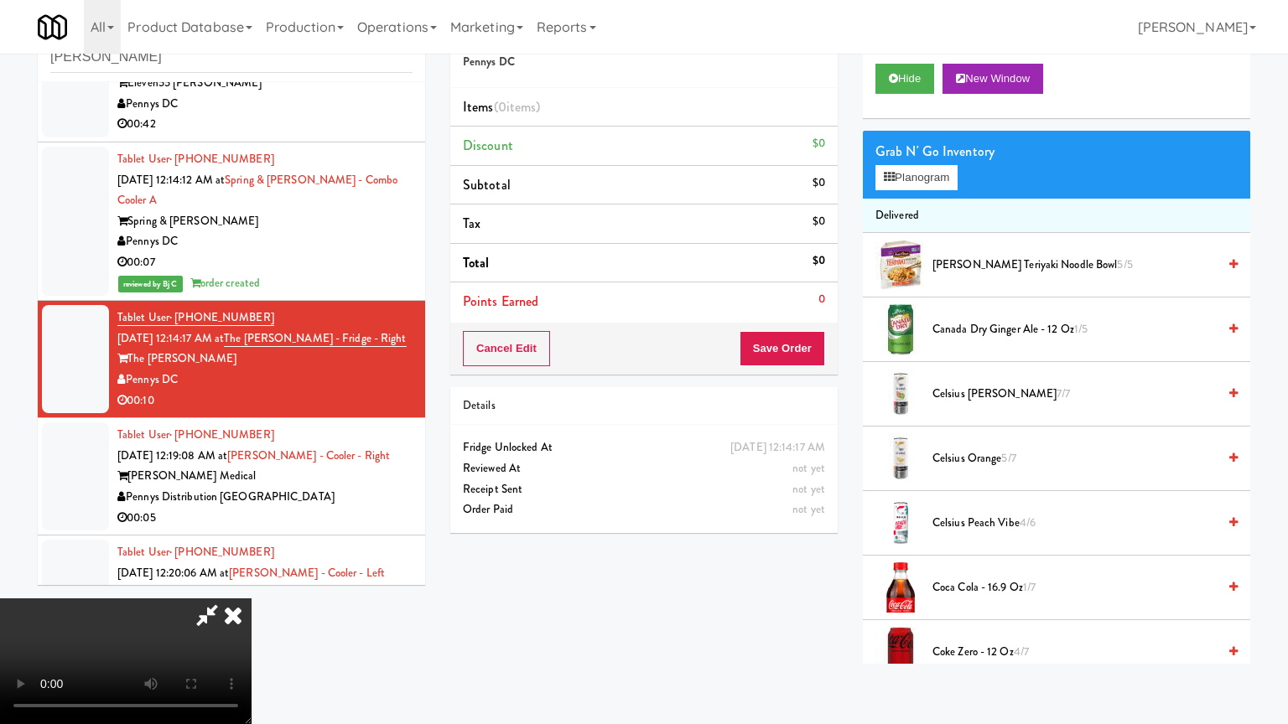
click at [251, 599] on video at bounding box center [125, 662] width 251 height 126
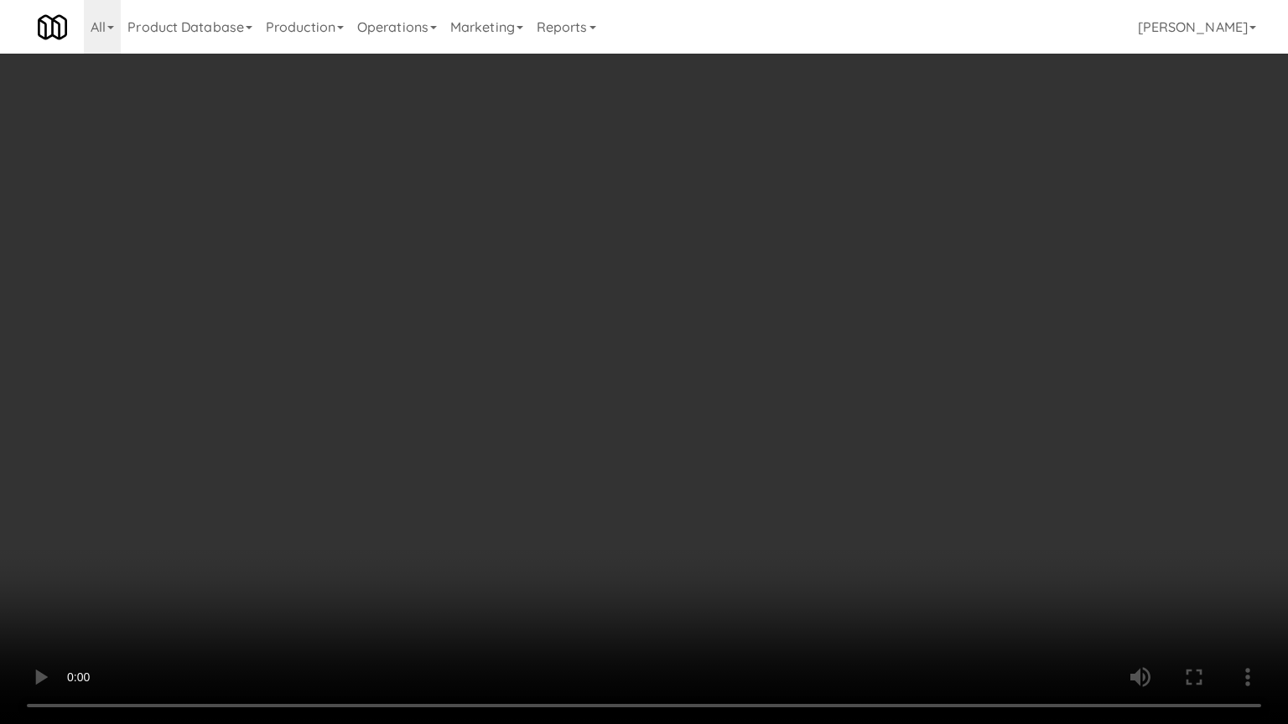
click at [818, 448] on video at bounding box center [644, 362] width 1288 height 724
click at [816, 443] on video at bounding box center [644, 362] width 1288 height 724
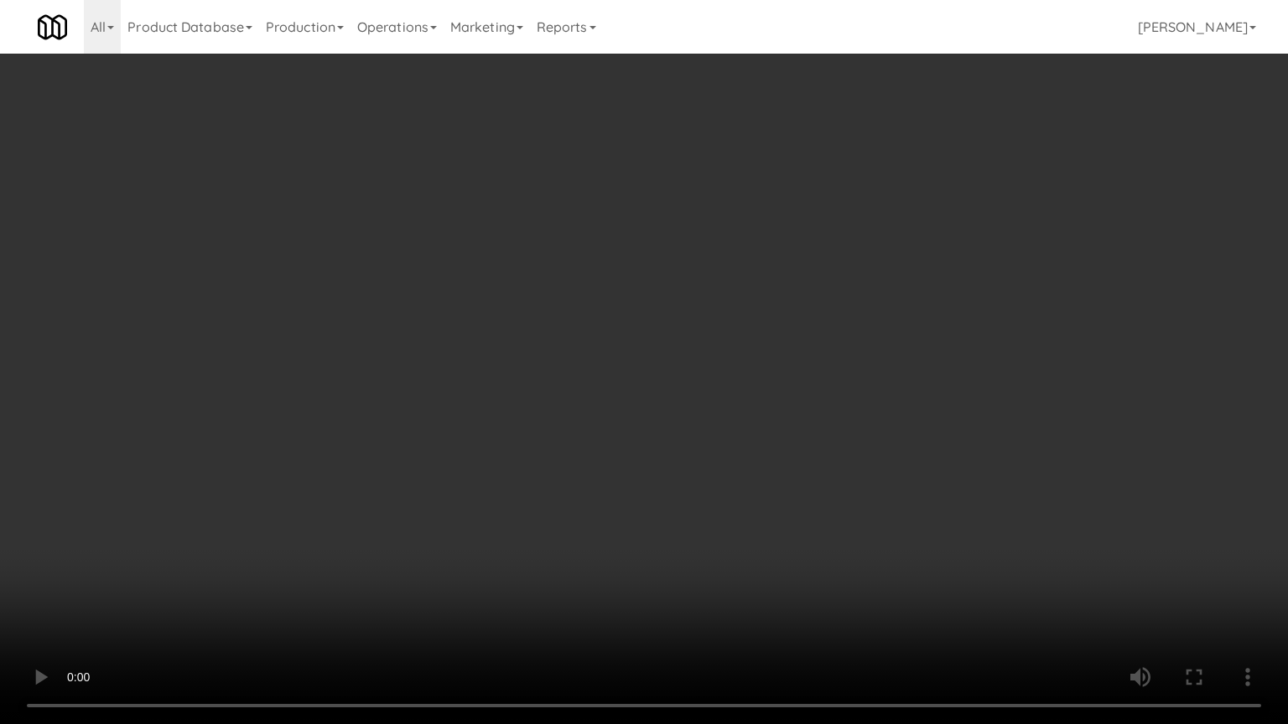
click at [821, 436] on video at bounding box center [644, 362] width 1288 height 724
click at [820, 436] on video at bounding box center [644, 362] width 1288 height 724
click at [815, 433] on video at bounding box center [644, 362] width 1288 height 724
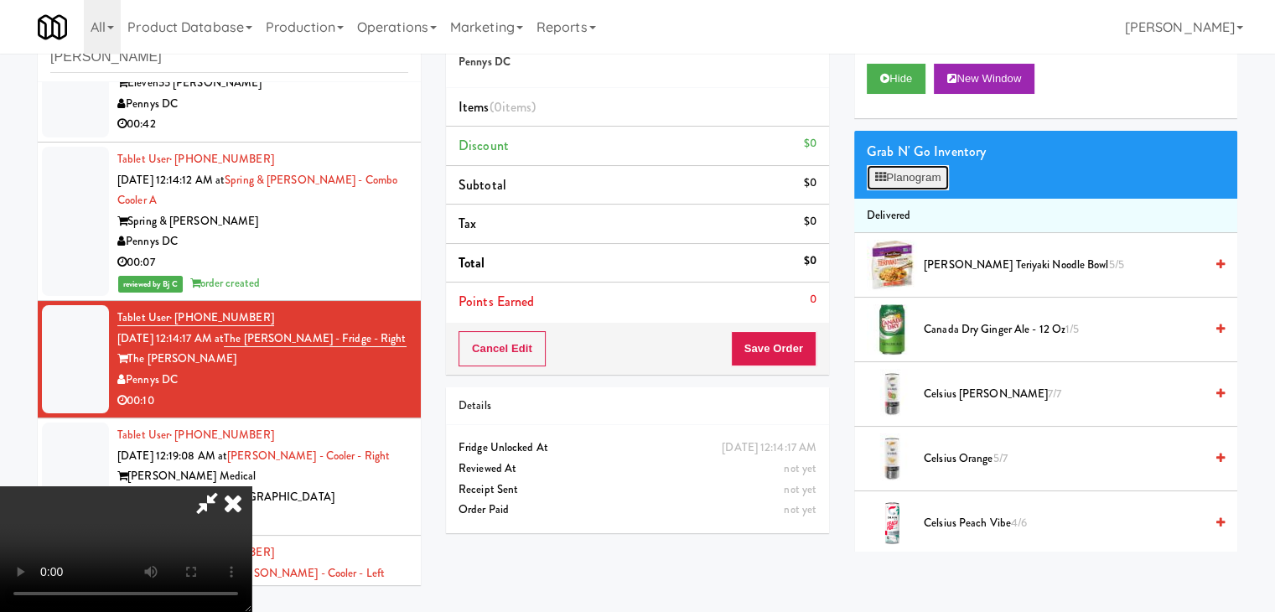
click at [919, 180] on button "Planogram" at bounding box center [908, 177] width 82 height 25
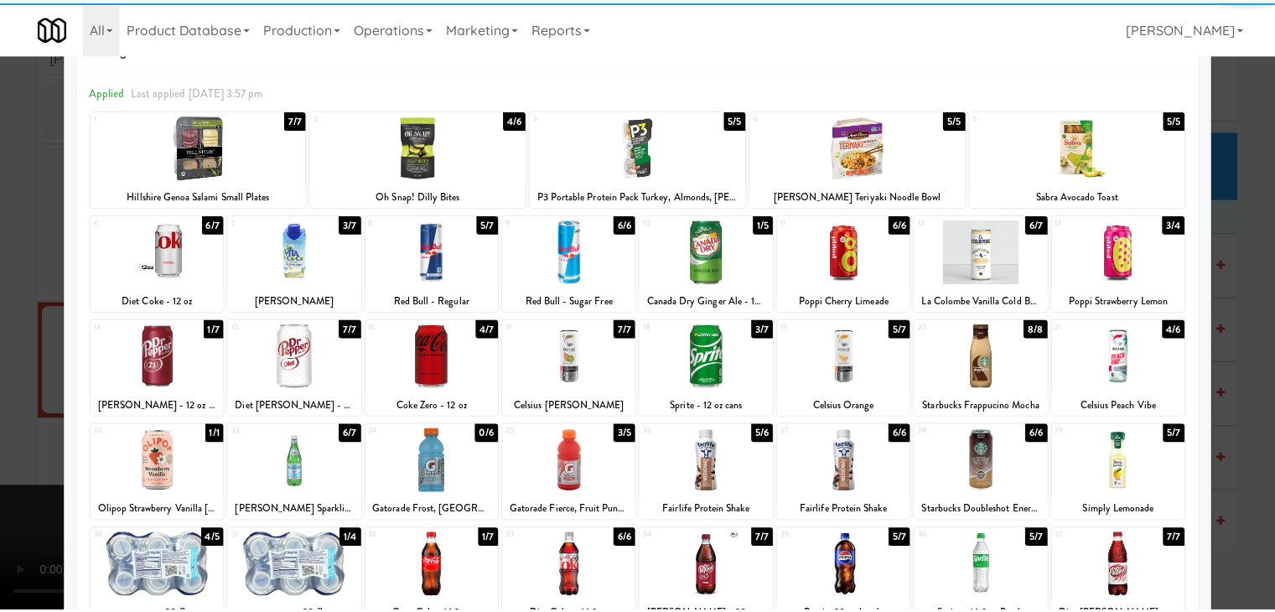
scroll to position [211, 0]
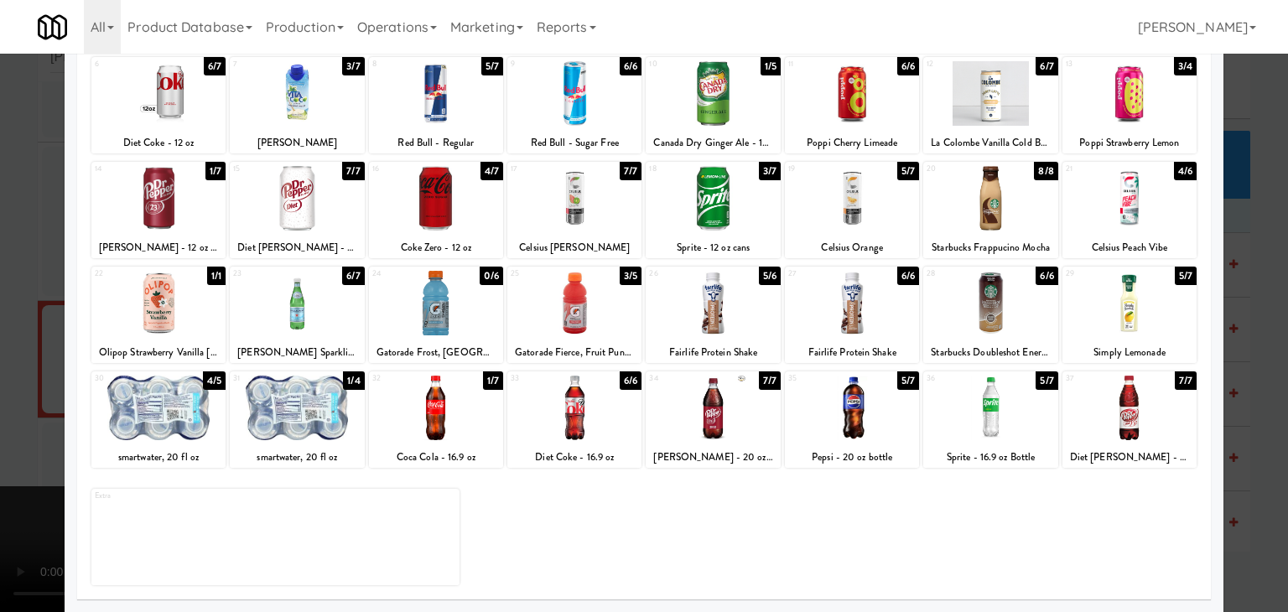
click at [588, 298] on div at bounding box center [574, 303] width 134 height 65
drag, startPoint x: 0, startPoint y: 310, endPoint x: 417, endPoint y: 309, distance: 417.4
click at [2, 309] on div at bounding box center [644, 306] width 1288 height 612
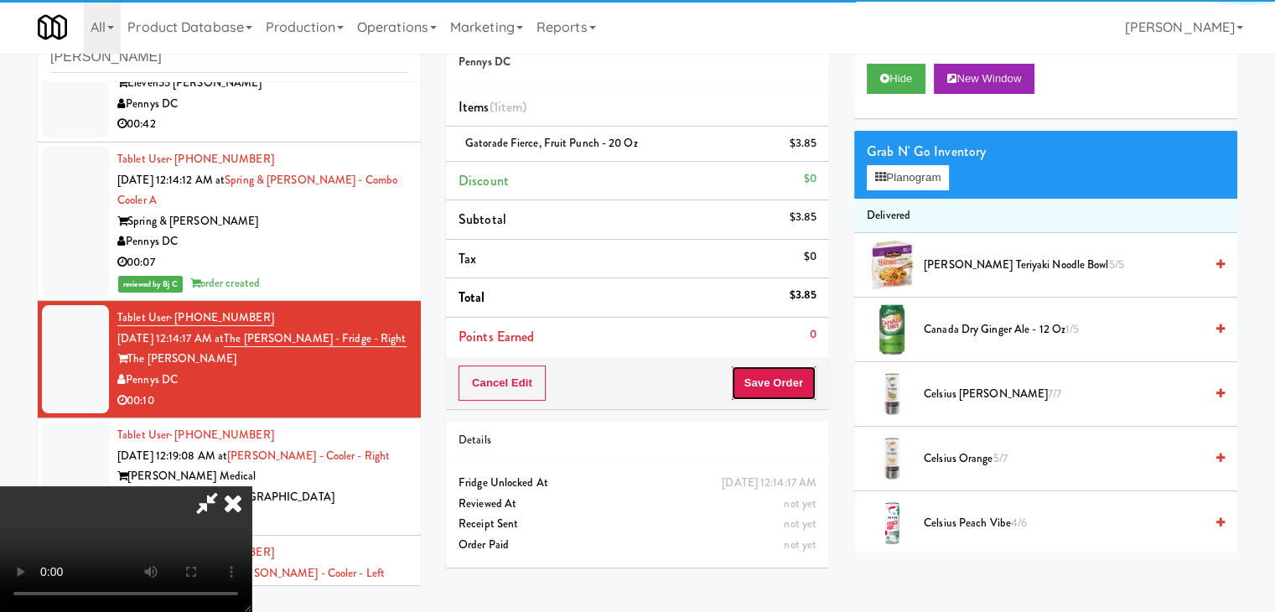
click at [816, 381] on button "Save Order" at bounding box center [774, 382] width 86 height 35
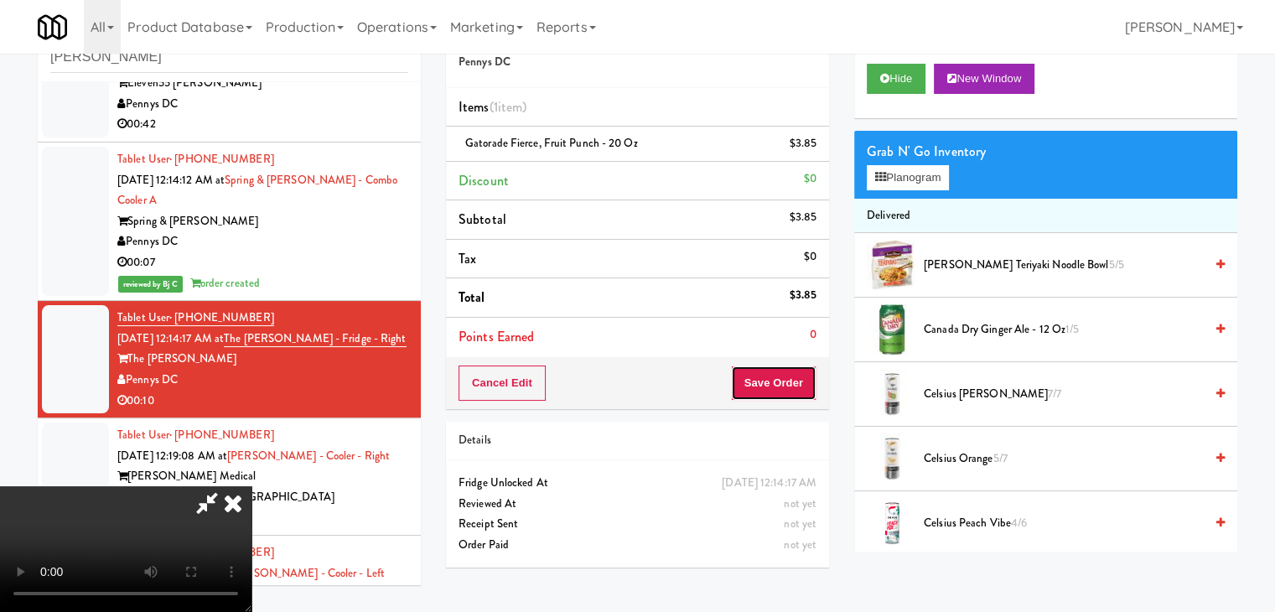
click at [816, 381] on button "Save Order" at bounding box center [774, 382] width 86 height 35
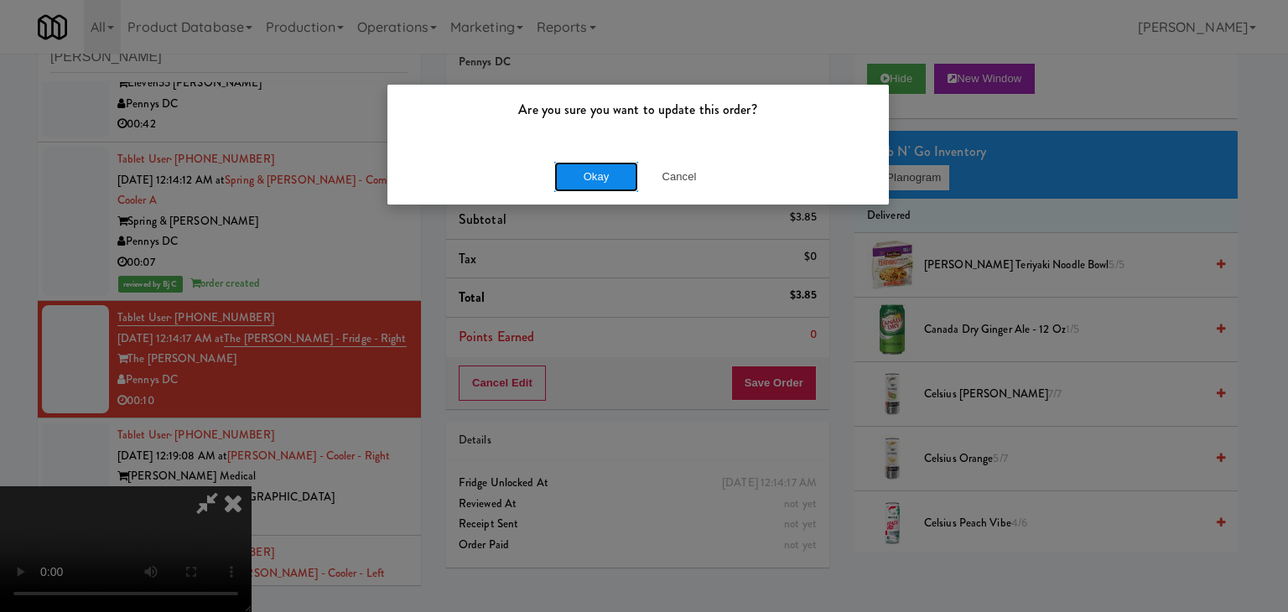
click at [627, 163] on button "Okay" at bounding box center [596, 177] width 84 height 30
click at [625, 164] on button "Okay" at bounding box center [596, 177] width 84 height 30
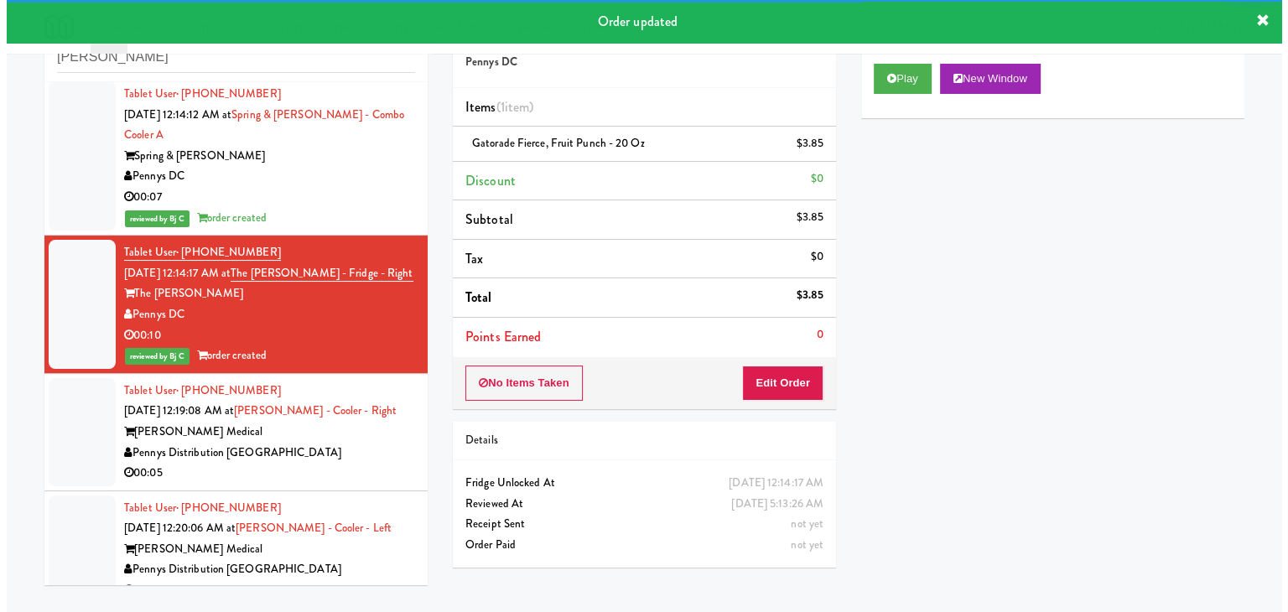
scroll to position [1466, 0]
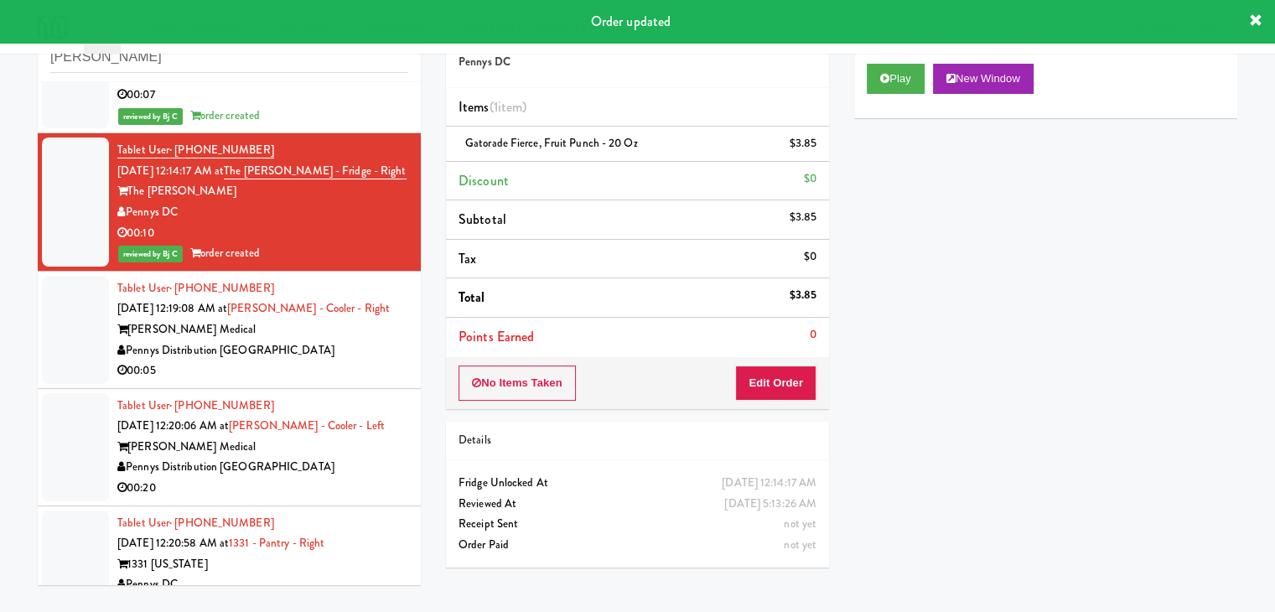
drag, startPoint x: 329, startPoint y: 347, endPoint x: 321, endPoint y: 350, distance: 8.8
click at [329, 349] on div "Pennys Distribution [GEOGRAPHIC_DATA]" at bounding box center [262, 350] width 291 height 21
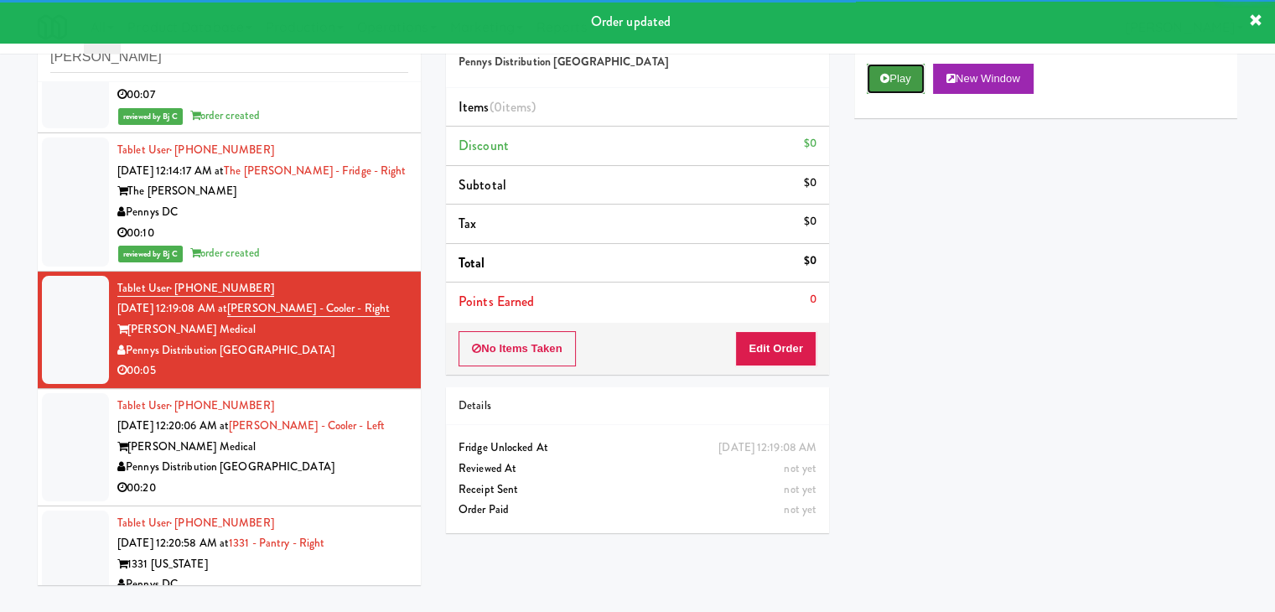
click at [885, 75] on icon at bounding box center [884, 78] width 9 height 11
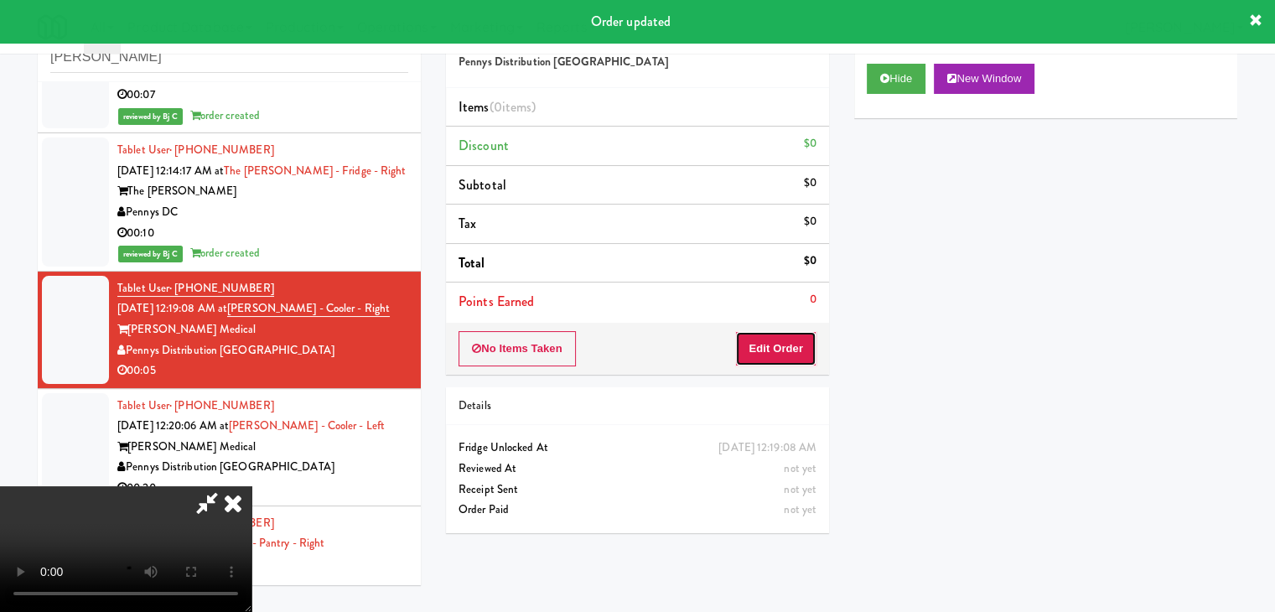
click at [776, 348] on button "Edit Order" at bounding box center [775, 348] width 81 height 35
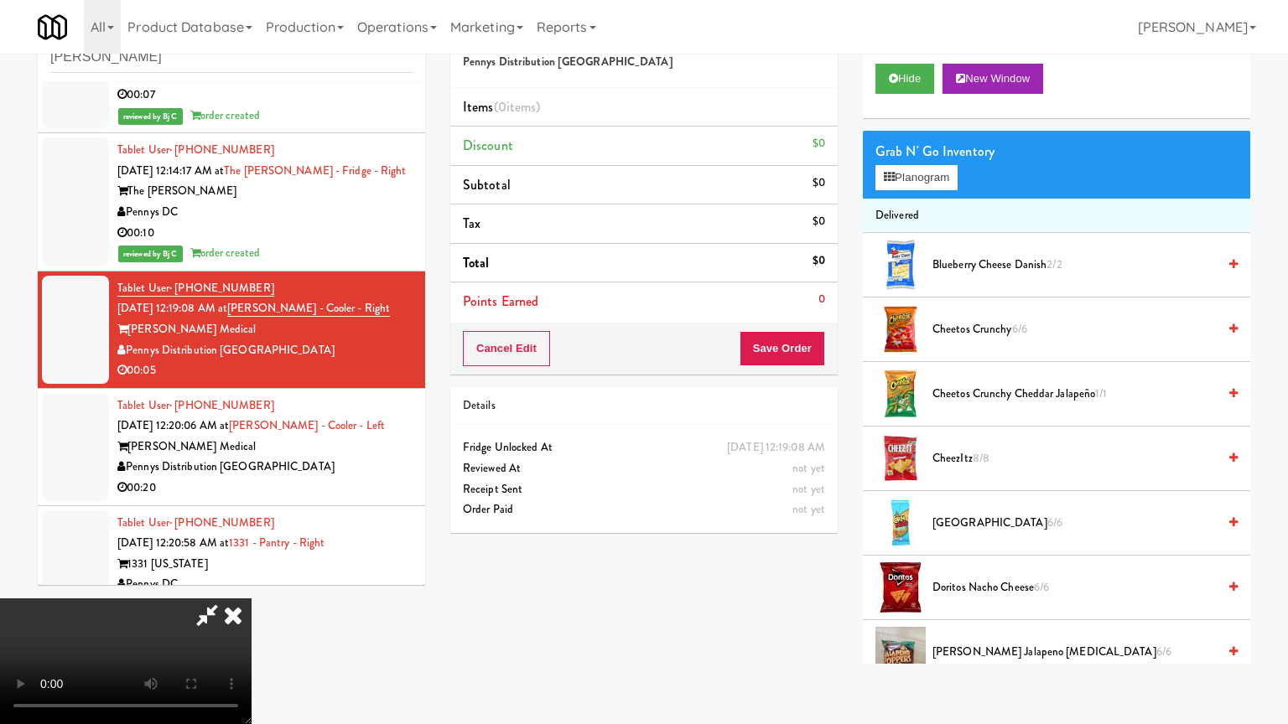
click at [251, 599] on video at bounding box center [125, 662] width 251 height 126
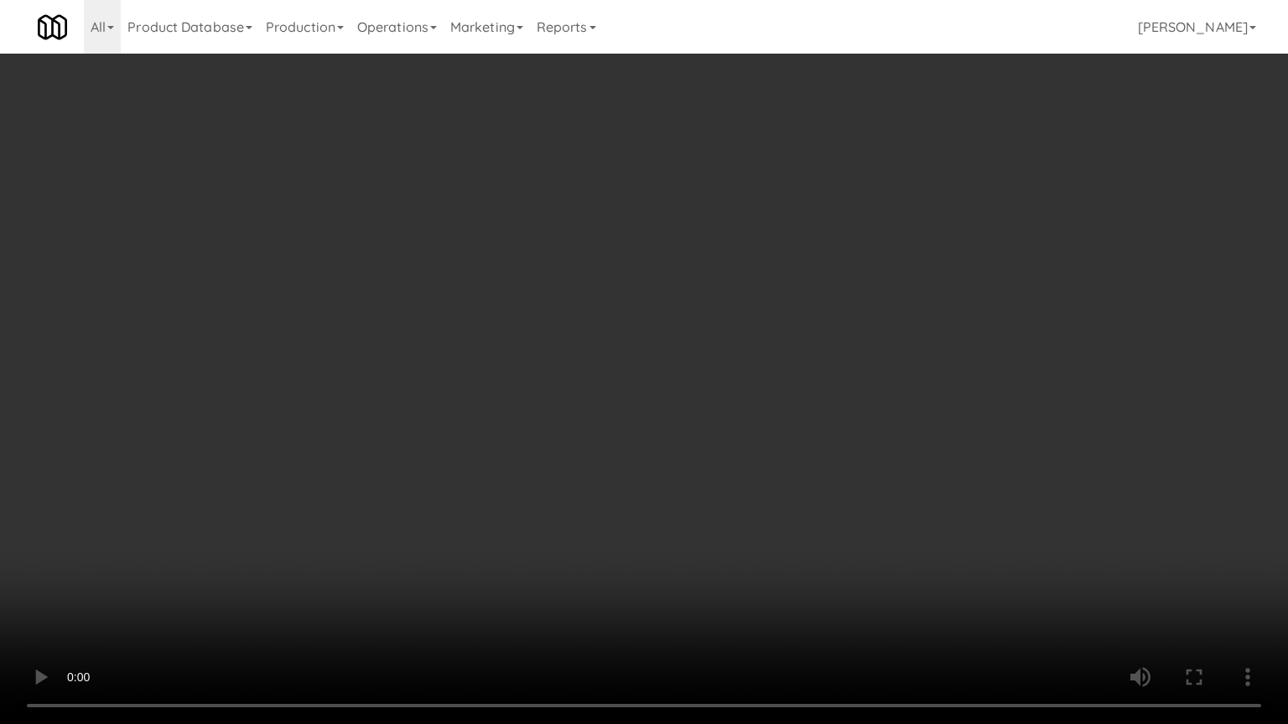
drag, startPoint x: 852, startPoint y: 448, endPoint x: 844, endPoint y: 453, distance: 9.8
click at [852, 449] on video at bounding box center [644, 362] width 1288 height 724
click at [858, 445] on video at bounding box center [644, 362] width 1288 height 724
click at [860, 444] on video at bounding box center [644, 362] width 1288 height 724
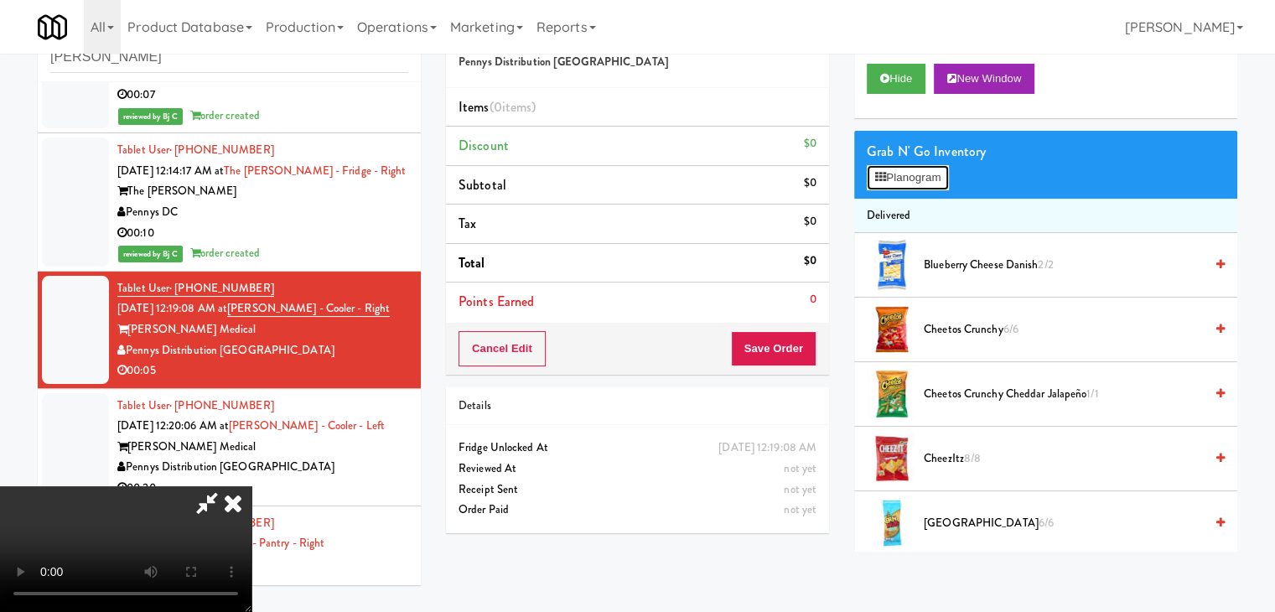
click at [930, 172] on button "Planogram" at bounding box center [908, 177] width 82 height 25
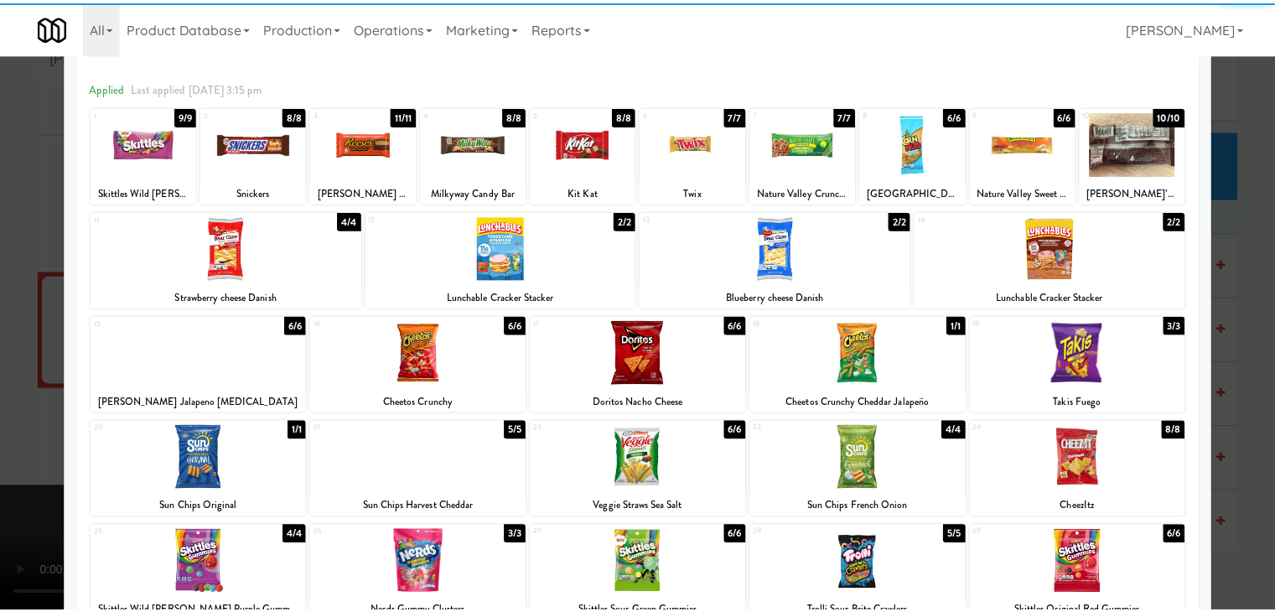
scroll to position [84, 0]
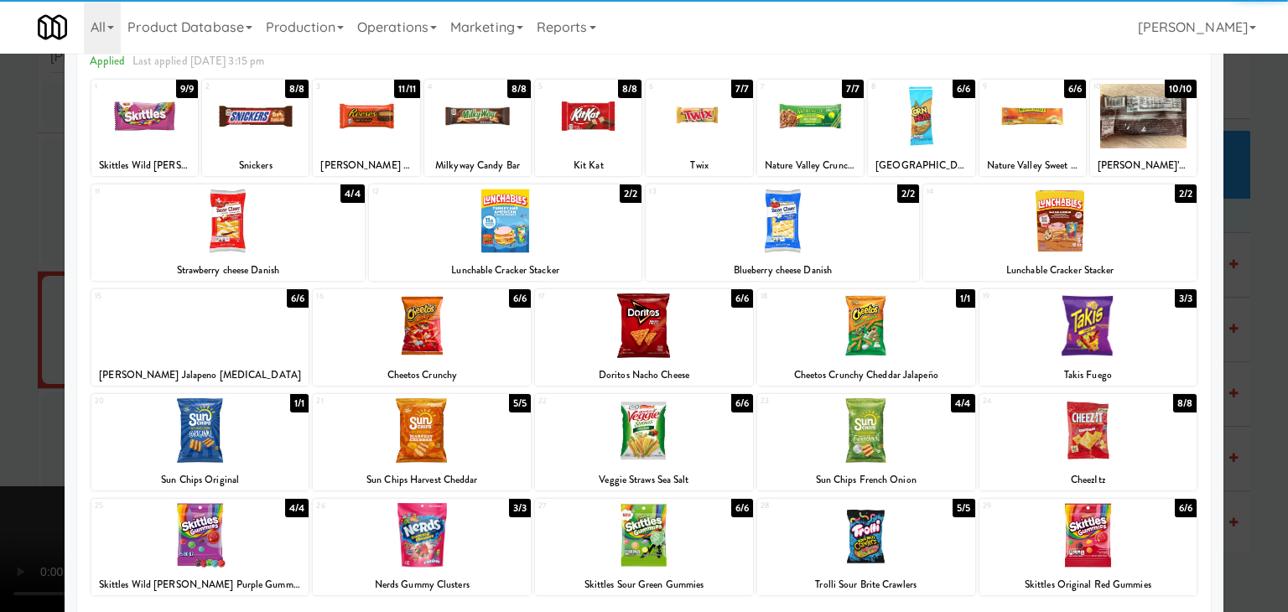
click at [889, 425] on div at bounding box center [866, 430] width 218 height 65
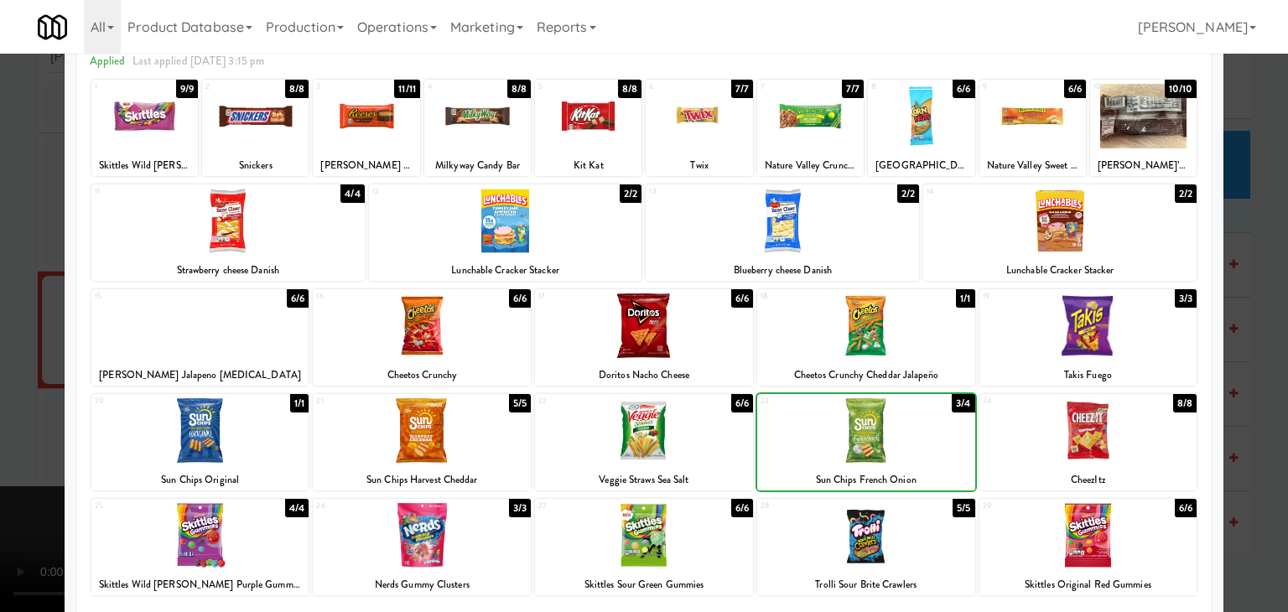
click at [0, 417] on div at bounding box center [644, 306] width 1288 height 612
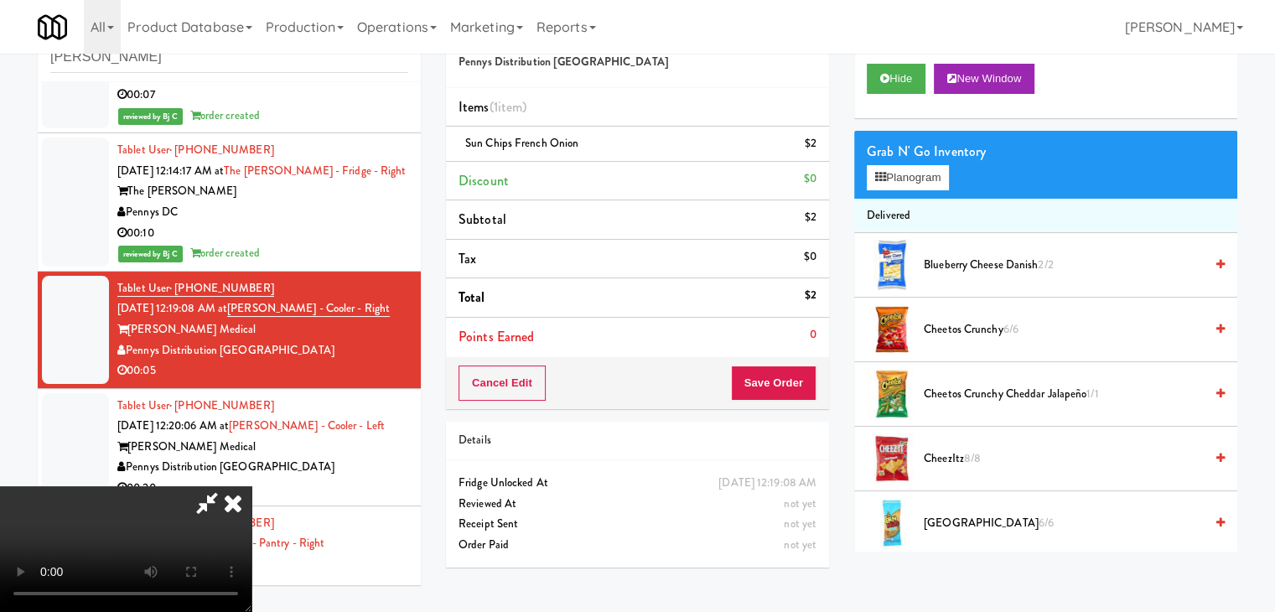
click at [251, 486] on video at bounding box center [125, 549] width 251 height 126
click at [796, 378] on button "Save Order" at bounding box center [774, 382] width 86 height 35
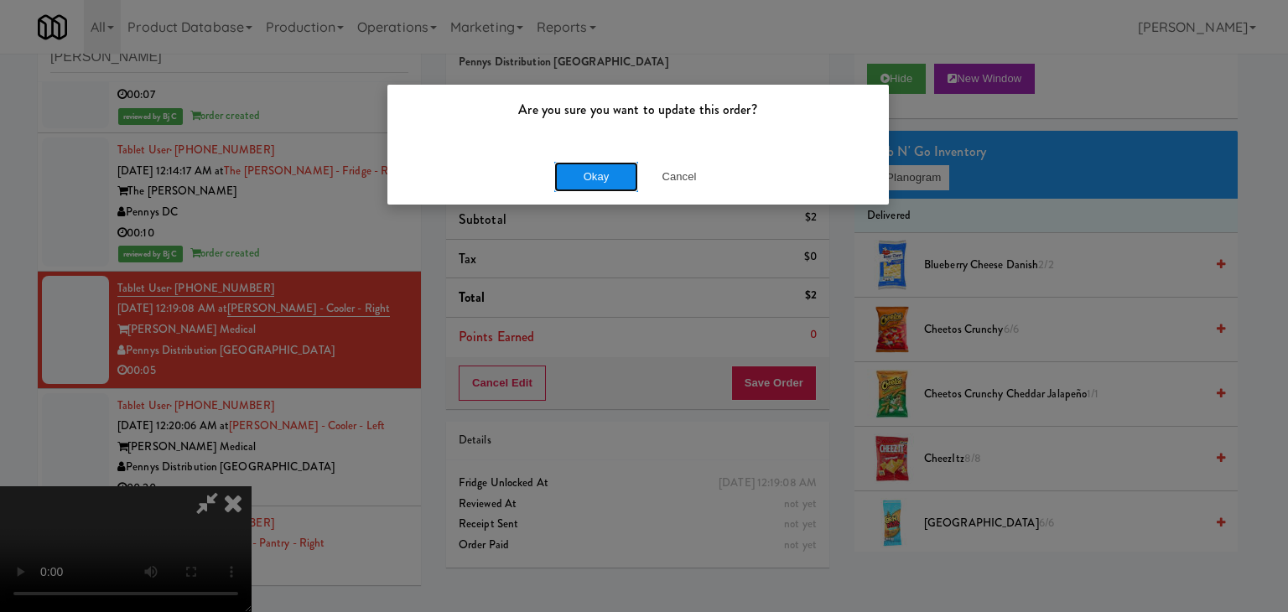
click at [611, 173] on button "Okay" at bounding box center [596, 177] width 84 height 30
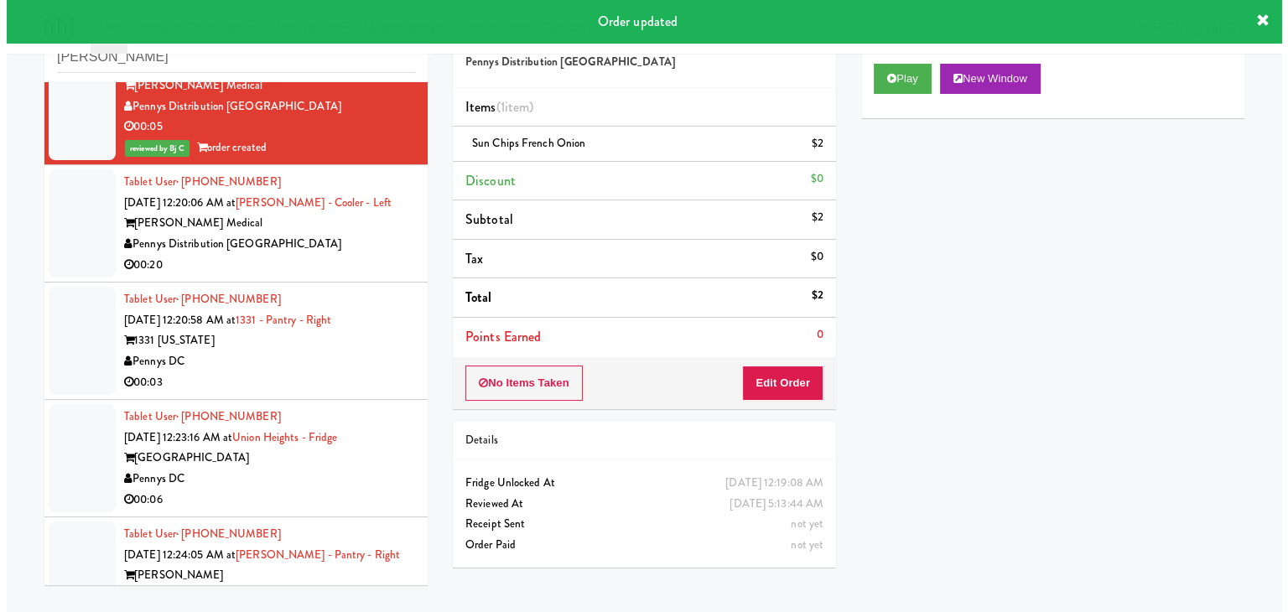
scroll to position [1718, 0]
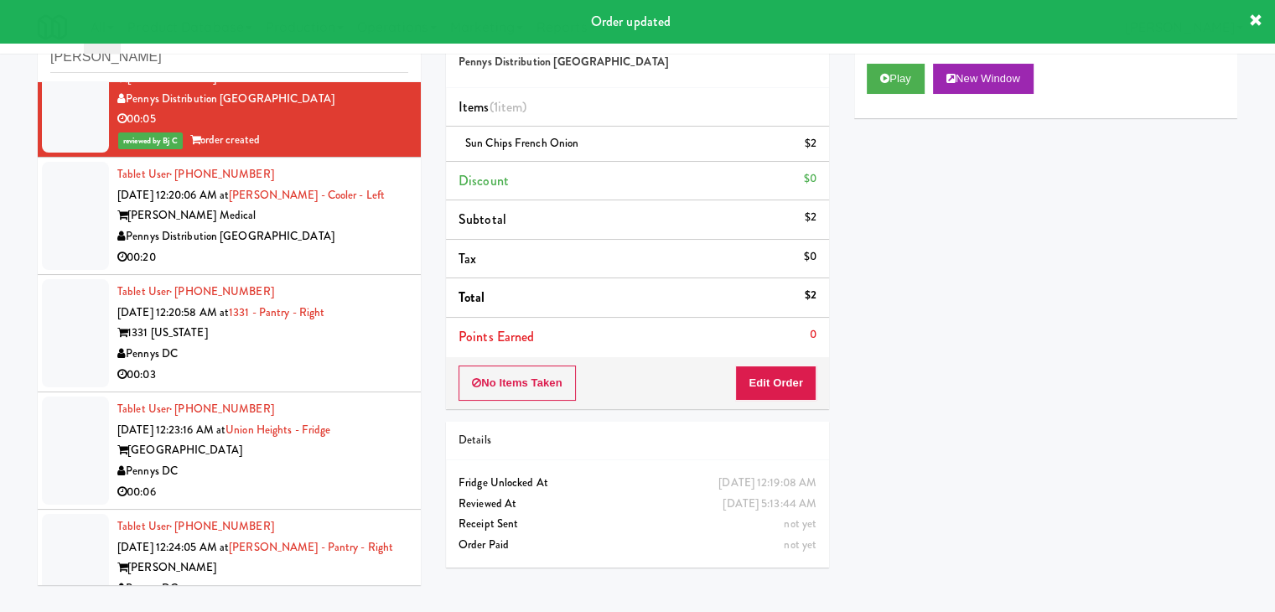
drag, startPoint x: 357, startPoint y: 247, endPoint x: 346, endPoint y: 256, distance: 13.7
click at [357, 249] on div "00:20" at bounding box center [262, 257] width 291 height 21
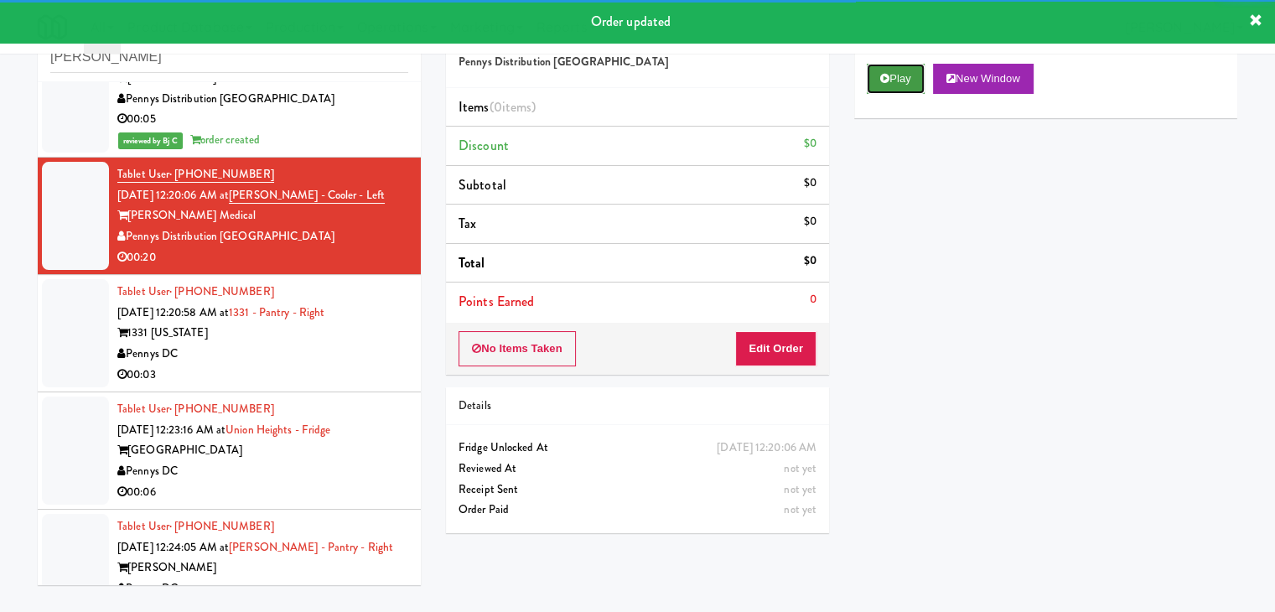
click at [897, 69] on button "Play" at bounding box center [896, 79] width 58 height 30
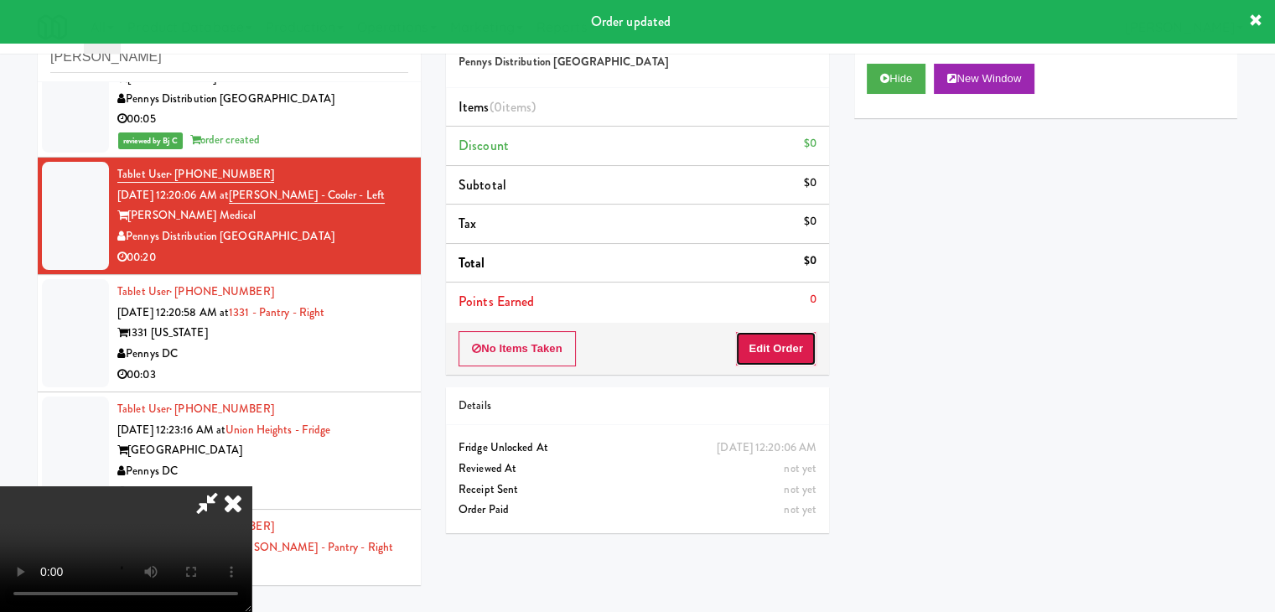
click at [789, 339] on button "Edit Order" at bounding box center [775, 348] width 81 height 35
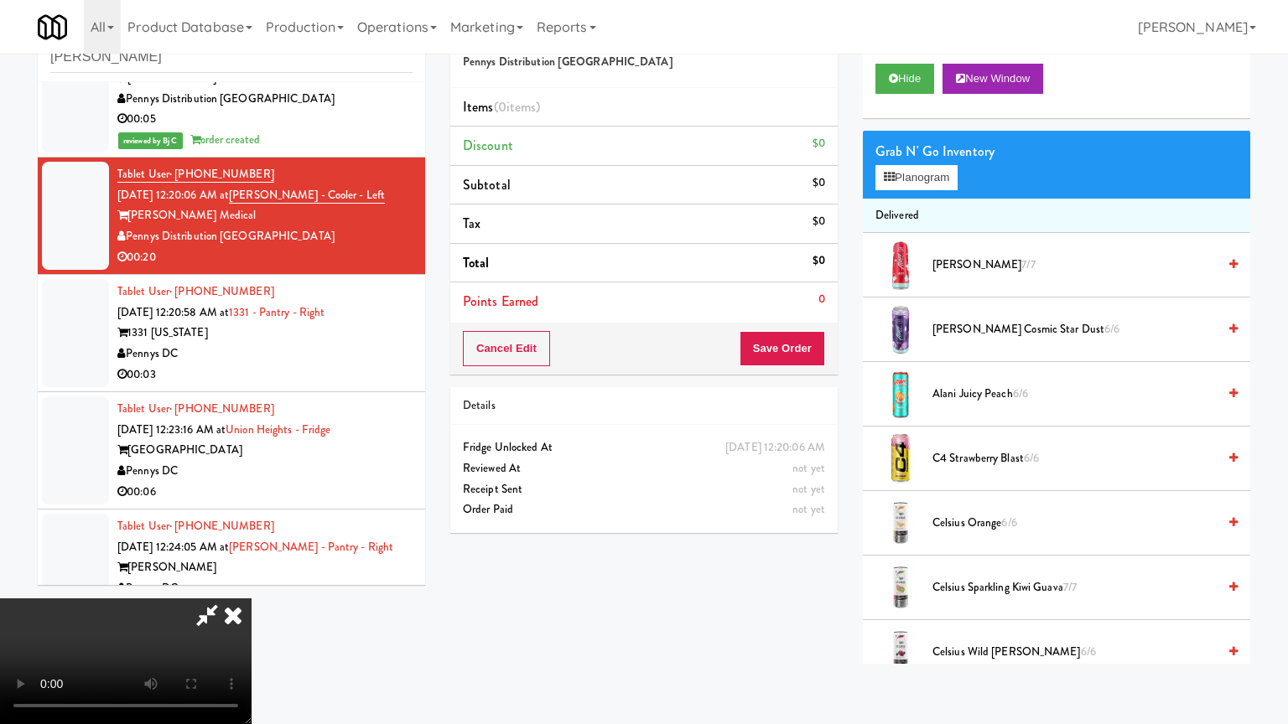
click at [251, 599] on video at bounding box center [125, 662] width 251 height 126
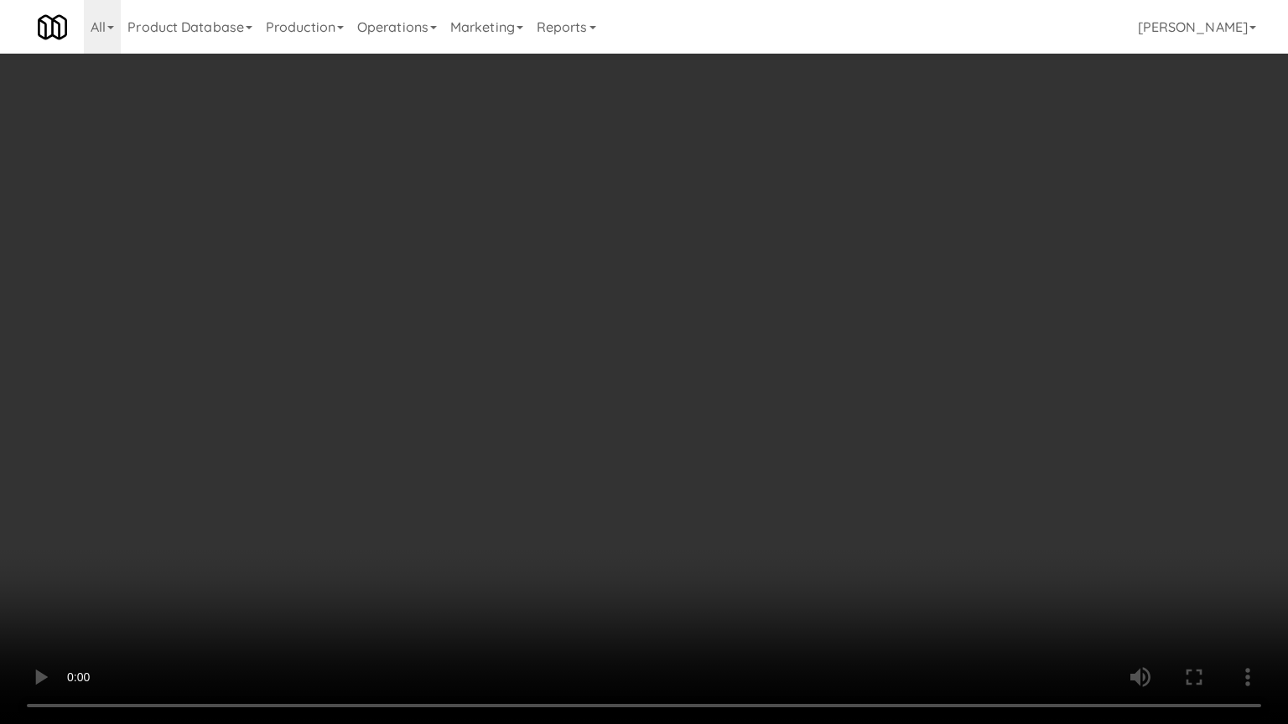
click at [798, 452] on video at bounding box center [644, 362] width 1288 height 724
click at [851, 434] on video at bounding box center [644, 362] width 1288 height 724
drag, startPoint x: 853, startPoint y: 436, endPoint x: 848, endPoint y: 443, distance: 9.1
click at [852, 439] on video at bounding box center [644, 362] width 1288 height 724
click at [856, 439] on video at bounding box center [644, 362] width 1288 height 724
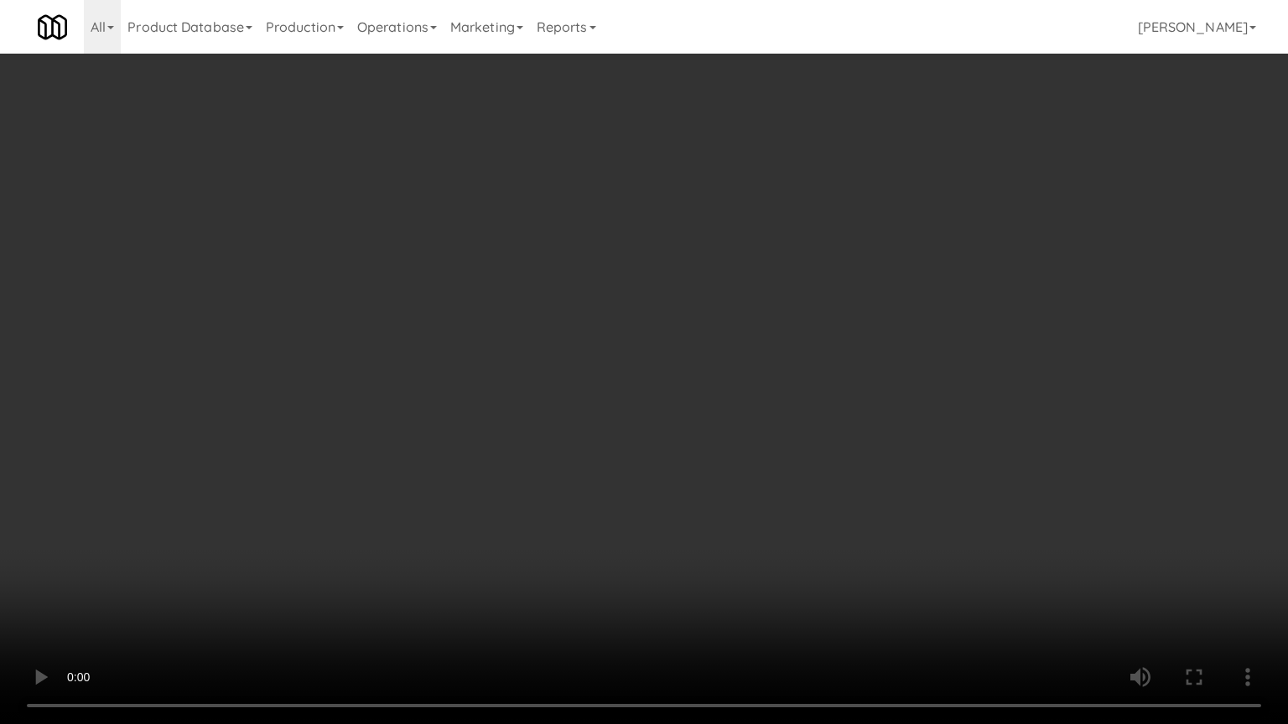
click at [857, 439] on video at bounding box center [644, 362] width 1288 height 724
click at [858, 438] on video at bounding box center [644, 362] width 1288 height 724
click at [859, 438] on video at bounding box center [644, 362] width 1288 height 724
click at [853, 438] on video at bounding box center [644, 362] width 1288 height 724
click at [854, 438] on video at bounding box center [644, 362] width 1288 height 724
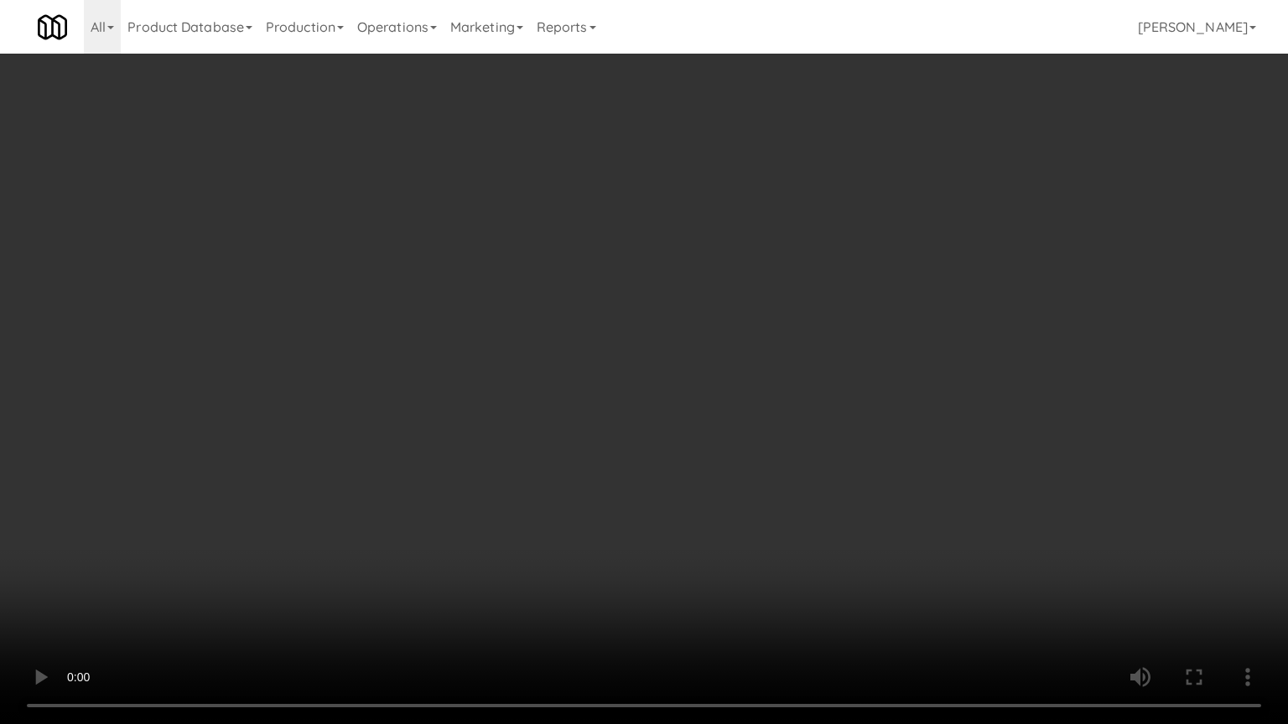
drag, startPoint x: 855, startPoint y: 436, endPoint x: 842, endPoint y: 439, distance: 13.0
click at [847, 439] on video at bounding box center [644, 362] width 1288 height 724
drag, startPoint x: 841, startPoint y: 439, endPoint x: 748, endPoint y: 441, distance: 93.1
click at [744, 443] on video at bounding box center [644, 362] width 1288 height 724
click at [780, 428] on video at bounding box center [644, 362] width 1288 height 724
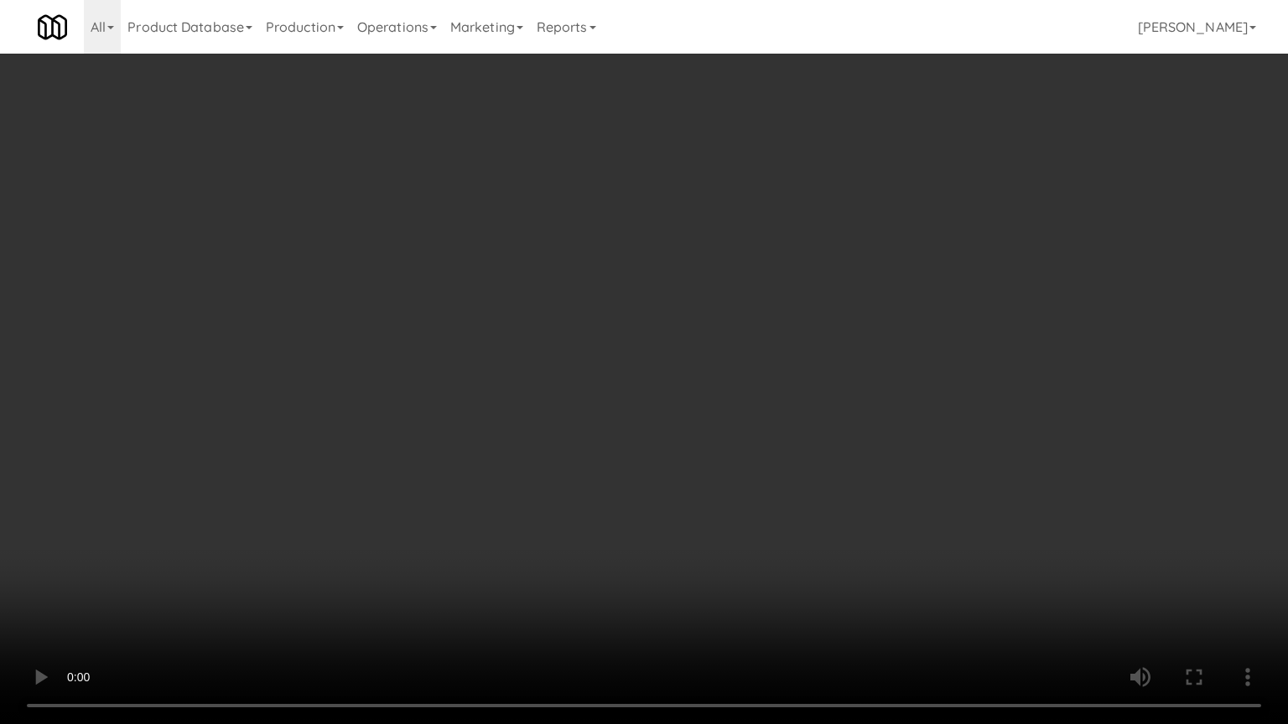
click at [748, 439] on video at bounding box center [644, 362] width 1288 height 724
click at [741, 441] on video at bounding box center [644, 362] width 1288 height 724
click at [741, 447] on video at bounding box center [644, 362] width 1288 height 724
click at [749, 440] on video at bounding box center [644, 362] width 1288 height 724
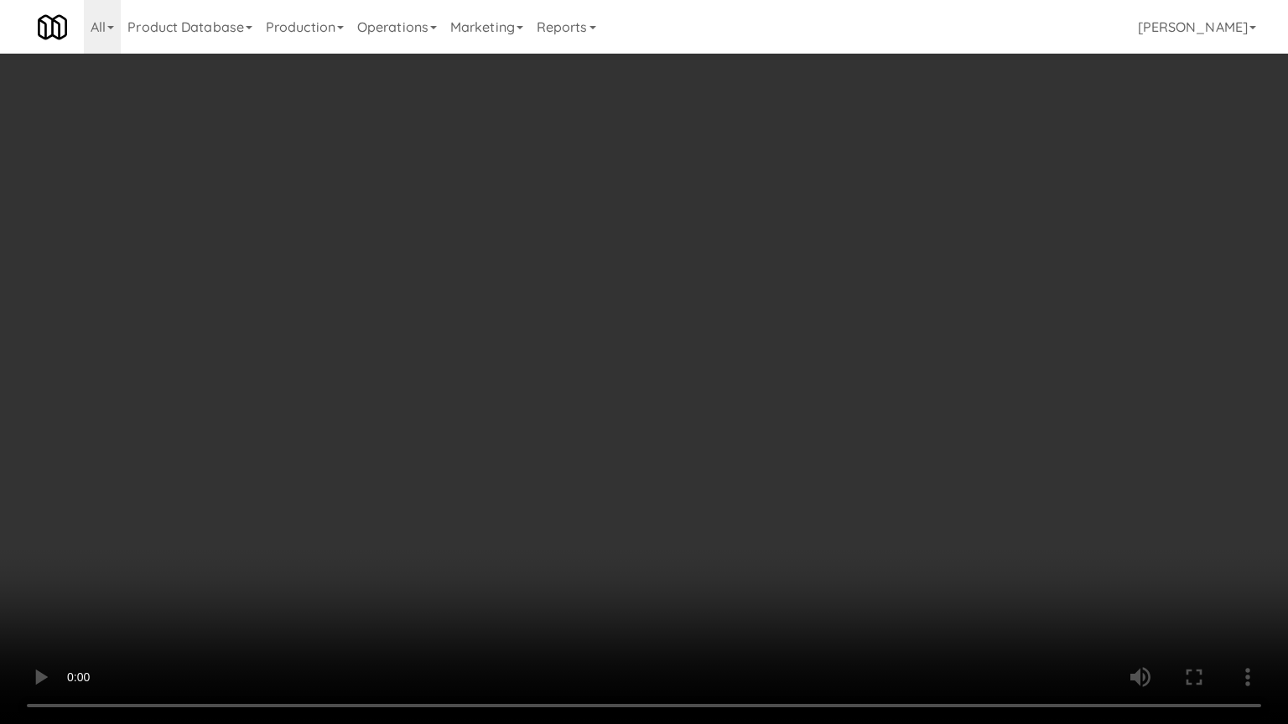
click at [757, 433] on video at bounding box center [644, 362] width 1288 height 724
click at [758, 433] on video at bounding box center [644, 362] width 1288 height 724
click at [764, 422] on video at bounding box center [644, 362] width 1288 height 724
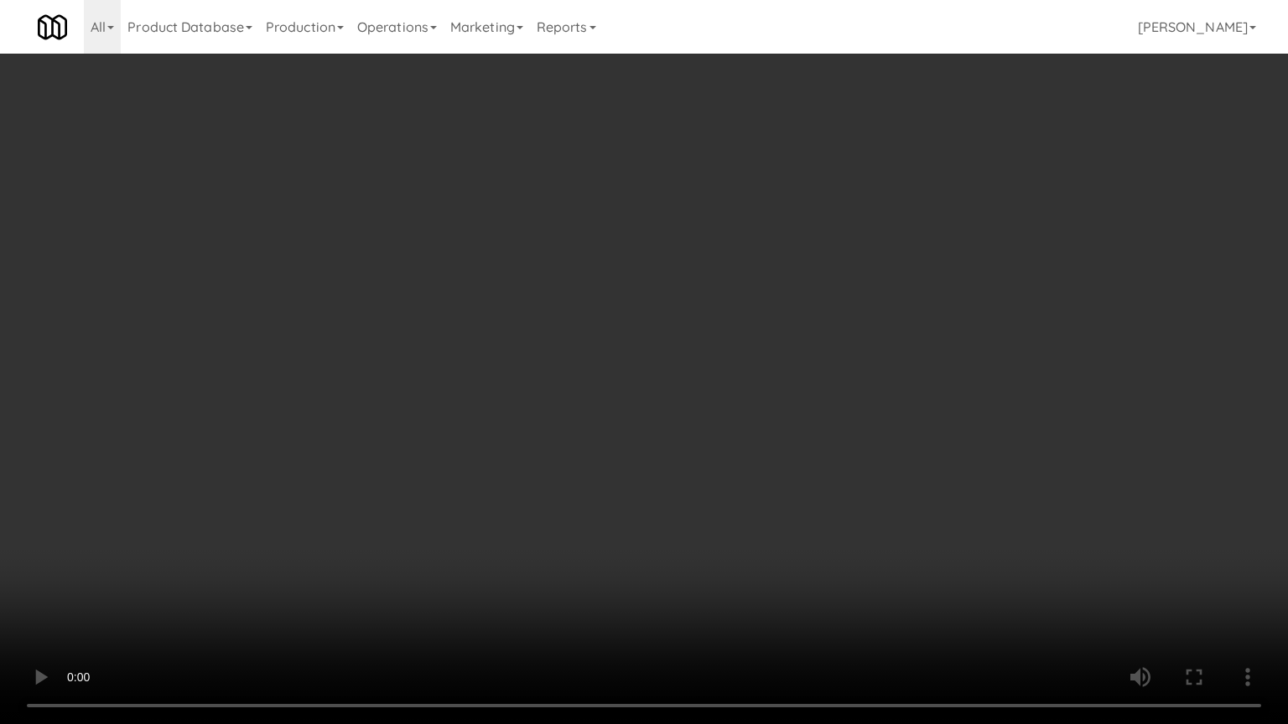
click at [764, 422] on video at bounding box center [644, 362] width 1288 height 724
click at [768, 418] on video at bounding box center [644, 362] width 1288 height 724
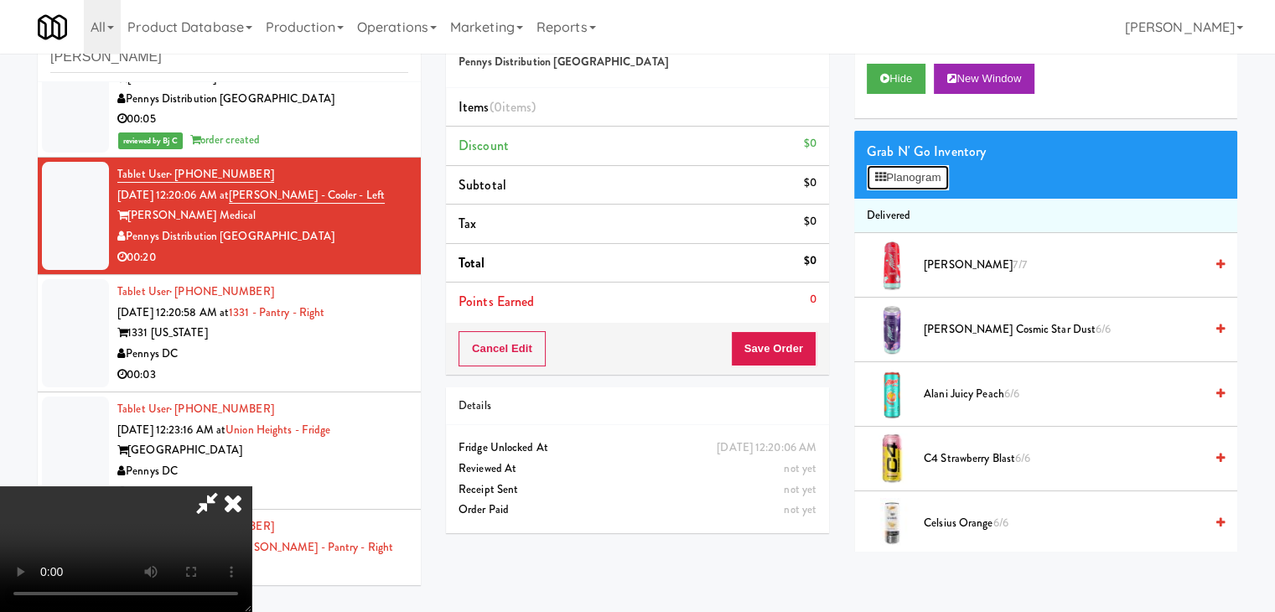
click at [908, 175] on button "Planogram" at bounding box center [908, 177] width 82 height 25
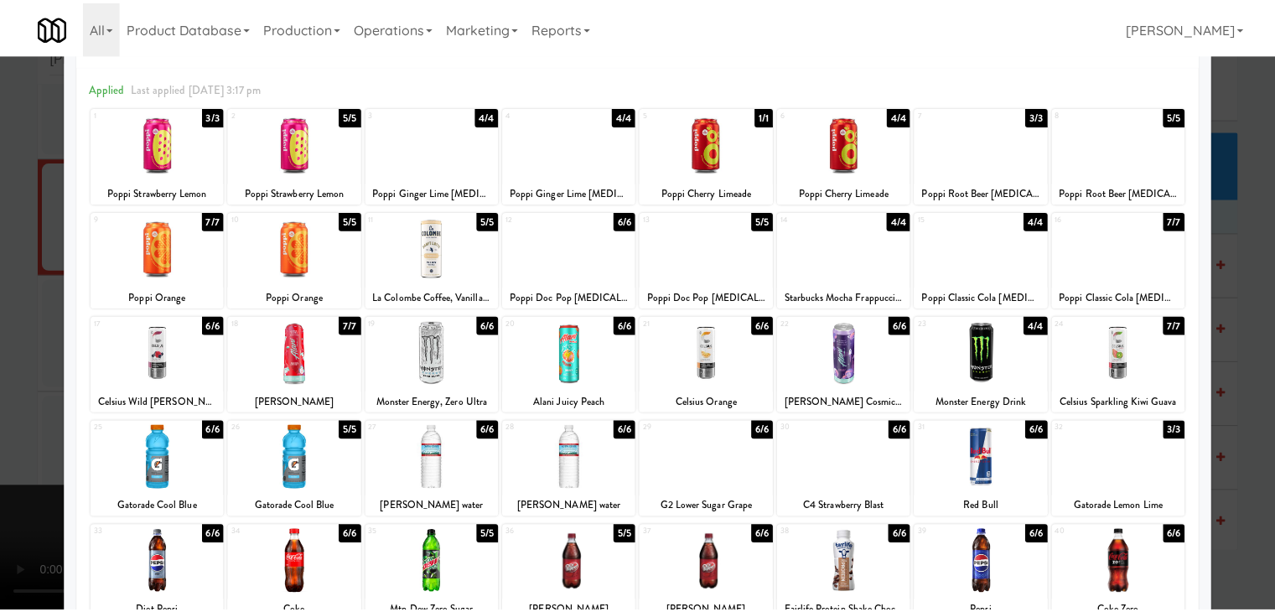
scroll to position [168, 0]
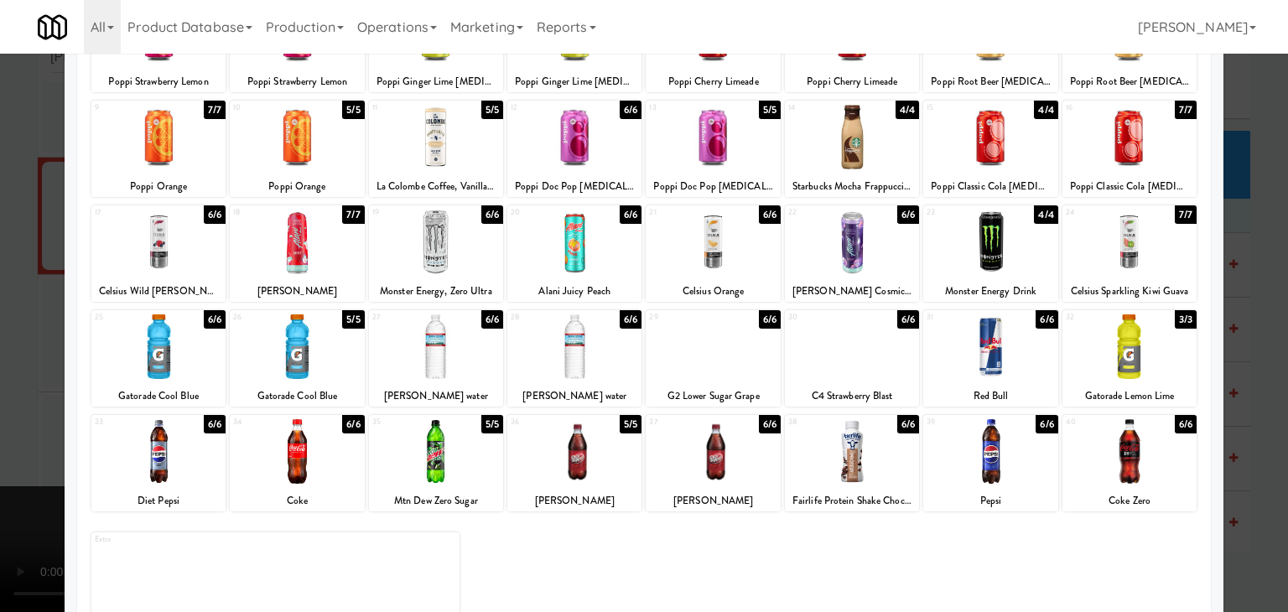
drag, startPoint x: 449, startPoint y: 355, endPoint x: 122, endPoint y: 376, distance: 327.6
click at [448, 355] on div at bounding box center [436, 346] width 134 height 65
click at [5, 386] on div at bounding box center [644, 306] width 1288 height 612
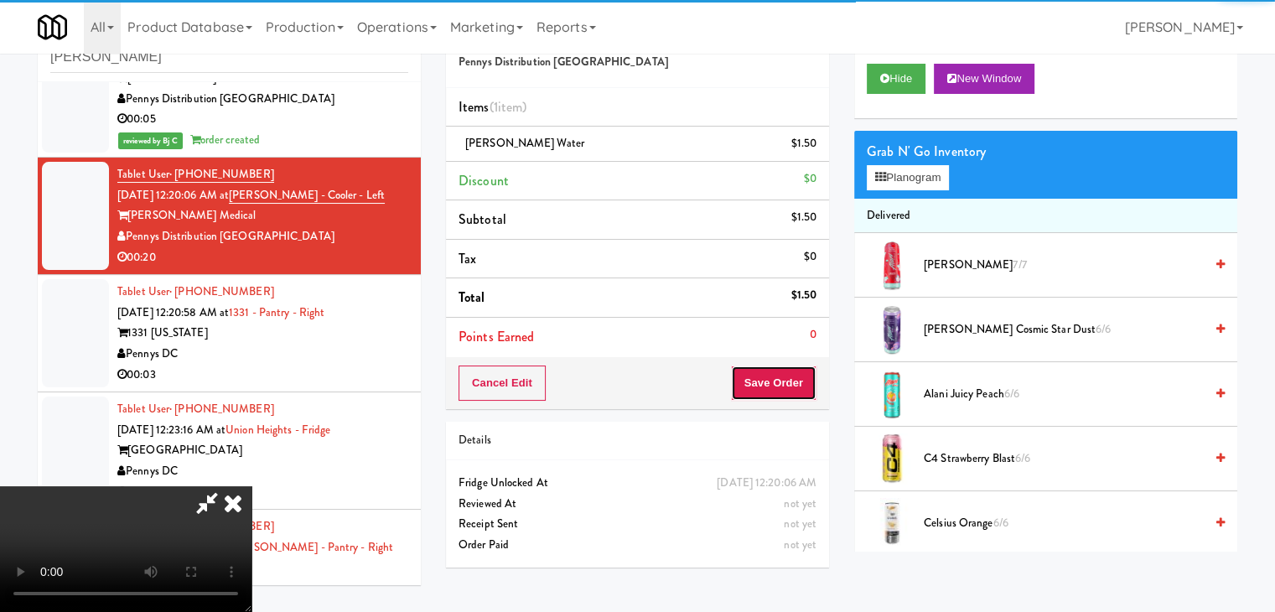
click at [804, 382] on button "Save Order" at bounding box center [774, 382] width 86 height 35
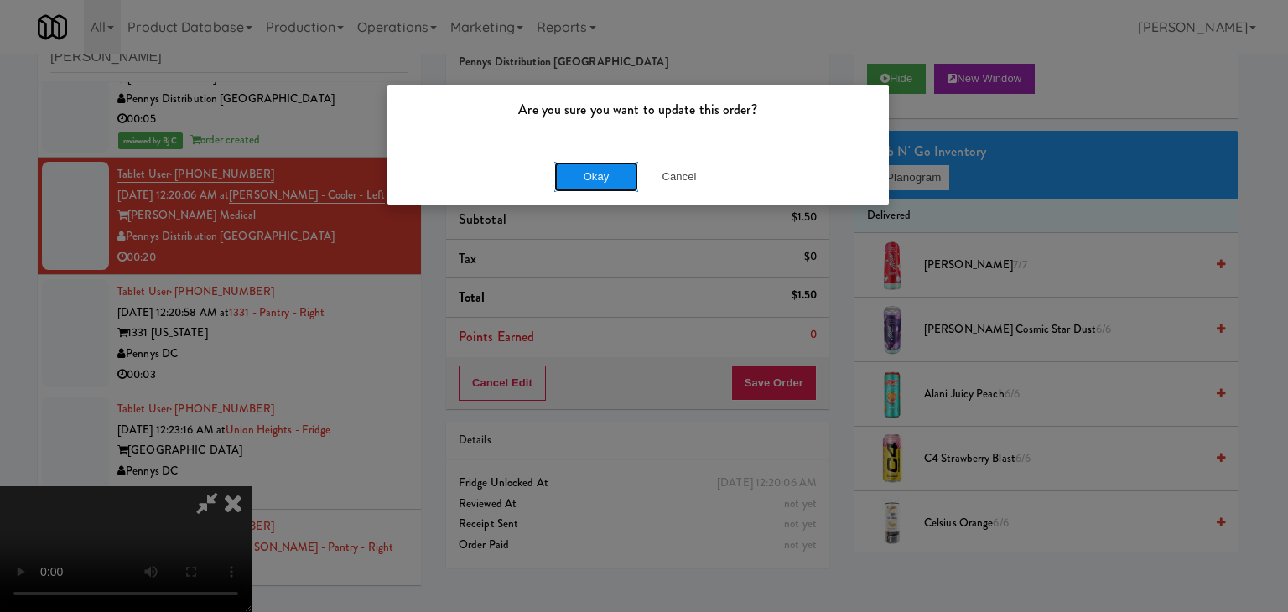
click at [611, 189] on button "Okay" at bounding box center [596, 177] width 84 height 30
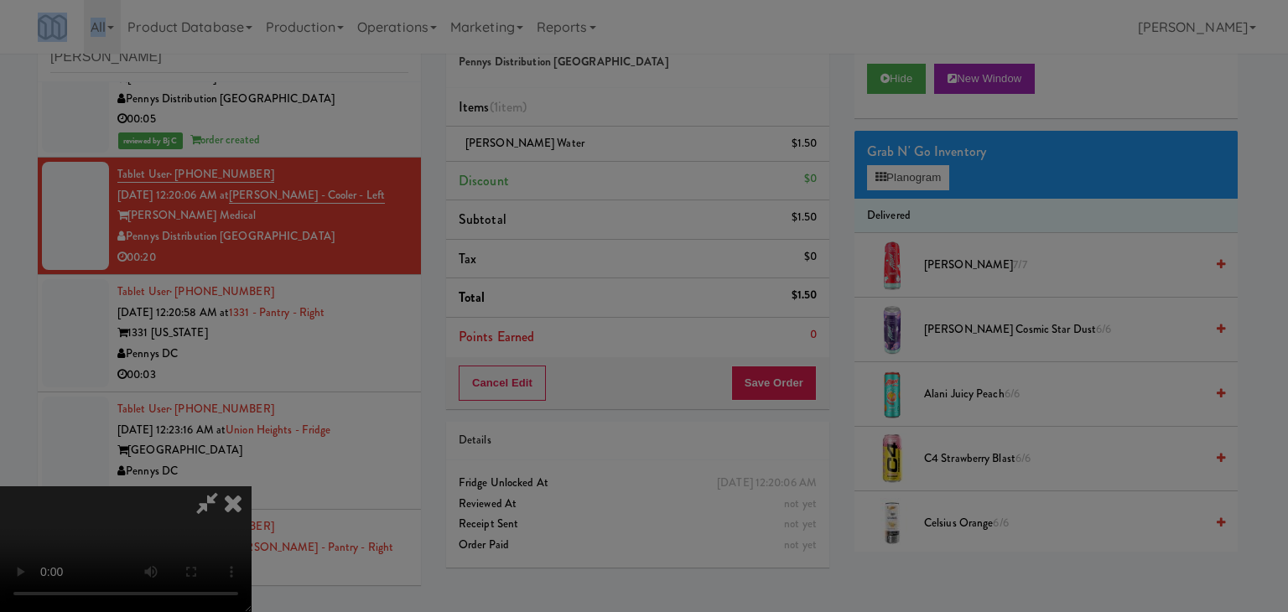
click at [611, 189] on div "Are you sure you want to update this order? Okay Cancel" at bounding box center [644, 306] width 1288 height 612
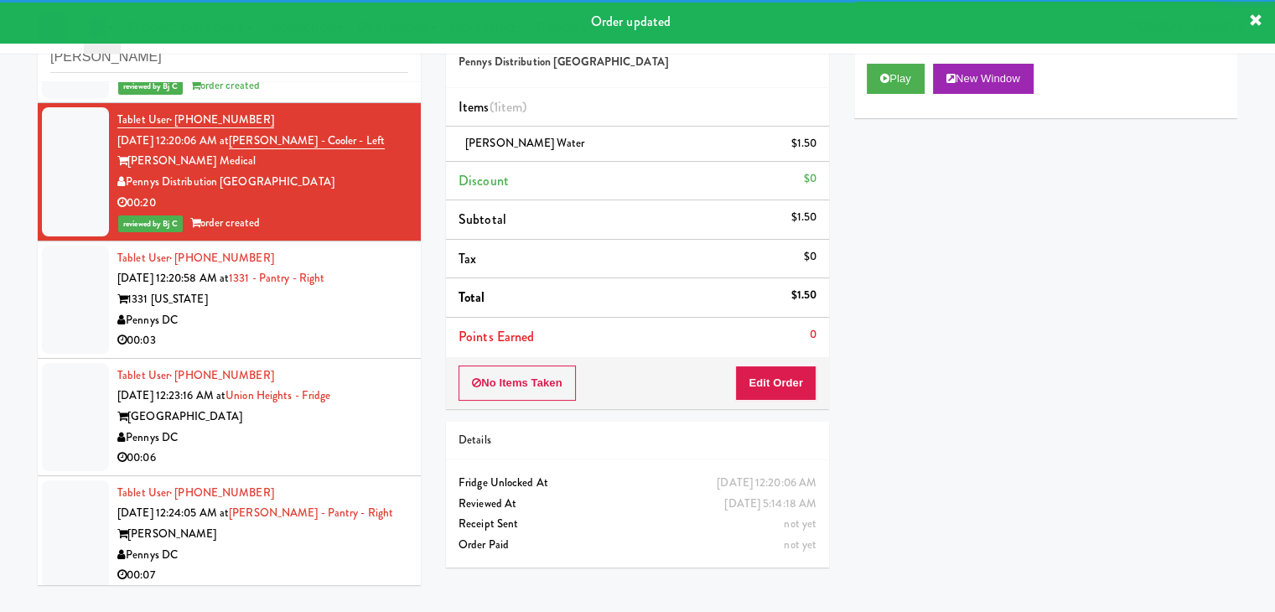
scroll to position [1801, 0]
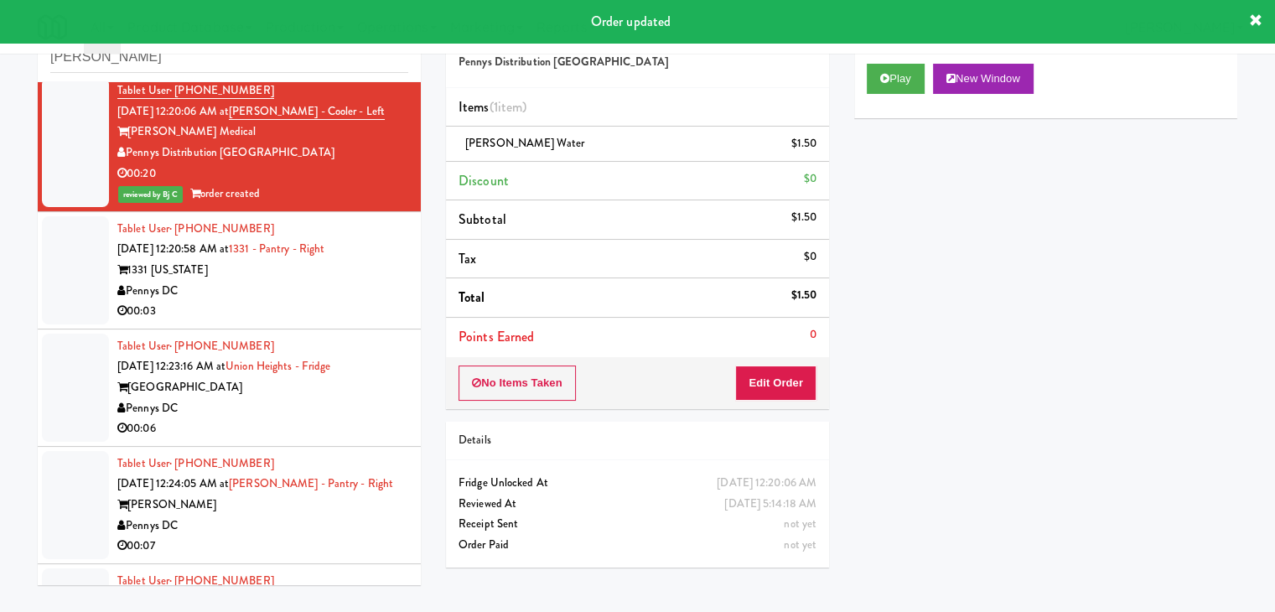
drag, startPoint x: 231, startPoint y: 311, endPoint x: 241, endPoint y: 310, distance: 10.9
click at [236, 308] on div "00:03" at bounding box center [262, 311] width 291 height 21
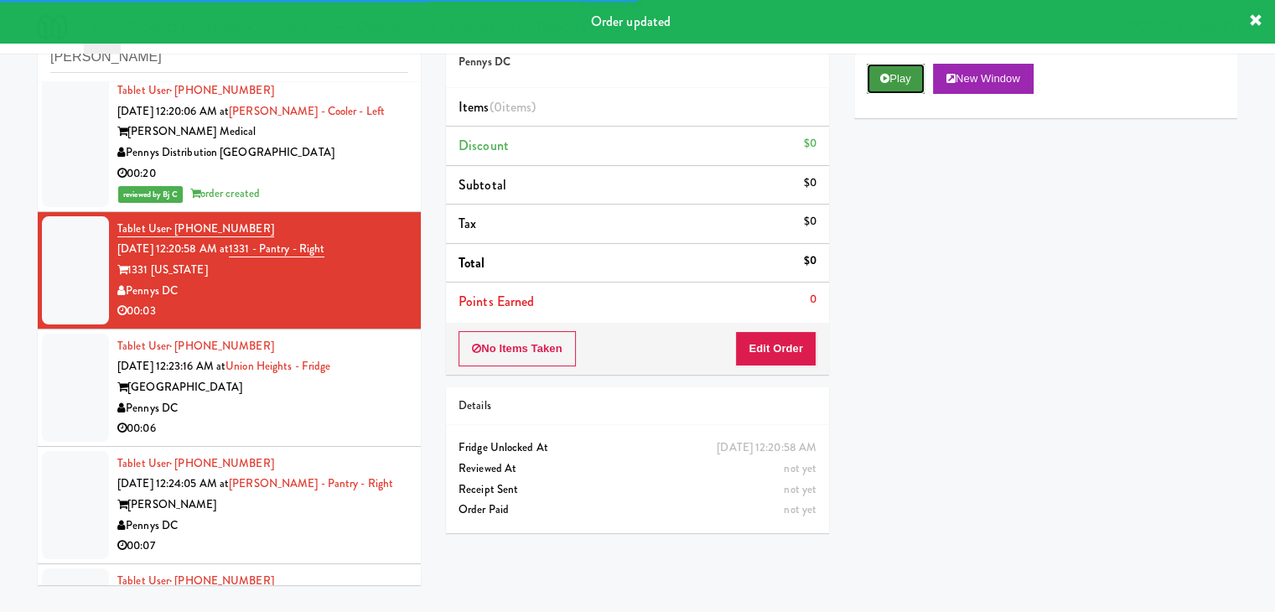
click at [892, 81] on button "Play" at bounding box center [896, 79] width 58 height 30
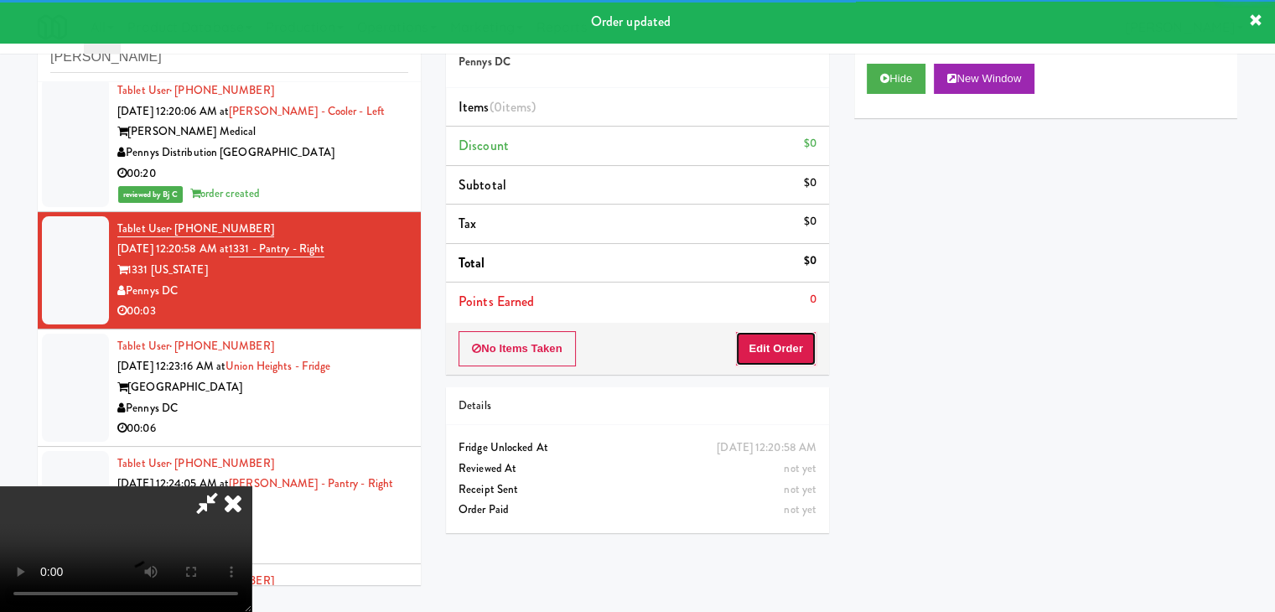
click at [770, 350] on button "Edit Order" at bounding box center [775, 348] width 81 height 35
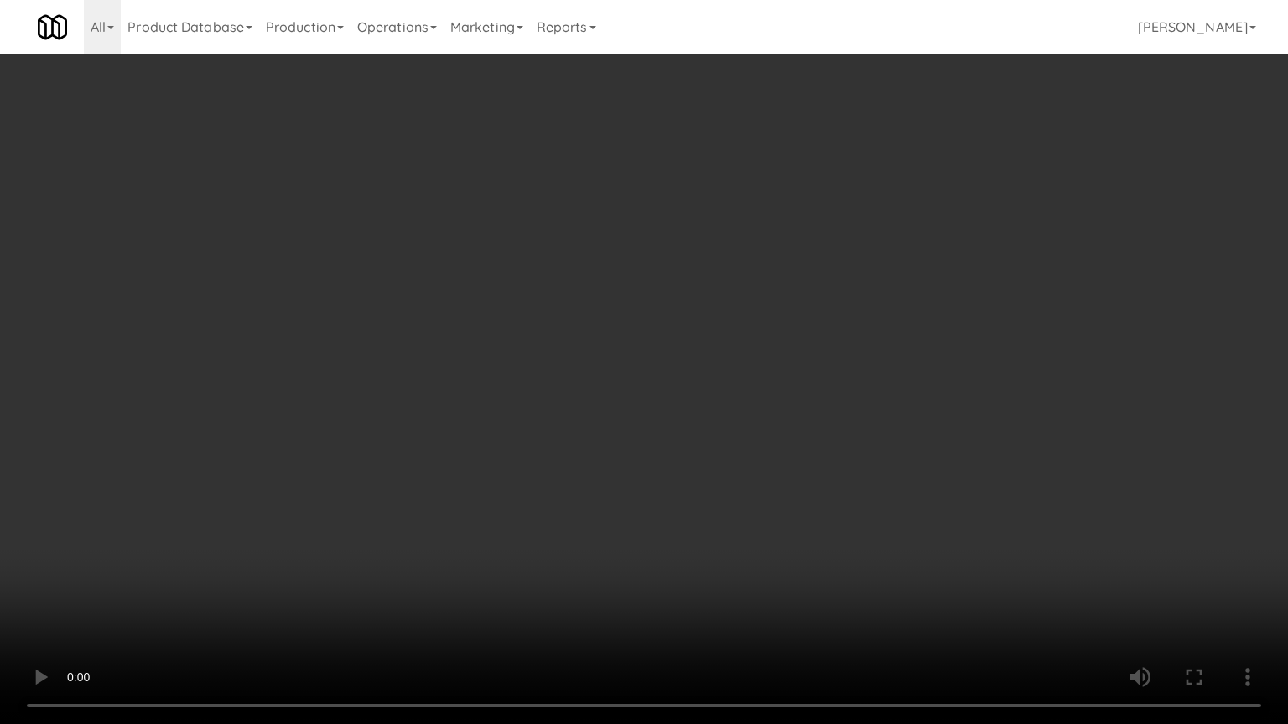
click at [814, 385] on video at bounding box center [644, 362] width 1288 height 724
click at [811, 386] on video at bounding box center [644, 362] width 1288 height 724
click at [816, 386] on video at bounding box center [644, 362] width 1288 height 724
drag, startPoint x: 816, startPoint y: 384, endPoint x: 835, endPoint y: 282, distance: 104.1
click at [819, 376] on video at bounding box center [644, 362] width 1288 height 724
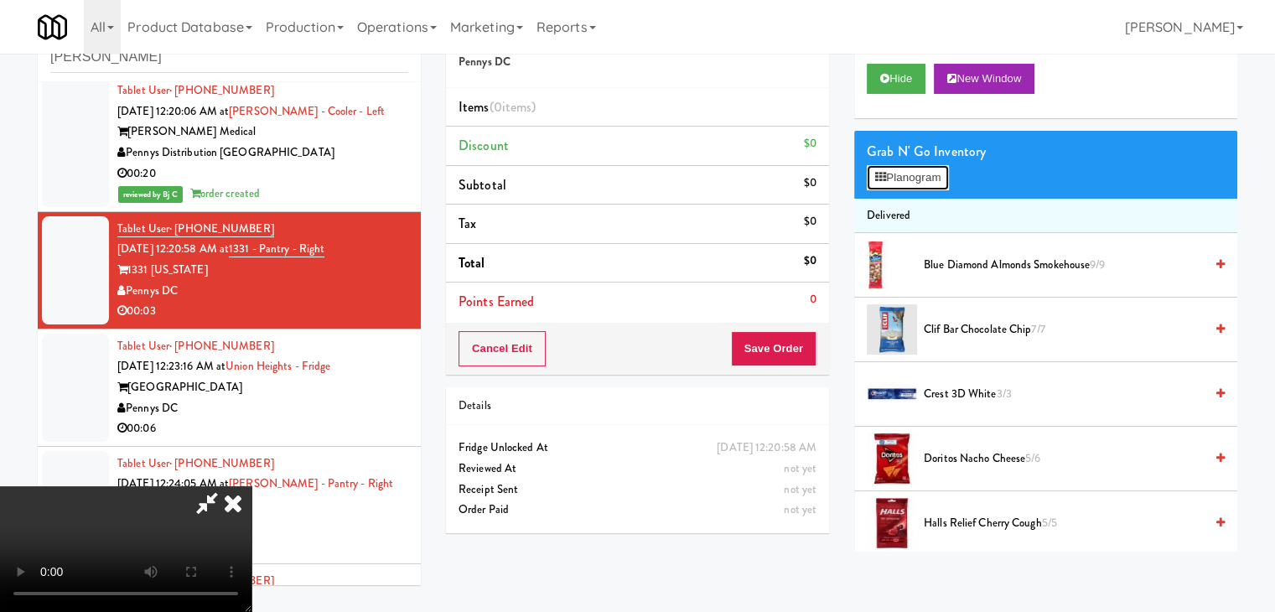
click at [931, 168] on button "Planogram" at bounding box center [908, 177] width 82 height 25
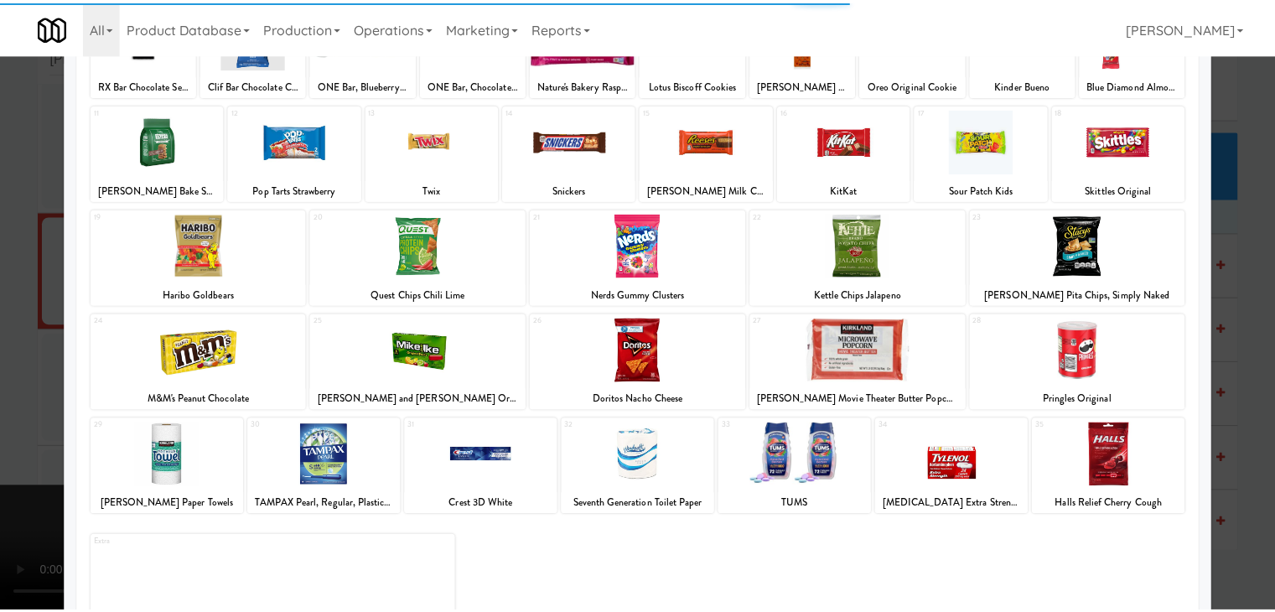
scroll to position [168, 0]
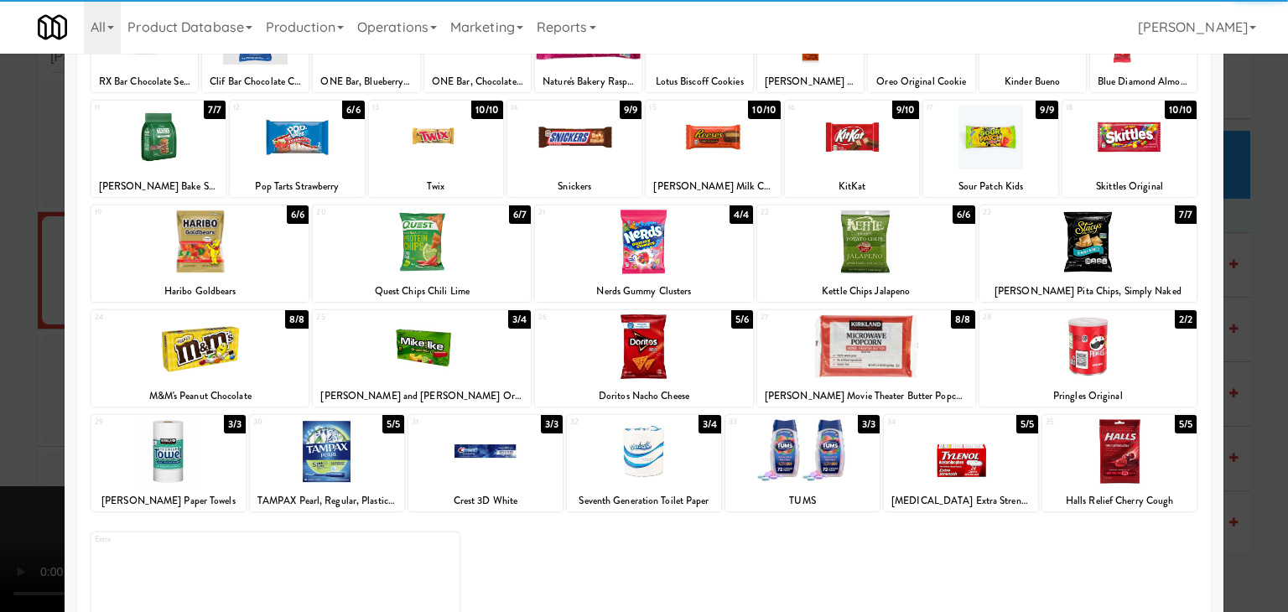
drag, startPoint x: 667, startPoint y: 338, endPoint x: 527, endPoint y: 353, distance: 140.8
click at [663, 338] on div at bounding box center [644, 346] width 218 height 65
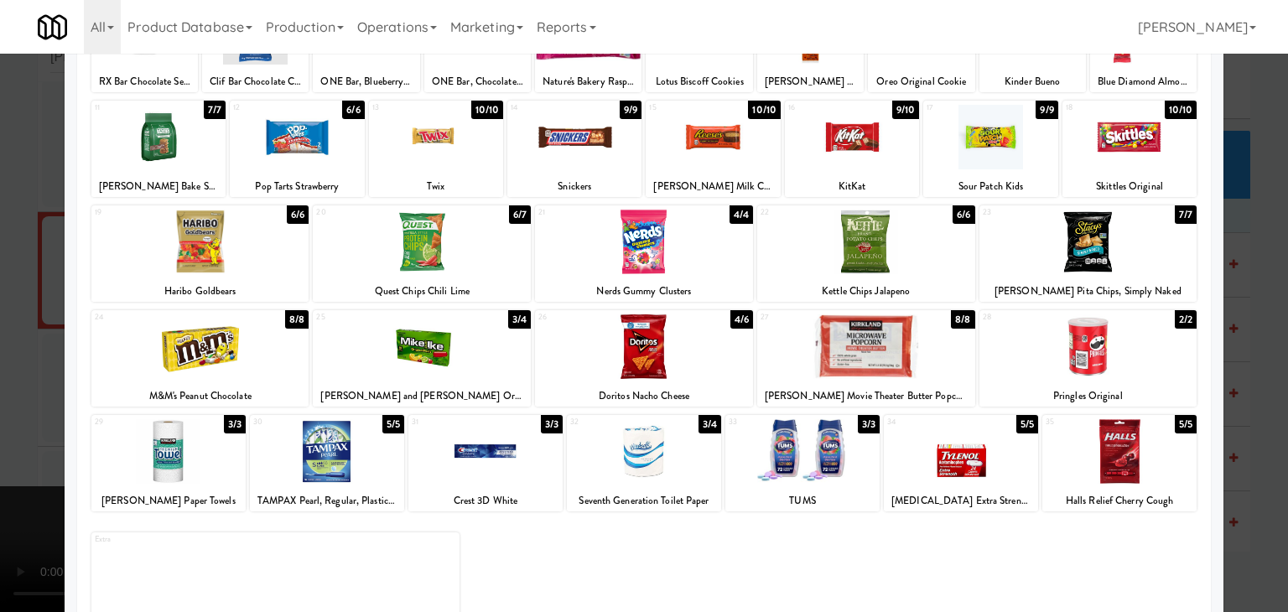
drag, startPoint x: 0, startPoint y: 365, endPoint x: 429, endPoint y: 372, distance: 429.2
click at [17, 364] on div at bounding box center [644, 306] width 1288 height 612
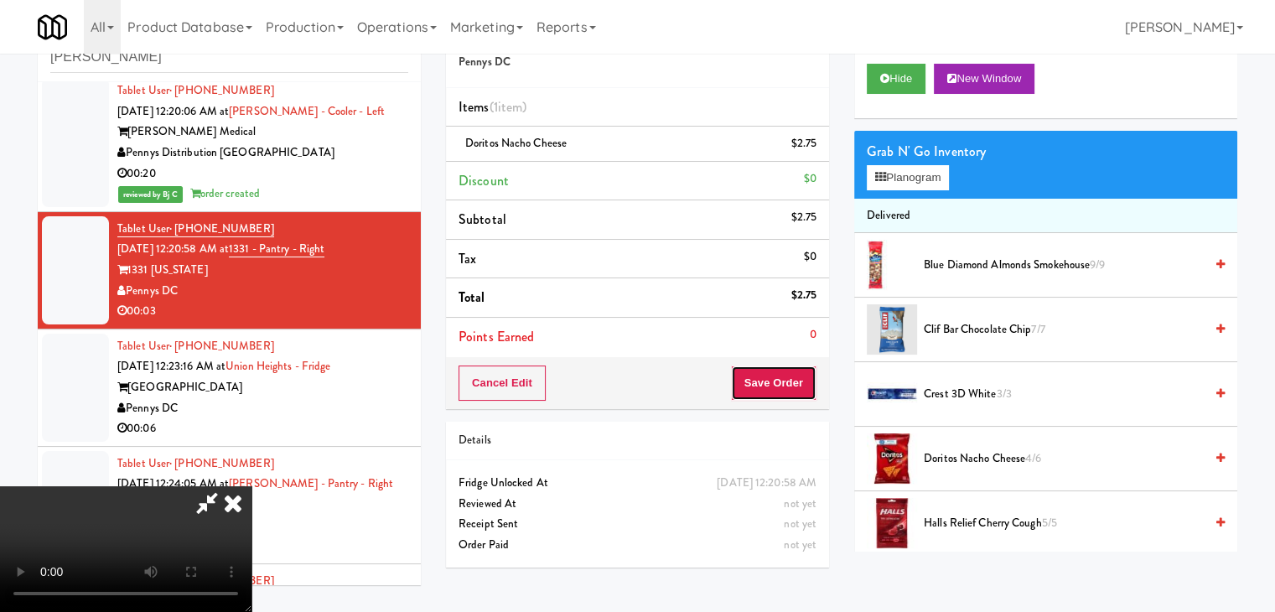
click at [775, 390] on button "Save Order" at bounding box center [774, 382] width 86 height 35
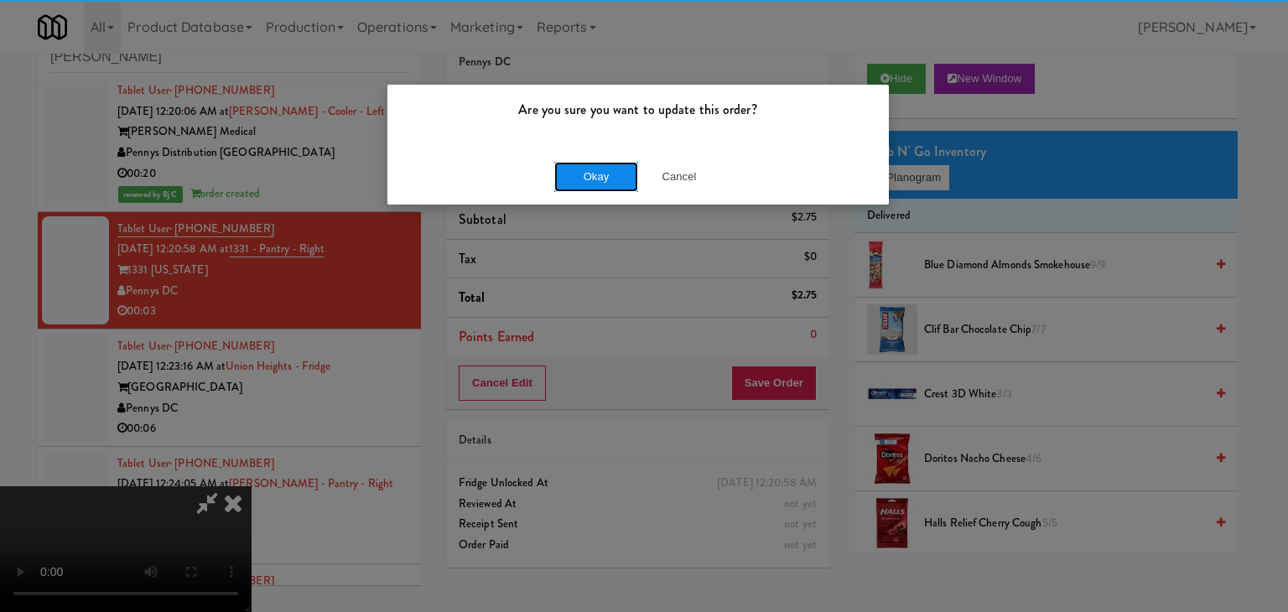
click at [599, 185] on button "Okay" at bounding box center [596, 177] width 84 height 30
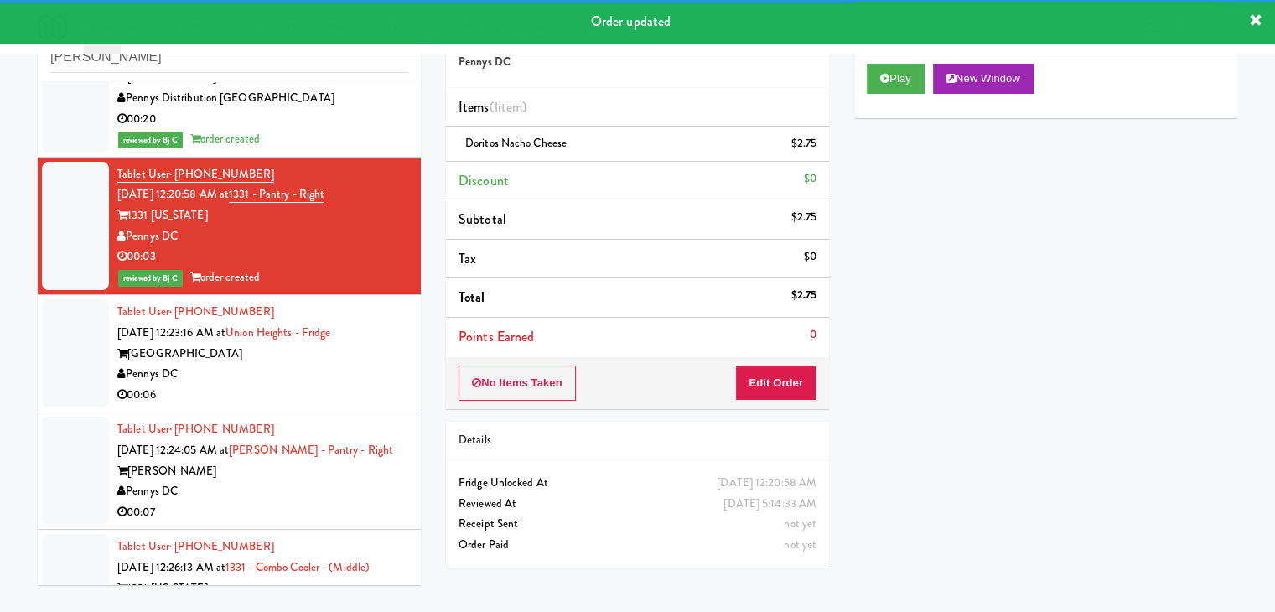
scroll to position [1885, 0]
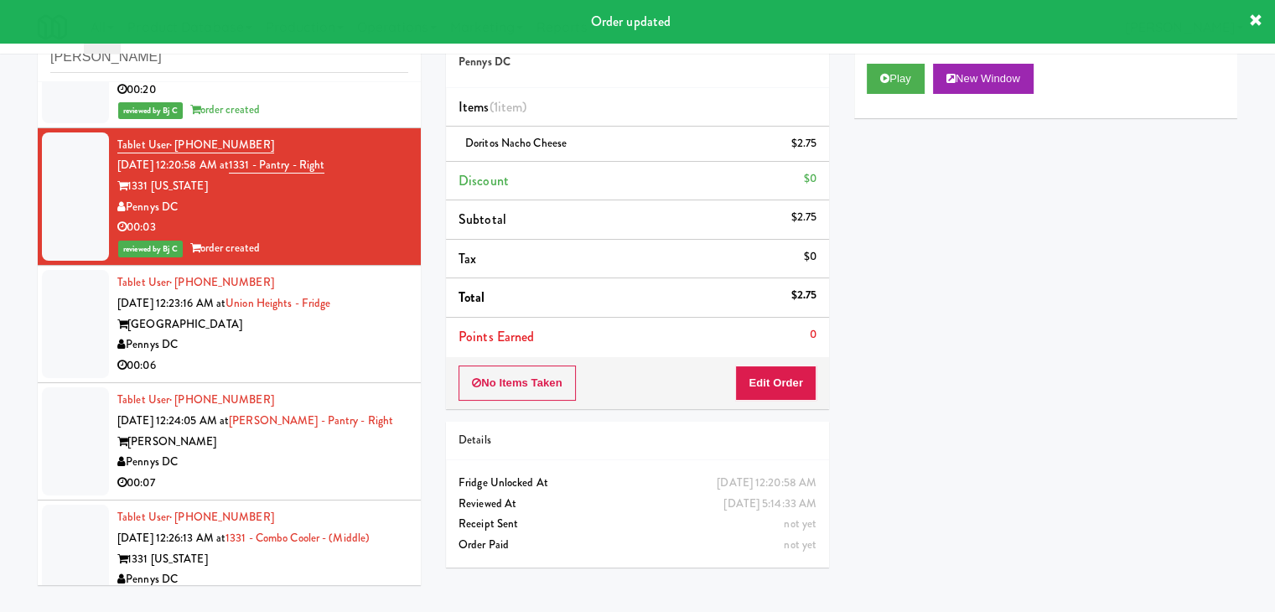
click at [295, 338] on div "Pennys DC" at bounding box center [262, 344] width 291 height 21
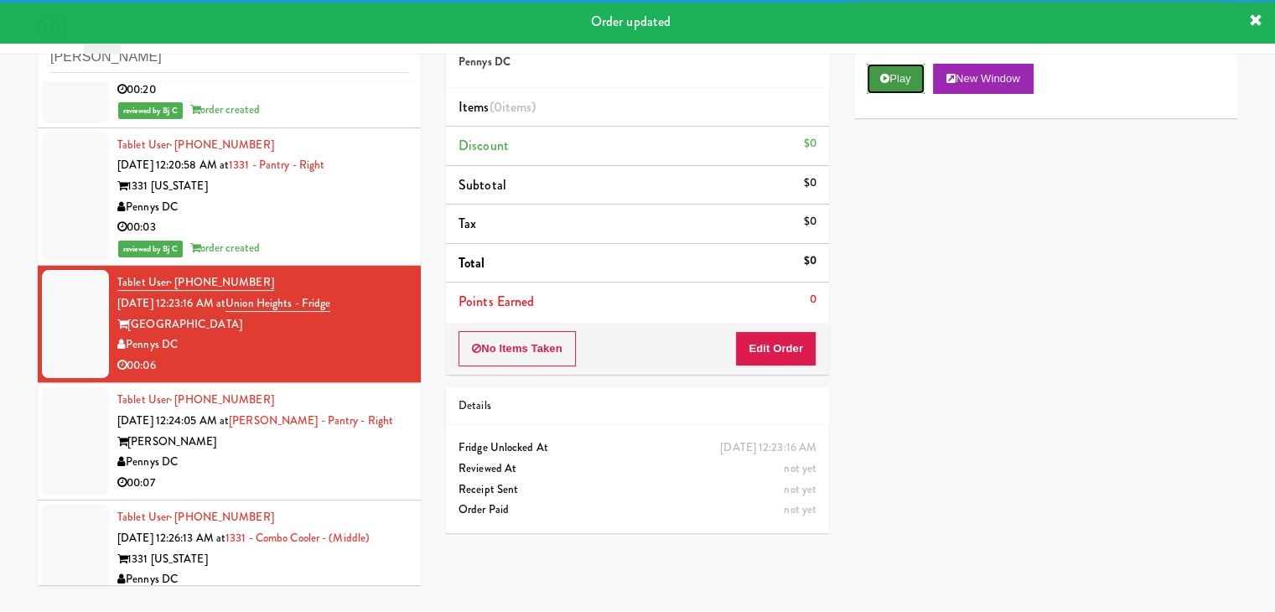
click at [899, 81] on button "Play" at bounding box center [896, 79] width 58 height 30
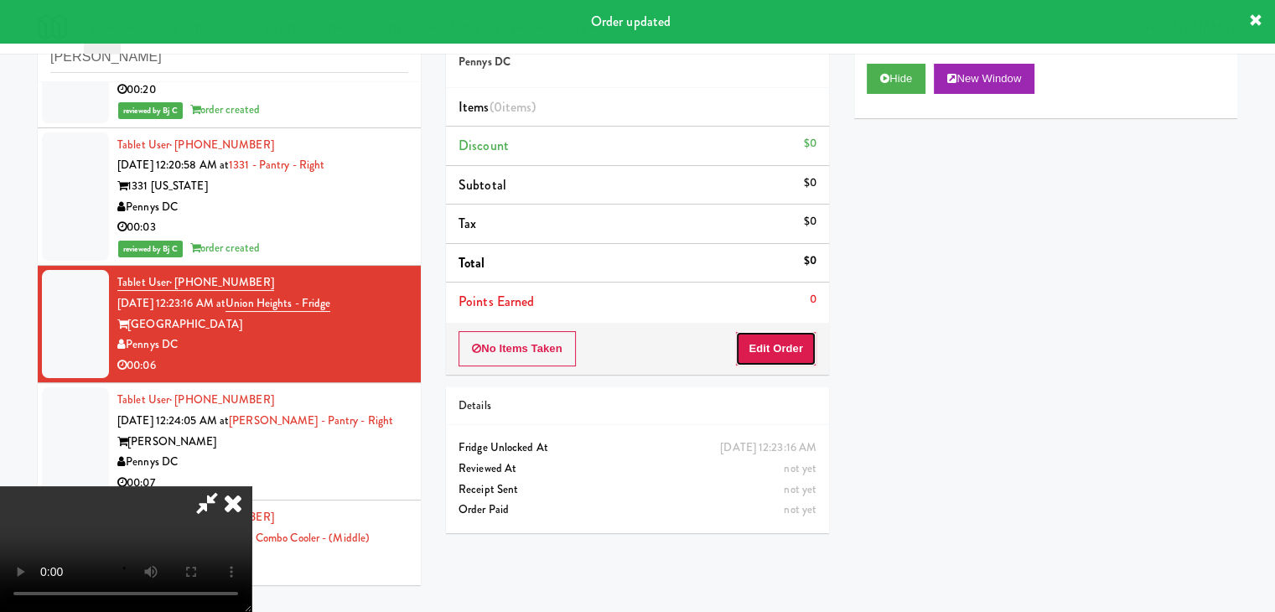
click at [775, 349] on button "Edit Order" at bounding box center [775, 348] width 81 height 35
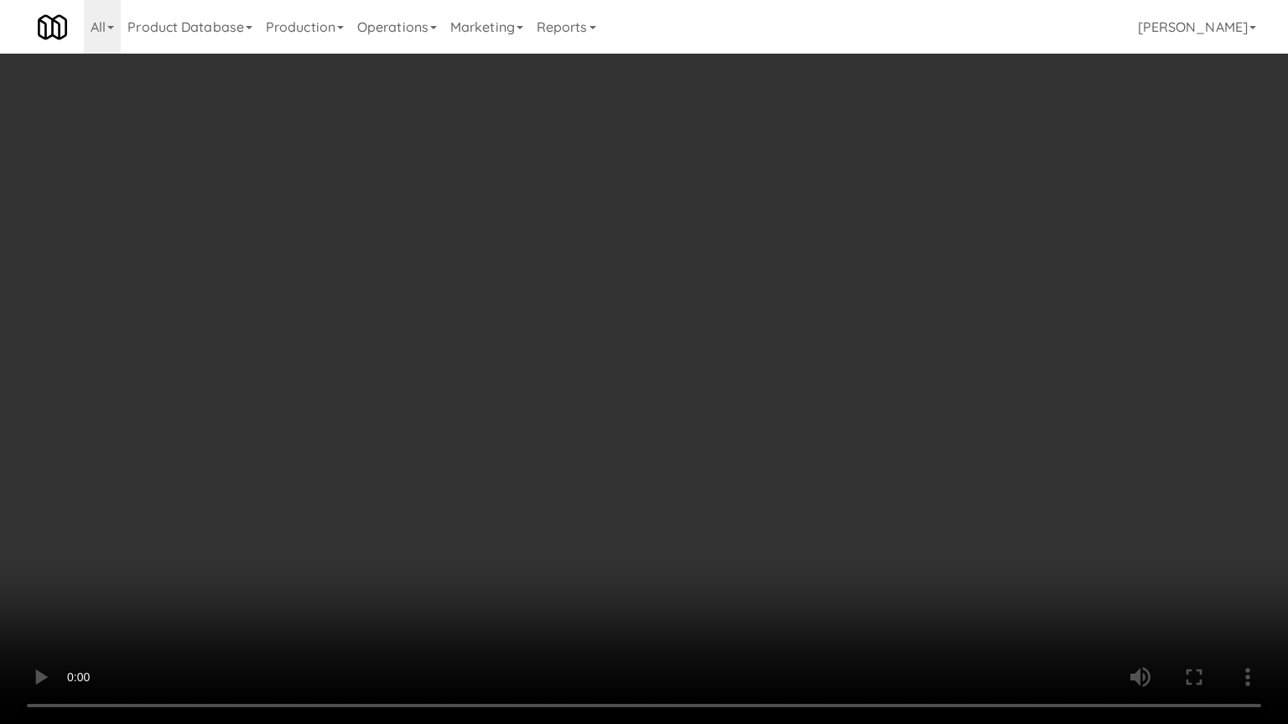
click at [824, 412] on video at bounding box center [644, 362] width 1288 height 724
click at [821, 422] on video at bounding box center [644, 362] width 1288 height 724
click at [824, 396] on video at bounding box center [644, 362] width 1288 height 724
drag, startPoint x: 824, startPoint y: 396, endPoint x: 870, endPoint y: 236, distance: 166.6
click at [827, 384] on video at bounding box center [644, 362] width 1288 height 724
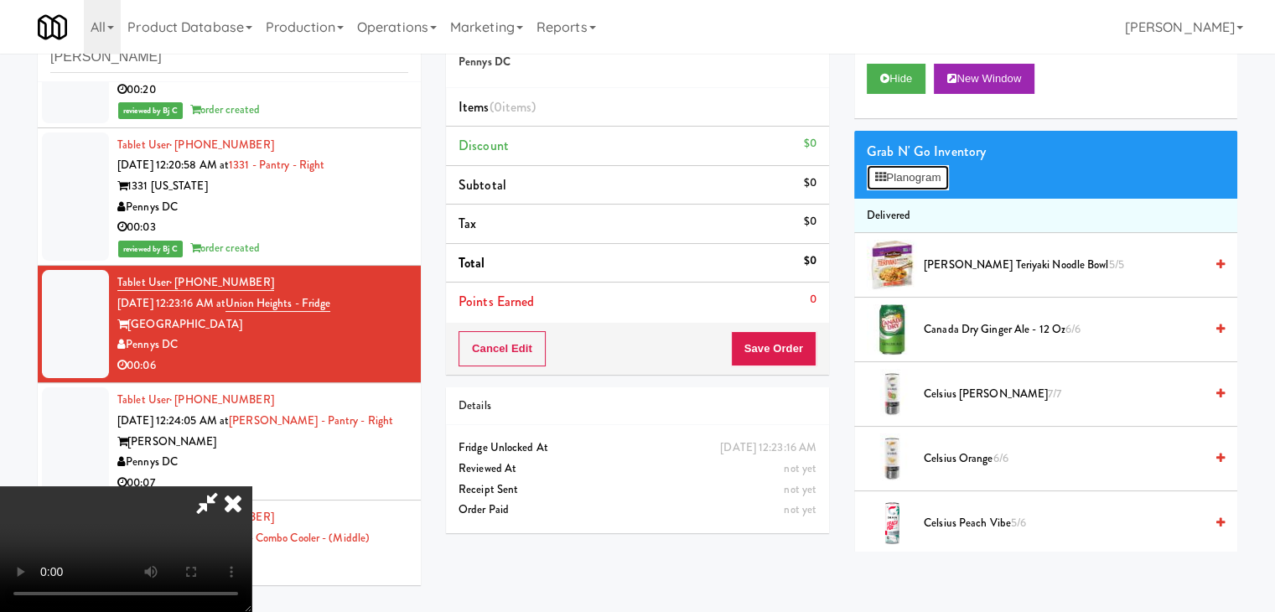
click at [927, 170] on button "Planogram" at bounding box center [908, 177] width 82 height 25
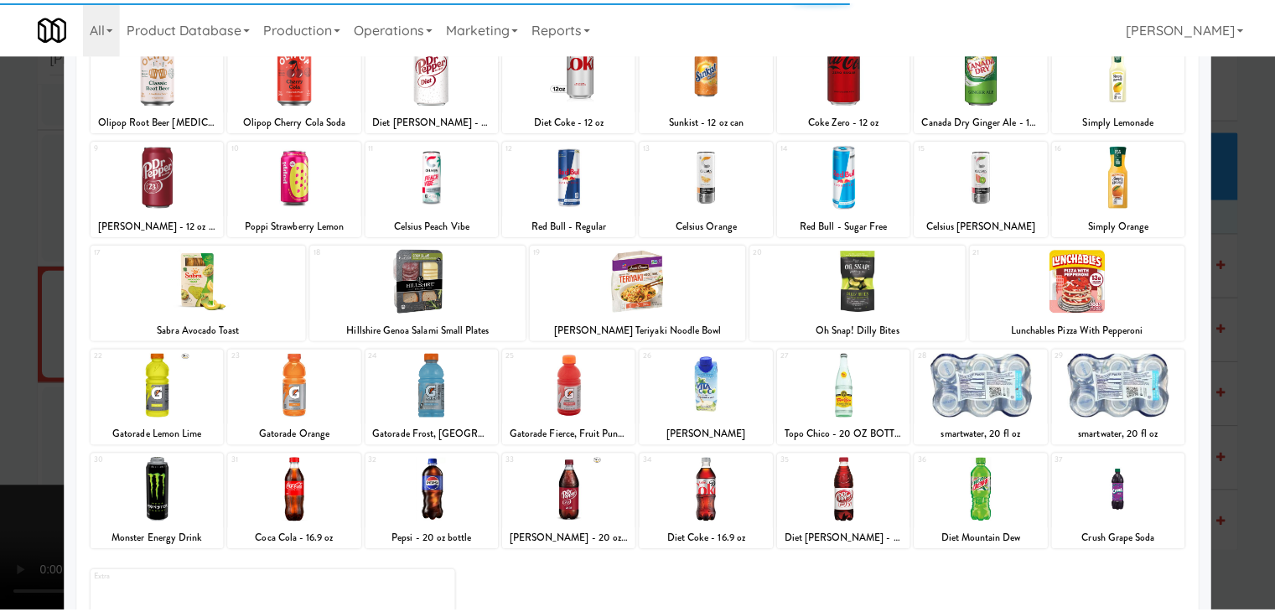
scroll to position [211, 0]
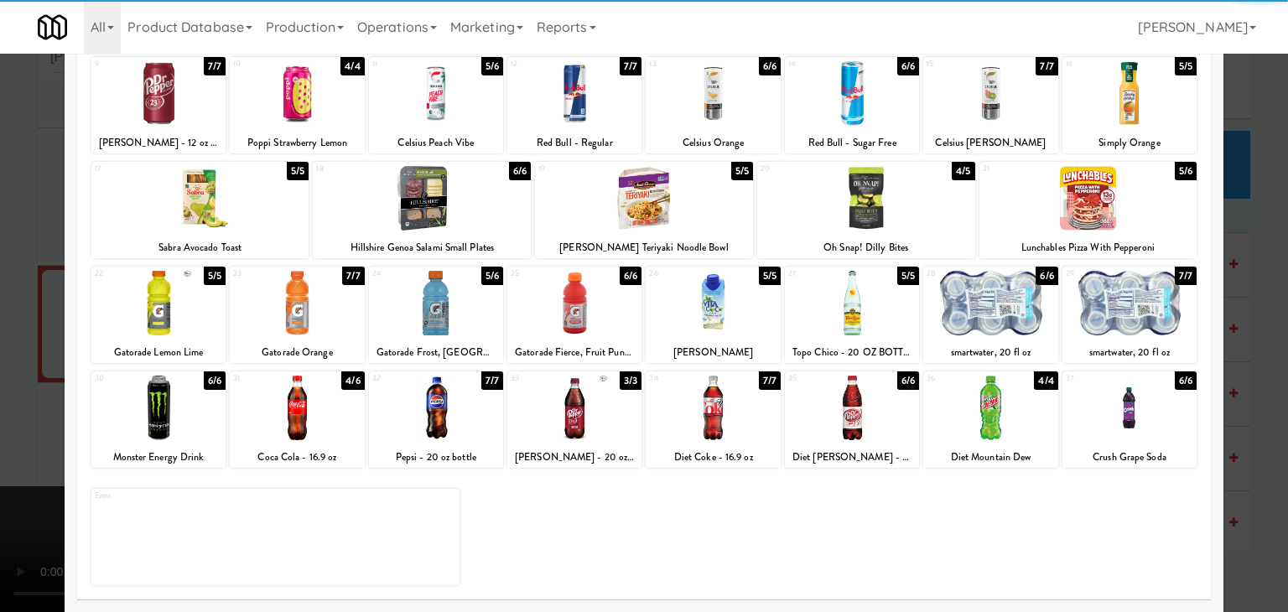
drag, startPoint x: 458, startPoint y: 413, endPoint x: 193, endPoint y: 412, distance: 264.9
click at [457, 413] on div at bounding box center [436, 408] width 134 height 65
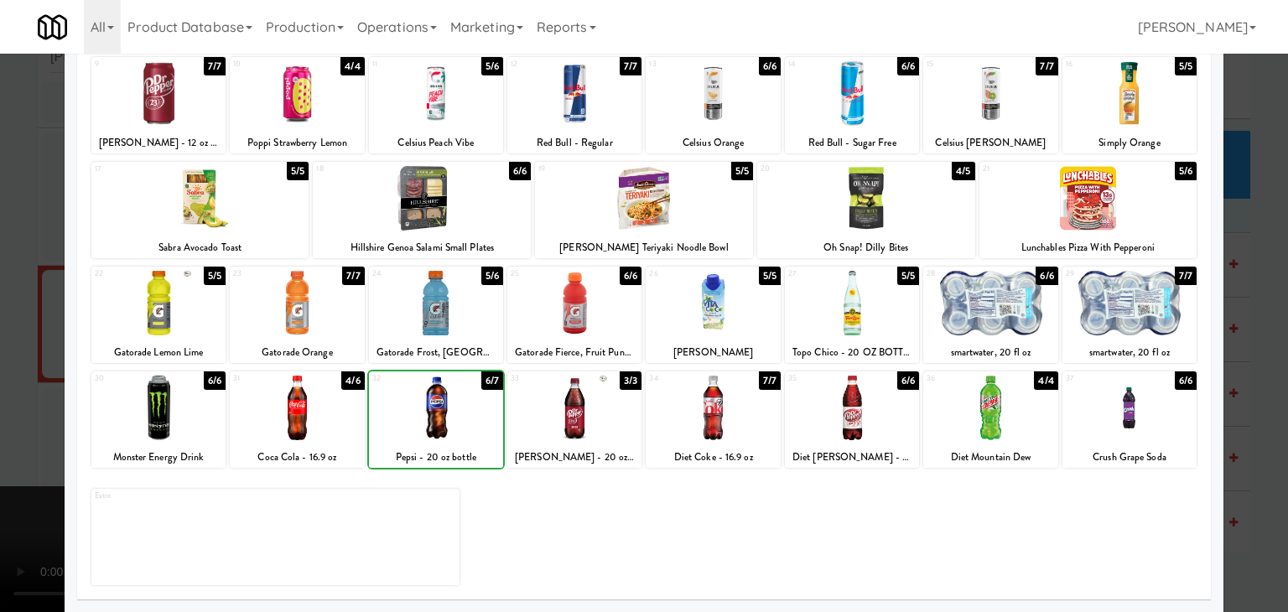
click at [0, 408] on div at bounding box center [644, 306] width 1288 height 612
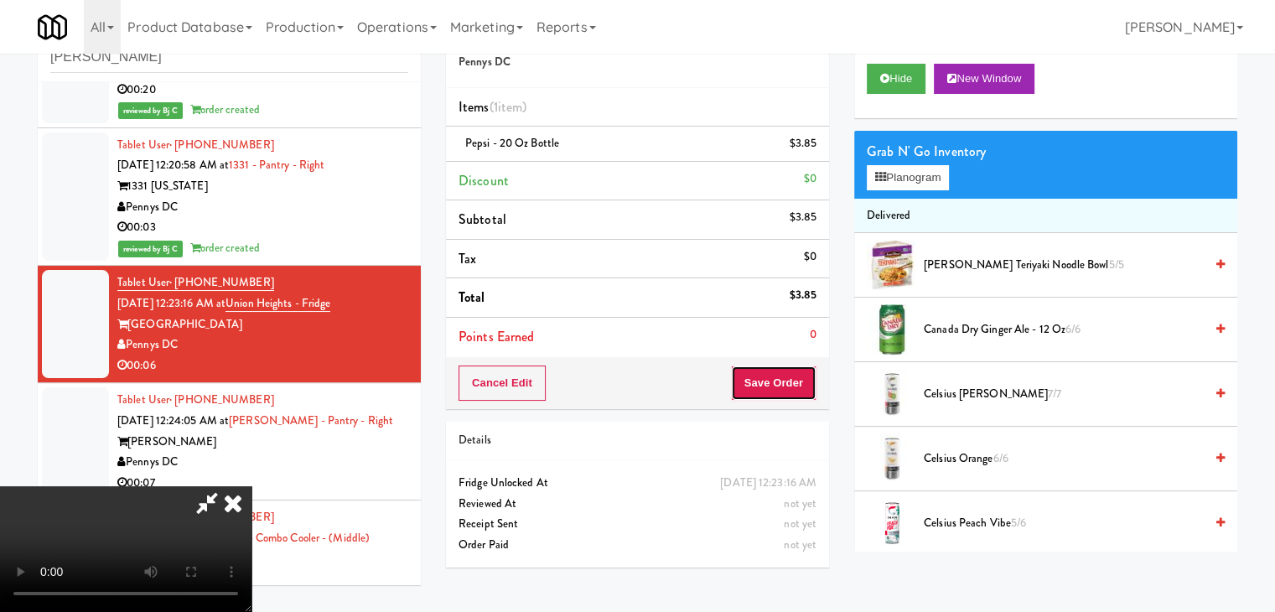
drag, startPoint x: 814, startPoint y: 387, endPoint x: 801, endPoint y: 382, distance: 13.5
click at [812, 386] on button "Save Order" at bounding box center [774, 382] width 86 height 35
click at [801, 381] on button "Save Order" at bounding box center [774, 382] width 86 height 35
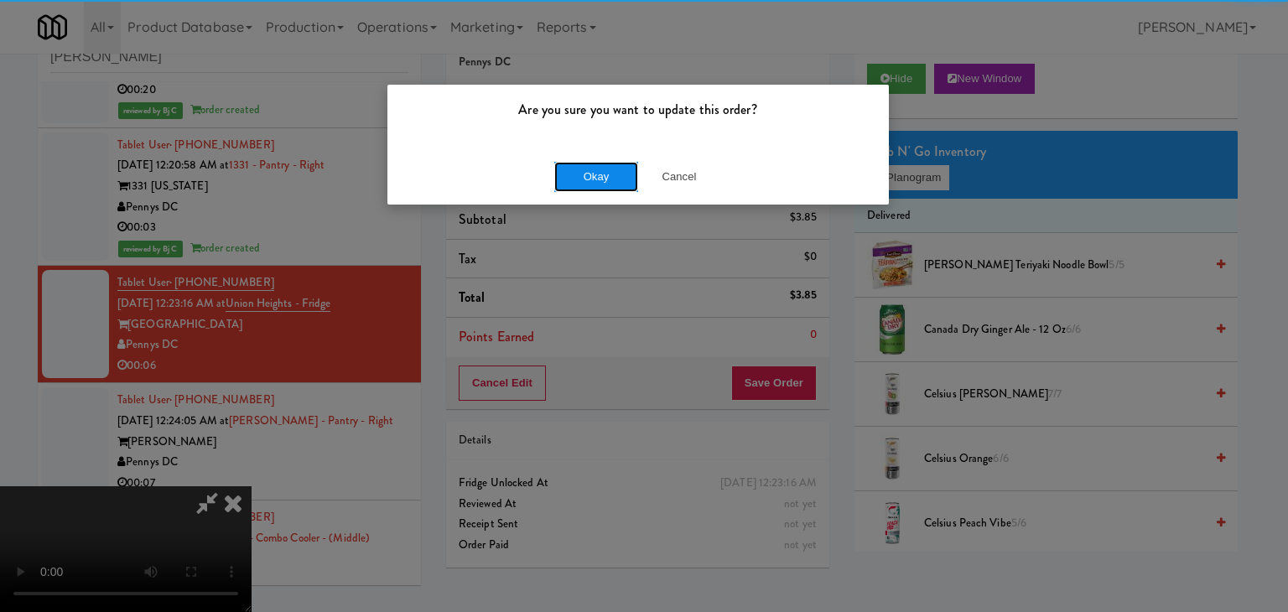
click at [623, 183] on button "Okay" at bounding box center [596, 177] width 84 height 30
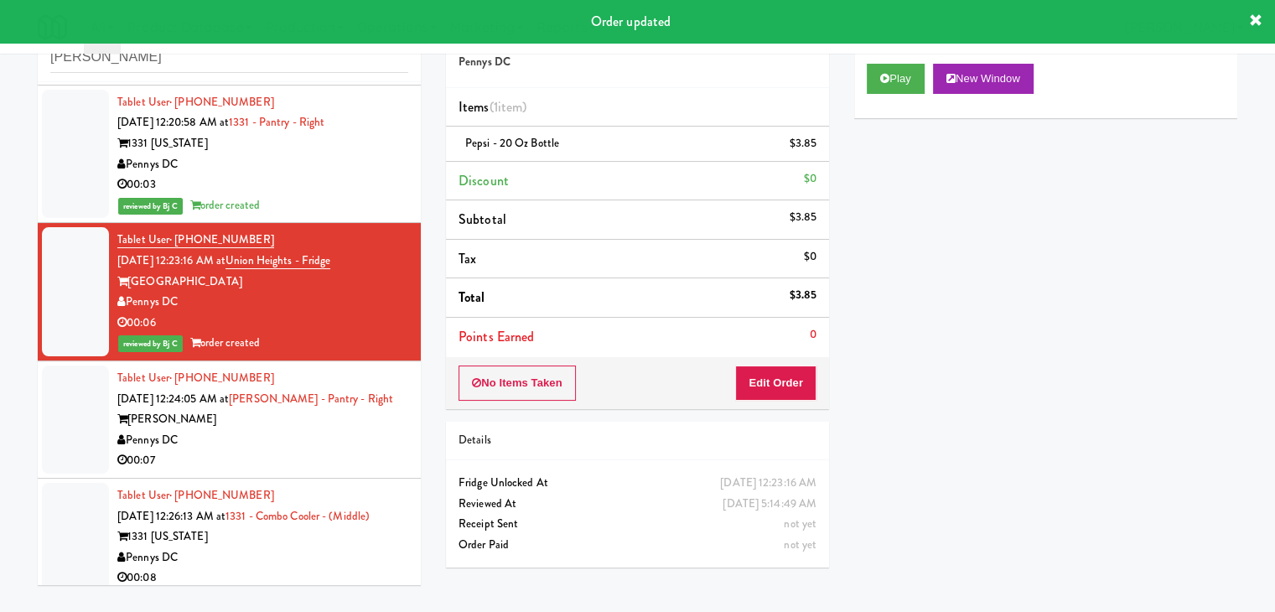
scroll to position [1969, 0]
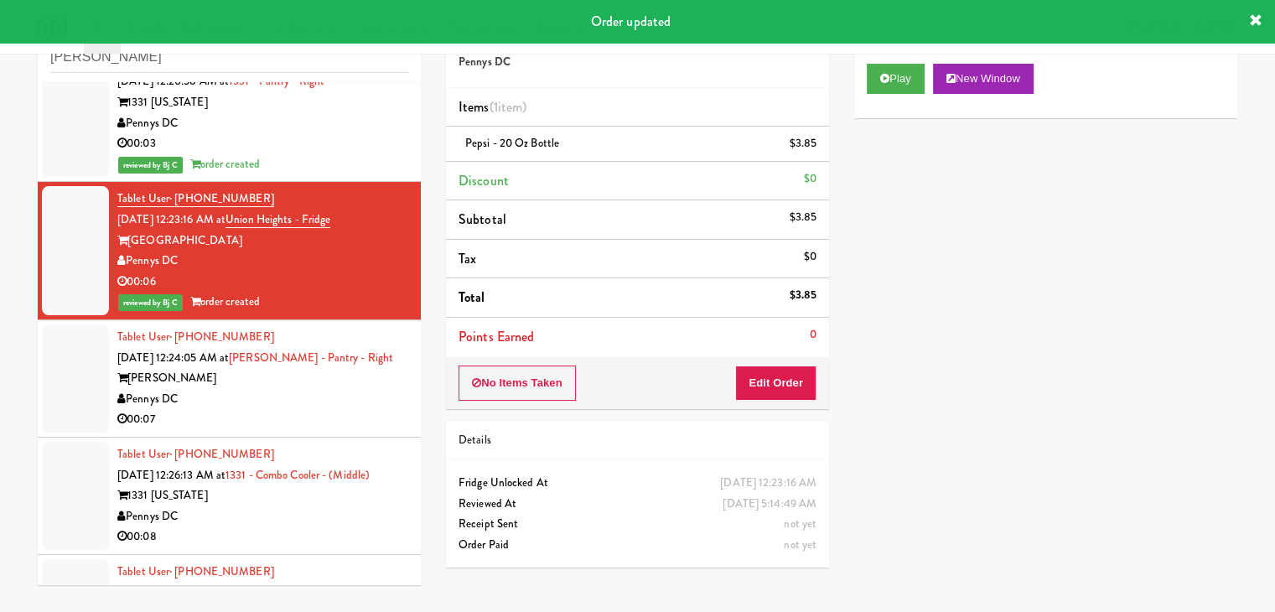
click at [268, 403] on div "Pennys DC" at bounding box center [262, 399] width 291 height 21
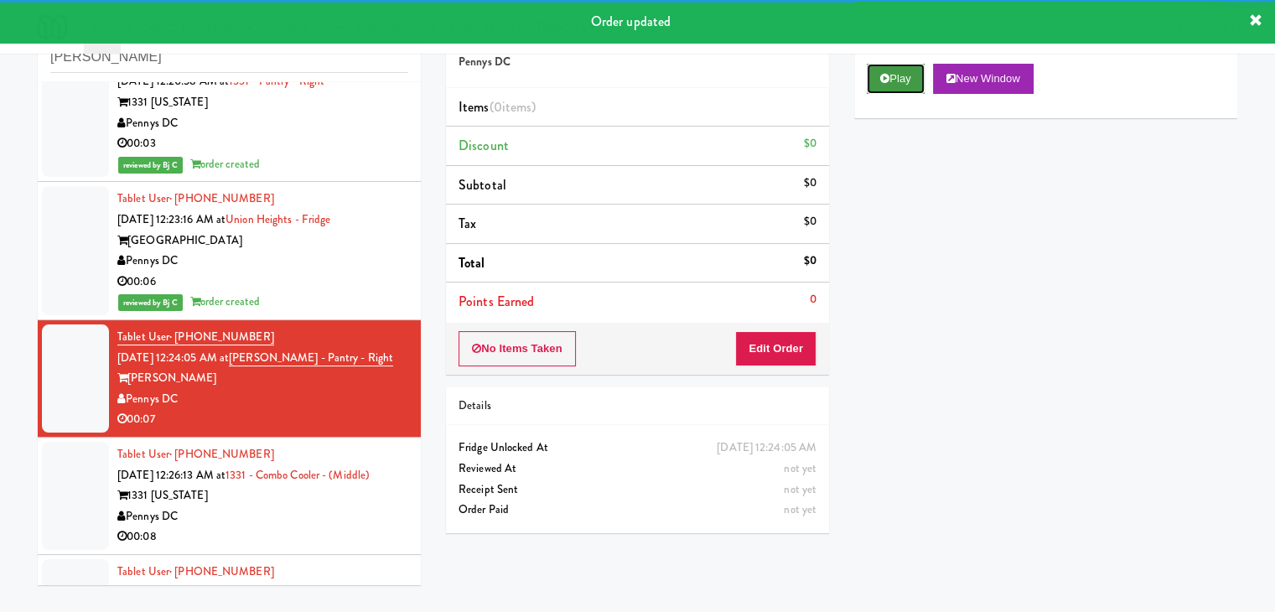
click at [882, 75] on icon at bounding box center [884, 78] width 9 height 11
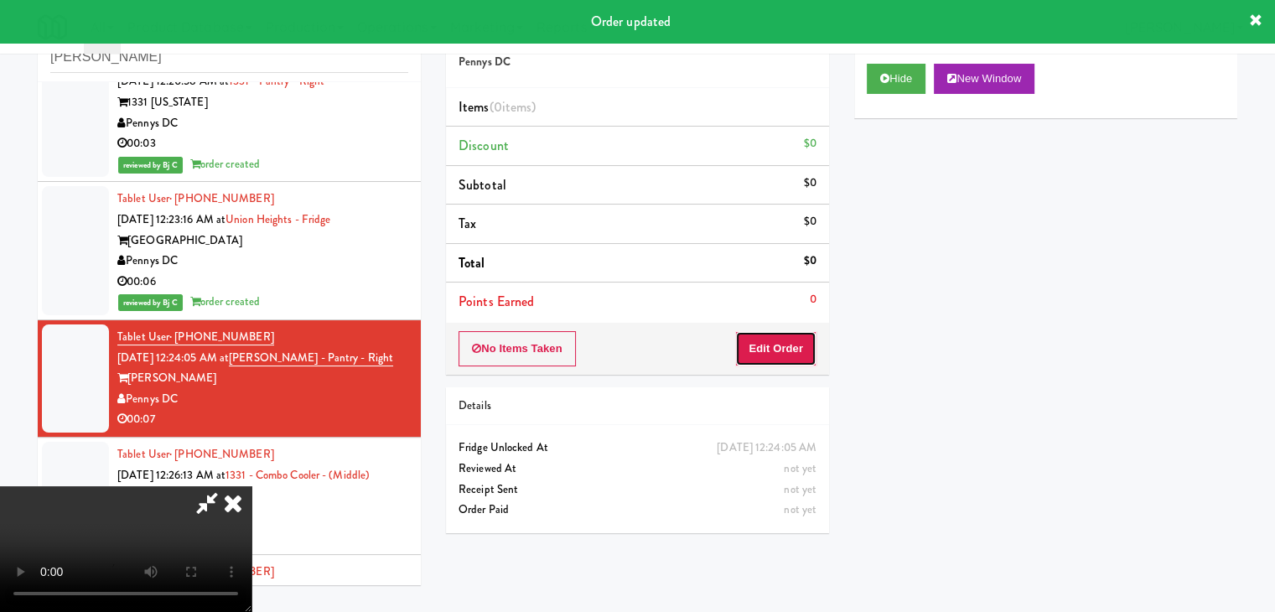
click at [768, 343] on button "Edit Order" at bounding box center [775, 348] width 81 height 35
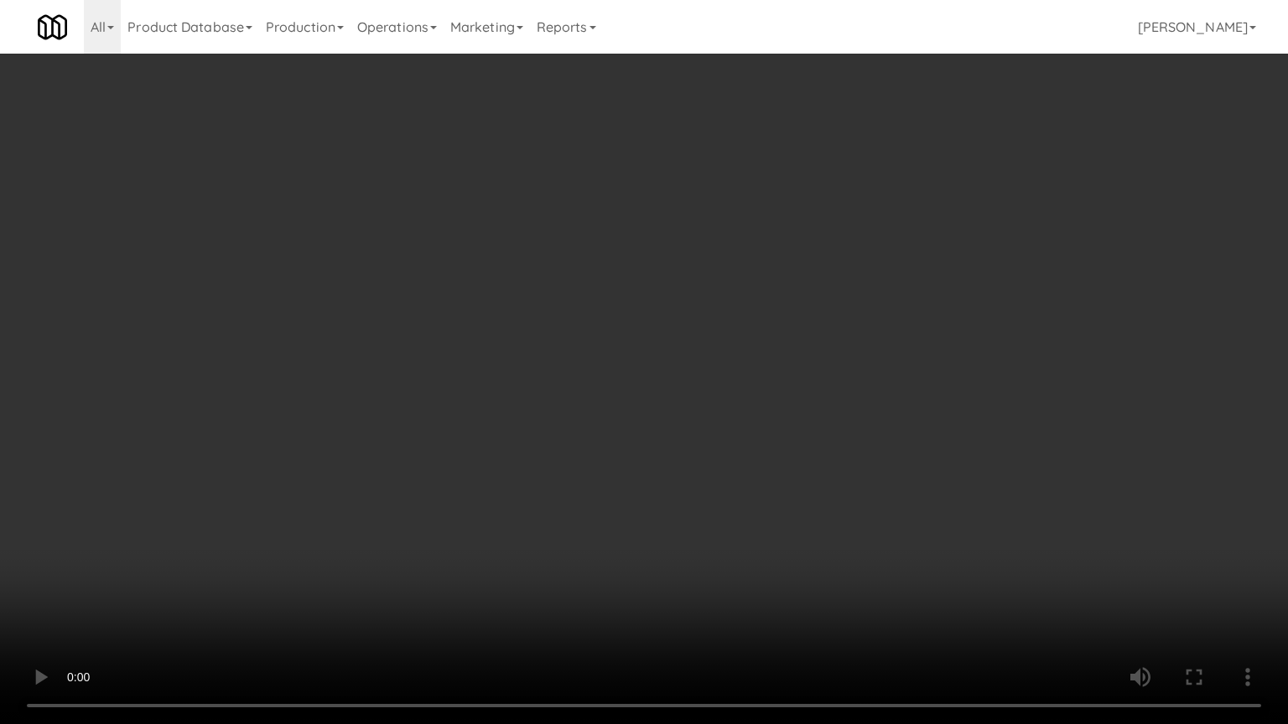
click at [725, 457] on video at bounding box center [644, 362] width 1288 height 724
click at [721, 463] on video at bounding box center [644, 362] width 1288 height 724
click at [717, 446] on video at bounding box center [644, 362] width 1288 height 724
drag, startPoint x: 713, startPoint y: 447, endPoint x: 699, endPoint y: 457, distance: 17.4
click at [713, 448] on video at bounding box center [644, 362] width 1288 height 724
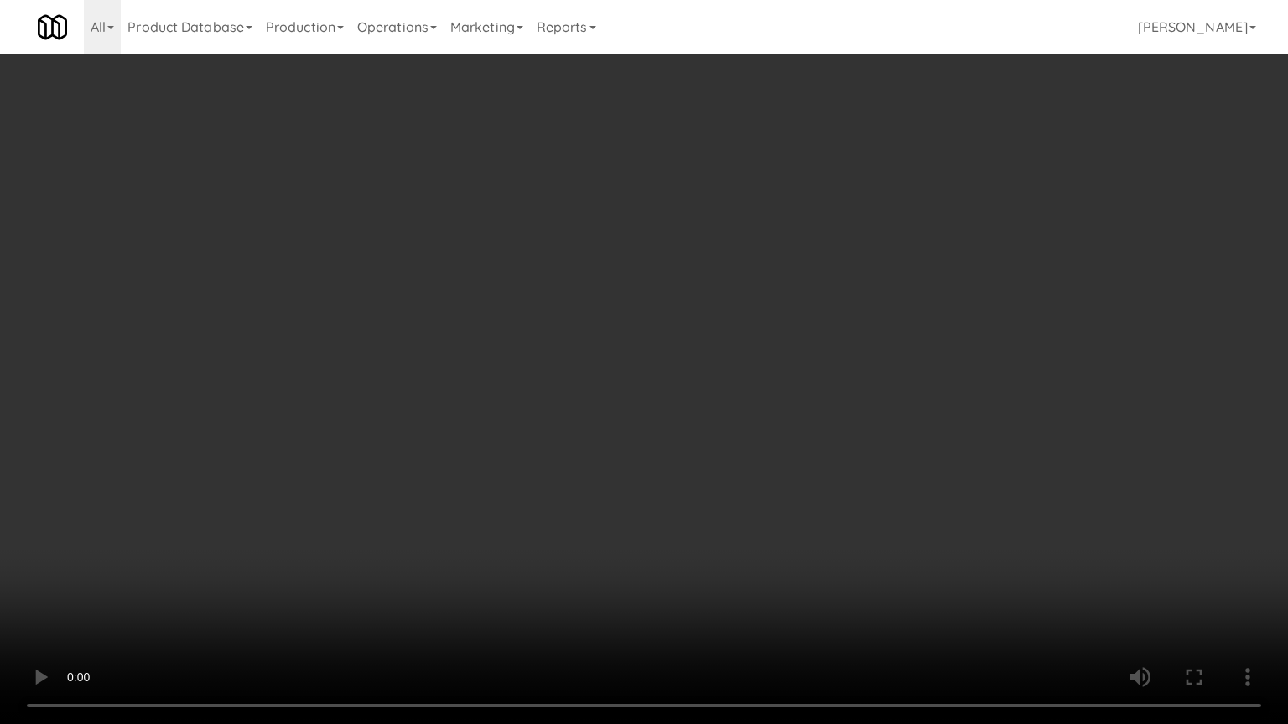
click at [719, 431] on video at bounding box center [644, 362] width 1288 height 724
drag, startPoint x: 719, startPoint y: 431, endPoint x: 721, endPoint y: 359, distance: 72.1
click at [721, 426] on video at bounding box center [644, 362] width 1288 height 724
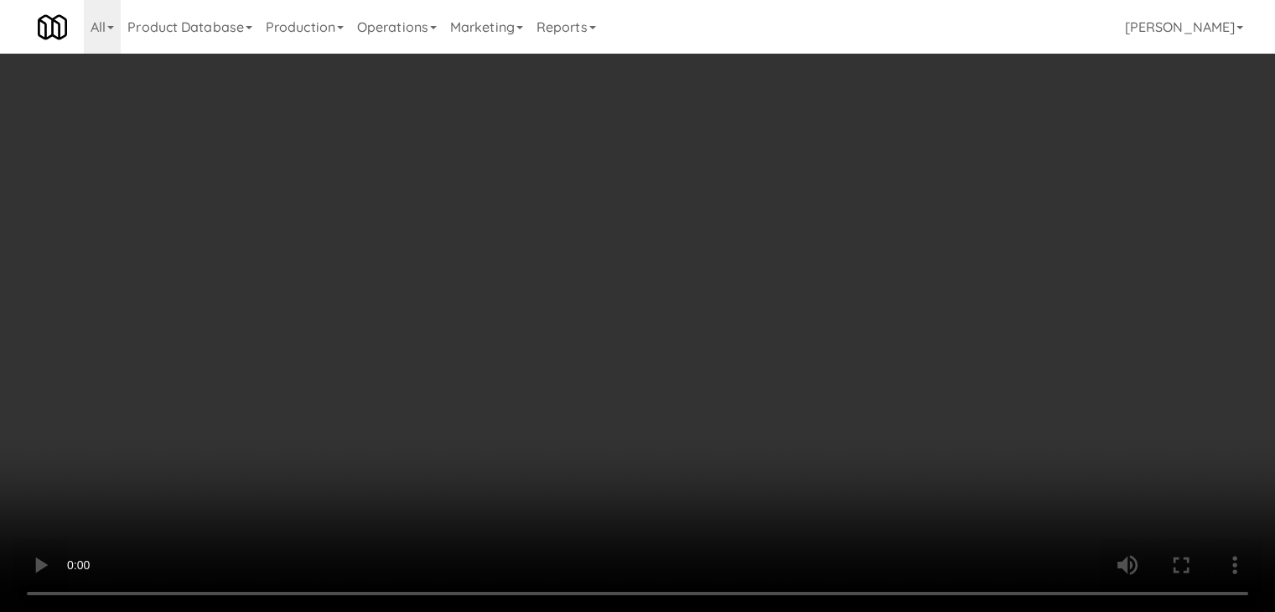
click at [564, 333] on video at bounding box center [637, 306] width 1275 height 612
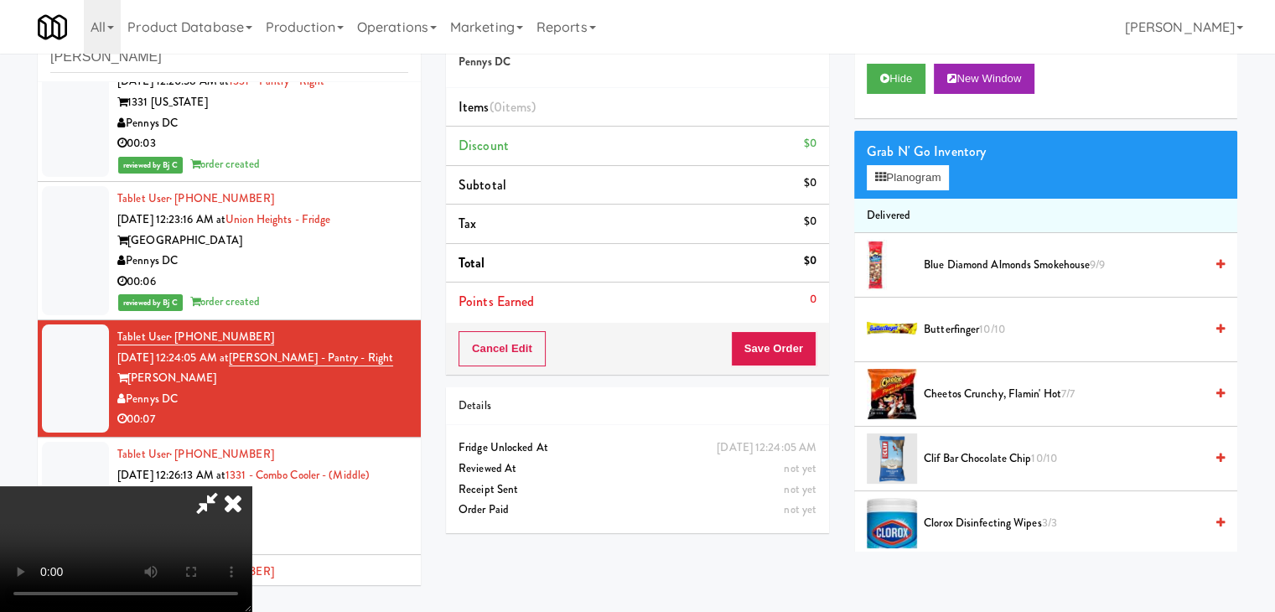
drag, startPoint x: 573, startPoint y: 335, endPoint x: 583, endPoint y: 339, distance: 10.6
click at [251, 486] on video at bounding box center [125, 549] width 251 height 126
click at [921, 168] on button "Planogram" at bounding box center [908, 177] width 82 height 25
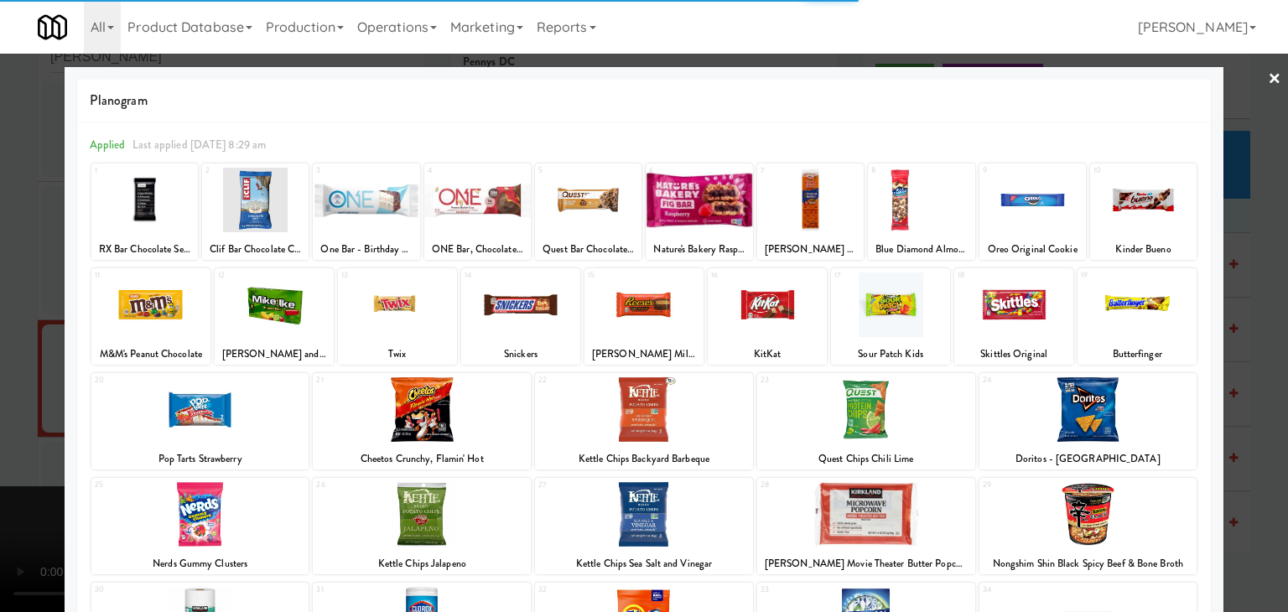
click at [1009, 192] on div at bounding box center [1032, 200] width 106 height 65
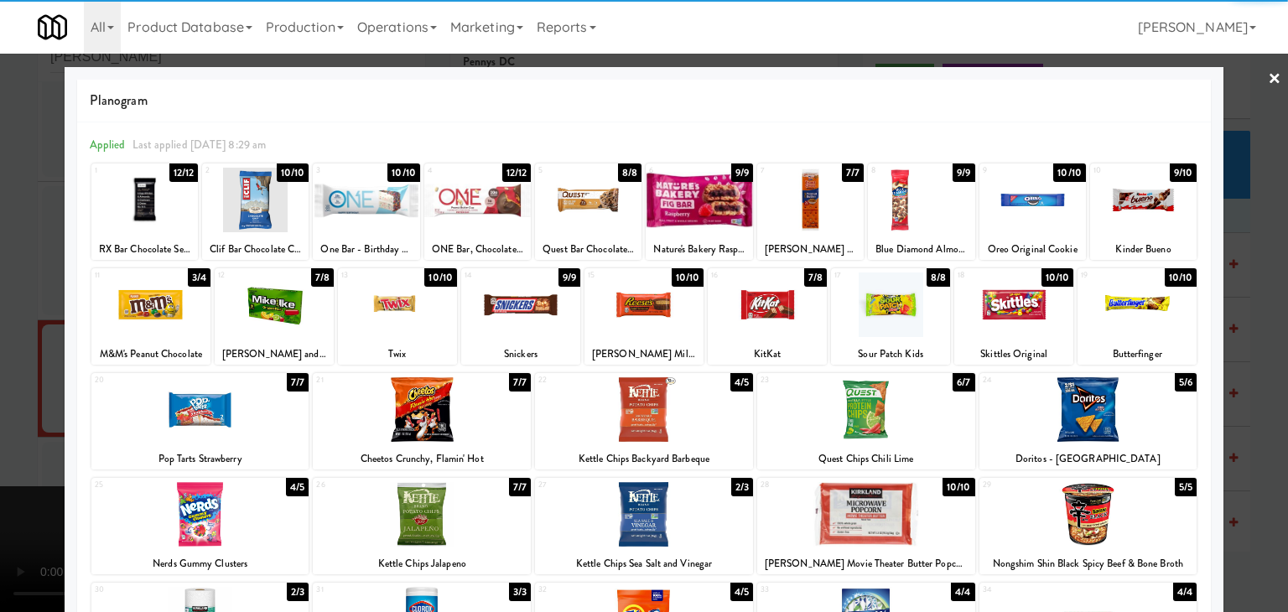
click at [288, 300] on div at bounding box center [274, 304] width 119 height 65
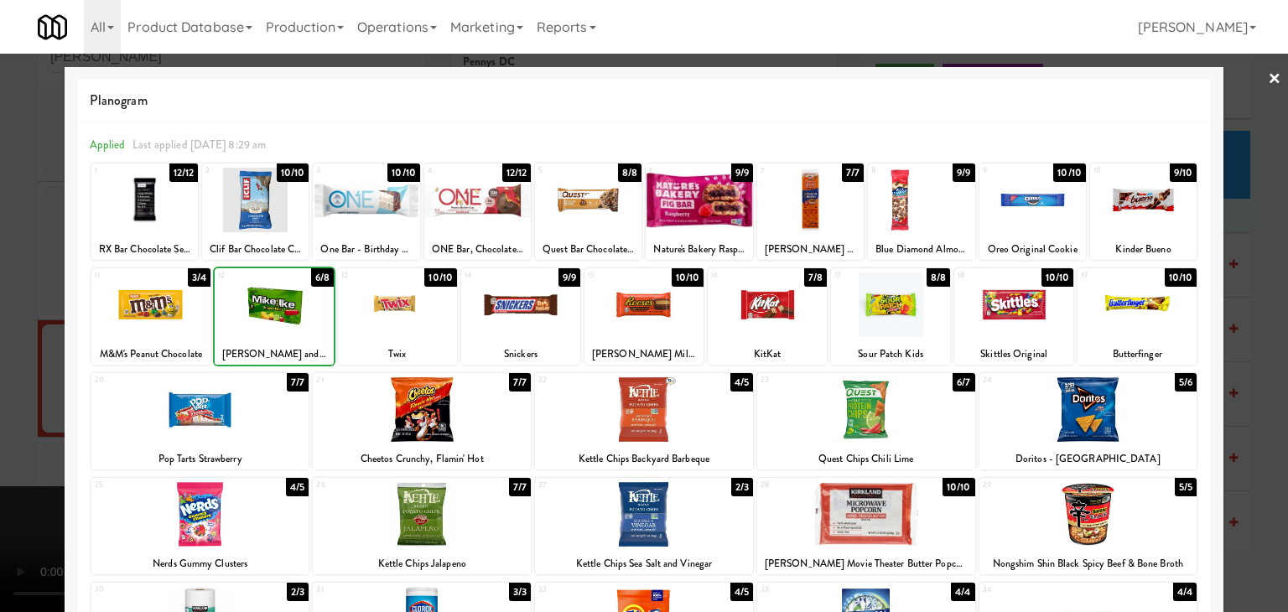
click at [0, 290] on div at bounding box center [644, 306] width 1288 height 612
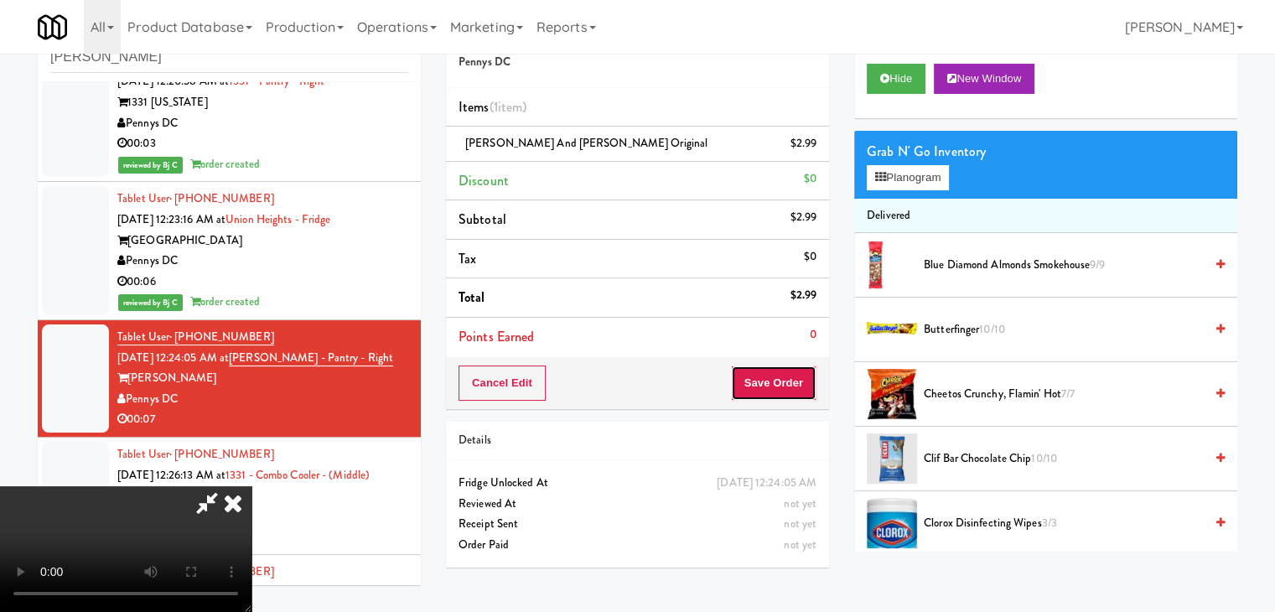
click at [785, 381] on button "Save Order" at bounding box center [774, 382] width 86 height 35
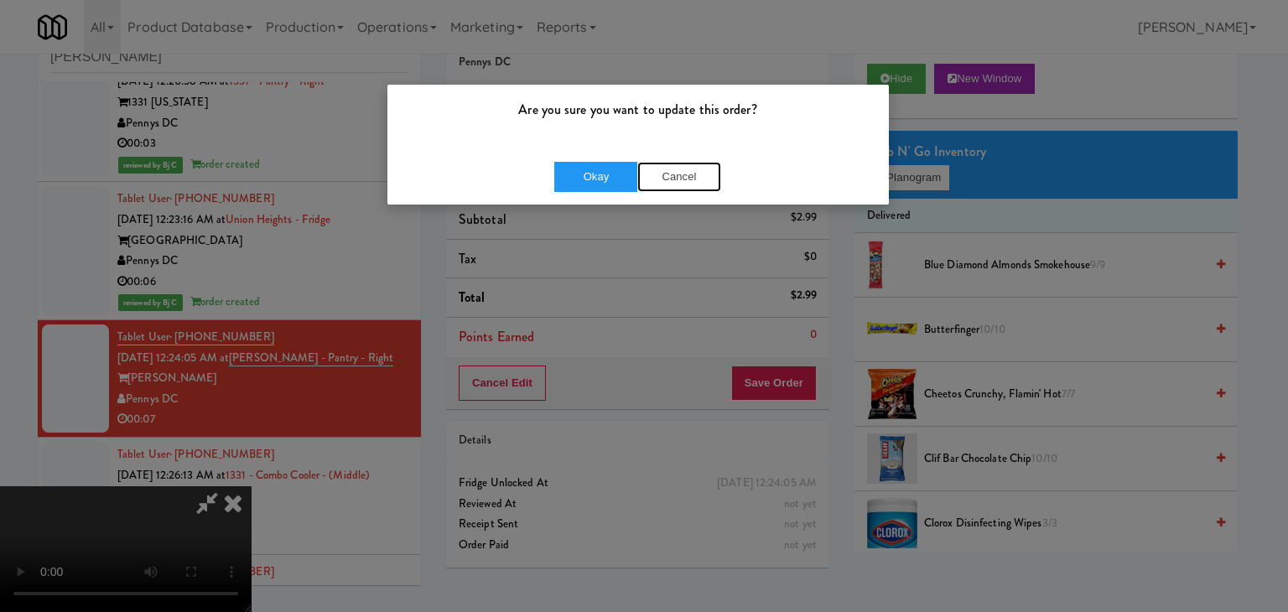
click at [701, 179] on button "Cancel" at bounding box center [679, 177] width 84 height 30
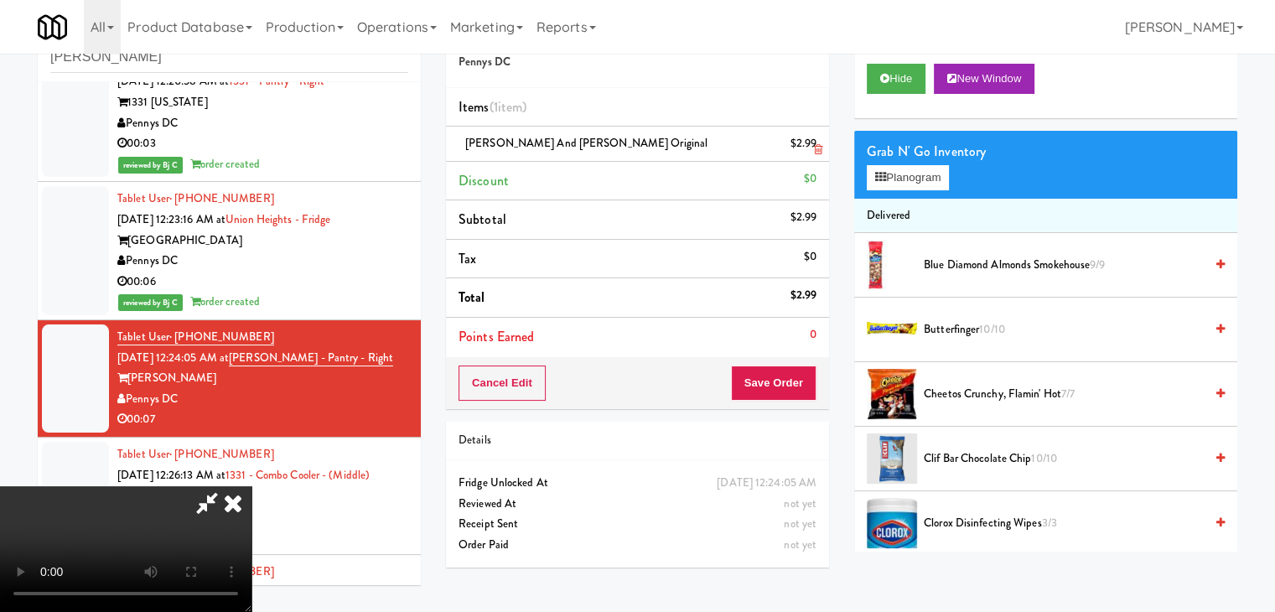
click at [817, 145] on icon at bounding box center [818, 149] width 8 height 11
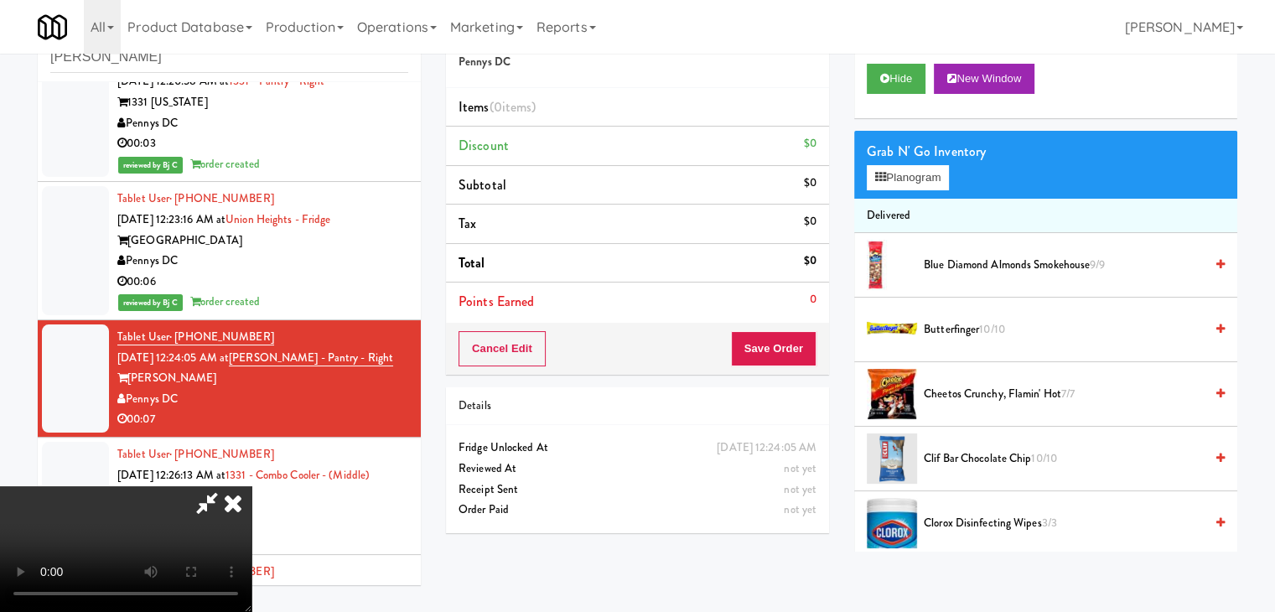
click at [251, 486] on video at bounding box center [125, 549] width 251 height 126
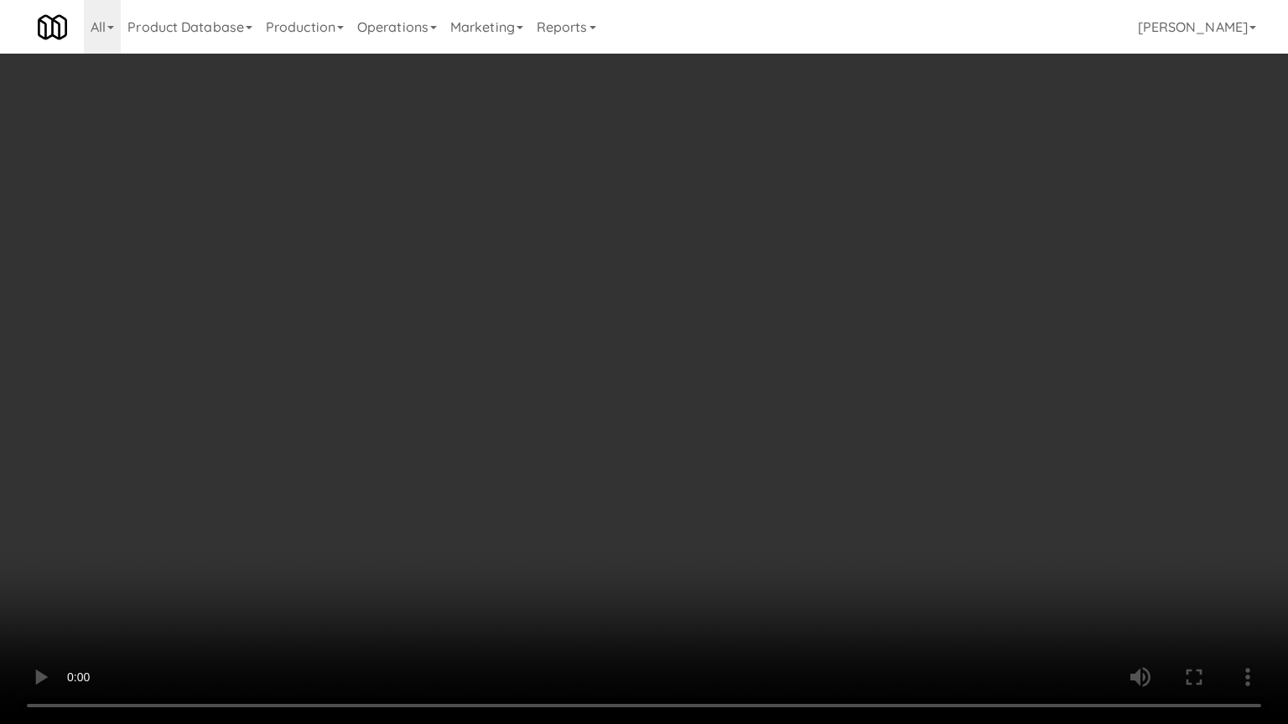
click at [772, 476] on video at bounding box center [644, 362] width 1288 height 724
click at [800, 416] on video at bounding box center [644, 362] width 1288 height 724
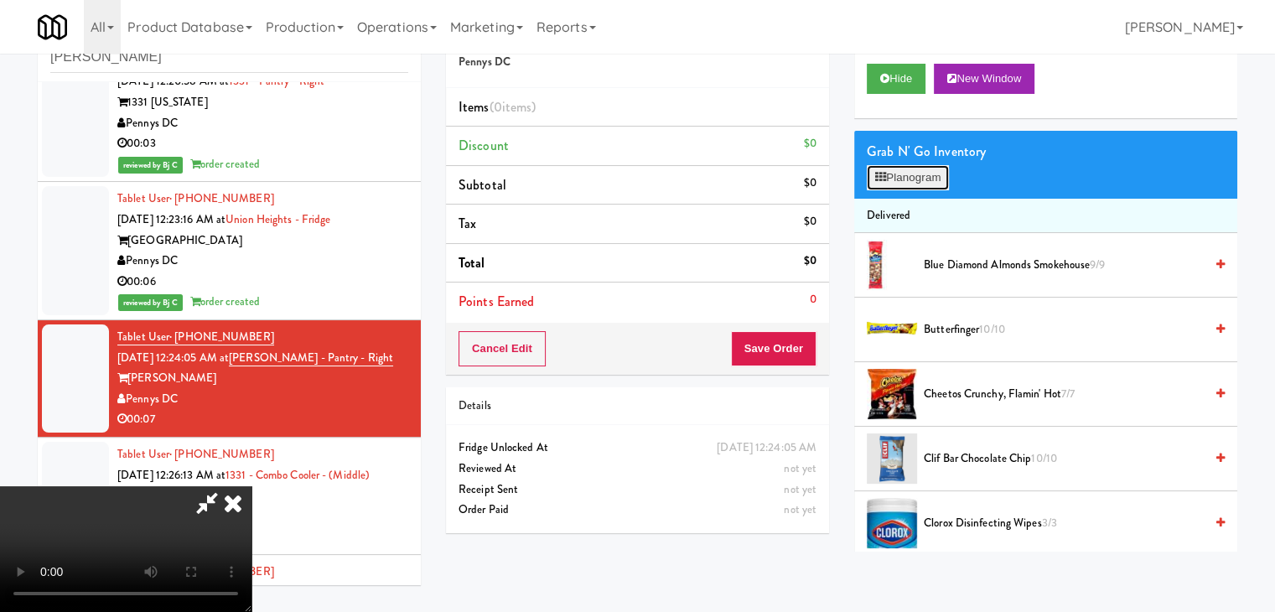
click at [909, 177] on button "Planogram" at bounding box center [908, 177] width 82 height 25
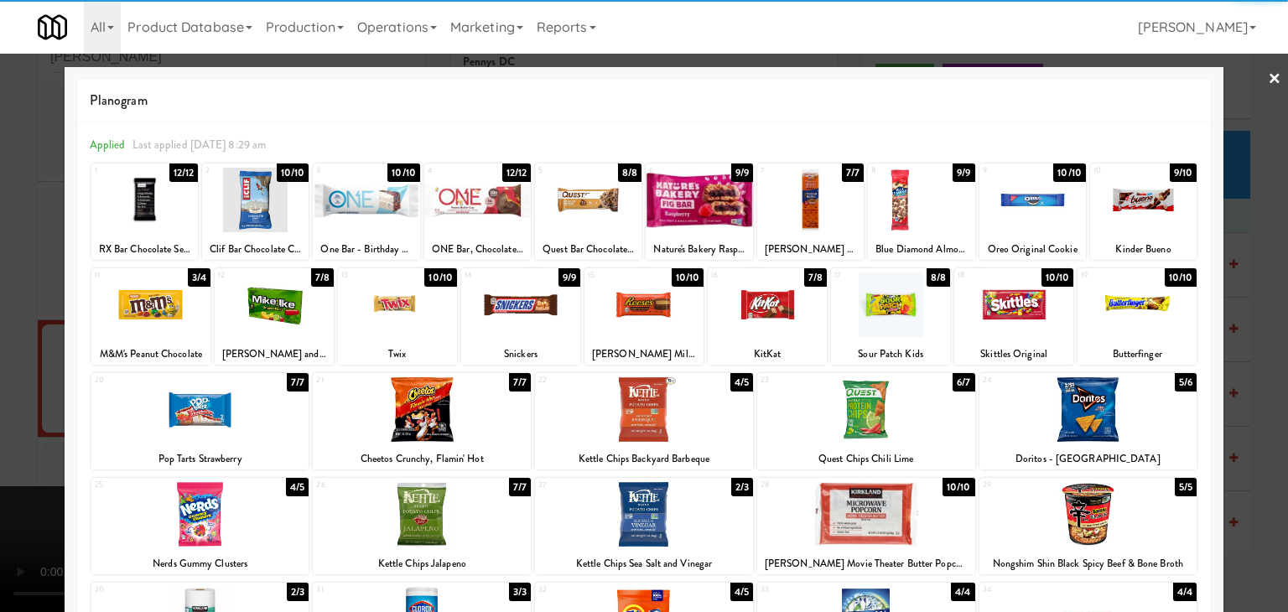
click at [1046, 213] on div at bounding box center [1032, 200] width 106 height 65
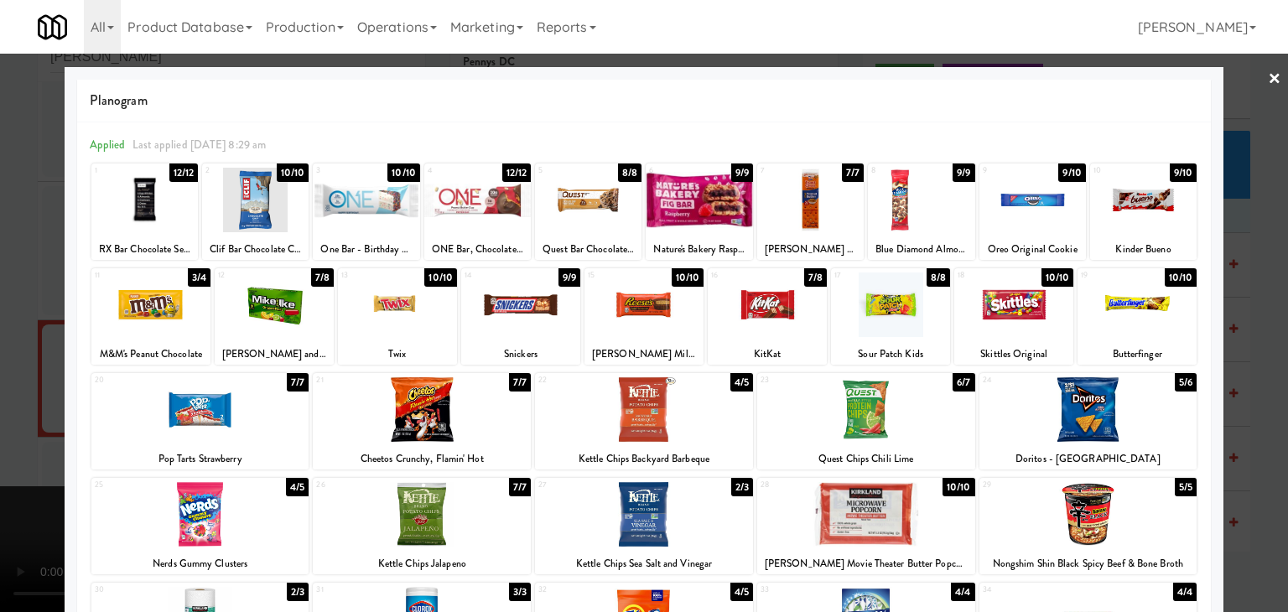
click at [333, 321] on div "11 3/4 M&M's Peanut Chocolate 12 7/8 [PERSON_NAME] and [PERSON_NAME] Original 1…" at bounding box center [643, 316] width 1105 height 96
click at [293, 317] on div at bounding box center [274, 304] width 119 height 65
drag, startPoint x: 0, startPoint y: 330, endPoint x: 173, endPoint y: 330, distance: 172.7
click at [22, 330] on div at bounding box center [644, 306] width 1288 height 612
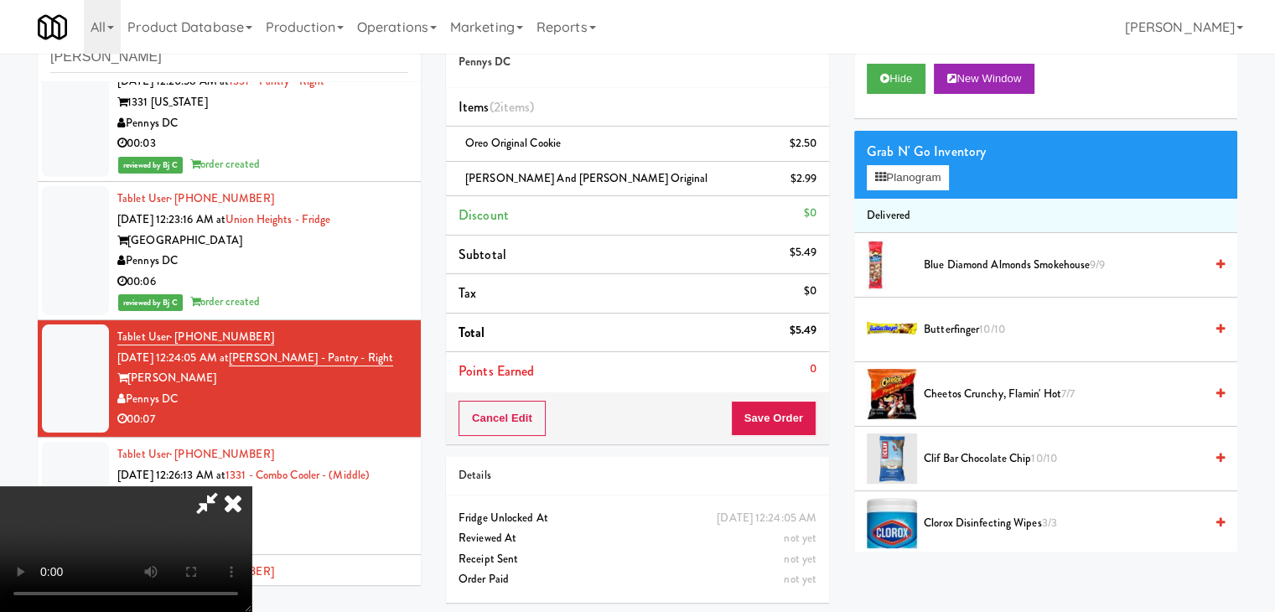
click at [251, 486] on video at bounding box center [125, 549] width 251 height 126
click at [794, 410] on button "Save Order" at bounding box center [774, 418] width 86 height 35
click at [794, 411] on button "Save Order" at bounding box center [774, 418] width 86 height 35
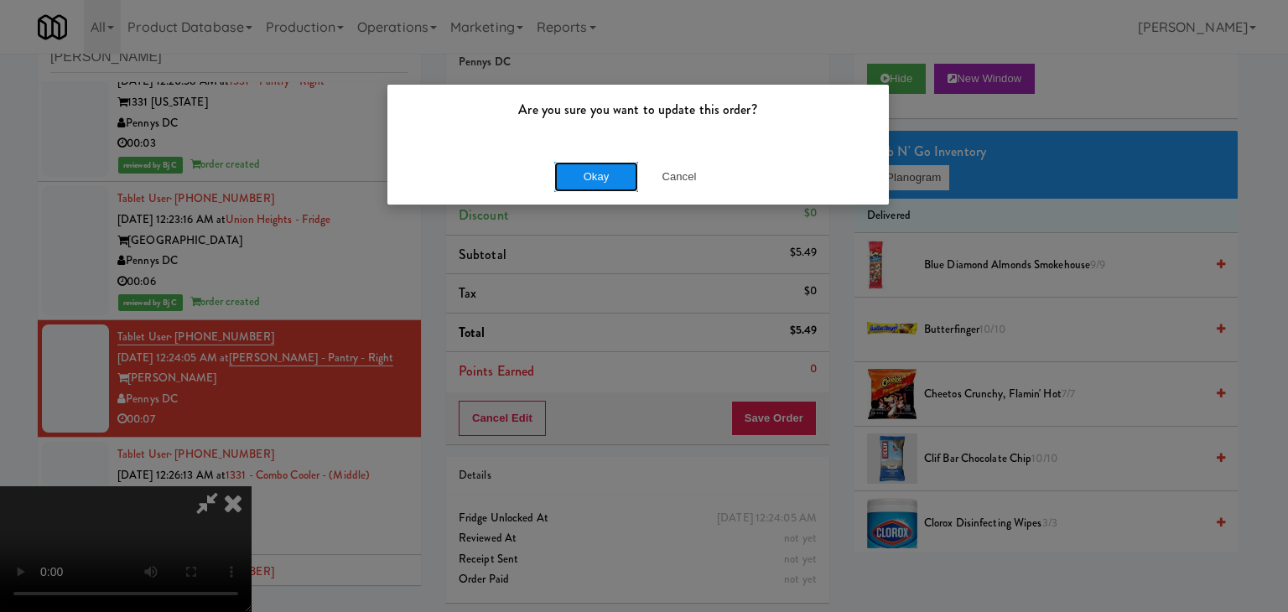
click at [610, 165] on button "Okay" at bounding box center [596, 177] width 84 height 30
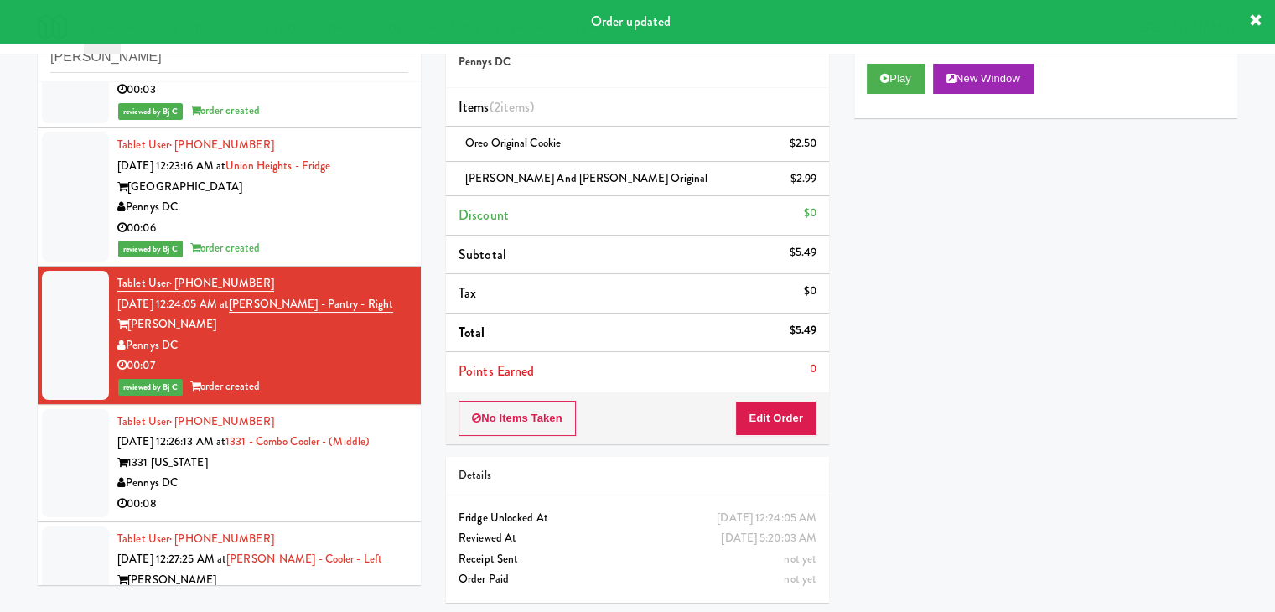
scroll to position [2137, 0]
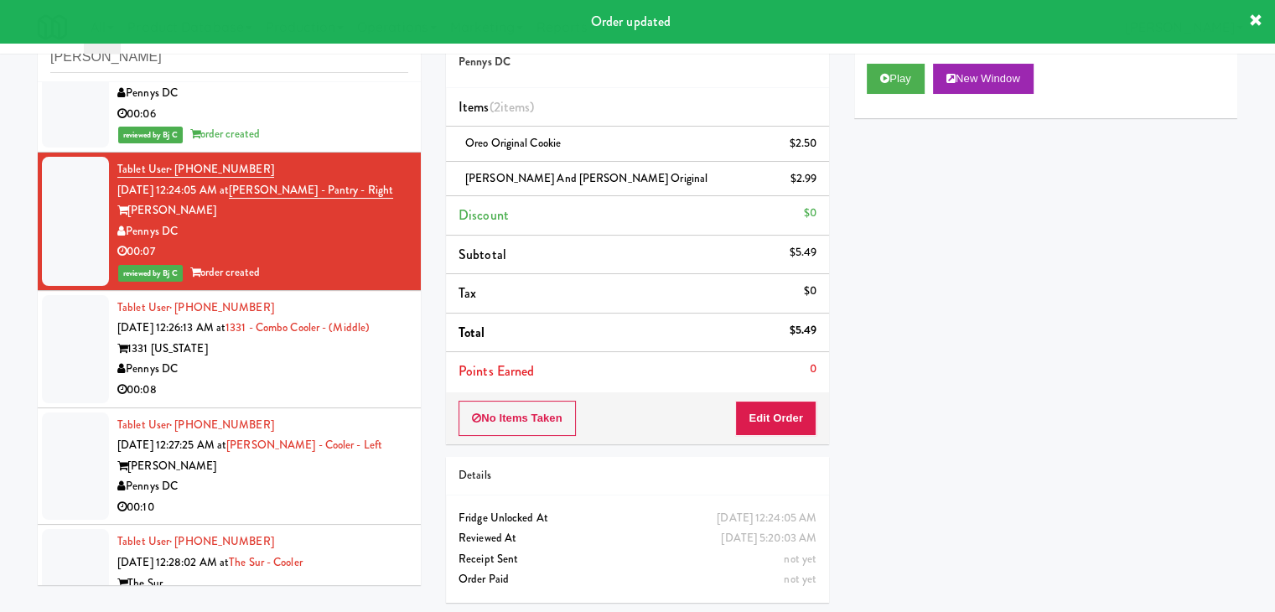
drag, startPoint x: 319, startPoint y: 374, endPoint x: 359, endPoint y: 360, distance: 42.7
click at [322, 369] on div "Pennys DC" at bounding box center [262, 369] width 291 height 21
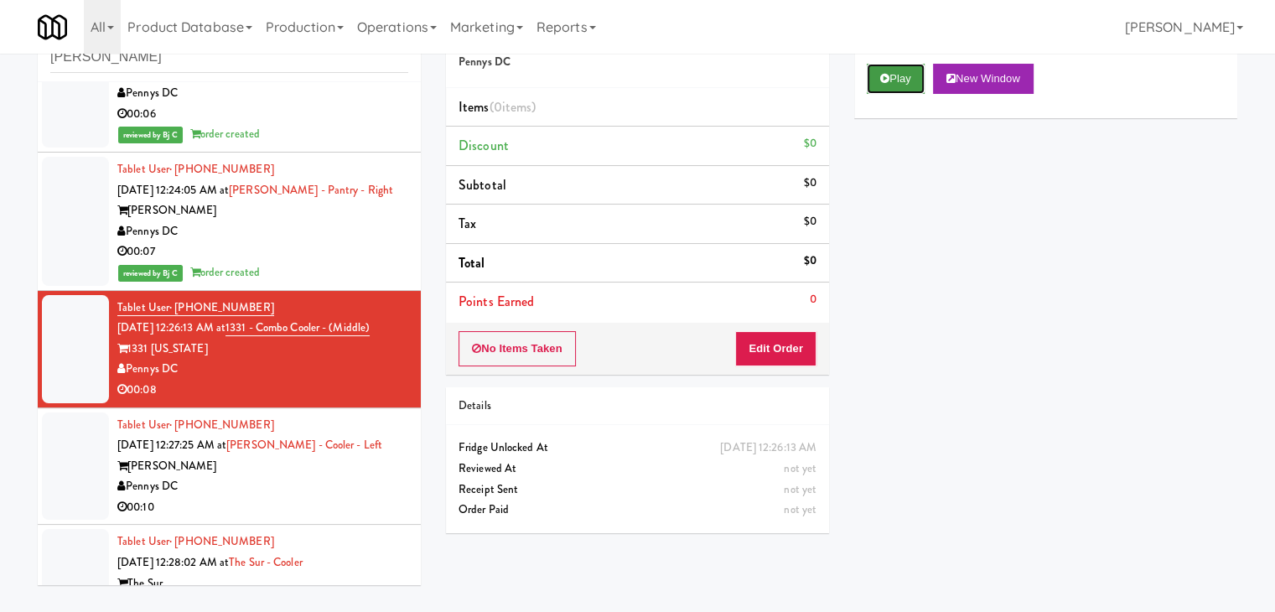
click at [896, 80] on button "Play" at bounding box center [896, 79] width 58 height 30
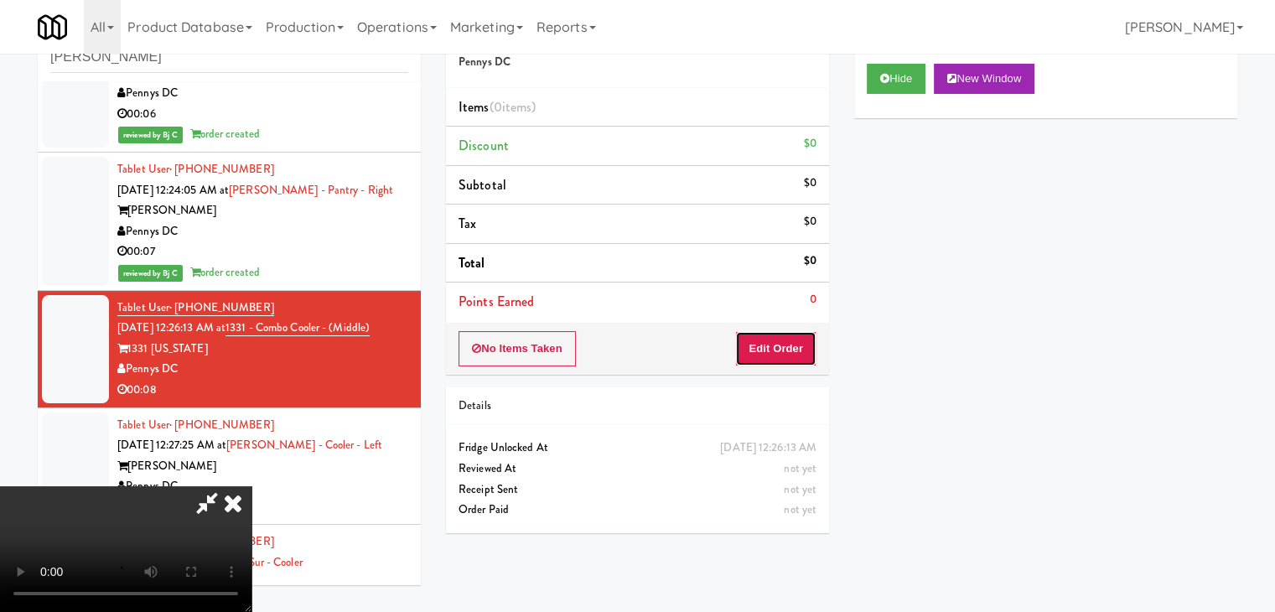
click at [763, 354] on button "Edit Order" at bounding box center [775, 348] width 81 height 35
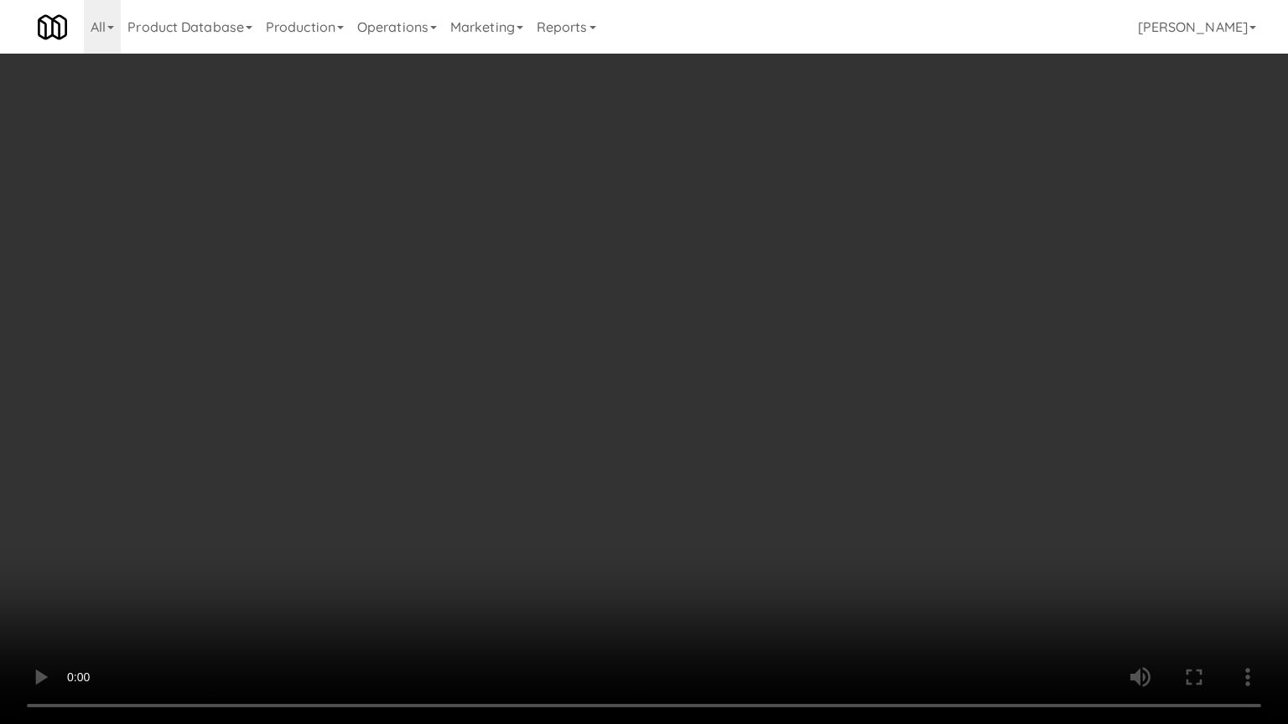
click at [809, 588] on video at bounding box center [644, 362] width 1288 height 724
click at [978, 440] on video at bounding box center [644, 362] width 1288 height 724
drag, startPoint x: 978, startPoint y: 441, endPoint x: 979, endPoint y: 449, distance: 8.4
click at [978, 443] on video at bounding box center [644, 362] width 1288 height 724
click at [996, 434] on video at bounding box center [644, 362] width 1288 height 724
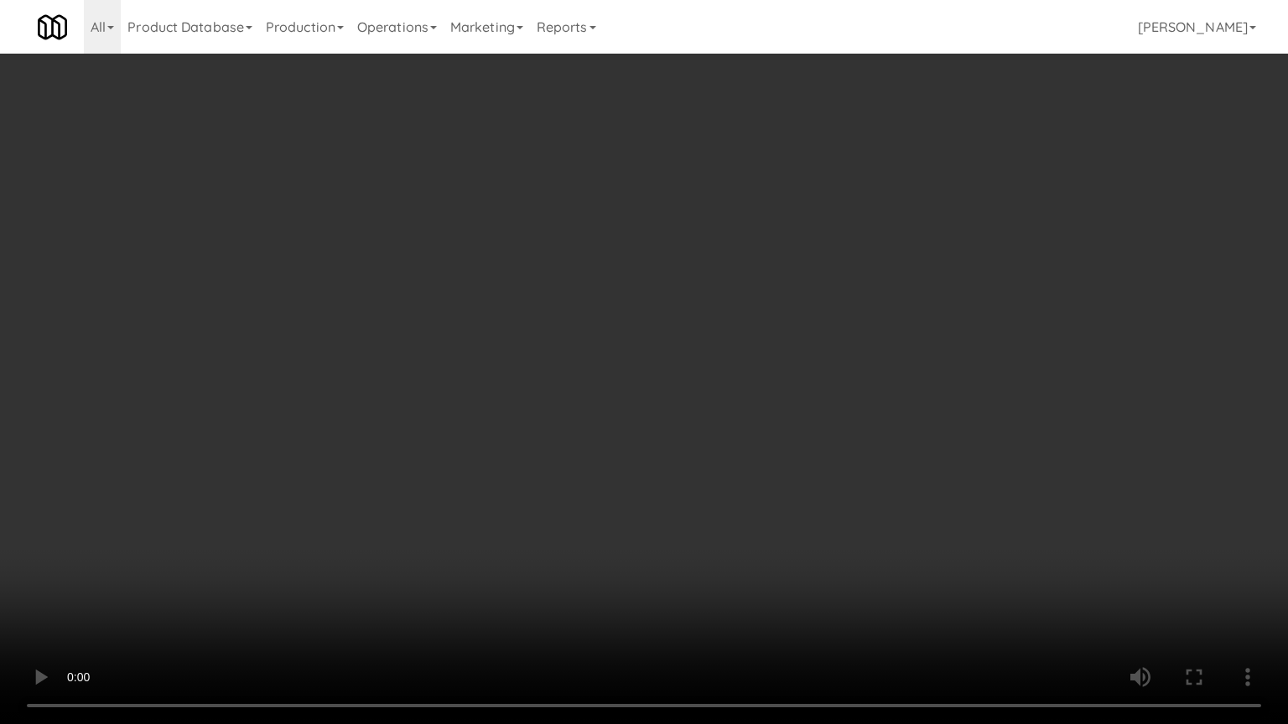
click at [996, 434] on video at bounding box center [644, 362] width 1288 height 724
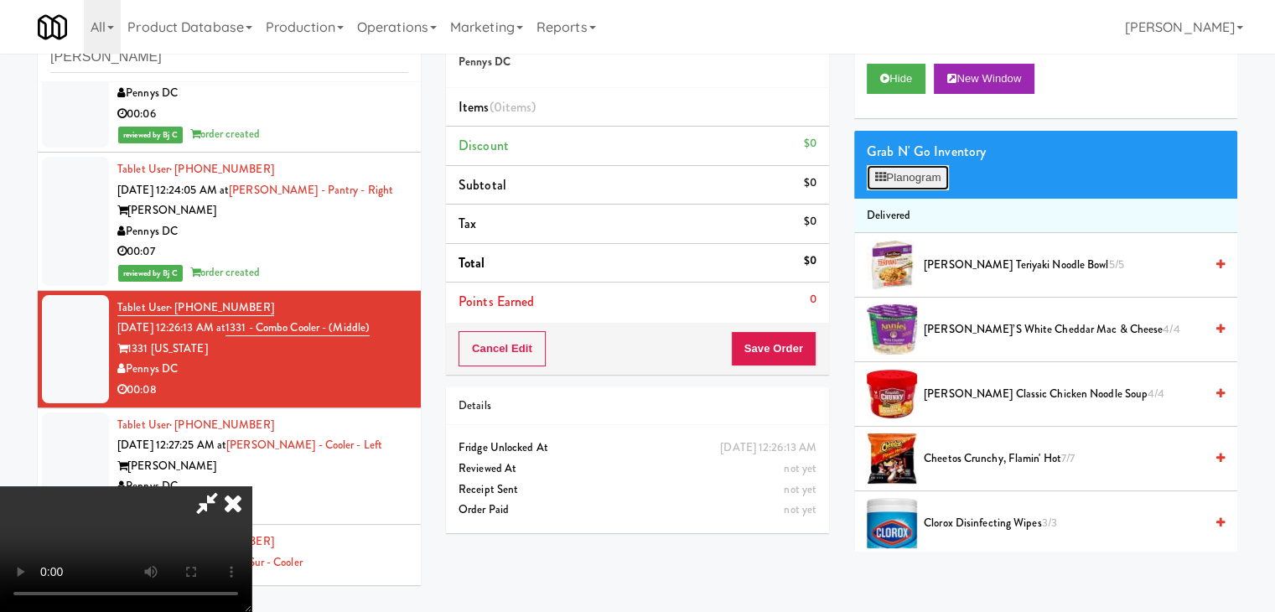
click at [932, 185] on button "Planogram" at bounding box center [908, 177] width 82 height 25
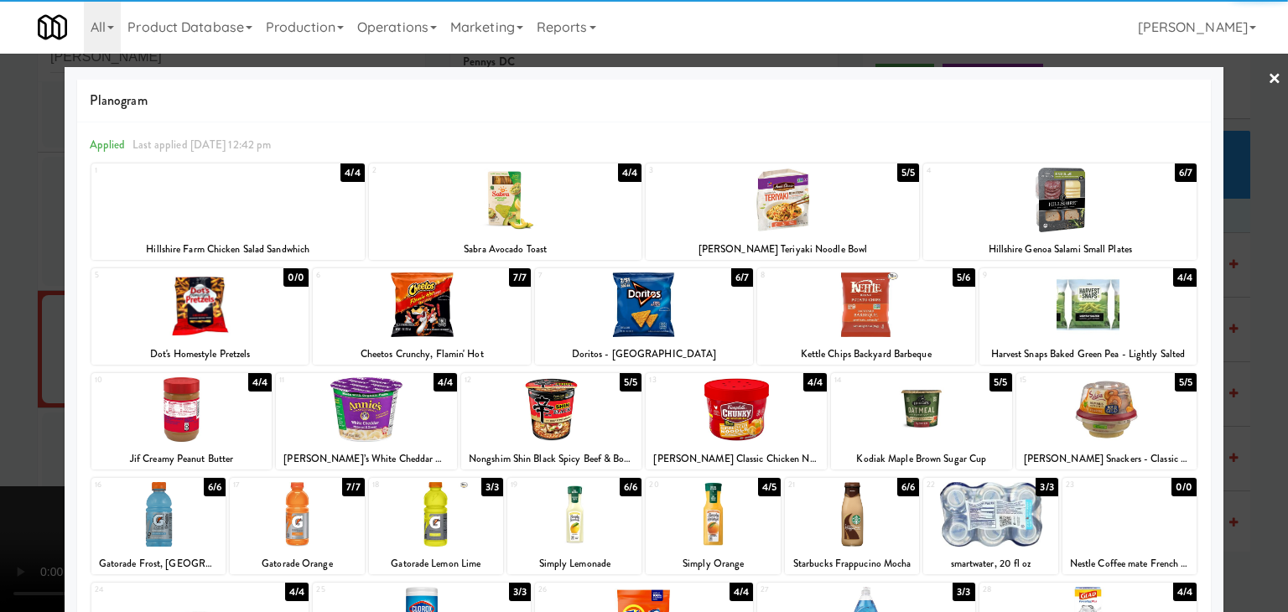
drag, startPoint x: 1117, startPoint y: 329, endPoint x: 1205, endPoint y: 346, distance: 89.8
click at [1118, 329] on div at bounding box center [1088, 304] width 218 height 65
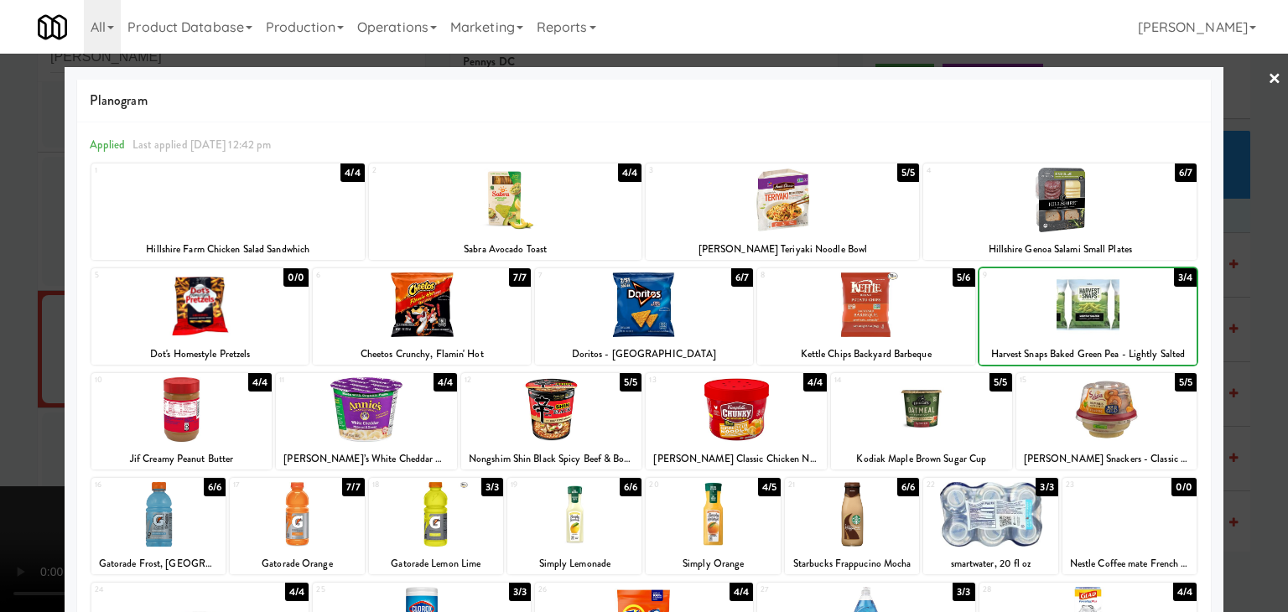
click at [1257, 356] on div at bounding box center [644, 306] width 1288 height 612
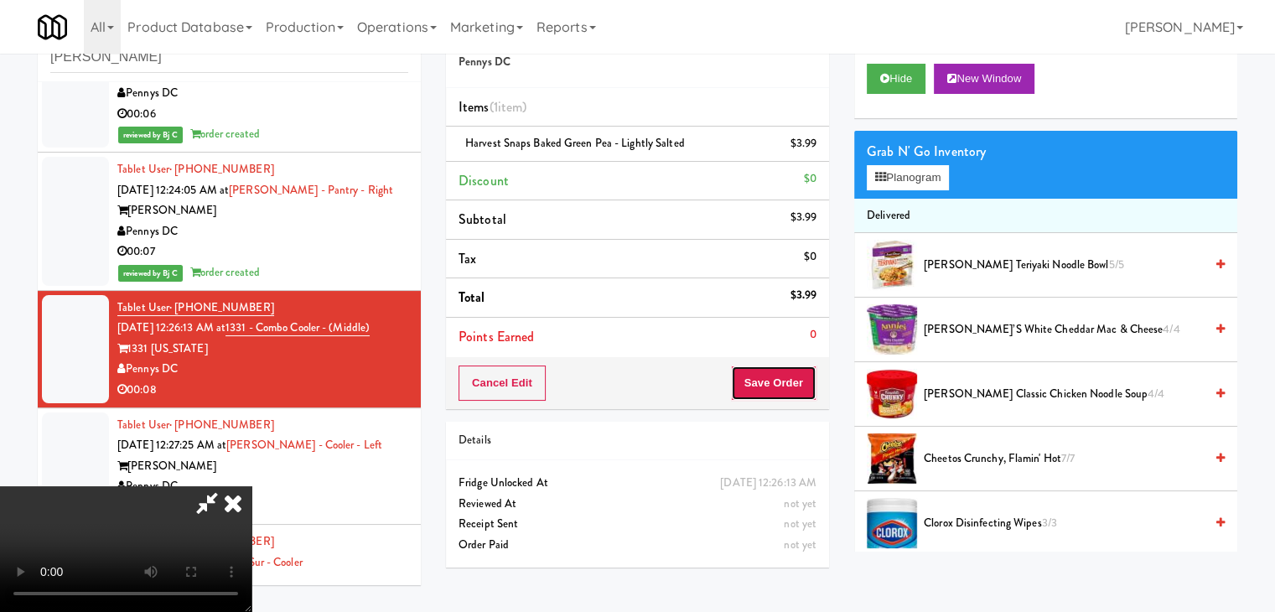
click at [801, 388] on button "Save Order" at bounding box center [774, 382] width 86 height 35
click at [798, 383] on button "Save Order" at bounding box center [774, 382] width 86 height 35
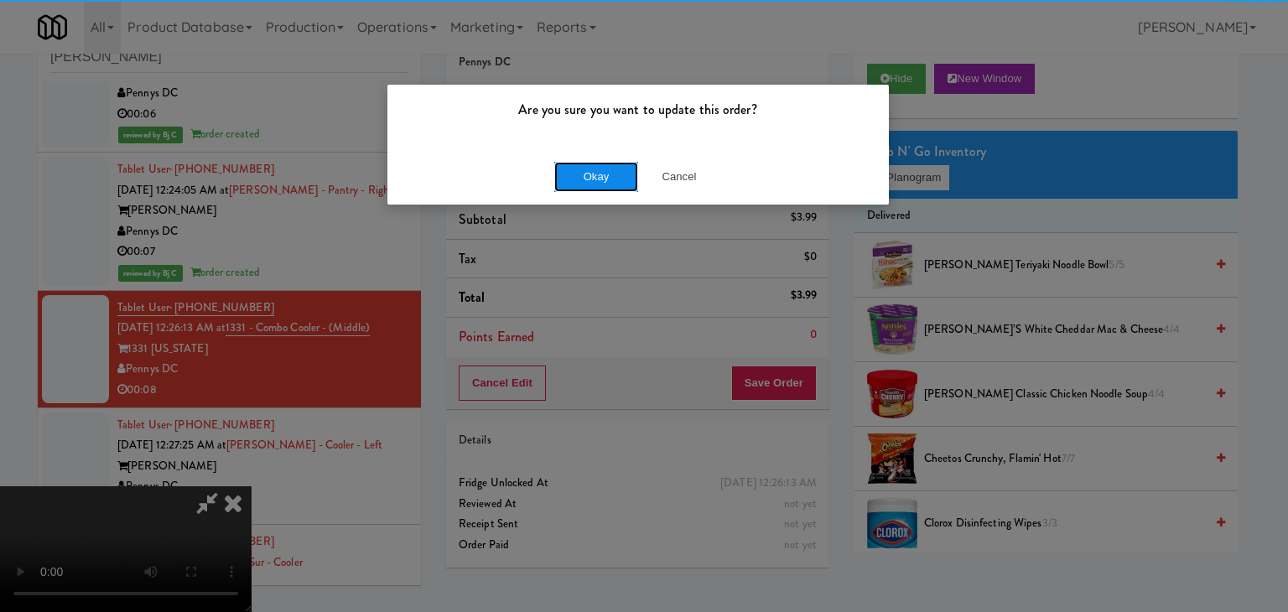
click at [610, 184] on button "Okay" at bounding box center [596, 177] width 84 height 30
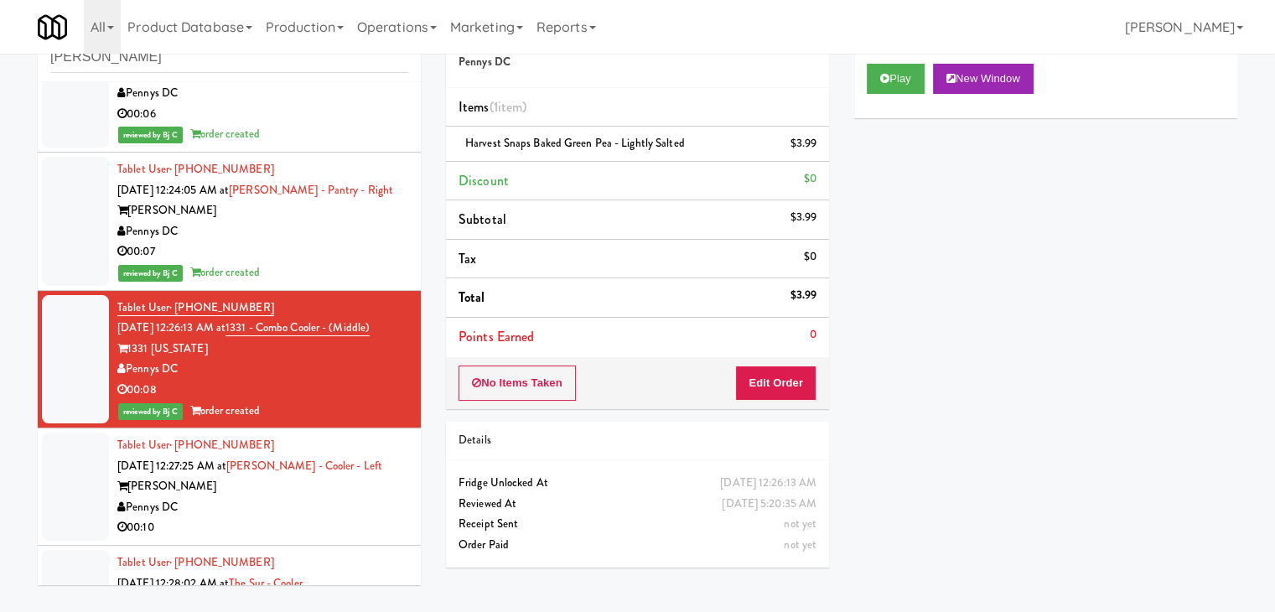
scroll to position [2304, 0]
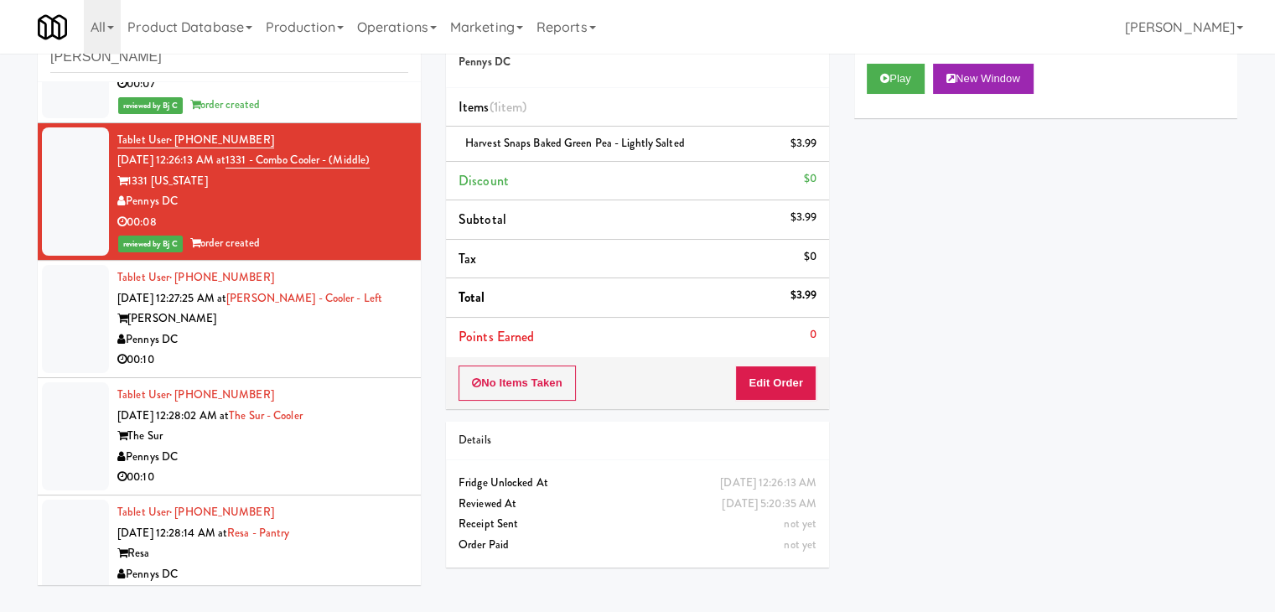
drag, startPoint x: 319, startPoint y: 335, endPoint x: 325, endPoint y: 341, distance: 8.9
click at [319, 336] on div "Pennys DC" at bounding box center [262, 339] width 291 height 21
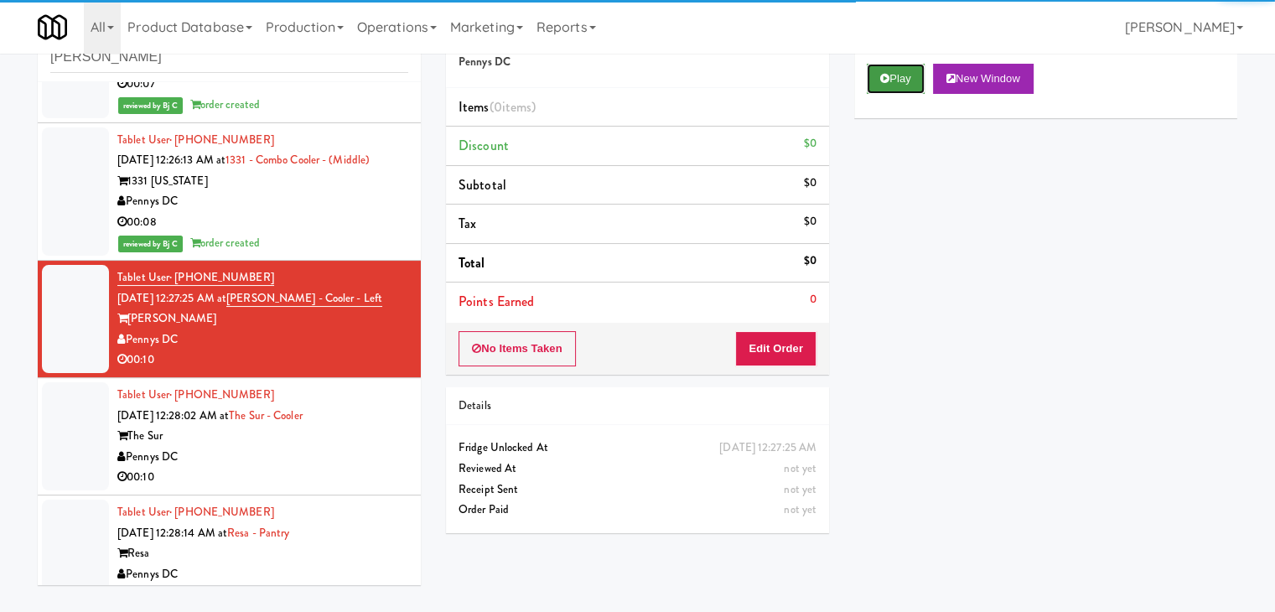
click at [922, 81] on button "Play" at bounding box center [896, 79] width 58 height 30
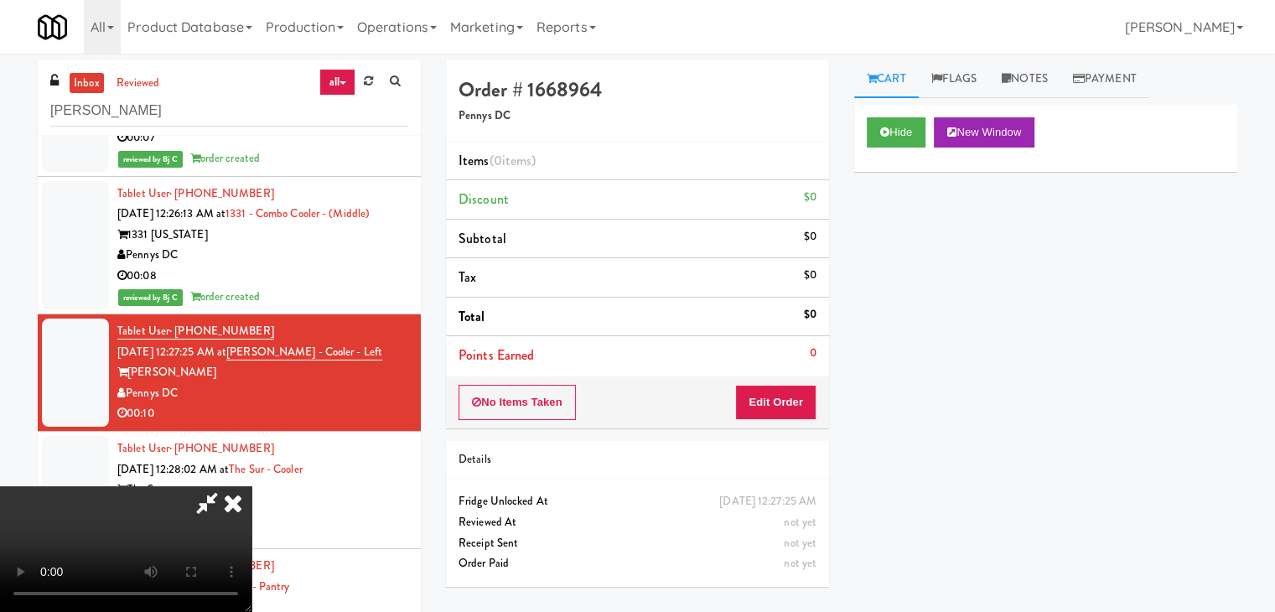
click at [226, 486] on icon at bounding box center [207, 503] width 39 height 34
click at [791, 403] on button "Edit Order" at bounding box center [775, 402] width 81 height 35
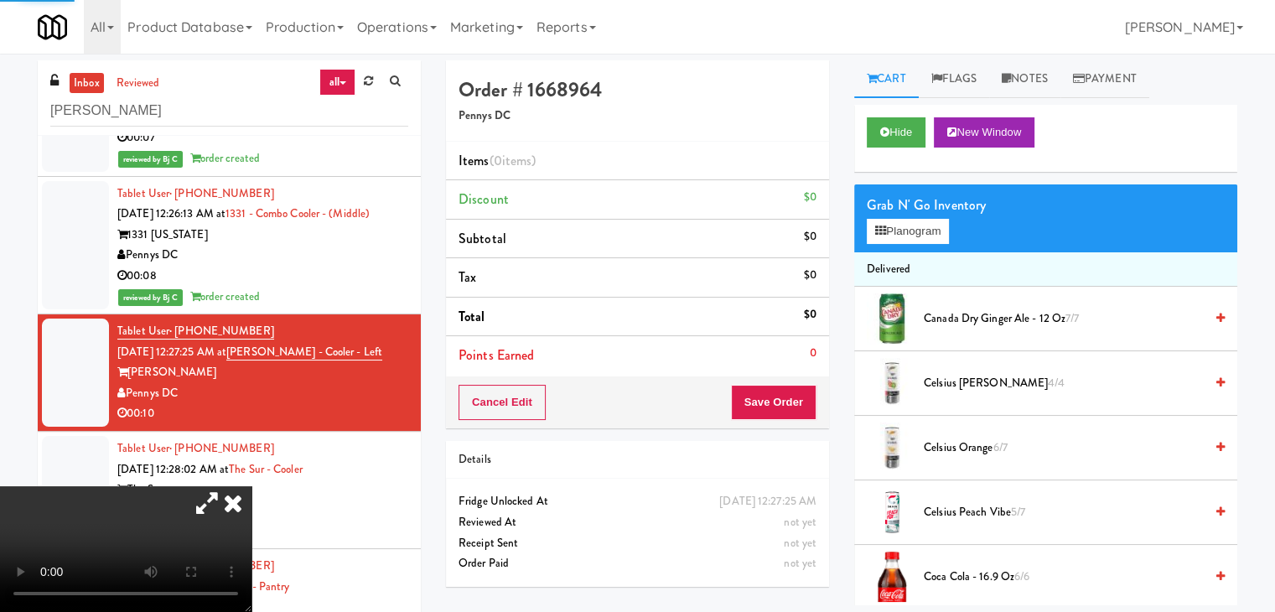
drag, startPoint x: 416, startPoint y: 396, endPoint x: 400, endPoint y: 396, distance: 15.9
click at [251, 486] on video at bounding box center [125, 549] width 251 height 126
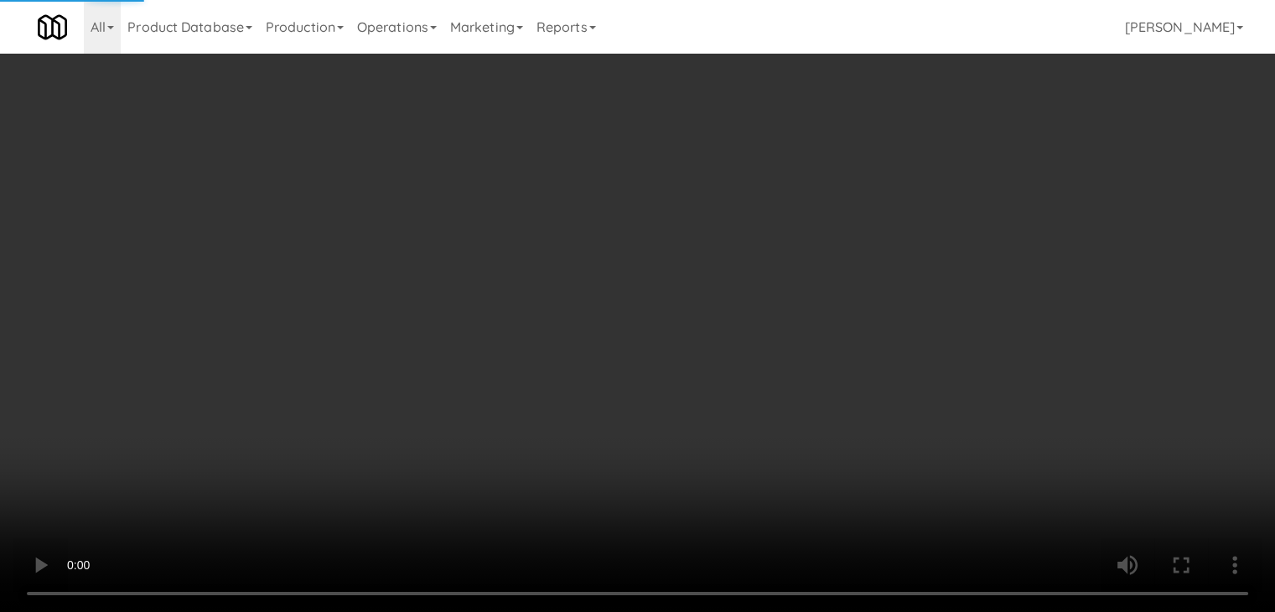
click at [393, 466] on video at bounding box center [637, 306] width 1275 height 612
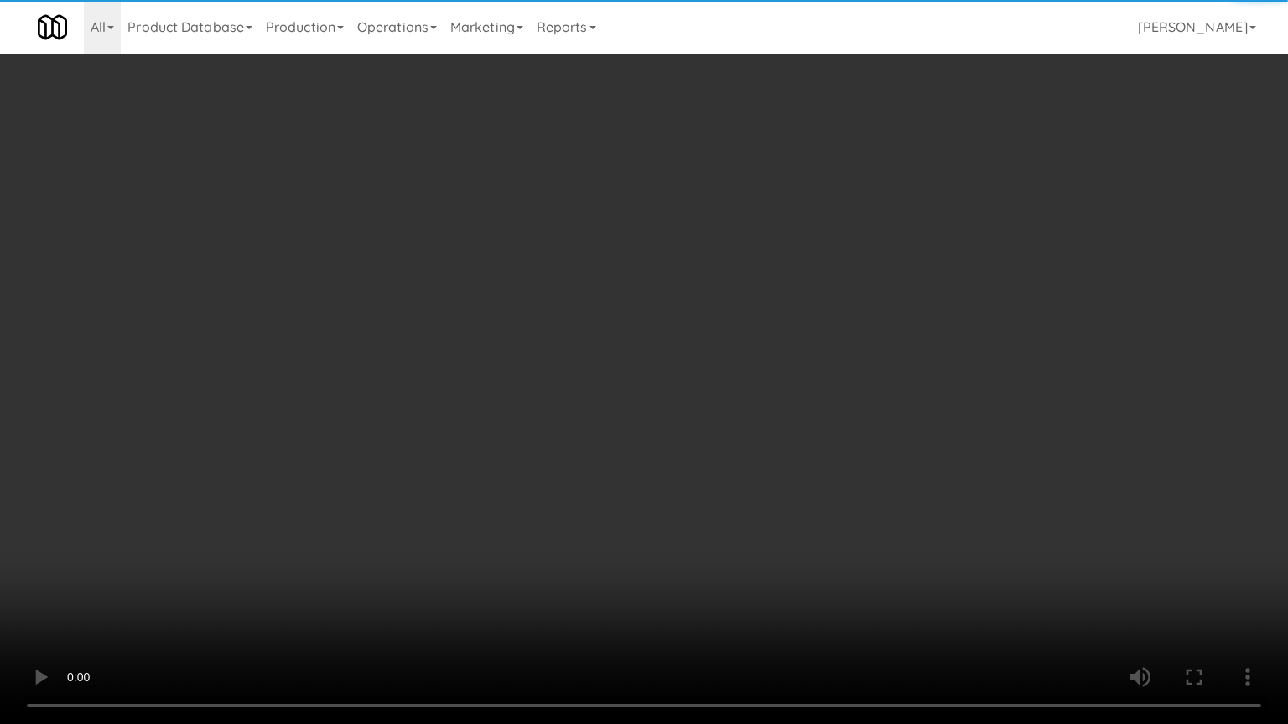
drag, startPoint x: 624, startPoint y: 516, endPoint x: 637, endPoint y: 523, distance: 15.4
click at [627, 516] on video at bounding box center [644, 362] width 1288 height 724
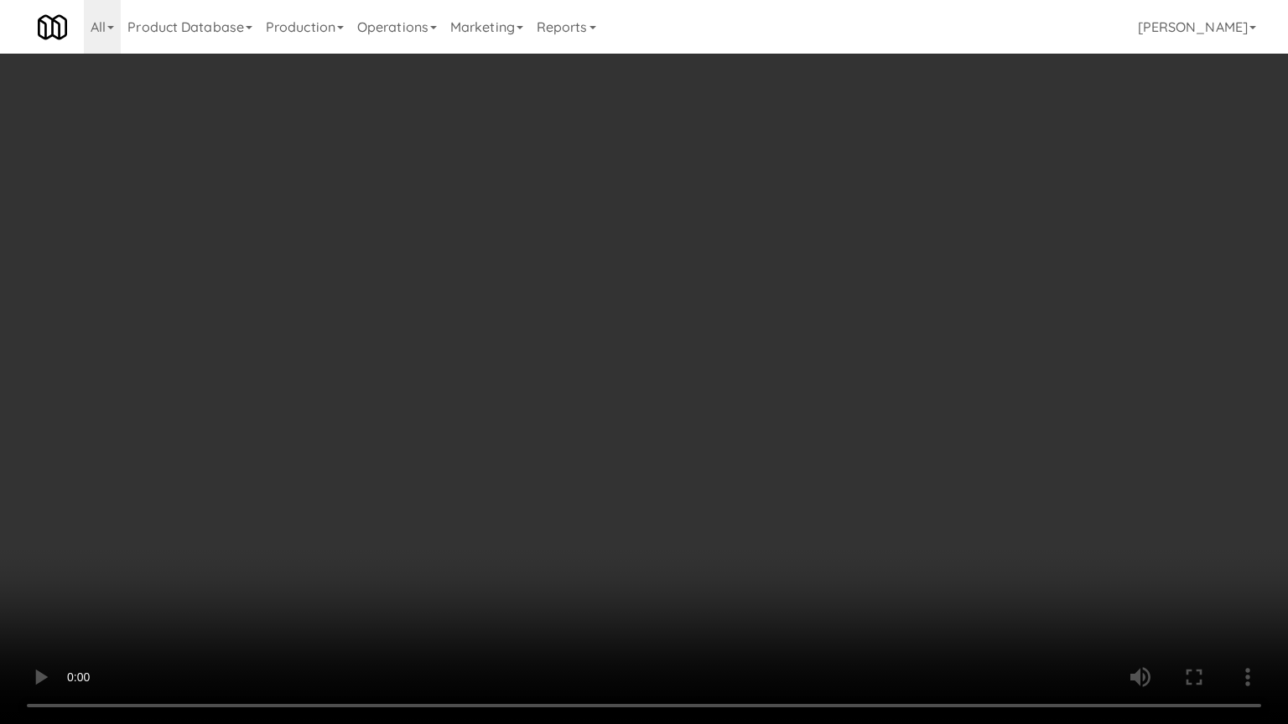
click at [634, 523] on video at bounding box center [644, 362] width 1288 height 724
click at [840, 540] on video at bounding box center [644, 362] width 1288 height 724
click at [842, 539] on video at bounding box center [644, 362] width 1288 height 724
click at [839, 510] on video at bounding box center [644, 362] width 1288 height 724
click at [842, 500] on video at bounding box center [644, 362] width 1288 height 724
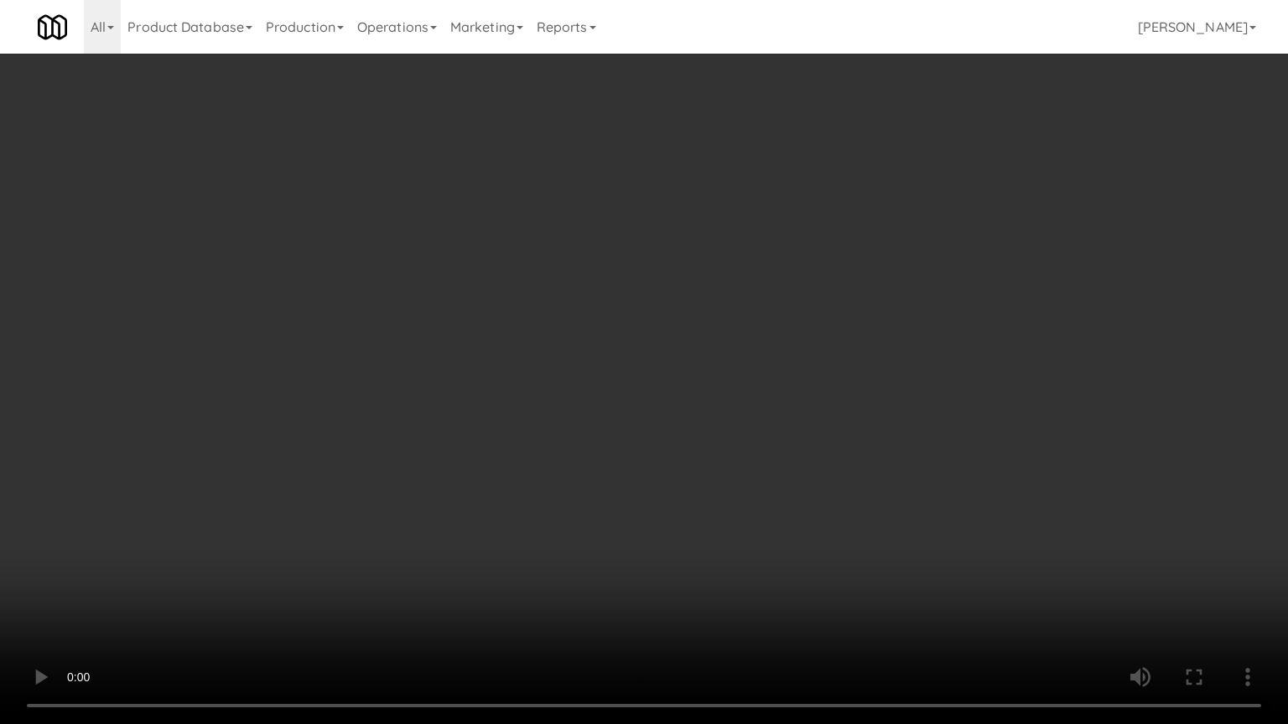
click at [843, 496] on video at bounding box center [644, 362] width 1288 height 724
click at [845, 495] on video at bounding box center [644, 362] width 1288 height 724
click at [847, 490] on video at bounding box center [644, 362] width 1288 height 724
click at [838, 489] on video at bounding box center [644, 362] width 1288 height 724
click at [847, 483] on video at bounding box center [644, 362] width 1288 height 724
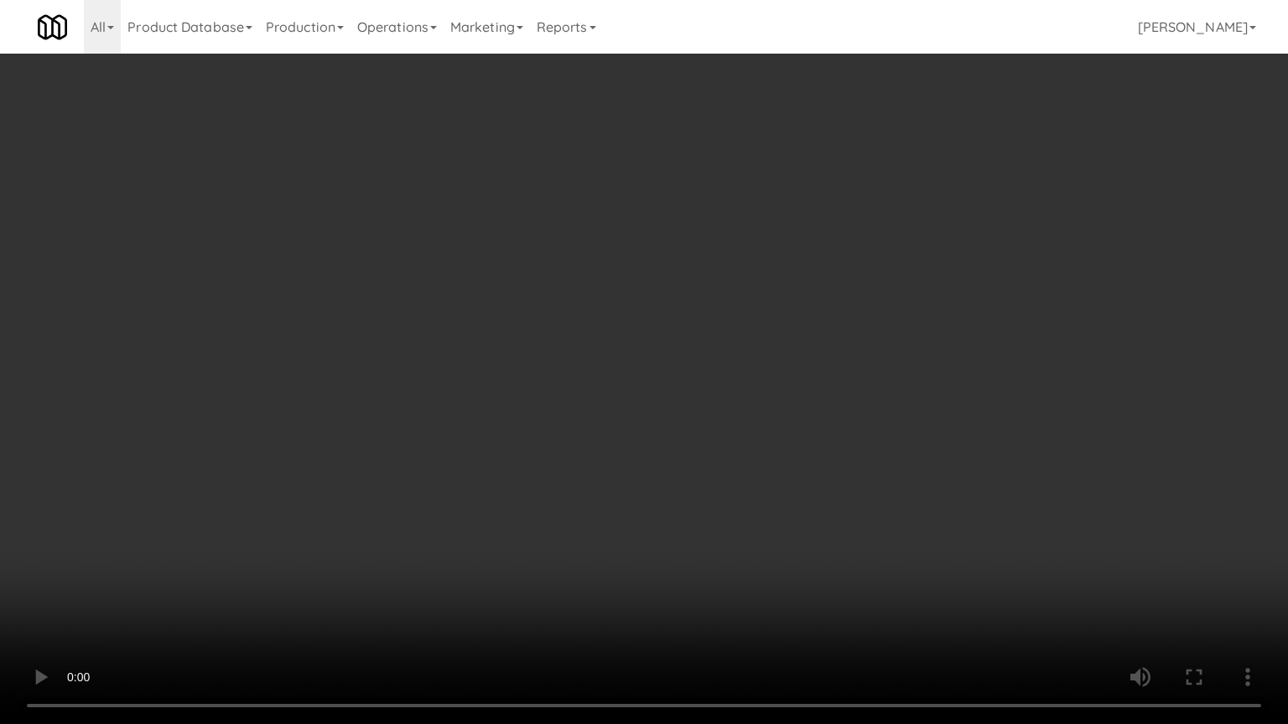
click at [847, 483] on video at bounding box center [644, 362] width 1288 height 724
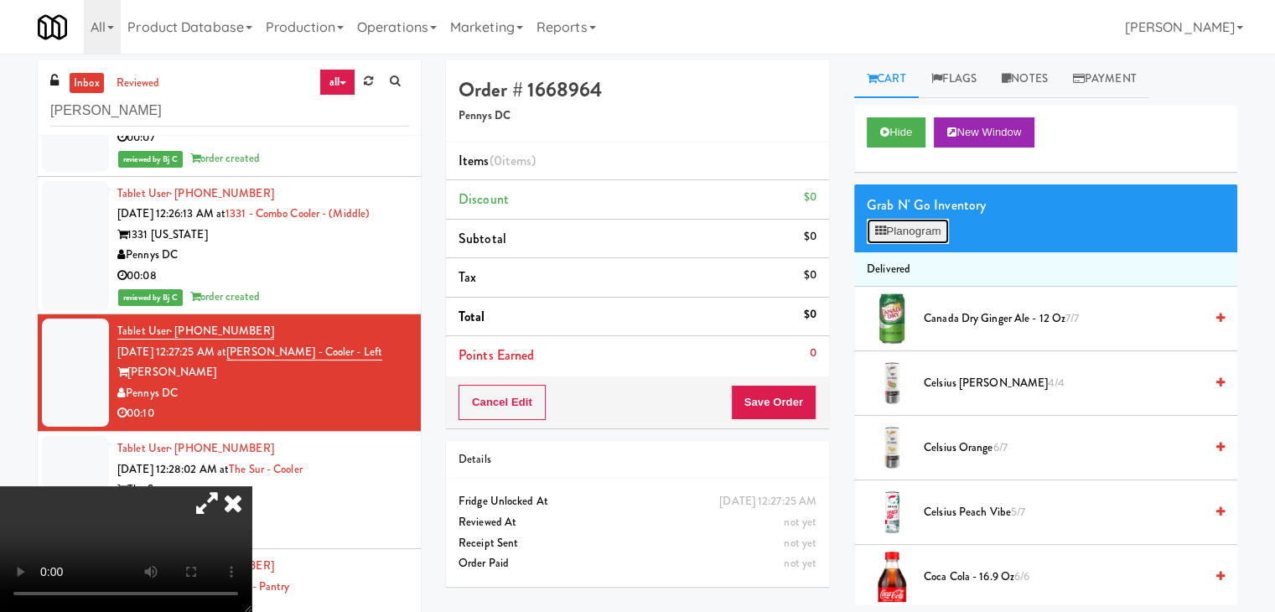
click at [919, 226] on button "Planogram" at bounding box center [908, 231] width 82 height 25
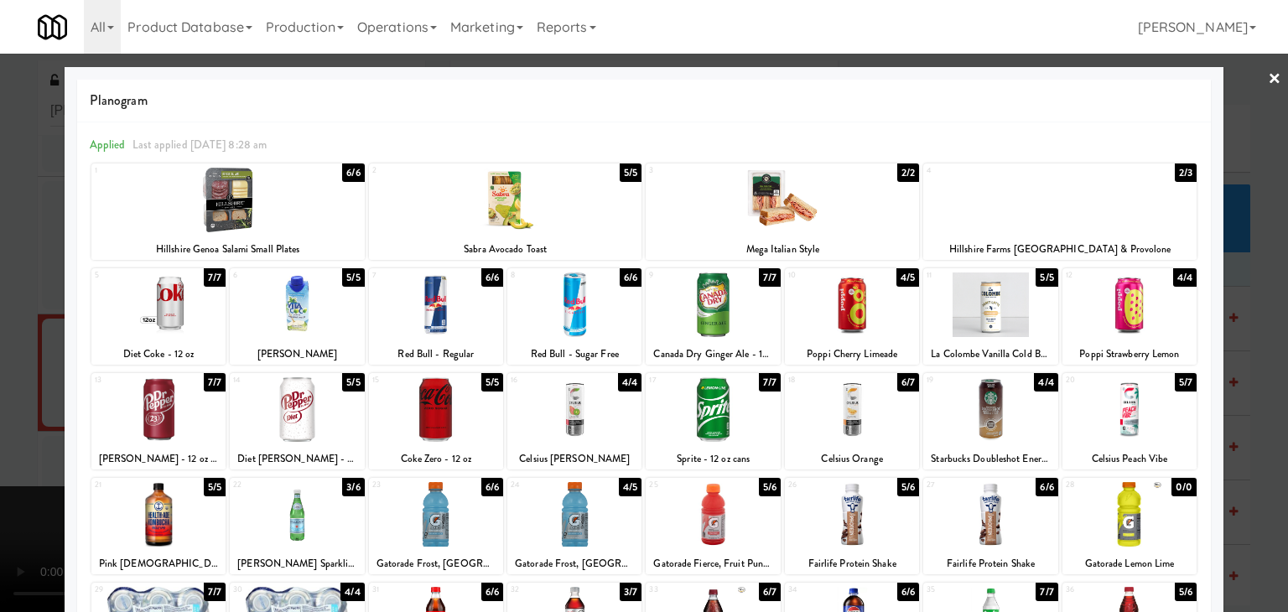
click at [995, 221] on div at bounding box center [1059, 200] width 273 height 65
drag, startPoint x: 0, startPoint y: 370, endPoint x: 120, endPoint y: 366, distance: 119.9
click at [18, 367] on div at bounding box center [644, 306] width 1288 height 612
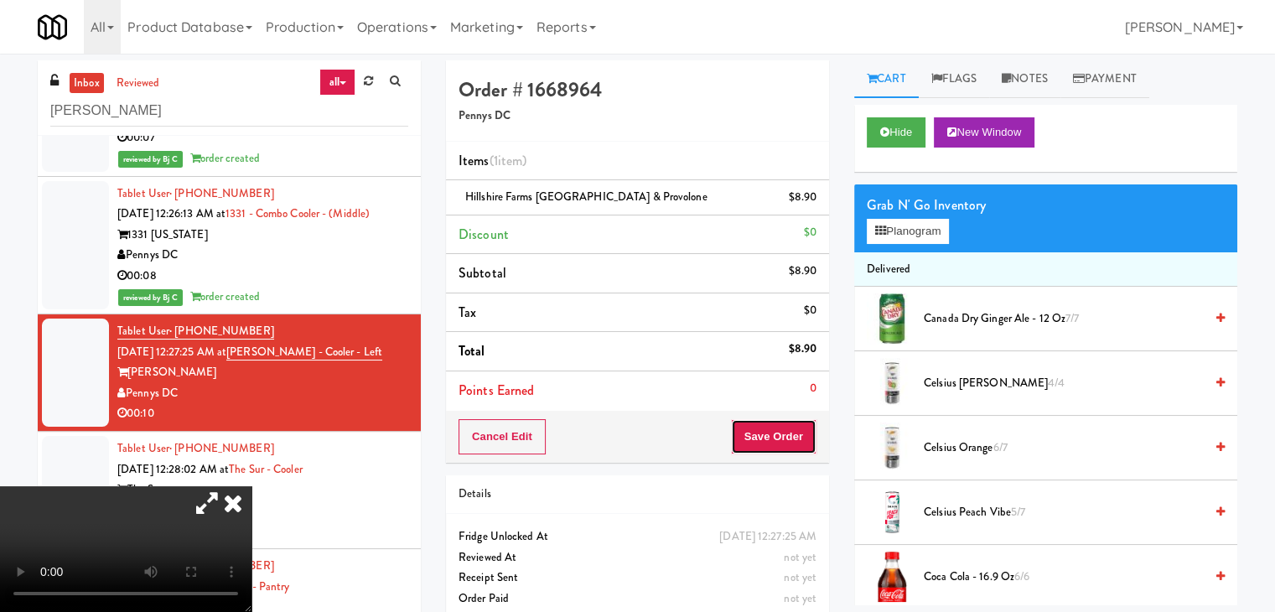
click at [775, 425] on button "Save Order" at bounding box center [774, 436] width 86 height 35
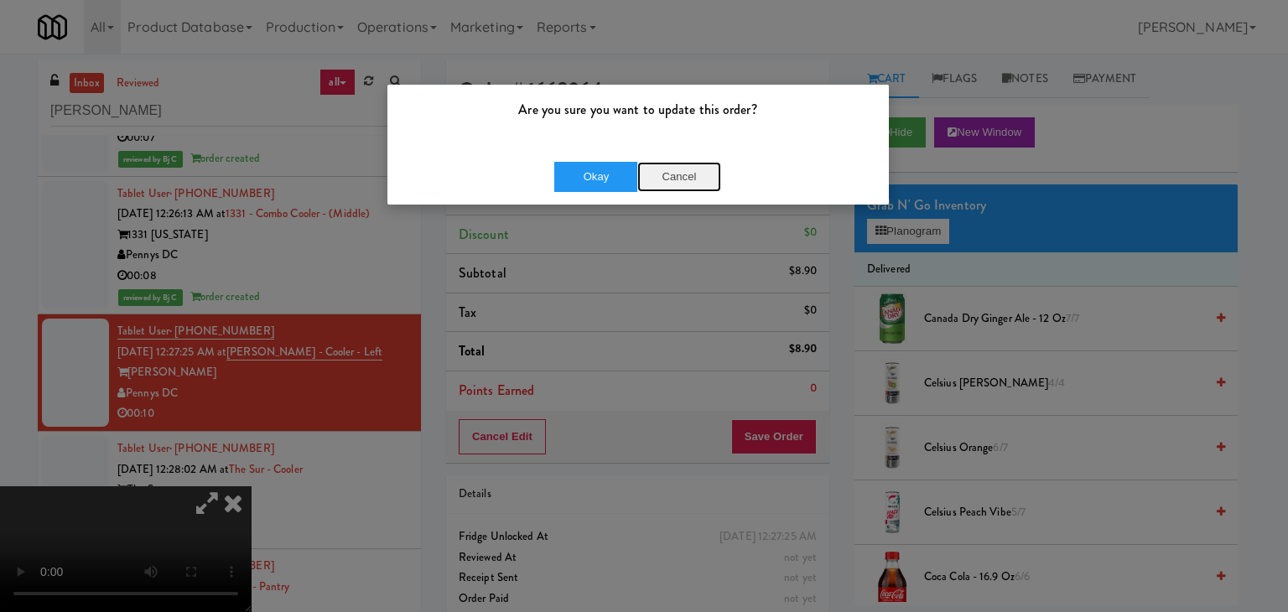
click at [675, 187] on button "Cancel" at bounding box center [679, 177] width 84 height 30
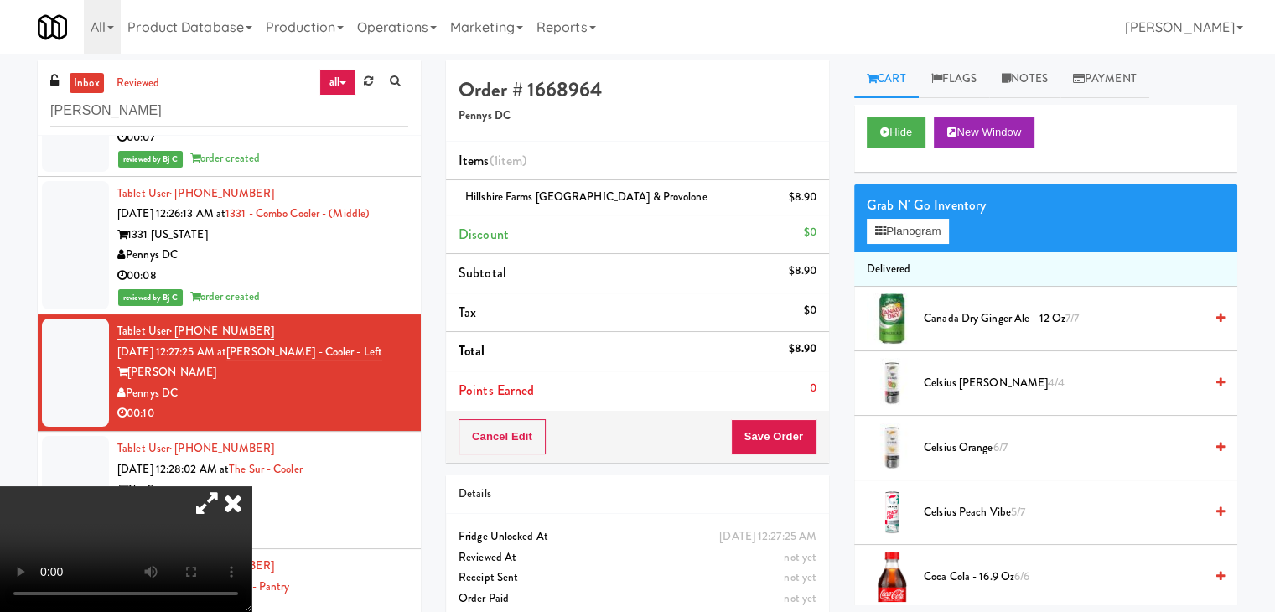
click at [251, 486] on video at bounding box center [125, 549] width 251 height 126
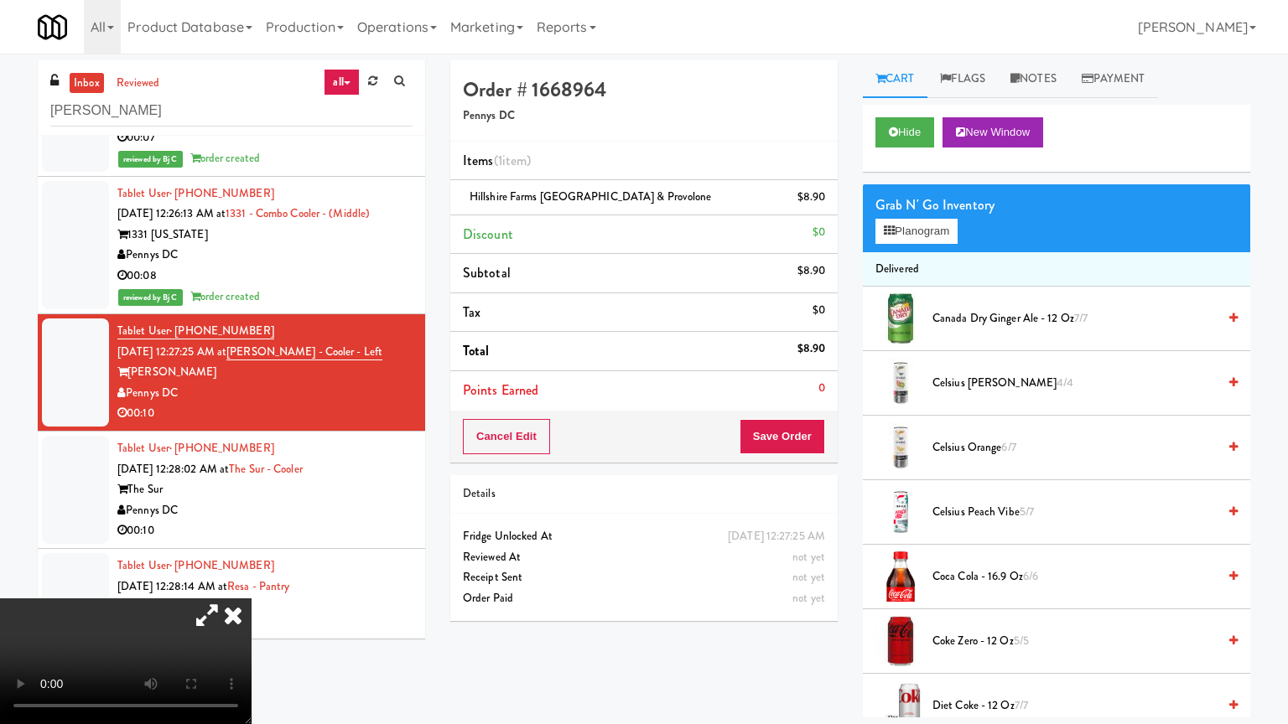
drag, startPoint x: 656, startPoint y: 416, endPoint x: 687, endPoint y: 419, distance: 32.0
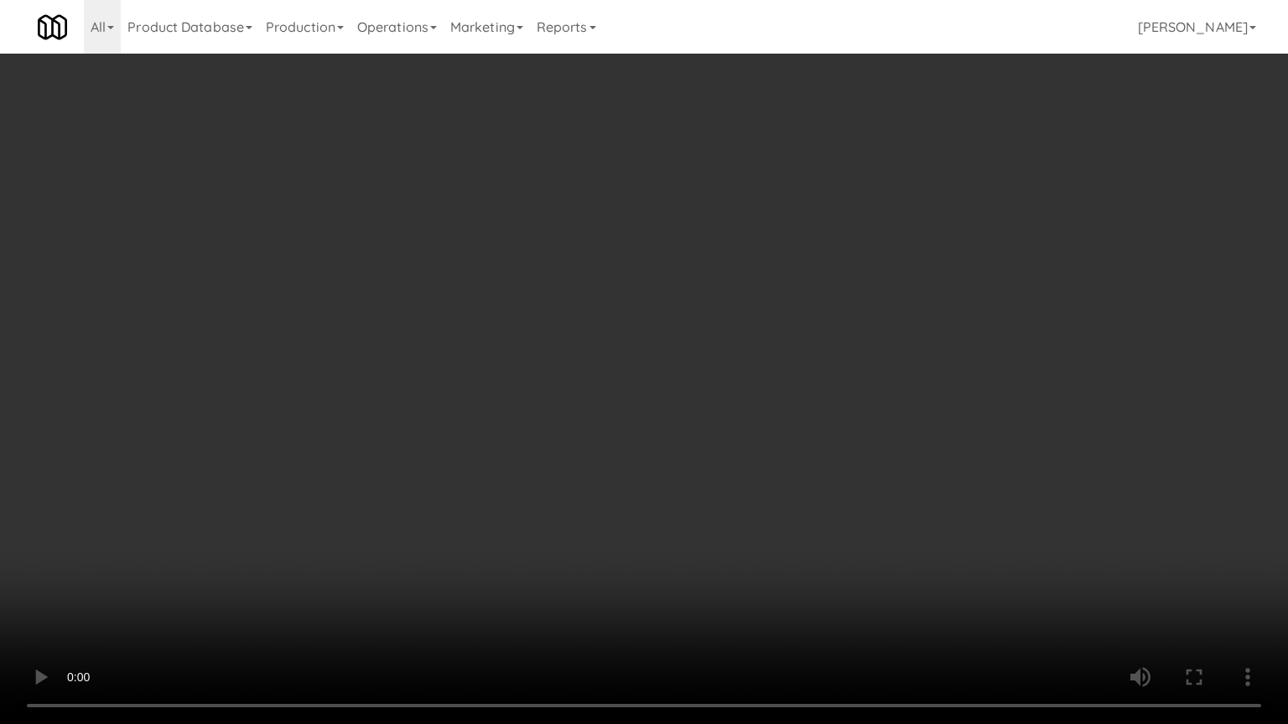
click at [661, 417] on video at bounding box center [644, 362] width 1288 height 724
click at [848, 428] on video at bounding box center [644, 362] width 1288 height 724
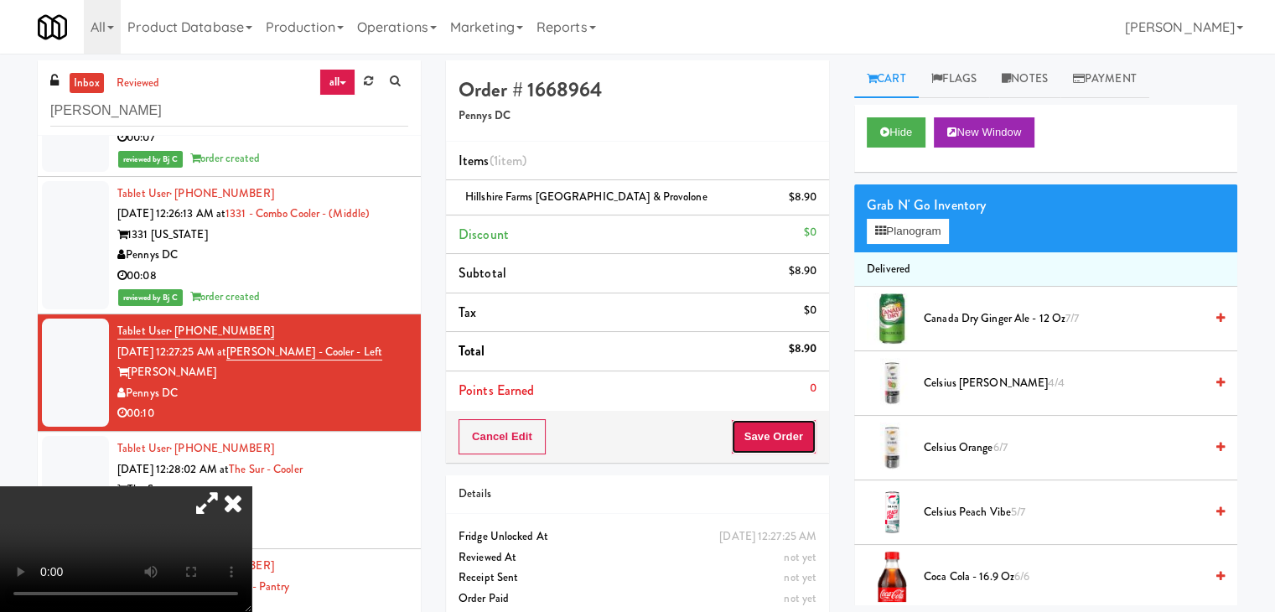
drag, startPoint x: 803, startPoint y: 450, endPoint x: 785, endPoint y: 440, distance: 20.3
click at [795, 447] on button "Save Order" at bounding box center [774, 436] width 86 height 35
click at [785, 440] on button "Save Order" at bounding box center [774, 436] width 86 height 35
click at [785, 439] on body "Are you sure you want to update this order? Okay Cancel Okay Are you sure you w…" at bounding box center [637, 360] width 1275 height 612
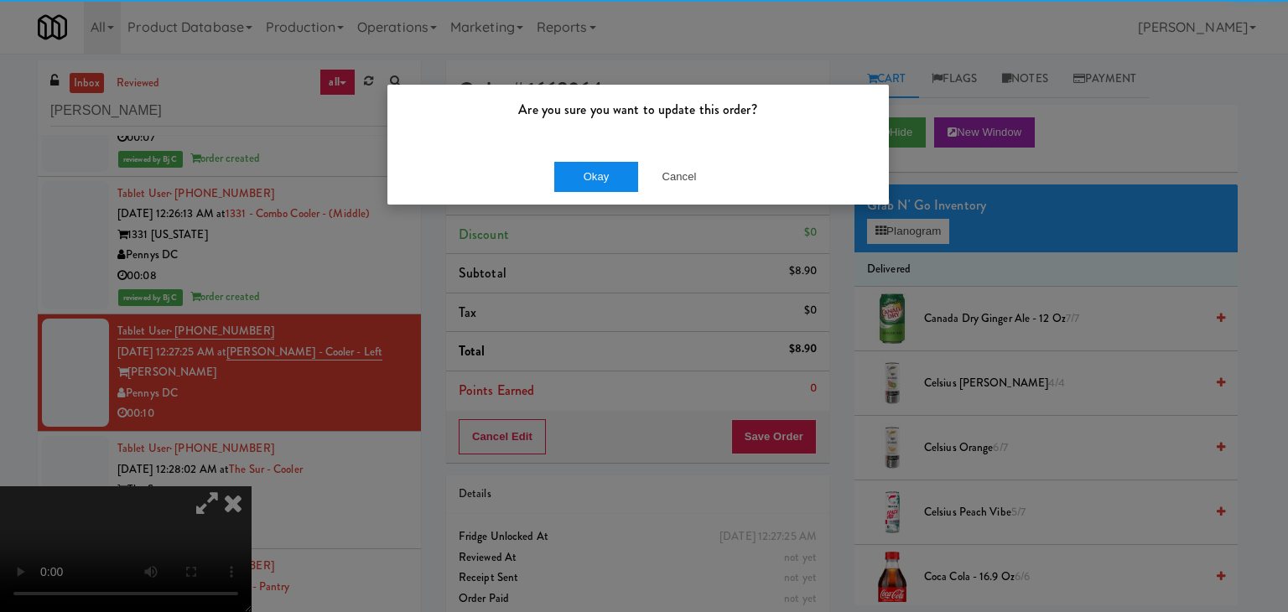
click at [607, 189] on div "Okay Cancel" at bounding box center [637, 176] width 501 height 56
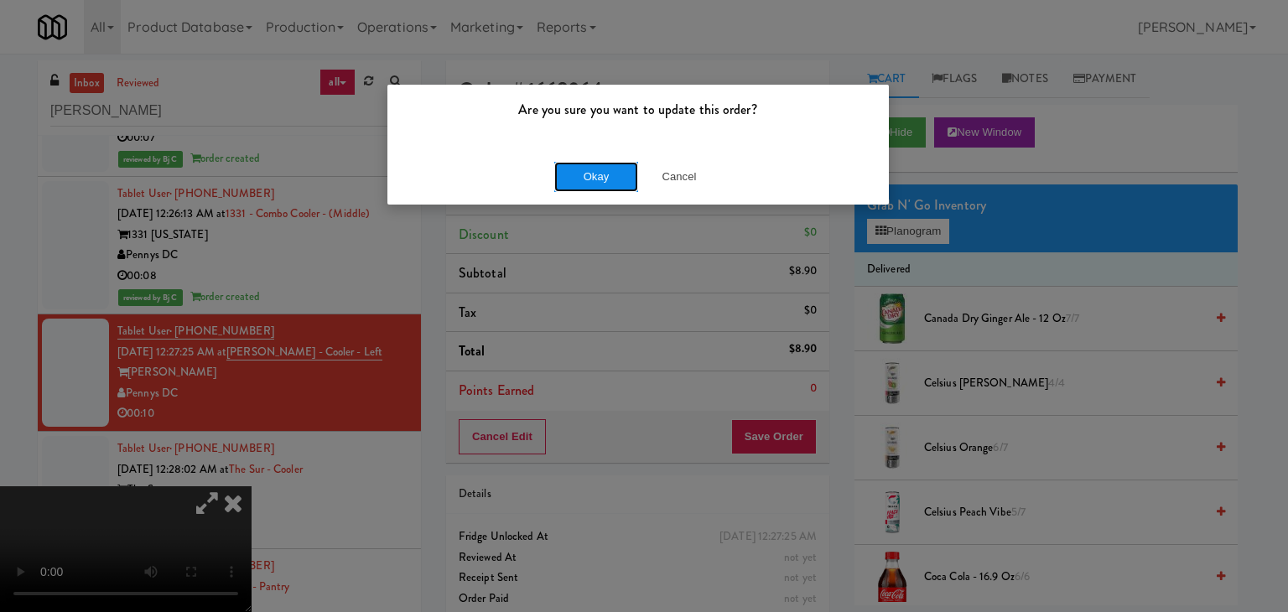
click at [605, 183] on button "Okay" at bounding box center [596, 177] width 84 height 30
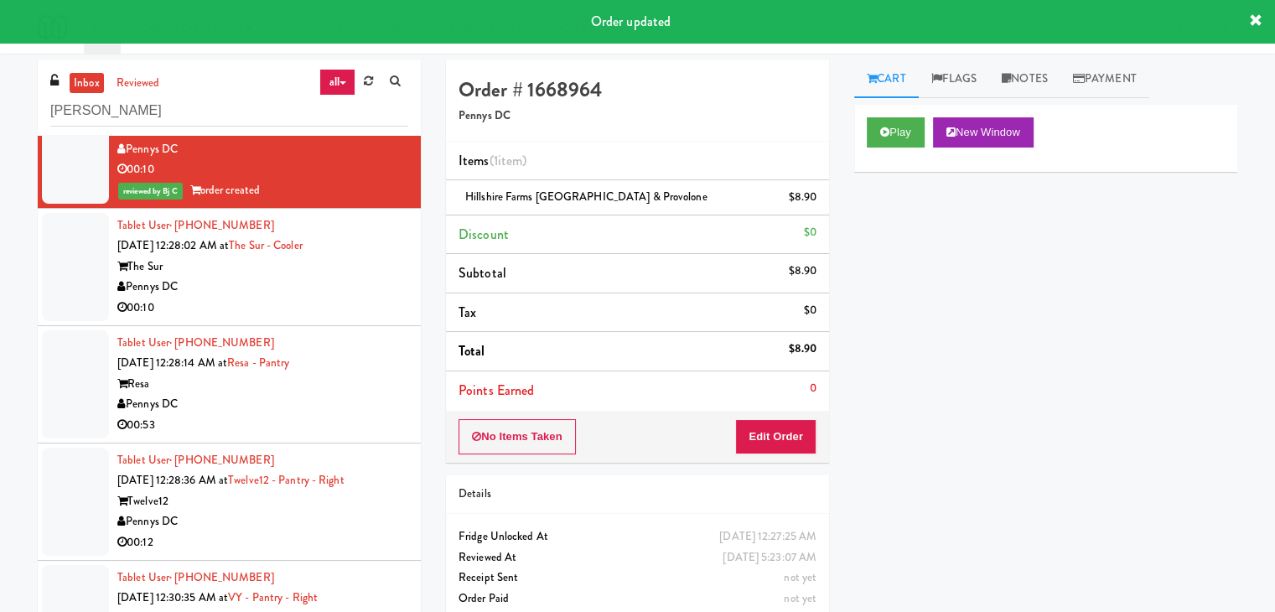
scroll to position [2556, 0]
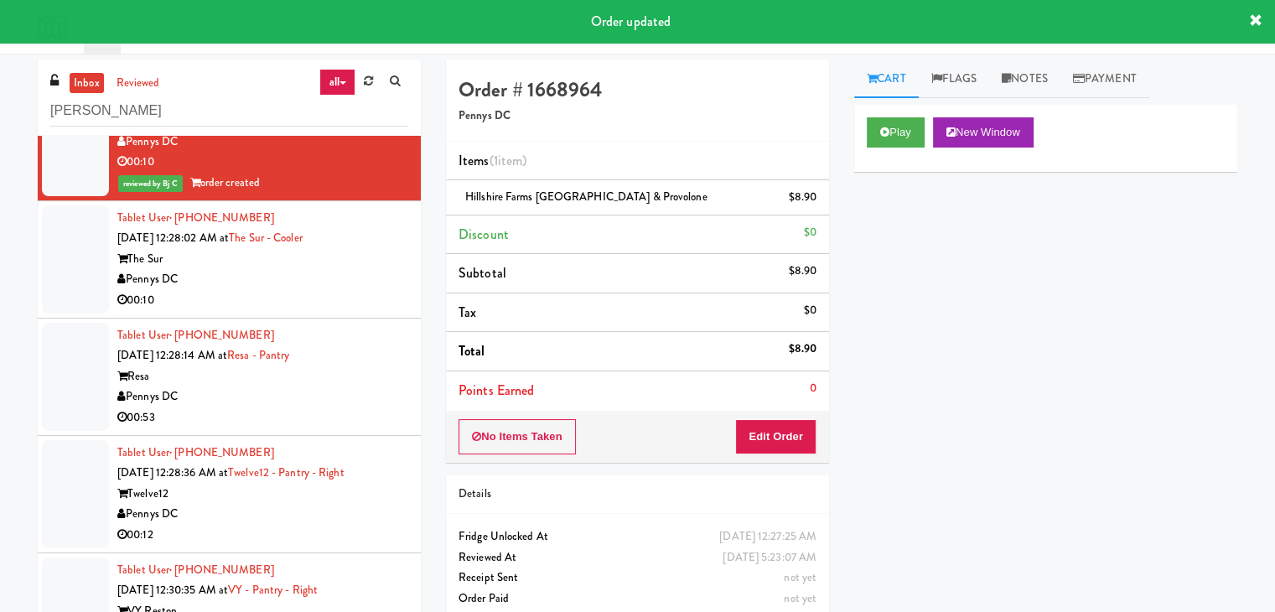
drag, startPoint x: 337, startPoint y: 281, endPoint x: 326, endPoint y: 293, distance: 16.0
click at [339, 282] on div "Pennys DC" at bounding box center [262, 279] width 291 height 21
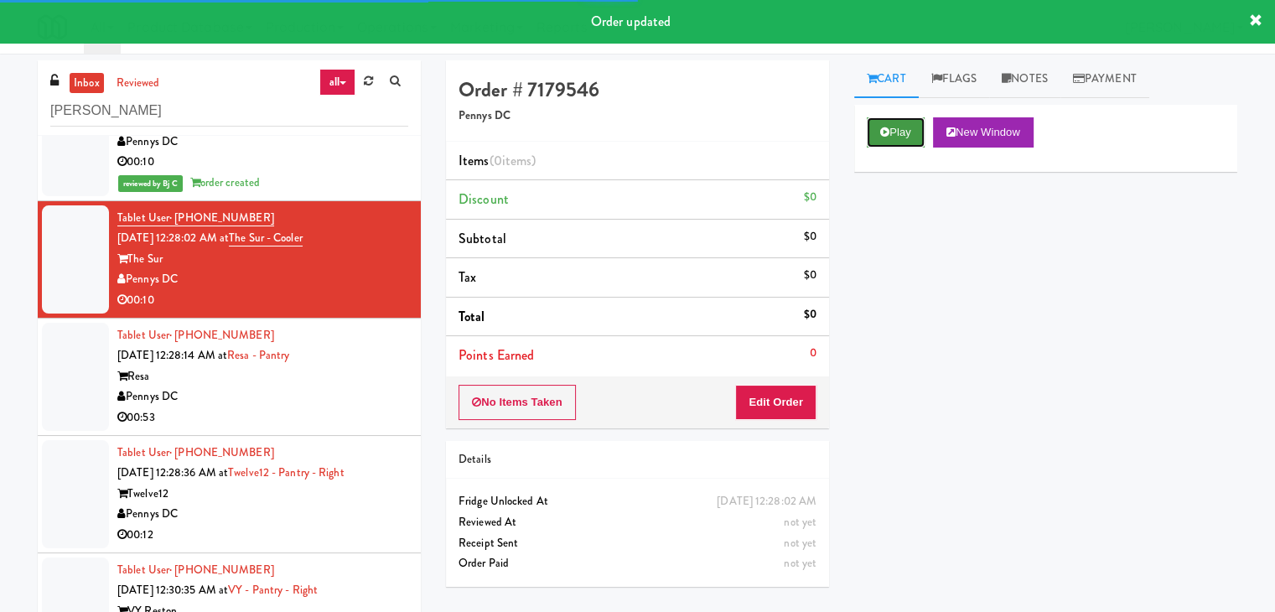
click at [868, 138] on button "Play" at bounding box center [896, 132] width 58 height 30
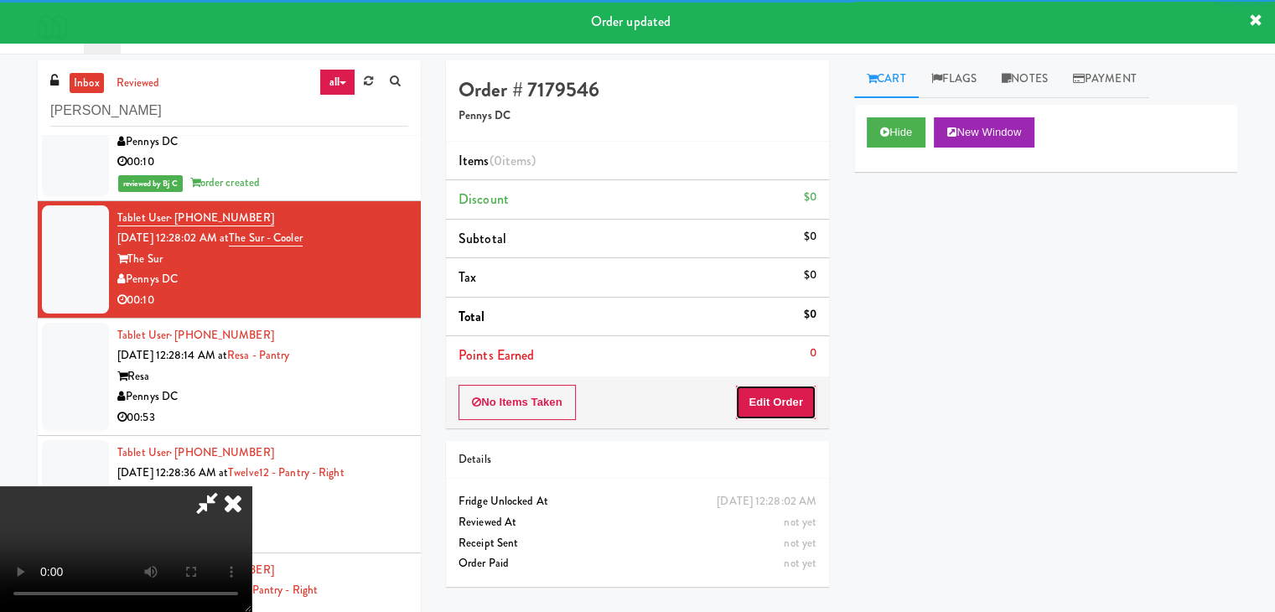
click at [775, 397] on button "Edit Order" at bounding box center [775, 402] width 81 height 35
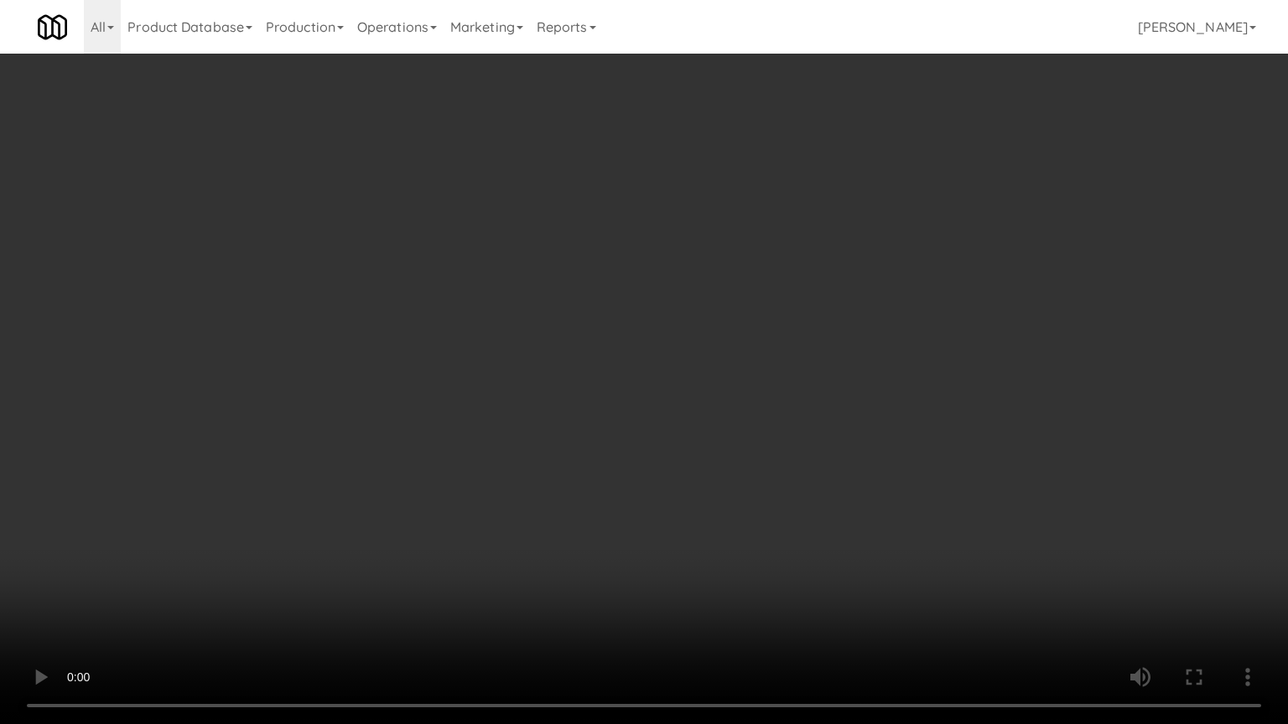
click at [847, 470] on video at bounding box center [644, 362] width 1288 height 724
click at [842, 470] on video at bounding box center [644, 362] width 1288 height 724
click at [835, 470] on video at bounding box center [644, 362] width 1288 height 724
click at [835, 471] on video at bounding box center [644, 362] width 1288 height 724
click at [852, 469] on video at bounding box center [644, 362] width 1288 height 724
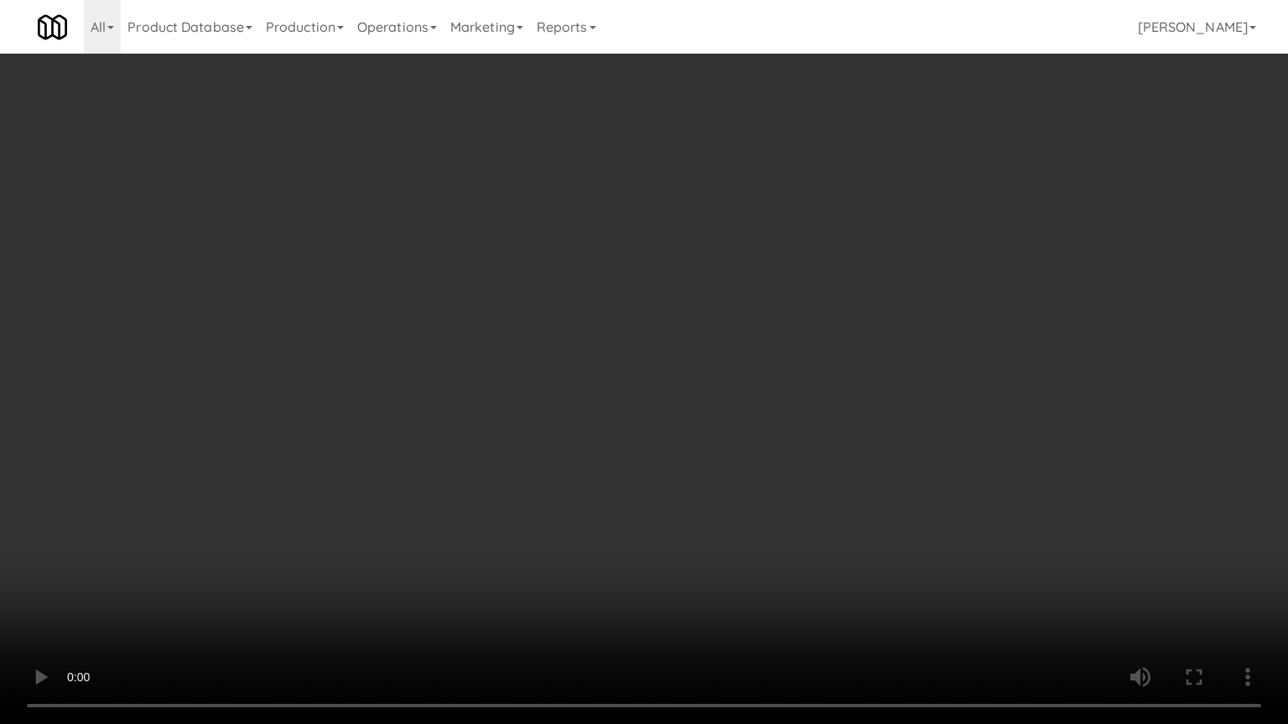
drag, startPoint x: 853, startPoint y: 468, endPoint x: 878, endPoint y: 365, distance: 105.3
click at [855, 465] on video at bounding box center [644, 362] width 1288 height 724
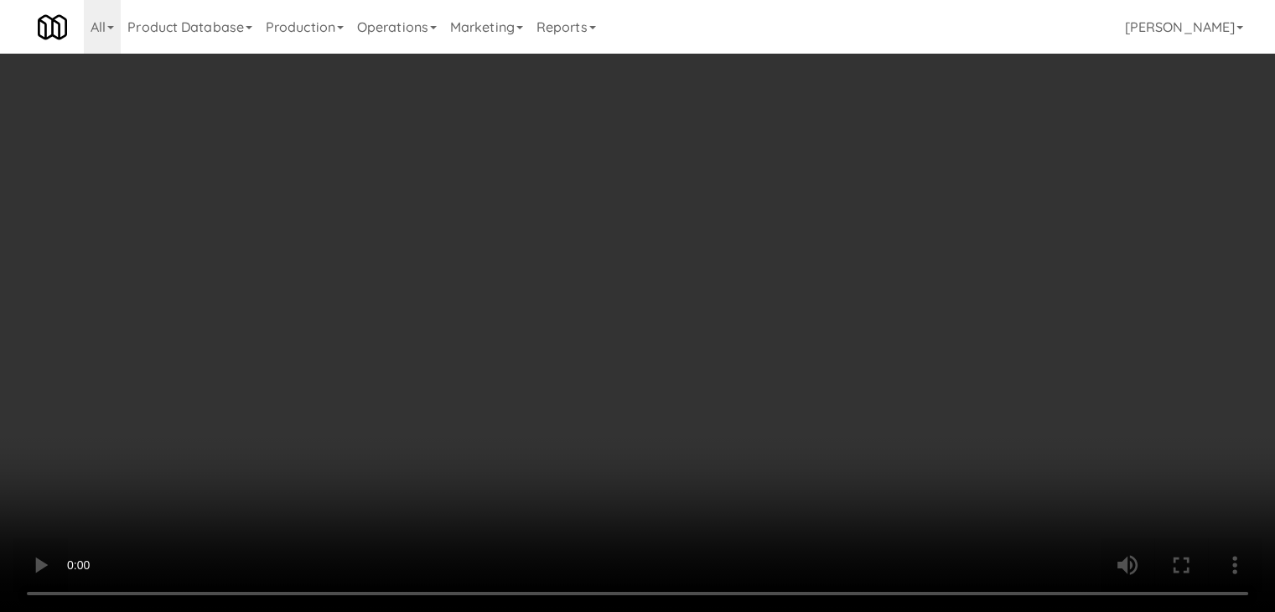
click at [572, 334] on video at bounding box center [637, 306] width 1275 height 612
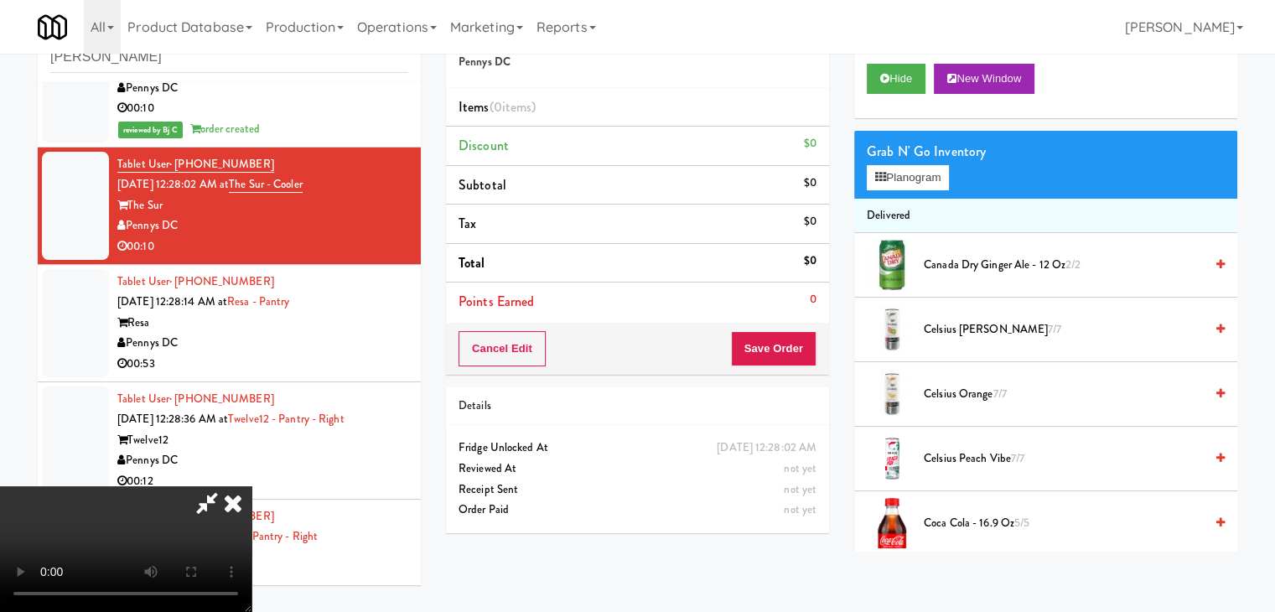
click at [251, 486] on video at bounding box center [125, 549] width 251 height 126
drag, startPoint x: 599, startPoint y: 328, endPoint x: 625, endPoint y: 313, distance: 30.8
click at [251, 486] on video at bounding box center [125, 549] width 251 height 126
click at [875, 175] on icon at bounding box center [880, 177] width 11 height 11
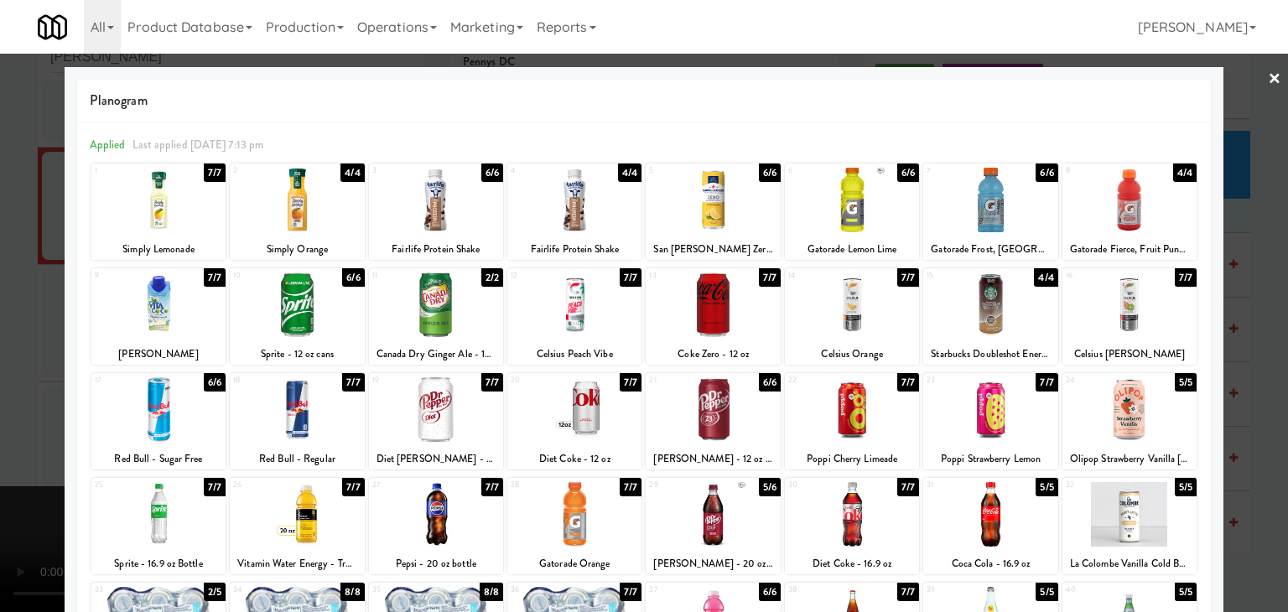
click at [193, 219] on div at bounding box center [158, 200] width 134 height 65
click at [10, 277] on div at bounding box center [644, 306] width 1288 height 612
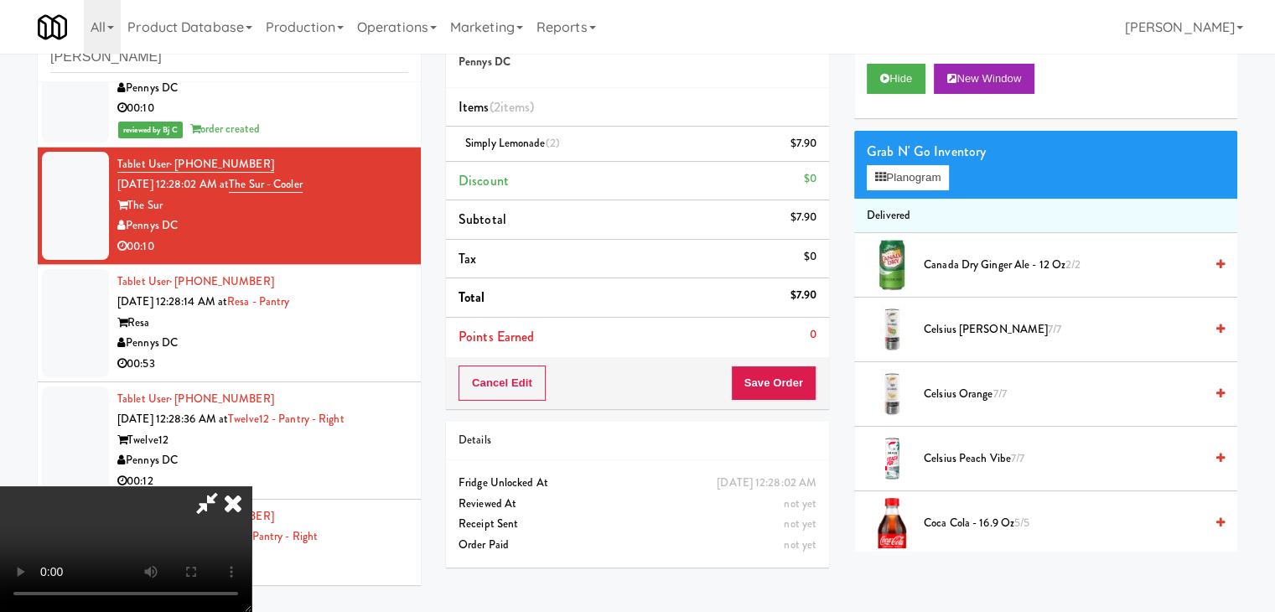
click at [251, 486] on video at bounding box center [125, 549] width 251 height 126
click at [785, 404] on div "Cancel Edit Save Order" at bounding box center [637, 383] width 383 height 52
click at [795, 389] on button "Save Order" at bounding box center [774, 382] width 86 height 35
click at [795, 388] on button "Save Order" at bounding box center [774, 382] width 86 height 35
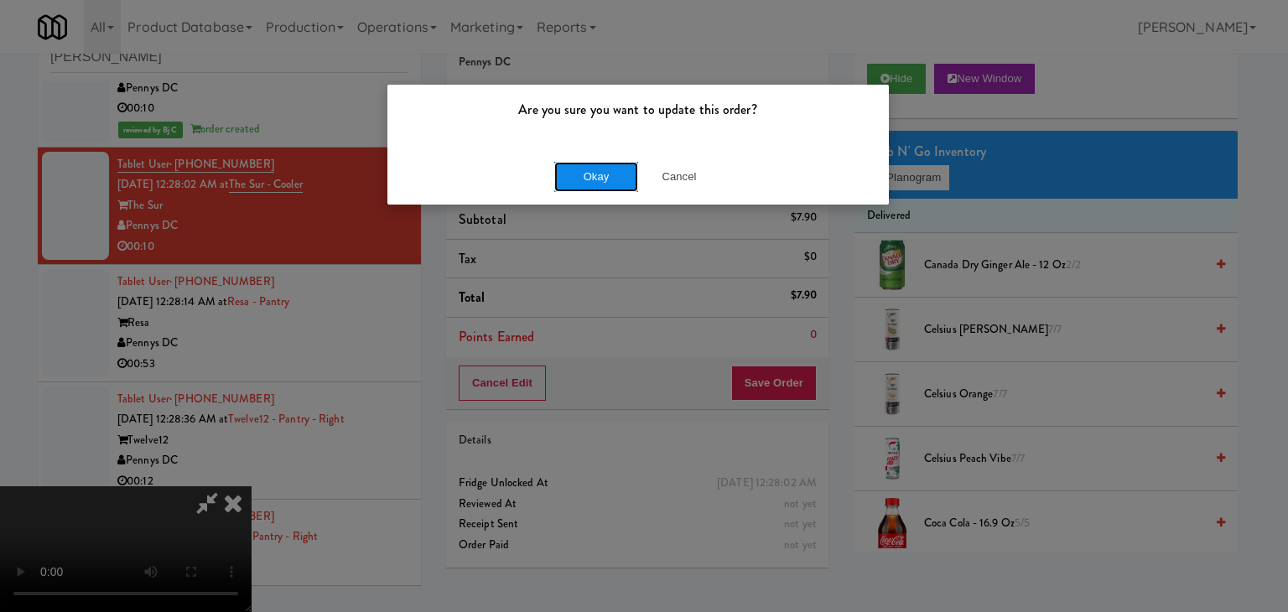
click at [604, 177] on button "Okay" at bounding box center [596, 177] width 84 height 30
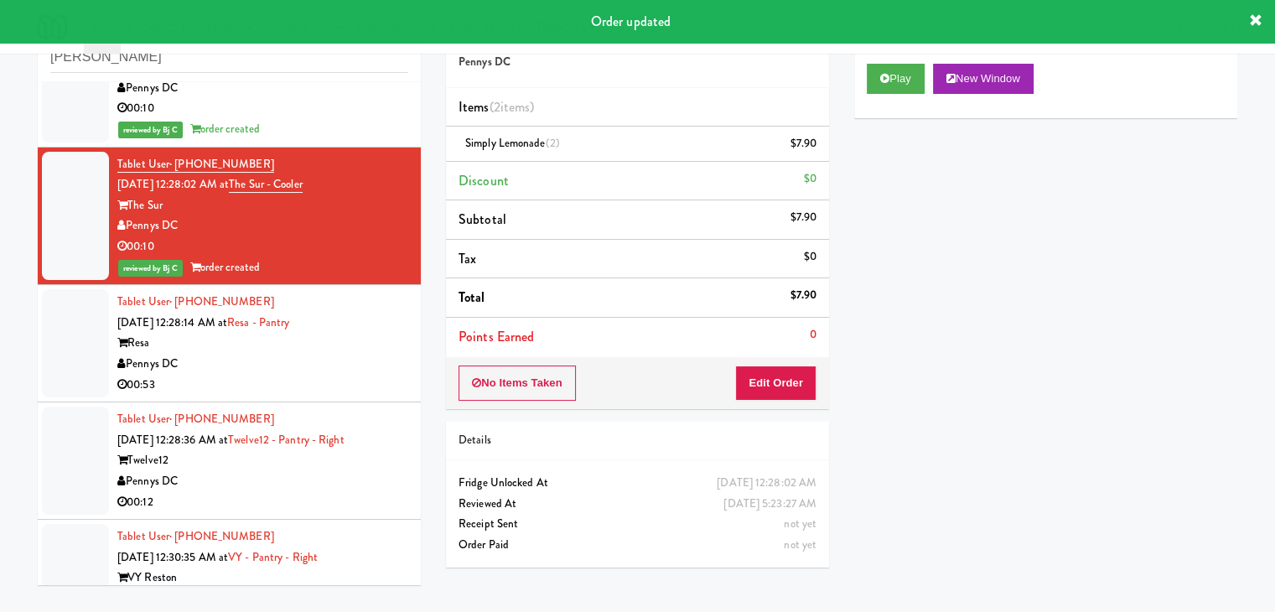
click at [324, 371] on div "Tablet User · (732) 433-2092 [DATE] 12:28:14 AM at Resa - Pantry Resa Pennys DC…" at bounding box center [262, 343] width 291 height 103
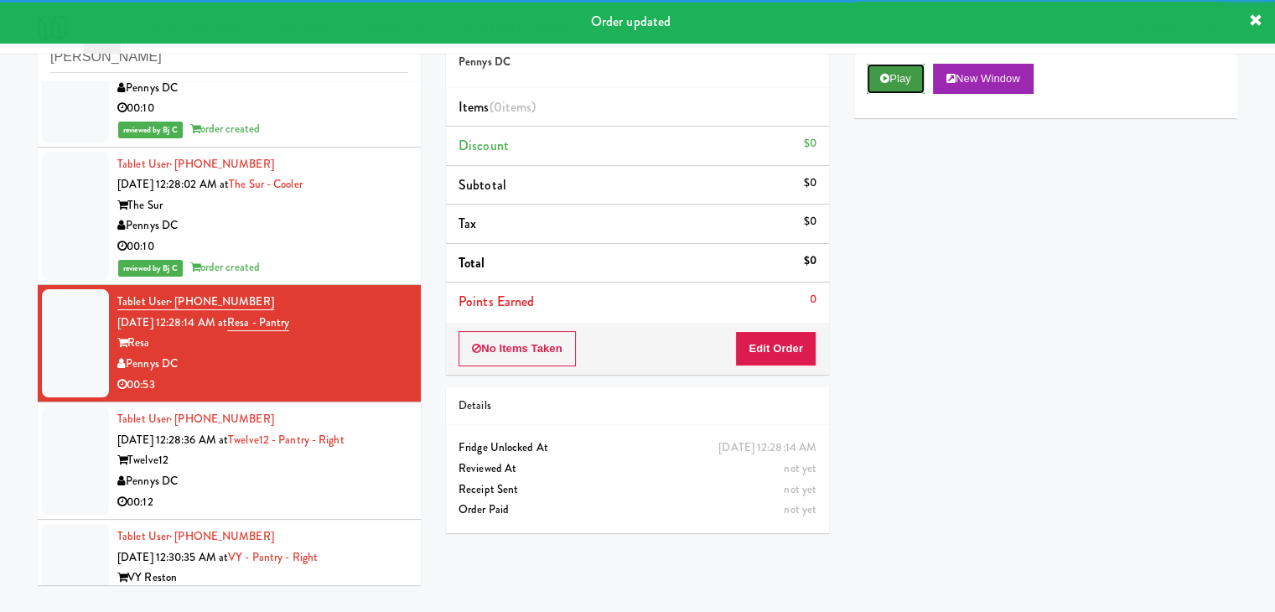
click at [909, 87] on button "Play" at bounding box center [896, 79] width 58 height 30
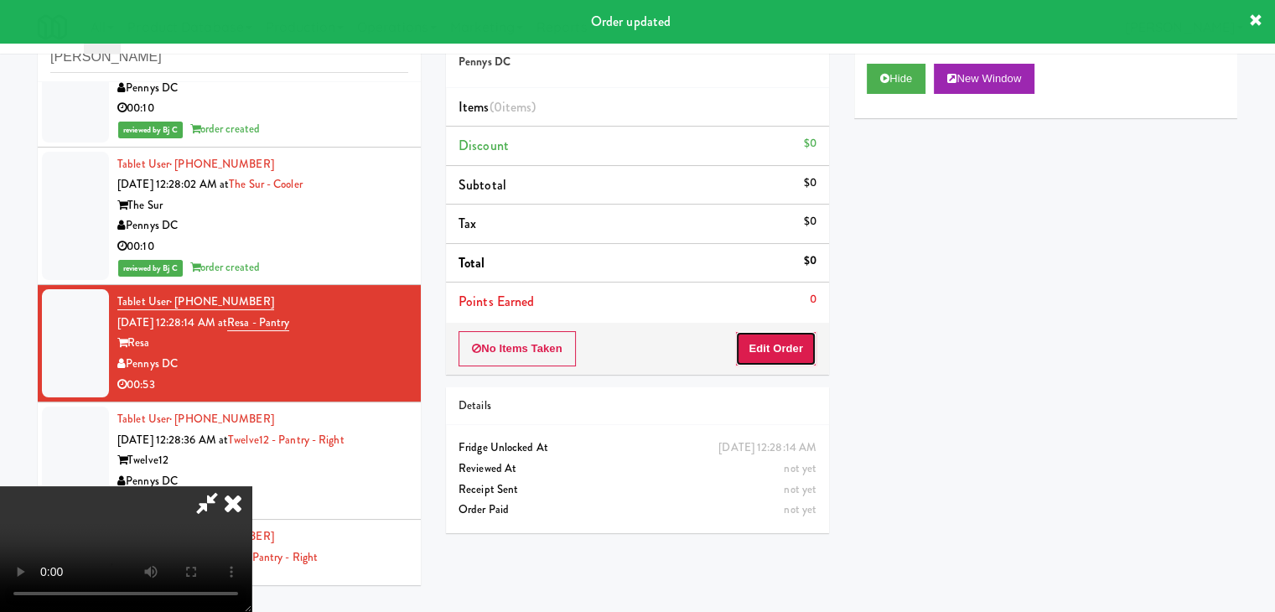
click at [798, 343] on button "Edit Order" at bounding box center [775, 348] width 81 height 35
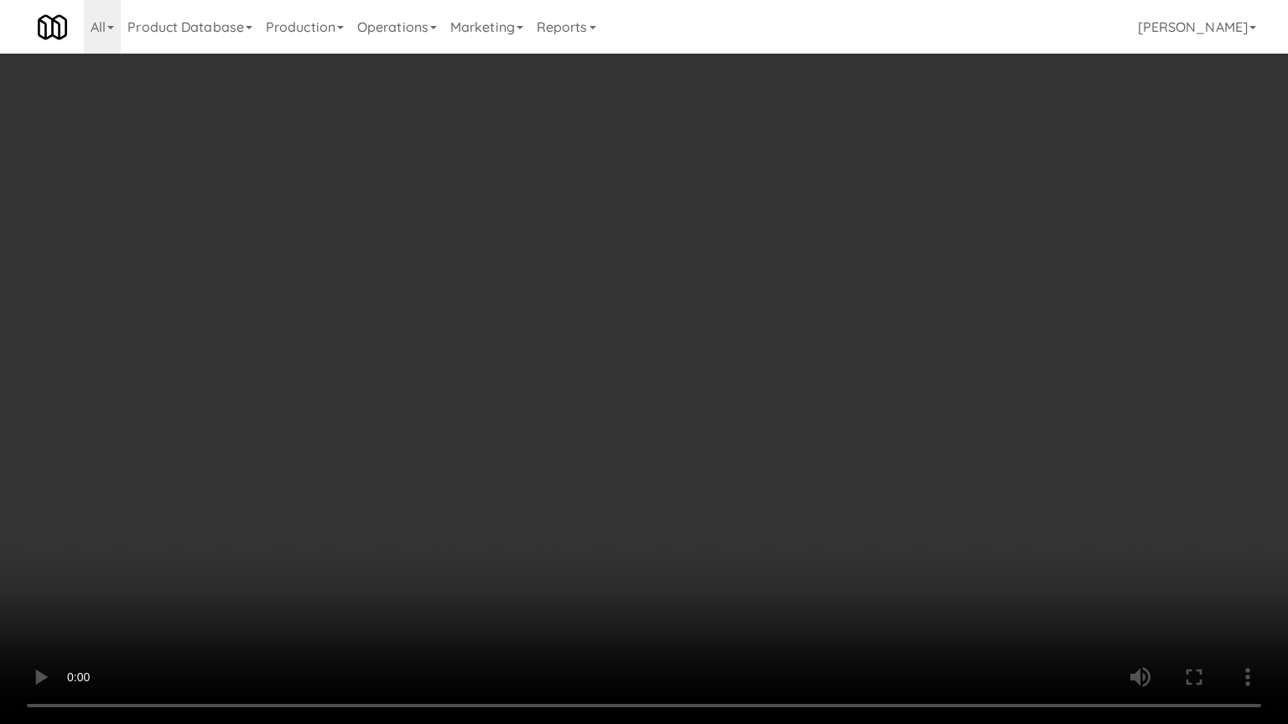
click at [837, 408] on video at bounding box center [644, 362] width 1288 height 724
click at [753, 431] on video at bounding box center [644, 362] width 1288 height 724
click at [759, 433] on video at bounding box center [644, 362] width 1288 height 724
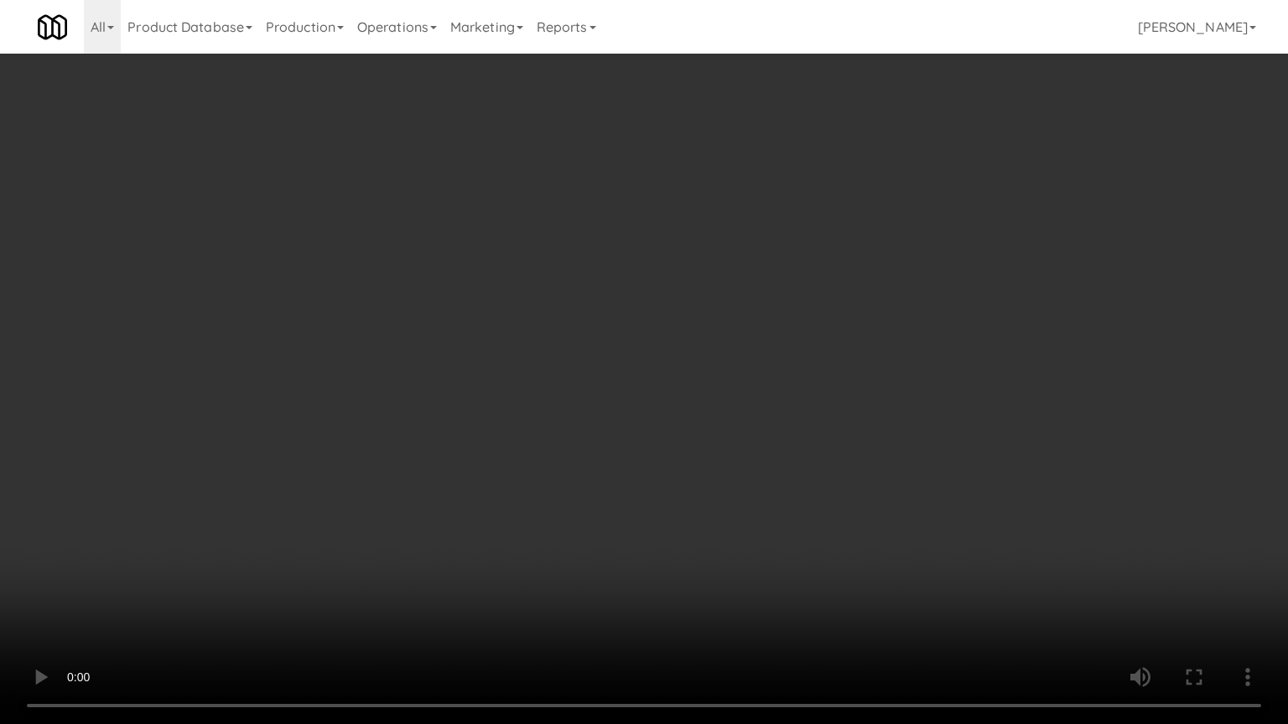
click at [741, 524] on video at bounding box center [644, 362] width 1288 height 724
click at [740, 506] on video at bounding box center [644, 362] width 1288 height 724
drag, startPoint x: 738, startPoint y: 509, endPoint x: 731, endPoint y: 519, distance: 12.1
click at [738, 510] on video at bounding box center [644, 362] width 1288 height 724
click at [735, 516] on video at bounding box center [644, 362] width 1288 height 724
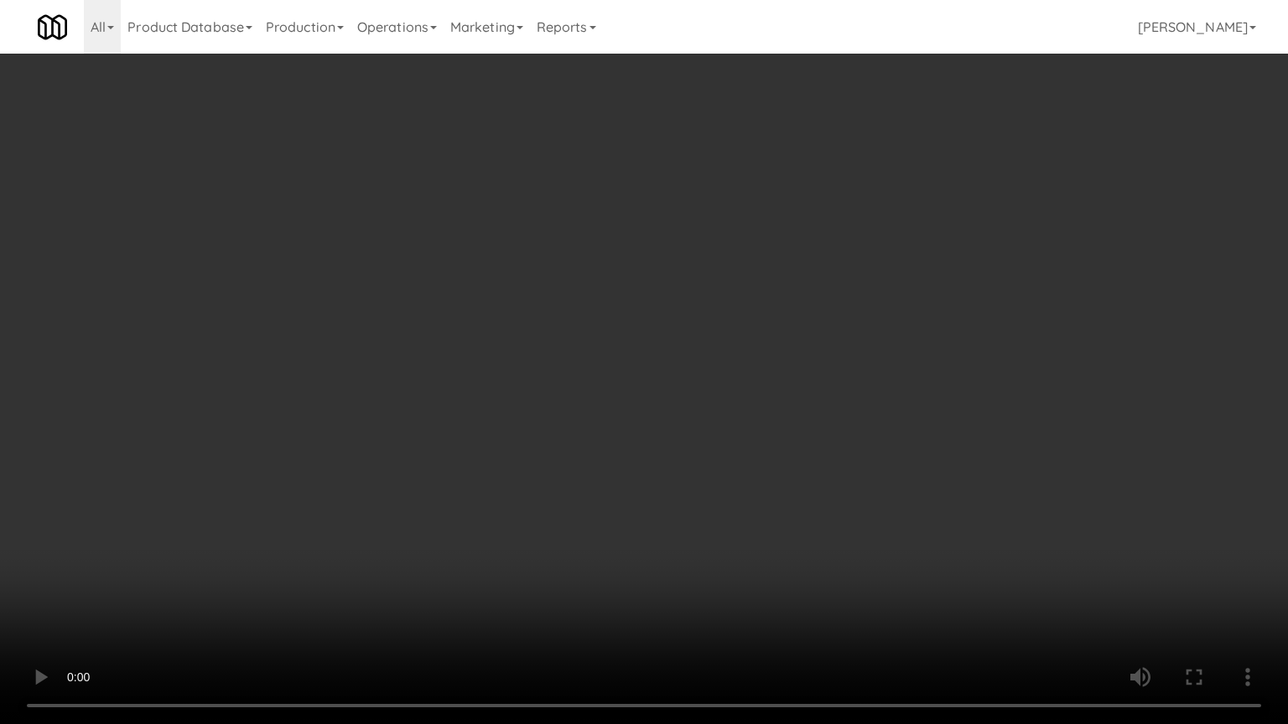
click at [738, 520] on video at bounding box center [644, 362] width 1288 height 724
click at [752, 513] on video at bounding box center [644, 362] width 1288 height 724
click at [755, 511] on video at bounding box center [644, 362] width 1288 height 724
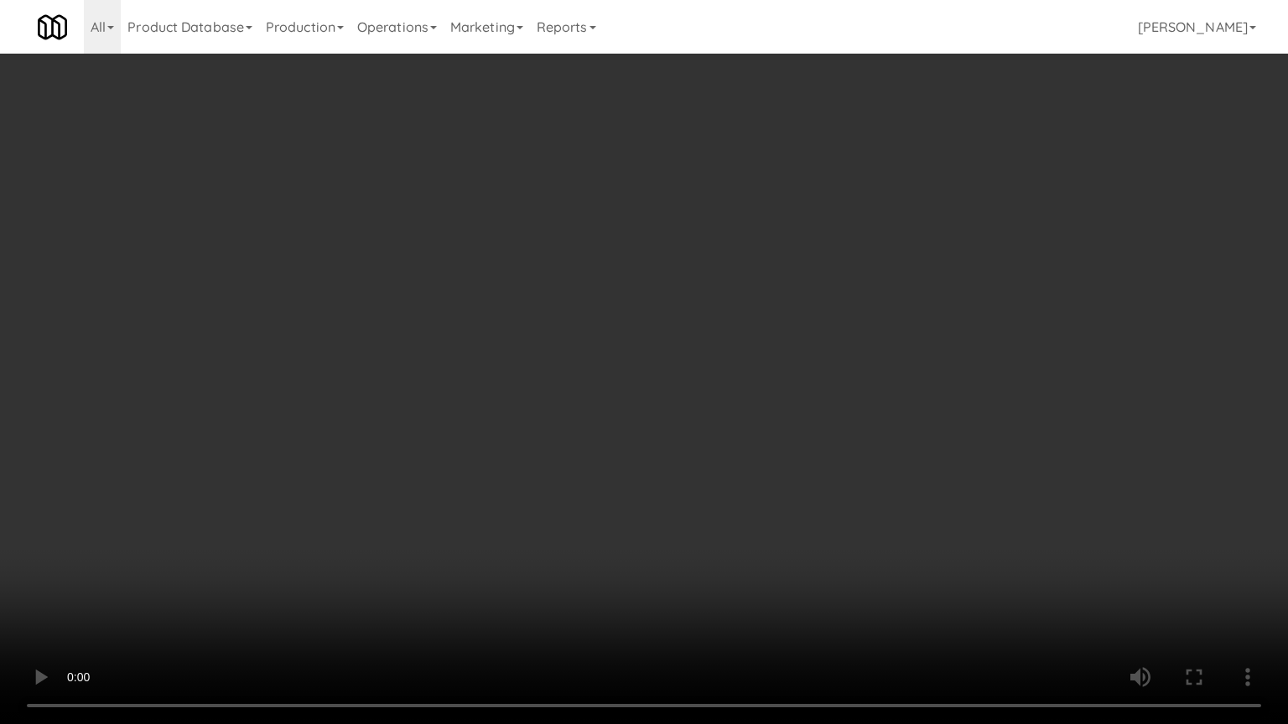
click at [755, 511] on video at bounding box center [644, 362] width 1288 height 724
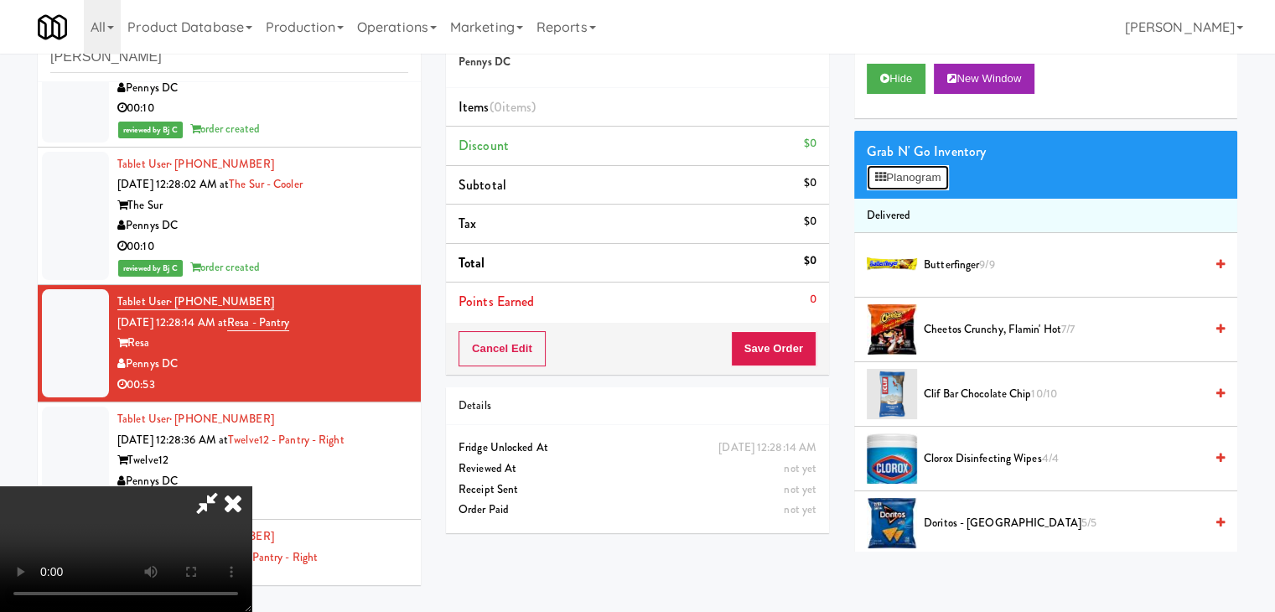
click at [914, 179] on button "Planogram" at bounding box center [908, 177] width 82 height 25
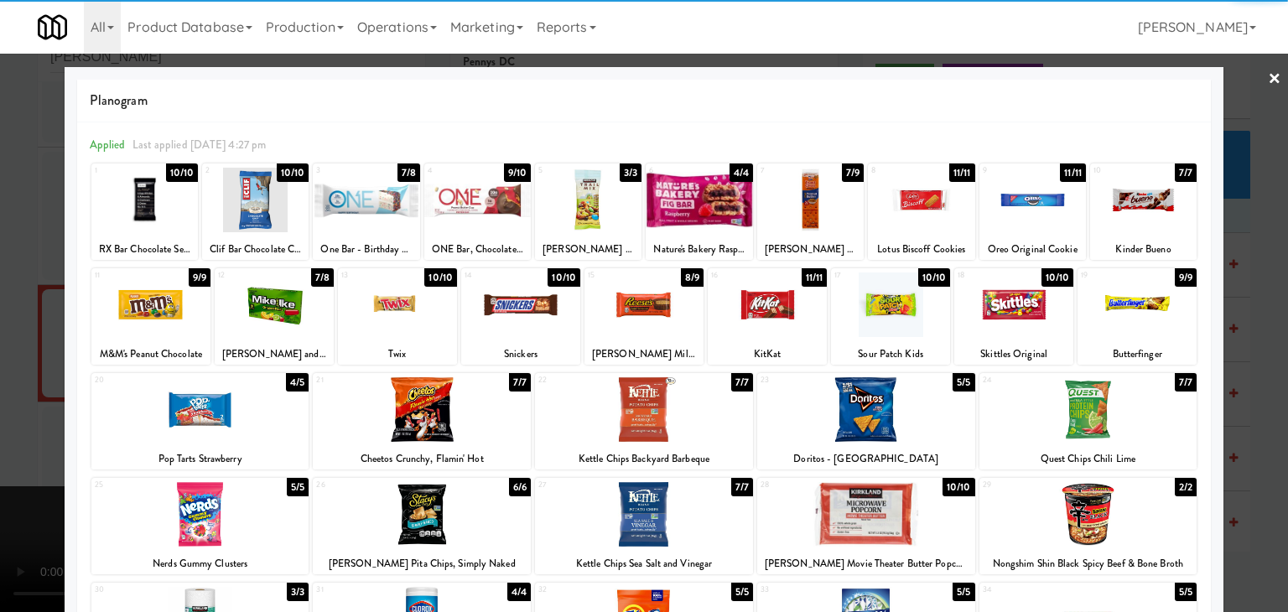
click at [722, 210] on div at bounding box center [698, 200] width 106 height 65
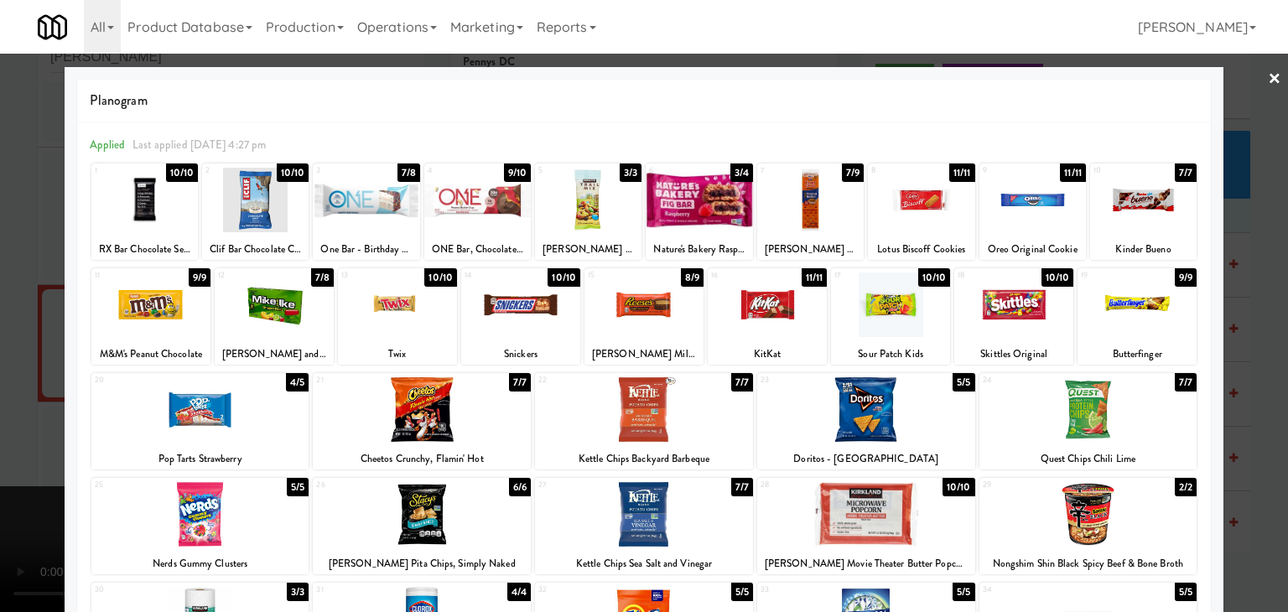
click at [572, 206] on div at bounding box center [588, 200] width 106 height 65
click at [0, 420] on div at bounding box center [644, 306] width 1288 height 612
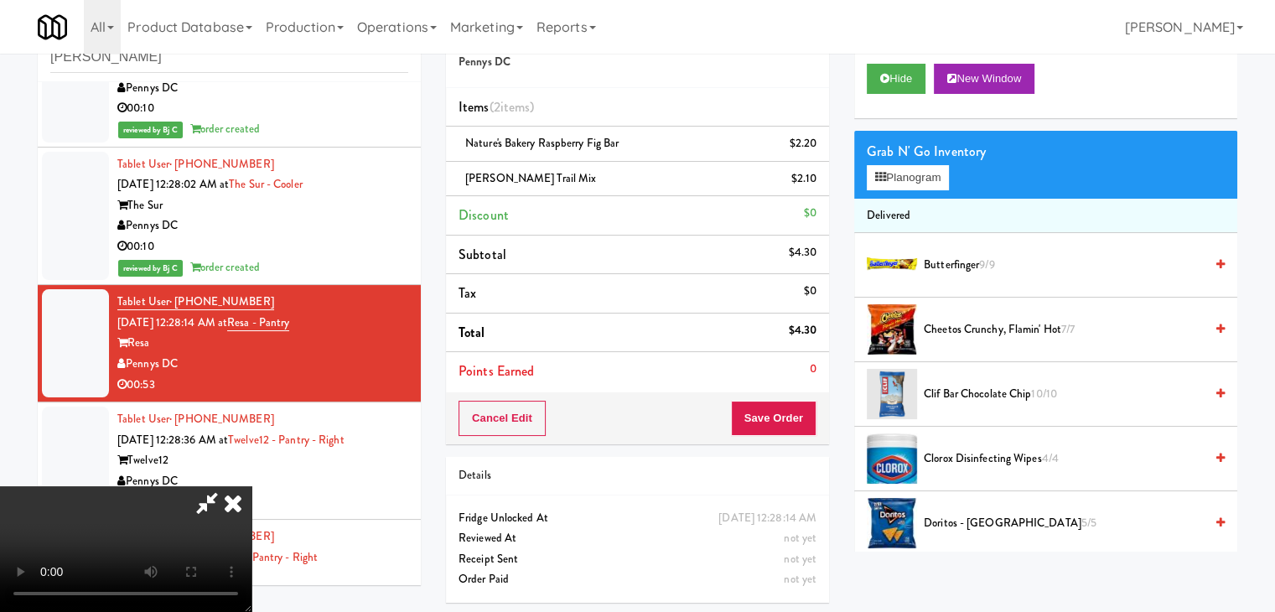
drag, startPoint x: 520, startPoint y: 494, endPoint x: 529, endPoint y: 494, distance: 9.2
click at [251, 494] on video at bounding box center [125, 549] width 251 height 126
click at [251, 493] on video at bounding box center [125, 549] width 251 height 126
click at [251, 498] on video at bounding box center [125, 549] width 251 height 126
click at [251, 500] on video at bounding box center [125, 549] width 251 height 126
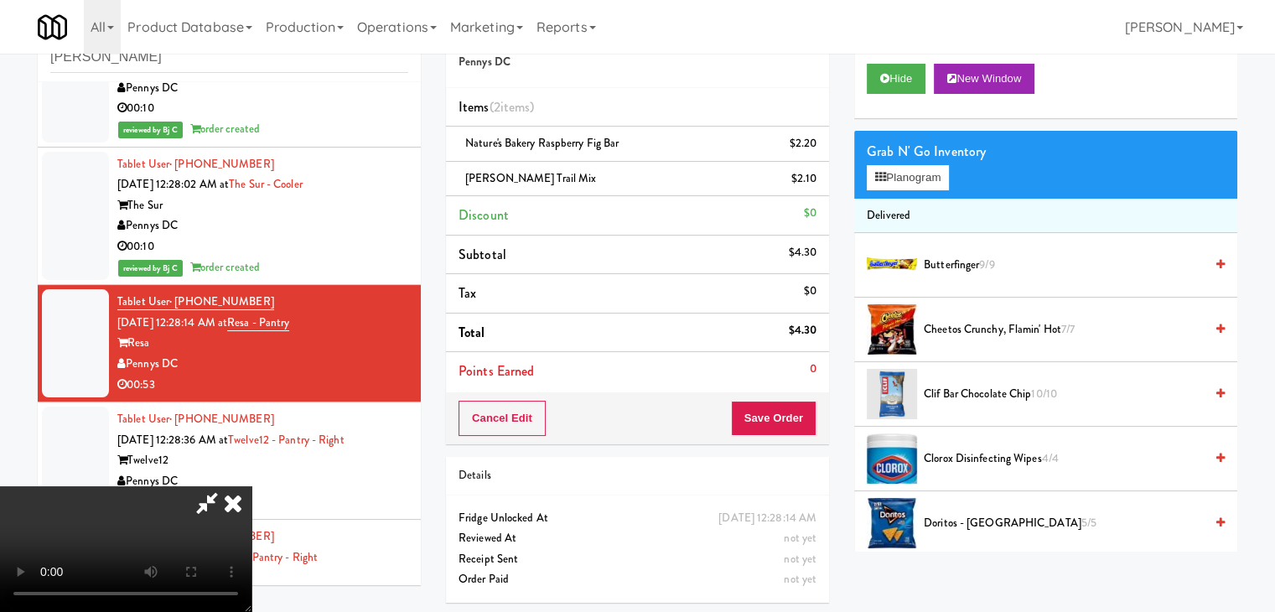
click at [251, 504] on video at bounding box center [125, 549] width 251 height 126
click at [251, 503] on video at bounding box center [125, 549] width 251 height 126
click at [806, 411] on button "Save Order" at bounding box center [774, 418] width 86 height 35
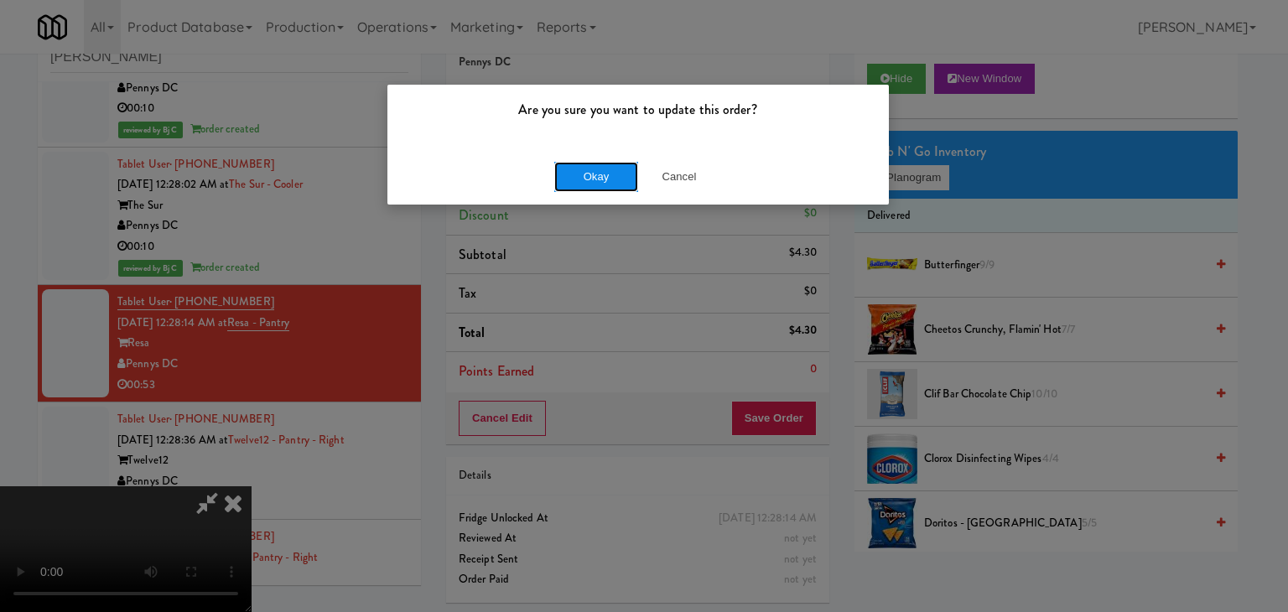
click at [594, 184] on button "Okay" at bounding box center [596, 177] width 84 height 30
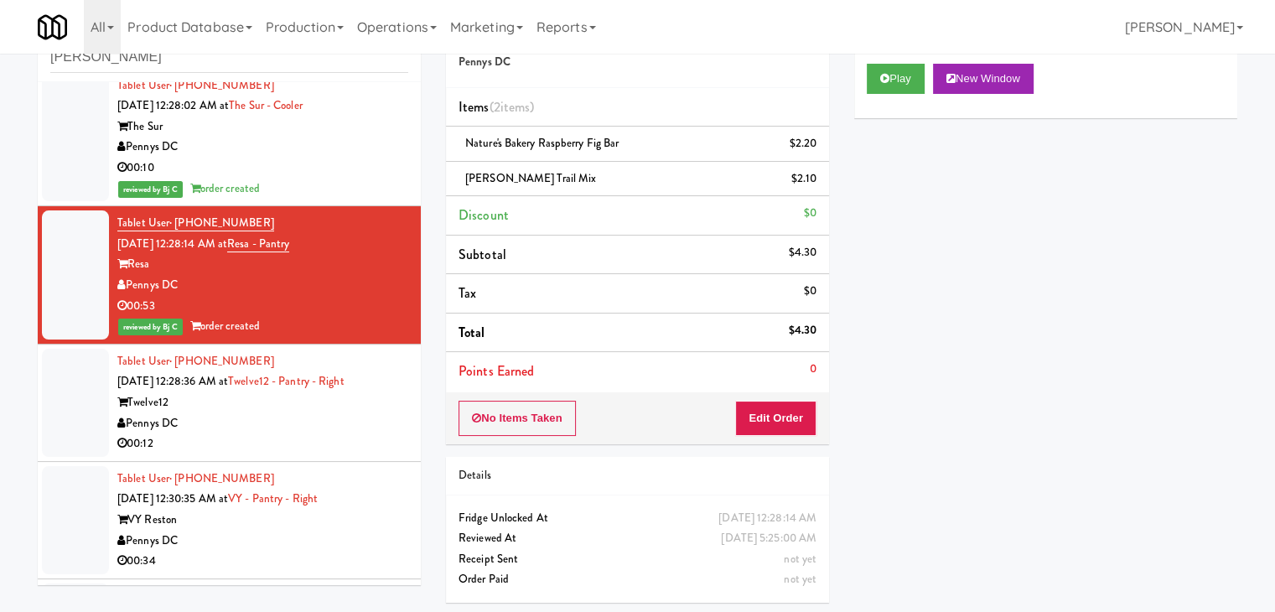
scroll to position [2723, 0]
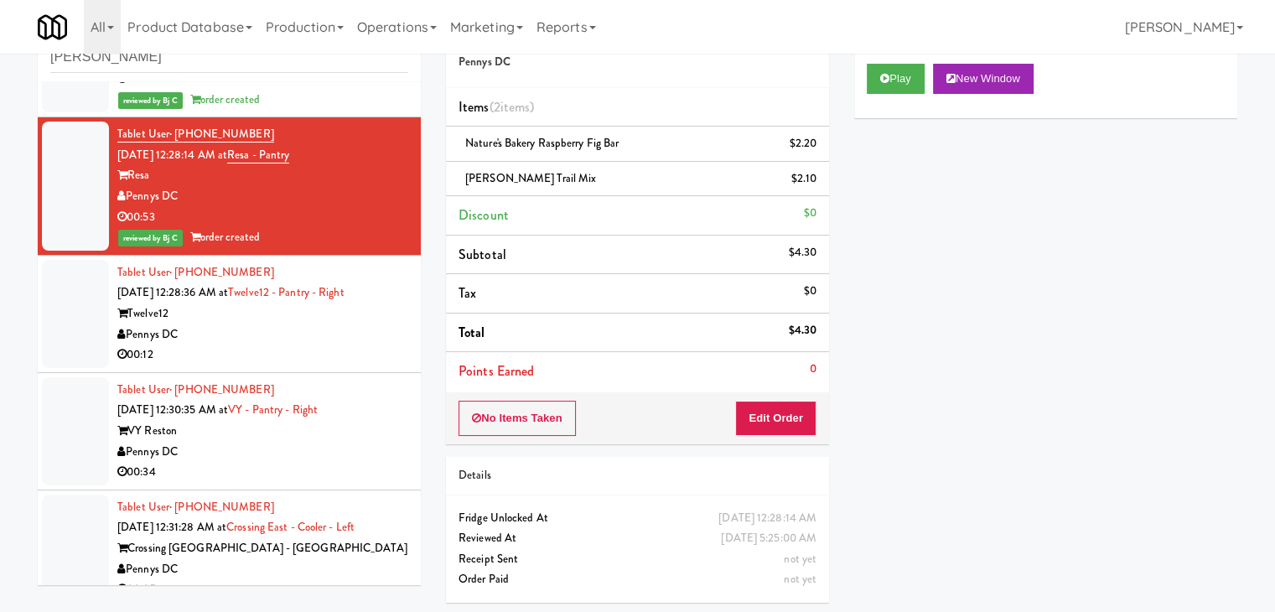
drag, startPoint x: 301, startPoint y: 345, endPoint x: 313, endPoint y: 353, distance: 14.4
click at [308, 348] on div "00:12" at bounding box center [262, 355] width 291 height 21
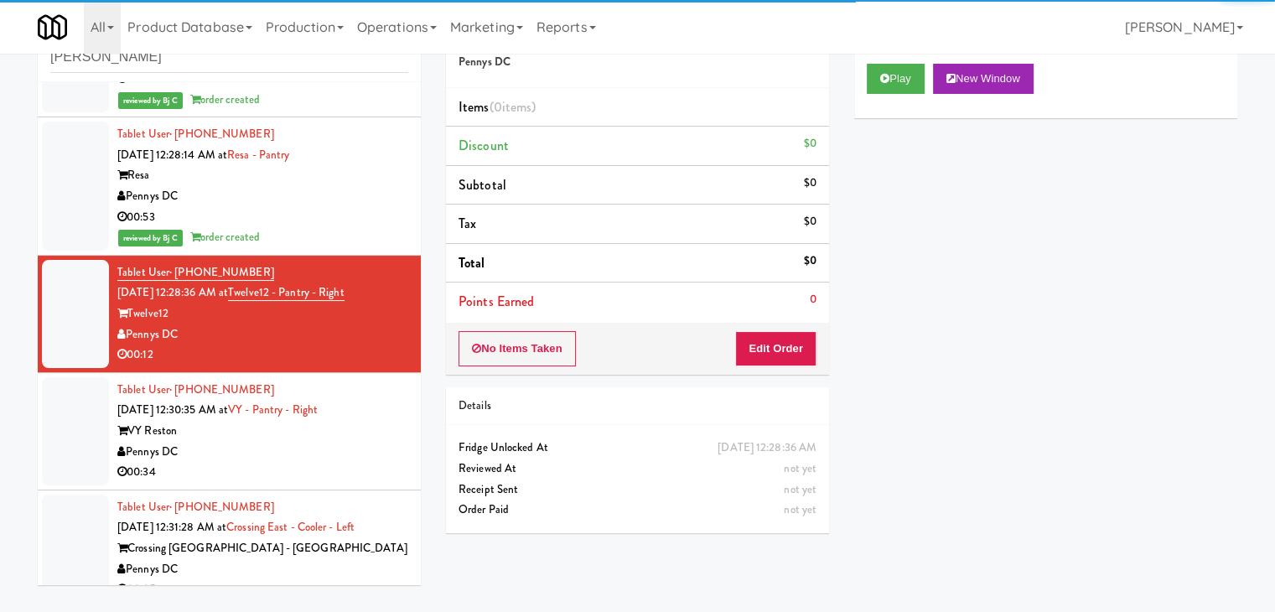
drag, startPoint x: 918, startPoint y: 62, endPoint x: 892, endPoint y: 115, distance: 58.9
click at [917, 65] on div "Play New Window" at bounding box center [1045, 84] width 383 height 67
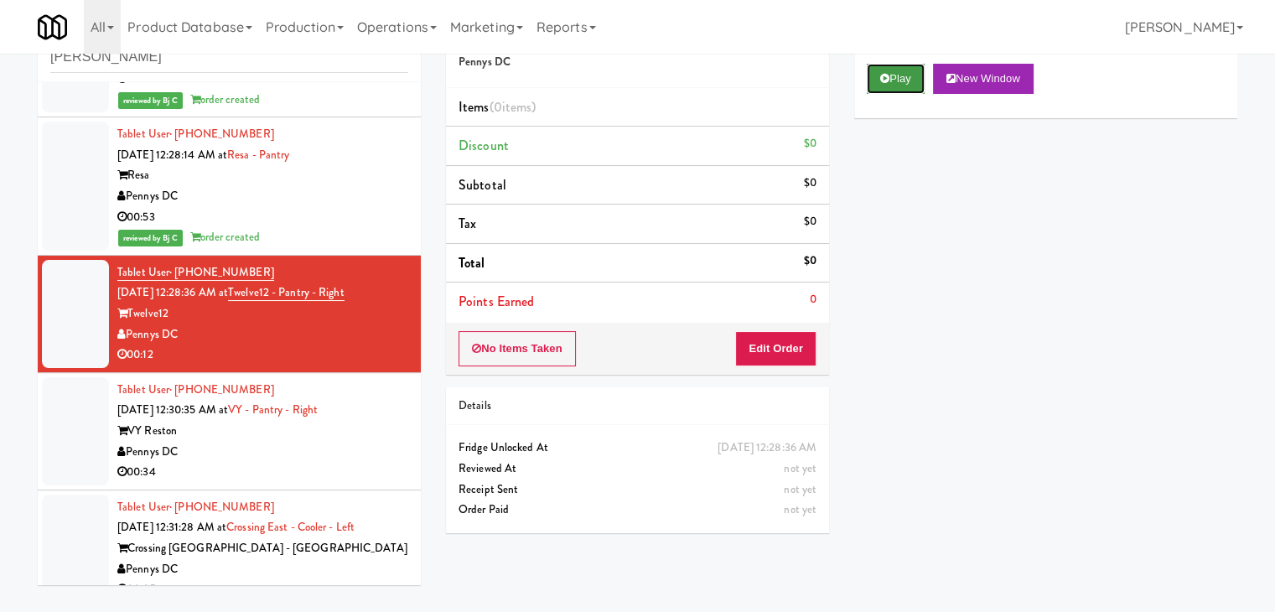
click at [899, 86] on button "Play" at bounding box center [896, 79] width 58 height 30
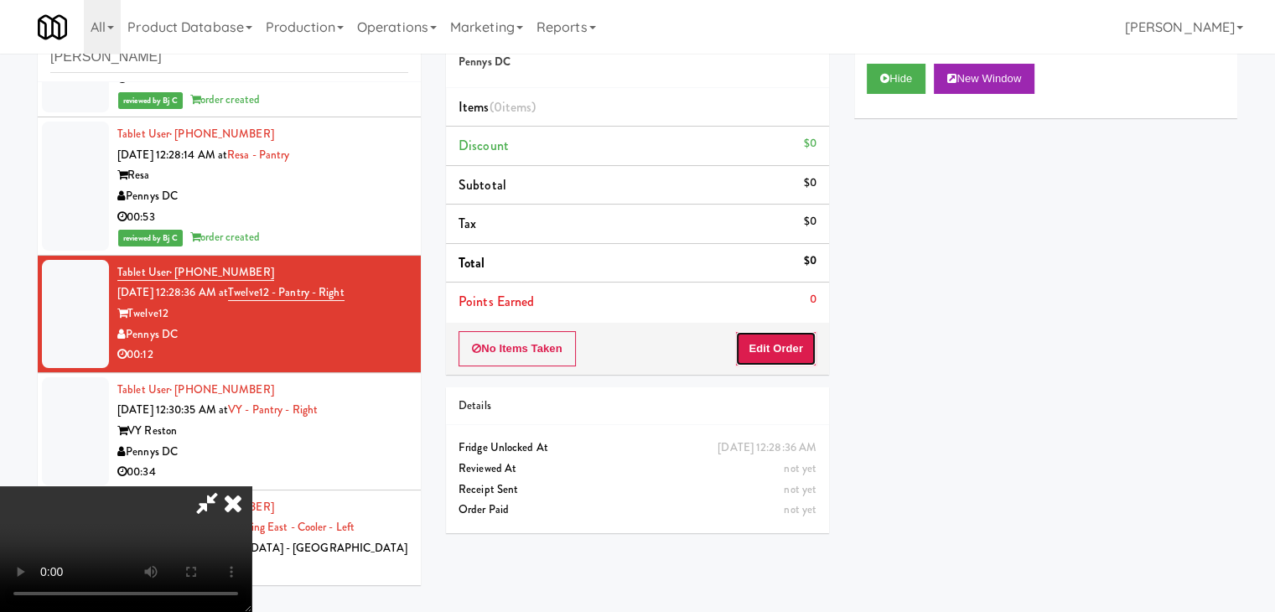
click at [773, 358] on button "Edit Order" at bounding box center [775, 348] width 81 height 35
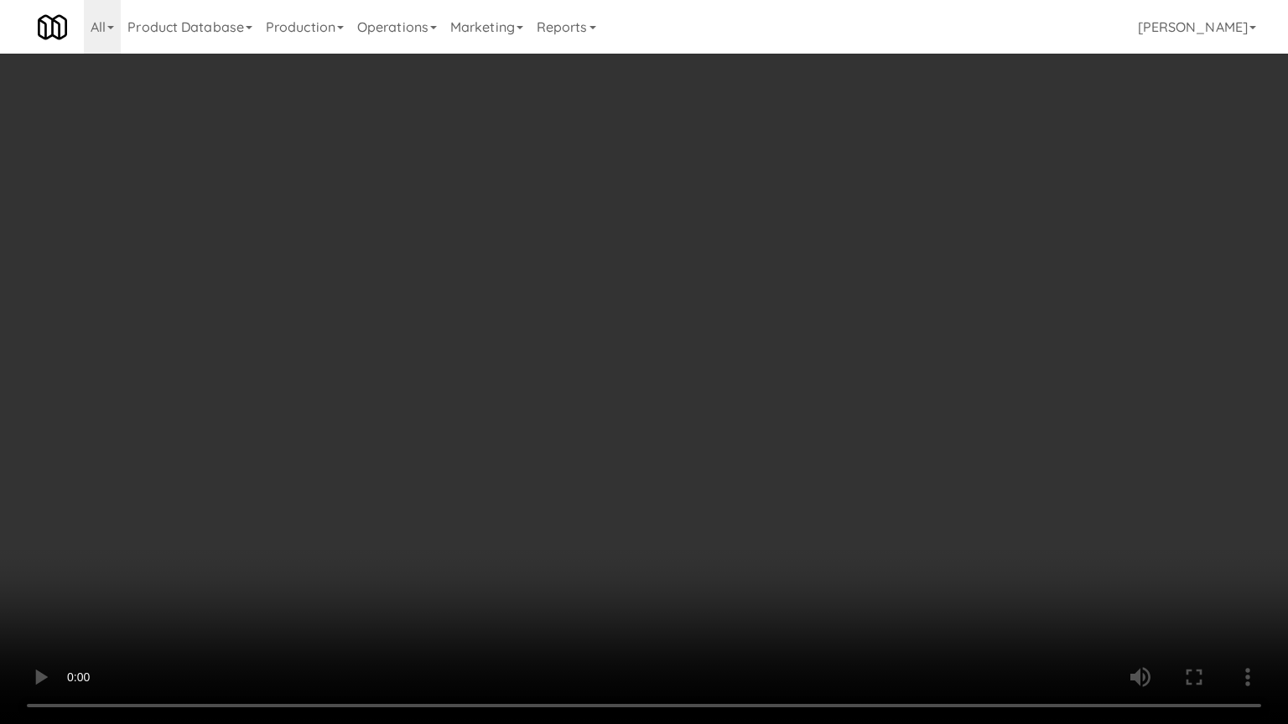
click at [821, 391] on video at bounding box center [644, 362] width 1288 height 724
click at [822, 391] on video at bounding box center [644, 362] width 1288 height 724
click at [858, 331] on video at bounding box center [644, 362] width 1288 height 724
drag, startPoint x: 858, startPoint y: 328, endPoint x: 899, endPoint y: 215, distance: 120.1
click at [861, 324] on video at bounding box center [644, 362] width 1288 height 724
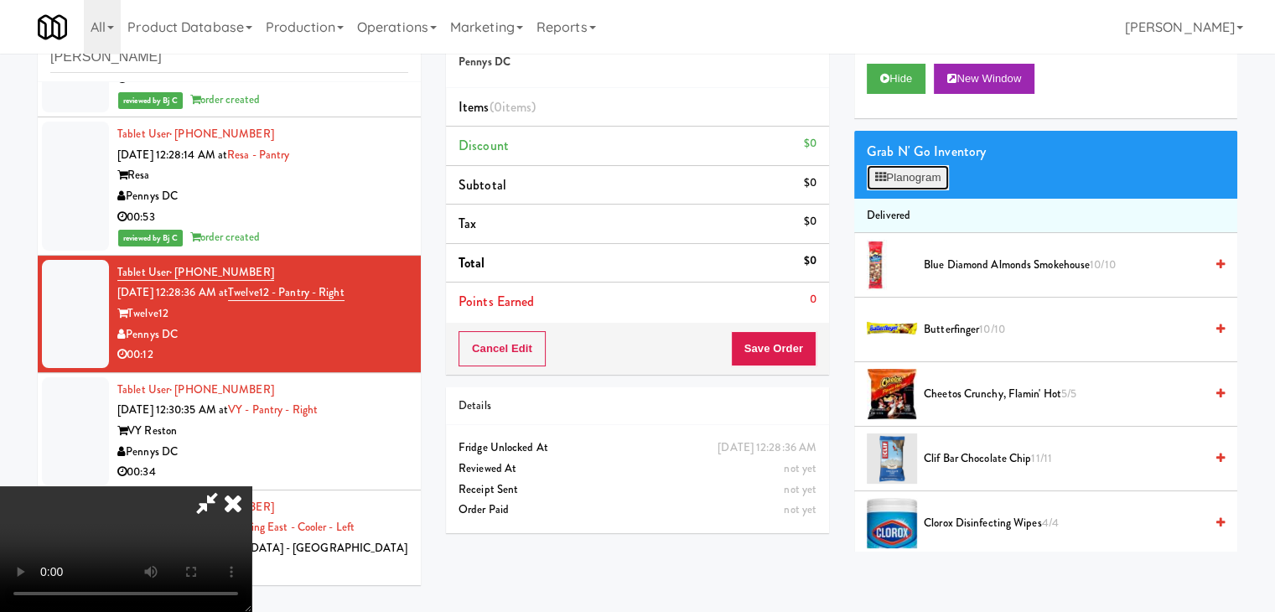
click
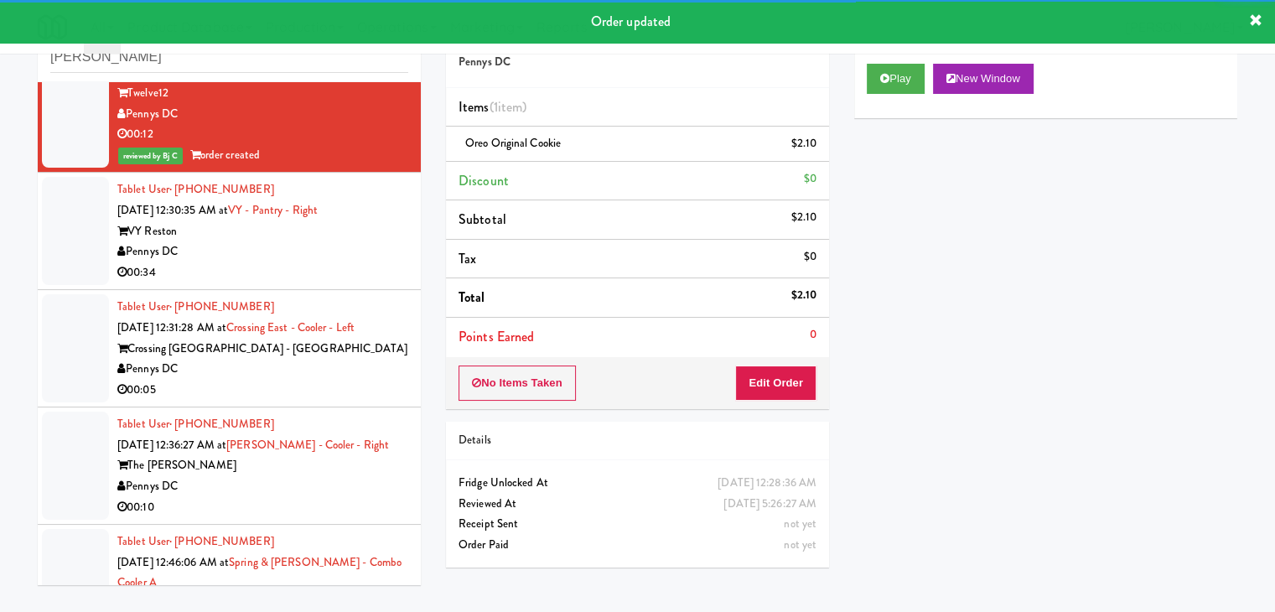
scroll to position [2975, 0]
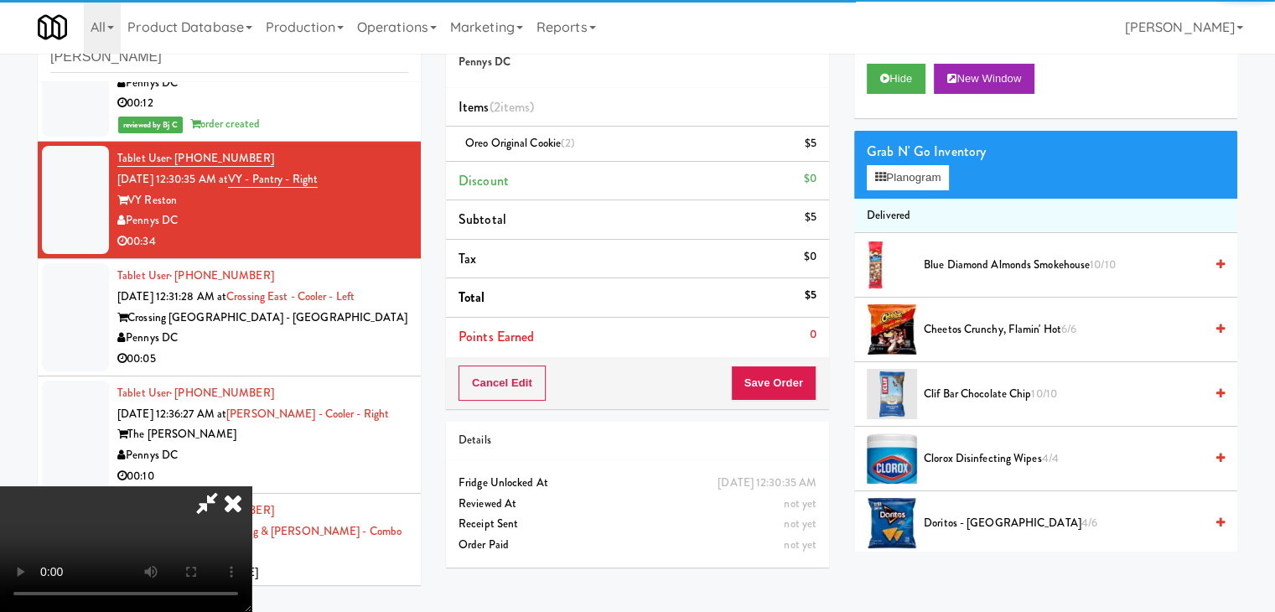
drag, startPoint x: 364, startPoint y: 336, endPoint x: 376, endPoint y: 336, distance: 12.6
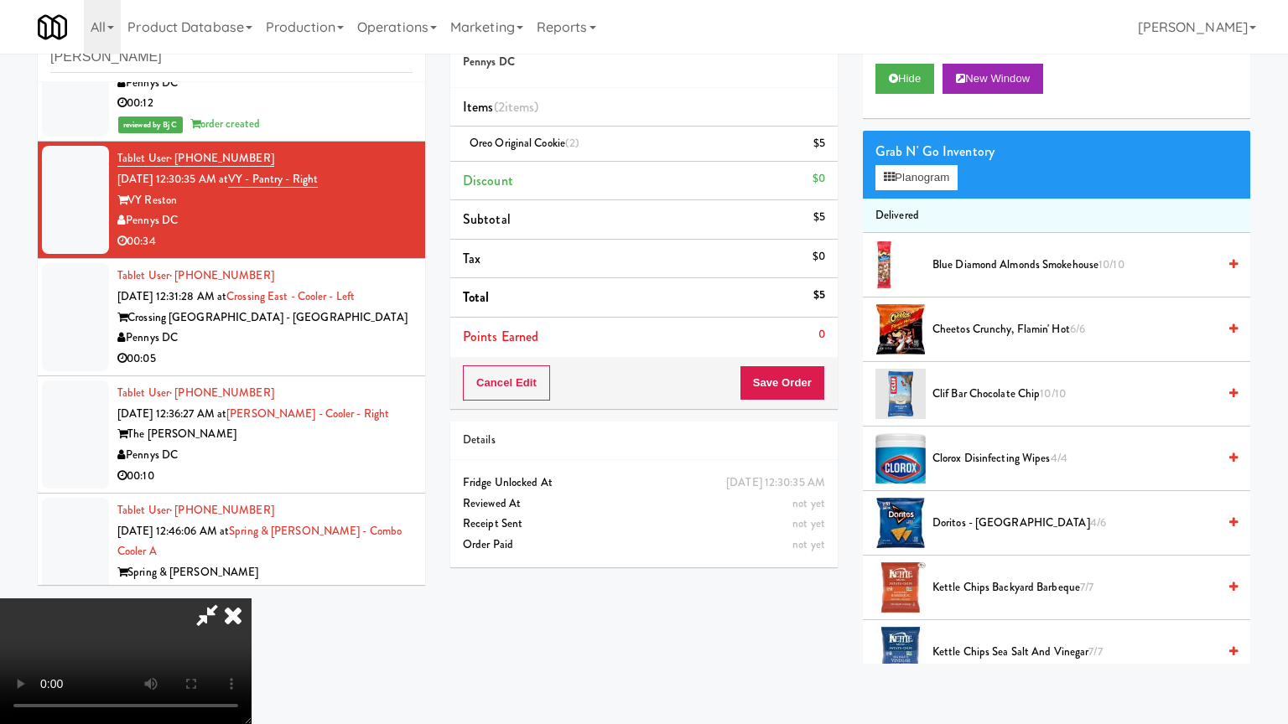
drag, startPoint x: 718, startPoint y: 402, endPoint x: 720, endPoint y: 326, distance: 76.3
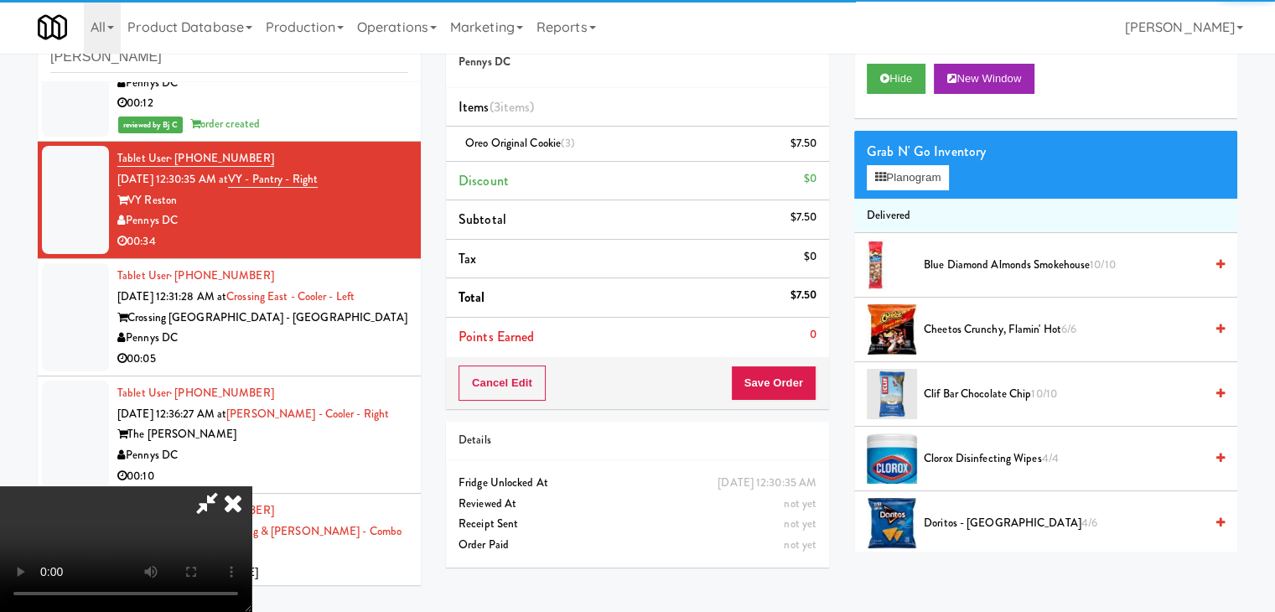
drag, startPoint x: 429, startPoint y: 333, endPoint x: 434, endPoint y: 409, distance: 76.4
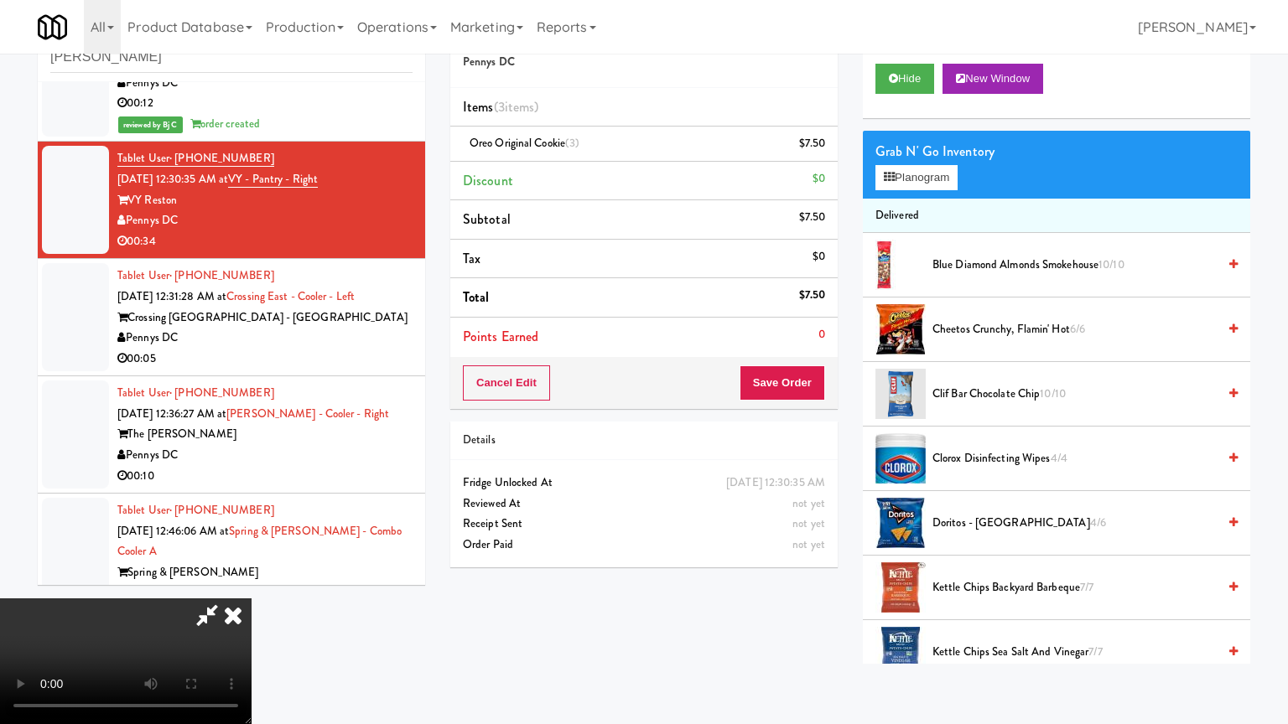
drag, startPoint x: 708, startPoint y: 407, endPoint x: 738, endPoint y: 402, distance: 30.5
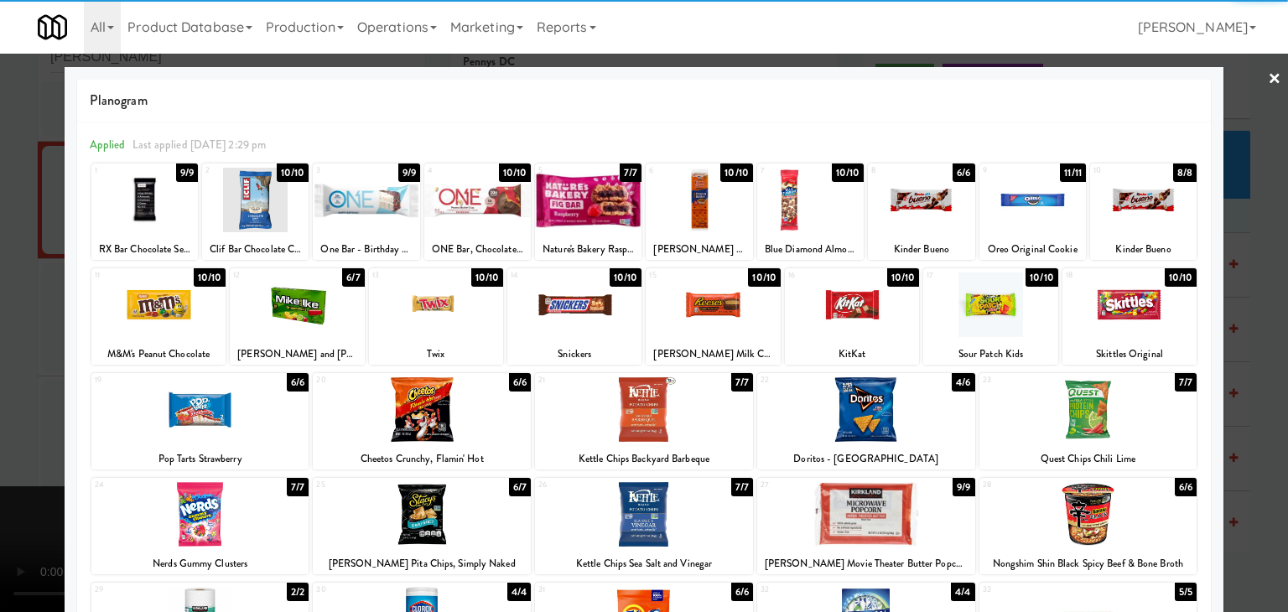
drag, startPoint x: 967, startPoint y: 306, endPoint x: 865, endPoint y: 311, distance: 102.4
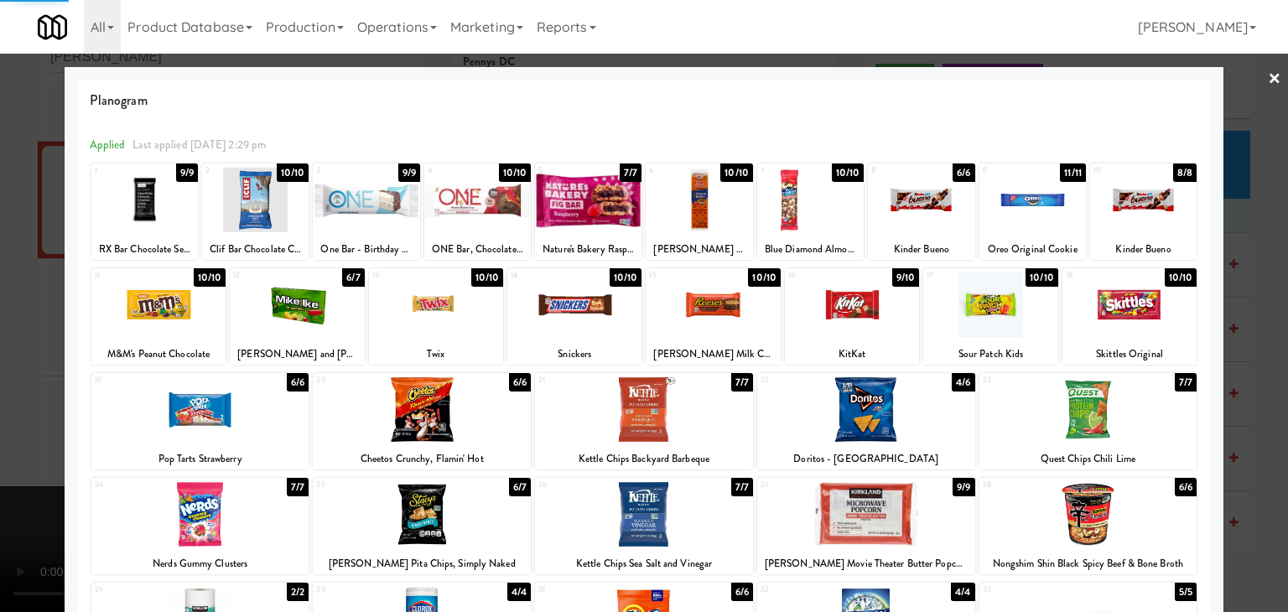
drag, startPoint x: 0, startPoint y: 326, endPoint x: 560, endPoint y: 320, distance: 560.0
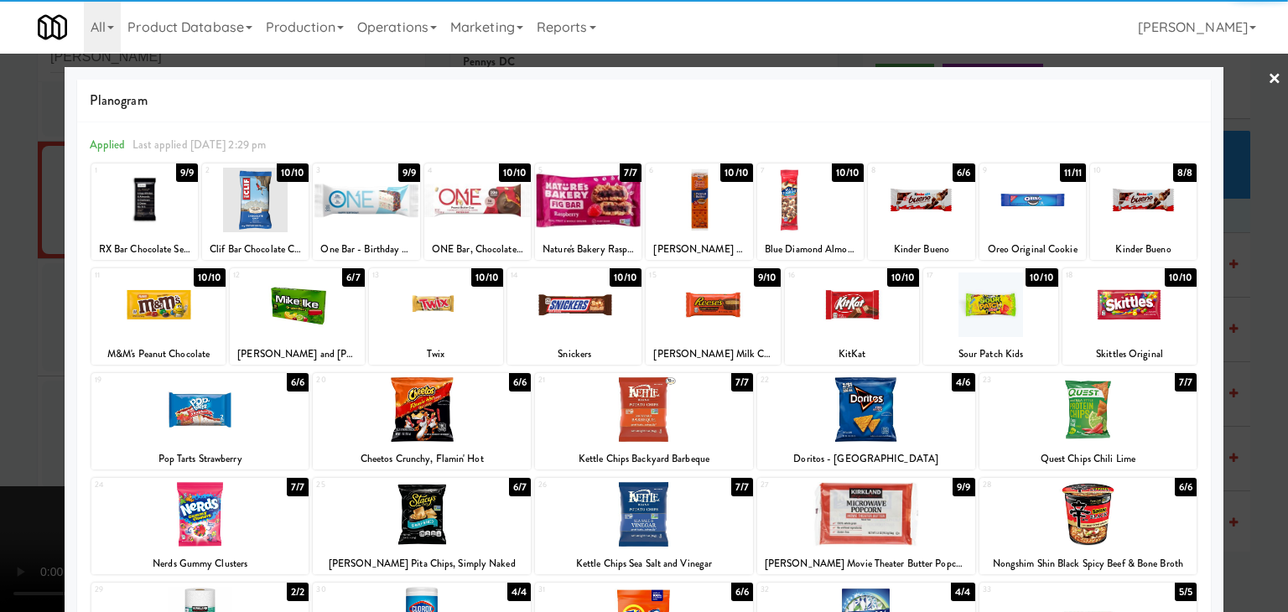
drag, startPoint x: 390, startPoint y: 312, endPoint x: 284, endPoint y: 329, distance: 106.9
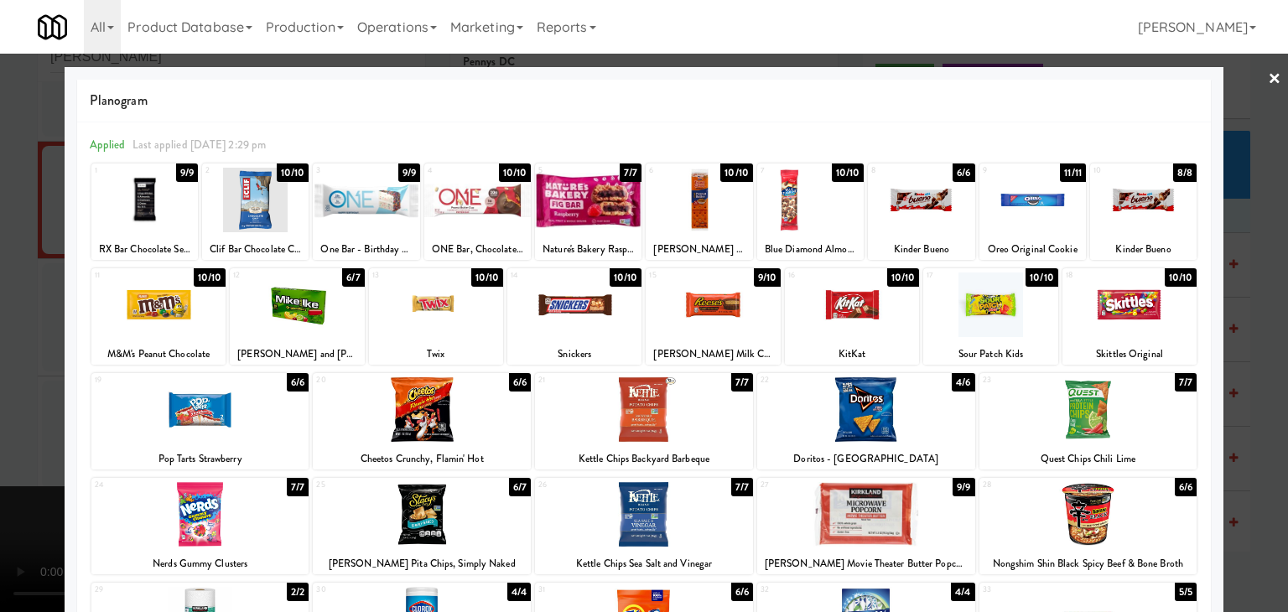
drag, startPoint x: 0, startPoint y: 327, endPoint x: 33, endPoint y: 326, distance: 32.7
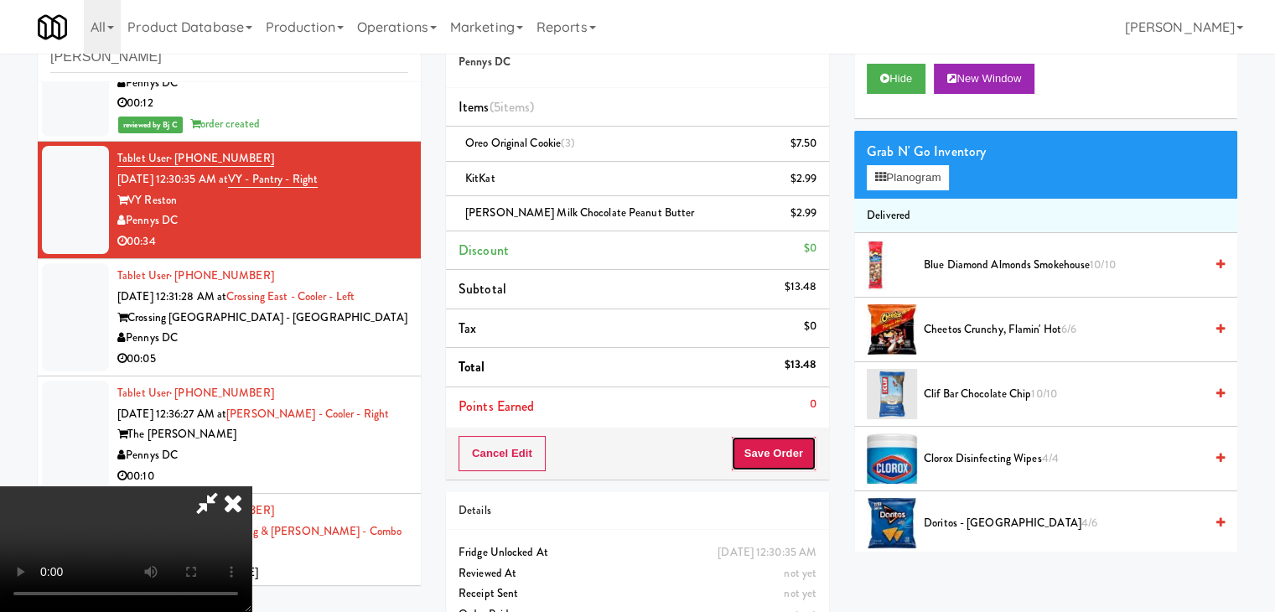
drag, startPoint x: 798, startPoint y: 448, endPoint x: 789, endPoint y: 430, distance: 20.6
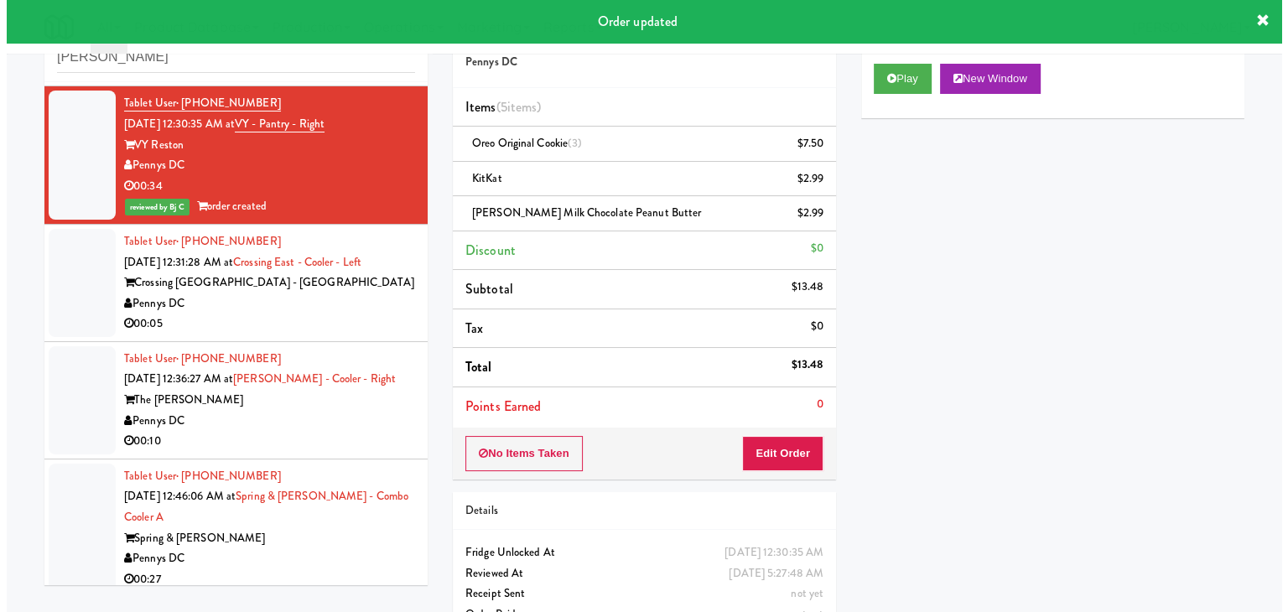
scroll to position [3059, 0]
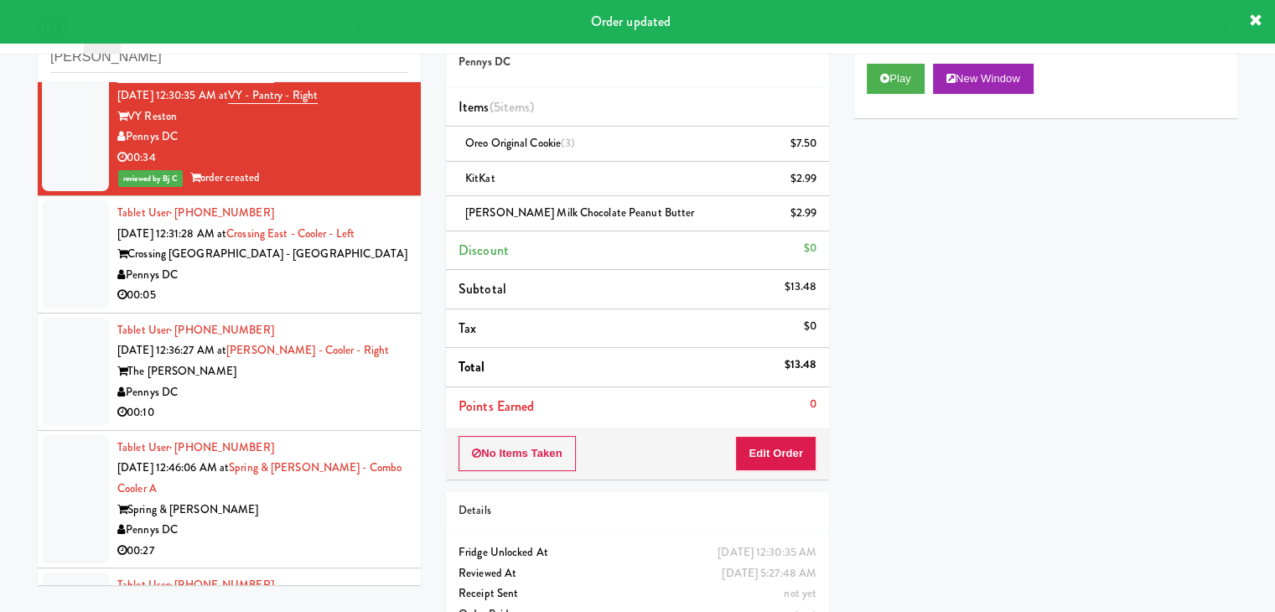
drag, startPoint x: 303, startPoint y: 275, endPoint x: 314, endPoint y: 277, distance: 10.4
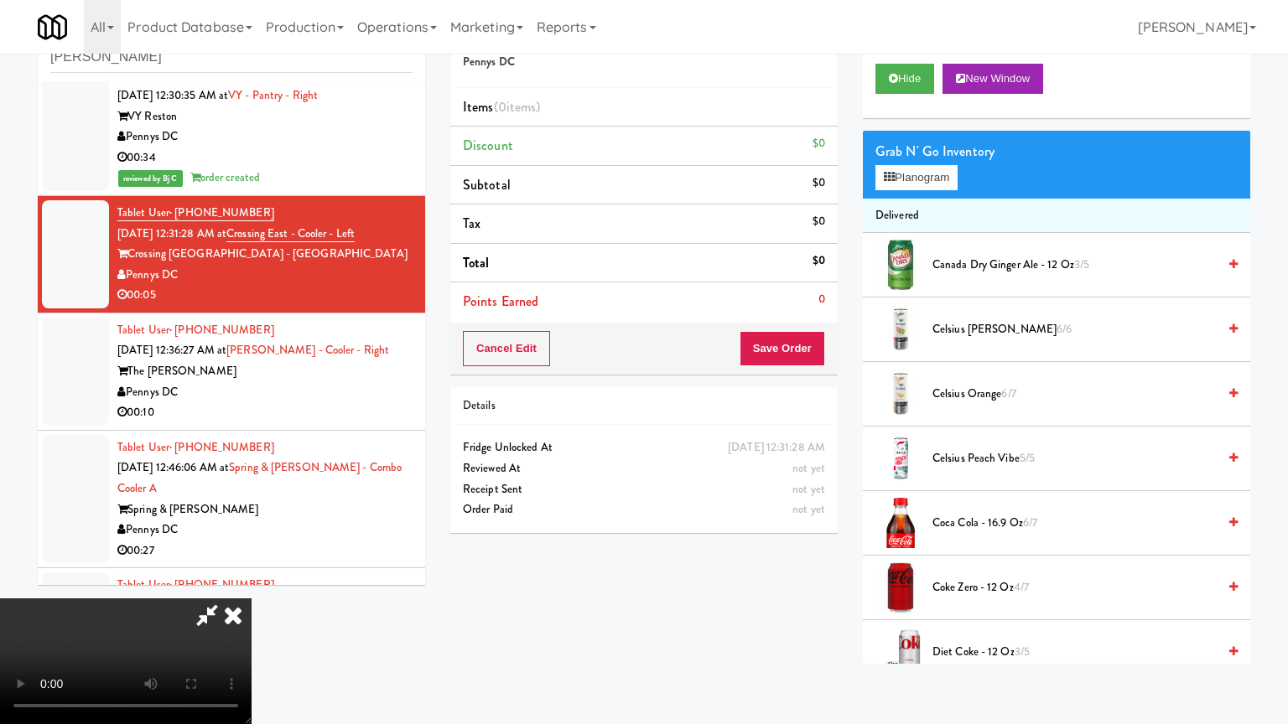
drag, startPoint x: 758, startPoint y: 540, endPoint x: 812, endPoint y: 403, distance: 147.1
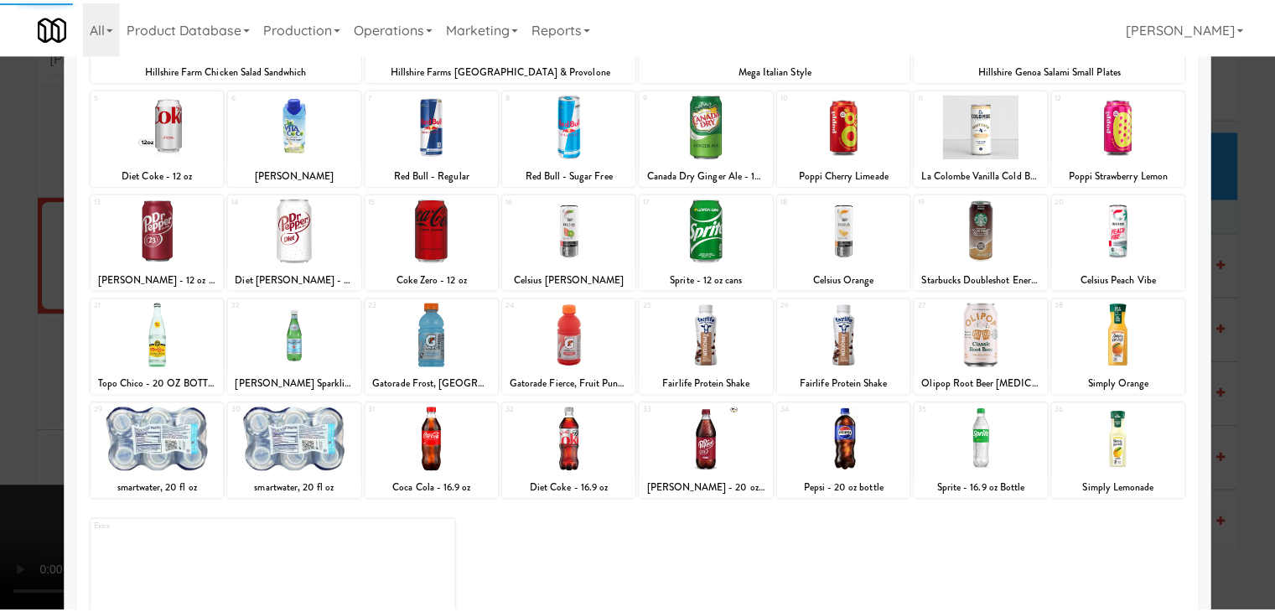
scroll to position [211, 0]
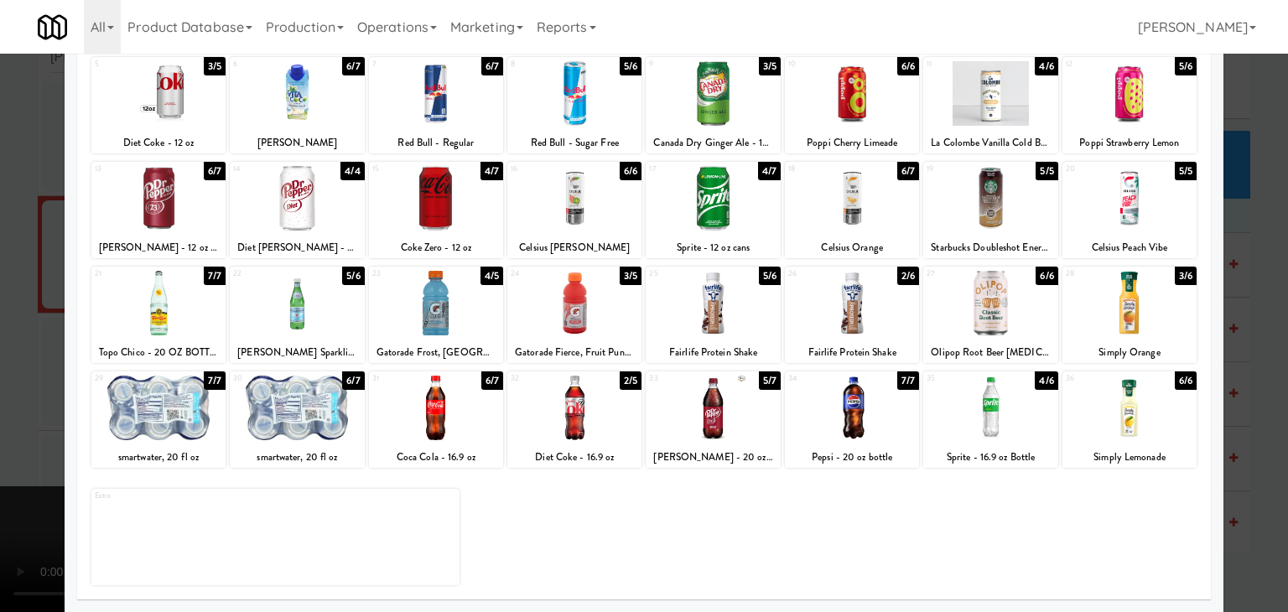
drag, startPoint x: 0, startPoint y: 363, endPoint x: 286, endPoint y: 363, distance: 285.8
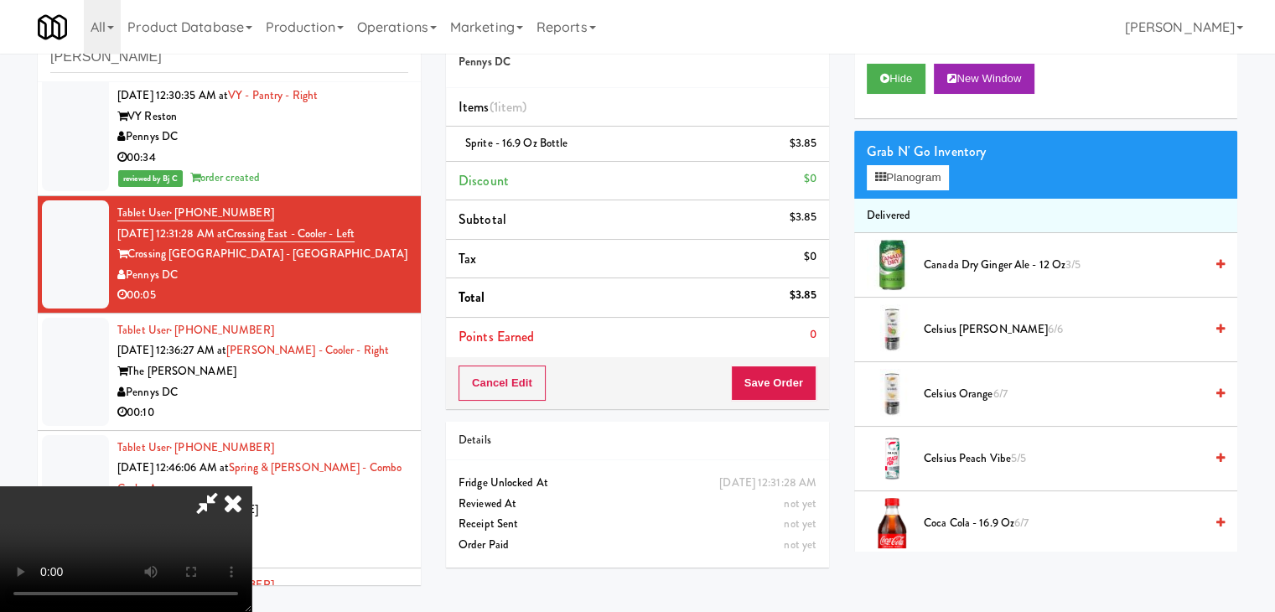
drag, startPoint x: 534, startPoint y: 367, endPoint x: 563, endPoint y: 443, distance: 80.9
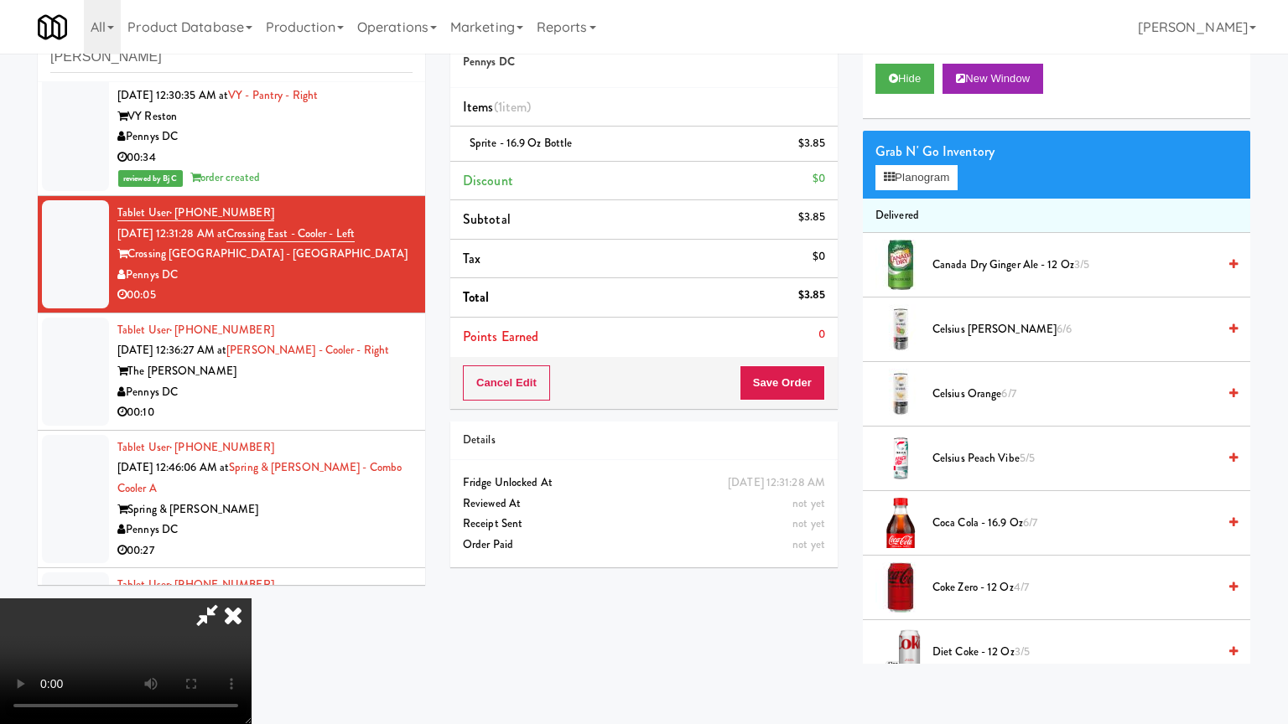
drag, startPoint x: 863, startPoint y: 438, endPoint x: 874, endPoint y: 441, distance: 11.2
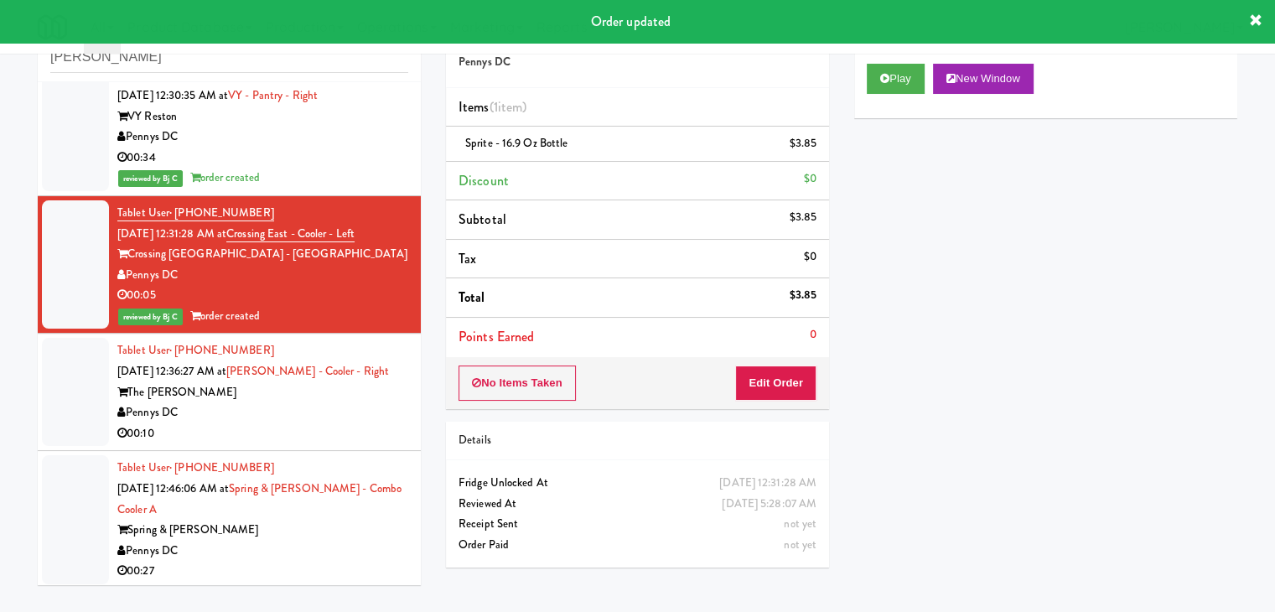
scroll to position [3226, 0]
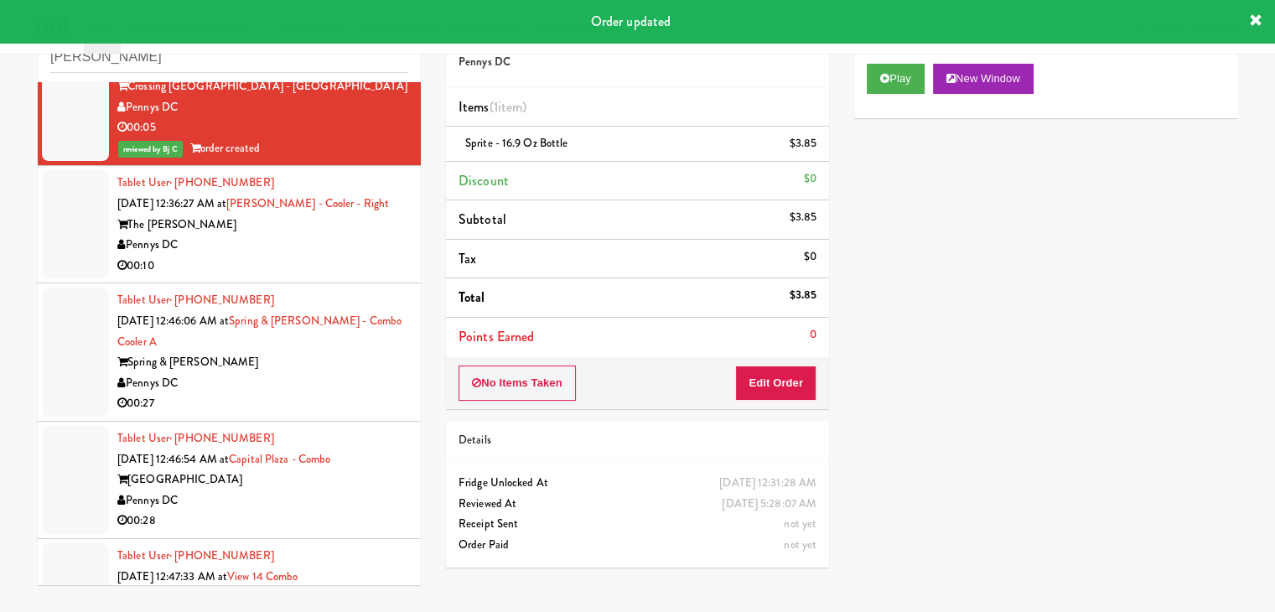
drag, startPoint x: 277, startPoint y: 249, endPoint x: 287, endPoint y: 259, distance: 13.6
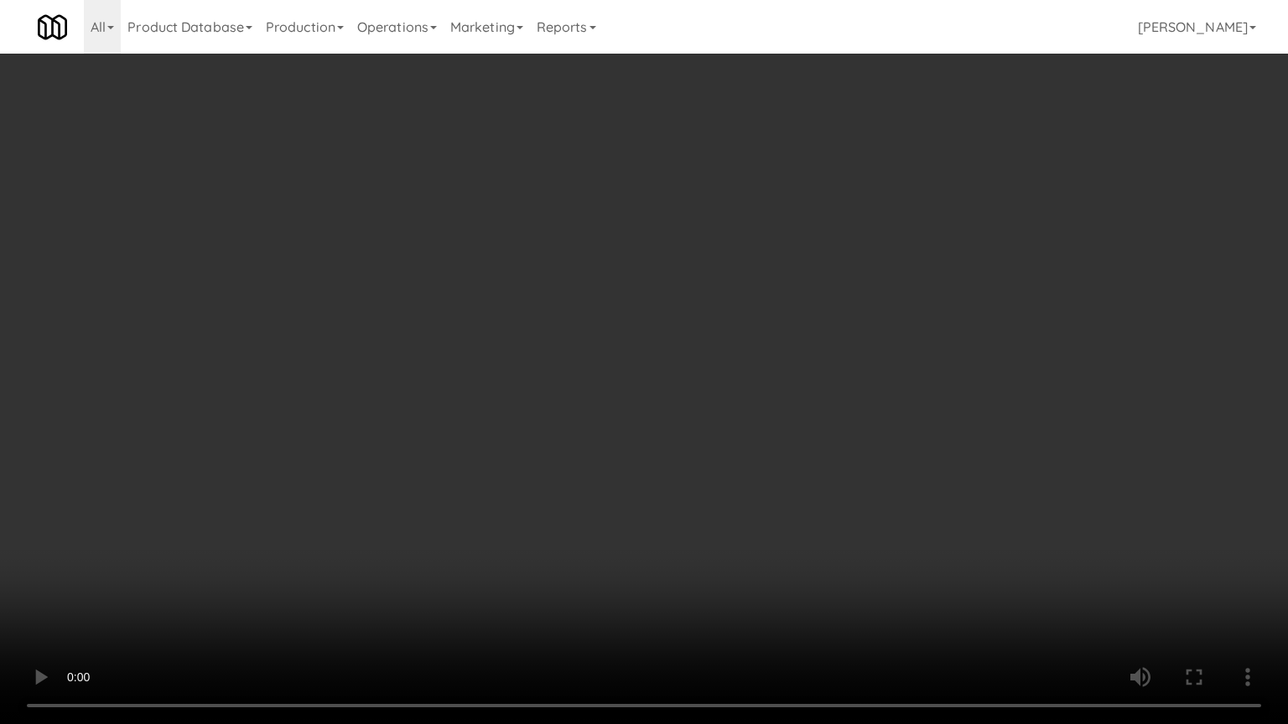
drag, startPoint x: 842, startPoint y: 428, endPoint x: 892, endPoint y: 266, distance: 169.4
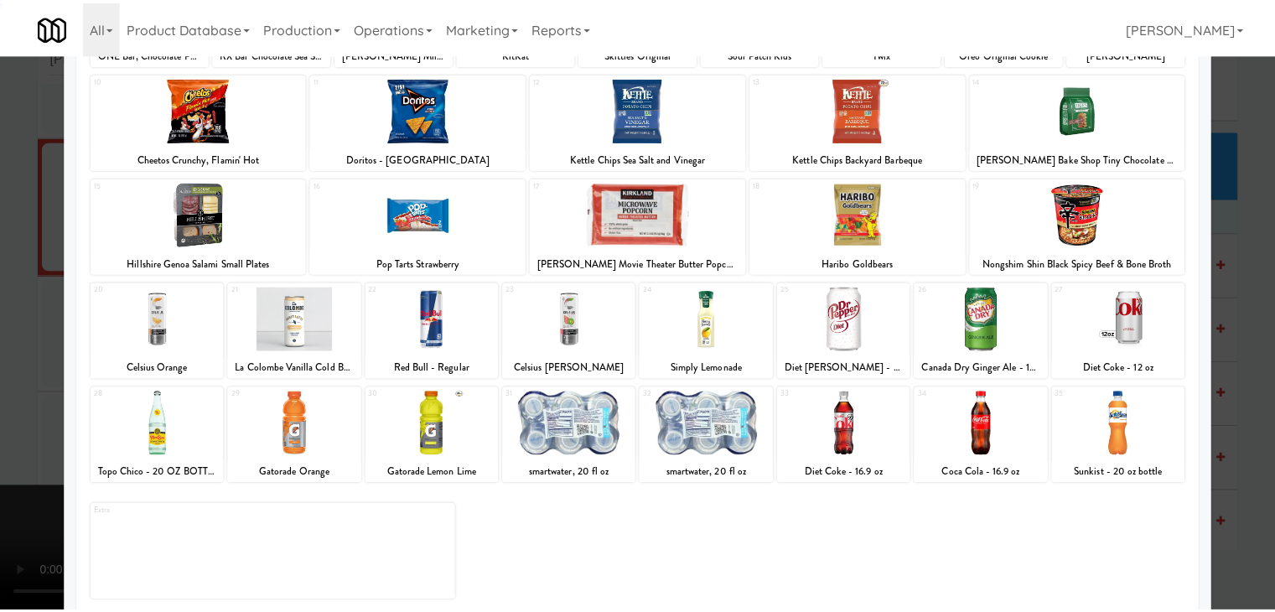
scroll to position [211, 0]
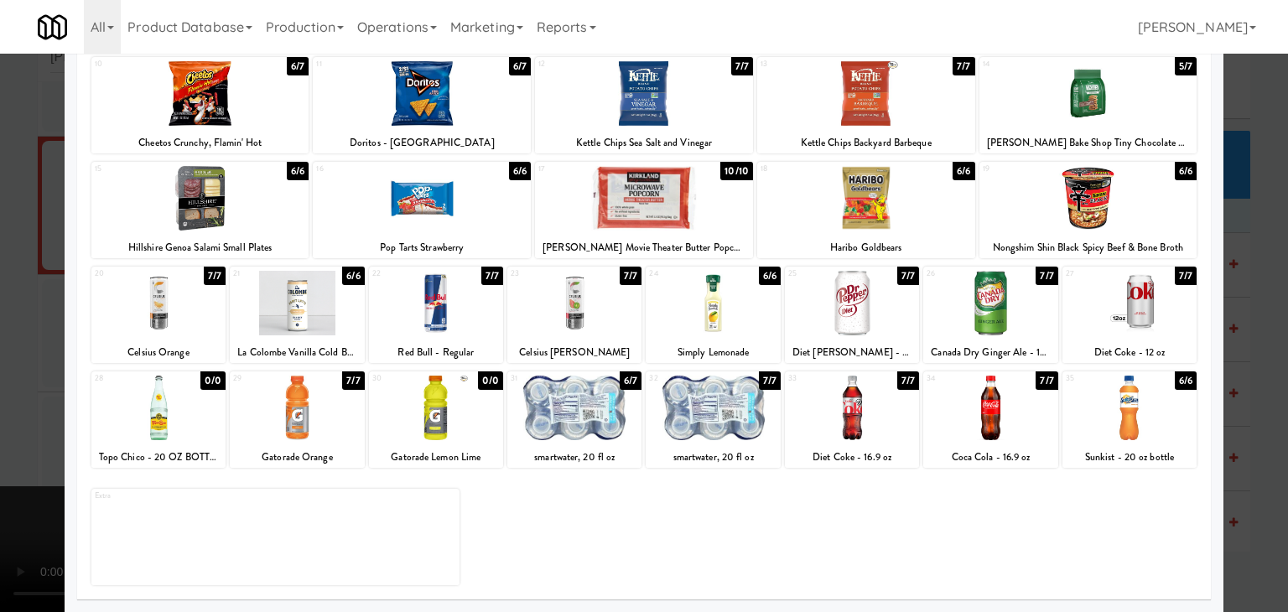
drag, startPoint x: 0, startPoint y: 399, endPoint x: 382, endPoint y: 396, distance: 382.2
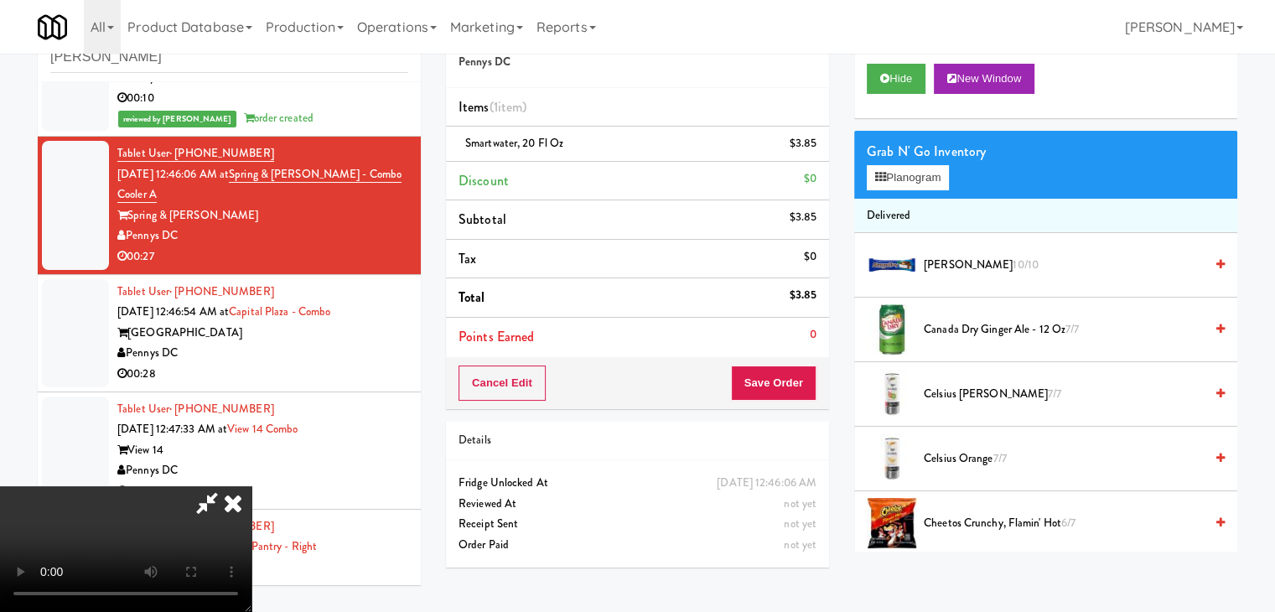
drag, startPoint x: 550, startPoint y: 396, endPoint x: 675, endPoint y: 469, distance: 144.6
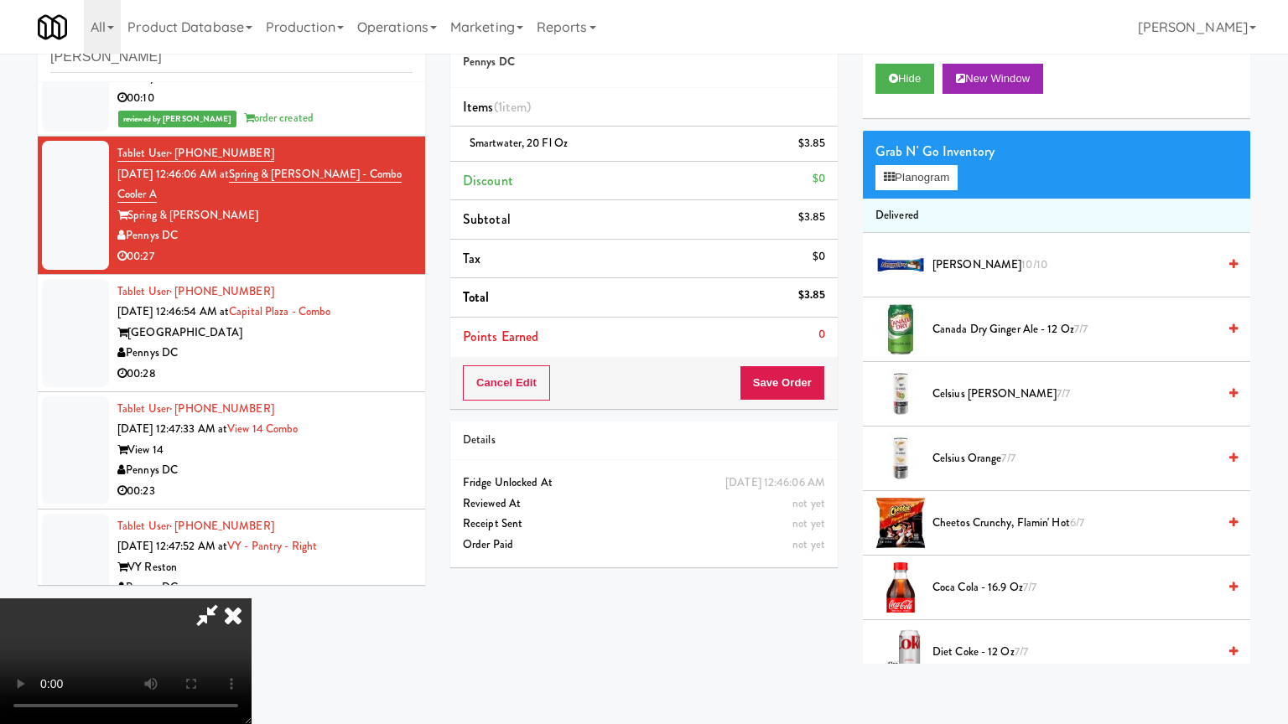
drag, startPoint x: 721, startPoint y: 466, endPoint x: 711, endPoint y: 471, distance: 11.2
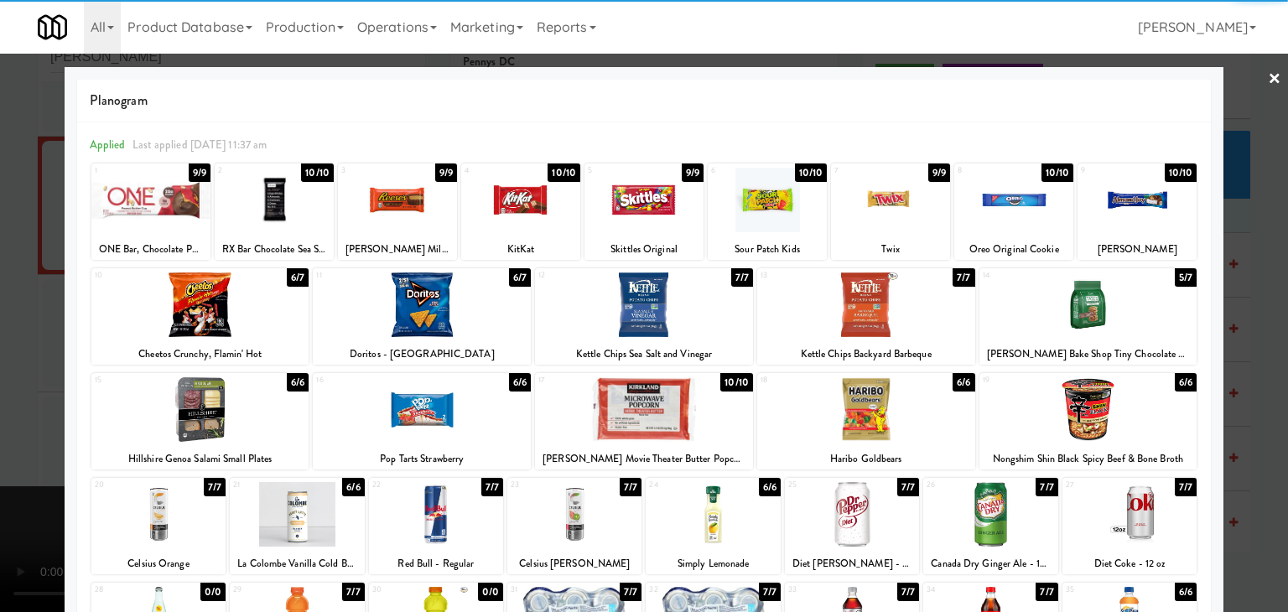
drag, startPoint x: 850, startPoint y: 405, endPoint x: 813, endPoint y: 406, distance: 36.9
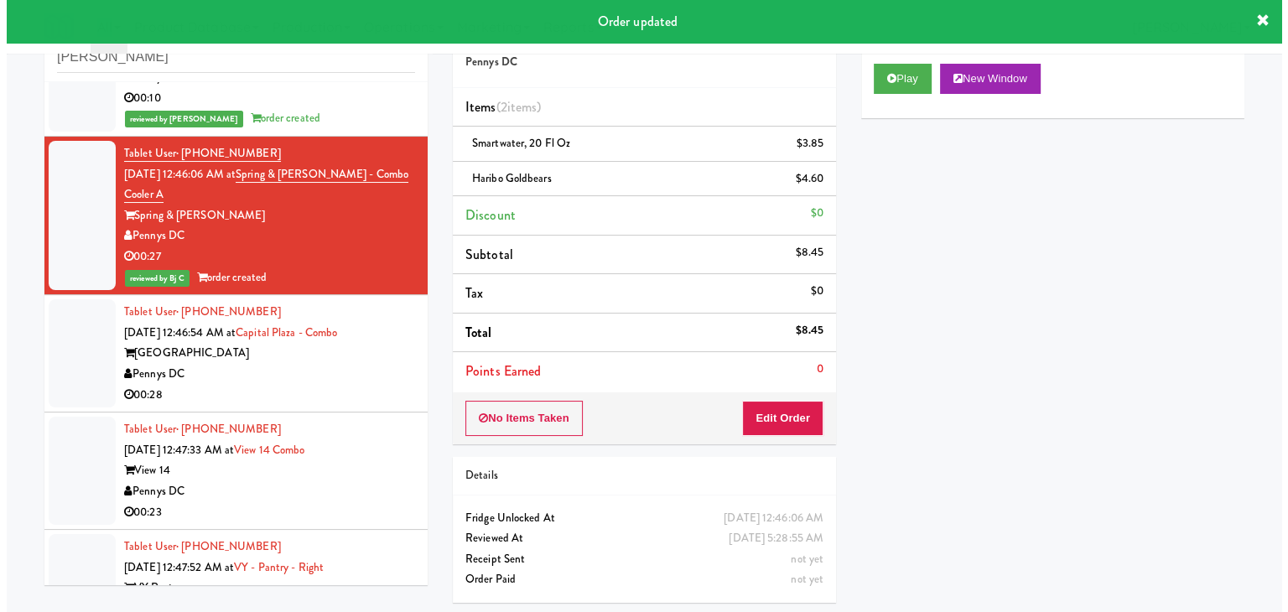
scroll to position [3478, 0]
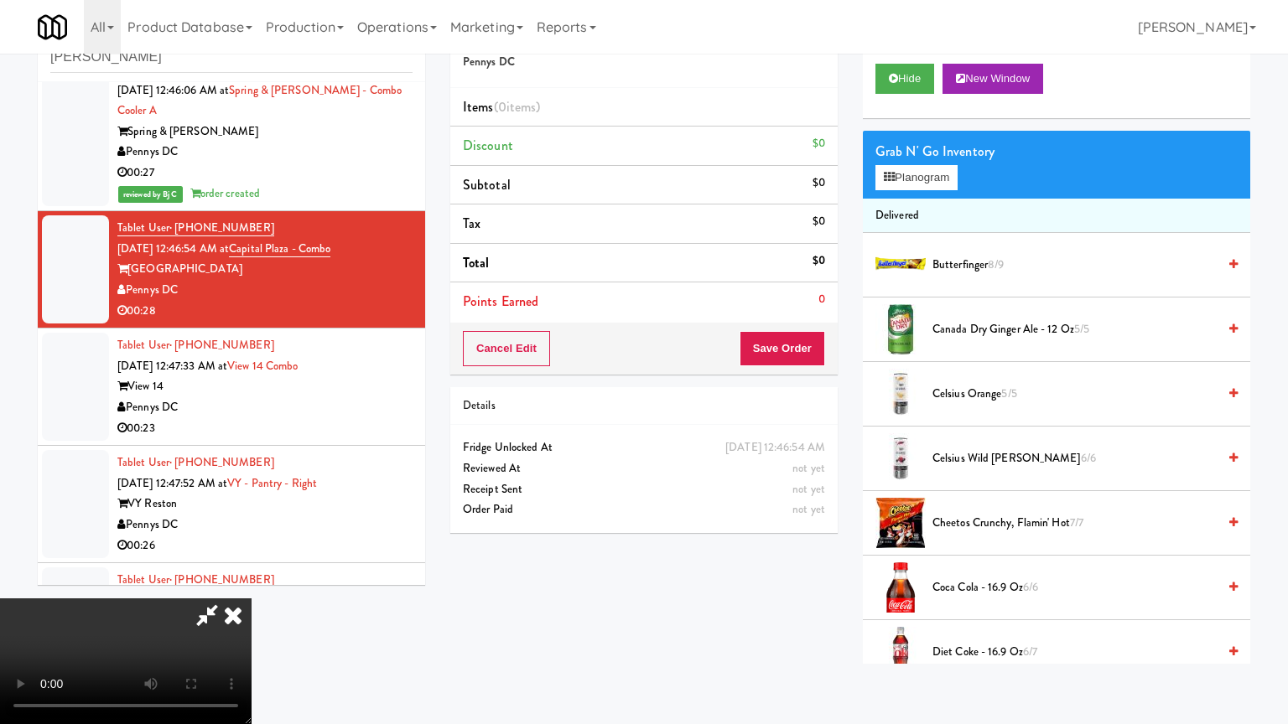
drag, startPoint x: 749, startPoint y: 464, endPoint x: 749, endPoint y: 475, distance: 10.9
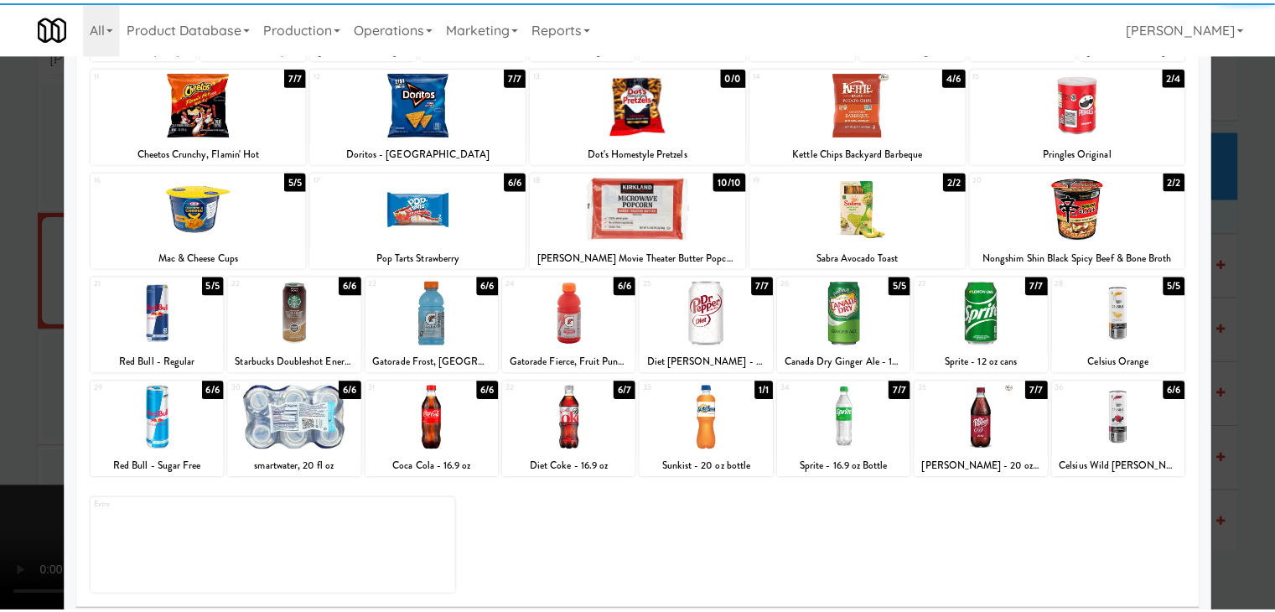
scroll to position [211, 0]
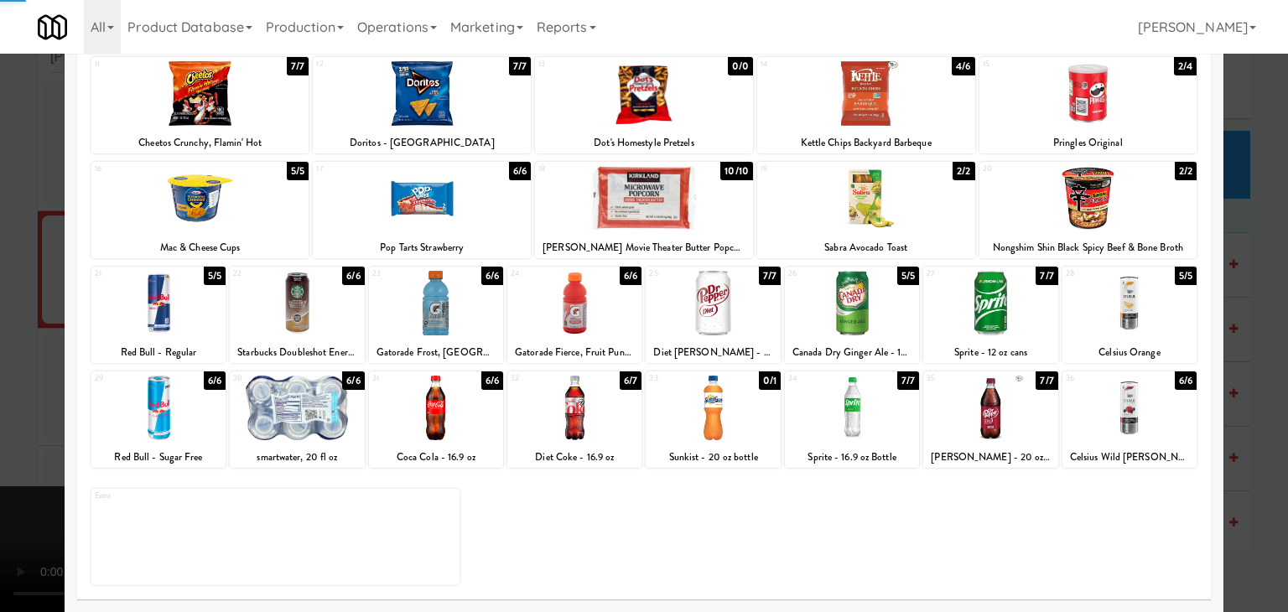
drag, startPoint x: 0, startPoint y: 386, endPoint x: 459, endPoint y: 390, distance: 458.5
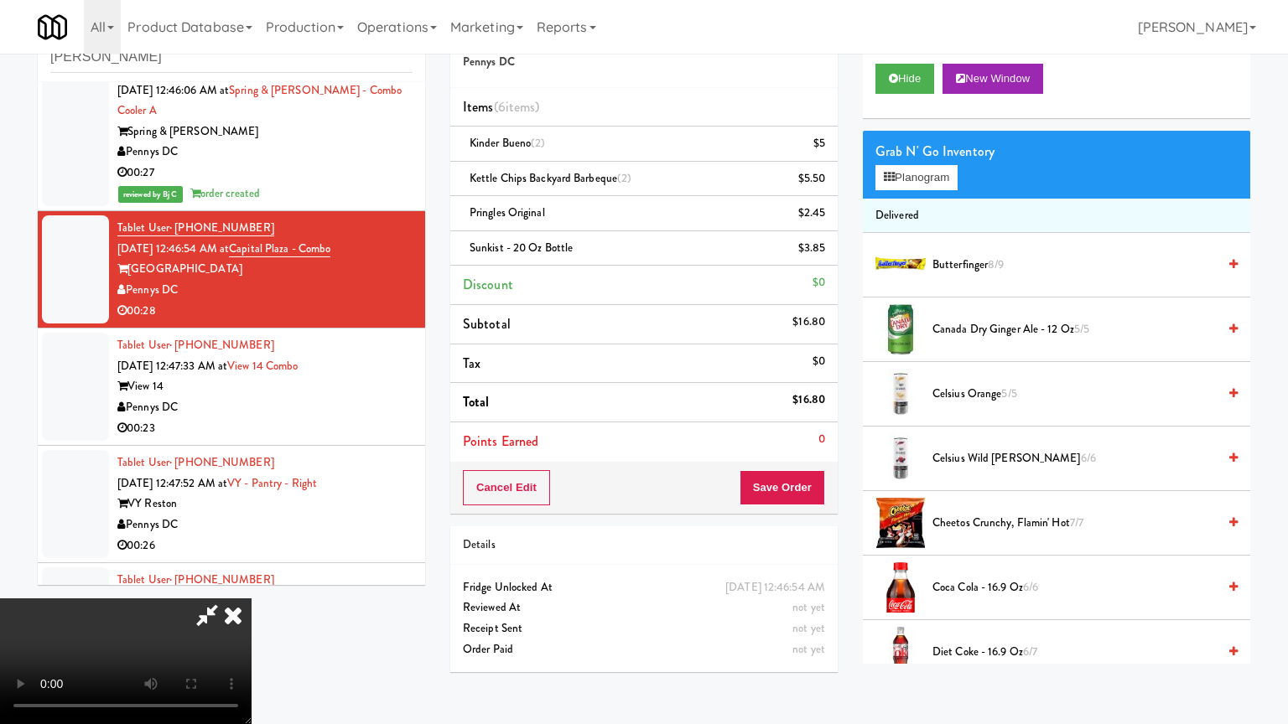
drag, startPoint x: 777, startPoint y: 477, endPoint x: 785, endPoint y: 481, distance: 8.6
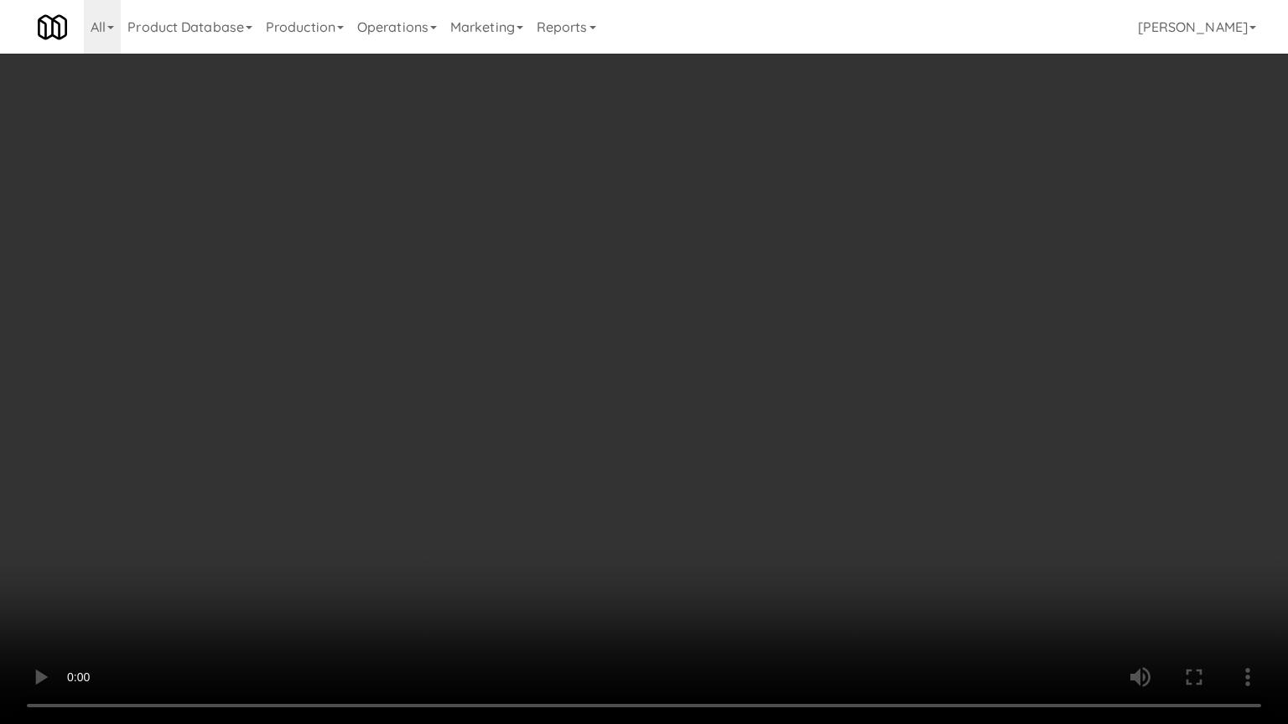
drag, startPoint x: 795, startPoint y: 469, endPoint x: 798, endPoint y: 390, distance: 78.8
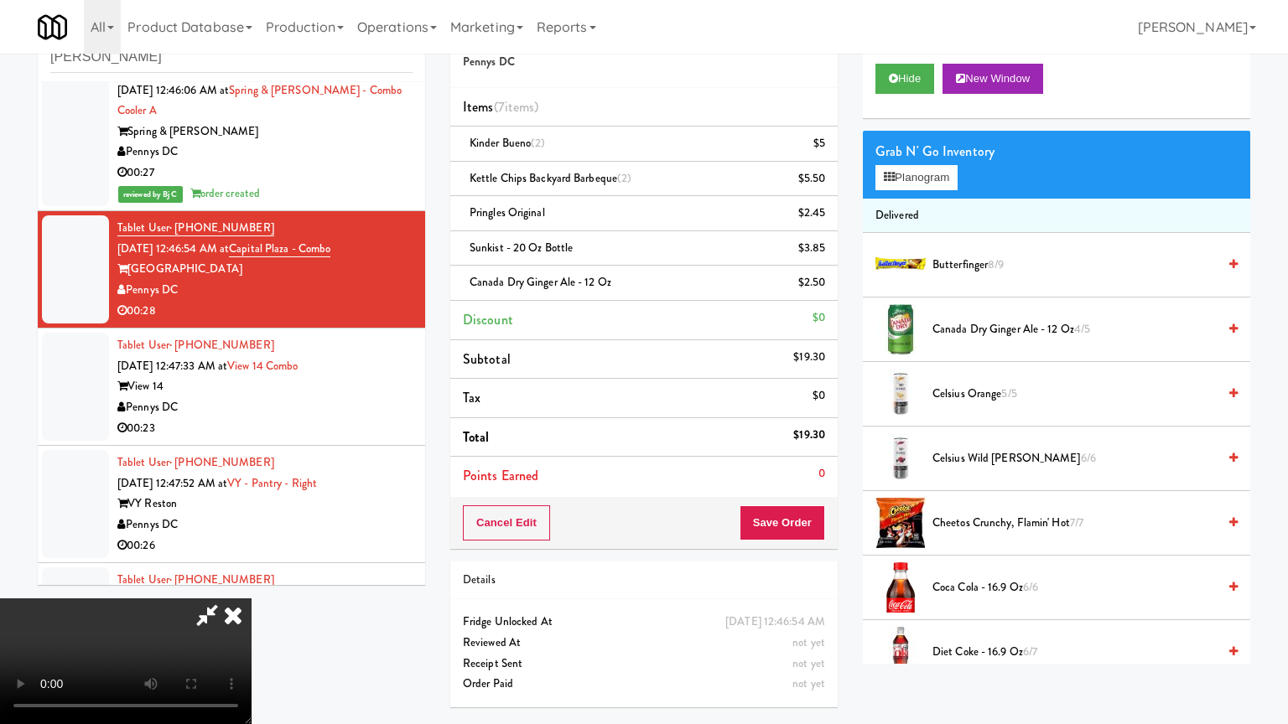
drag, startPoint x: 748, startPoint y: 424, endPoint x: 754, endPoint y: 348, distance: 76.6
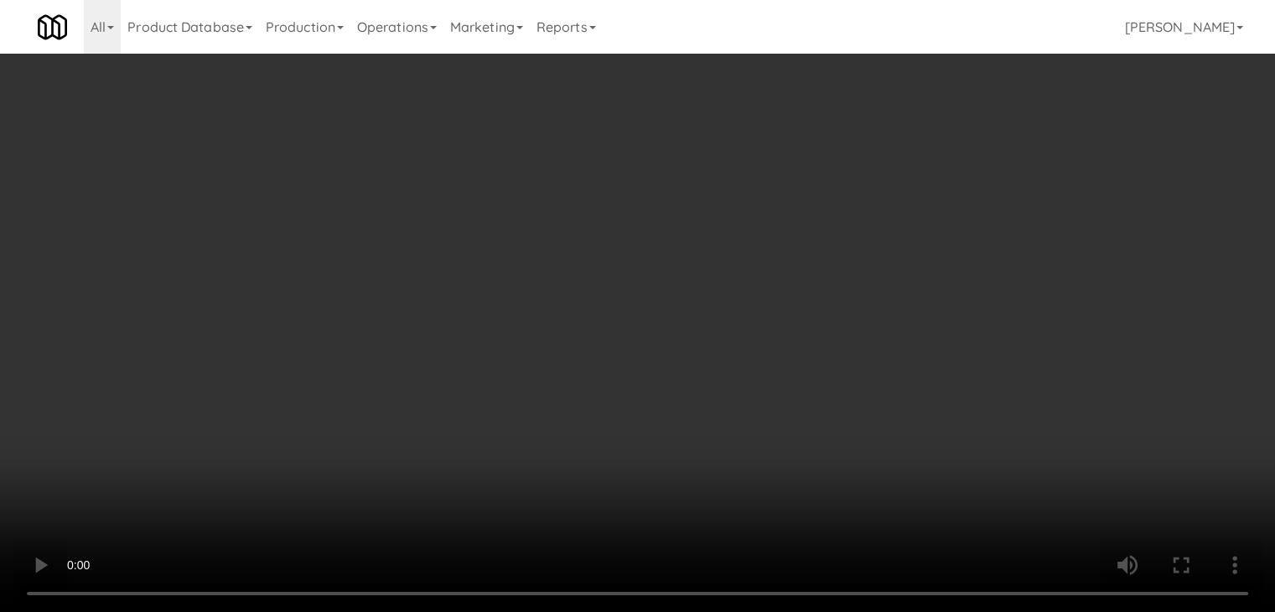
drag, startPoint x: 795, startPoint y: 496, endPoint x: 793, endPoint y: 508, distance: 11.9
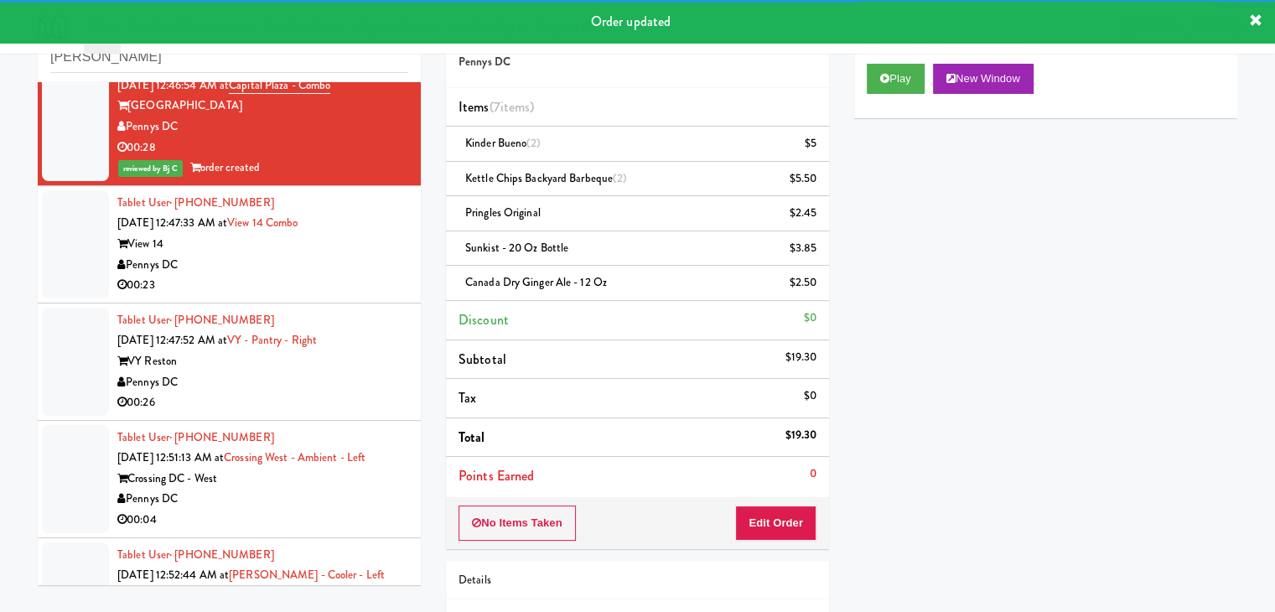
scroll to position [3646, 0]
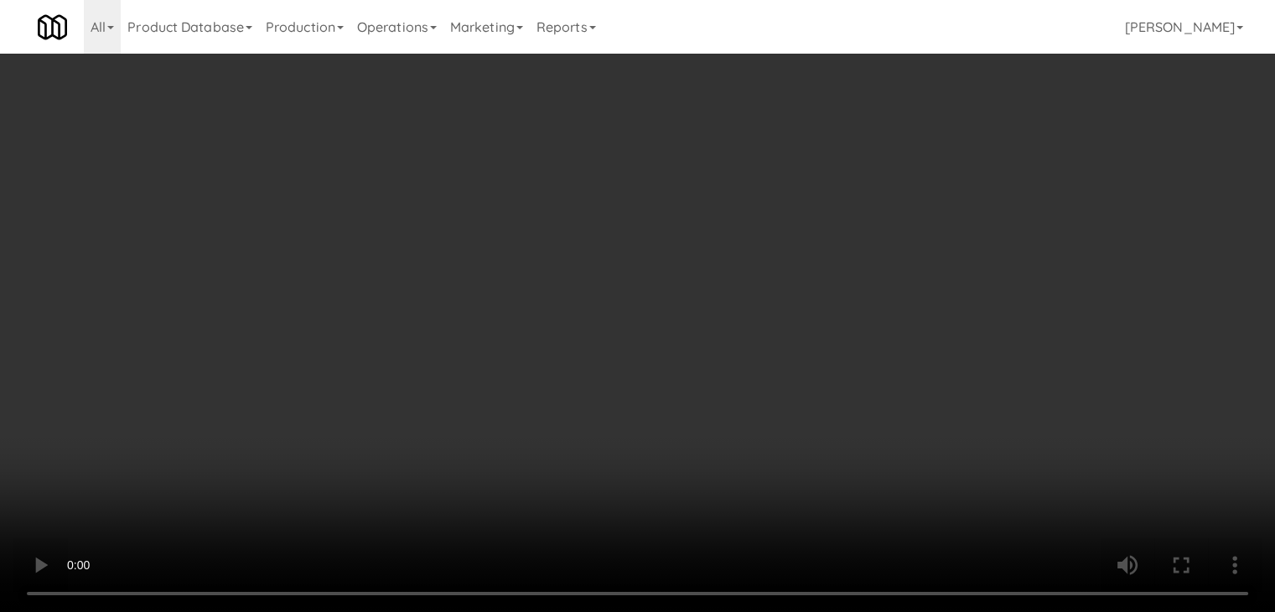
drag, startPoint x: 643, startPoint y: 242, endPoint x: 653, endPoint y: 269, distance: 28.6
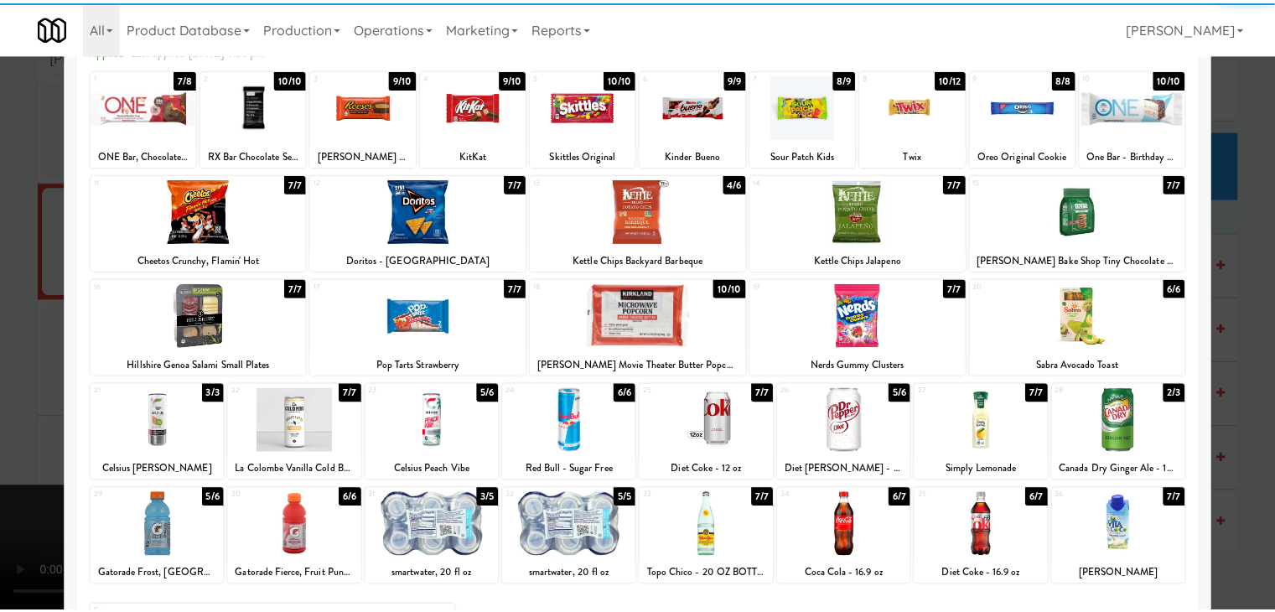
scroll to position [211, 0]
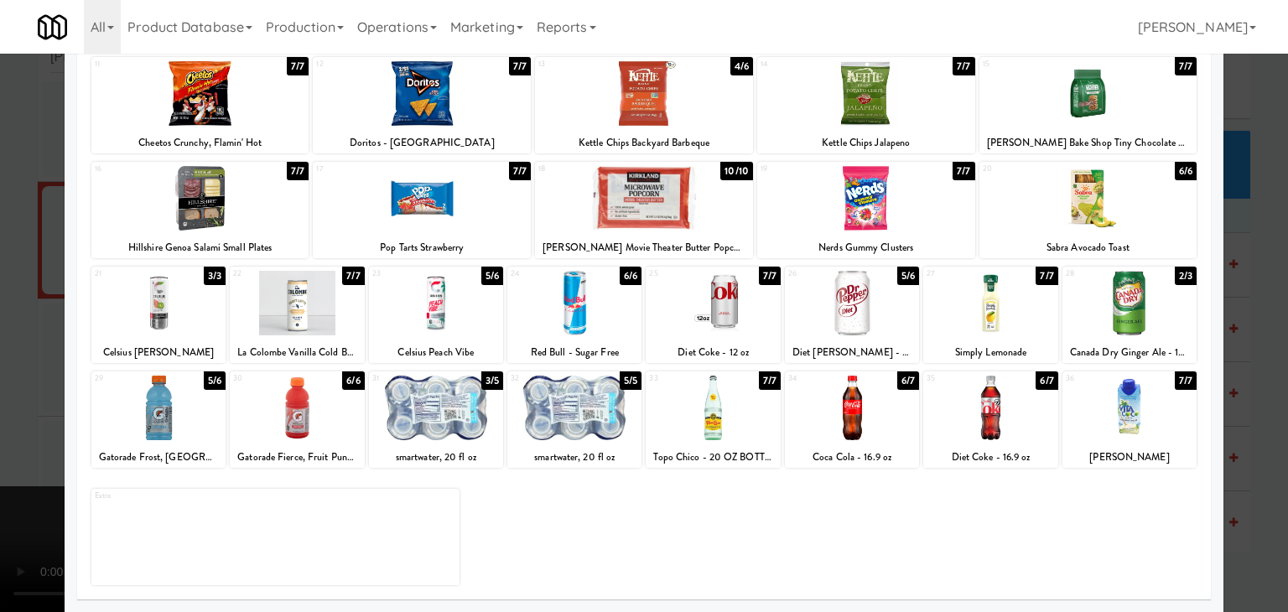
drag, startPoint x: 834, startPoint y: 427, endPoint x: 345, endPoint y: 408, distance: 489.0
drag, startPoint x: 0, startPoint y: 387, endPoint x: 288, endPoint y: 383, distance: 288.4
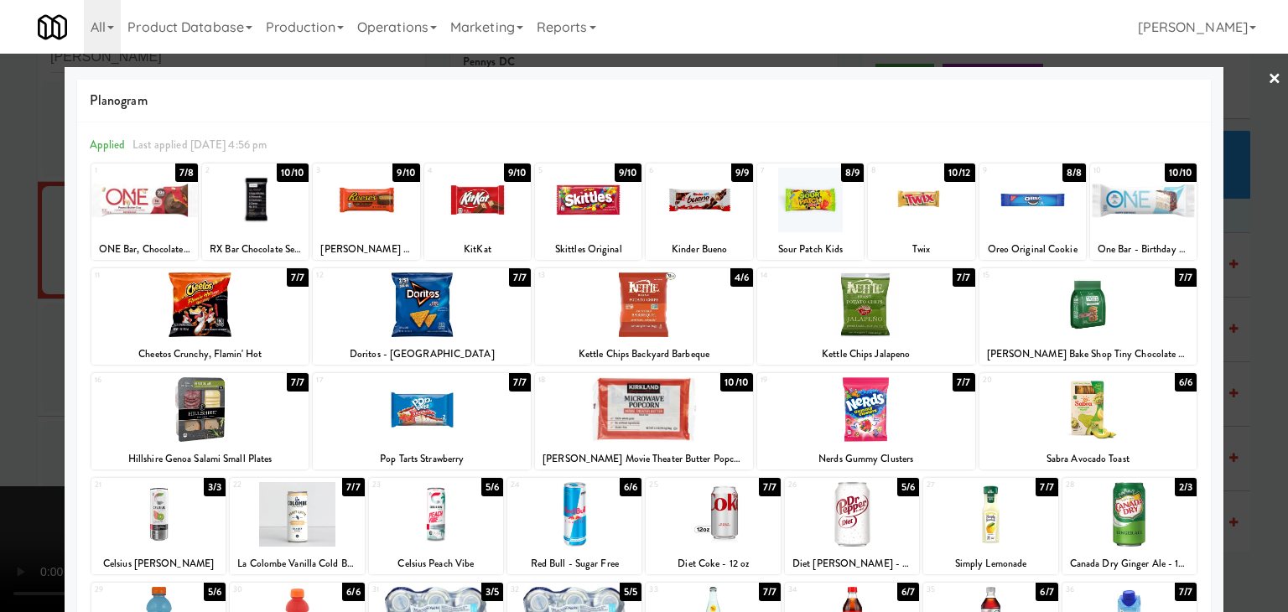
drag, startPoint x: 0, startPoint y: 246, endPoint x: 62, endPoint y: 247, distance: 62.0
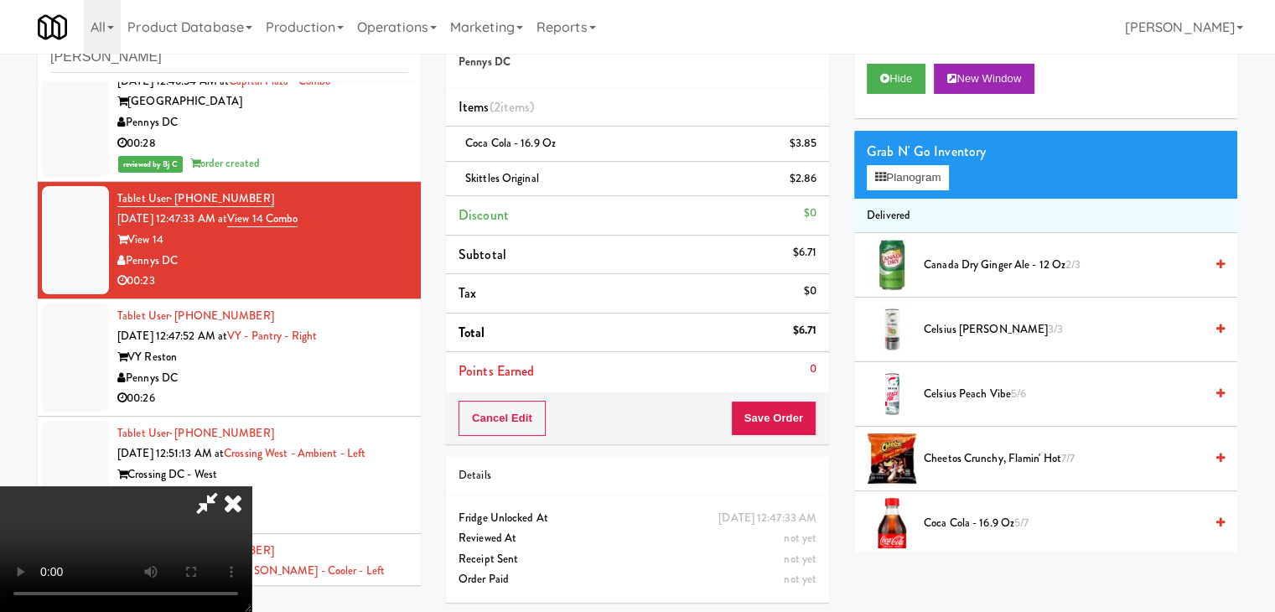
drag, startPoint x: 459, startPoint y: 312, endPoint x: 589, endPoint y: 386, distance: 149.4
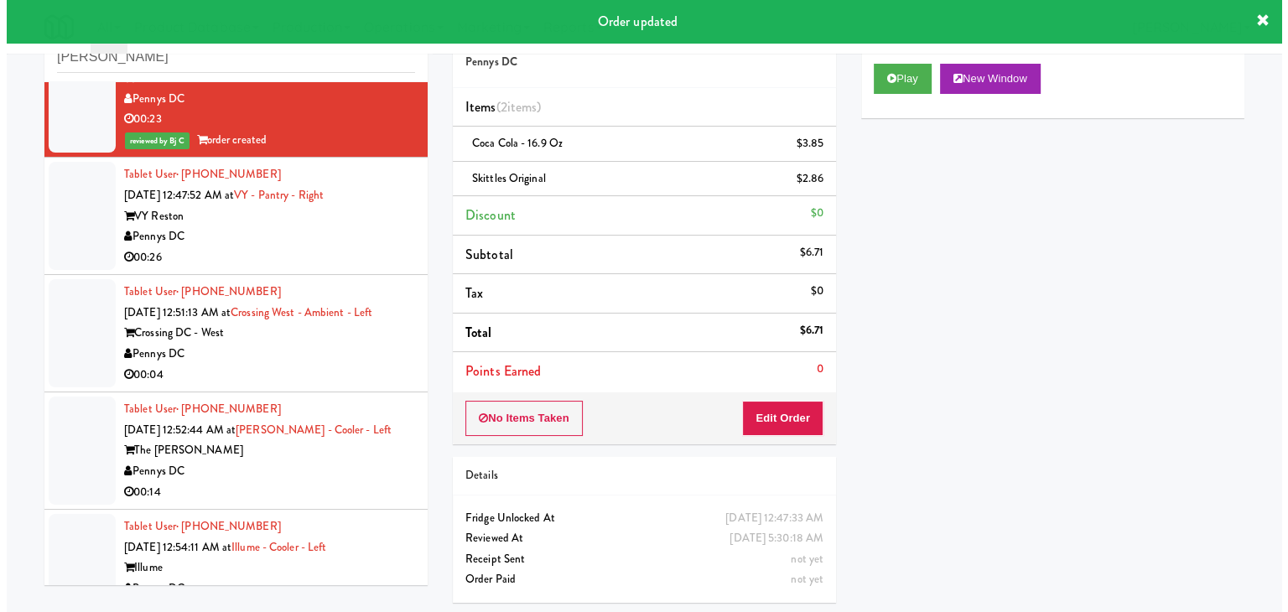
scroll to position [3813, 0]
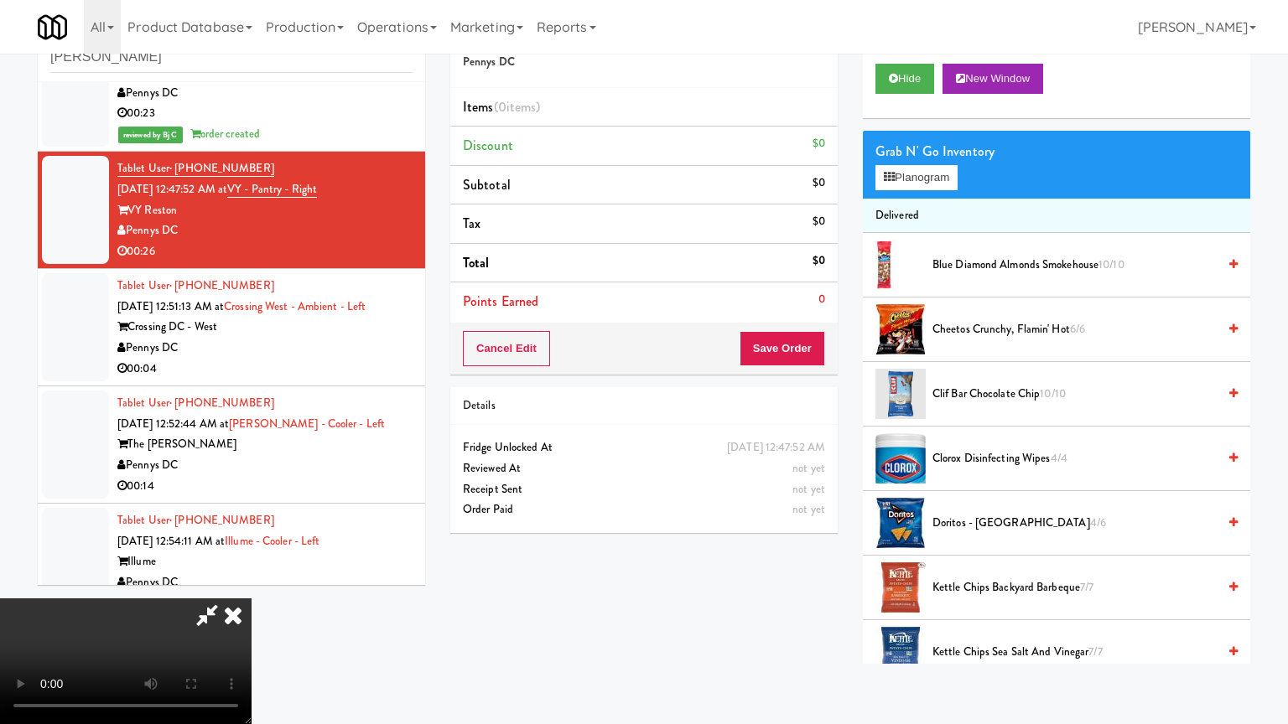
drag, startPoint x: 770, startPoint y: 478, endPoint x: 758, endPoint y: 482, distance: 13.3
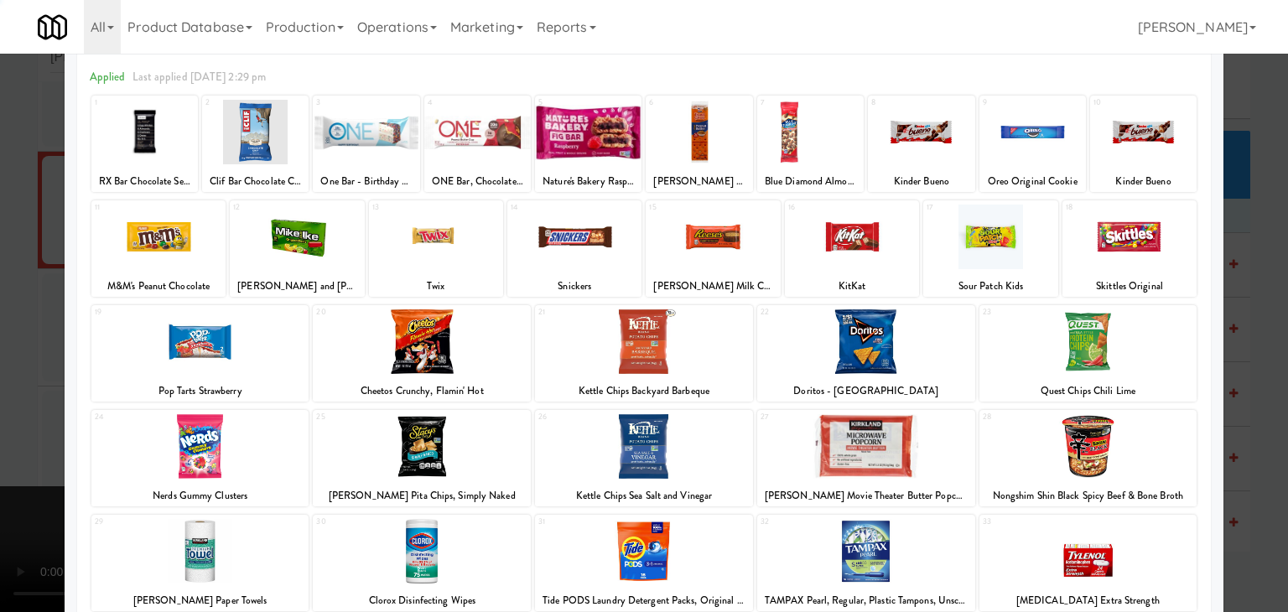
scroll to position [168, 0]
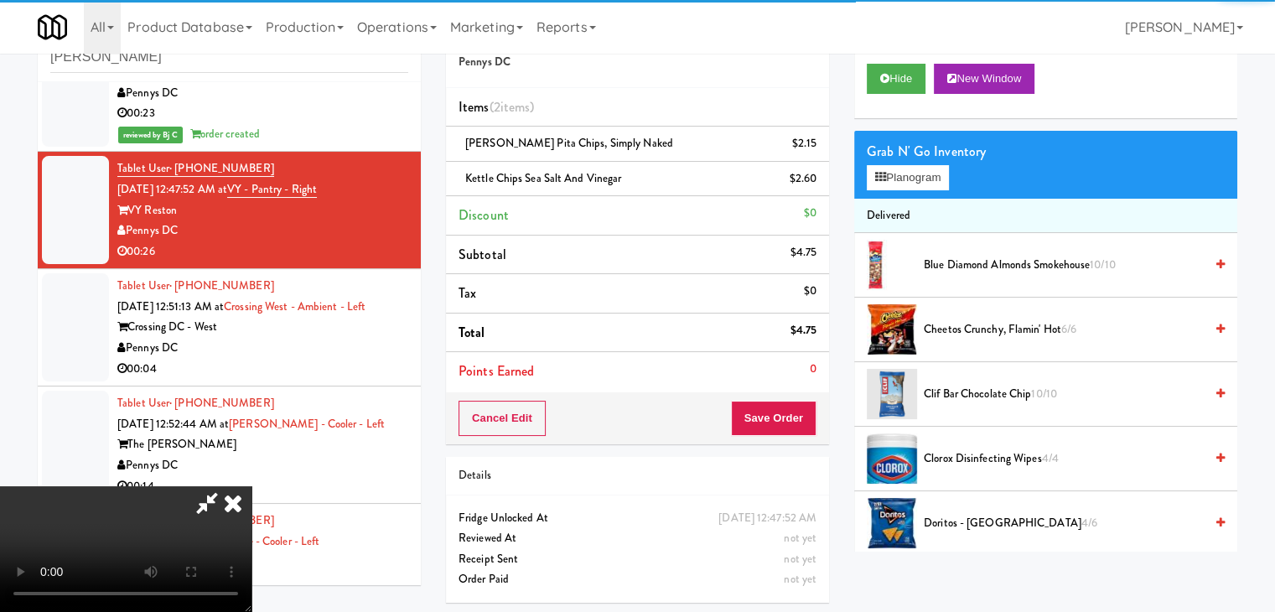
drag, startPoint x: 346, startPoint y: 392, endPoint x: 563, endPoint y: 467, distance: 229.6
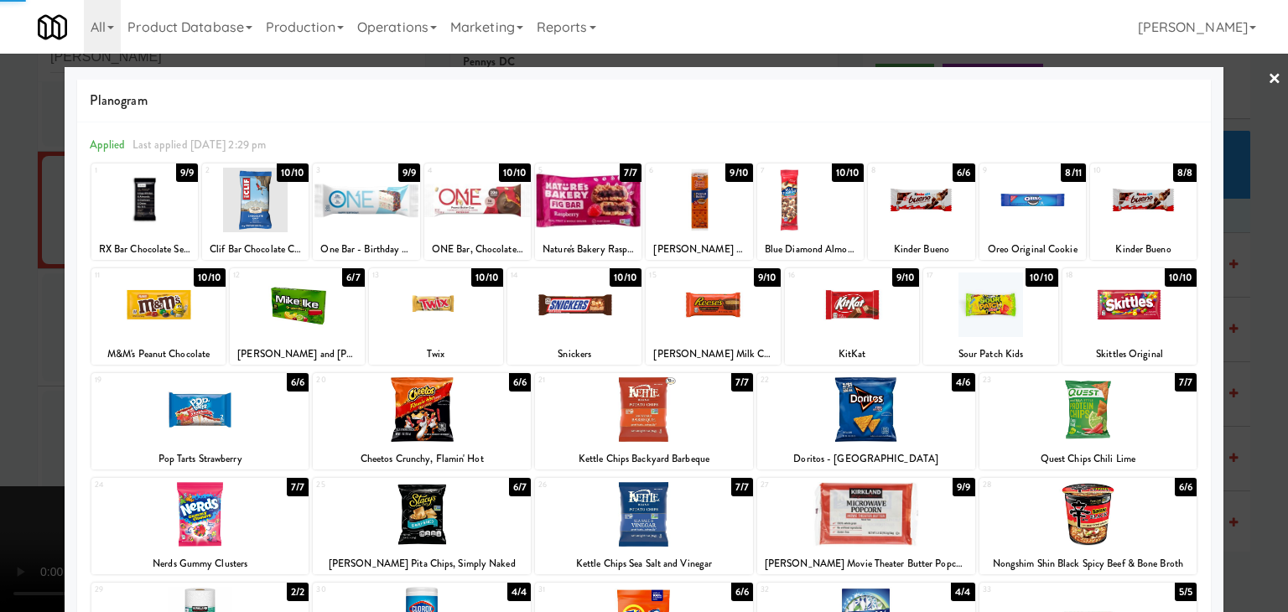
drag, startPoint x: 0, startPoint y: 333, endPoint x: 309, endPoint y: 364, distance: 310.9
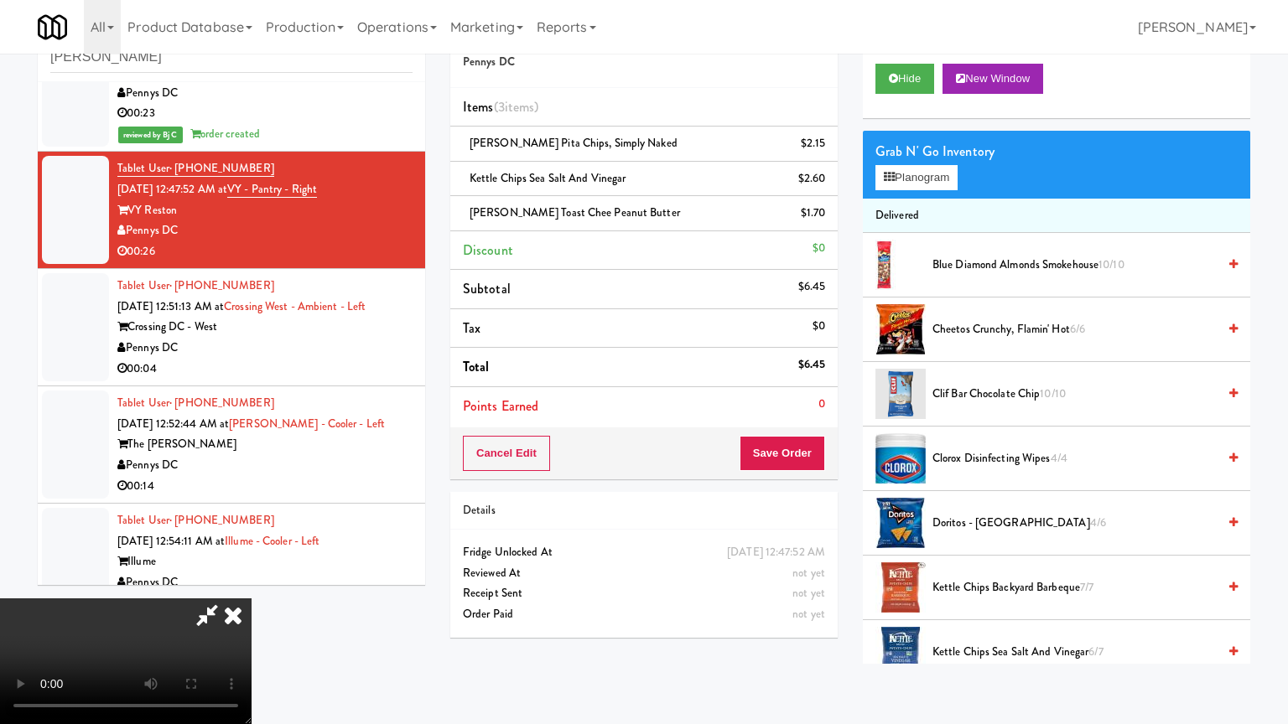
drag, startPoint x: 661, startPoint y: 453, endPoint x: 680, endPoint y: 453, distance: 19.3
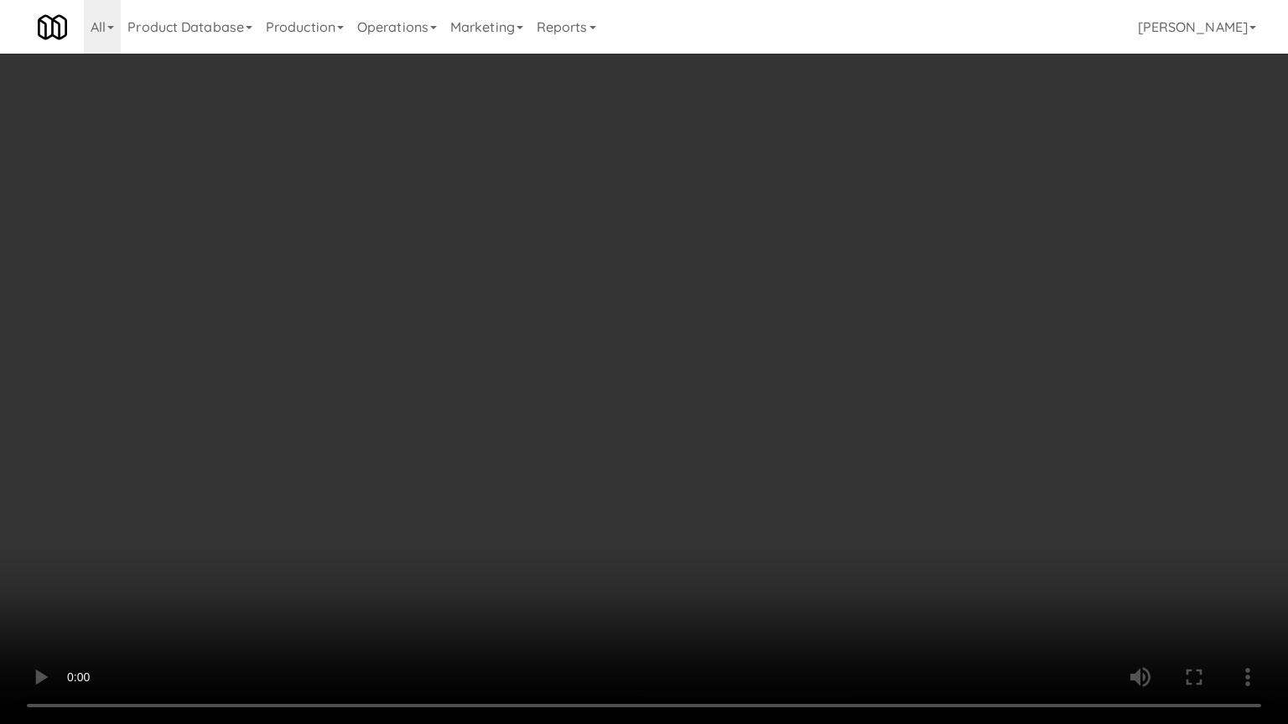
drag, startPoint x: 728, startPoint y: 444, endPoint x: 741, endPoint y: 348, distance: 97.2
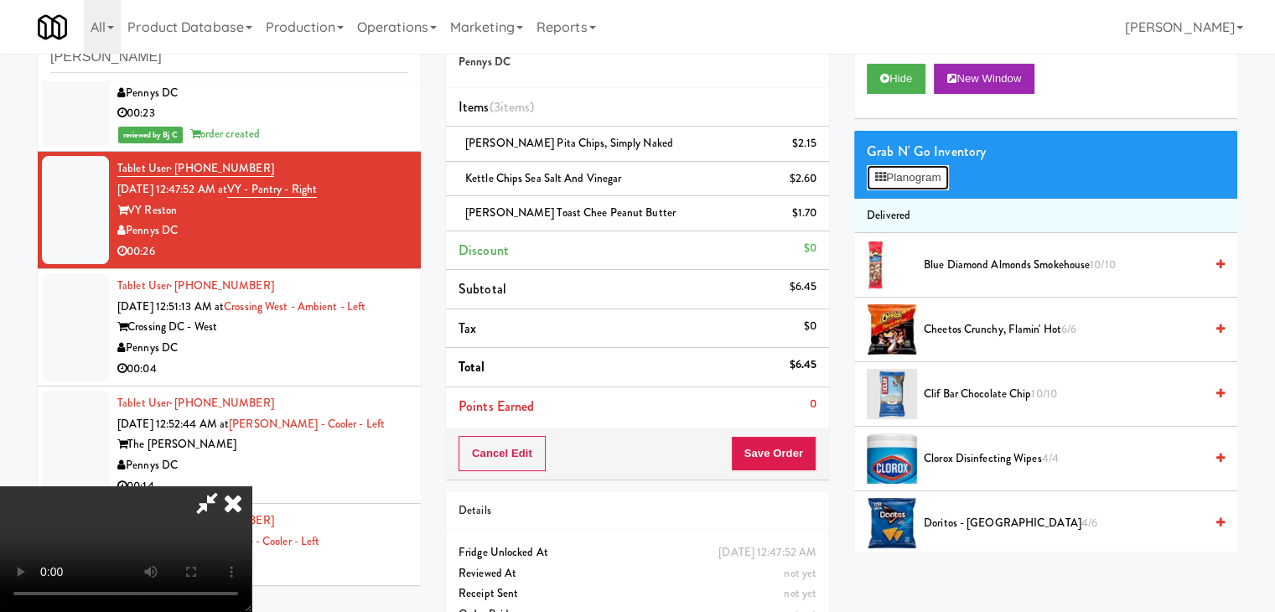
drag, startPoint x: 919, startPoint y: 182, endPoint x: 734, endPoint y: 374, distance: 266.2
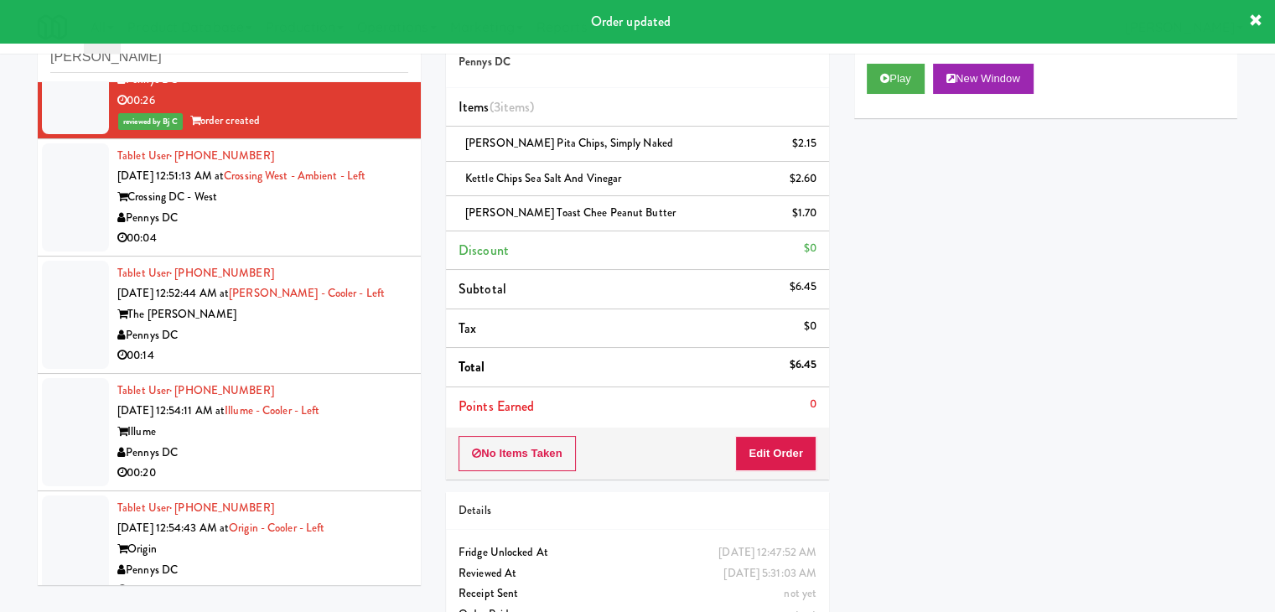
scroll to position [3981, 0]
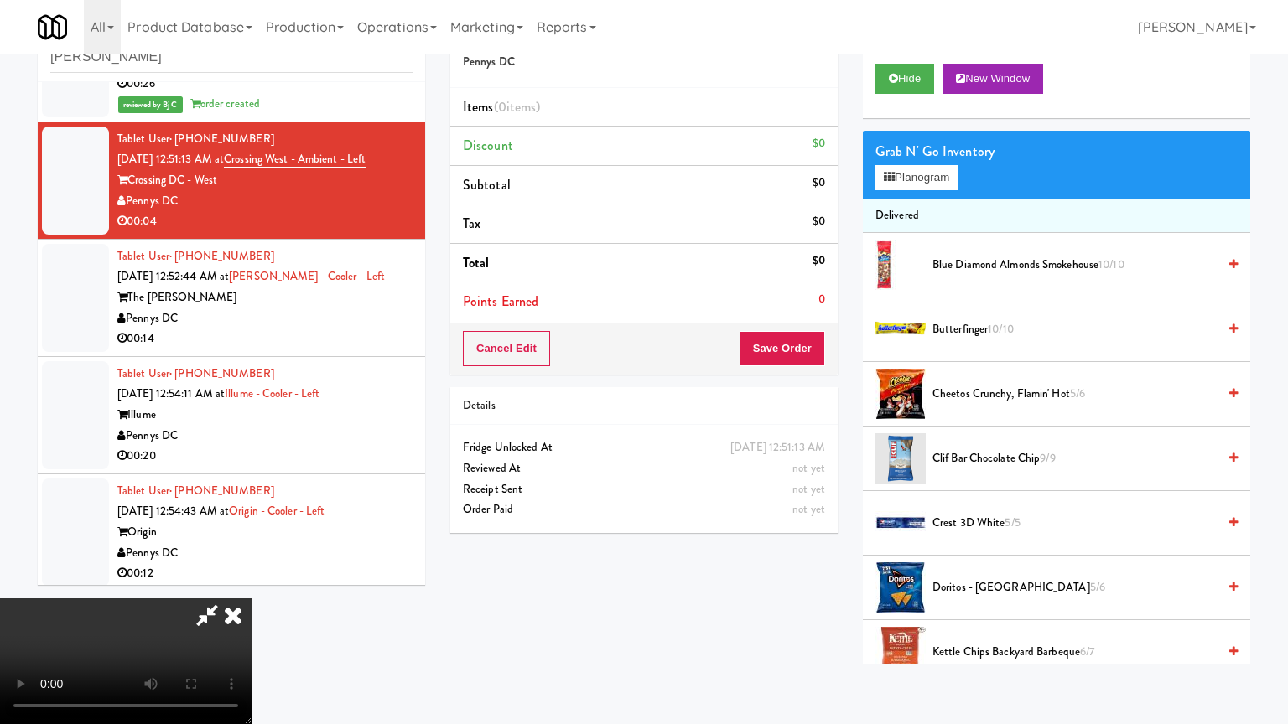
drag, startPoint x: 775, startPoint y: 489, endPoint x: 758, endPoint y: 494, distance: 17.5
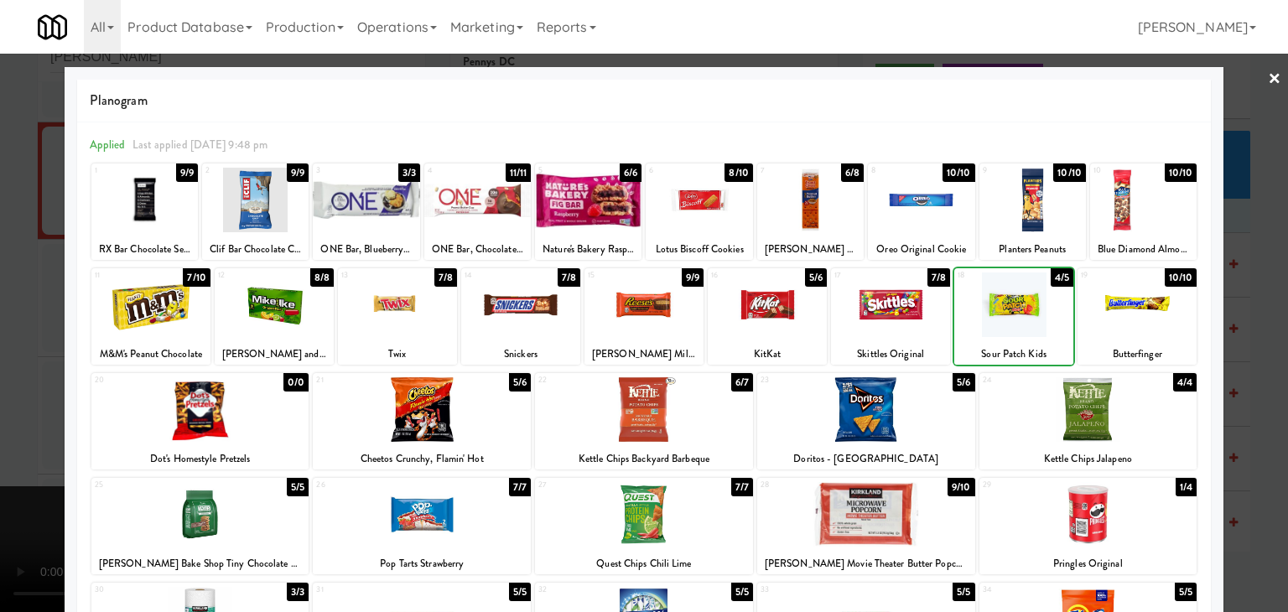
drag, startPoint x: 0, startPoint y: 343, endPoint x: 201, endPoint y: 350, distance: 201.3
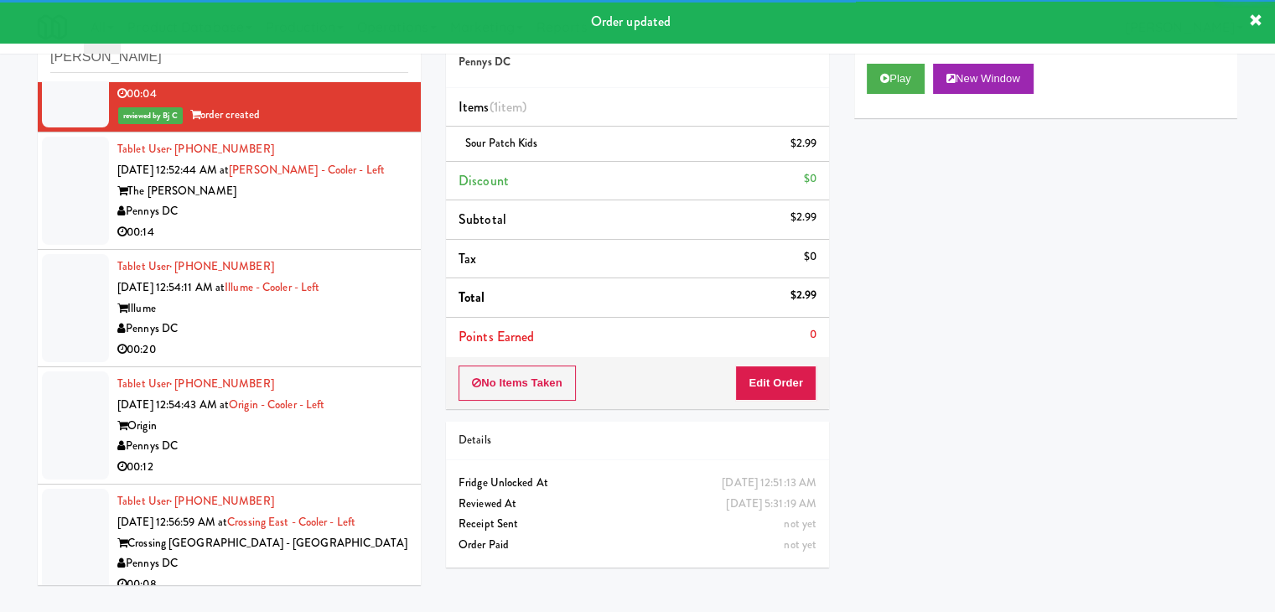
scroll to position [4148, 0]
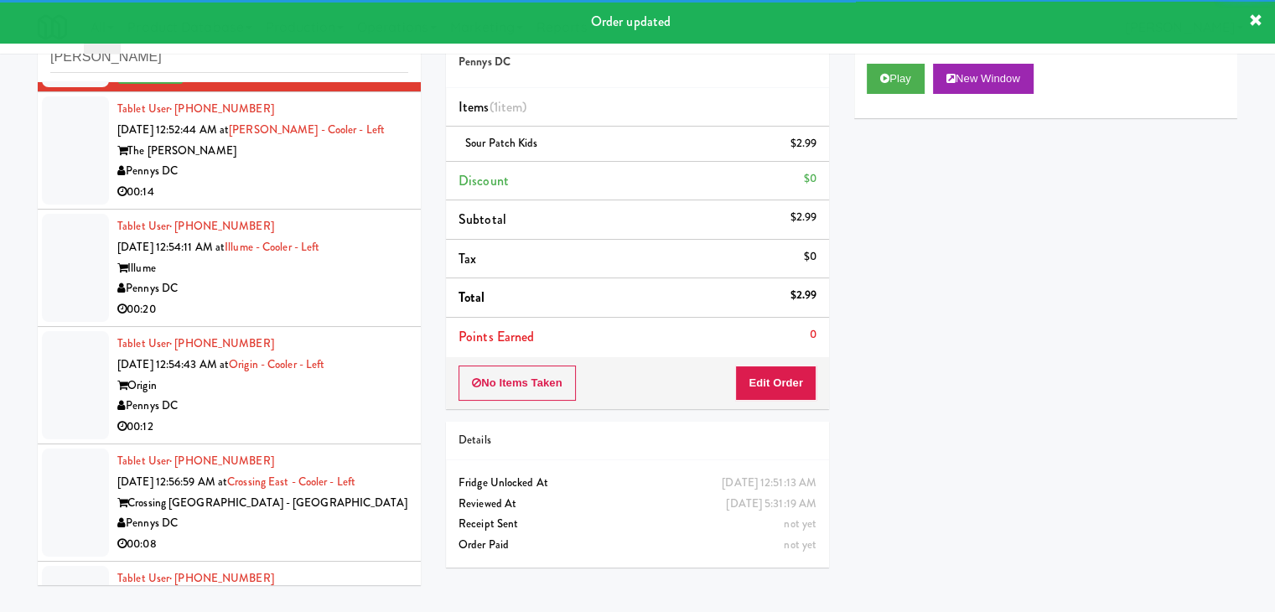
drag, startPoint x: 321, startPoint y: 168, endPoint x: 319, endPoint y: 200, distance: 31.1
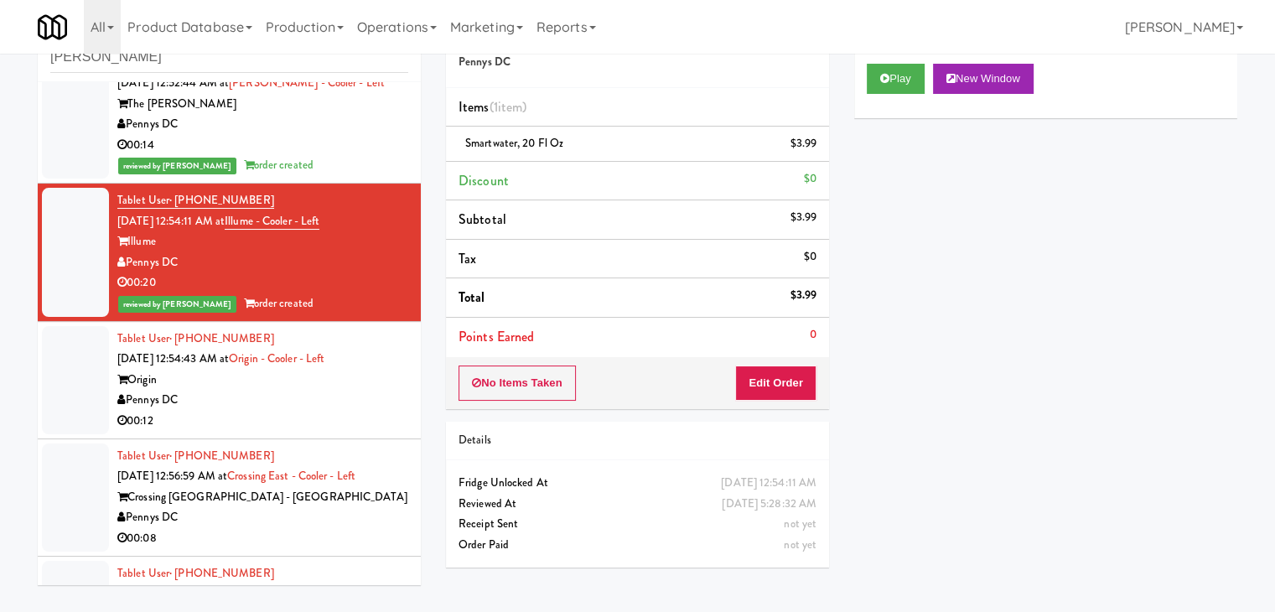
scroll to position [4232, 0]
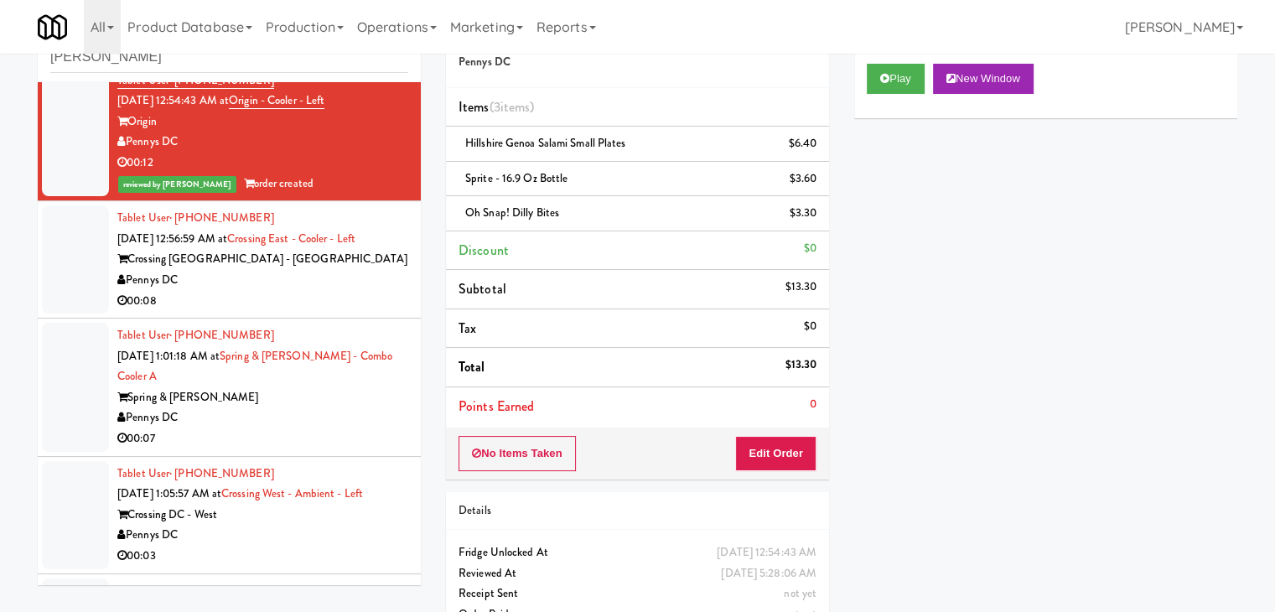
scroll to position [4484, 0]
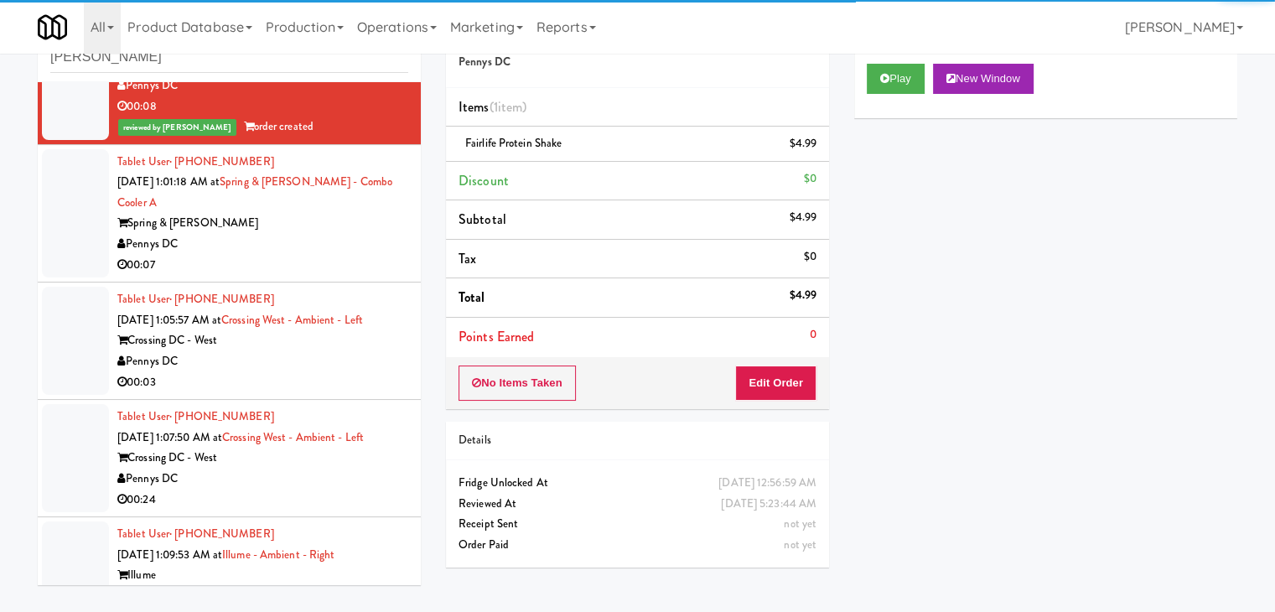
scroll to position [4651, 0]
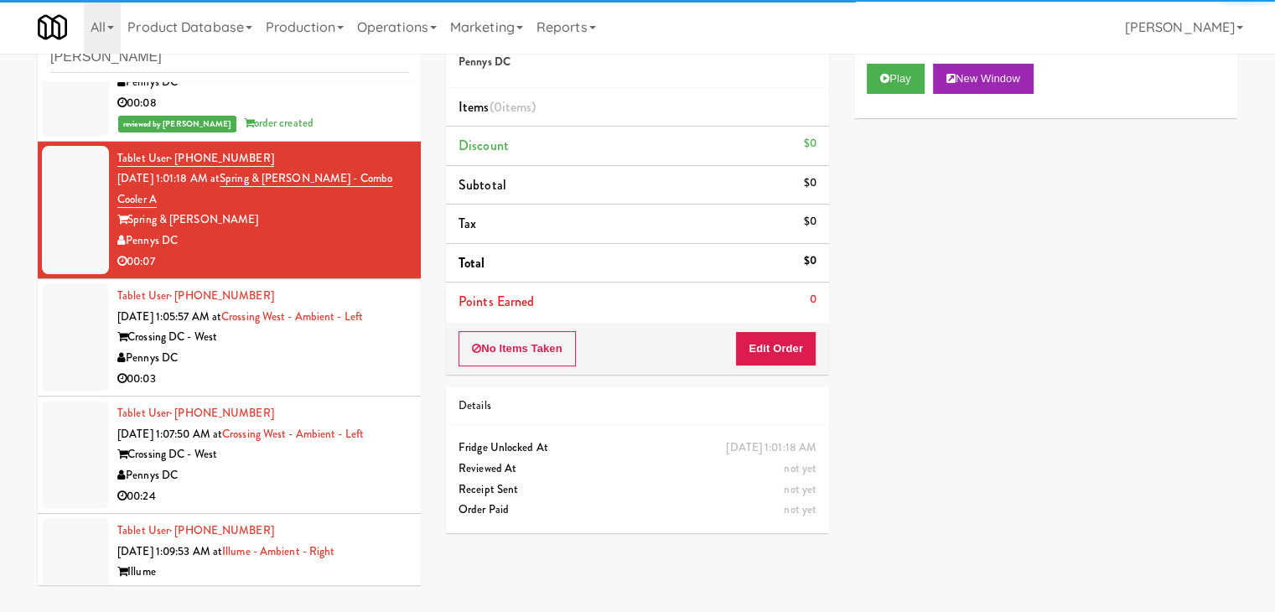
drag, startPoint x: 864, startPoint y: 78, endPoint x: 867, endPoint y: 93, distance: 15.3
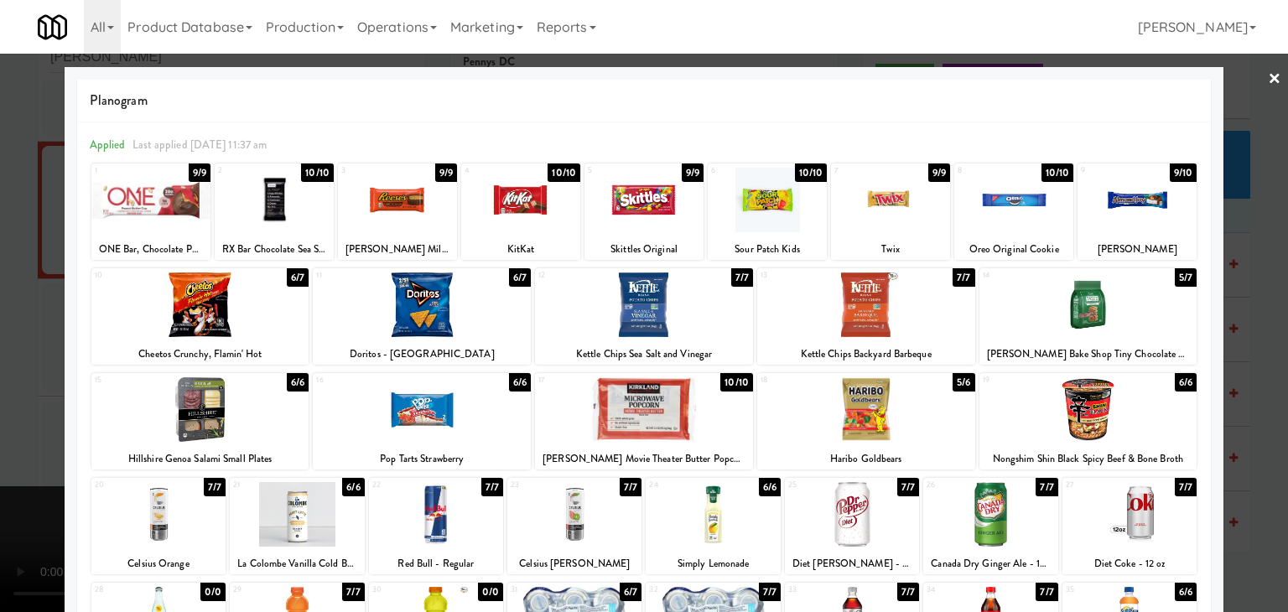
drag, startPoint x: 0, startPoint y: 242, endPoint x: 187, endPoint y: 255, distance: 187.4
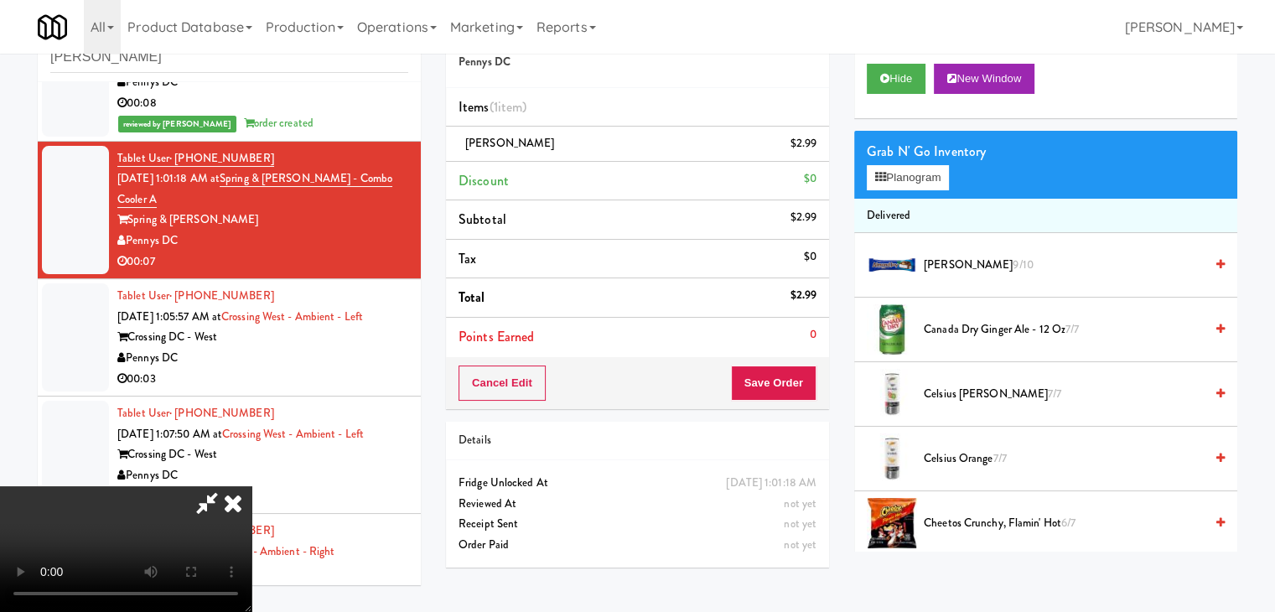
drag, startPoint x: 559, startPoint y: 289, endPoint x: 571, endPoint y: 295, distance: 13.1
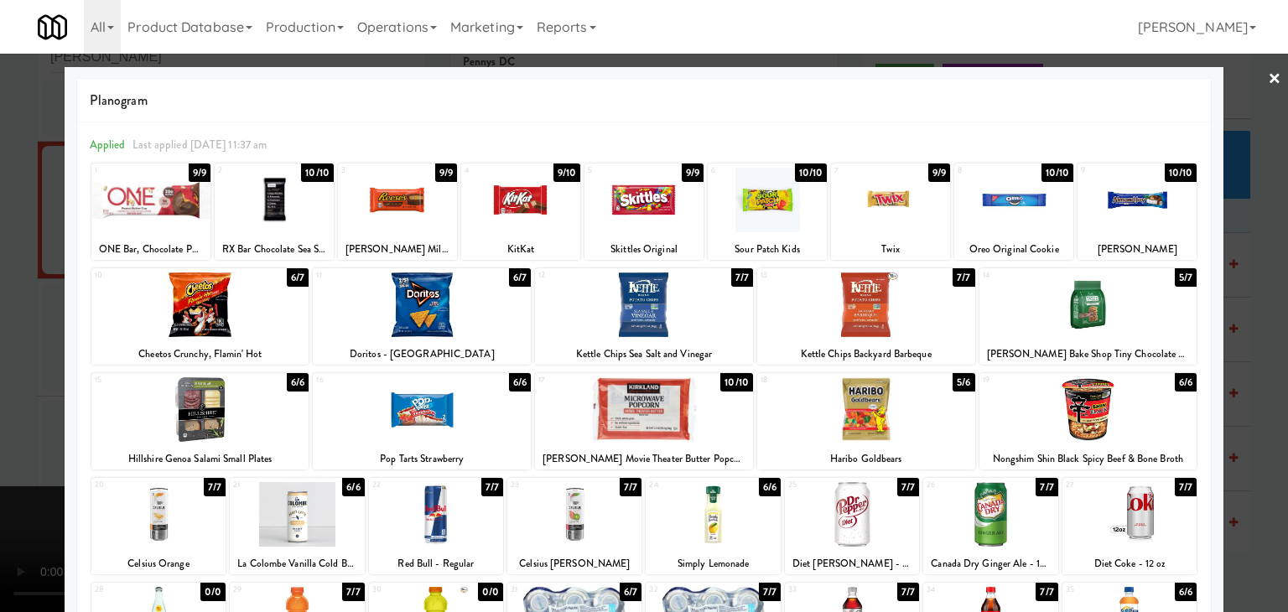
drag, startPoint x: 0, startPoint y: 296, endPoint x: 237, endPoint y: 309, distance: 237.6
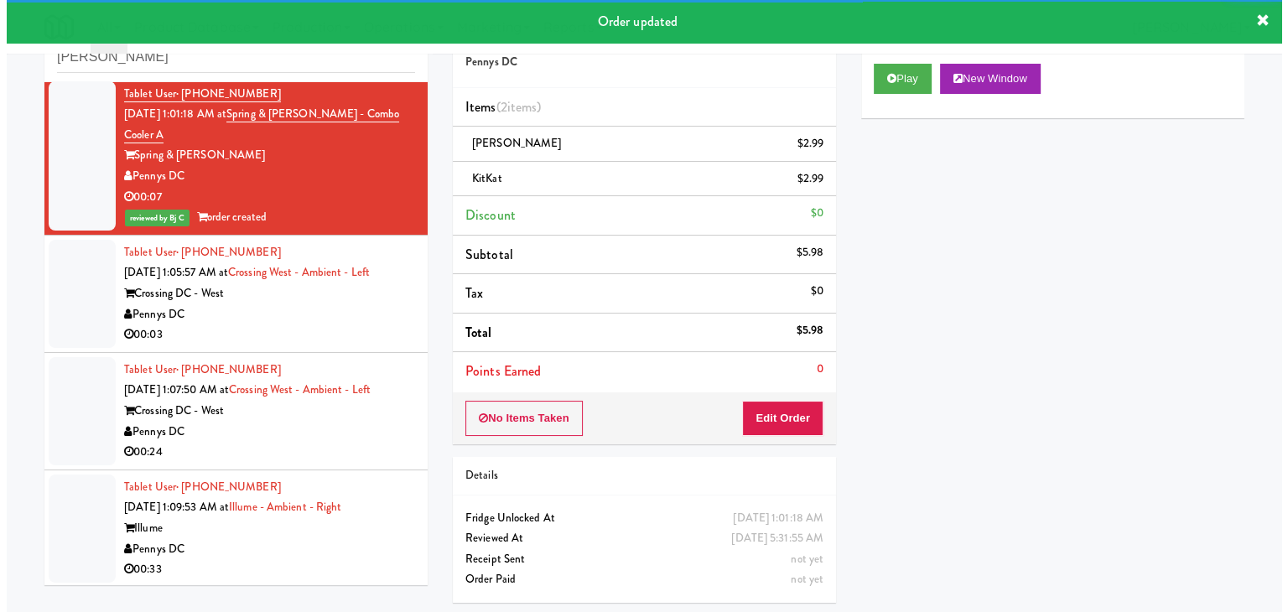
scroll to position [4819, 0]
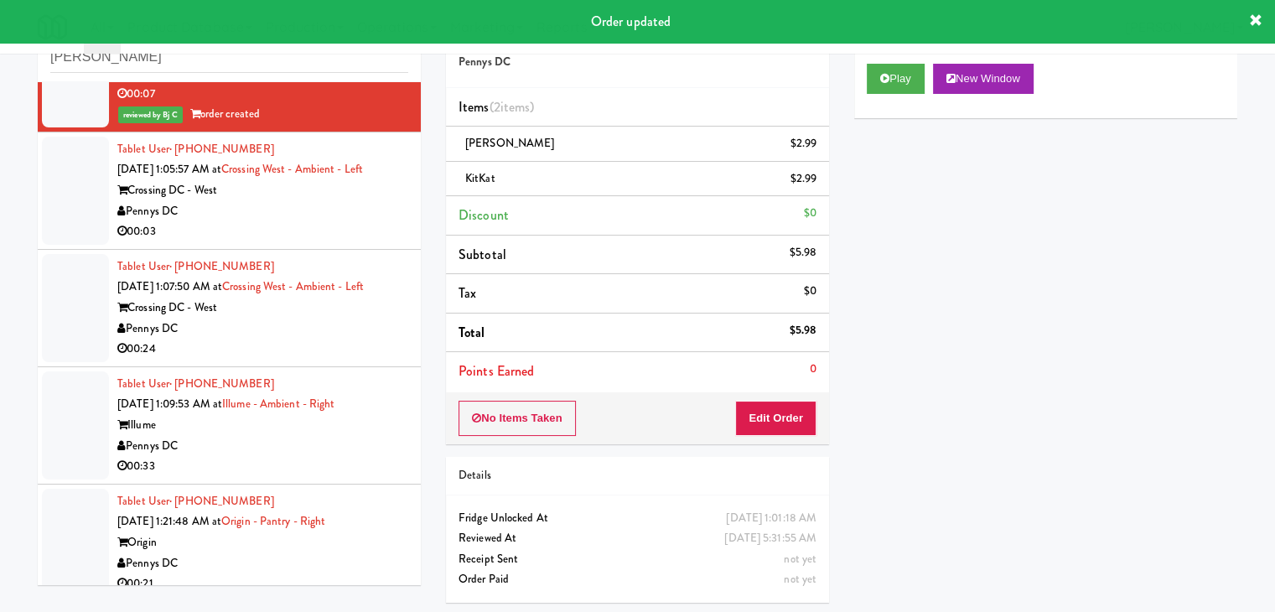
drag, startPoint x: 283, startPoint y: 219, endPoint x: 292, endPoint y: 229, distance: 13.1
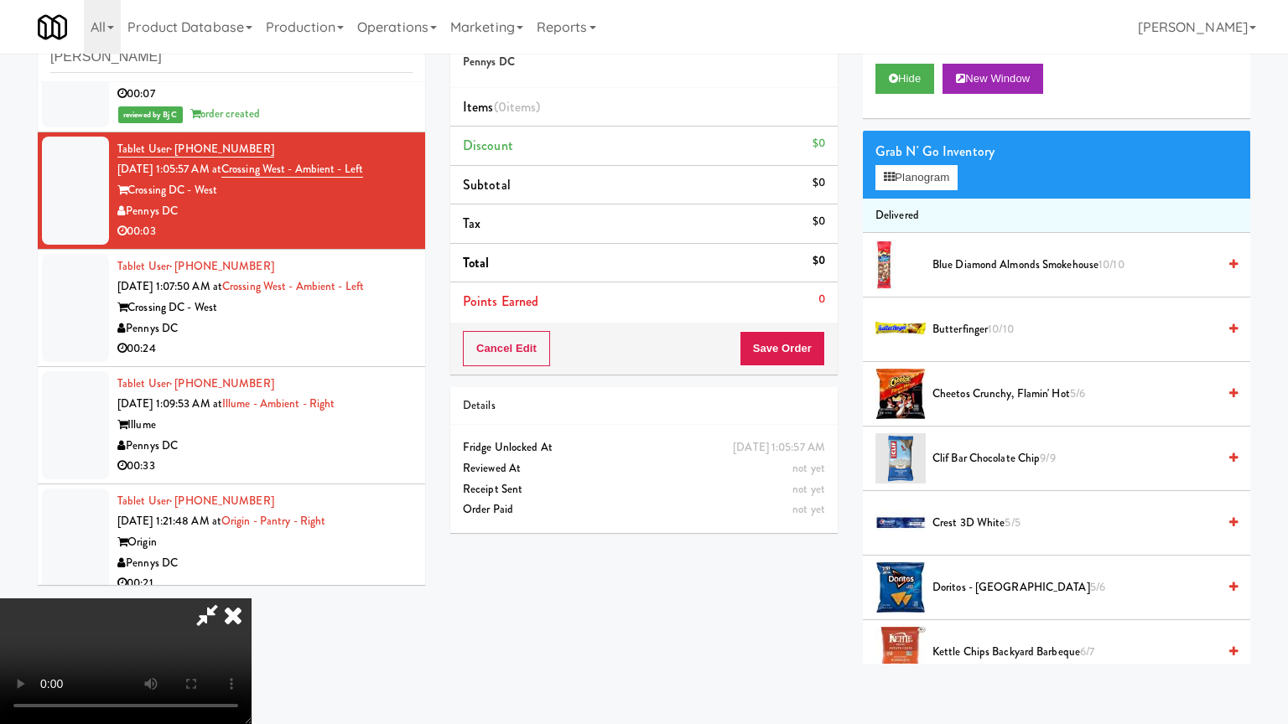
drag, startPoint x: 759, startPoint y: 493, endPoint x: 799, endPoint y: 382, distance: 117.5
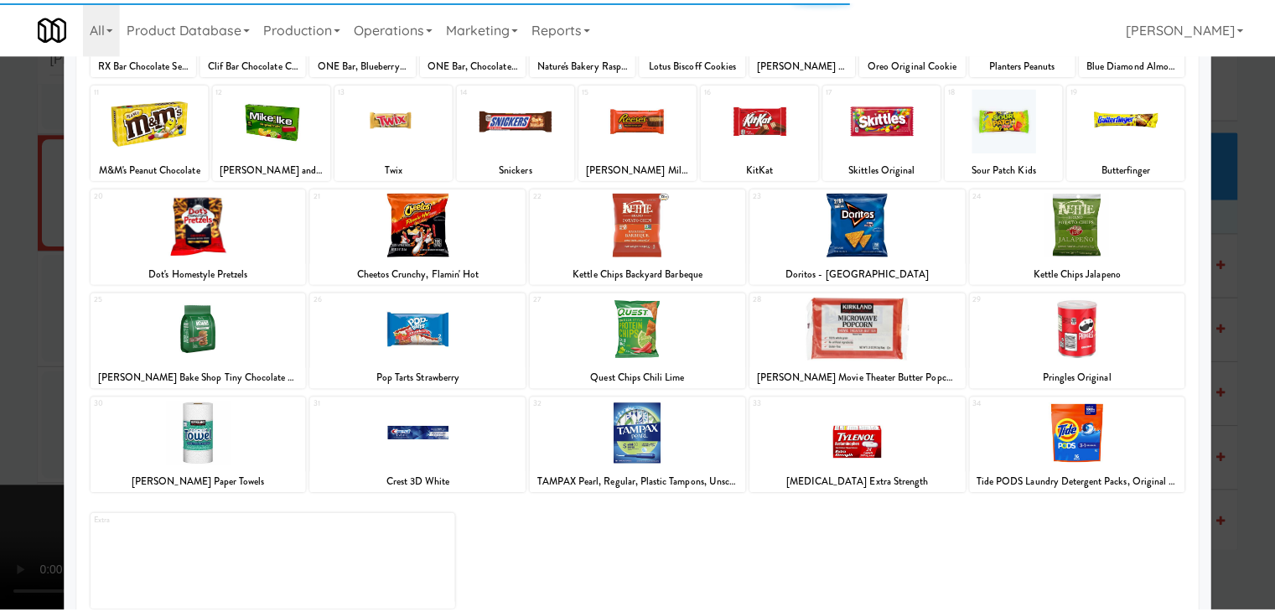
scroll to position [211, 0]
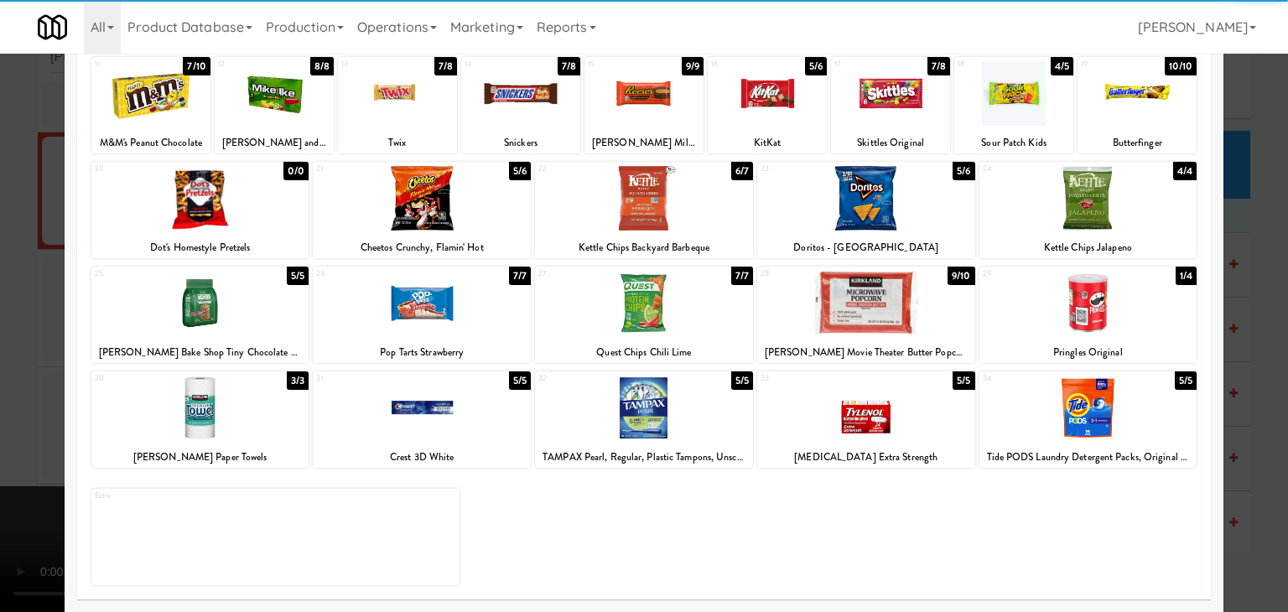
drag, startPoint x: 651, startPoint y: 306, endPoint x: 616, endPoint y: 309, distance: 35.4
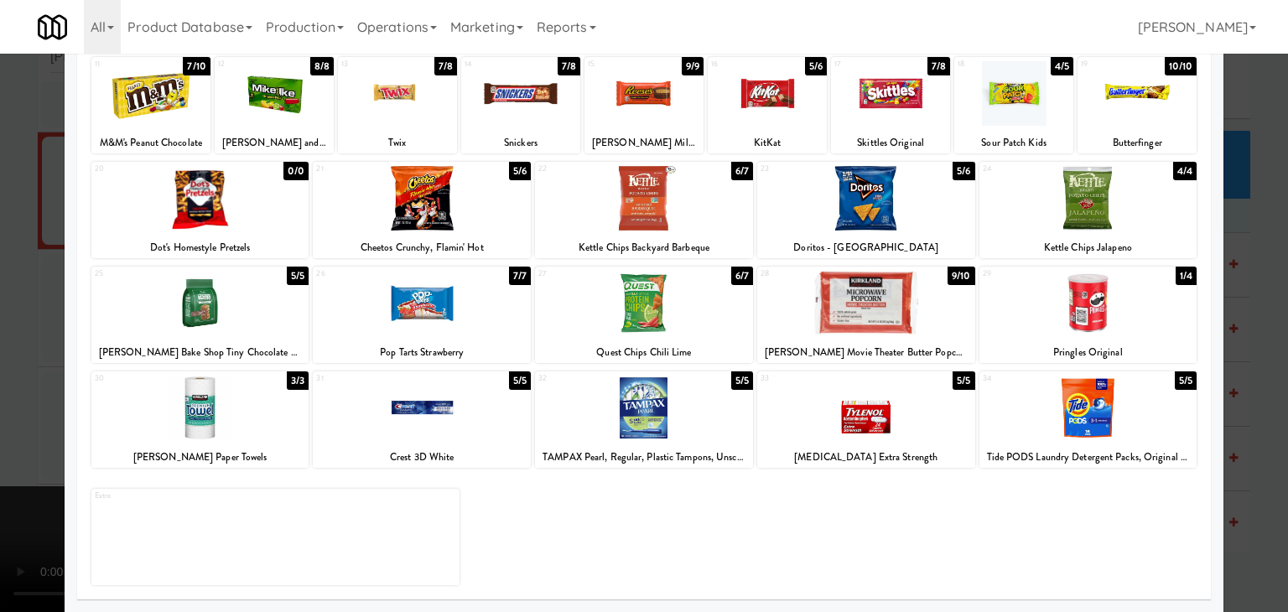
drag, startPoint x: 0, startPoint y: 329, endPoint x: 262, endPoint y: 338, distance: 261.7
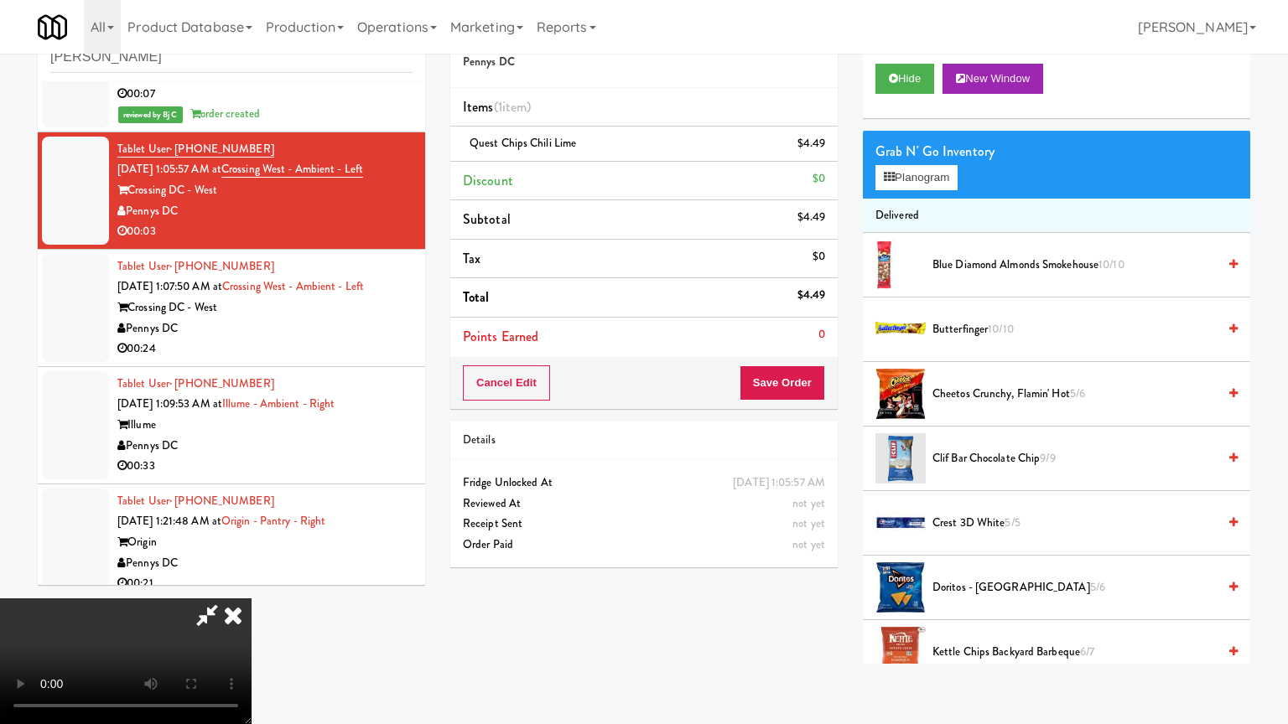
drag, startPoint x: 673, startPoint y: 443, endPoint x: 681, endPoint y: 448, distance: 9.8
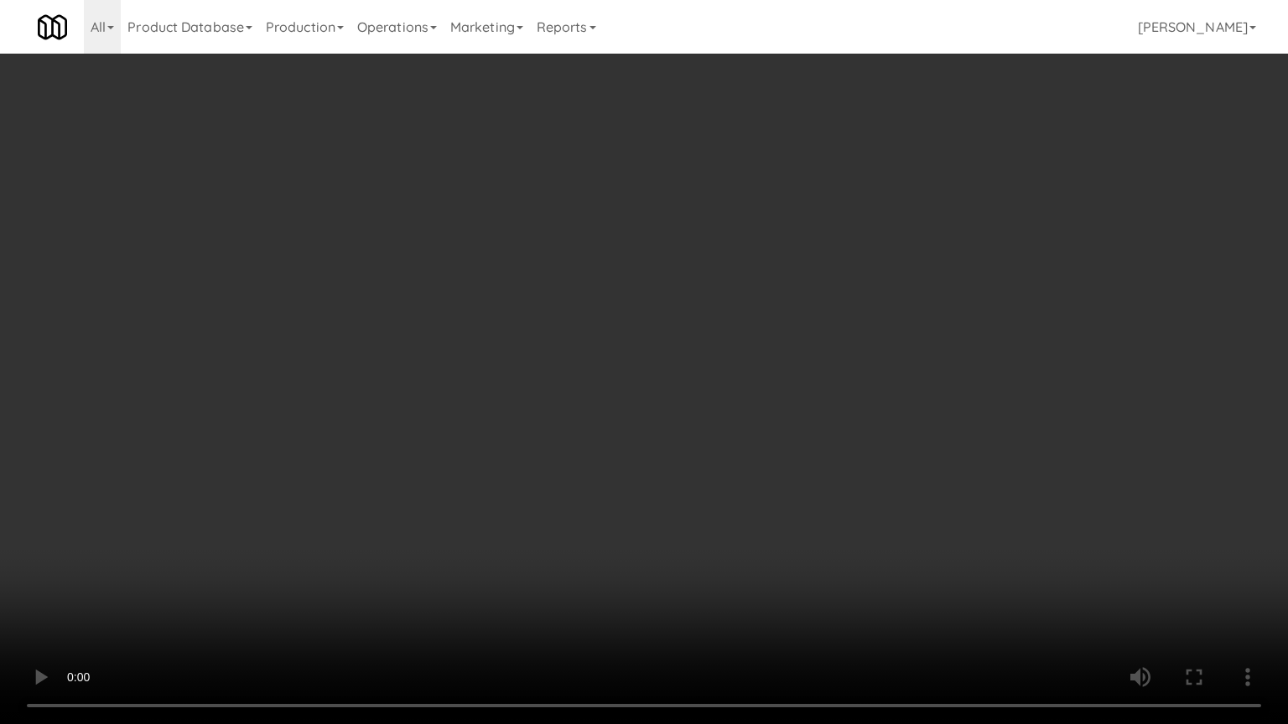
drag, startPoint x: 700, startPoint y: 444, endPoint x: 733, endPoint y: 305, distance: 143.1
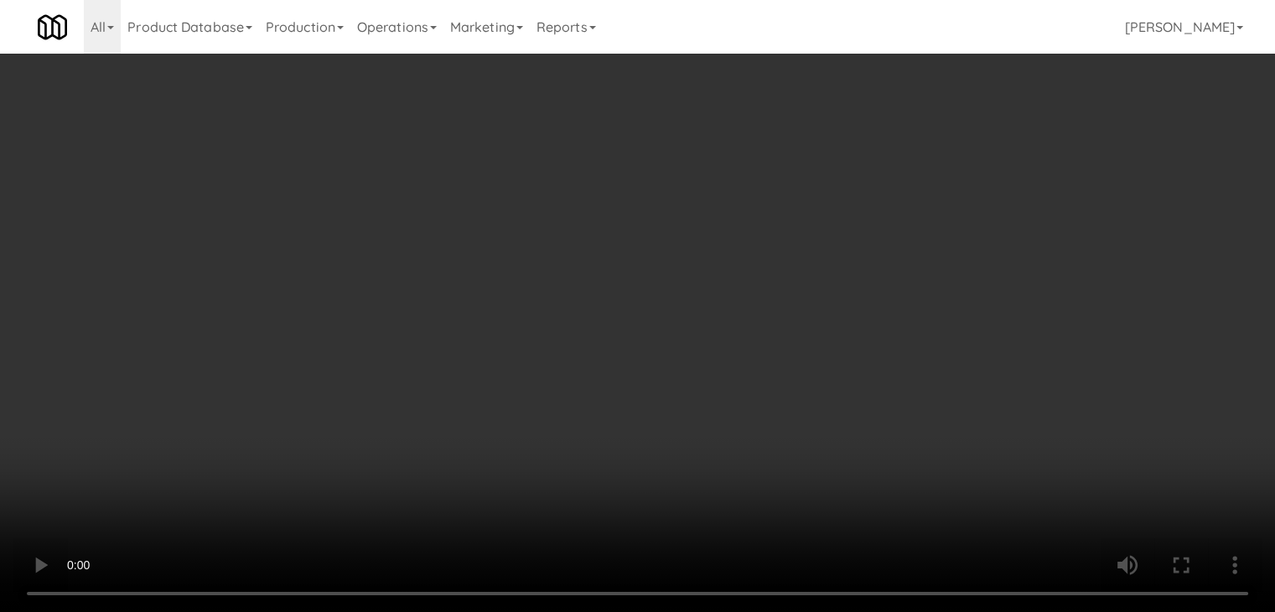
drag, startPoint x: 793, startPoint y: 376, endPoint x: 782, endPoint y: 366, distance: 14.8
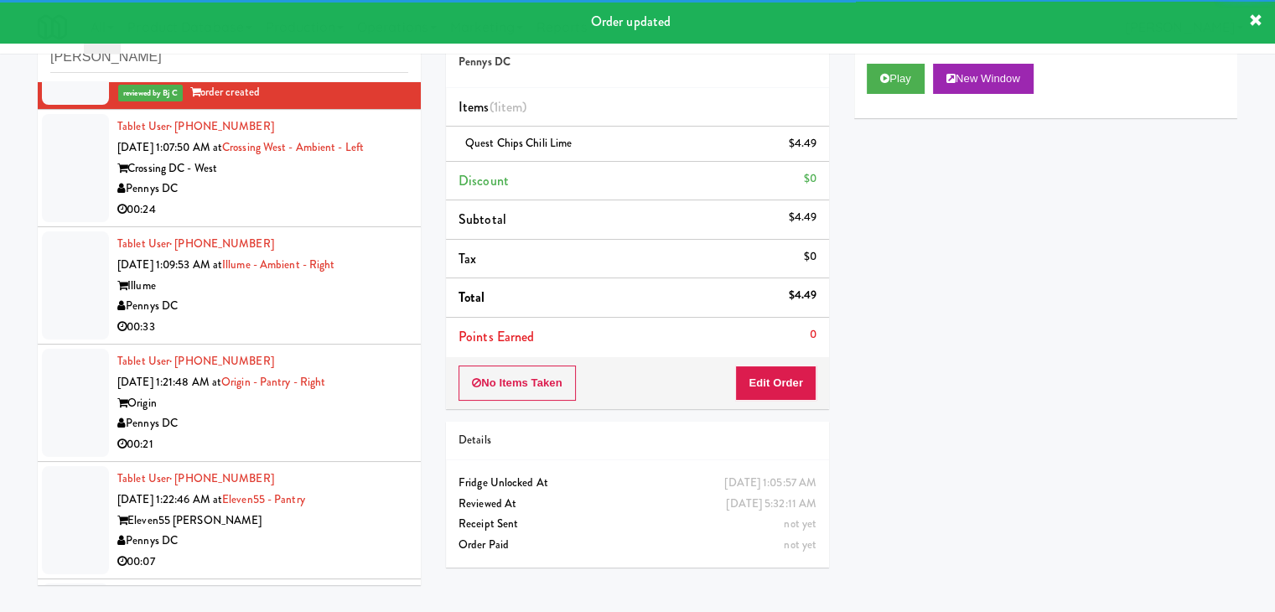
scroll to position [4987, 0]
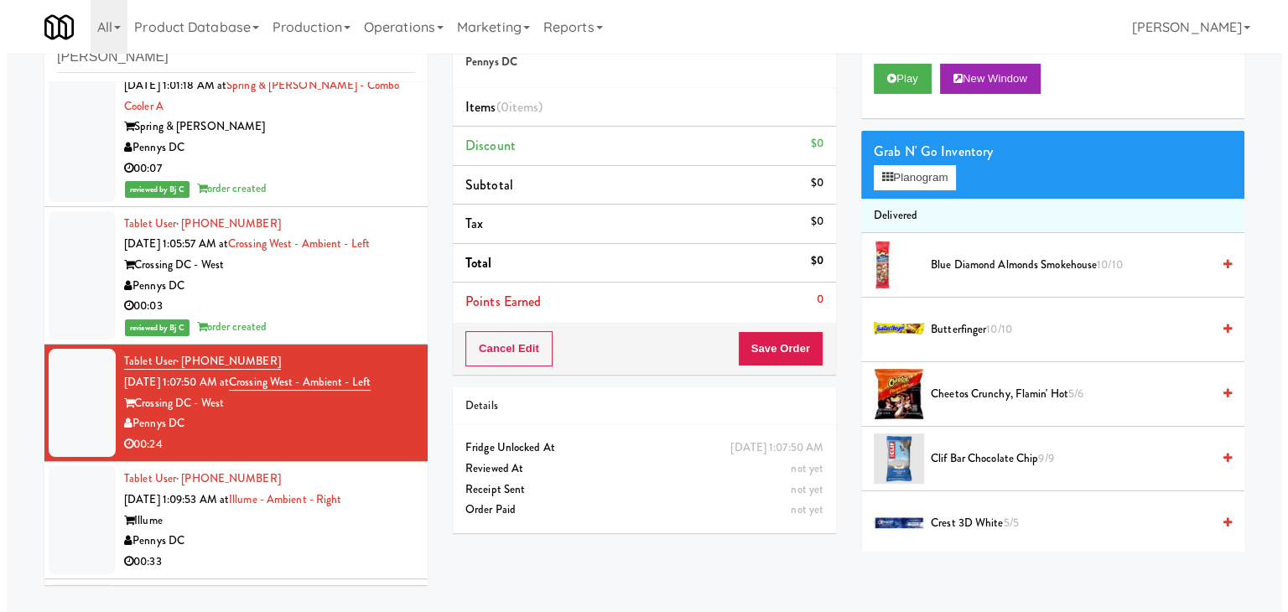
scroll to position [4967, 0]
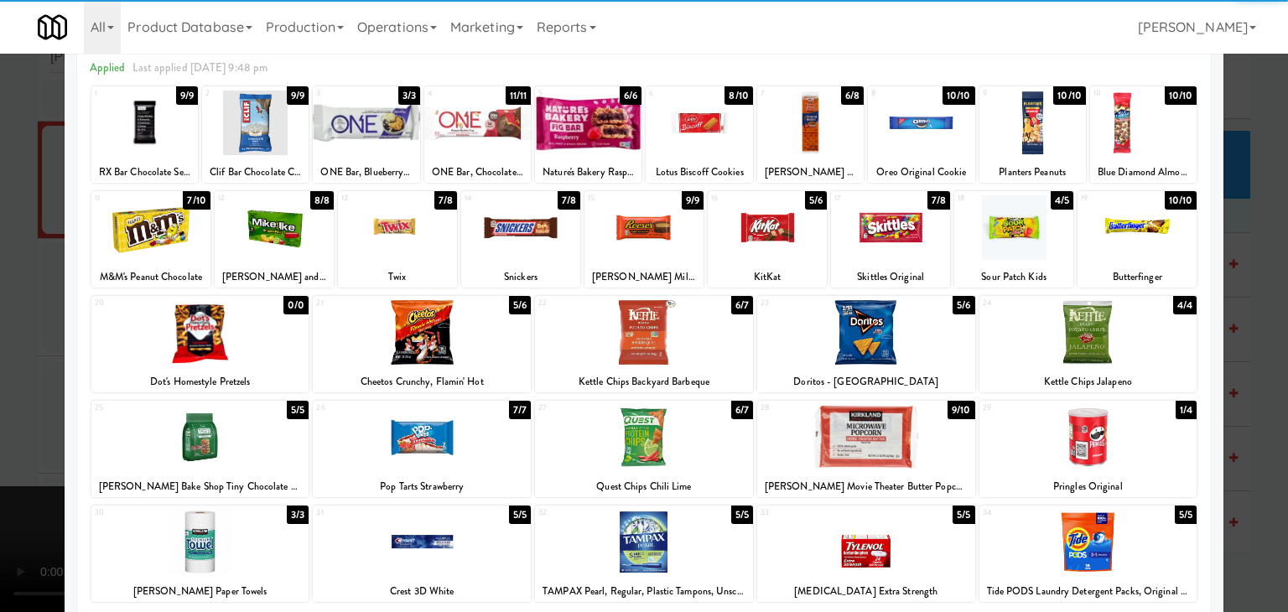
scroll to position [168, 0]
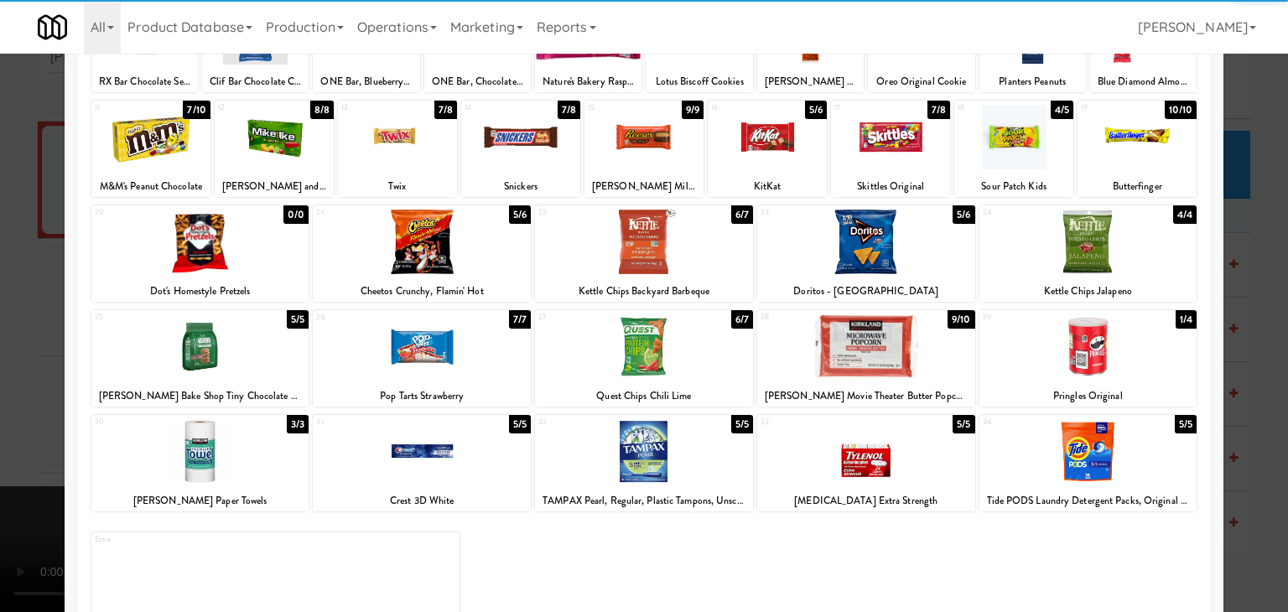
drag, startPoint x: 0, startPoint y: 346, endPoint x: 120, endPoint y: 343, distance: 119.9
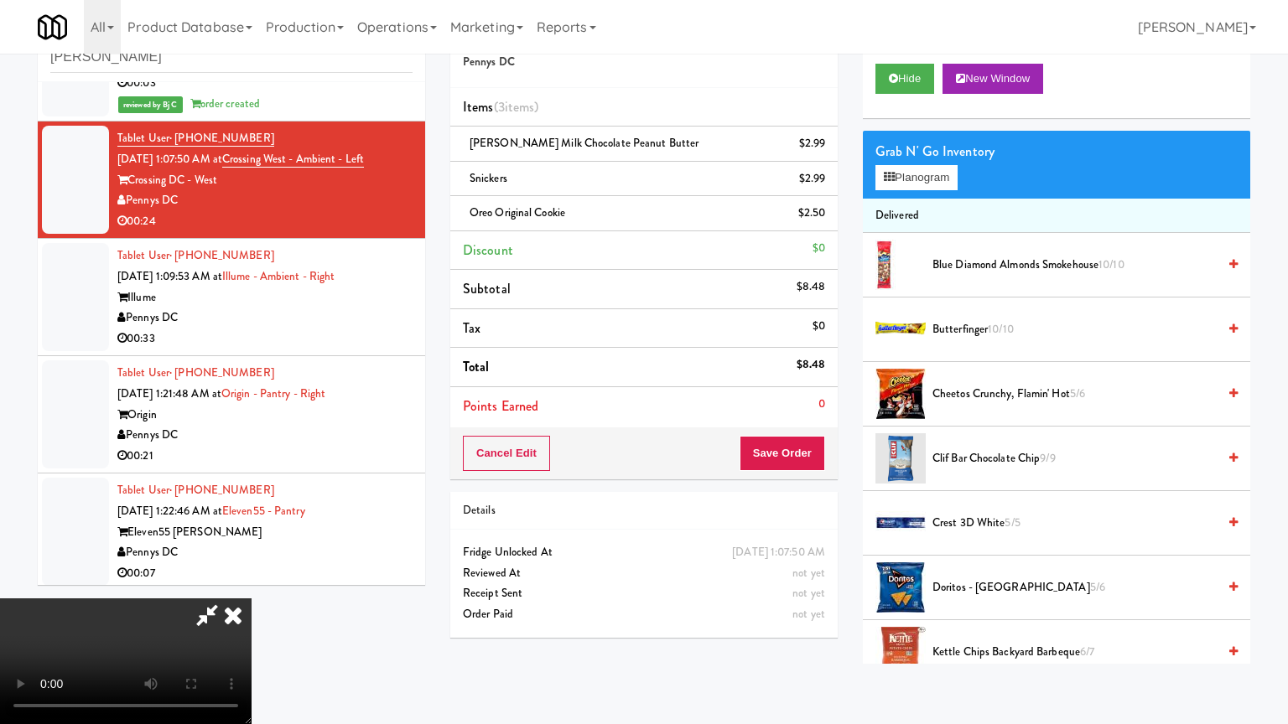
drag, startPoint x: 711, startPoint y: 449, endPoint x: 719, endPoint y: 451, distance: 8.5
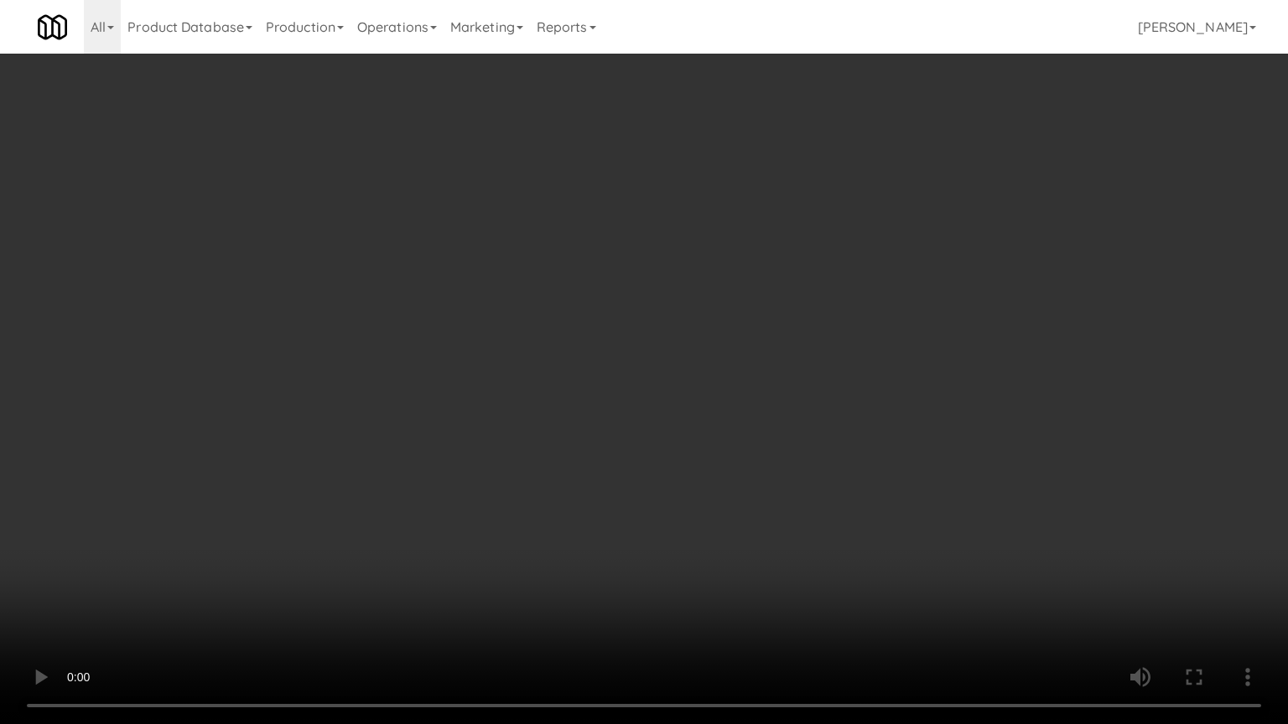
drag, startPoint x: 790, startPoint y: 416, endPoint x: 879, endPoint y: 259, distance: 180.2
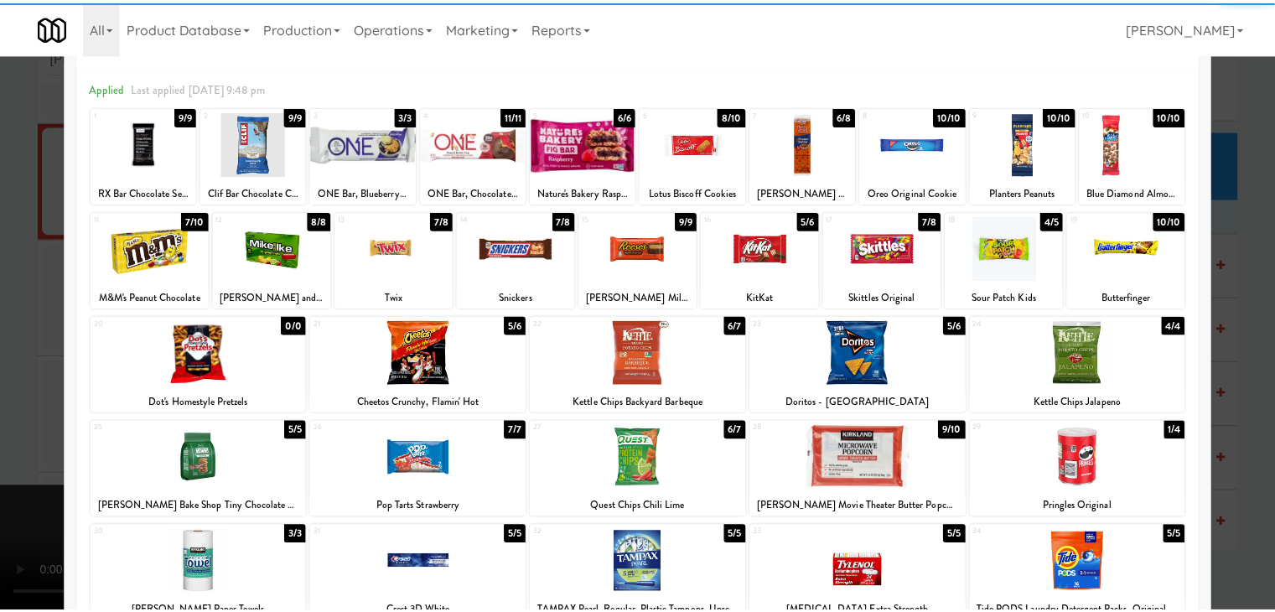
scroll to position [168, 0]
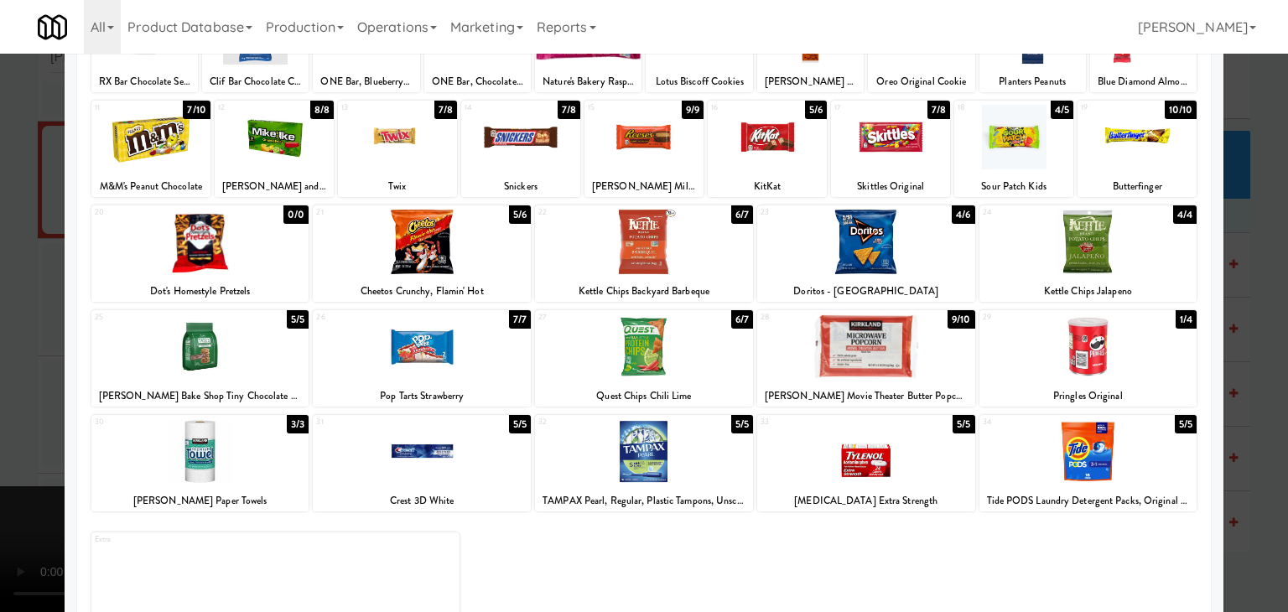
drag, startPoint x: 0, startPoint y: 316, endPoint x: 282, endPoint y: 325, distance: 281.8
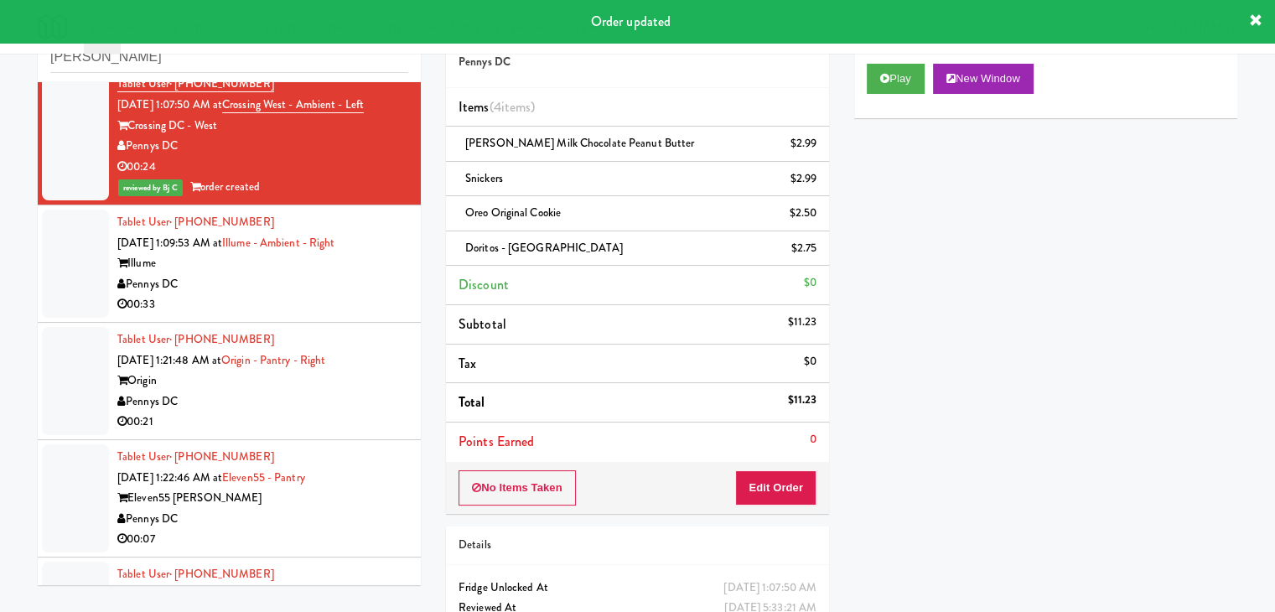
scroll to position [5051, 0]
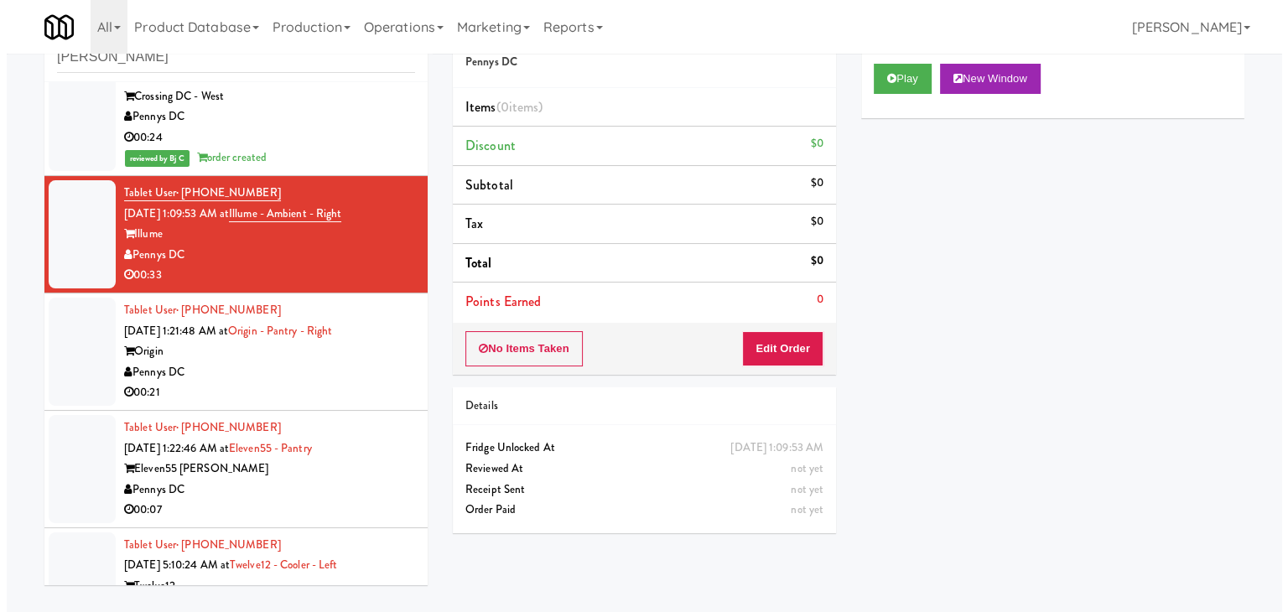
scroll to position [5107, 0]
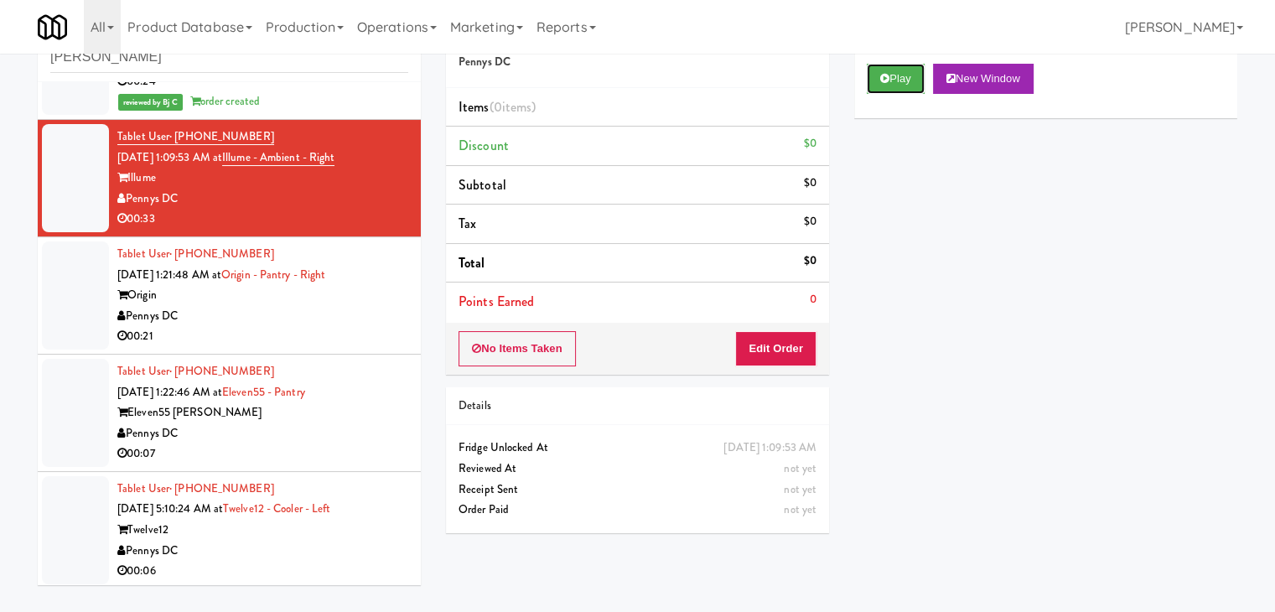
drag, startPoint x: 895, startPoint y: 70, endPoint x: 889, endPoint y: 96, distance: 26.8
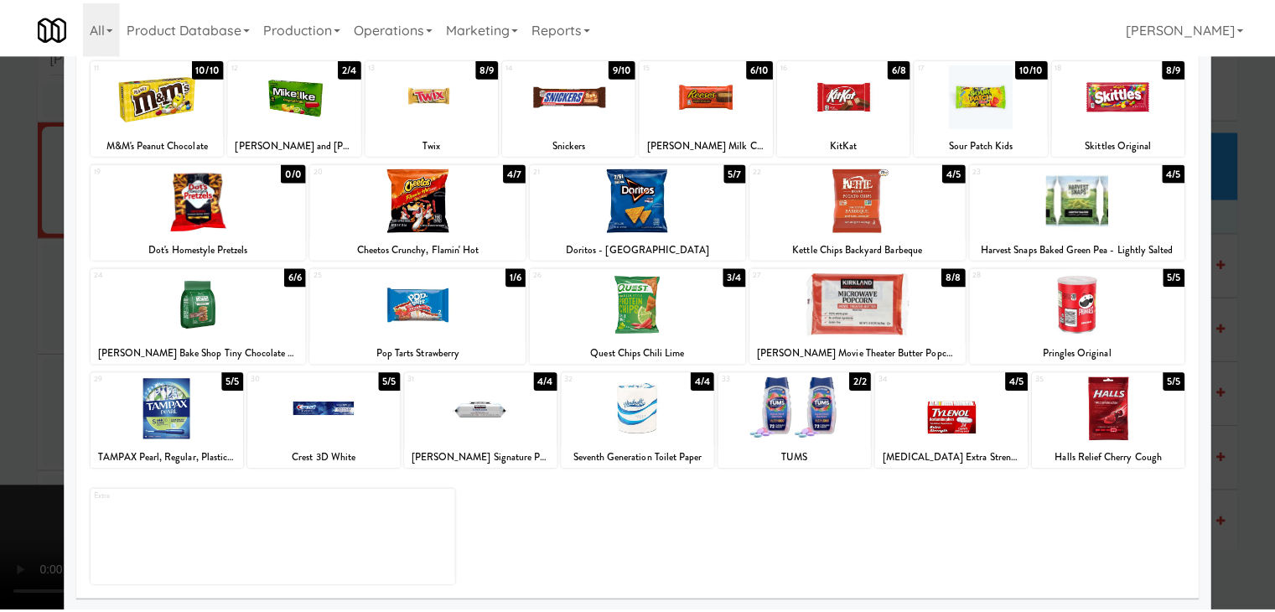
scroll to position [211, 0]
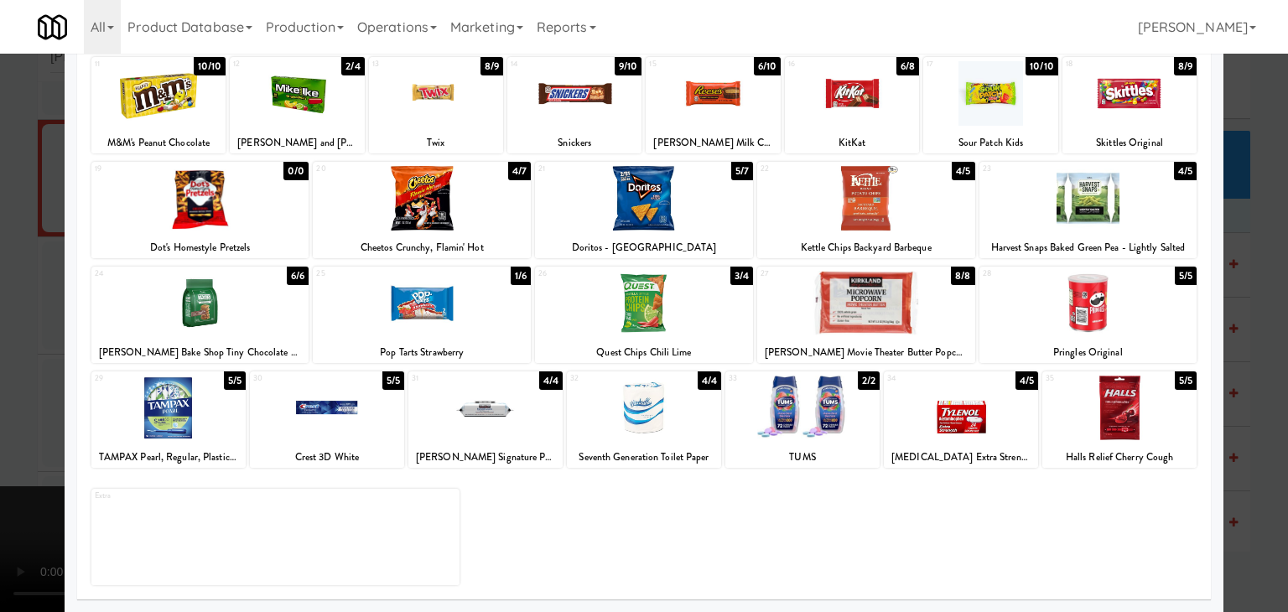
drag, startPoint x: 667, startPoint y: 299, endPoint x: 198, endPoint y: 306, distance: 469.5
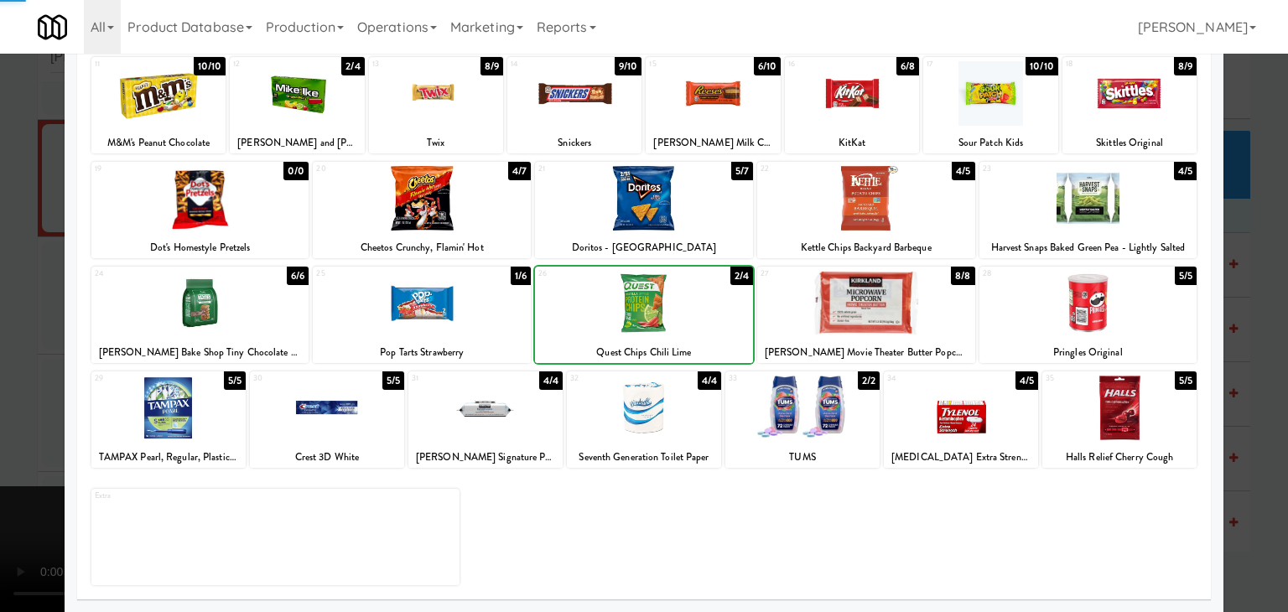
drag, startPoint x: 0, startPoint y: 310, endPoint x: 75, endPoint y: 313, distance: 75.5
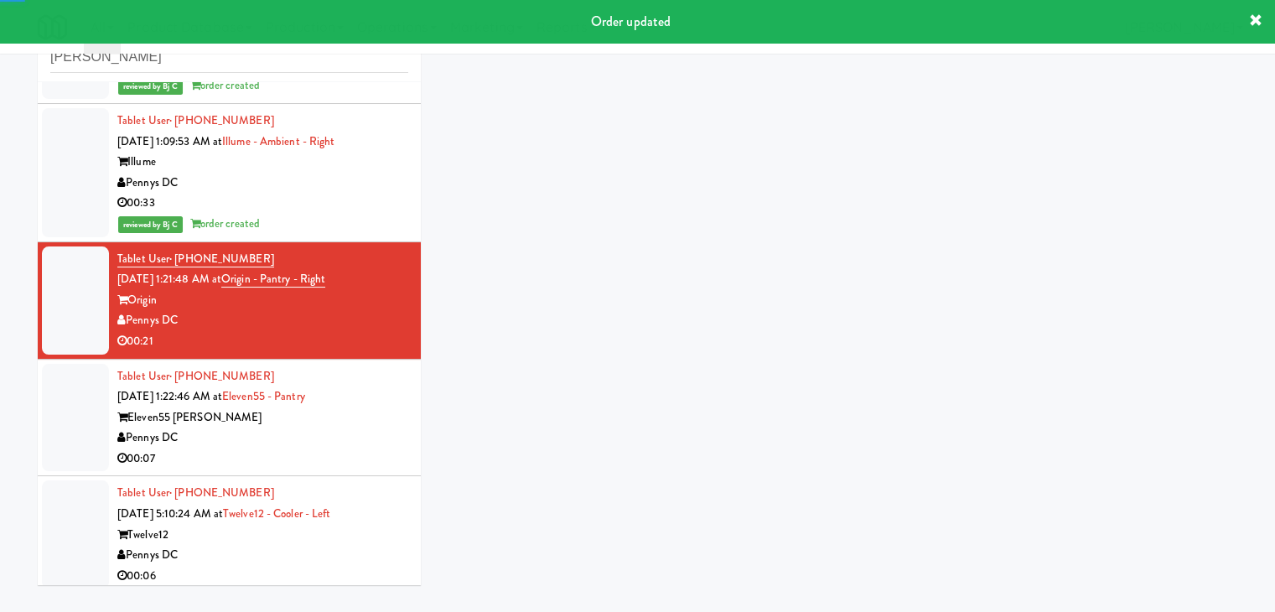
scroll to position [5128, 0]
